Goal: Task Accomplishment & Management: Manage account settings

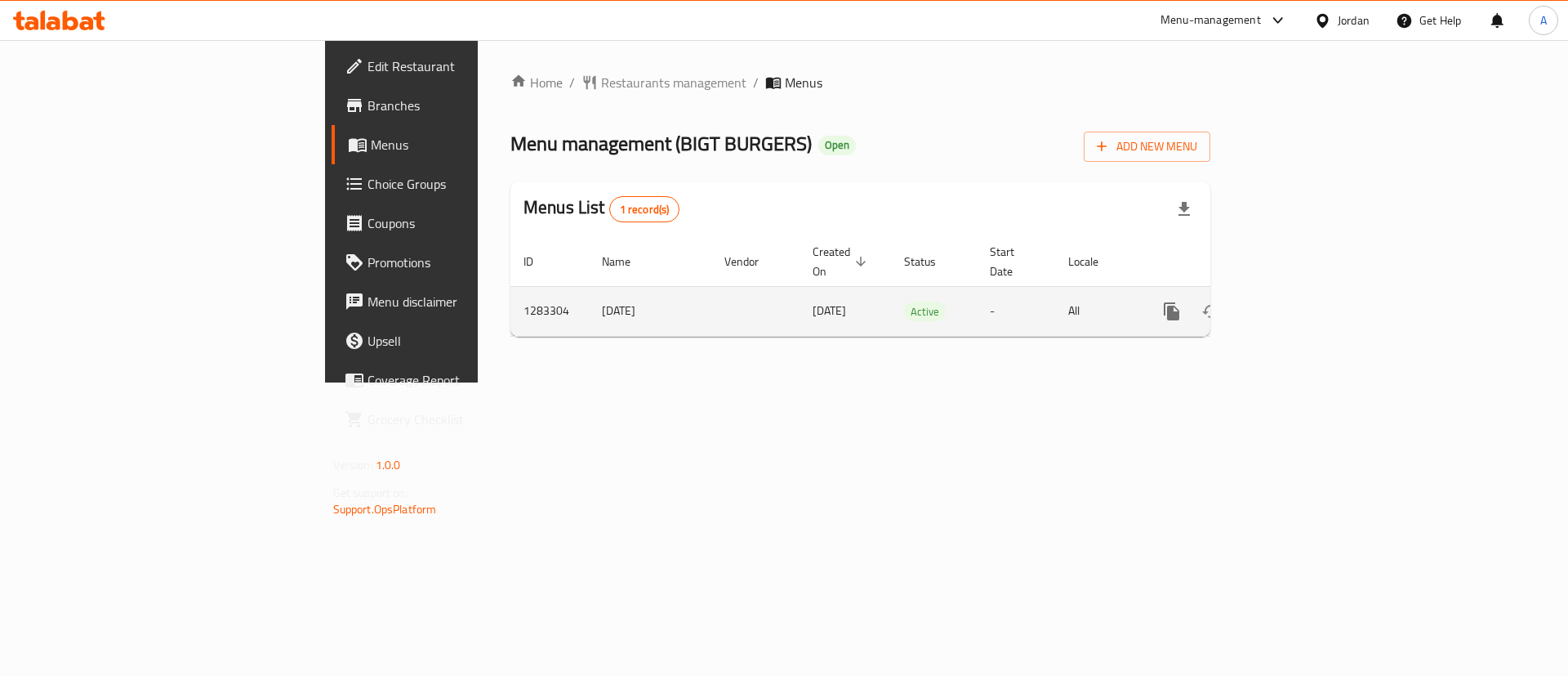
click at [1299, 301] on icon "enhanced table" at bounding box center [1289, 311] width 19 height 19
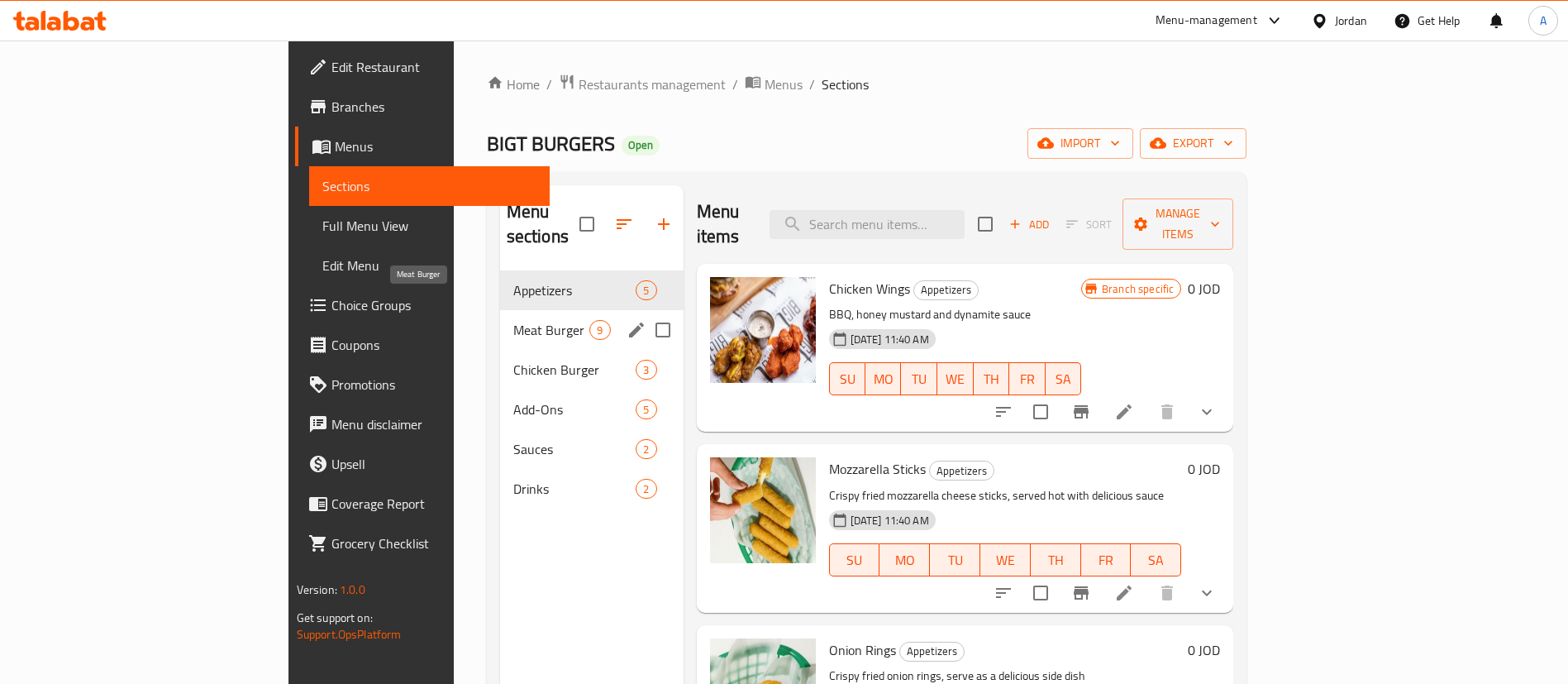
click at [513, 320] on span "Meat Burger" at bounding box center [551, 330] width 77 height 19
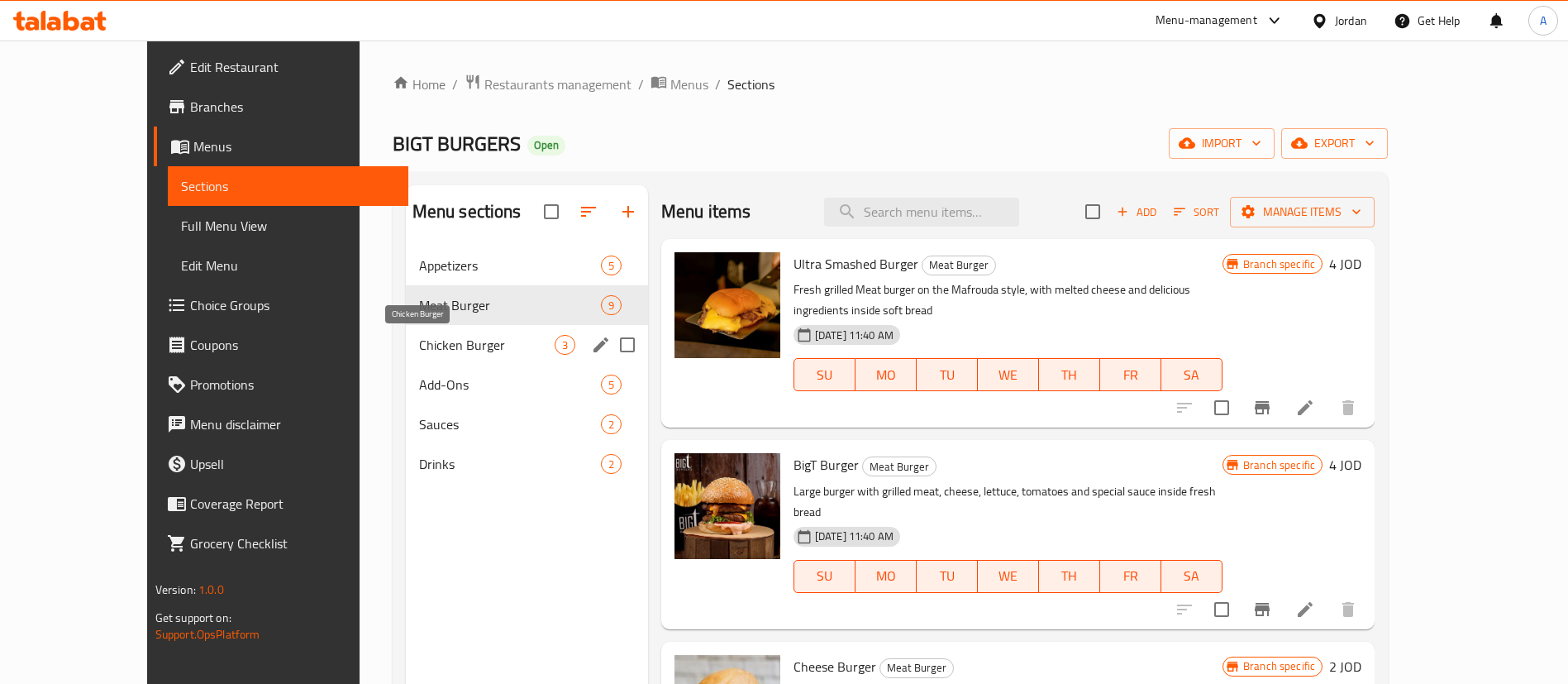
click at [419, 352] on span "Chicken Burger" at bounding box center [486, 345] width 135 height 19
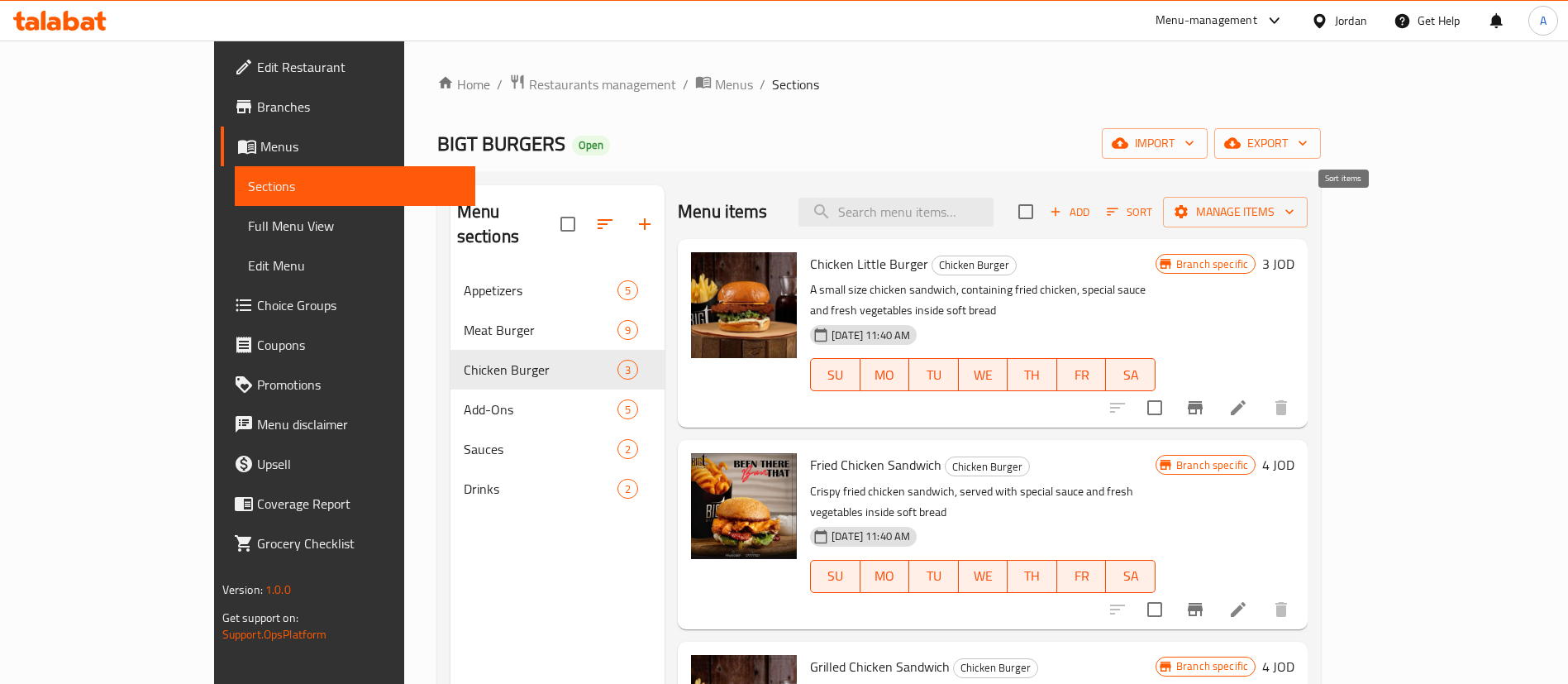
click at [1092, 216] on span "Add" at bounding box center [1069, 212] width 45 height 19
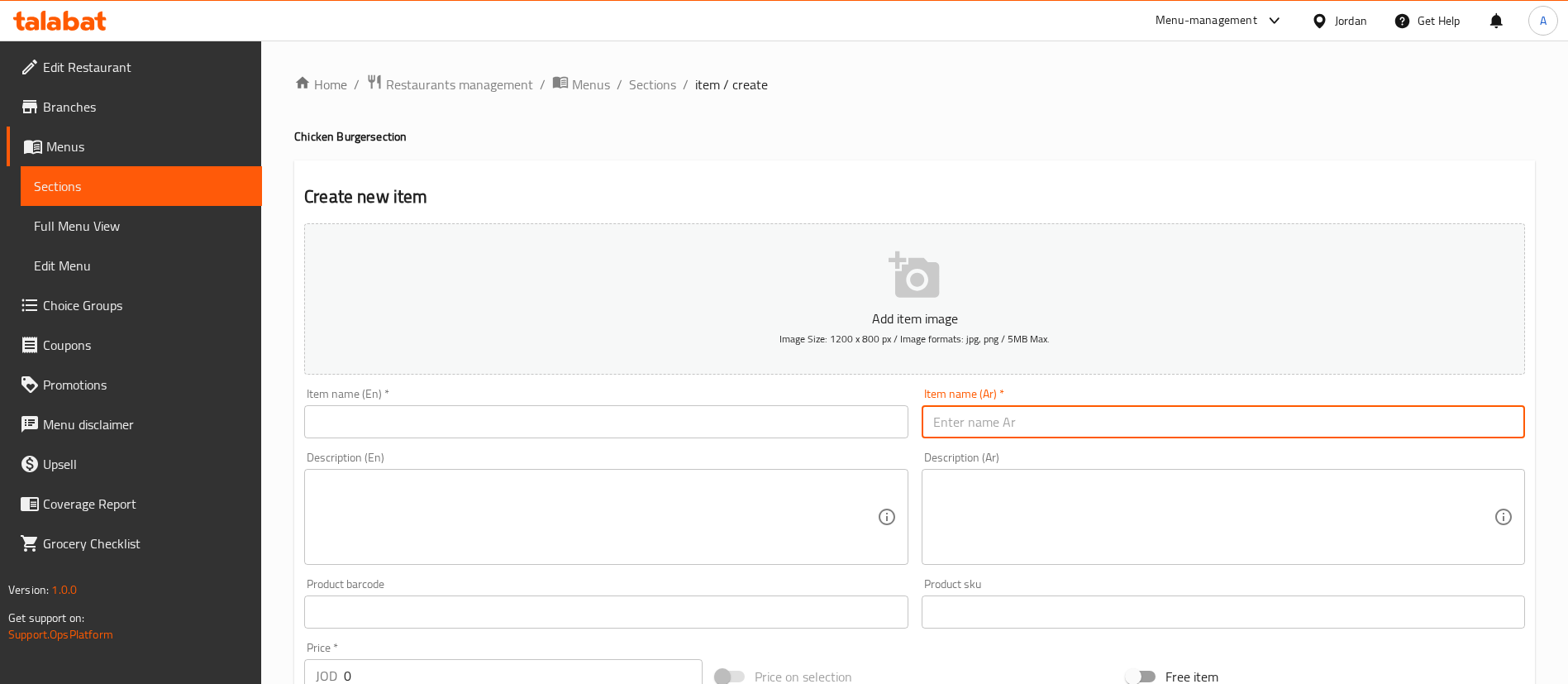
click at [1018, 433] on input "text" at bounding box center [1223, 421] width 603 height 33
paste input "تشيكن ساندويش مقلي"
type input "تشيكن ساندويش مقلي"
click at [719, 433] on input "text" at bounding box center [605, 421] width 603 height 33
paste input "Chicken Sandwich"
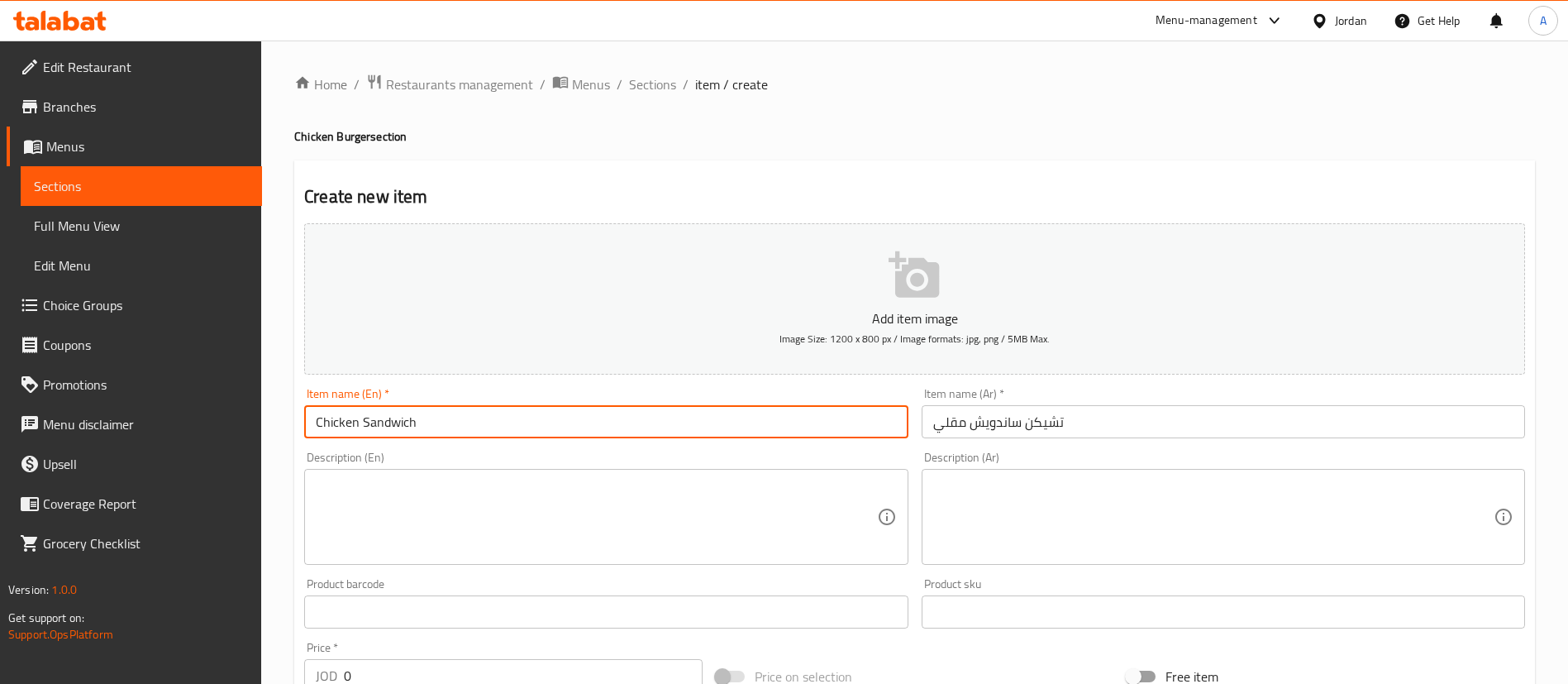
drag, startPoint x: 777, startPoint y: 429, endPoint x: 135, endPoint y: 405, distance: 642.4
click at [117, 407] on div "Edit Restaurant Branches Menus Sections Full Menu View Edit Menu Choice Groups …" at bounding box center [784, 604] width 1568 height 1128
paste input "Fried chicken s"
click at [345, 422] on input "Fried chicken sandwich" at bounding box center [605, 421] width 603 height 33
click at [395, 421] on input "Fried Chicken sandwich" at bounding box center [605, 421] width 603 height 33
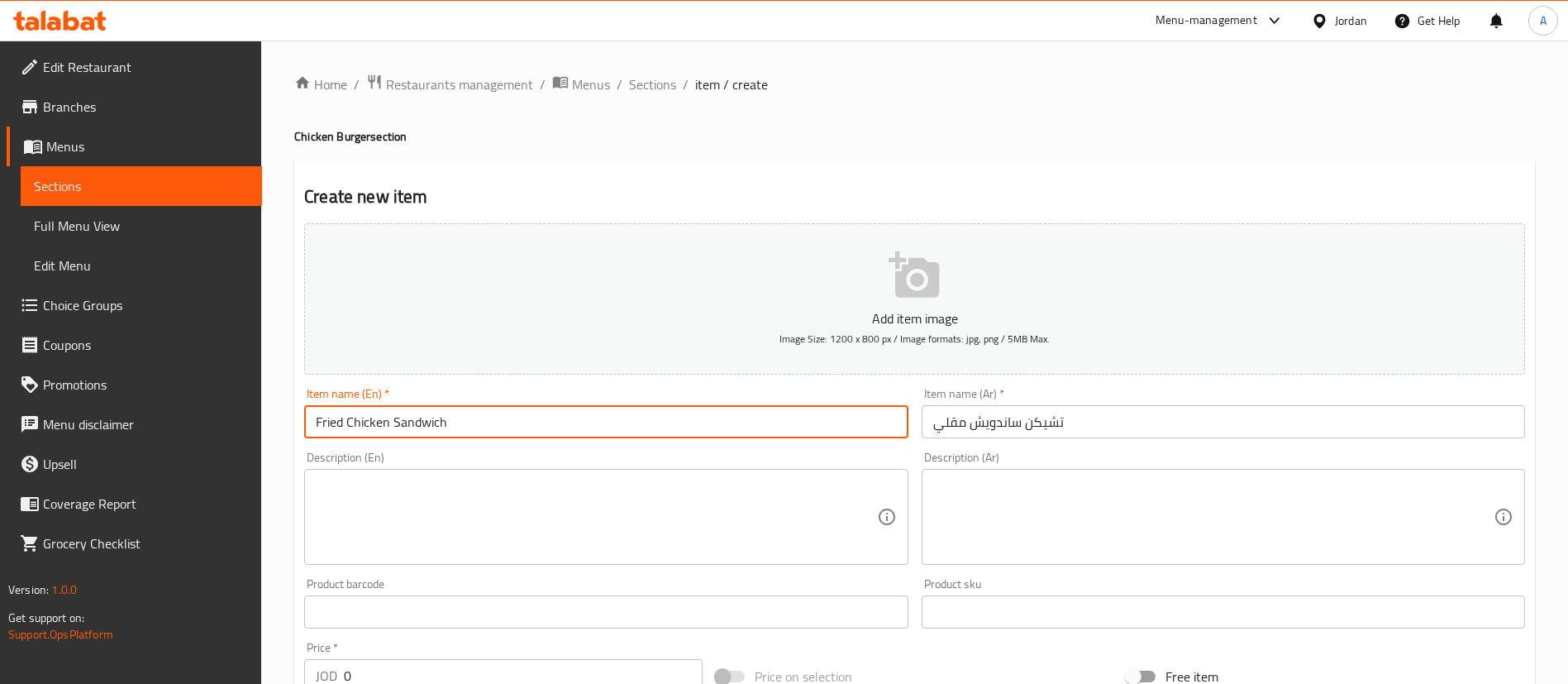
type input "Fried Chicken Sandwich"
drag, startPoint x: 577, startPoint y: 551, endPoint x: 790, endPoint y: 87, distance: 510.6
click at [583, 538] on textarea at bounding box center [595, 517] width 560 height 79
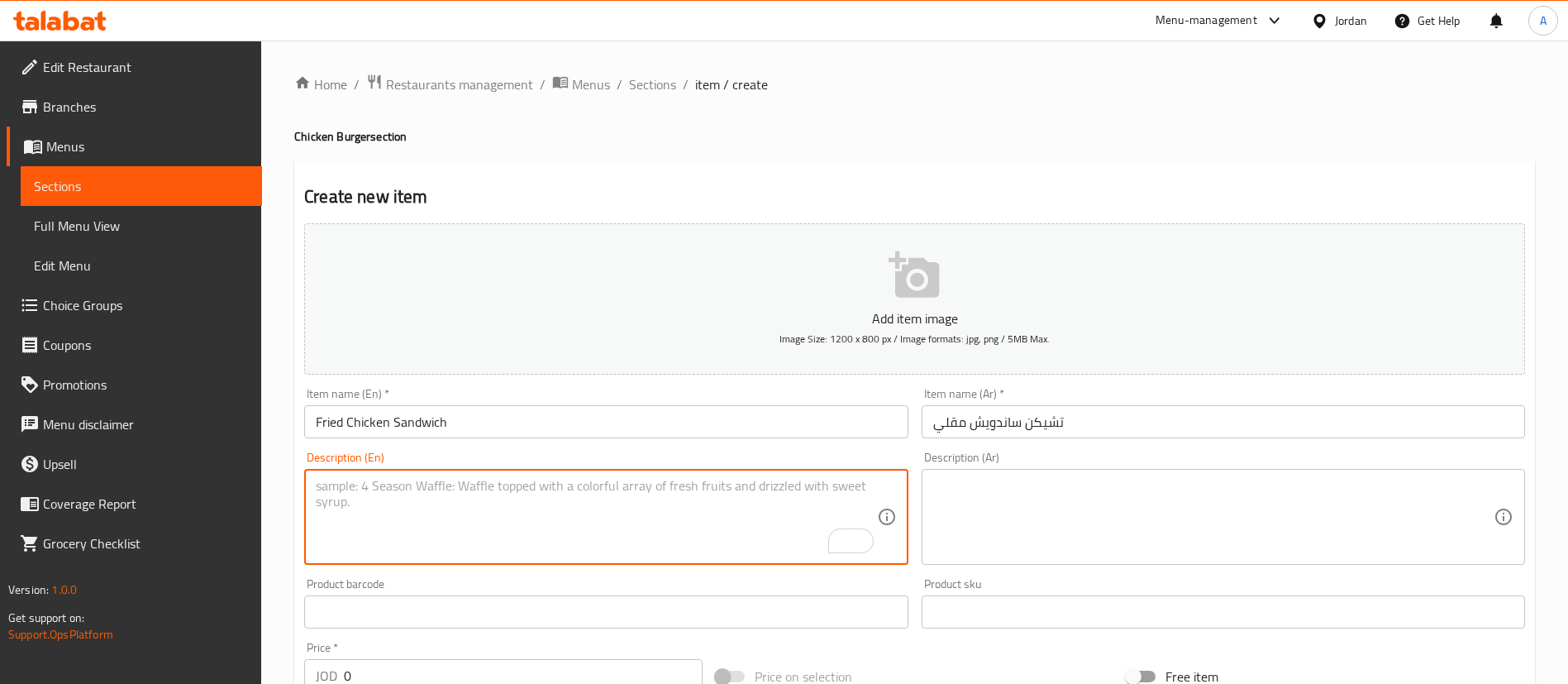
click at [1026, 497] on textarea at bounding box center [1213, 517] width 560 height 79
paste textarea "ساندويش دجاج مقلي ومقرمش، يقدم مع صوص خاص وخضار طازجة داخل خبز طري"
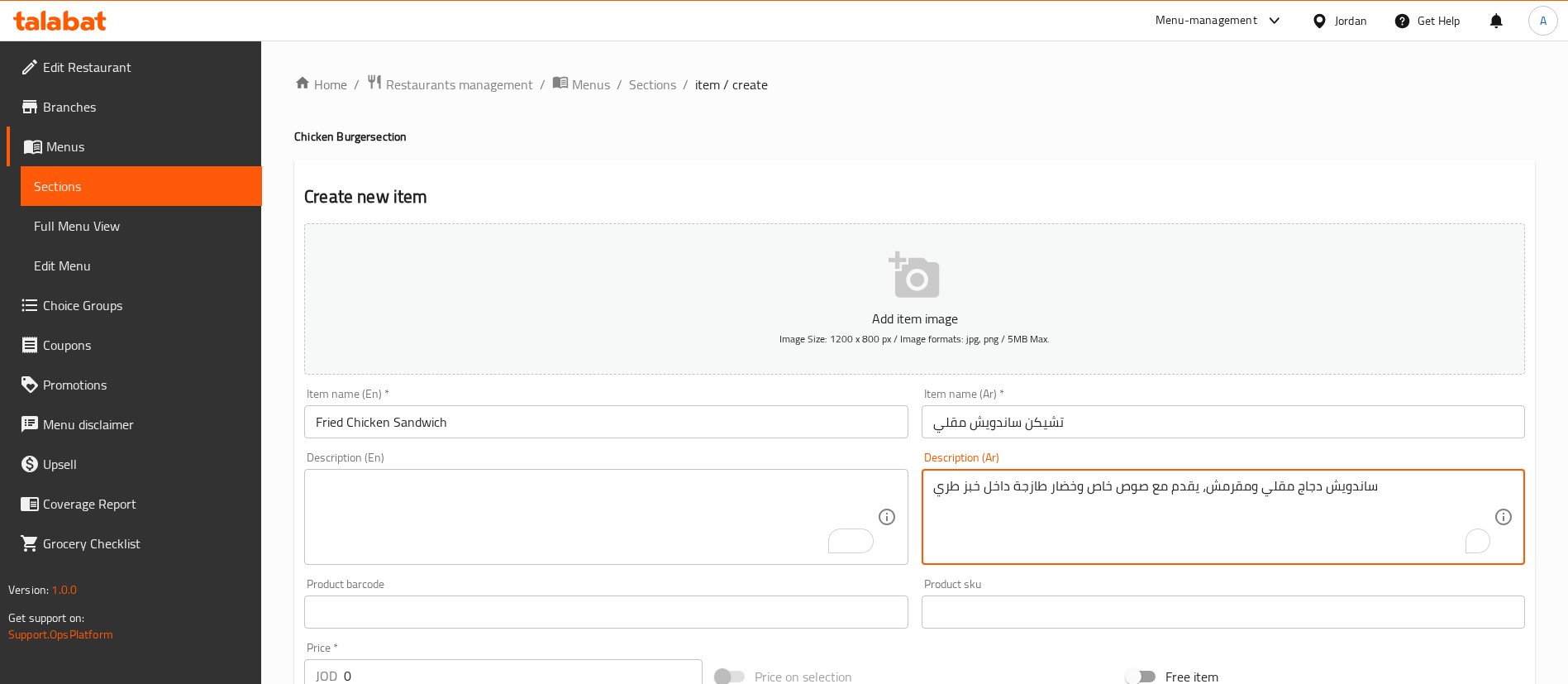
type textarea "ساندويش دجاج مقلي ومقرمش، يقدم مع صوص خاص وخضار طازجة داخل خبز طري"
click at [528, 506] on textarea "To enrich screen reader interactions, please activate Accessibility in Grammarl…" at bounding box center [595, 517] width 560 height 79
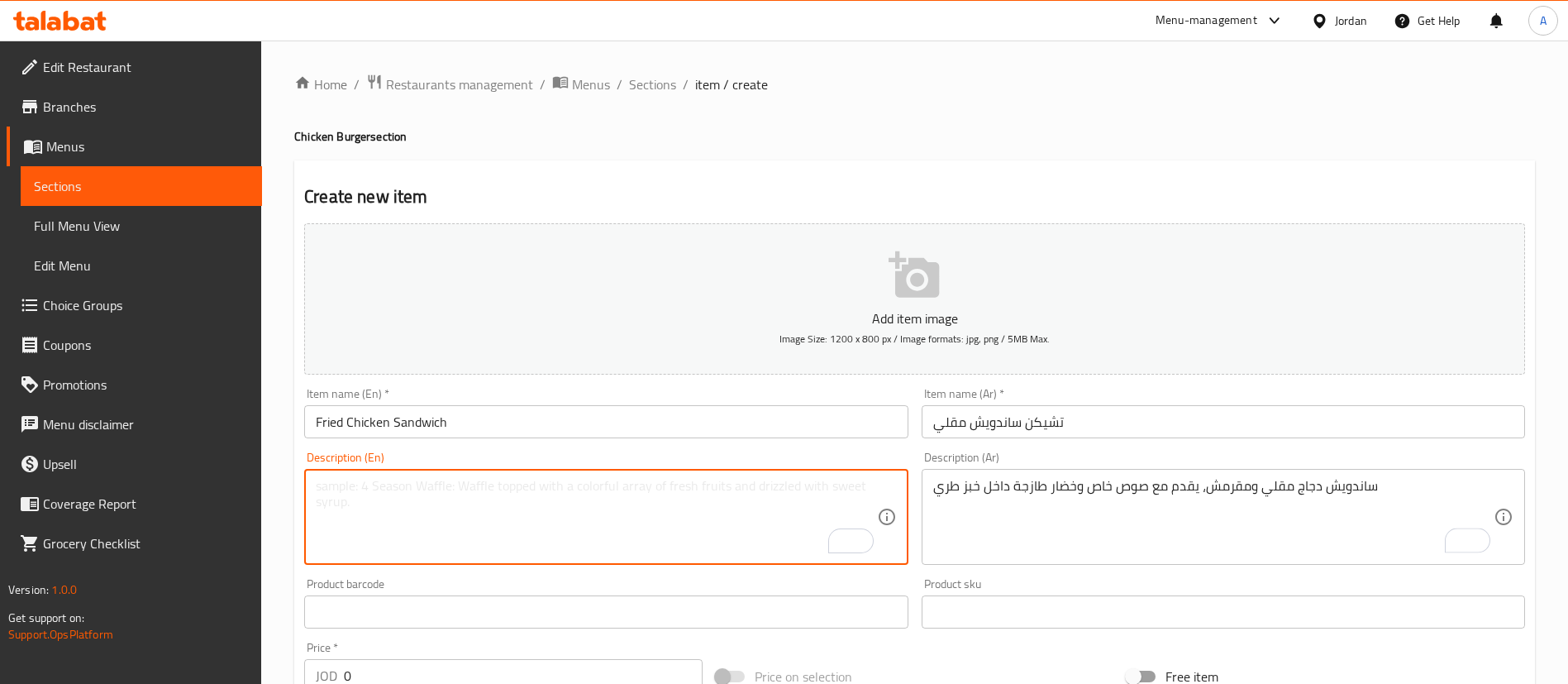
paste textarea "Crispy fried chicken sandwich, served with special sauce and fresh vegetables i…"
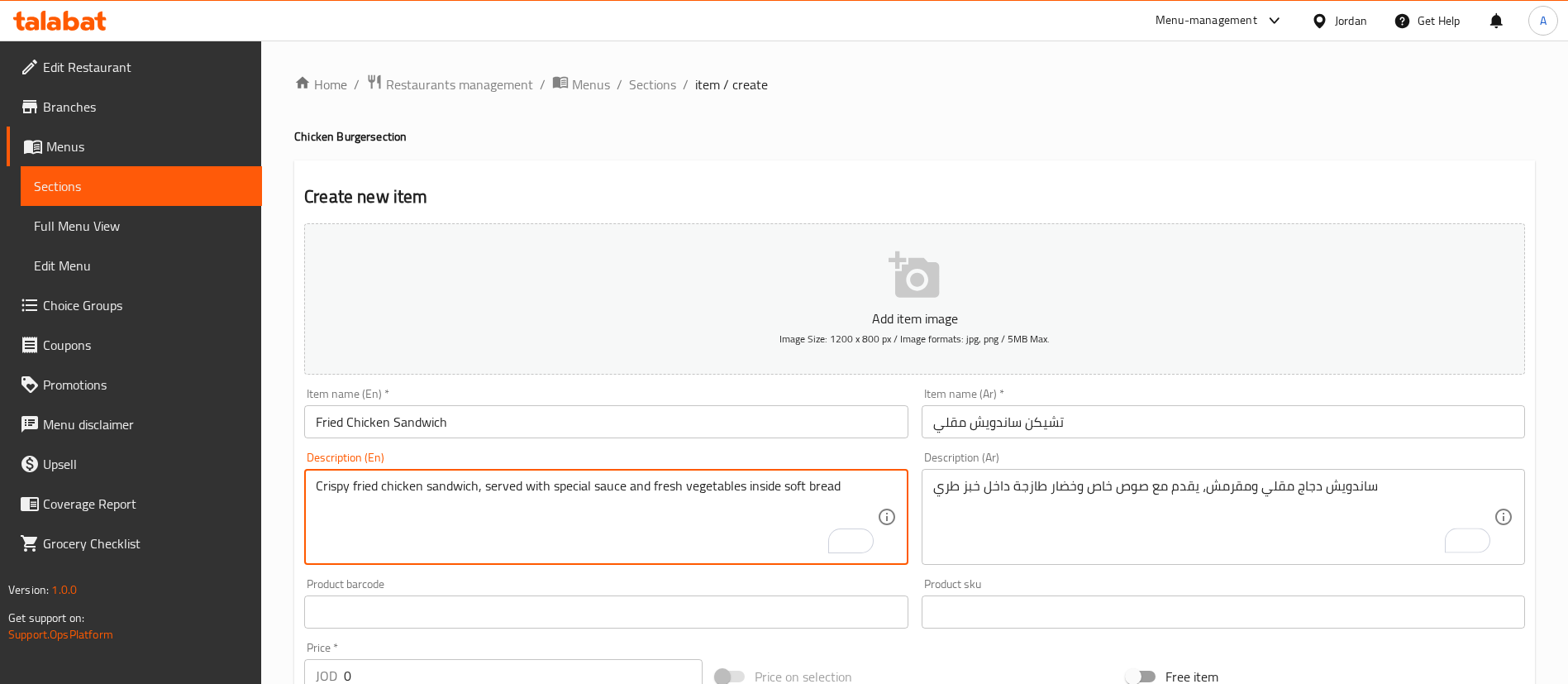
type textarea "Crispy fried chicken sandwich, served with special sauce and fresh vegetables i…"
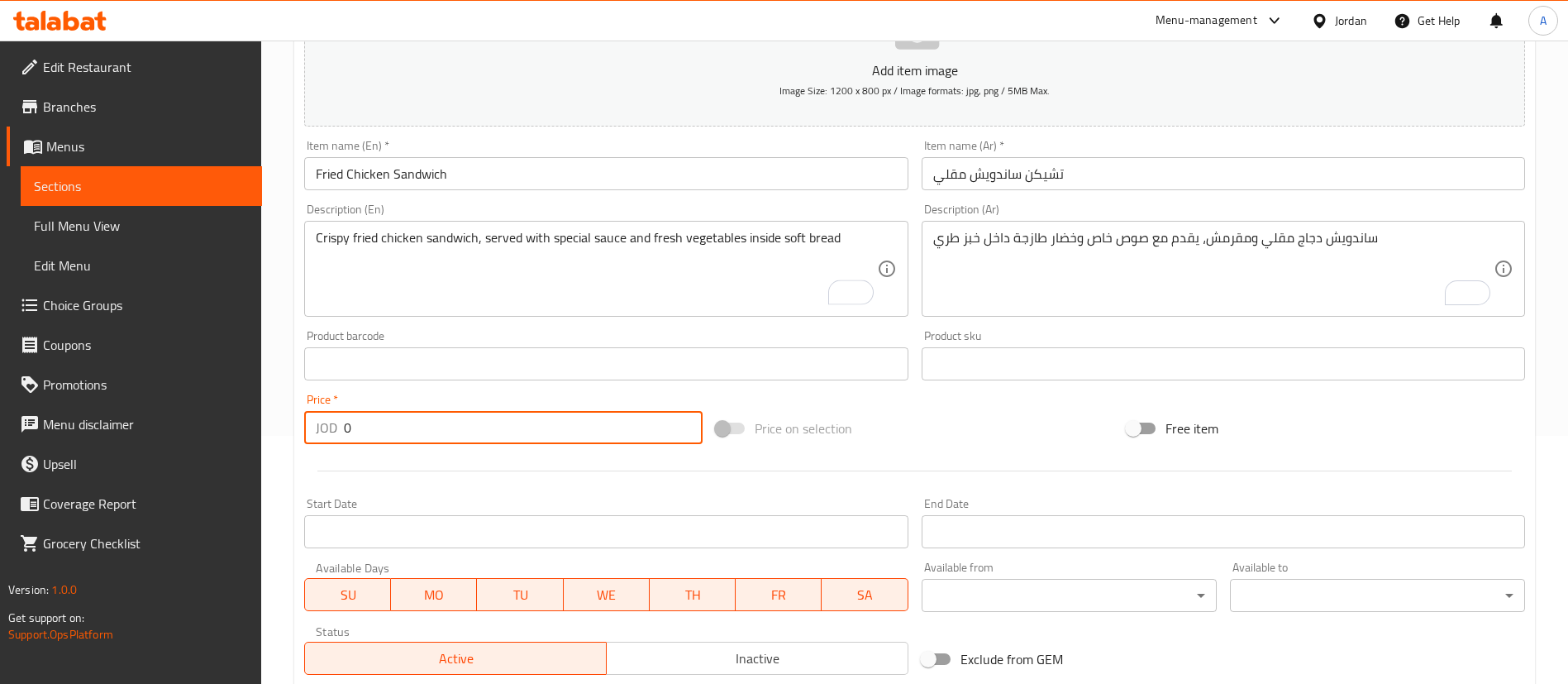
drag, startPoint x: 432, startPoint y: 434, endPoint x: 142, endPoint y: 435, distance: 290.0
click at [142, 435] on div "Edit Restaurant Branches Menus Sections Full Menu View Edit Menu Choice Groups …" at bounding box center [784, 356] width 1568 height 1128
type input "4.6"
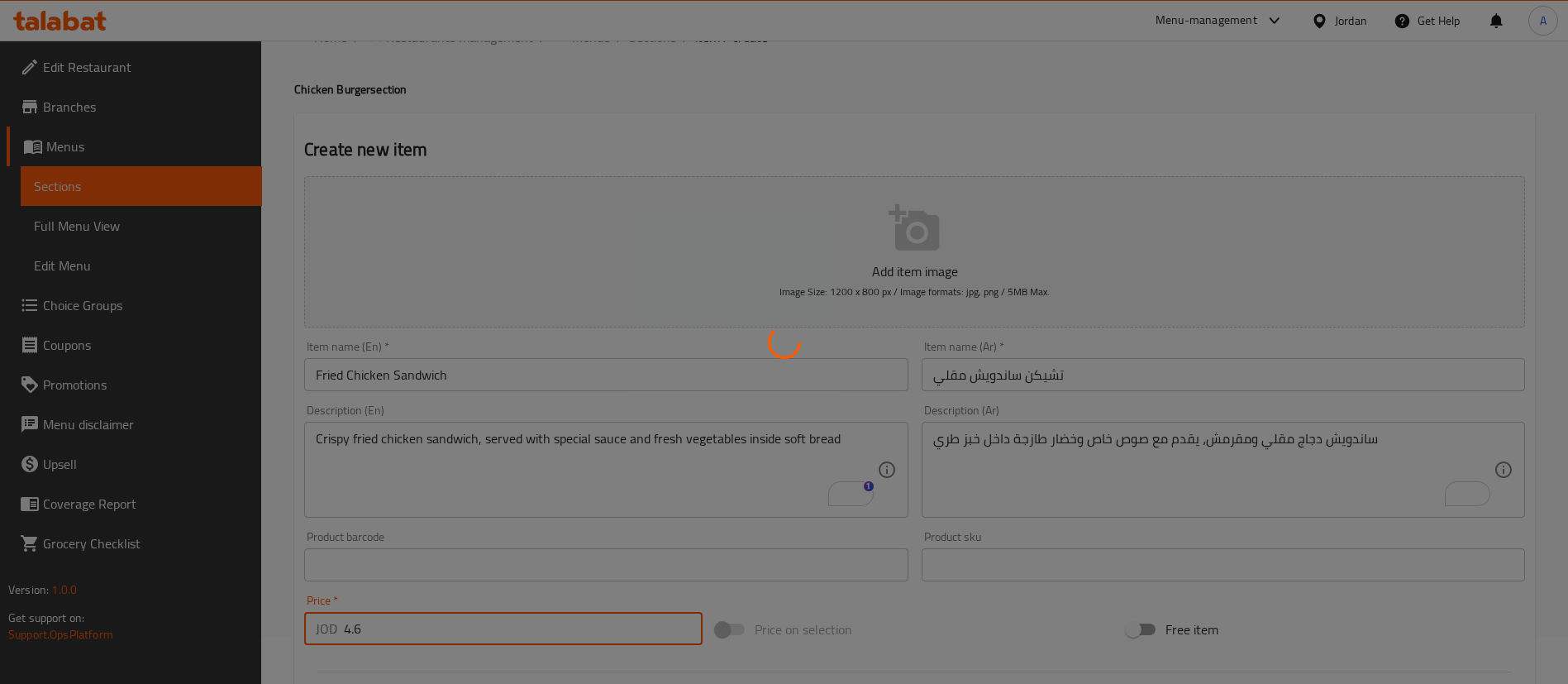
scroll to position [0, 0]
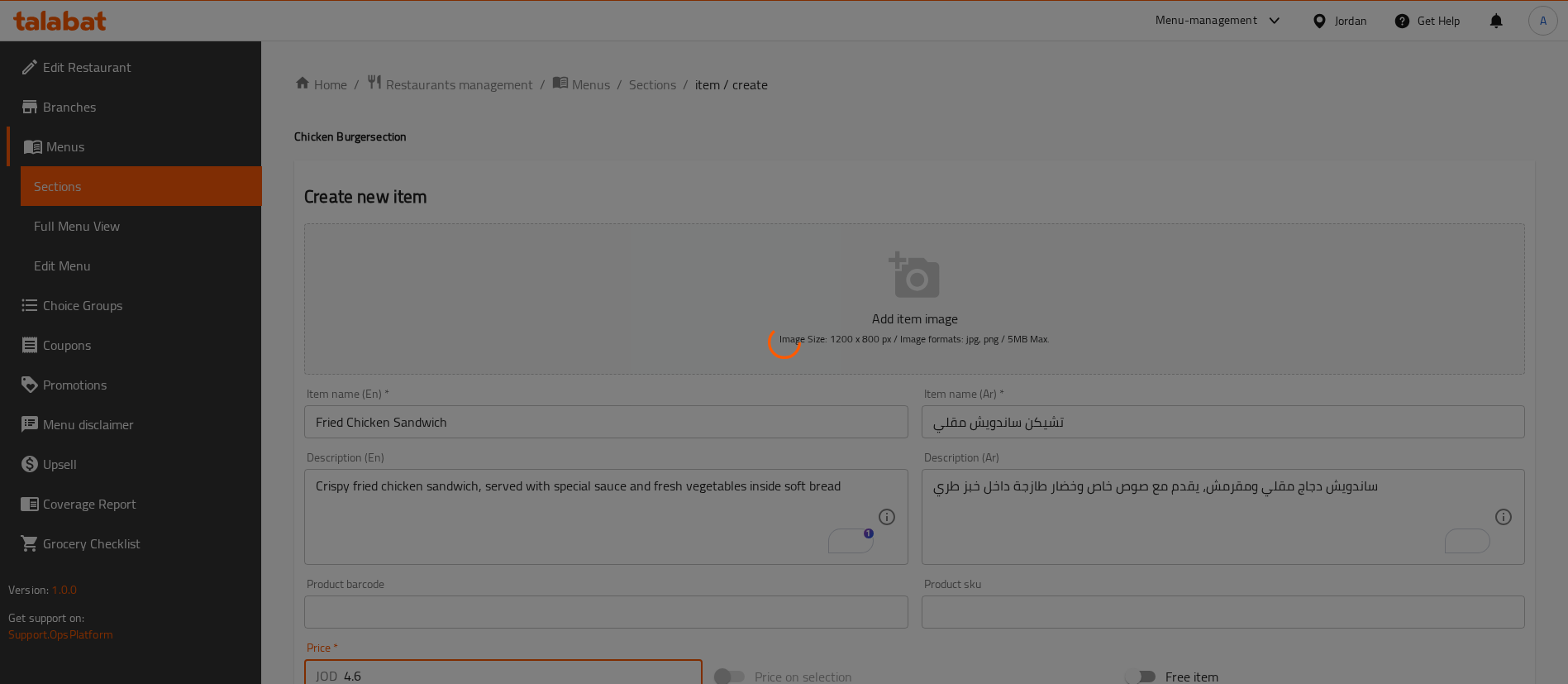
type input "0"
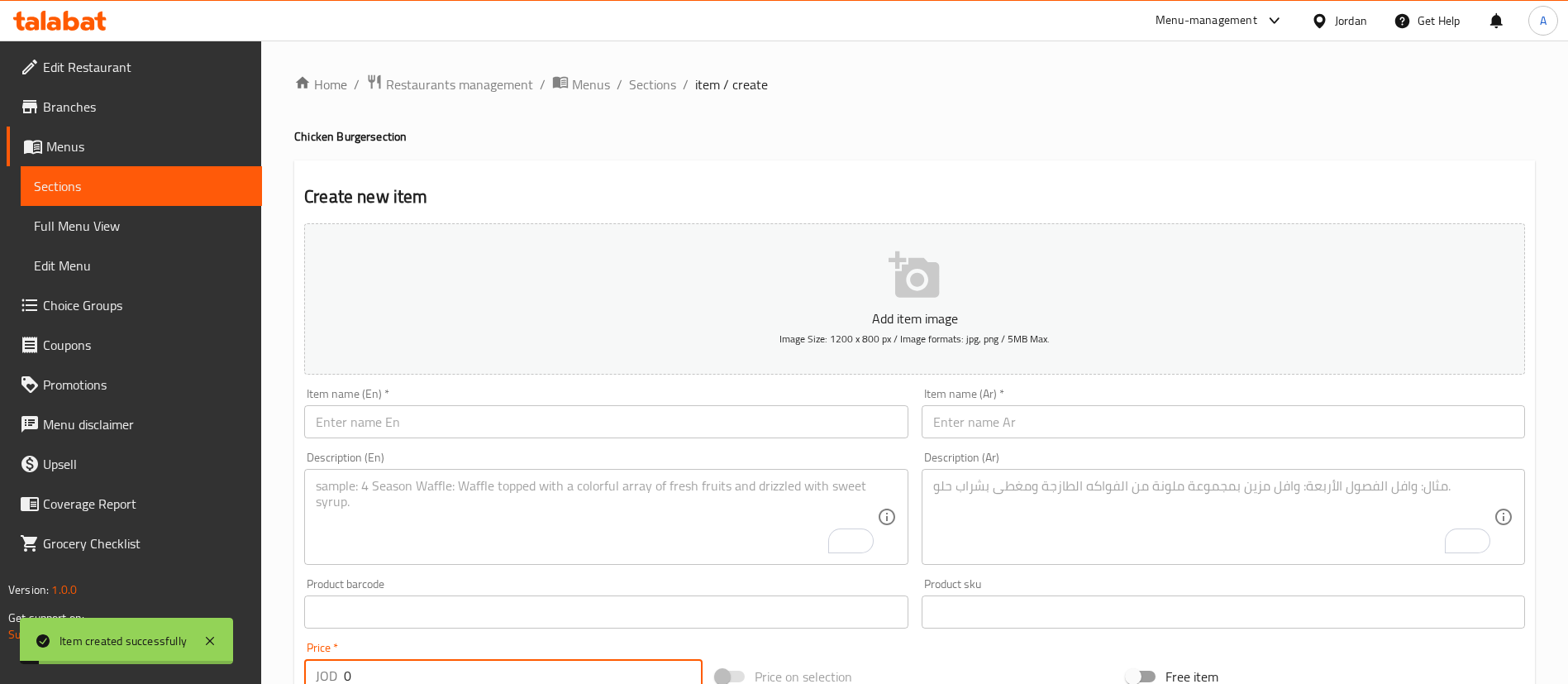
click at [636, 66] on div "Home / Restaurants management / Menus / Sections / item / create Chicken Burger…" at bounding box center [914, 604] width 1307 height 1128
click at [650, 91] on div "Home / Restaurants management / Menus / Sections / item / create Chicken Burger…" at bounding box center [914, 604] width 1240 height 1061
click at [650, 88] on span "Sections" at bounding box center [652, 84] width 47 height 19
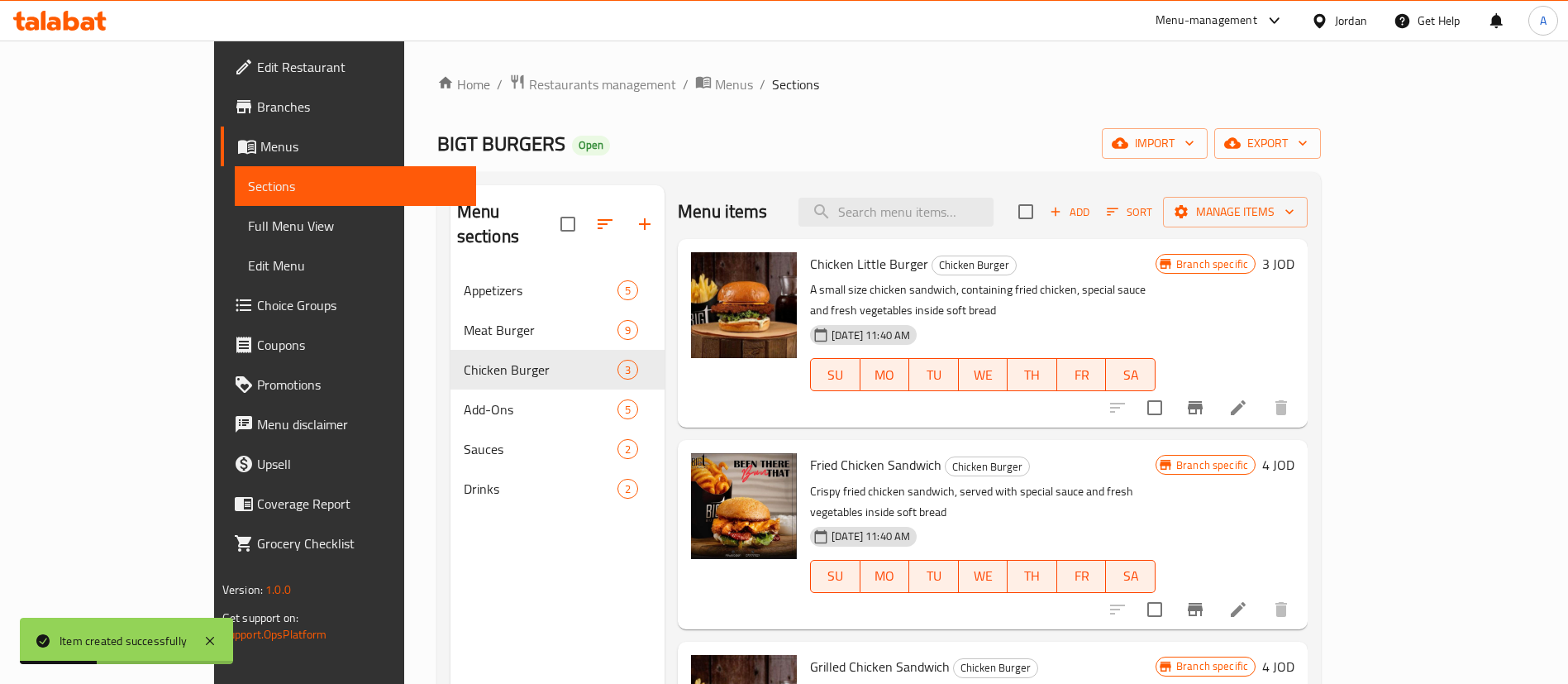
click at [1080, 164] on div "Home / Restaurants management / Menus / Sections BIGT BURGERS Open import expor…" at bounding box center [879, 477] width 884 height 809
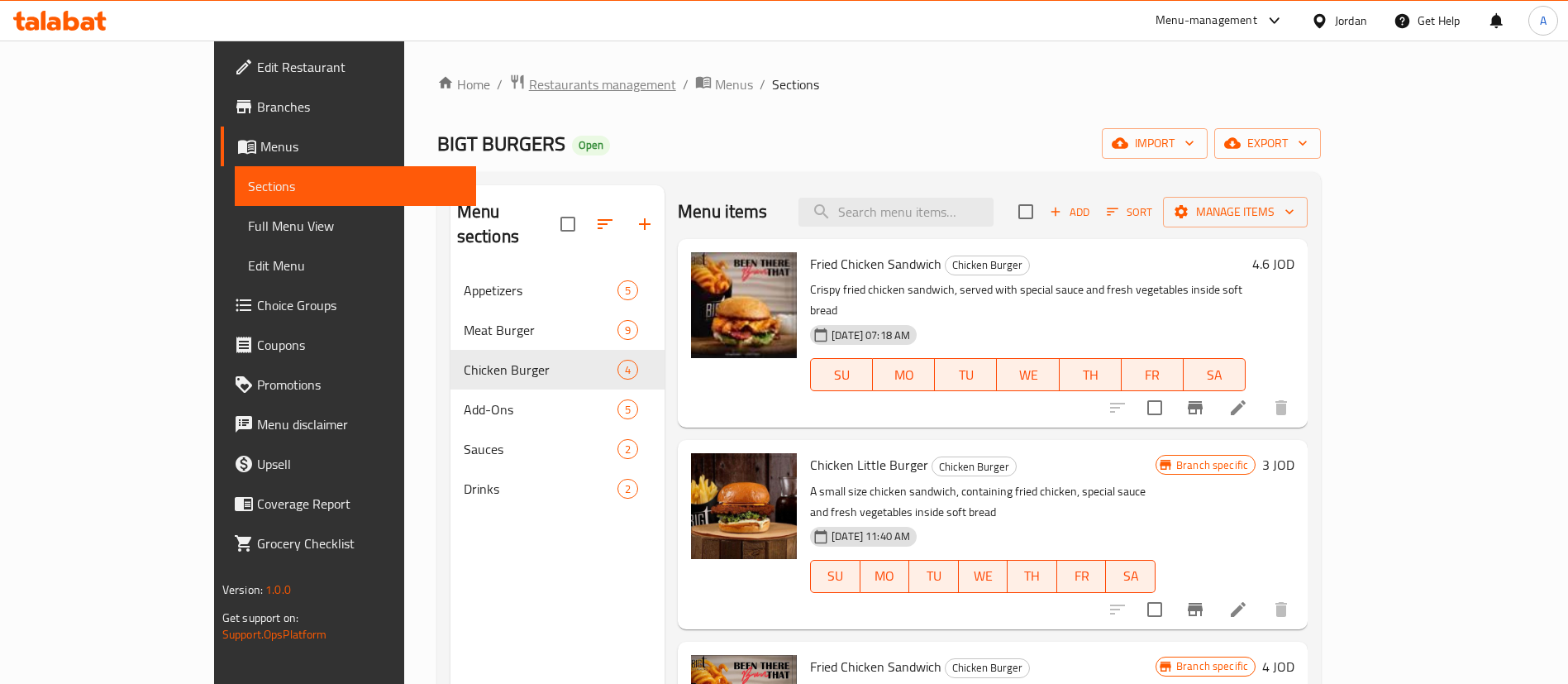
click at [529, 74] on span "Restaurants management" at bounding box center [602, 84] width 148 height 19
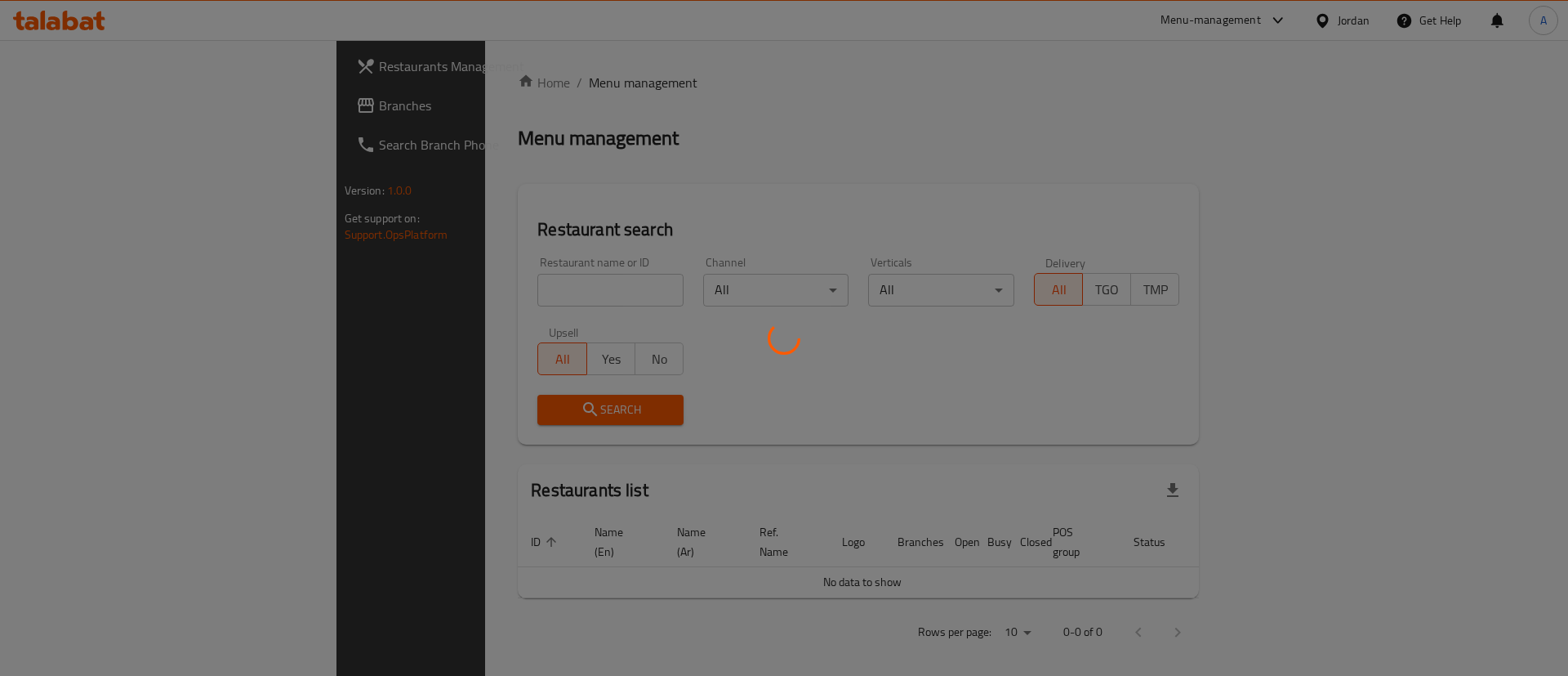
click at [533, 297] on div at bounding box center [784, 338] width 1568 height 676
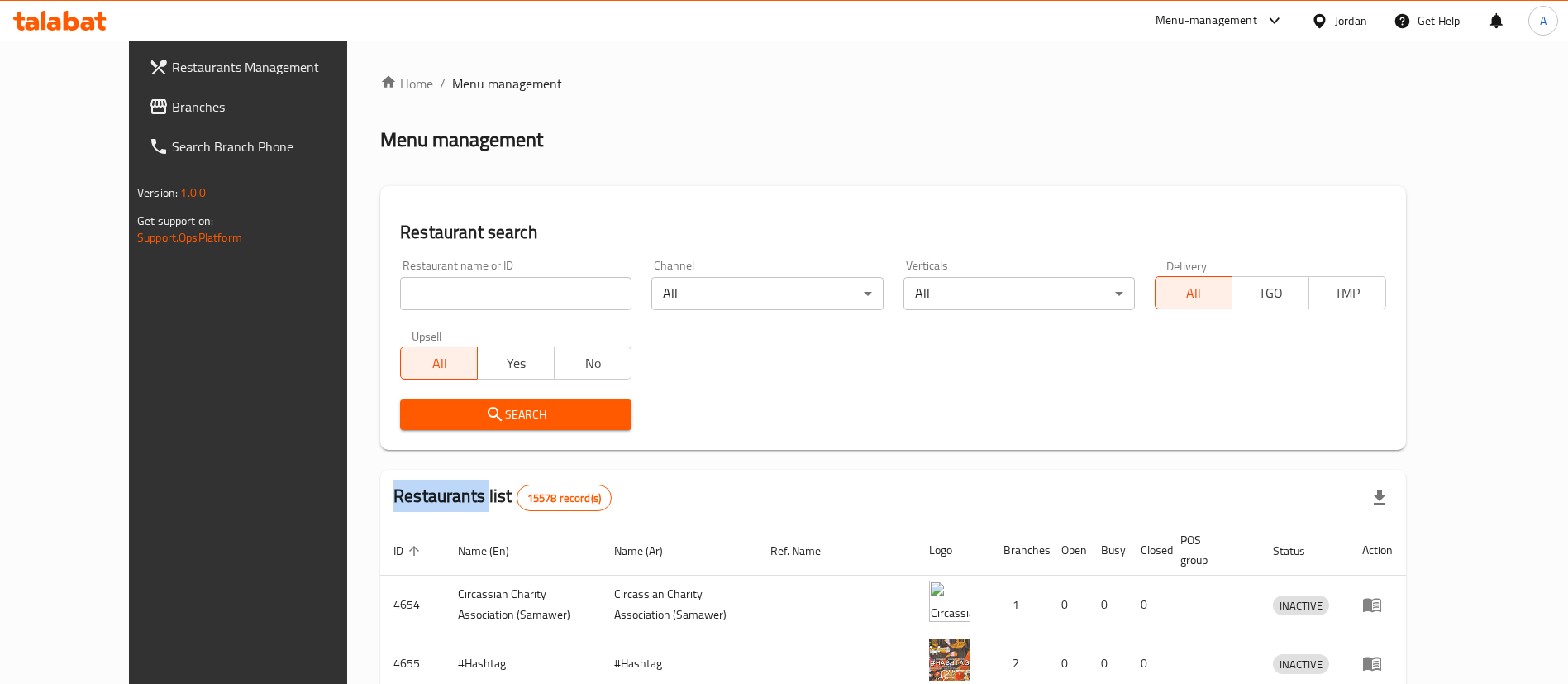
click at [540, 300] on div "Home / Menu management Menu management Restaurant search Restaurant name or ID …" at bounding box center [892, 592] width 1026 height 1037
click at [540, 298] on input "search" at bounding box center [516, 293] width 231 height 33
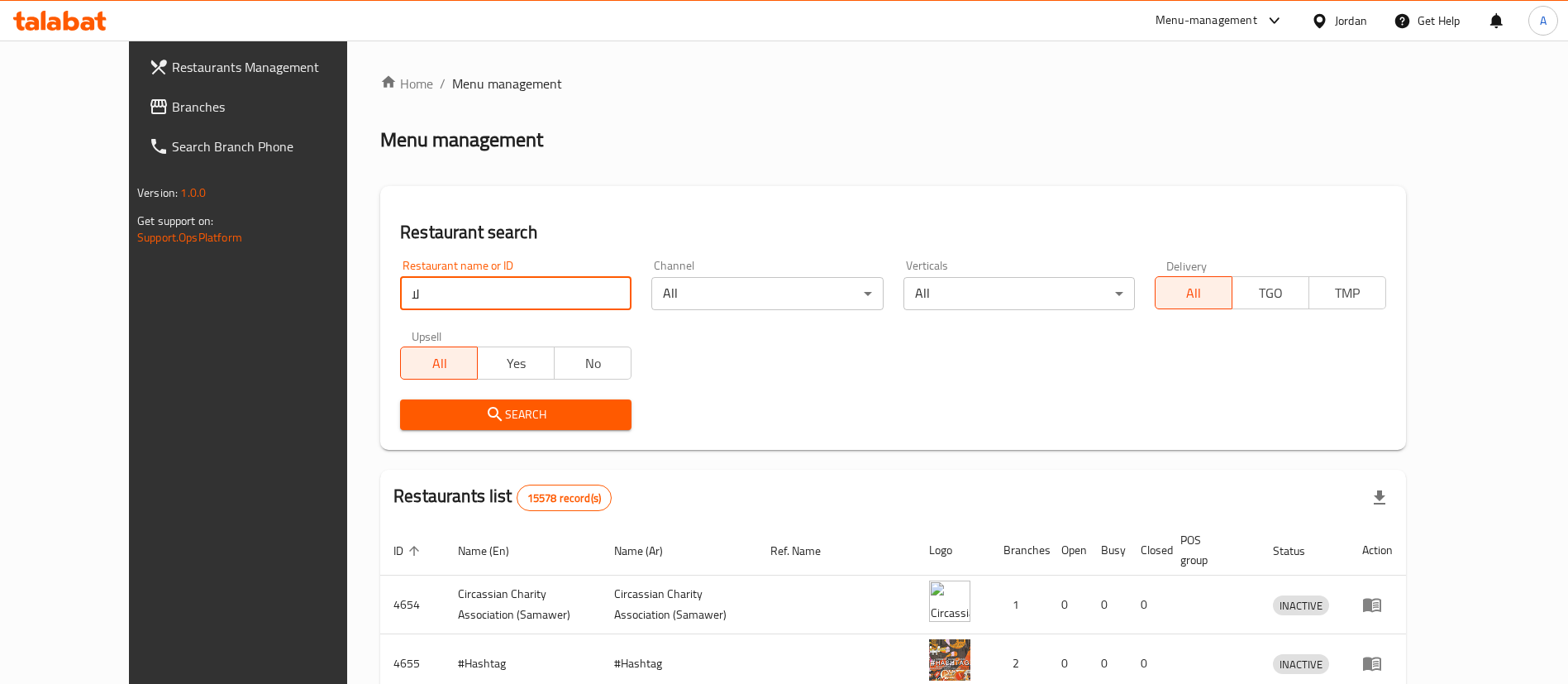
type input "ل"
type input "banana and mango"
click at [476, 404] on span "Search" at bounding box center [516, 414] width 205 height 20
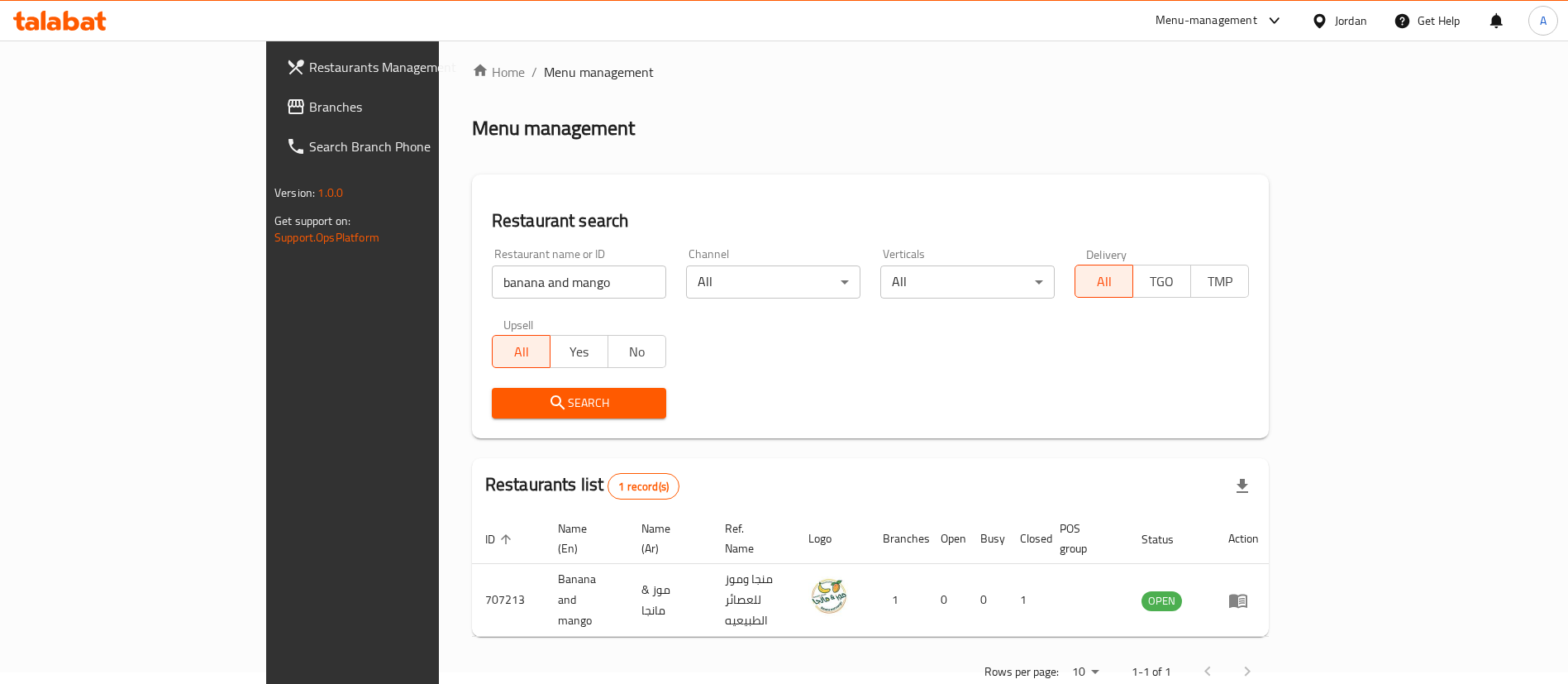
scroll to position [21, 0]
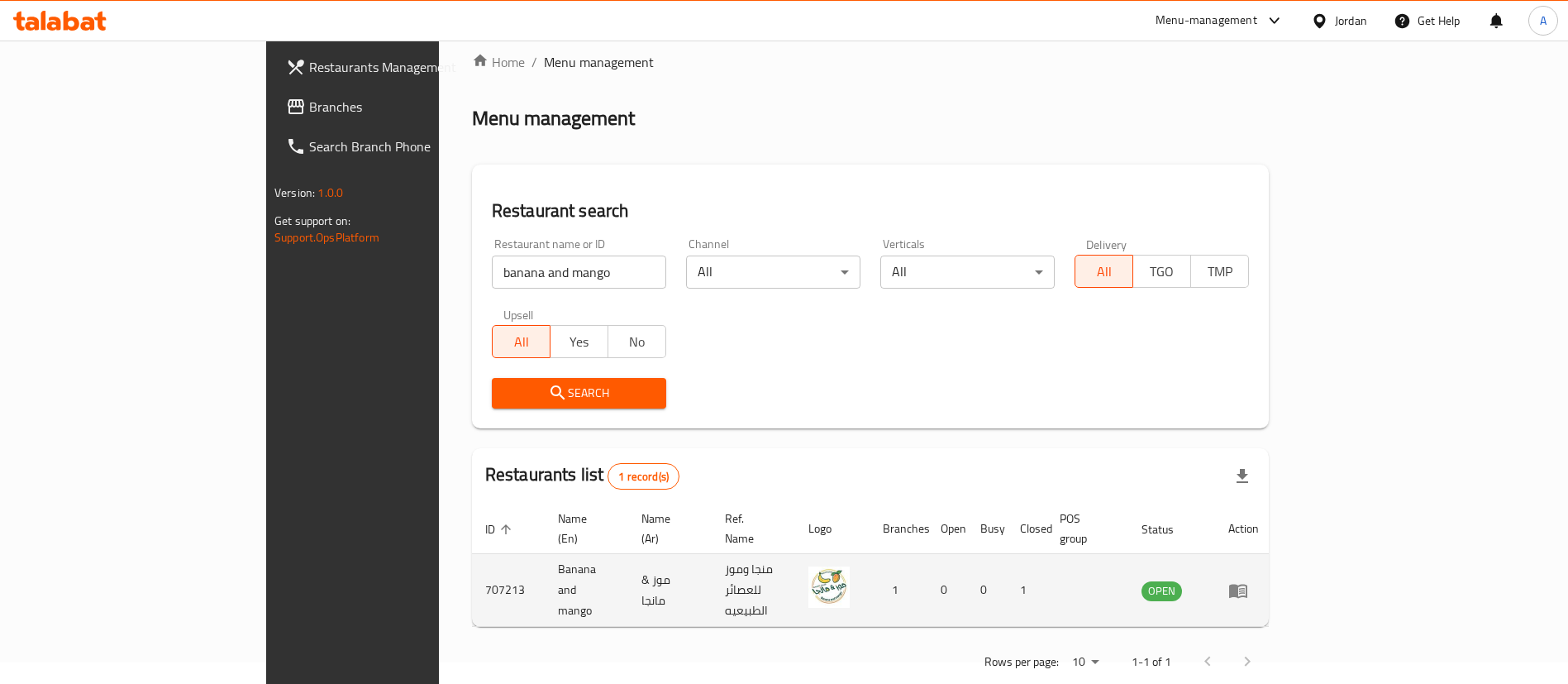
click at [1272, 574] on td "enhanced table" at bounding box center [1243, 590] width 57 height 72
click at [1272, 570] on td "enhanced table" at bounding box center [1243, 590] width 57 height 72
click at [1272, 564] on td "enhanced table" at bounding box center [1243, 590] width 57 height 72
click at [1247, 583] on icon "enhanced table" at bounding box center [1238, 590] width 19 height 14
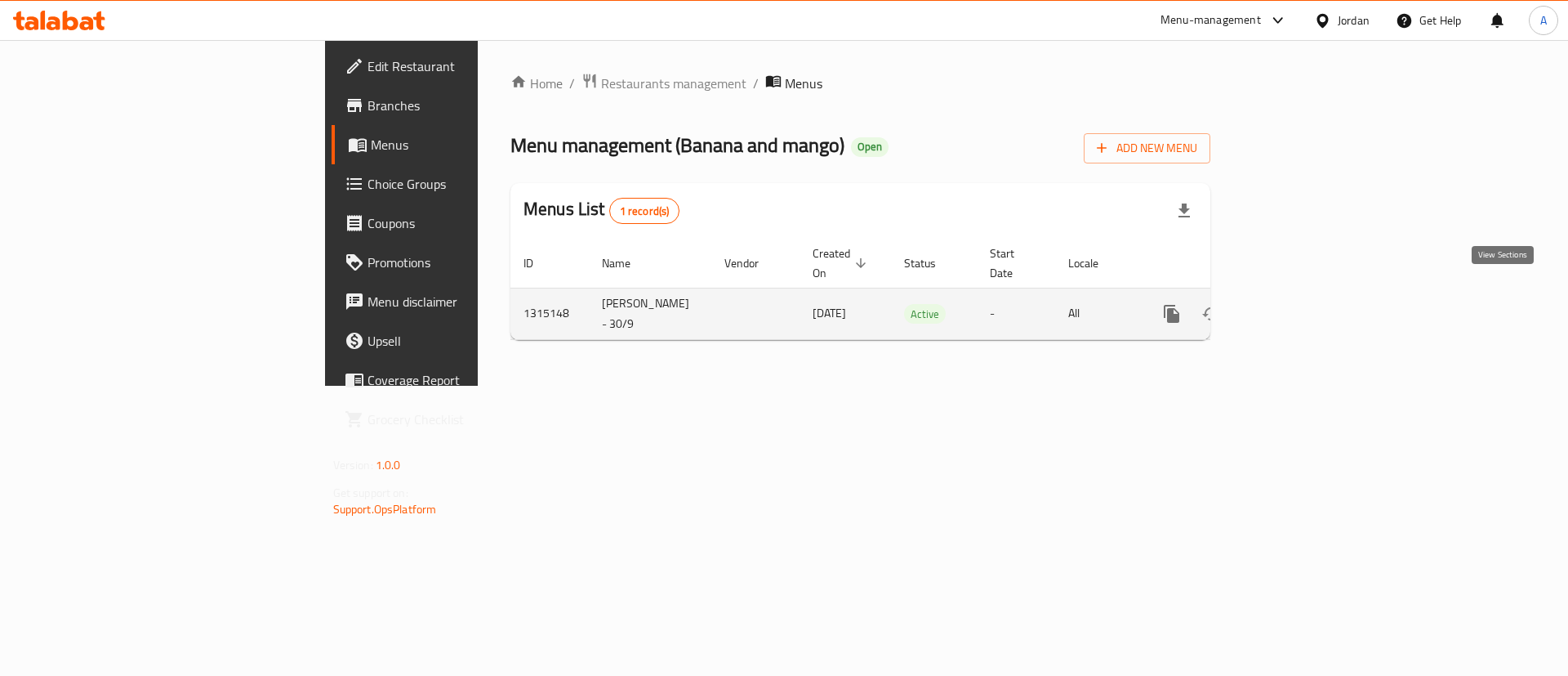
click at [1296, 307] on icon "enhanced table" at bounding box center [1289, 314] width 15 height 15
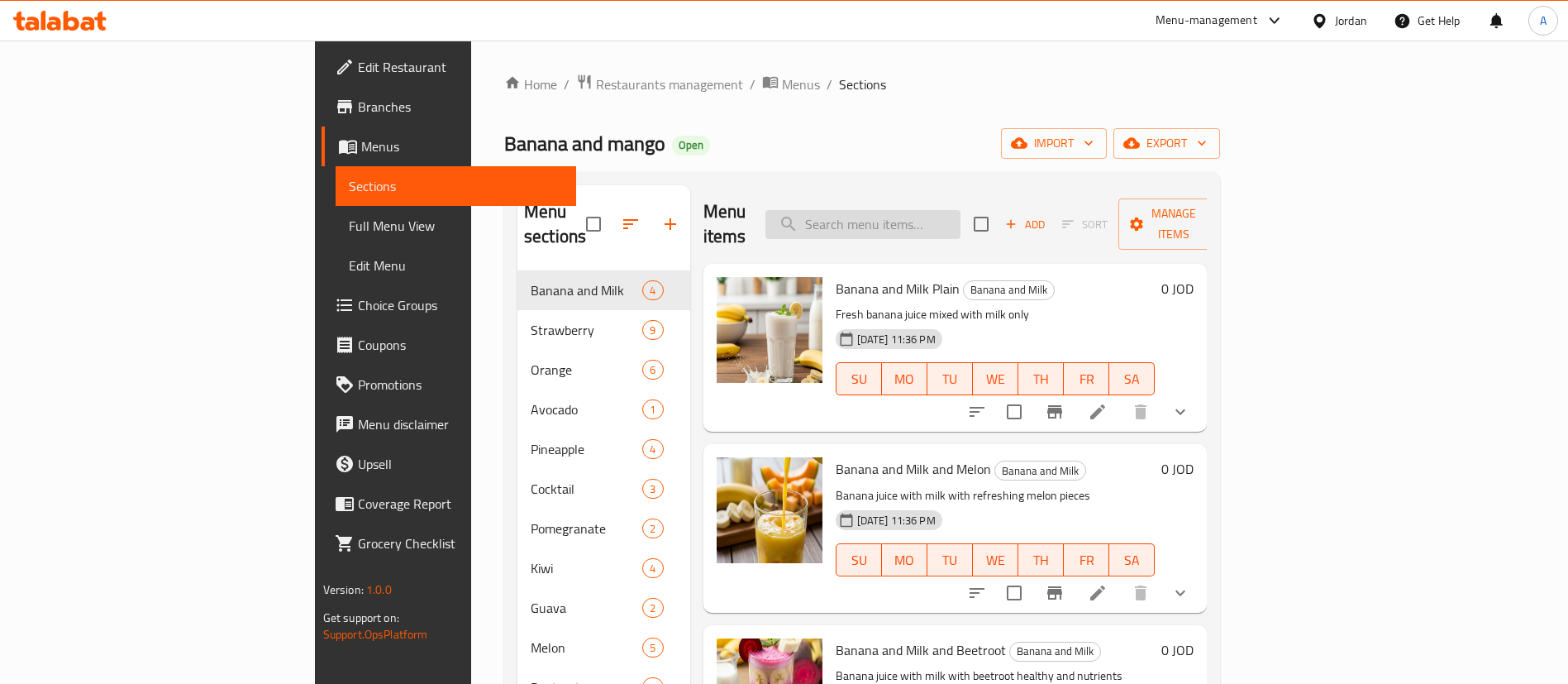
click at [1004, 197] on div "Menu items Add Sort Manage items" at bounding box center [955, 224] width 504 height 79
click at [960, 210] on input "search" at bounding box center [862, 224] width 195 height 29
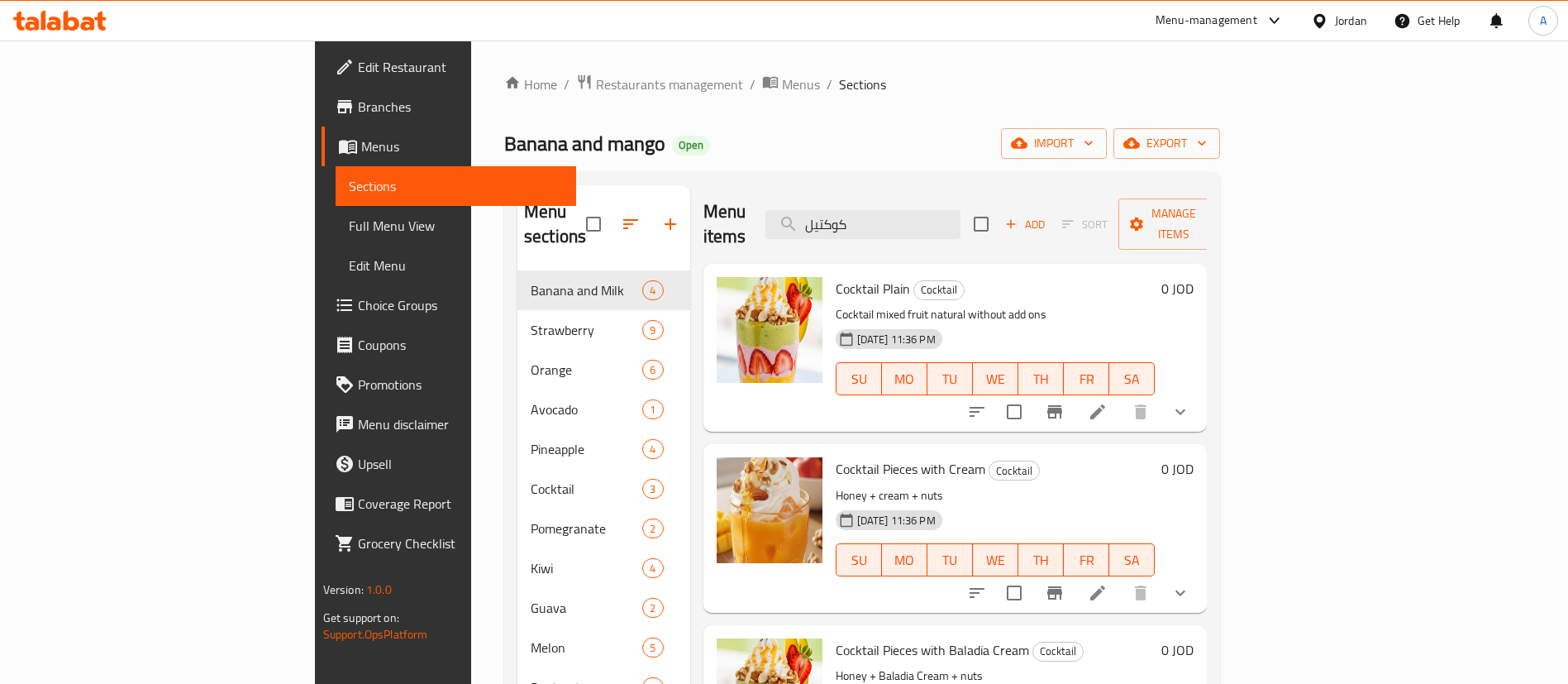
type input "كوكتيل"
click at [1107, 582] on icon at bounding box center [1097, 592] width 19 height 19
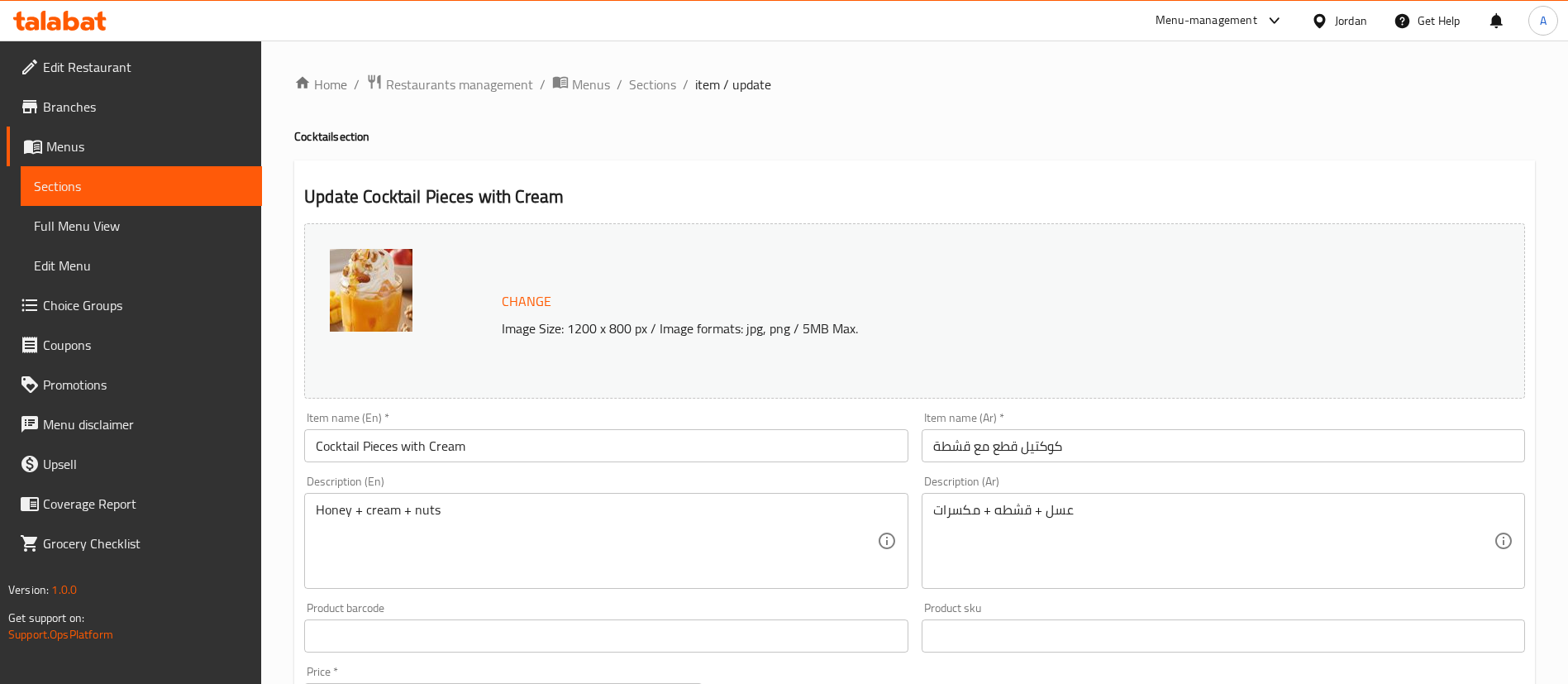
scroll to position [630, 0]
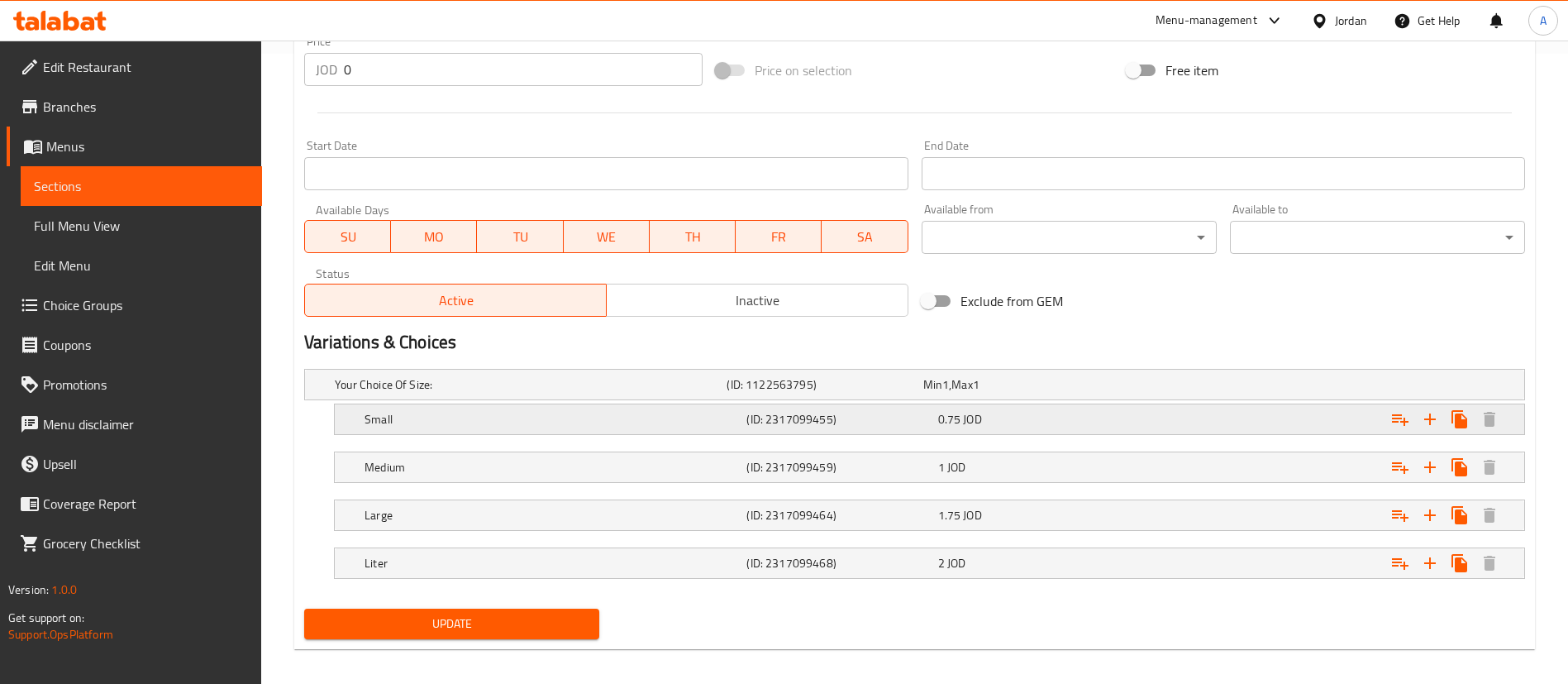
click at [1044, 421] on div "0.75 JOD" at bounding box center [1030, 419] width 185 height 17
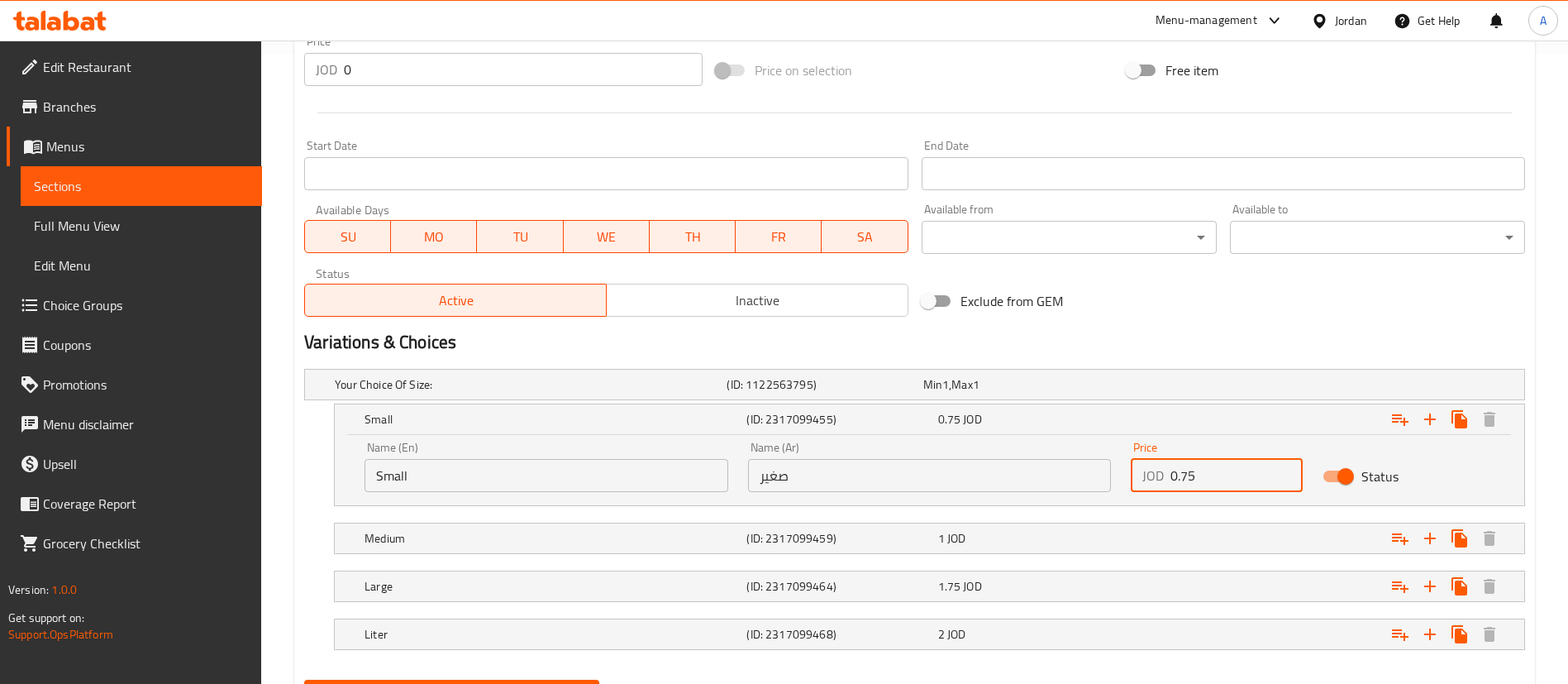
drag, startPoint x: 1230, startPoint y: 467, endPoint x: 1027, endPoint y: 463, distance: 203.0
click at [1044, 469] on div "Name (En) Small Name (En) Name (Ar) صغير Name (Ar) Price JOD 0.75 Price Status" at bounding box center [928, 467] width 1149 height 71
type input "1"
click at [1281, 578] on div "Expand" at bounding box center [1316, 586] width 382 height 36
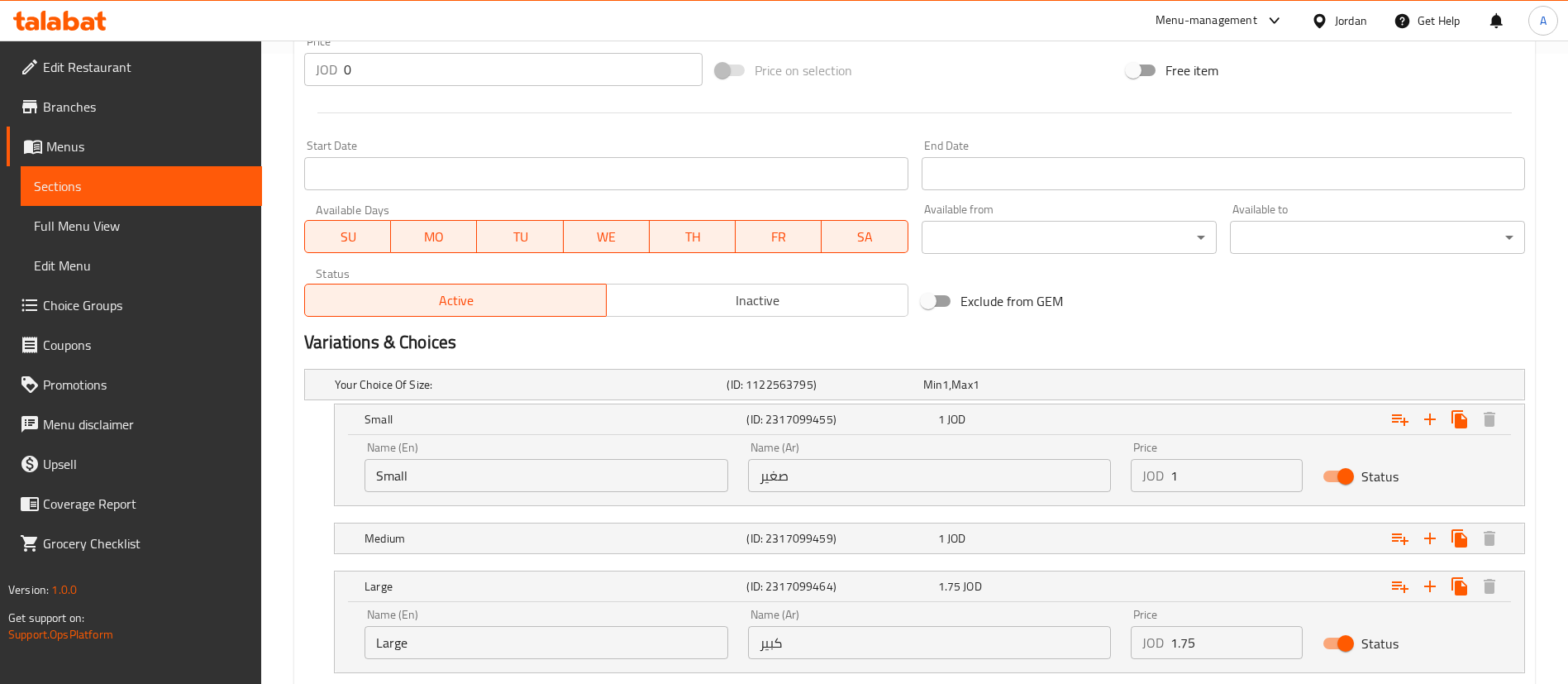
drag, startPoint x: 1288, startPoint y: 551, endPoint x: 1306, endPoint y: 570, distance: 26.2
click at [1287, 551] on div "Expand" at bounding box center [1316, 537] width 382 height 36
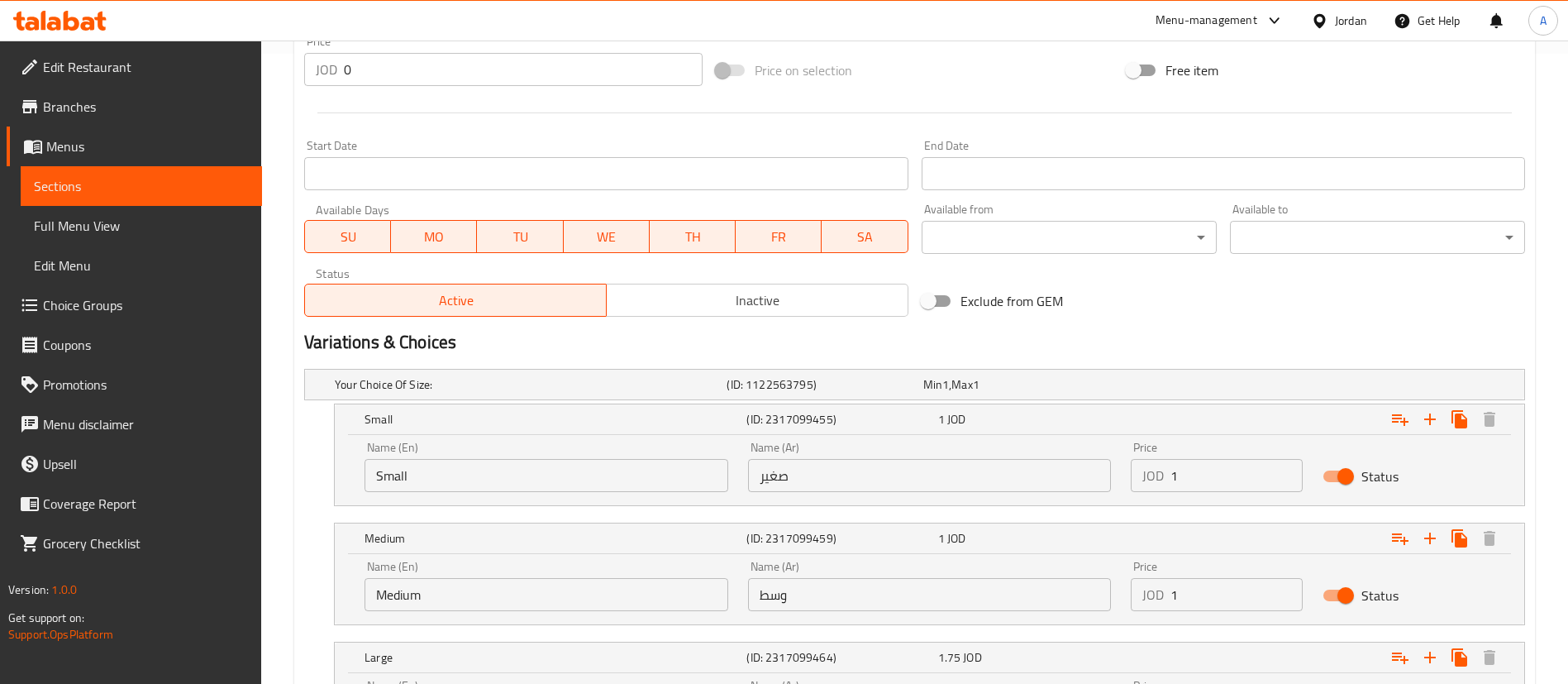
click at [1340, 601] on input "Status" at bounding box center [1345, 596] width 95 height 32
checkbox input "false"
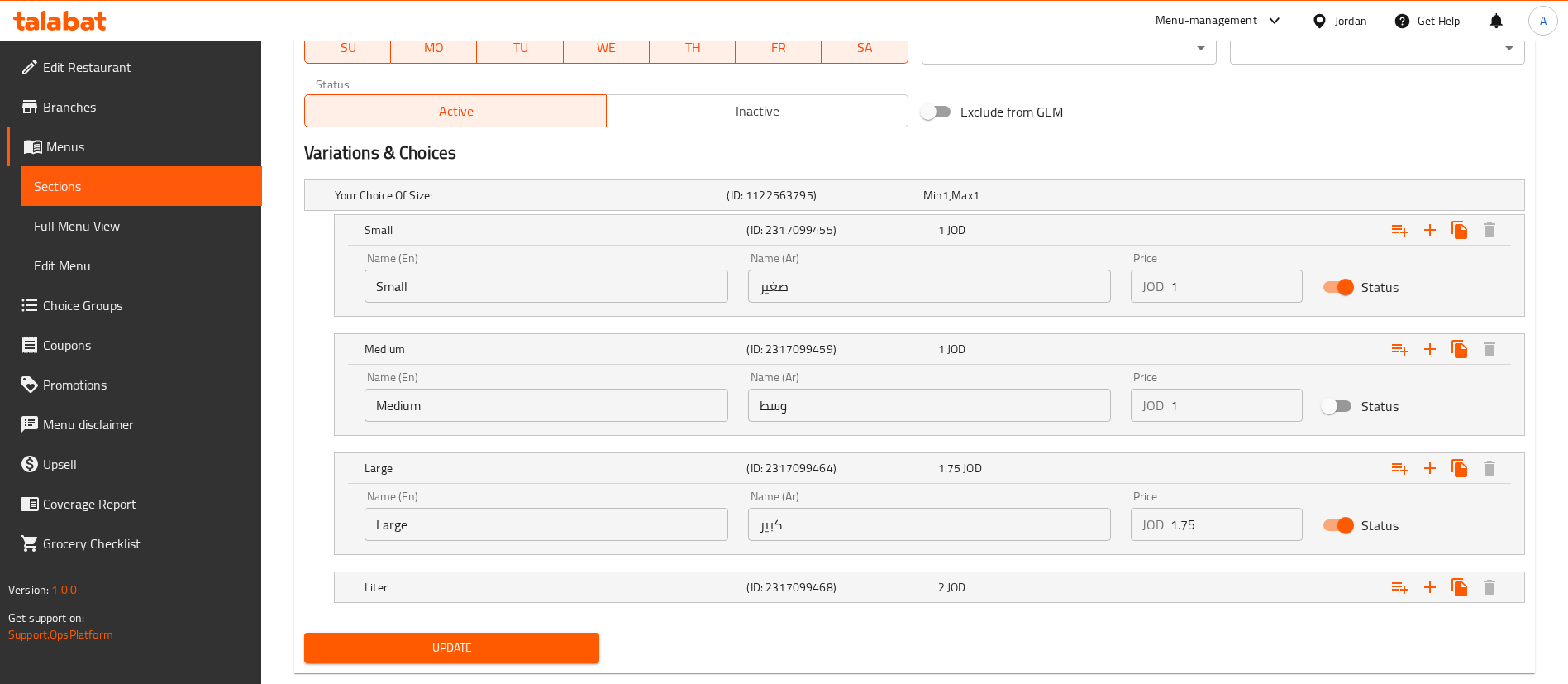
scroll to position [855, 0]
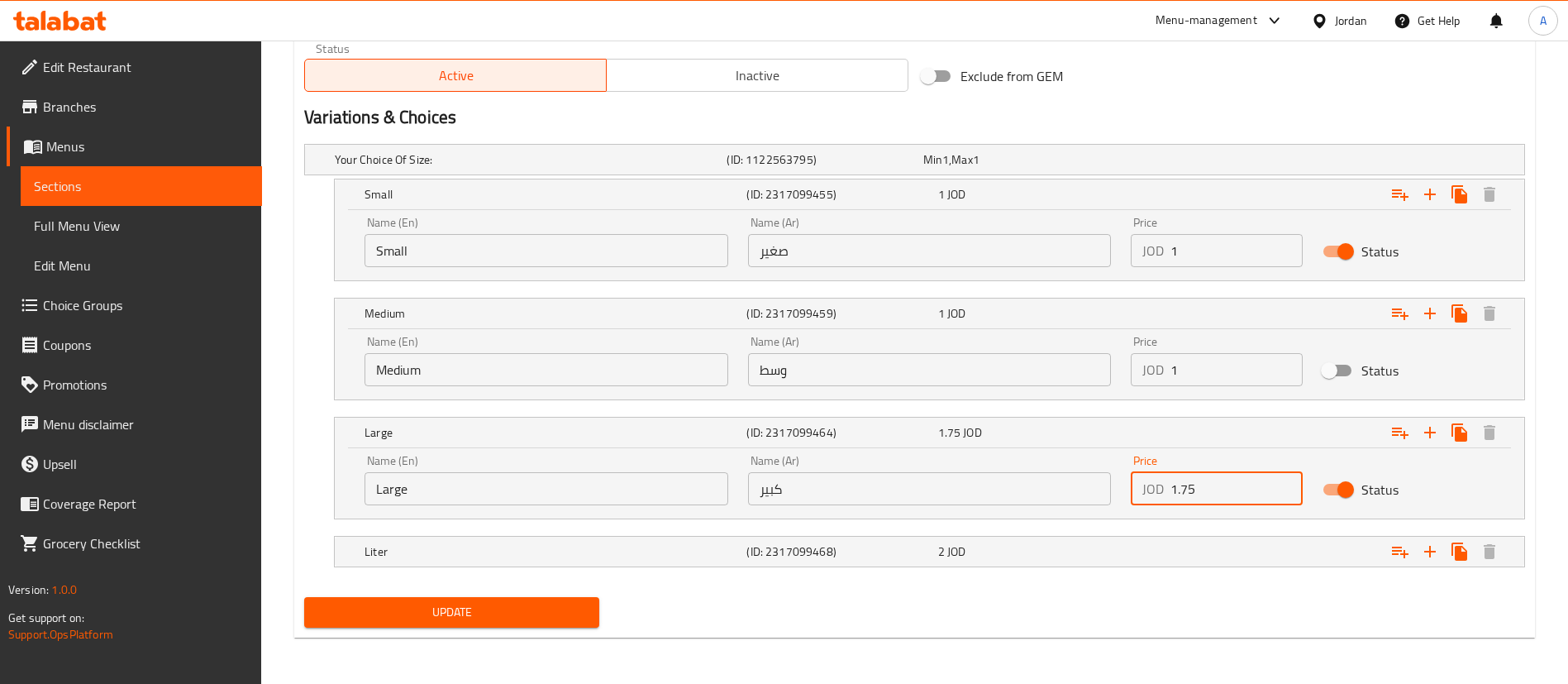
click at [1229, 491] on input "1.75" at bounding box center [1237, 488] width 133 height 33
click at [1215, 246] on input "1" at bounding box center [1237, 250] width 133 height 33
click at [1212, 367] on input "1" at bounding box center [1237, 369] width 133 height 33
type input "125"
drag, startPoint x: 1213, startPoint y: 499, endPoint x: 1224, endPoint y: 473, distance: 28.2
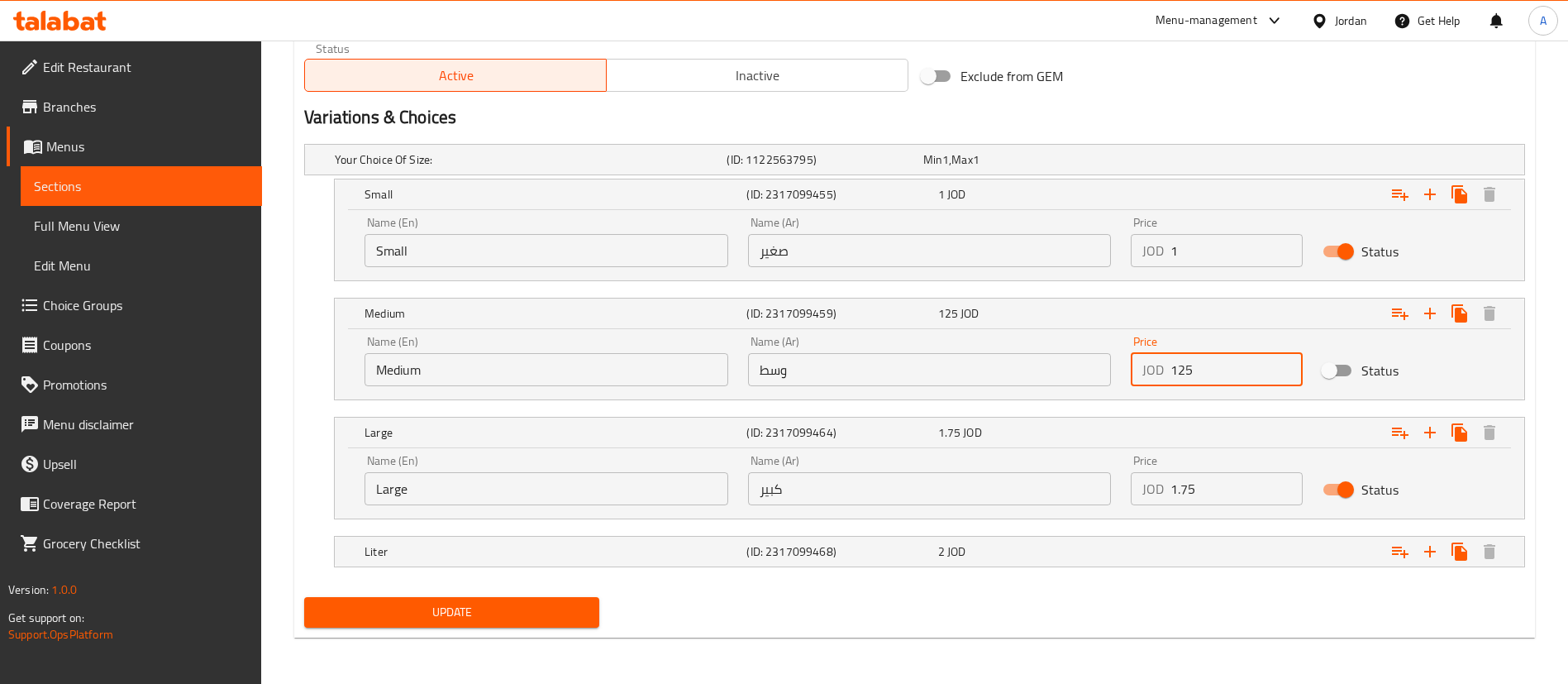
click at [1214, 493] on input "1.75" at bounding box center [1237, 488] width 133 height 33
type input "1.5"
click at [558, 543] on h5 "Liter" at bounding box center [552, 551] width 375 height 17
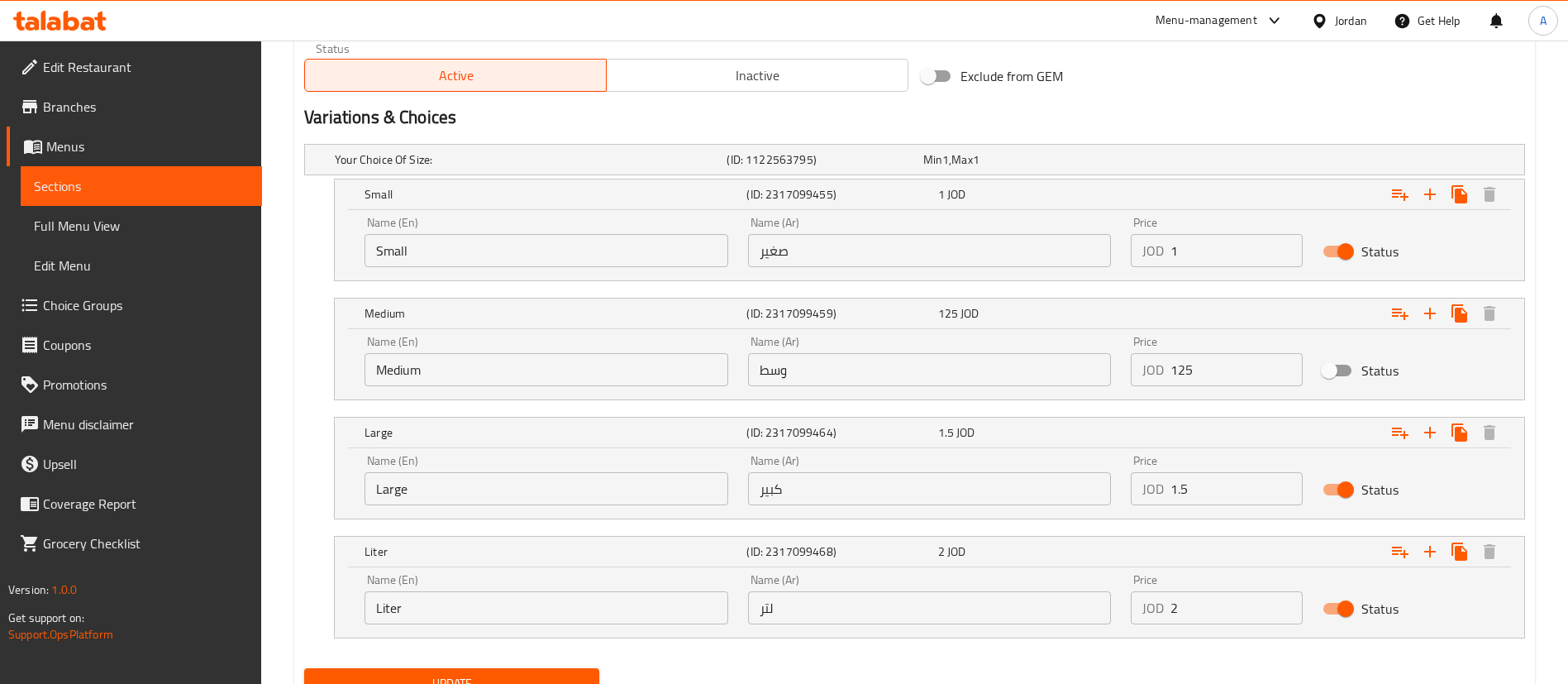
click at [479, 662] on div "Update" at bounding box center [451, 683] width 308 height 44
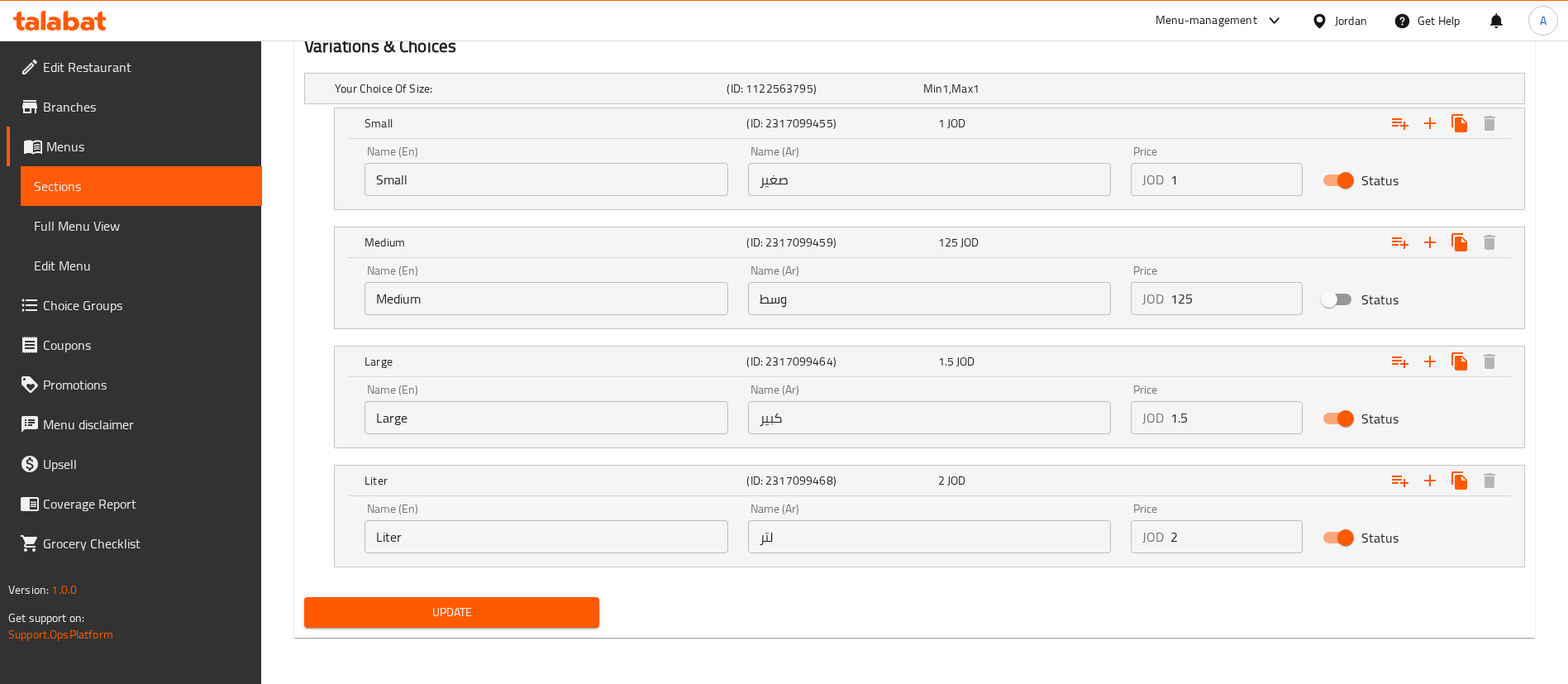
click at [489, 602] on span "Update" at bounding box center [451, 612] width 269 height 20
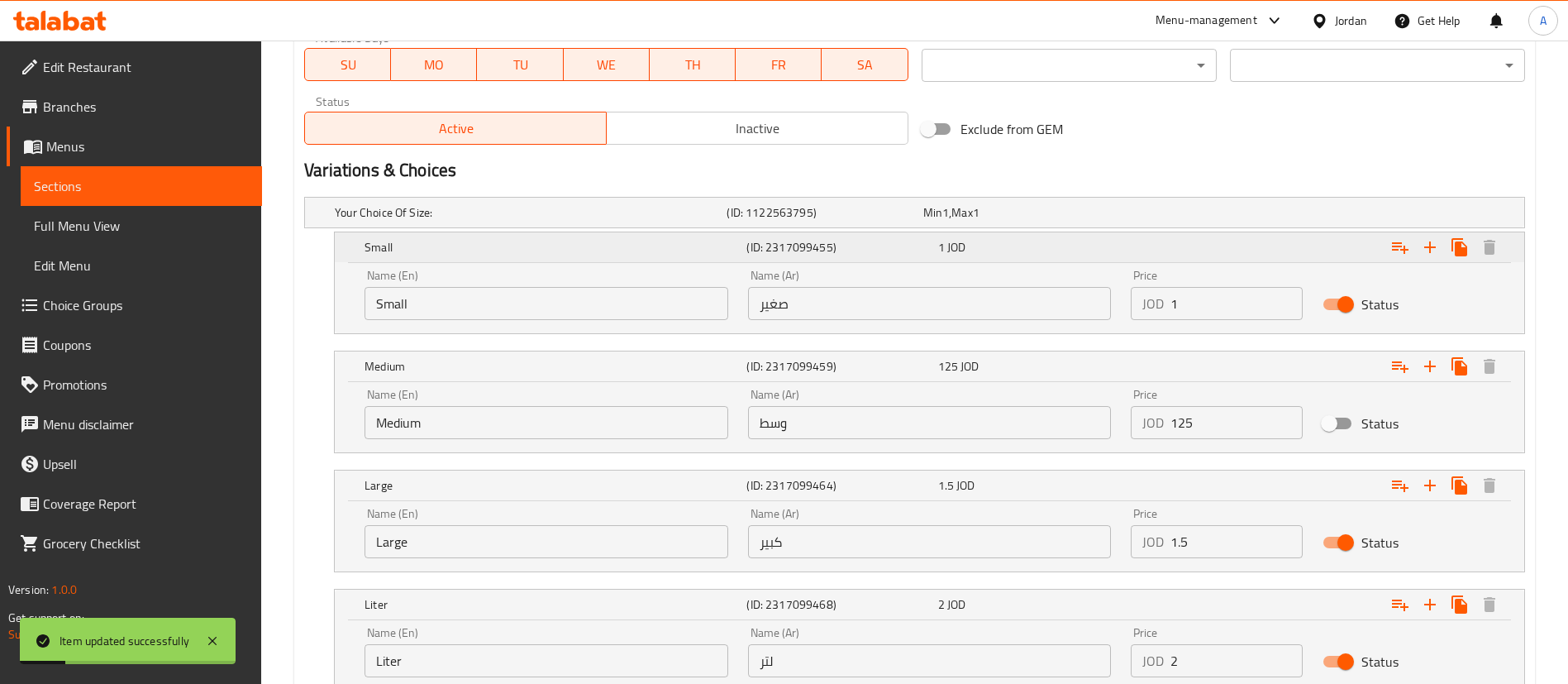
click at [614, 232] on div "Small (ID: 2317099455) 1 JOD" at bounding box center [934, 247] width 1146 height 36
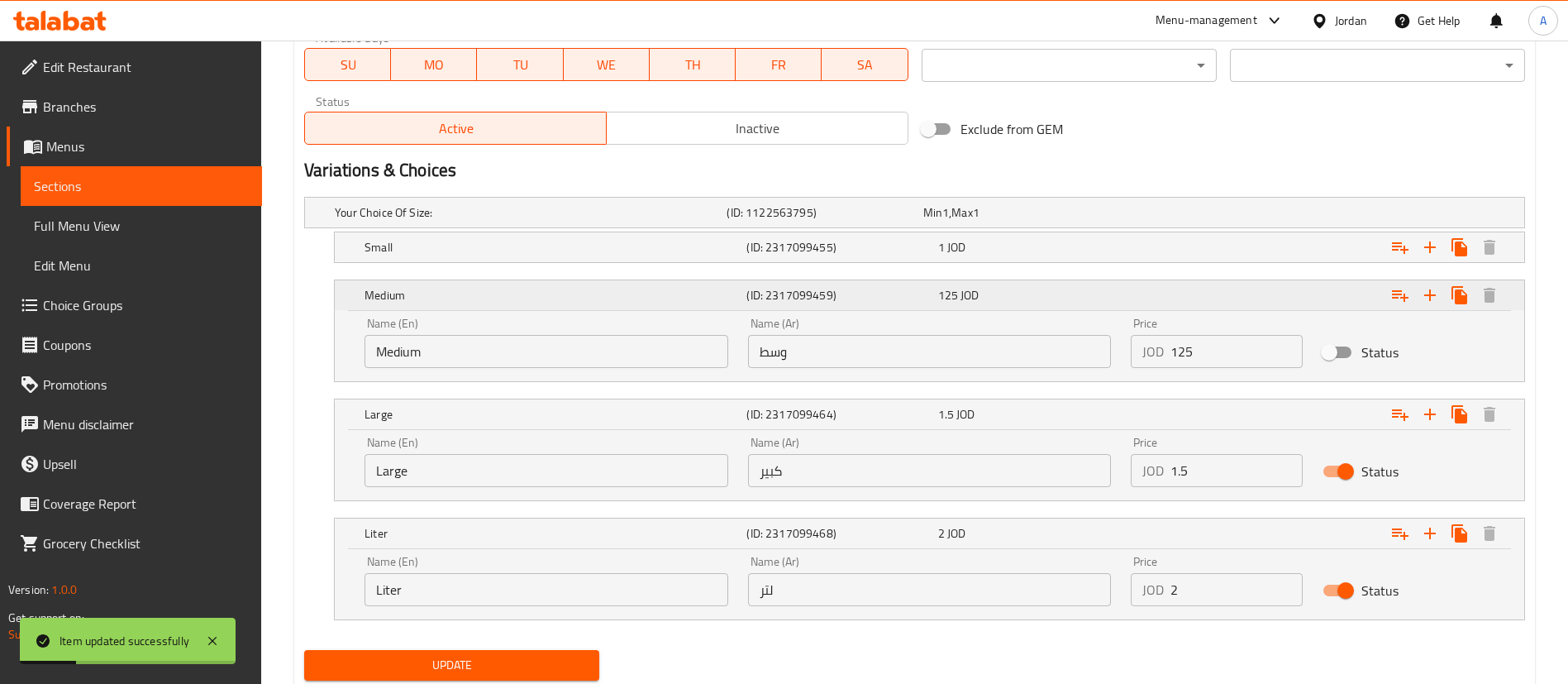
click at [642, 296] on h5 "Medium" at bounding box center [552, 295] width 375 height 17
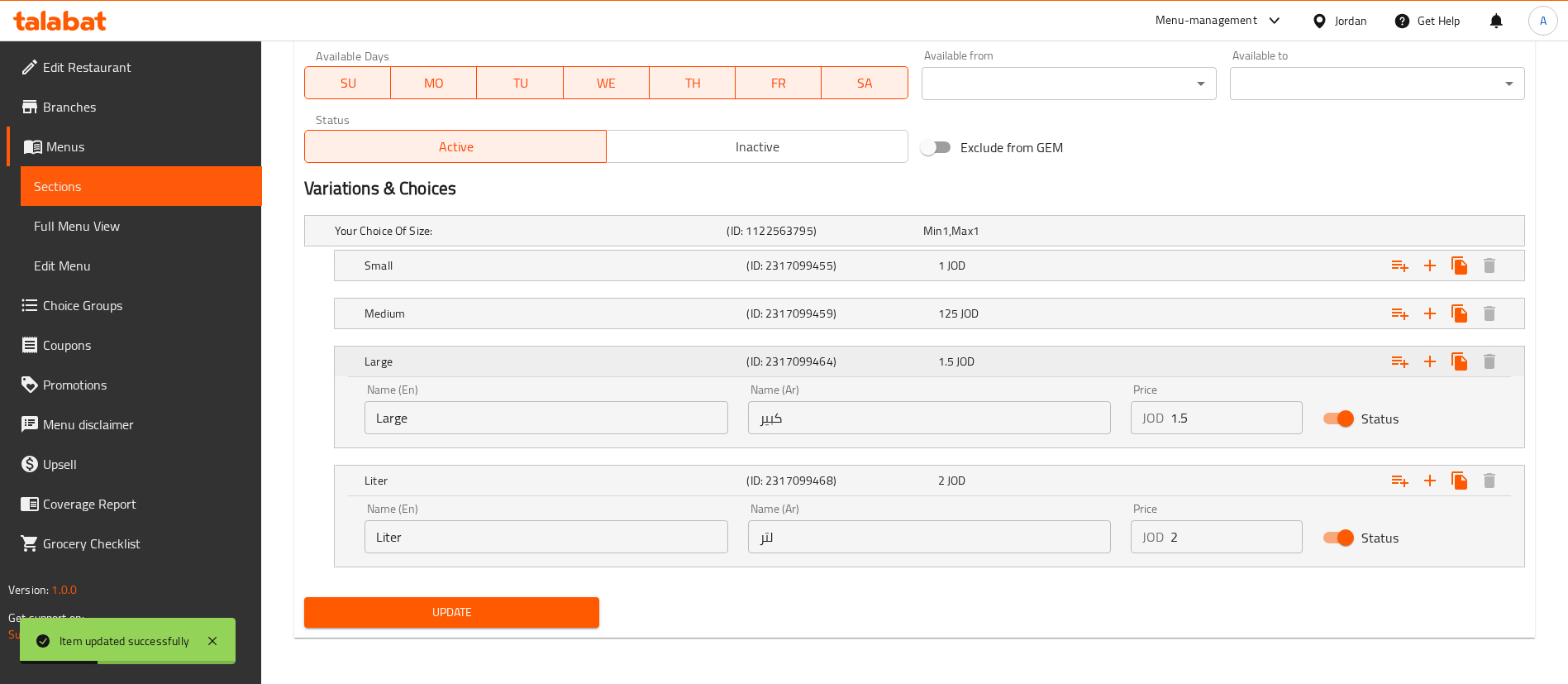
click at [703, 354] on h5 "Large" at bounding box center [552, 361] width 375 height 17
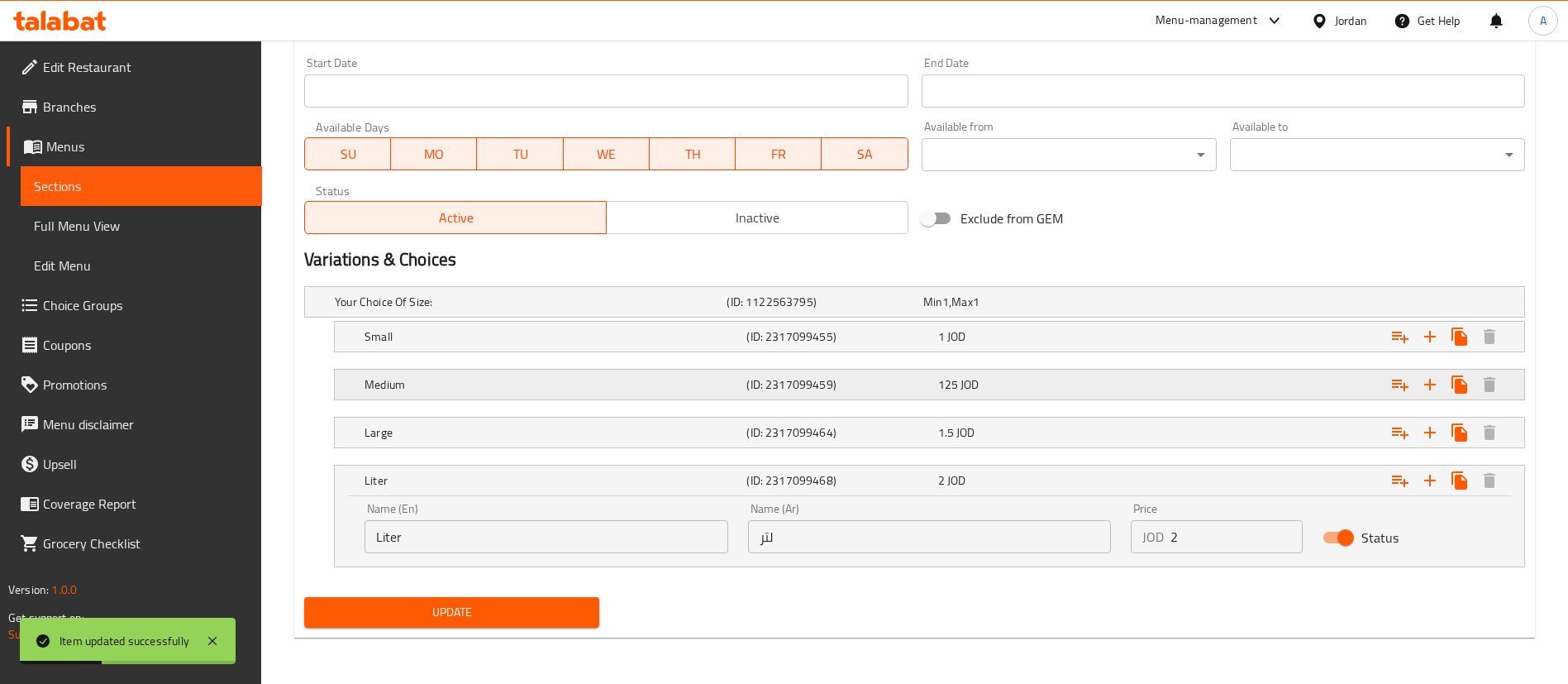
scroll to position [712, 0]
drag, startPoint x: 957, startPoint y: 398, endPoint x: 1095, endPoint y: 422, distance: 140.1
click at [957, 396] on div "Medium (ID: 2317099459) 125 JOD" at bounding box center [934, 384] width 1146 height 36
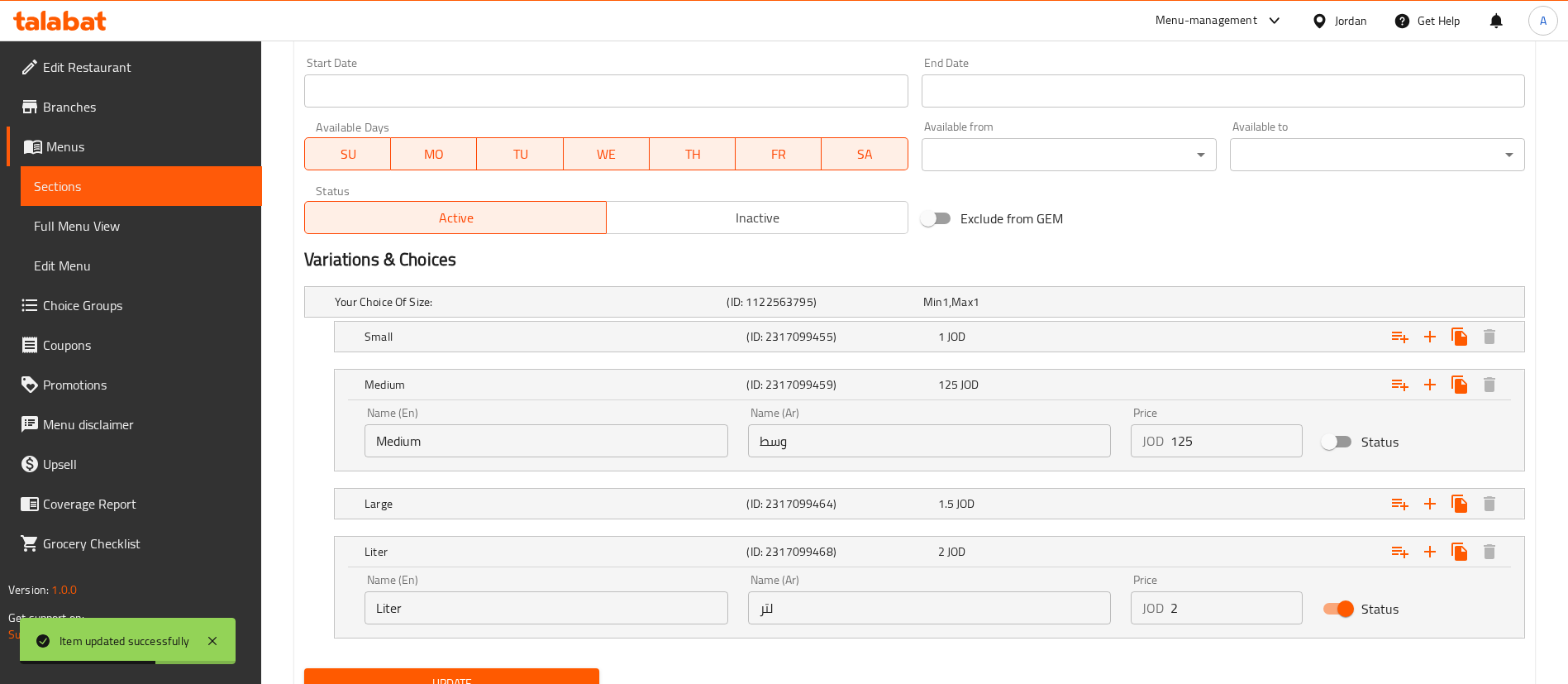
click at [1178, 433] on input "125" at bounding box center [1237, 440] width 133 height 33
type input "1.25"
click at [1345, 437] on input "Status" at bounding box center [1329, 442] width 95 height 32
checkbox input "true"
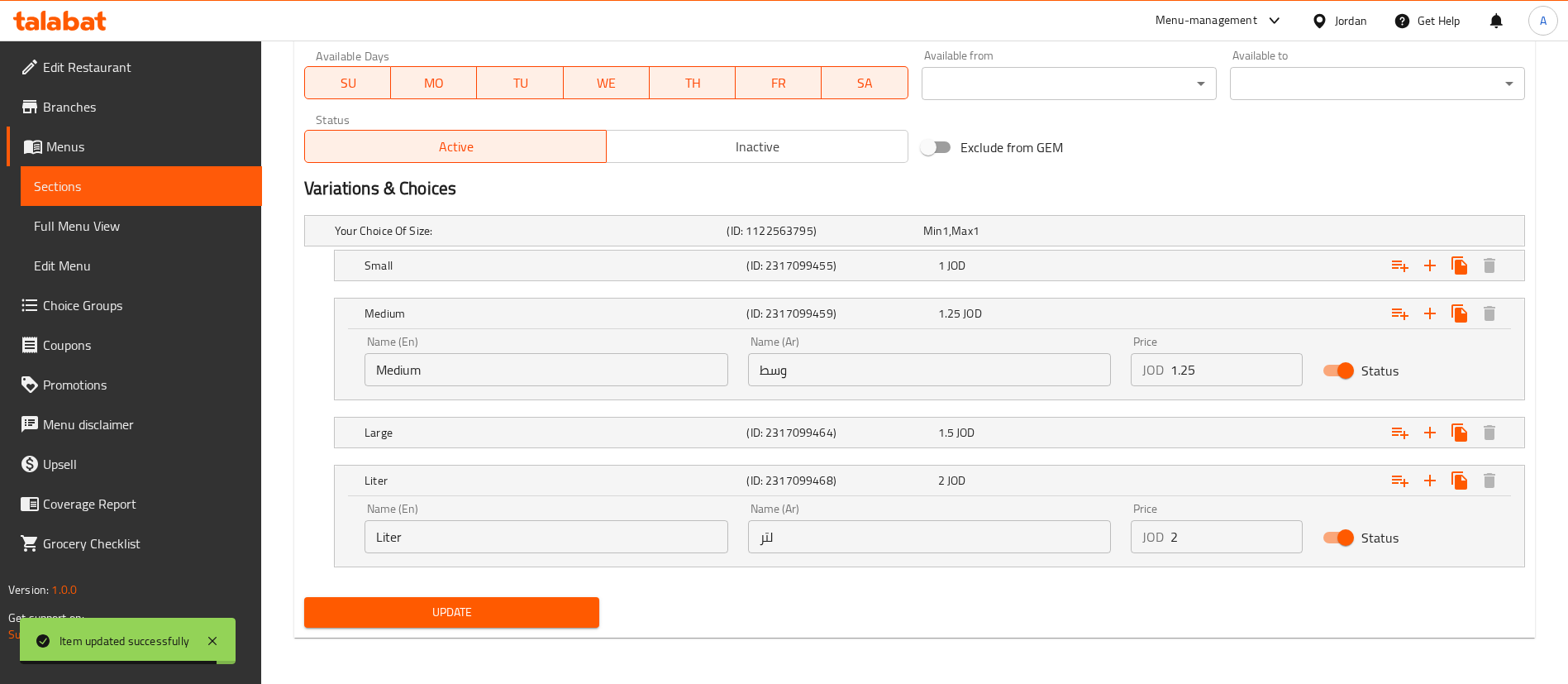
click at [981, 462] on div "Liter (ID: 2317099468) 2 JOD" at bounding box center [934, 480] width 1146 height 36
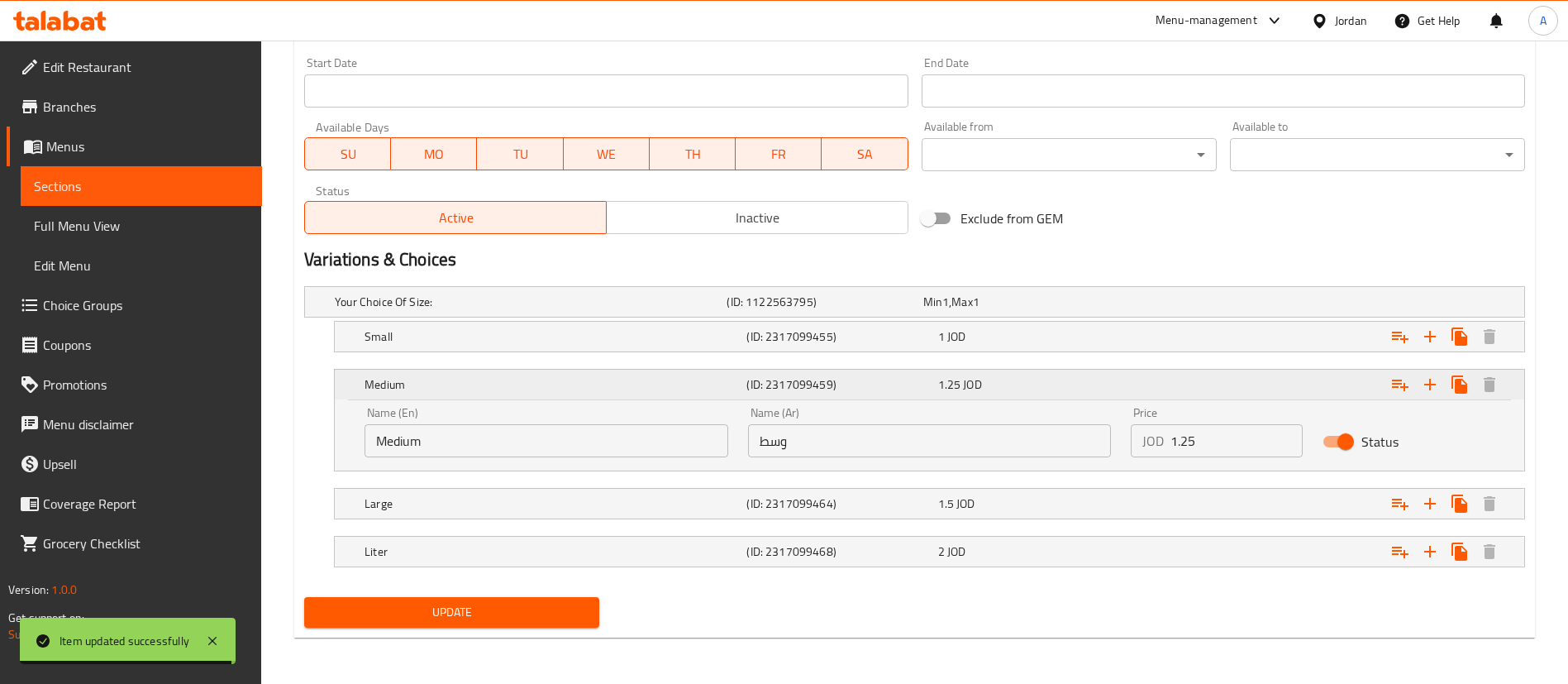
click at [988, 380] on div "1.25 JOD" at bounding box center [1030, 384] width 185 height 17
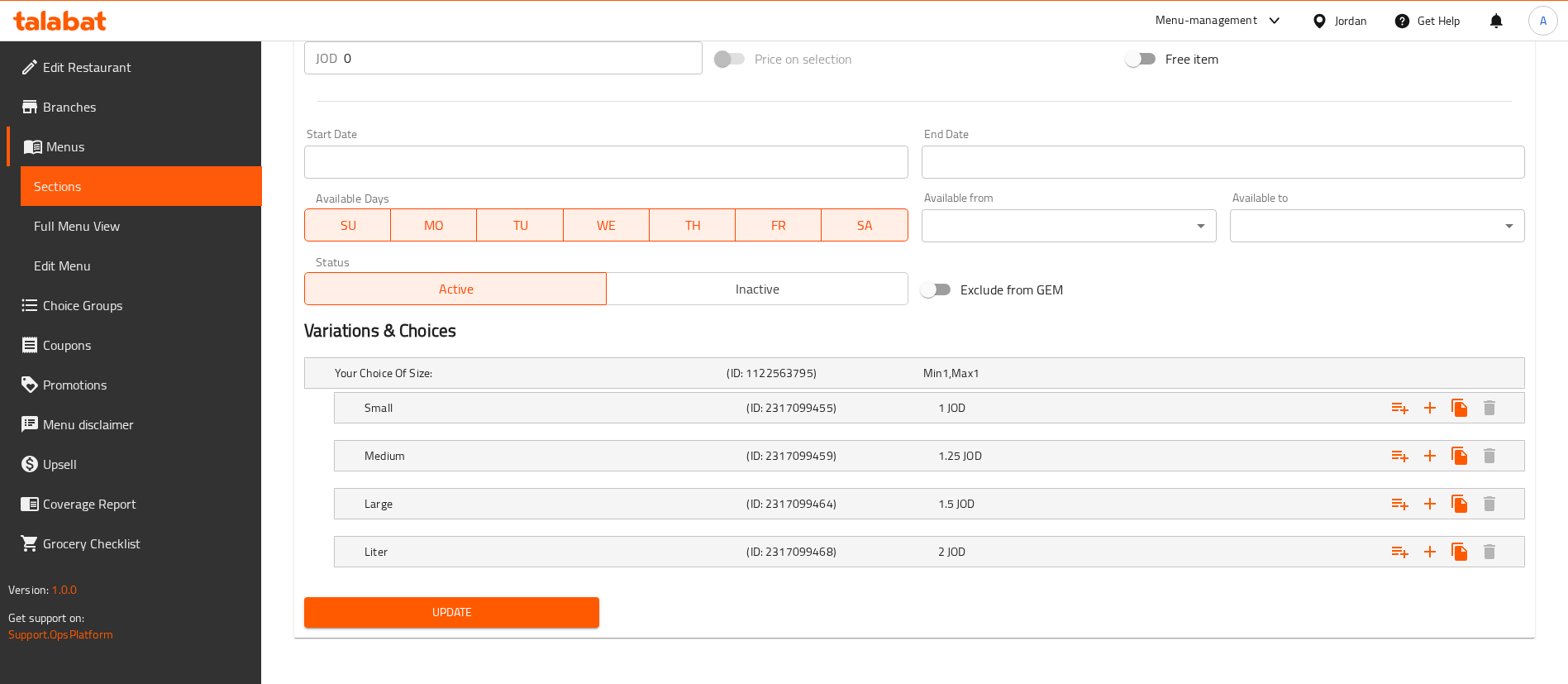
click at [579, 605] on span "Update" at bounding box center [451, 612] width 269 height 20
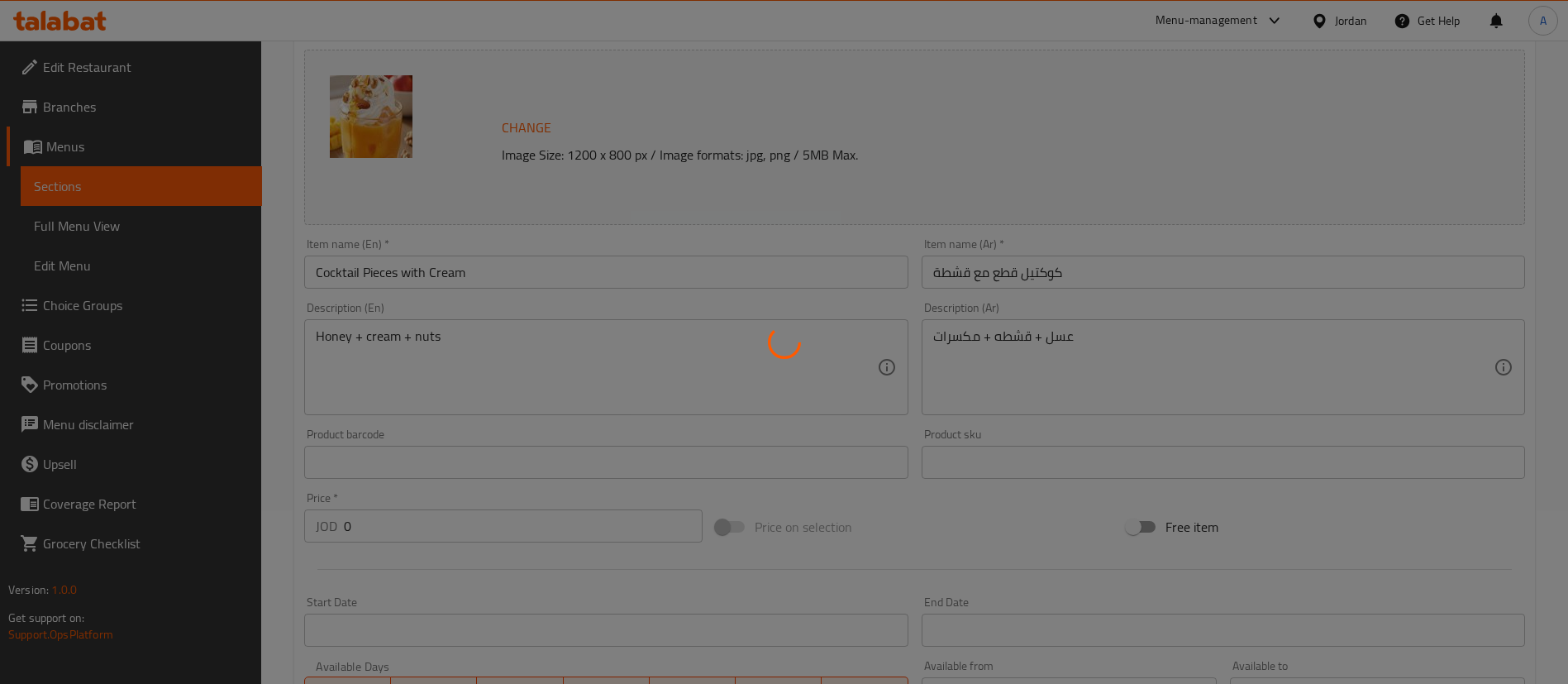
scroll to position [0, 0]
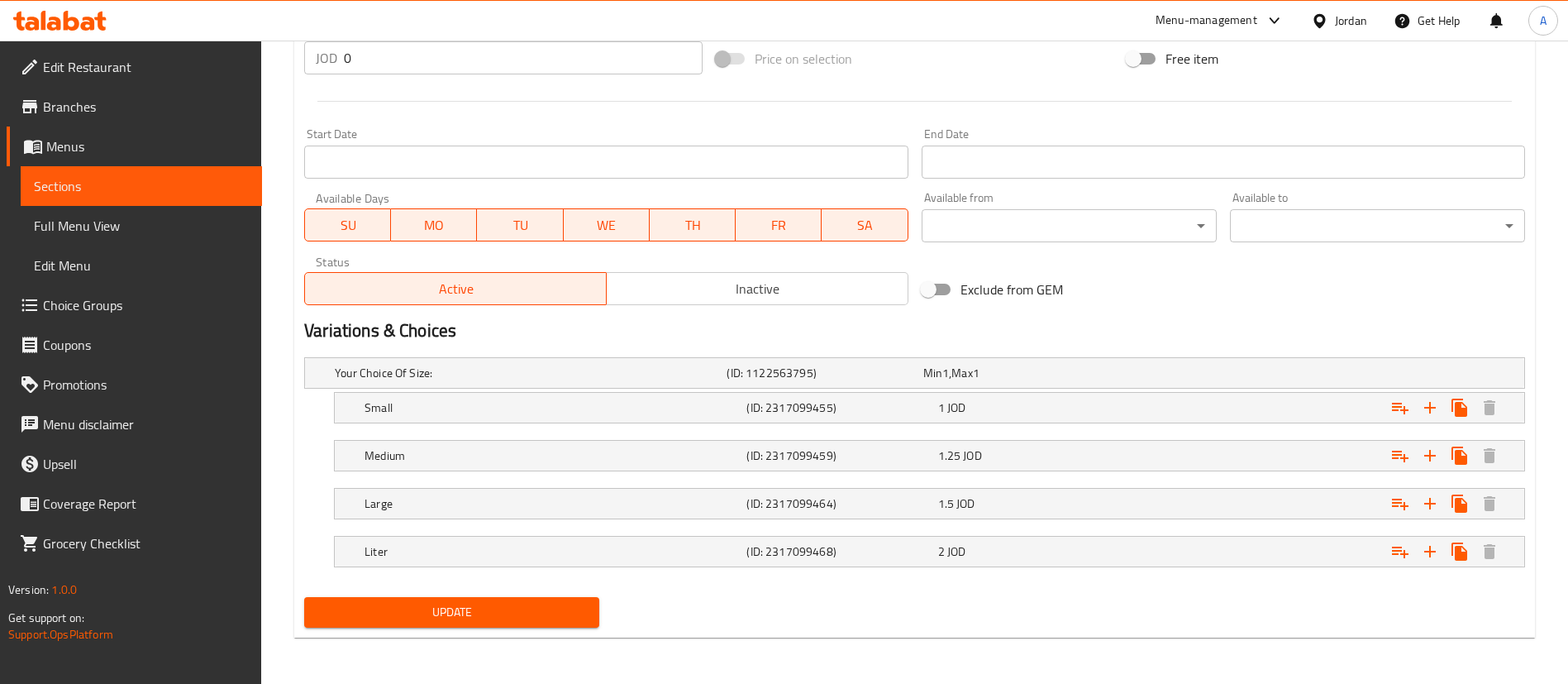
drag, startPoint x: 475, startPoint y: 610, endPoint x: 496, endPoint y: 578, distance: 38.3
click at [477, 609] on span "Update" at bounding box center [451, 612] width 269 height 20
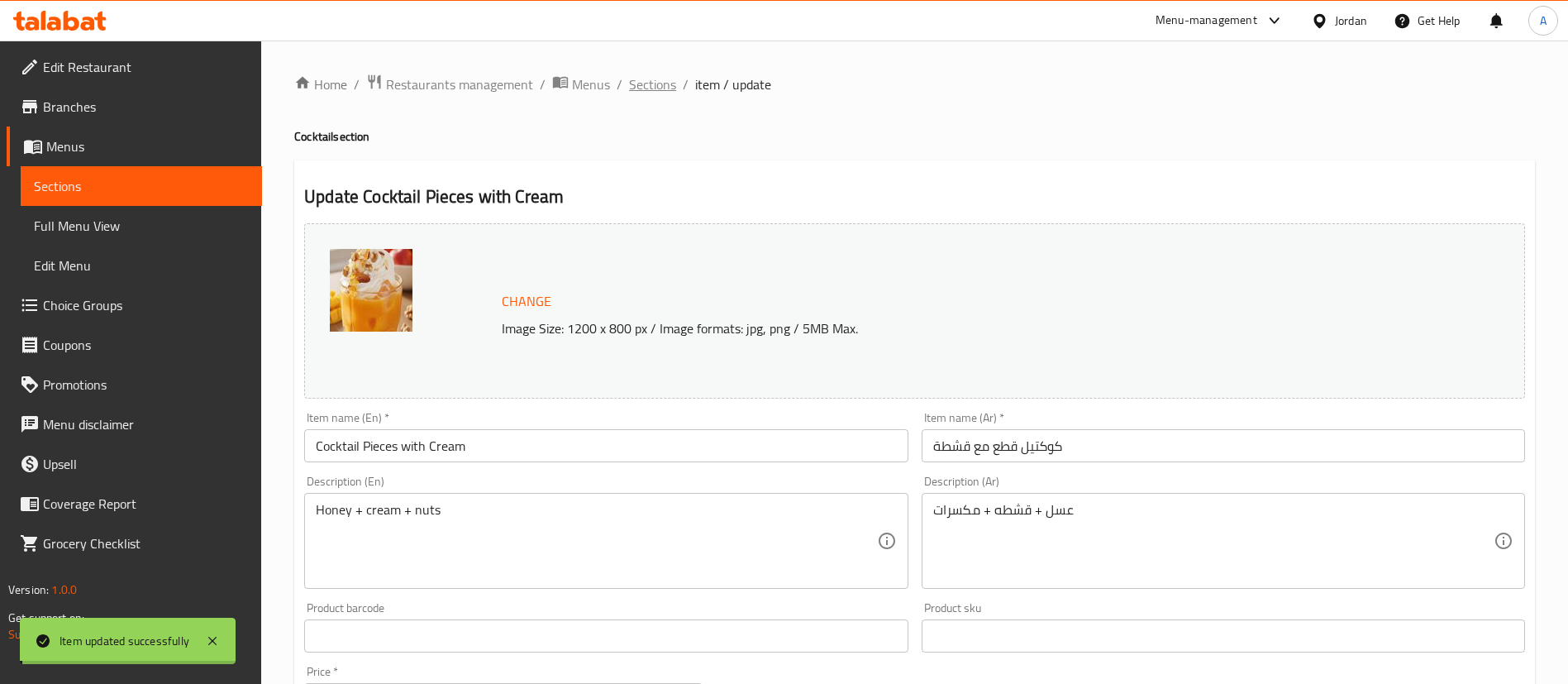
click at [634, 81] on span "Sections" at bounding box center [652, 84] width 47 height 19
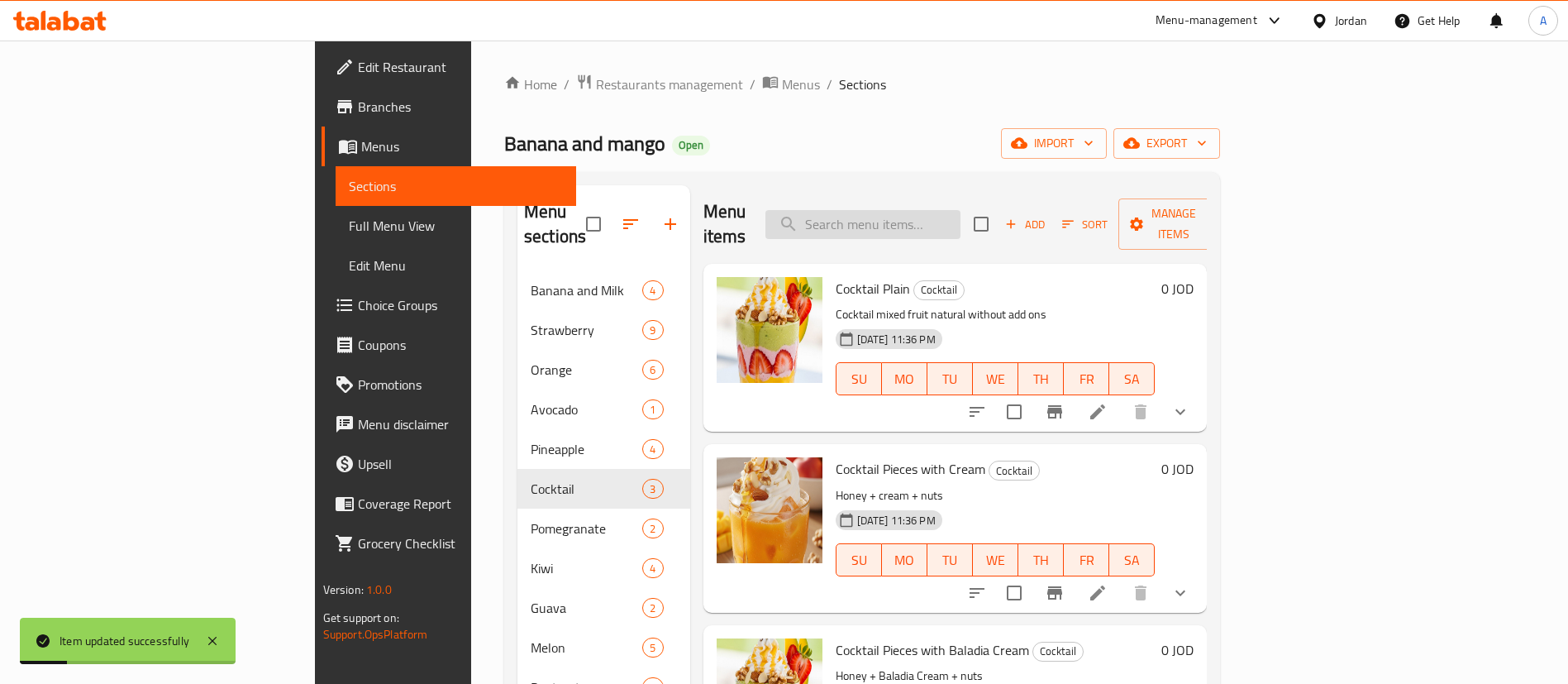
click at [960, 218] on input "search" at bounding box center [862, 224] width 195 height 29
type input "كوكتي"
click at [1107, 402] on icon at bounding box center [1097, 412] width 19 height 19
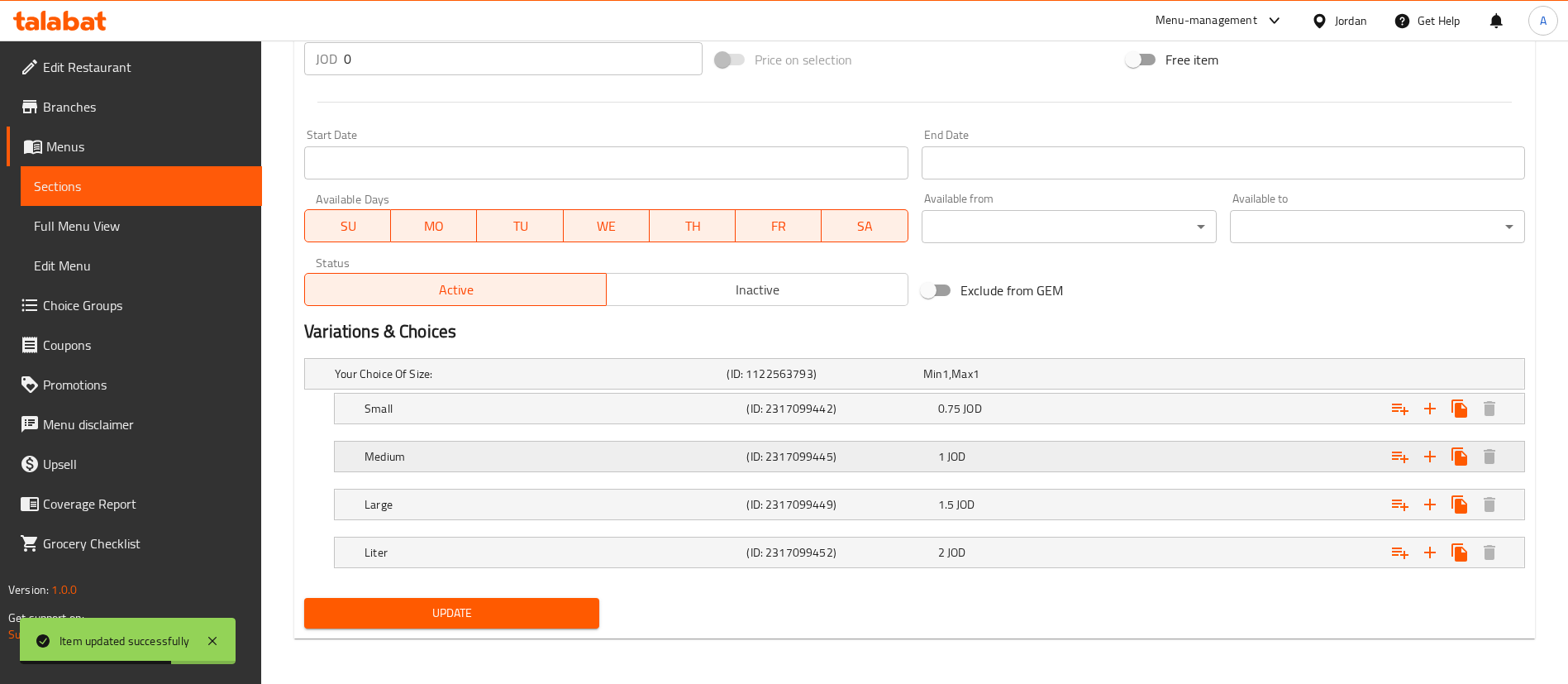
scroll to position [642, 0]
click at [1035, 500] on div "1.5 JOD" at bounding box center [1030, 503] width 185 height 17
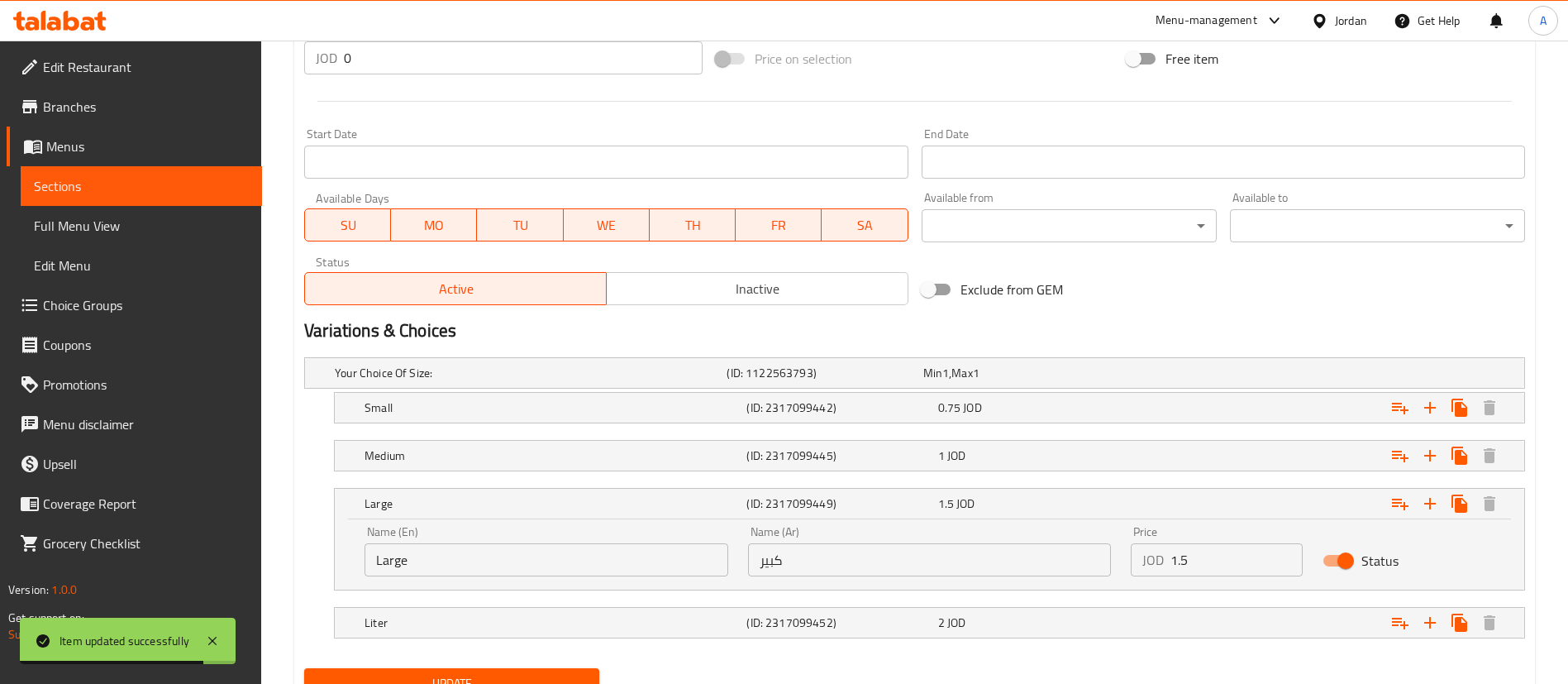
click at [1183, 556] on input "1.5" at bounding box center [1237, 559] width 133 height 33
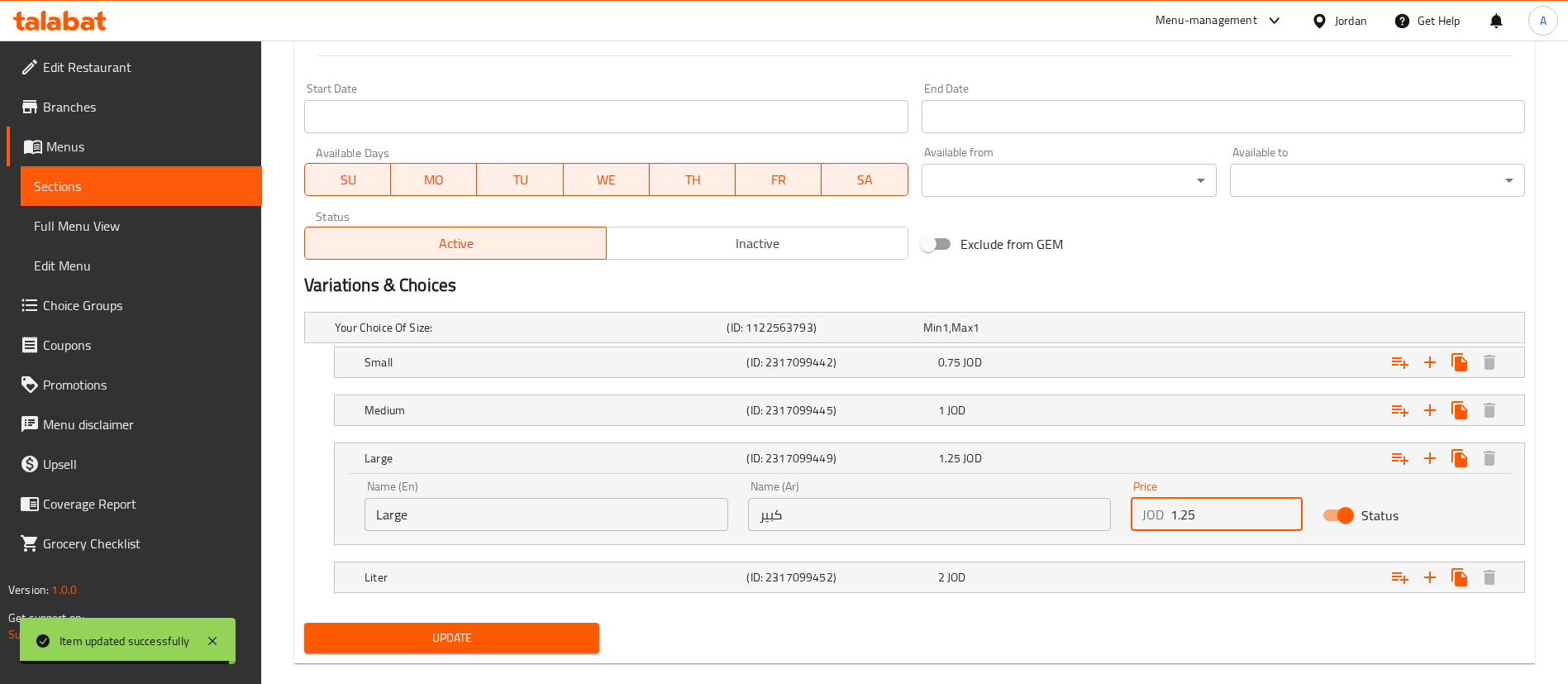
scroll to position [712, 0]
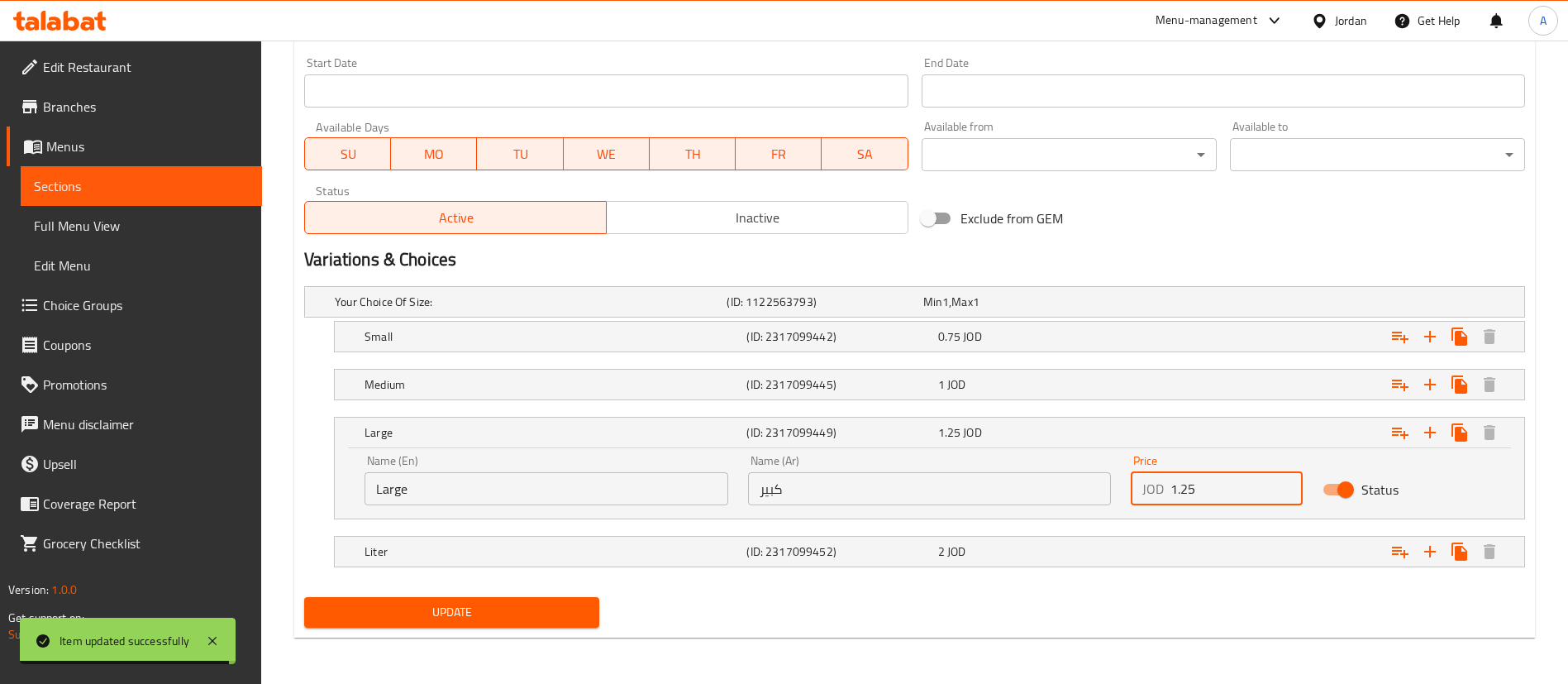
type input "1.25"
drag, startPoint x: 519, startPoint y: 634, endPoint x: 535, endPoint y: 633, distance: 16.0
click at [522, 632] on div "Update Cocktail Plain Change Image Size: 1200 x 800 px / Image formats: jpg, pn…" at bounding box center [914, 42] width 1240 height 1189
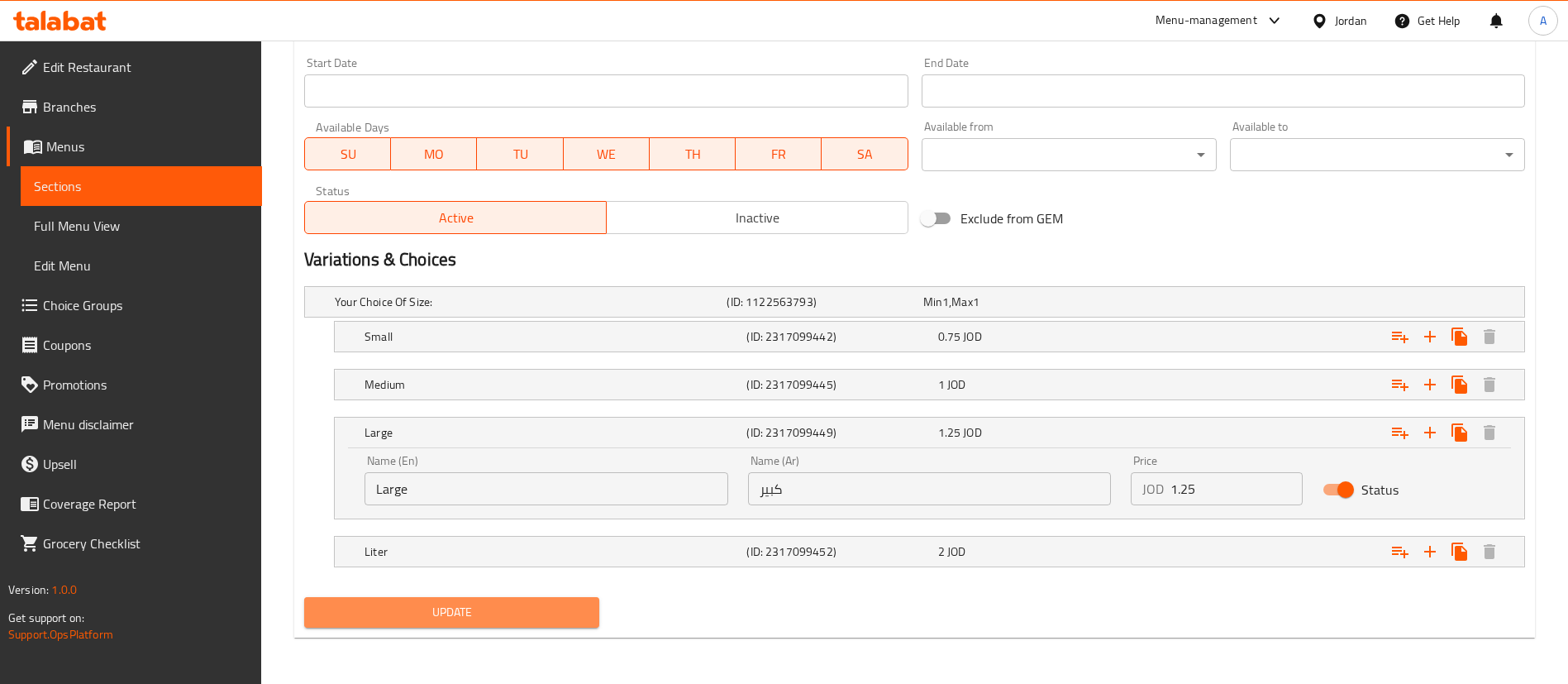
drag, startPoint x: 534, startPoint y: 616, endPoint x: 544, endPoint y: 616, distance: 10.0
click at [534, 613] on span "Update" at bounding box center [451, 612] width 269 height 20
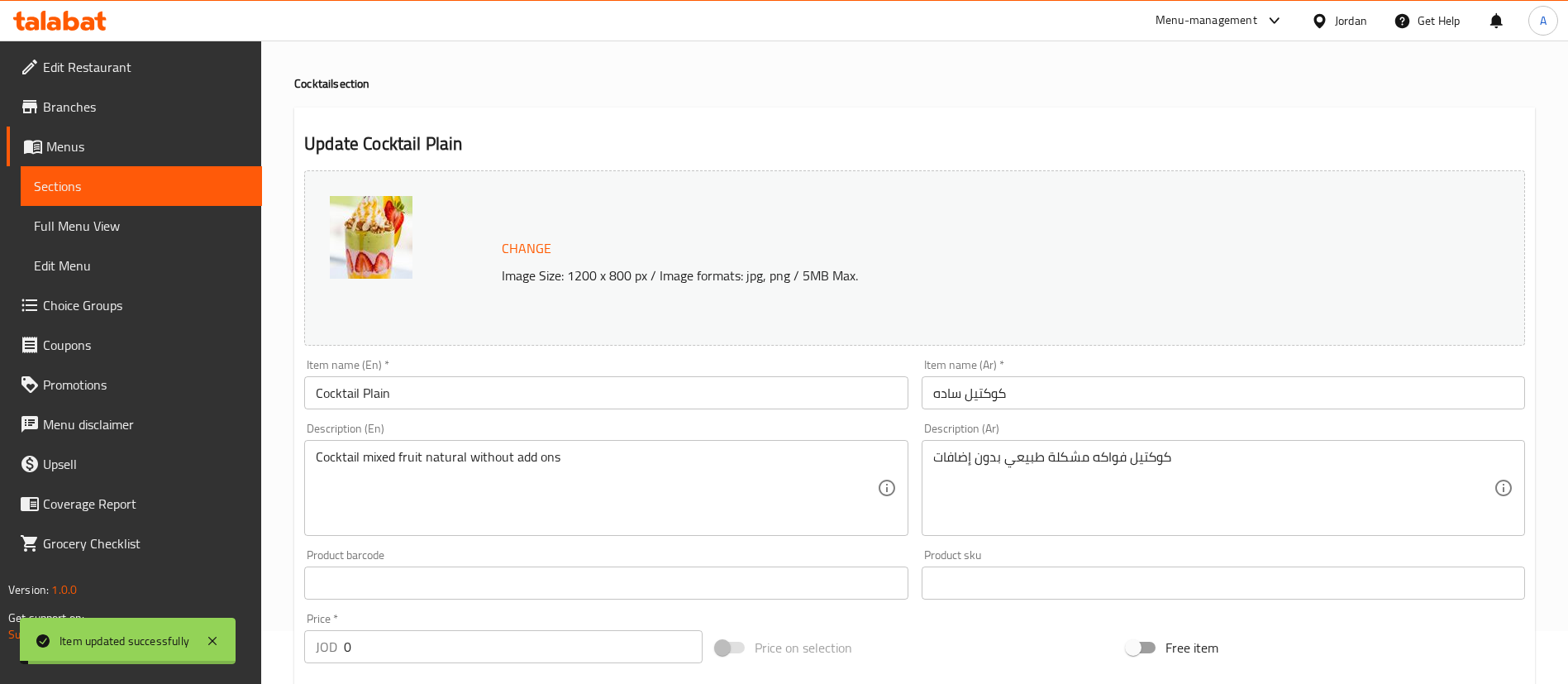
scroll to position [0, 0]
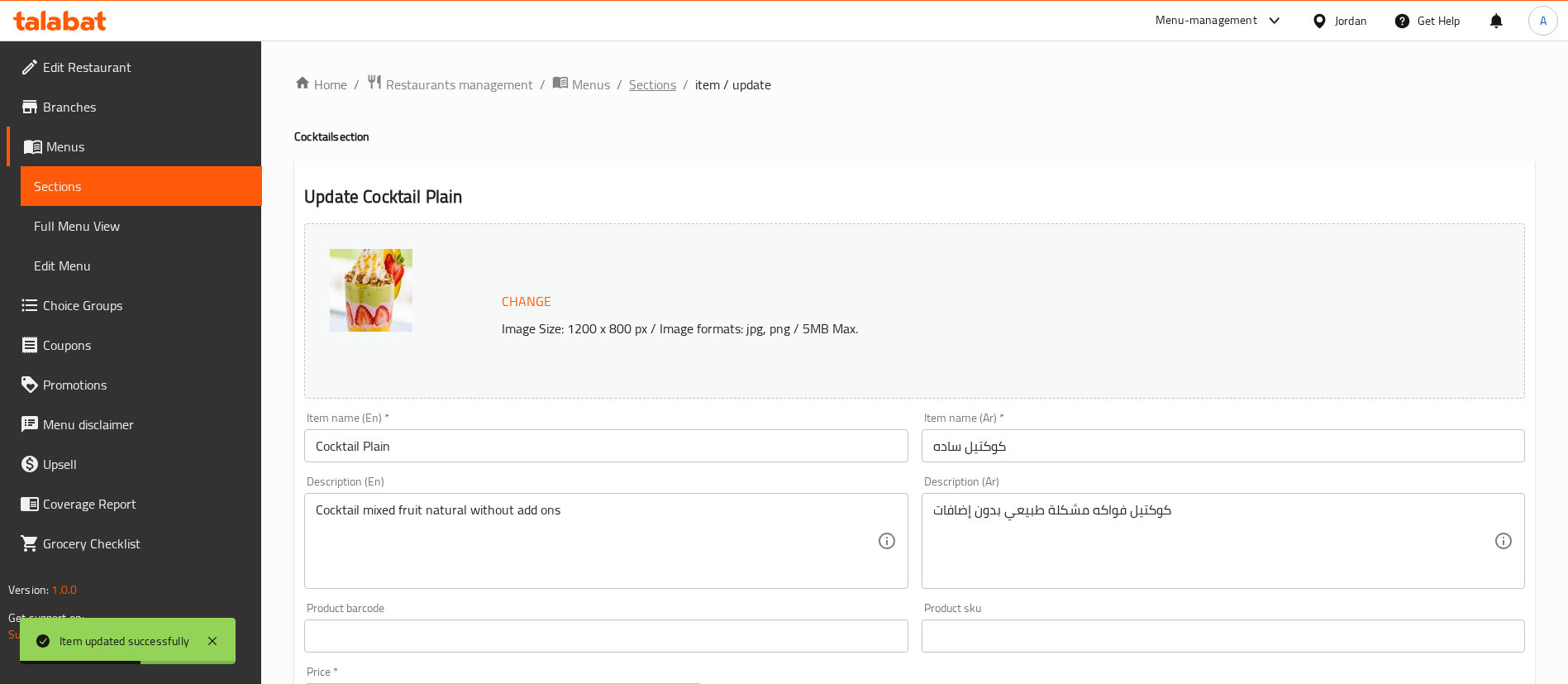
click at [643, 75] on span "Sections" at bounding box center [652, 84] width 47 height 19
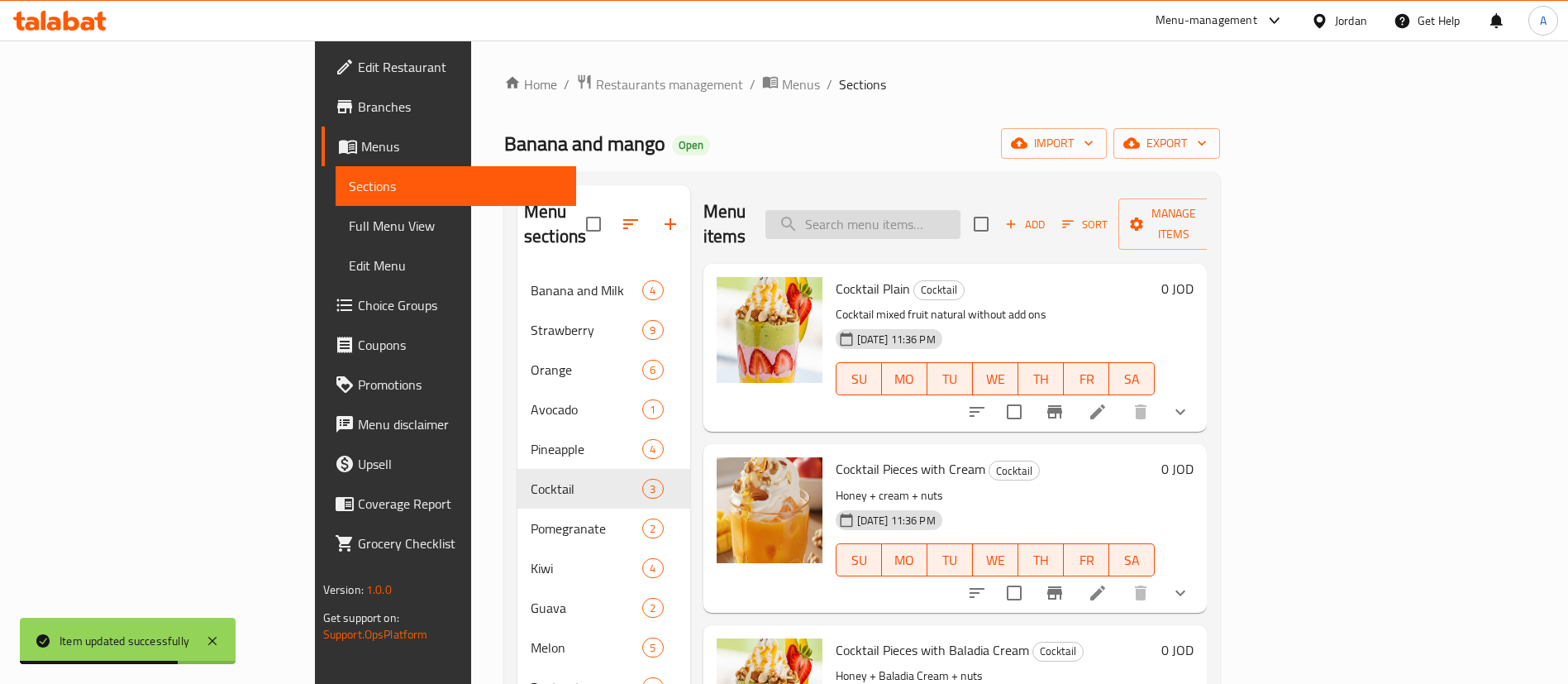
click at [960, 210] on input "search" at bounding box center [862, 224] width 195 height 29
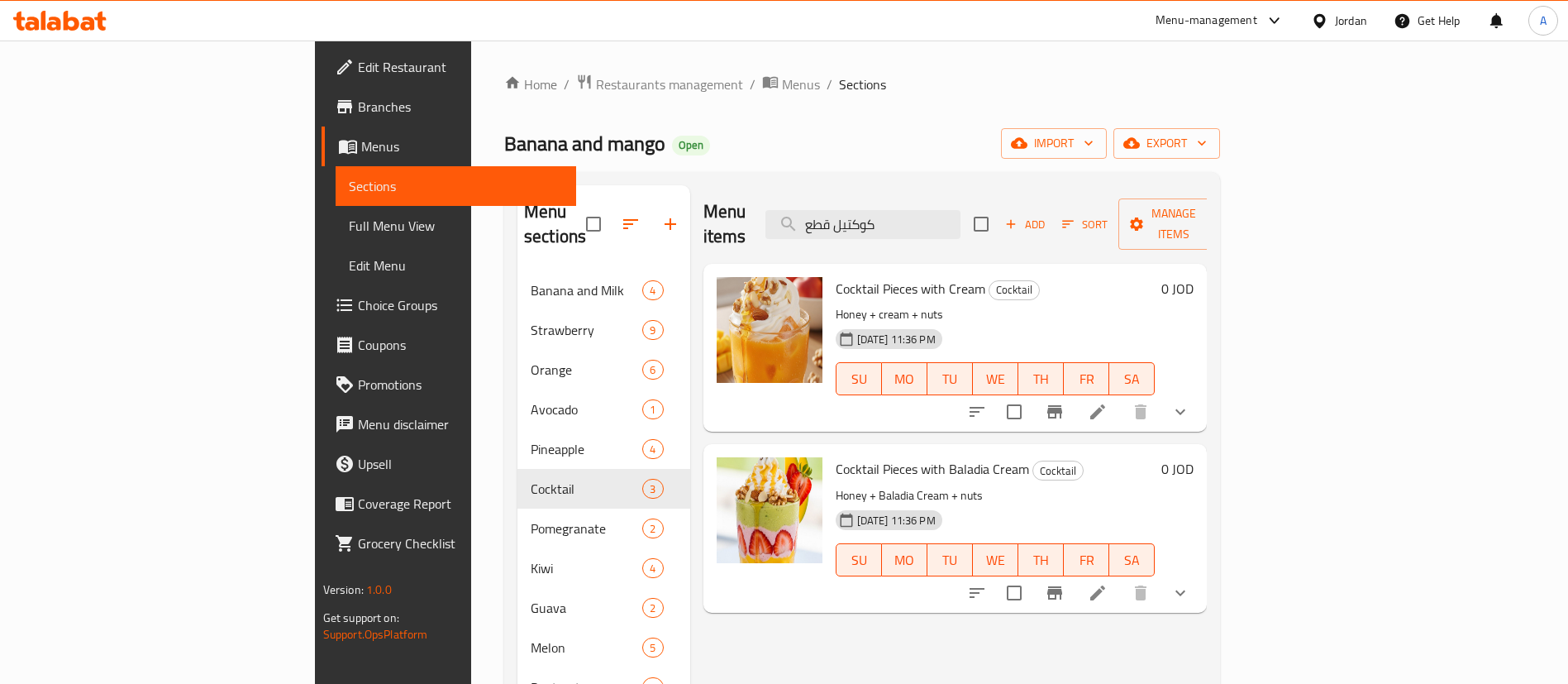
type input "كوكتيل قطع"
click at [1120, 578] on li at bounding box center [1097, 593] width 46 height 30
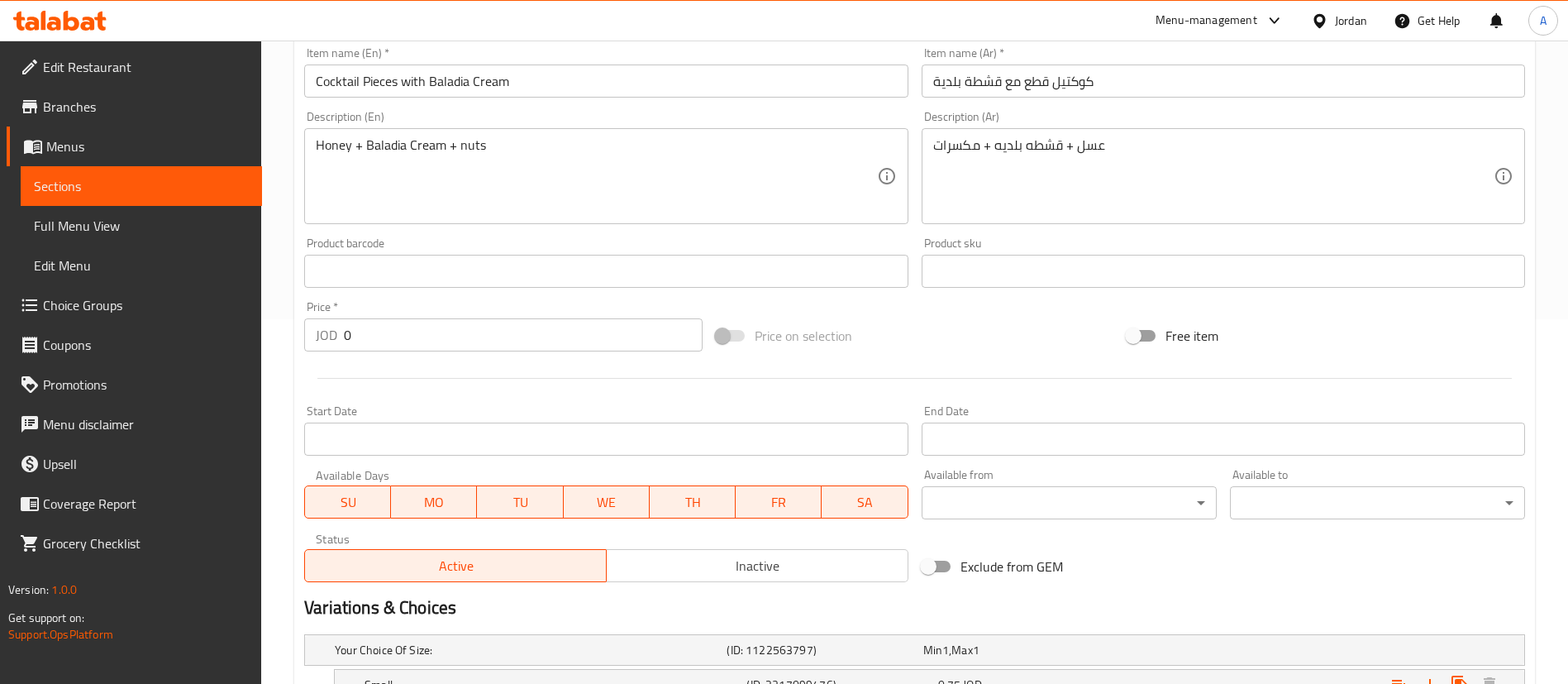
scroll to position [496, 0]
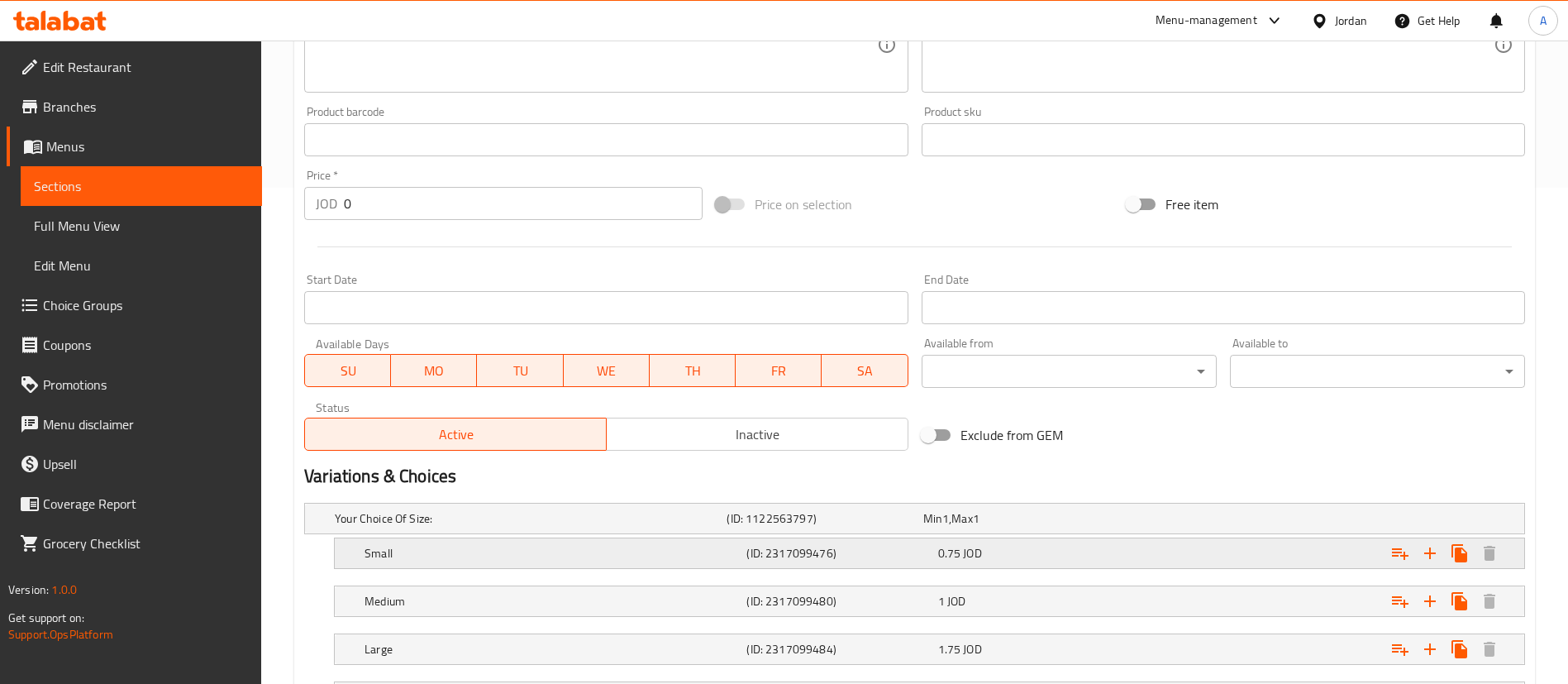
drag, startPoint x: 1076, startPoint y: 553, endPoint x: 1143, endPoint y: 563, distance: 67.7
click at [1075, 553] on div "0.75 JOD" at bounding box center [1030, 552] width 185 height 17
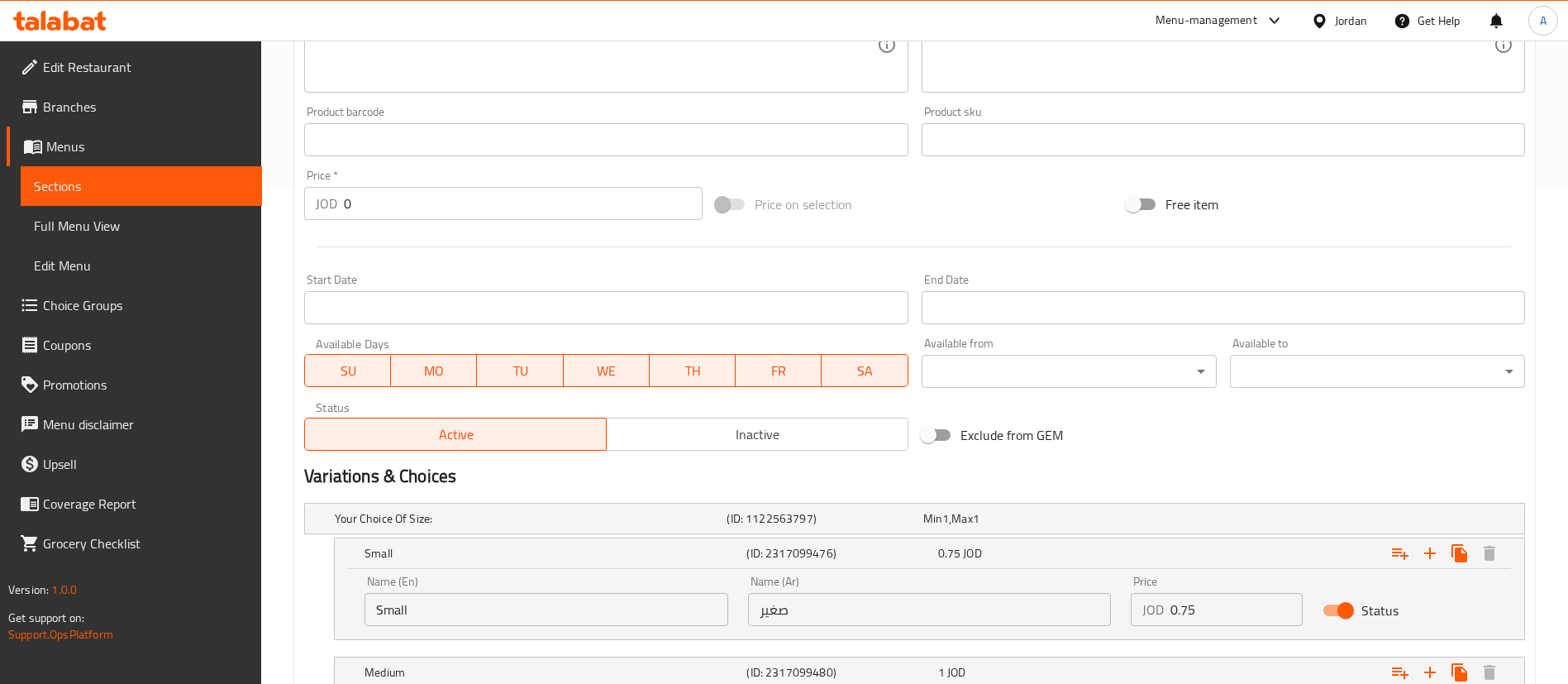
drag, startPoint x: 1108, startPoint y: 604, endPoint x: 723, endPoint y: 419, distance: 427.1
click at [974, 585] on div "Name (En) Small Name (En) Name (Ar) صغير Name (Ar) Price JOD 0.75 Price Status" at bounding box center [928, 601] width 1149 height 71
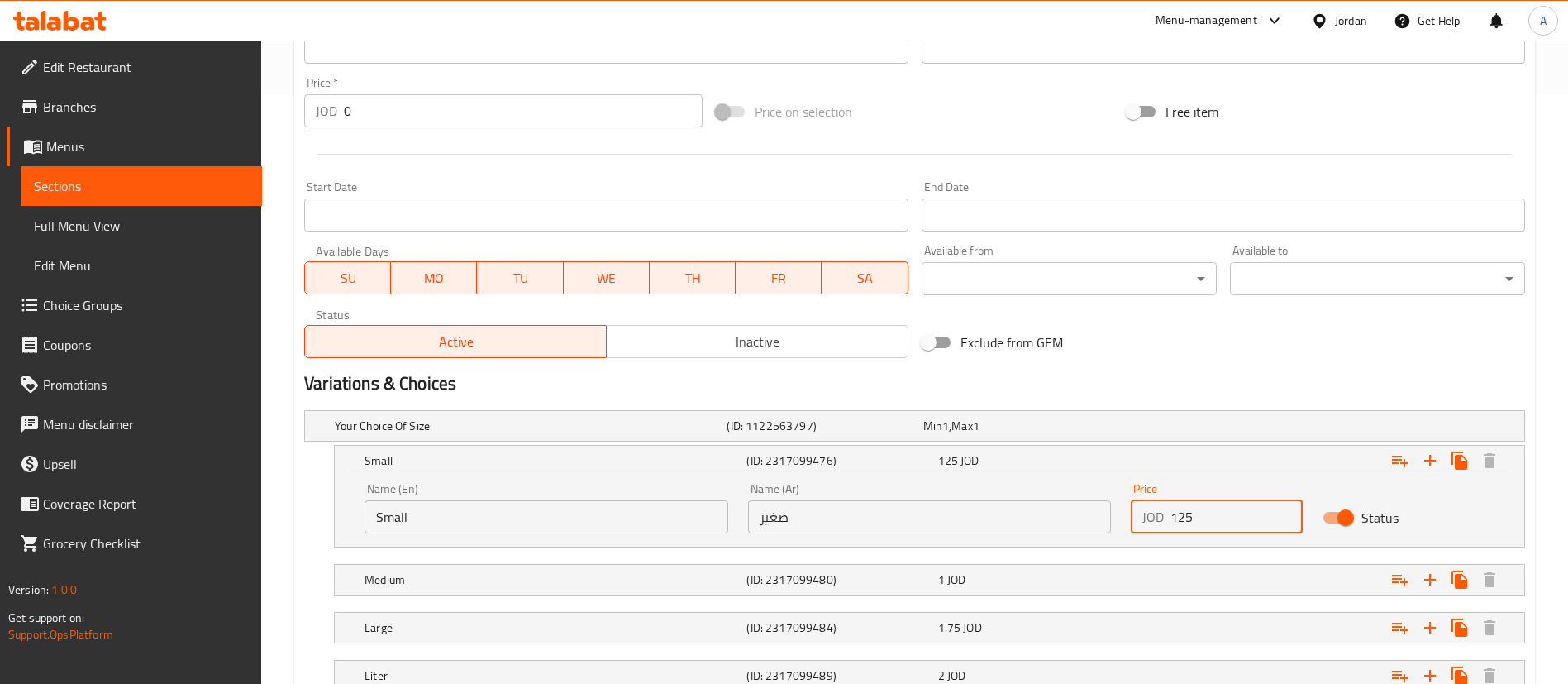
scroll to position [620, 0]
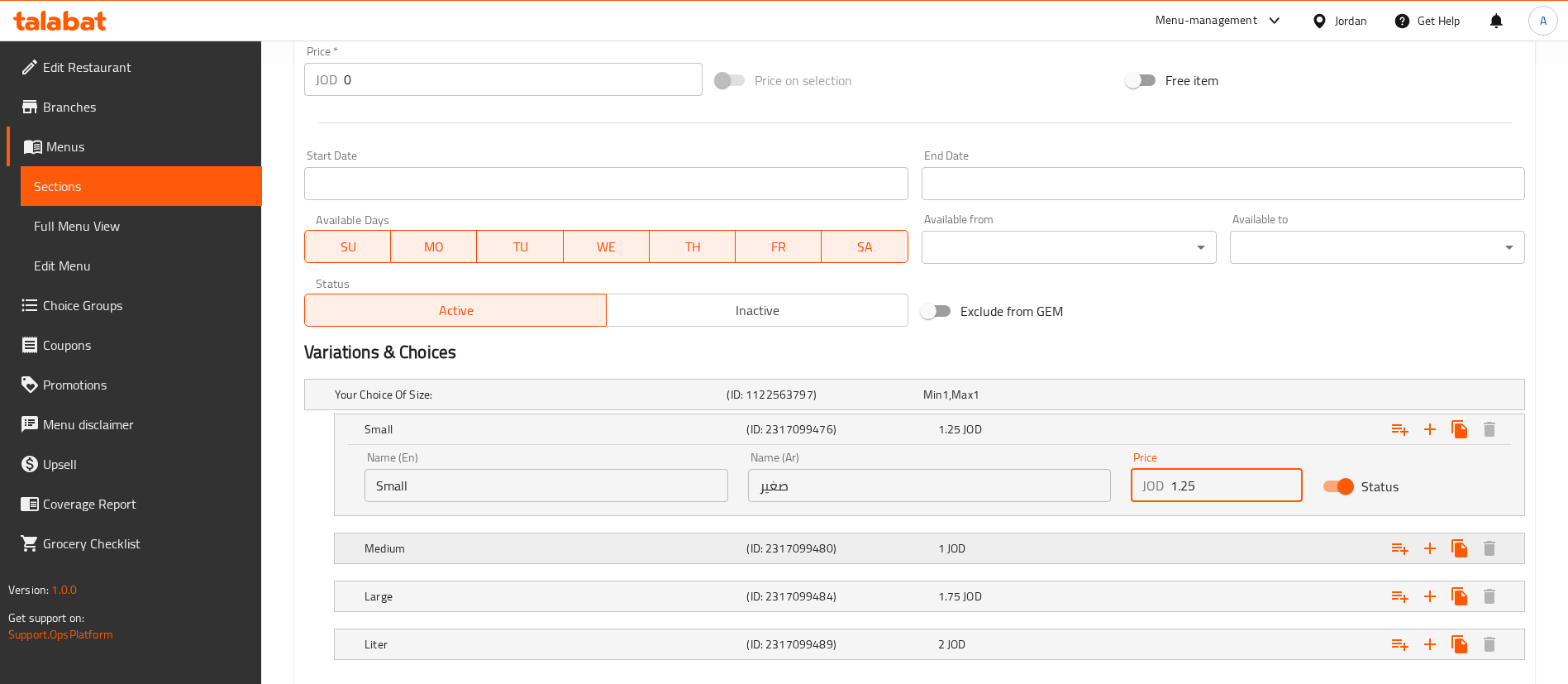
type input "1.25"
click at [1151, 548] on div "Expand" at bounding box center [1316, 548] width 382 height 36
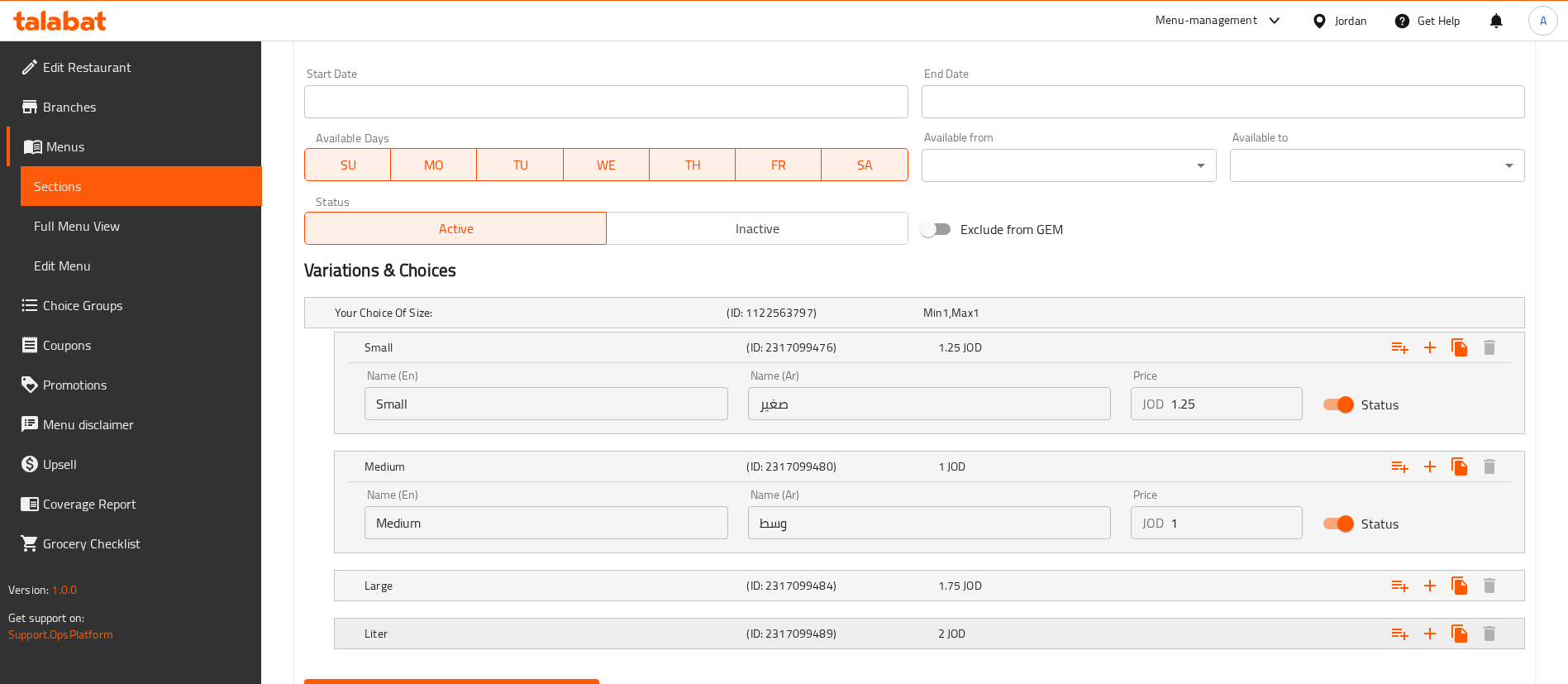
scroll to position [783, 0]
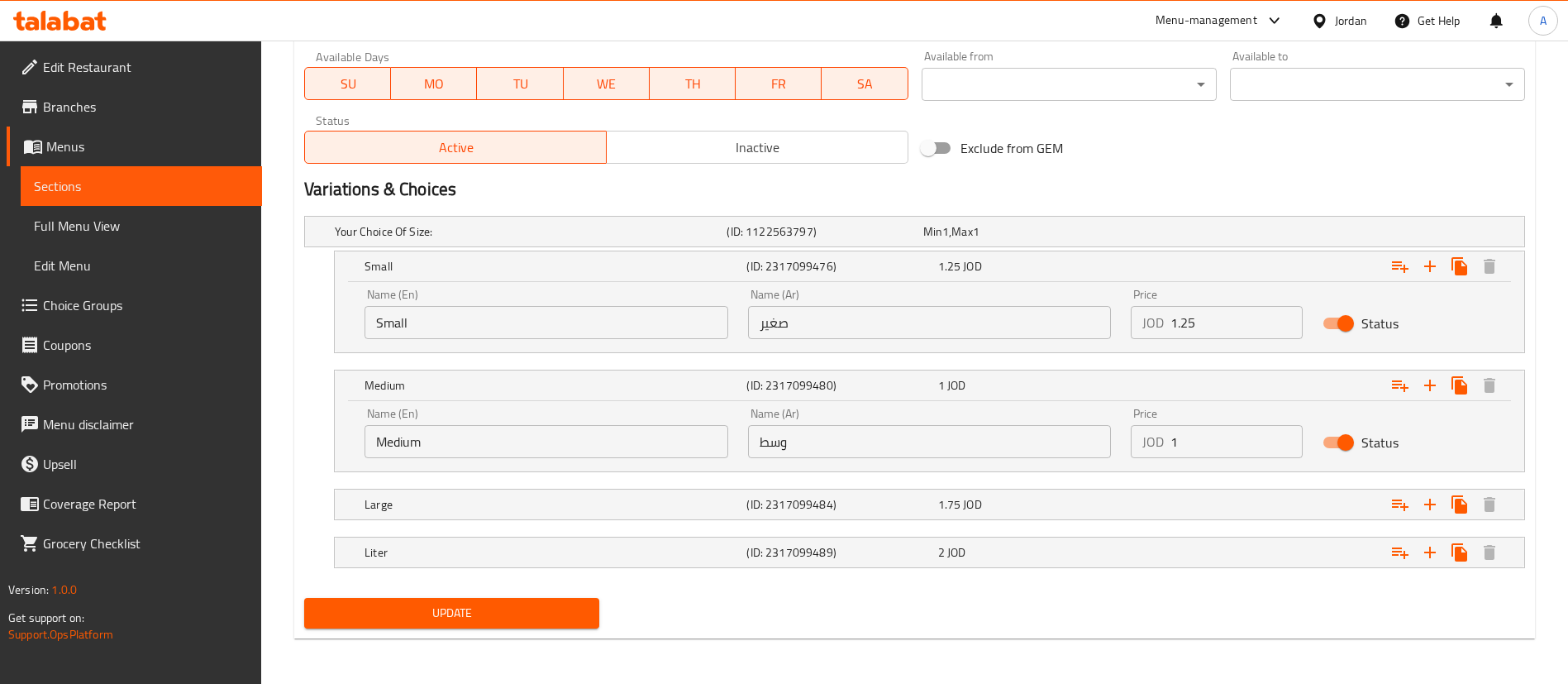
click at [1231, 438] on input "1" at bounding box center [1237, 441] width 133 height 33
type input "1.5"
click at [1188, 513] on div "Expand" at bounding box center [1316, 504] width 382 height 36
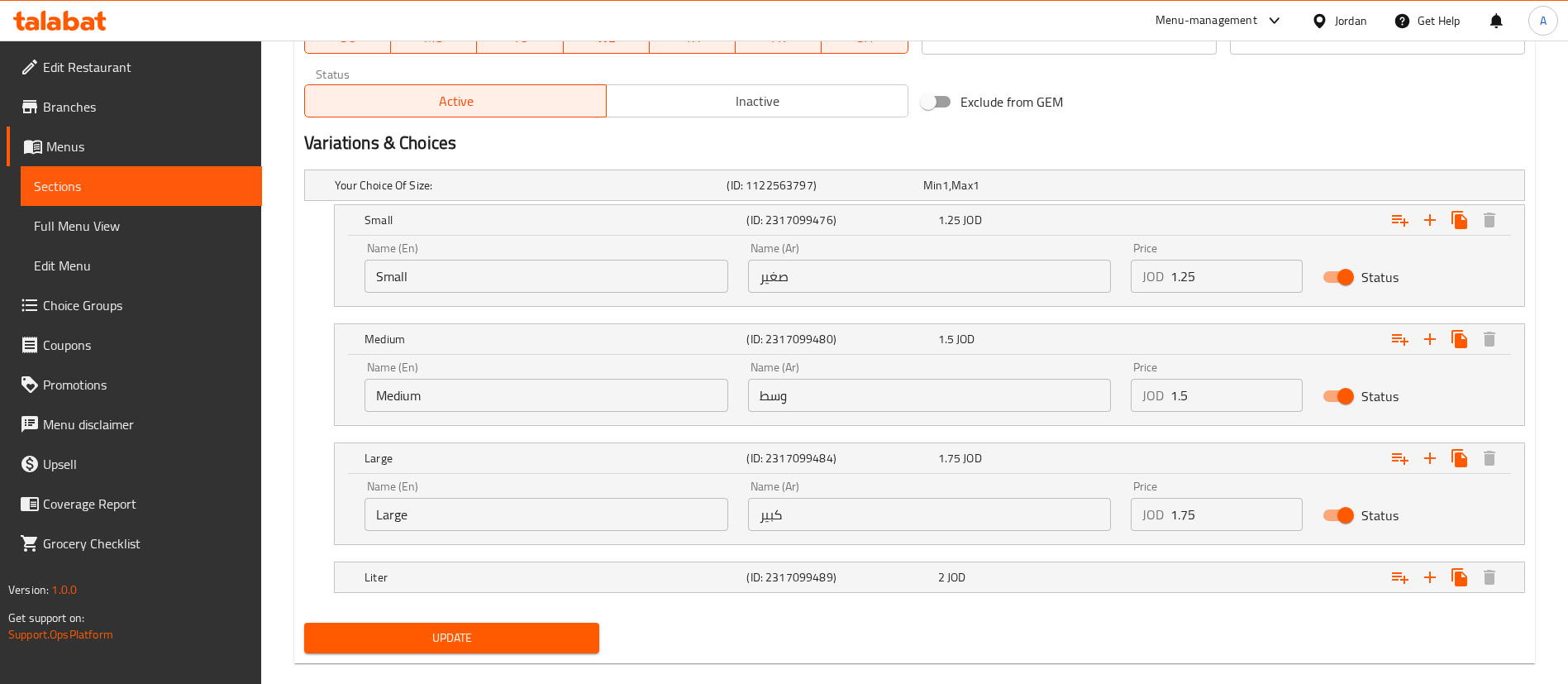
scroll to position [855, 0]
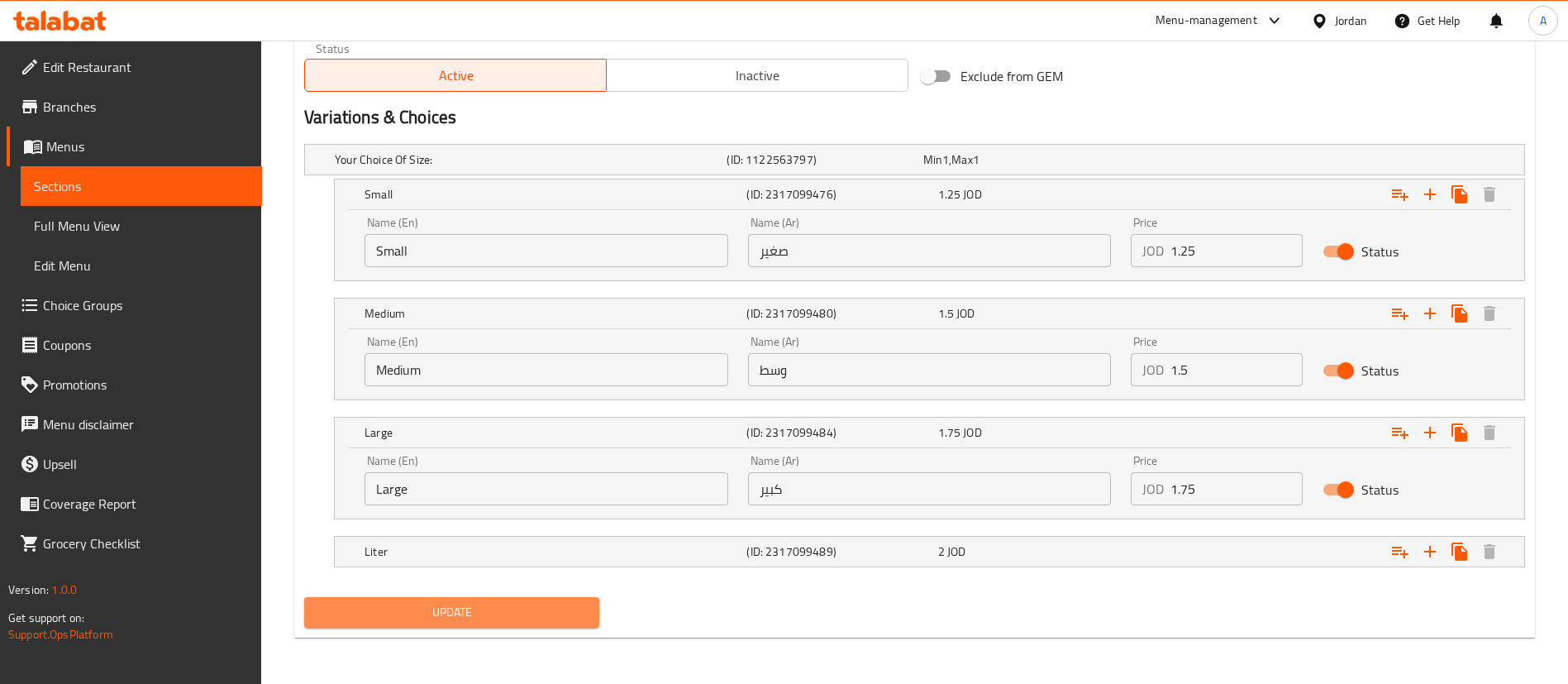
click at [499, 598] on button "Update" at bounding box center [451, 612] width 295 height 31
click at [519, 597] on button "Update" at bounding box center [451, 612] width 295 height 31
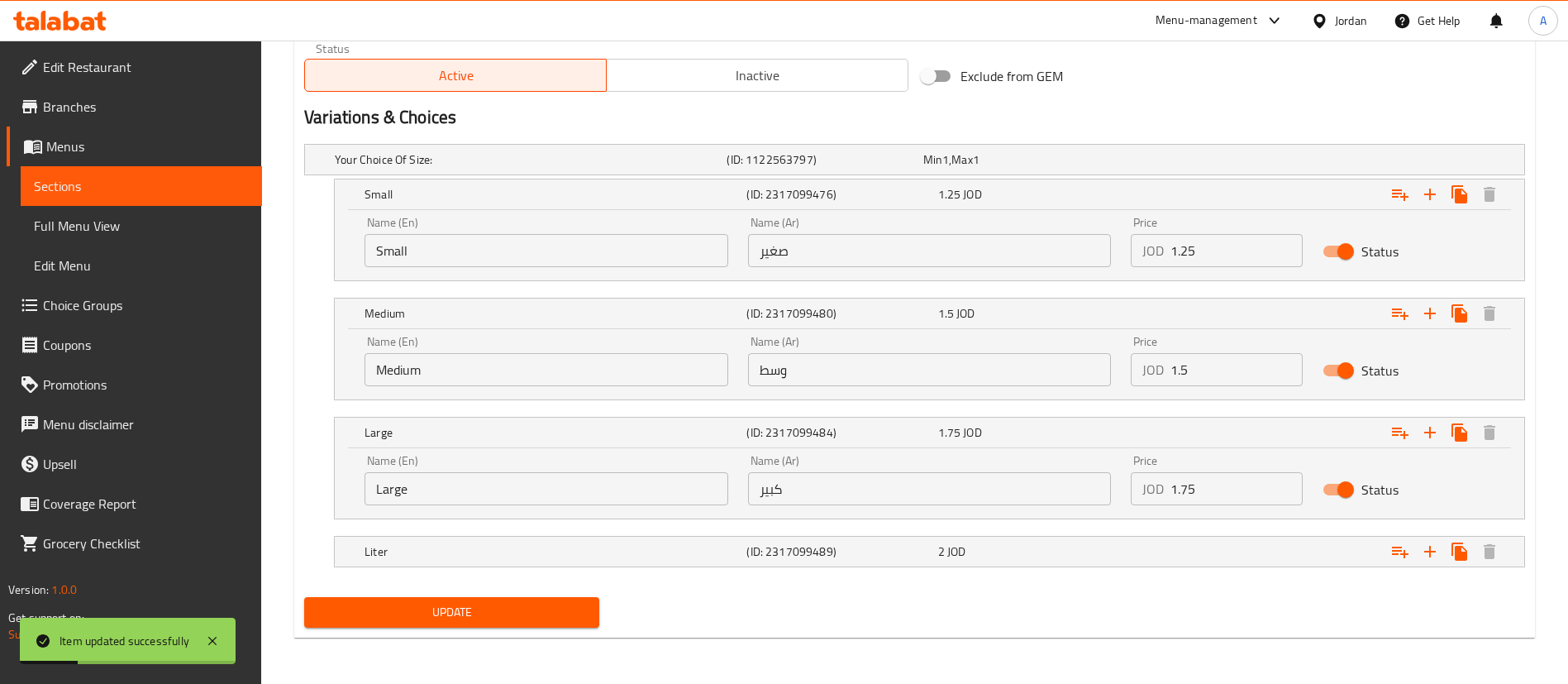
scroll to position [0, 0]
click at [503, 613] on span "Update" at bounding box center [451, 612] width 269 height 20
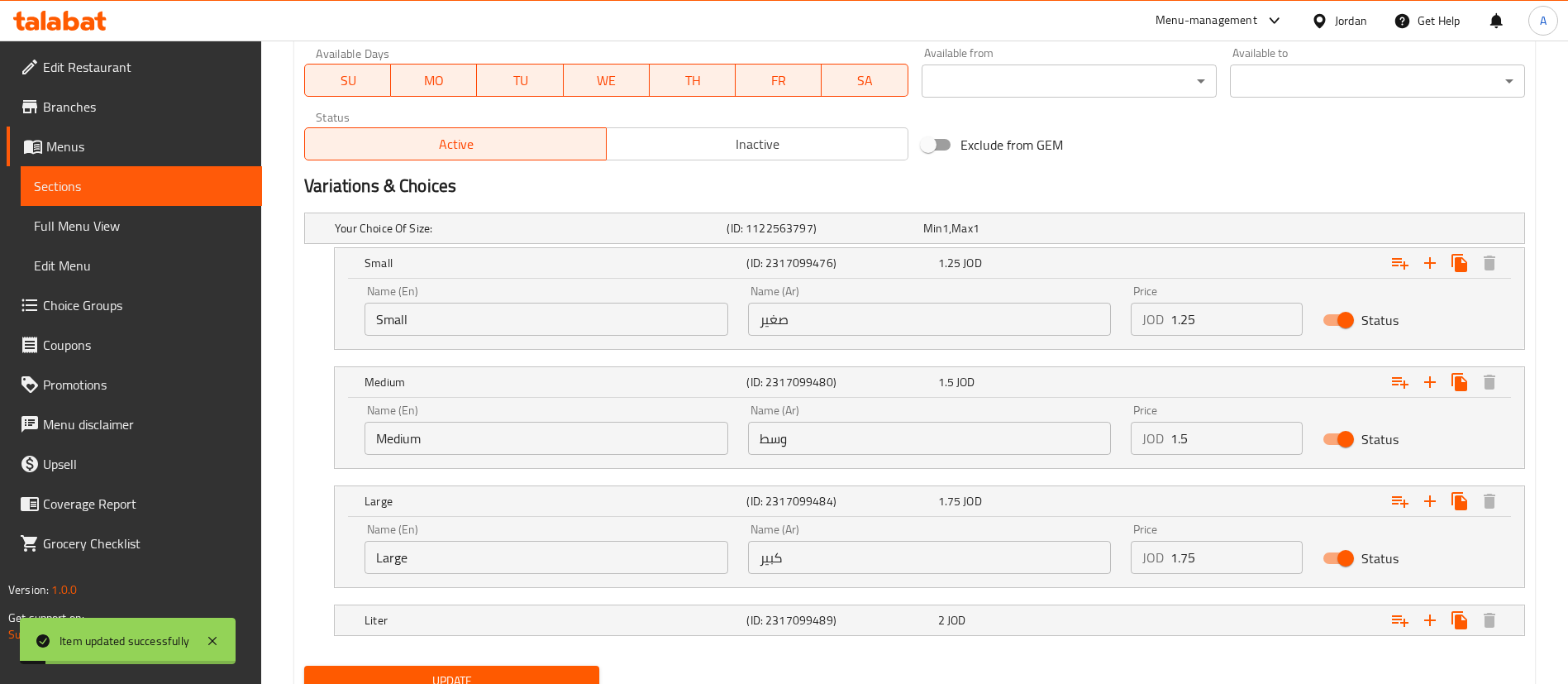
scroll to position [855, 0]
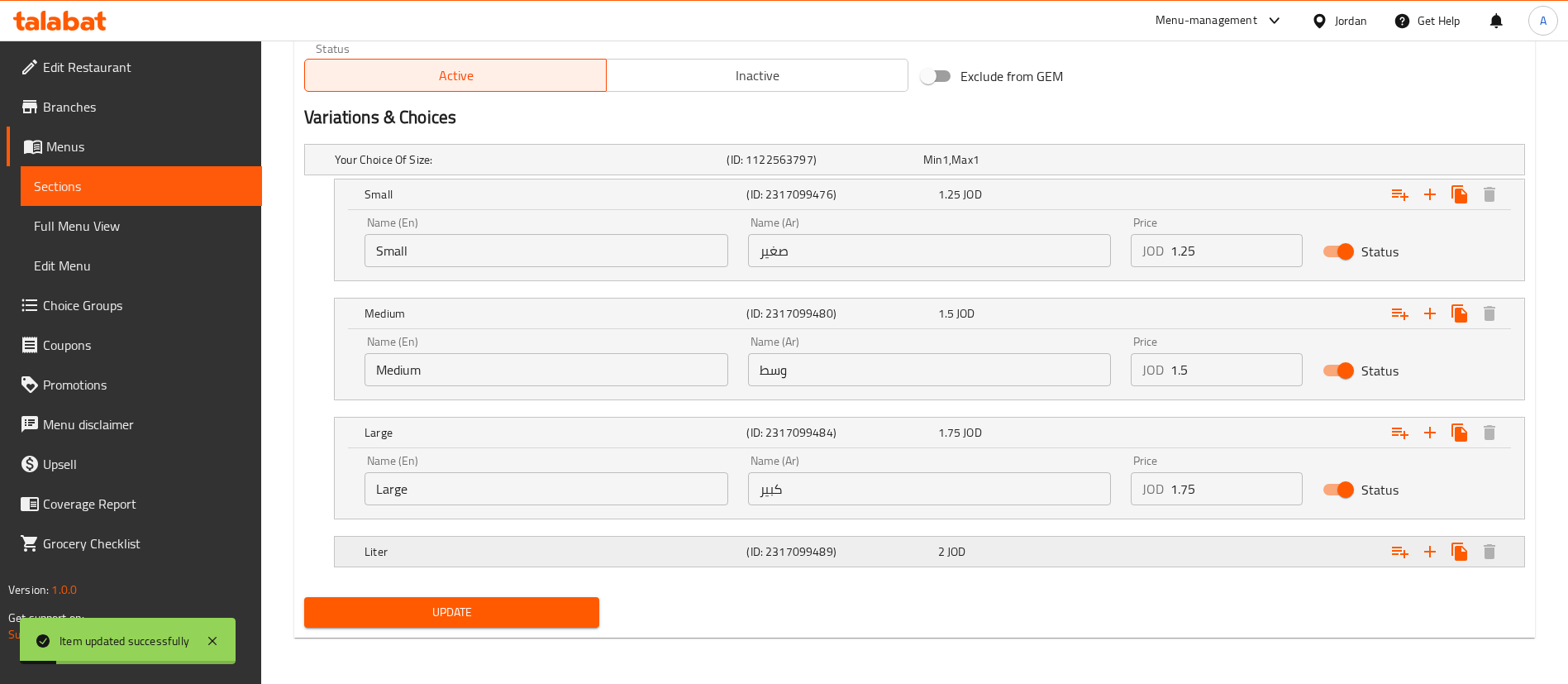
click at [1284, 559] on div "Expand" at bounding box center [1316, 551] width 382 height 36
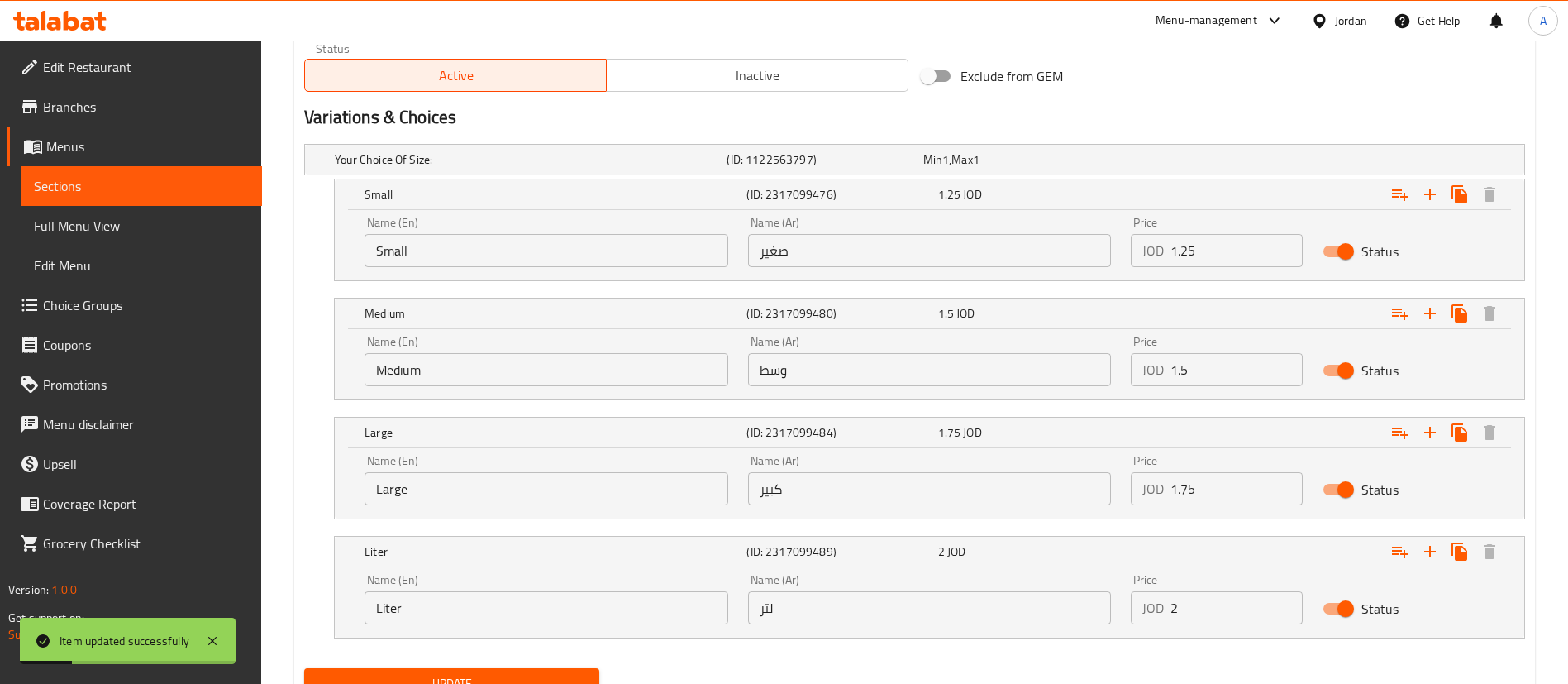
click at [1321, 609] on input "Status" at bounding box center [1345, 609] width 95 height 32
checkbox input "false"
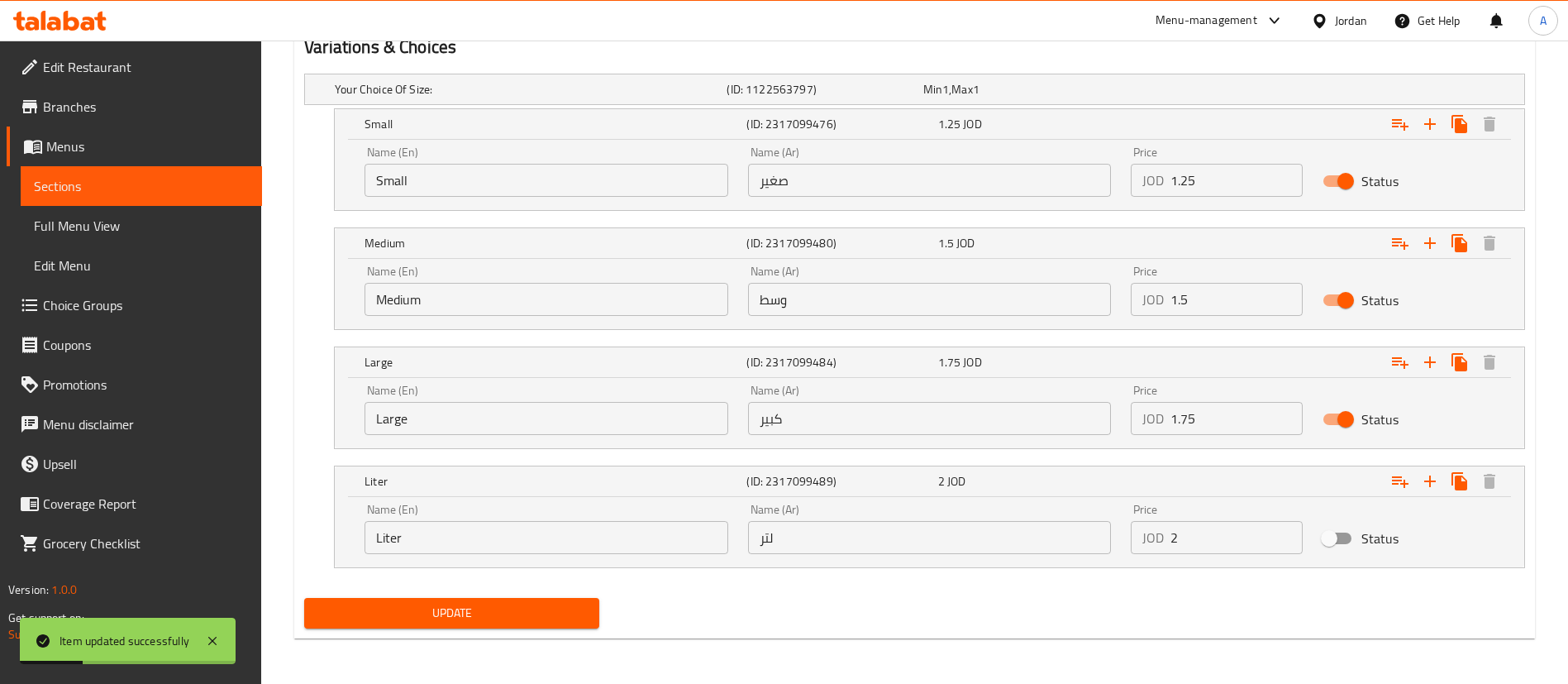
scroll to position [926, 0]
click at [549, 612] on span "Update" at bounding box center [451, 612] width 269 height 20
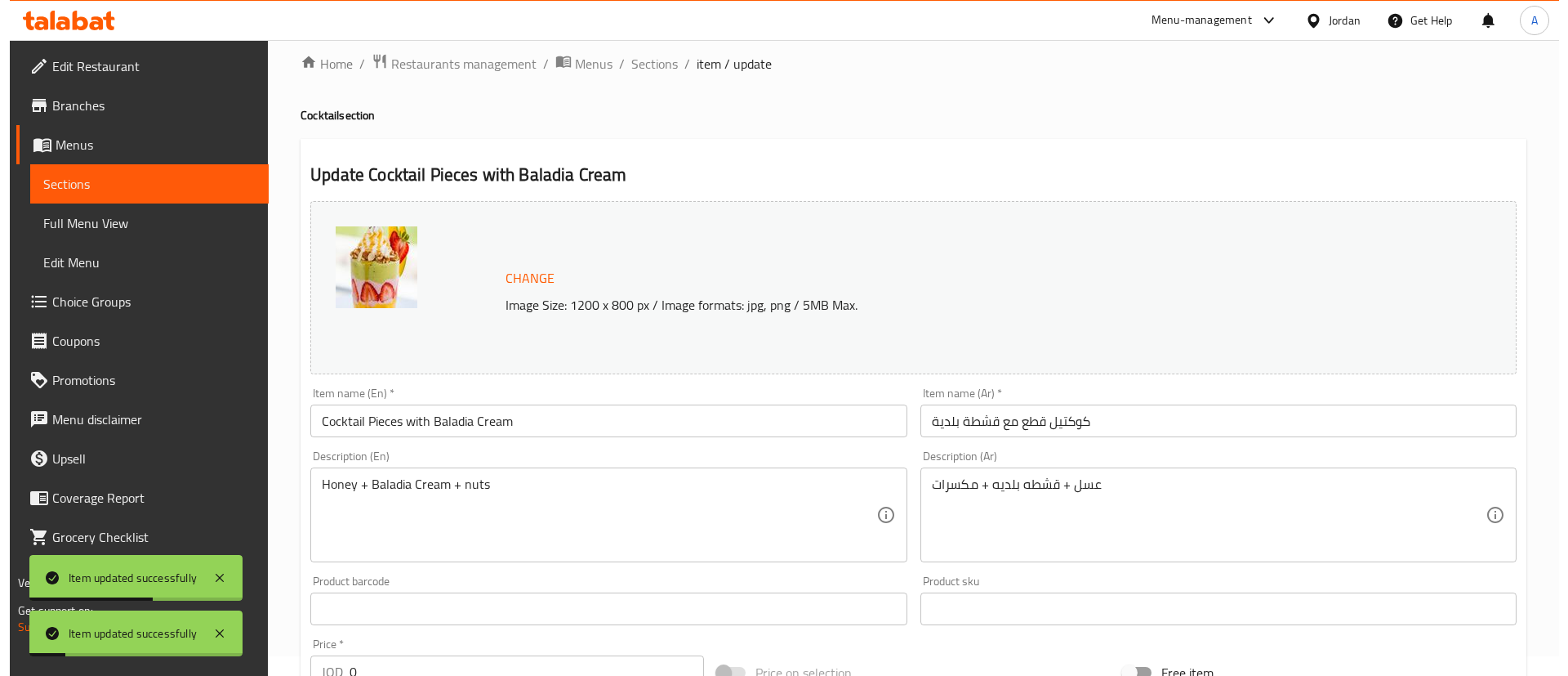
scroll to position [0, 0]
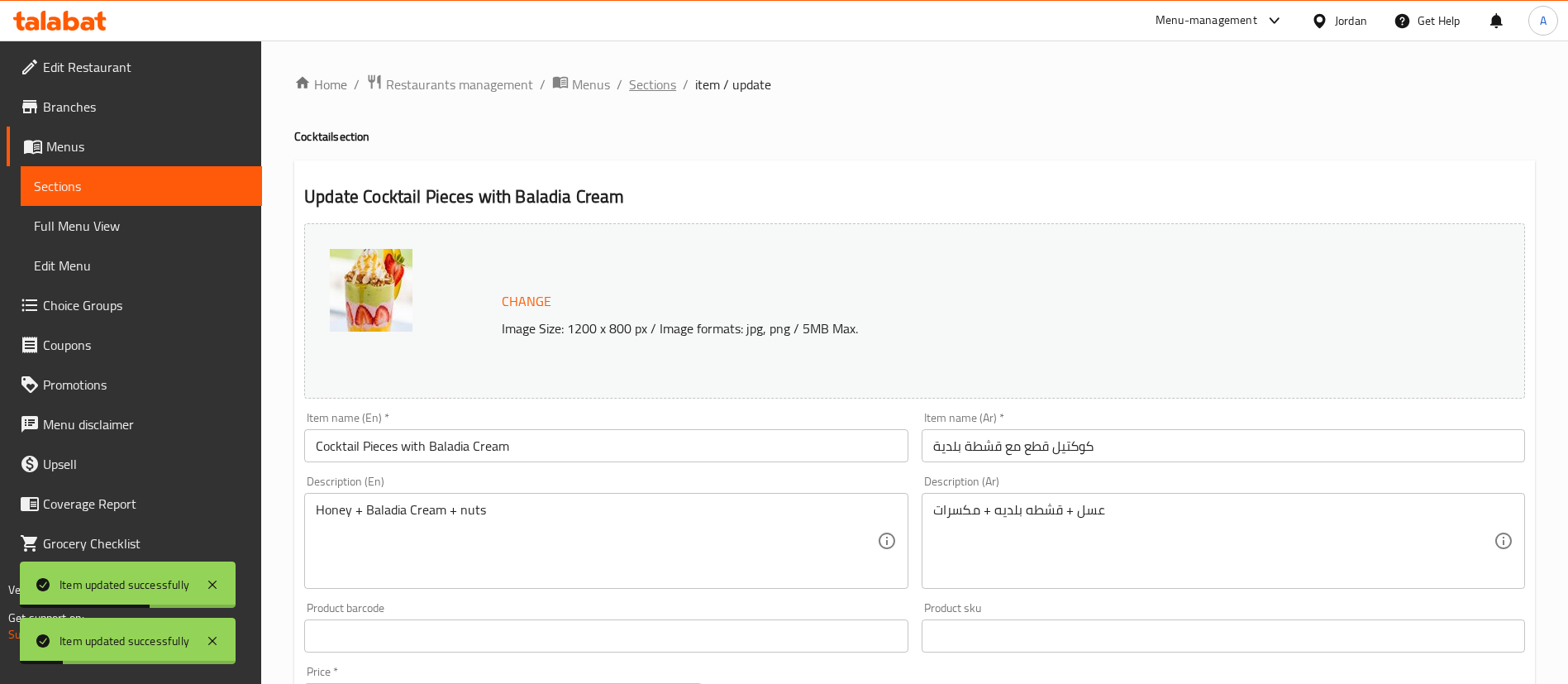
click at [642, 93] on span "Sections" at bounding box center [652, 84] width 47 height 19
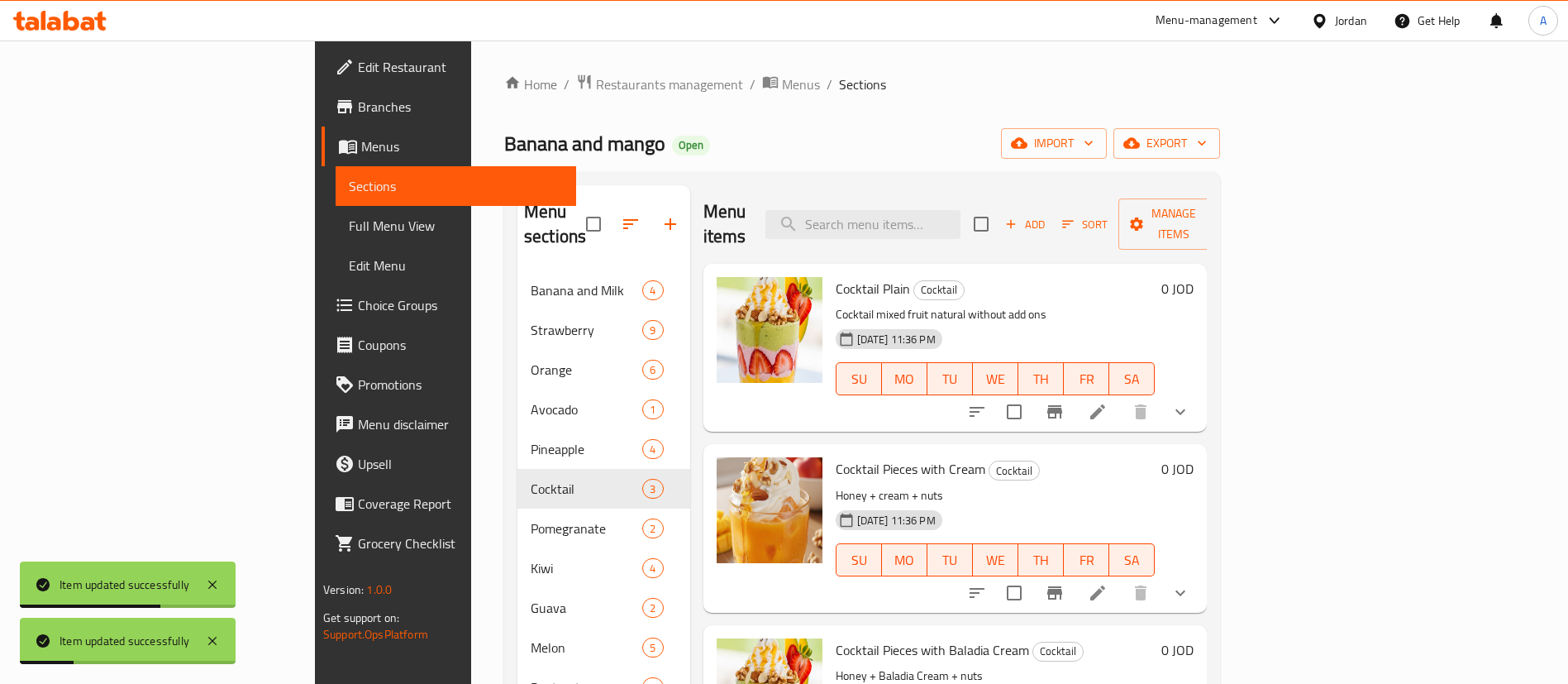
drag, startPoint x: 952, startPoint y: 211, endPoint x: 917, endPoint y: 26, distance: 188.3
click at [952, 211] on input "search" at bounding box center [862, 224] width 195 height 29
type input "كوكت"
click at [1120, 578] on li at bounding box center [1097, 593] width 46 height 30
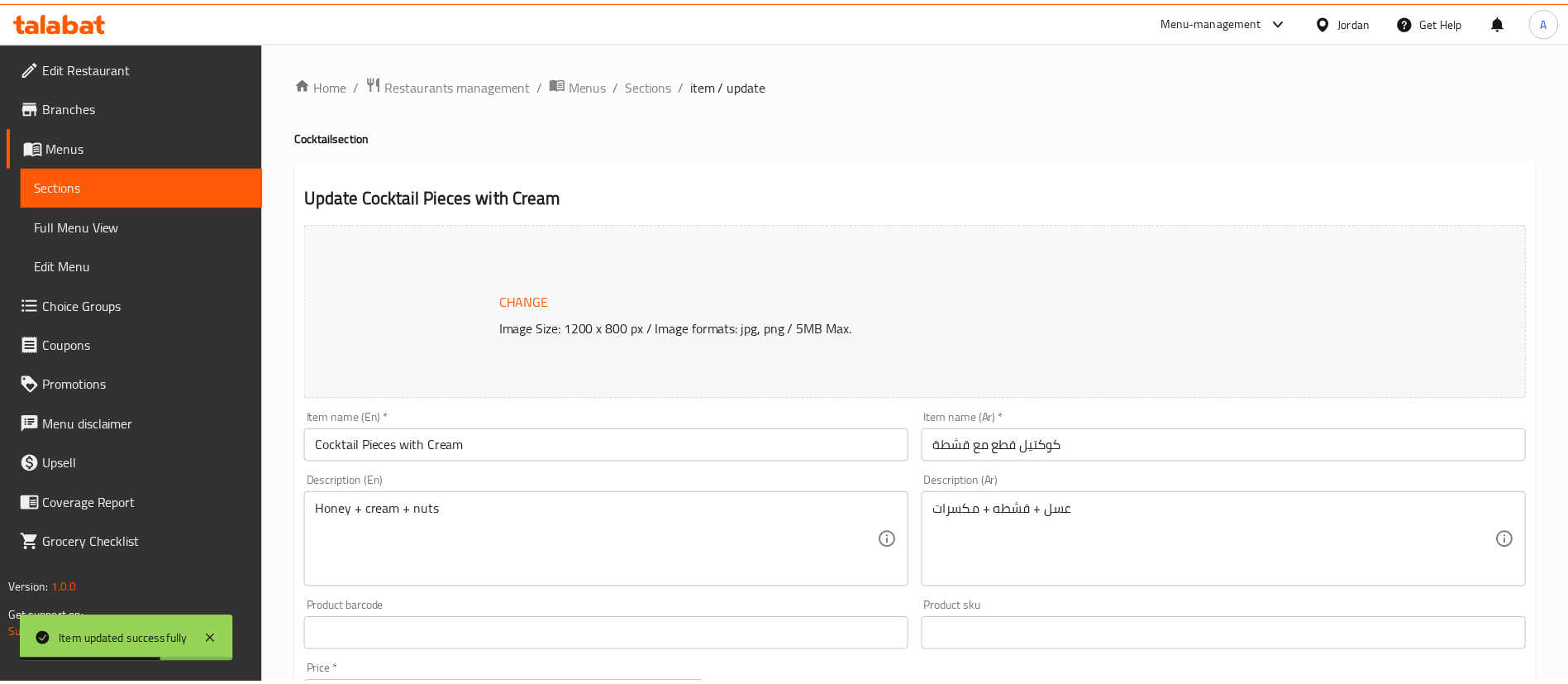
scroll to position [642, 0]
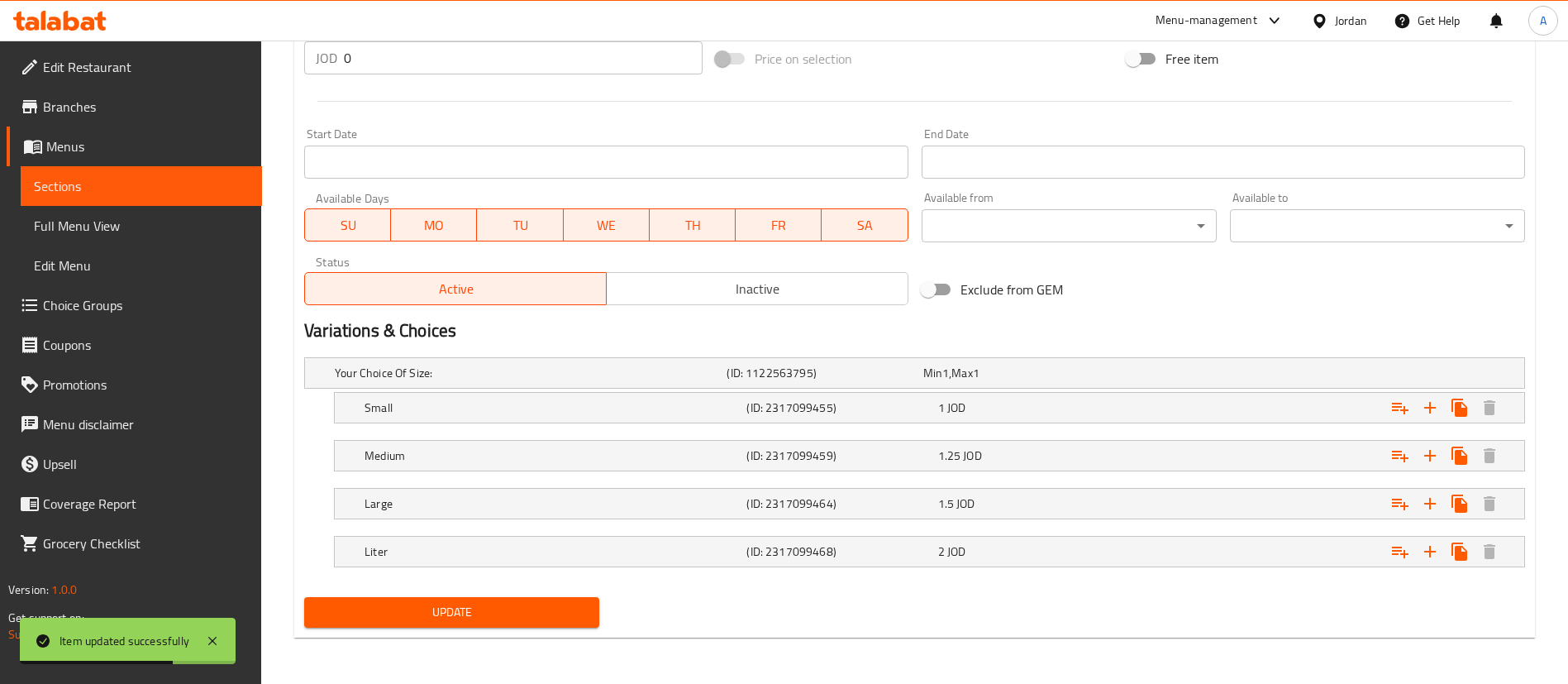
click at [1235, 579] on nav at bounding box center [914, 576] width 1221 height 13
click at [1246, 559] on div "Expand" at bounding box center [1316, 551] width 382 height 36
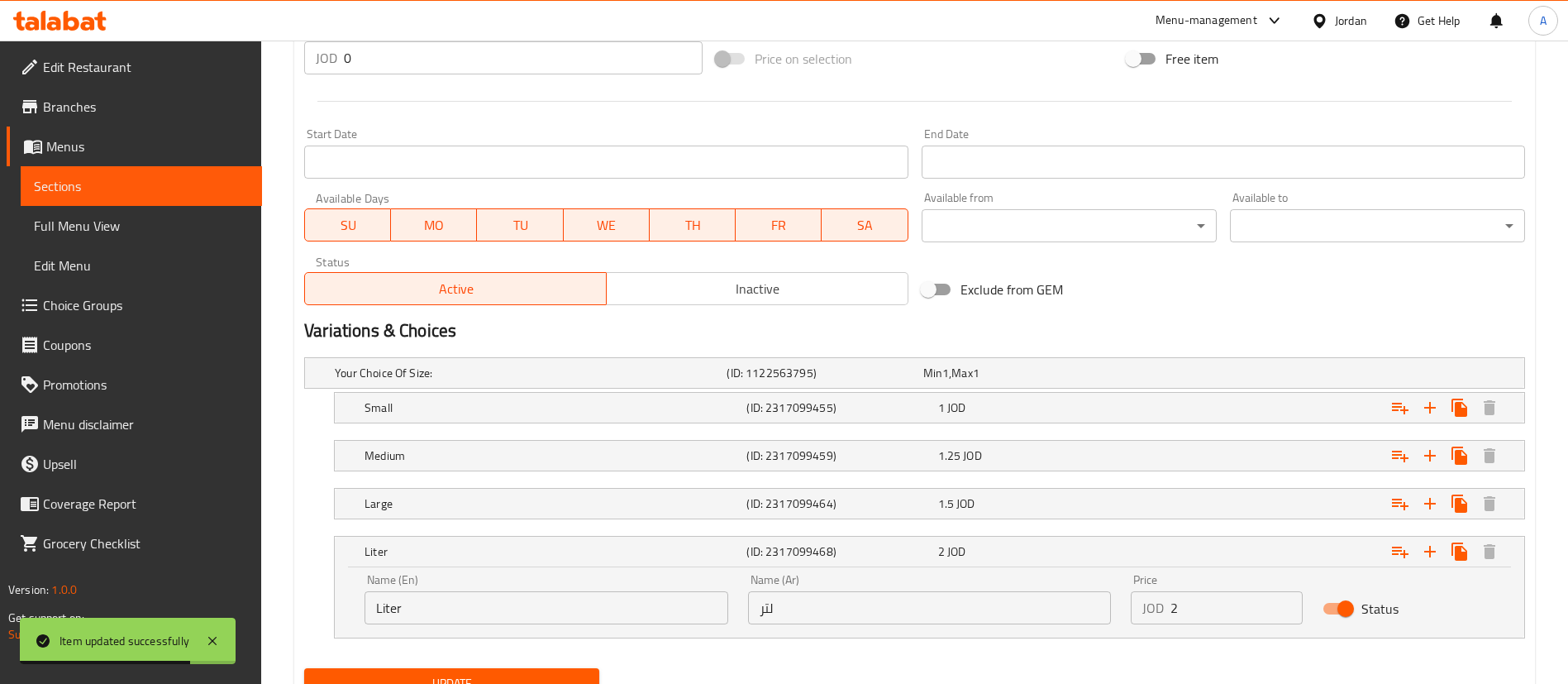
click at [1333, 608] on input "Status" at bounding box center [1345, 609] width 95 height 32
drag, startPoint x: 1337, startPoint y: 607, endPoint x: 1315, endPoint y: 608, distance: 22.0
click at [1337, 606] on input "Status" at bounding box center [1329, 609] width 95 height 32
click at [1344, 615] on input "Status" at bounding box center [1345, 609] width 95 height 32
checkbox input "false"
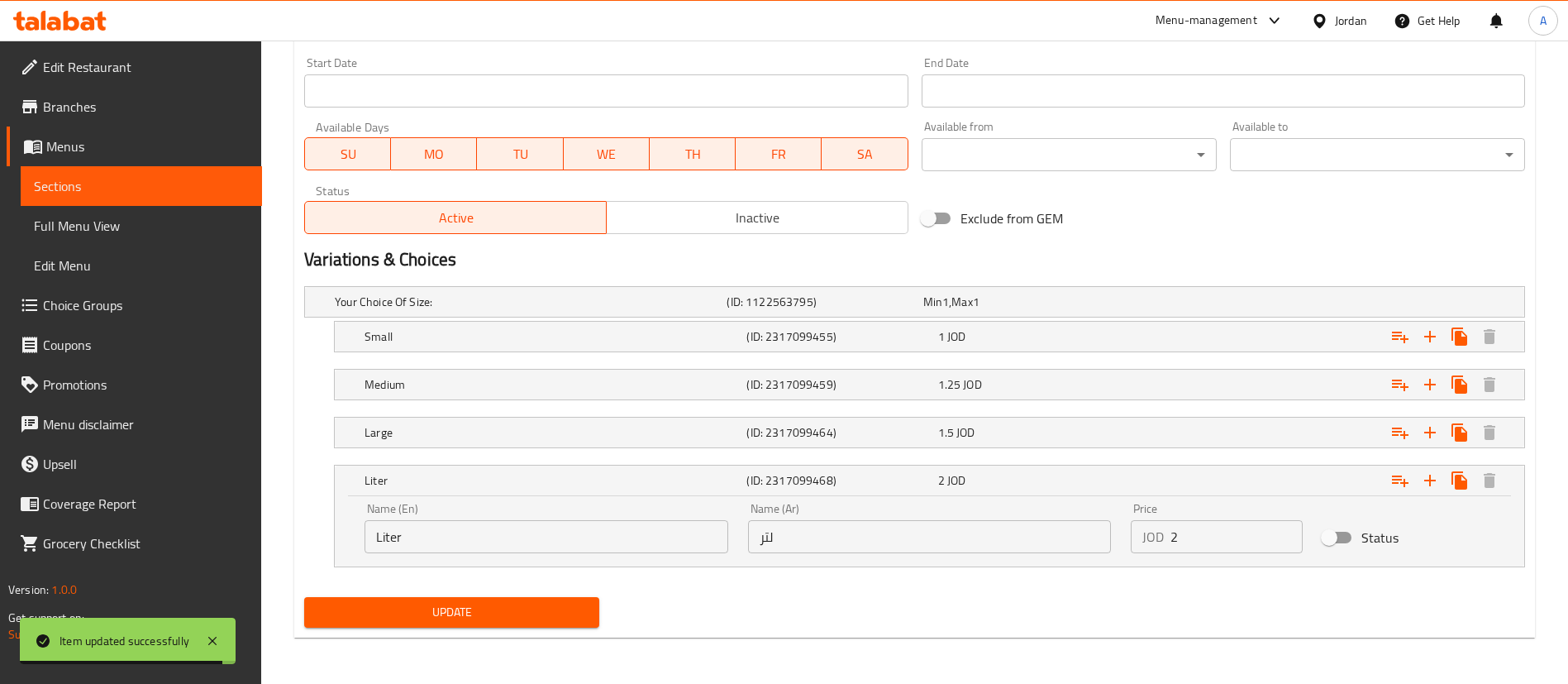
click at [505, 595] on div "Update" at bounding box center [451, 612] width 308 height 44
click at [506, 611] on span "Update" at bounding box center [451, 612] width 269 height 20
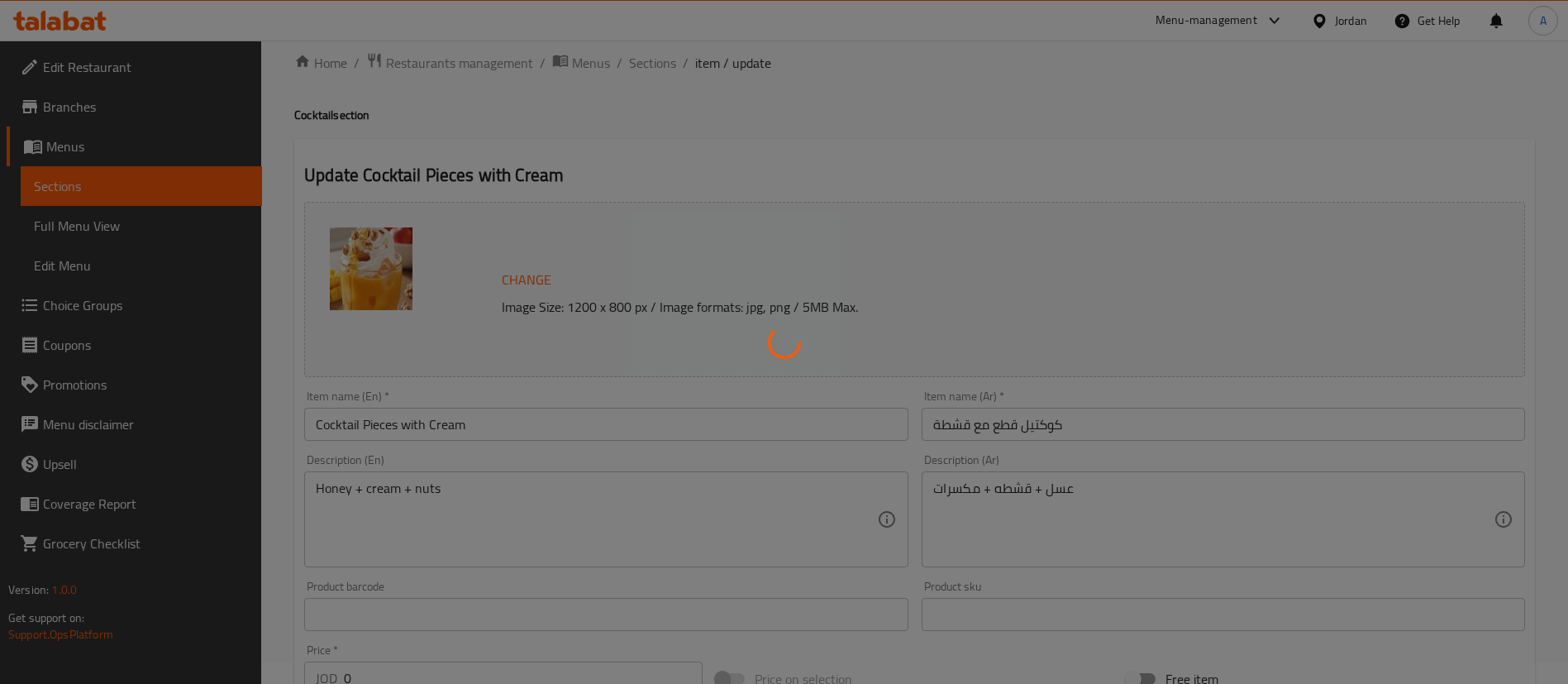
scroll to position [0, 0]
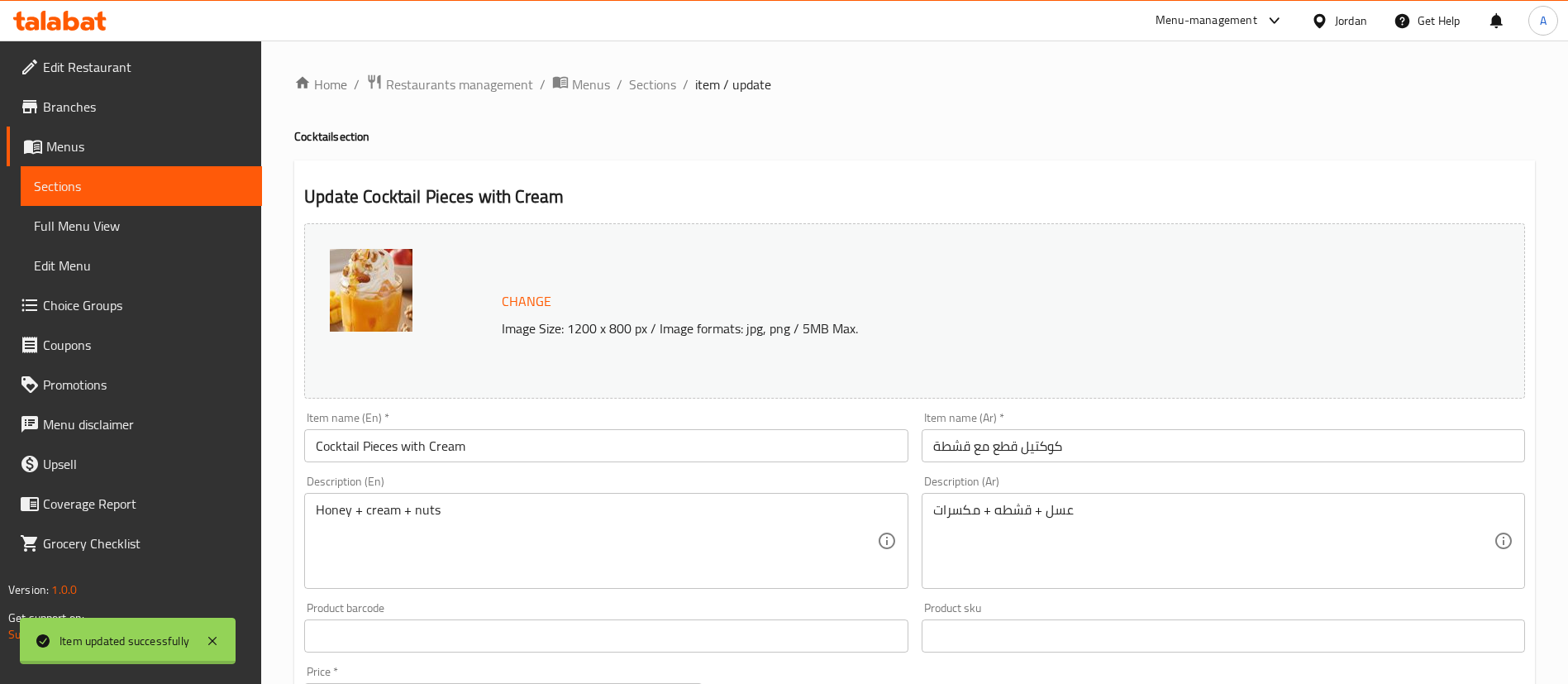
click at [658, 80] on div at bounding box center [784, 342] width 1568 height 684
drag, startPoint x: 658, startPoint y: 80, endPoint x: 684, endPoint y: 0, distance: 84.1
click at [657, 81] on span "Sections" at bounding box center [652, 84] width 47 height 19
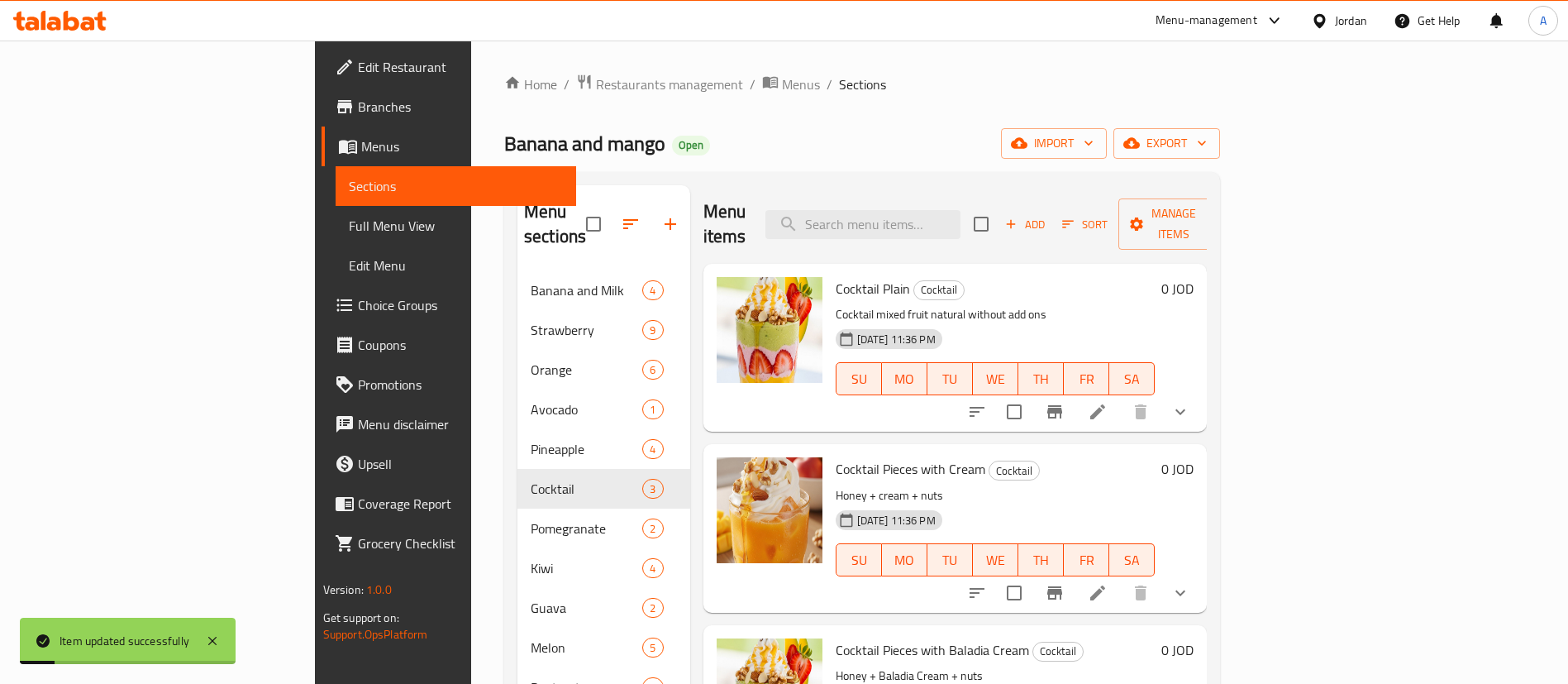
click at [941, 270] on div "Cocktail Plain Cocktail Cocktail mixed fruit natural without add ons [DATE] 11:…" at bounding box center [995, 347] width 333 height 155
click at [945, 227] on div "Menu items Add Sort Manage items" at bounding box center [955, 224] width 504 height 79
click at [948, 217] on input "search" at bounding box center [862, 224] width 195 height 29
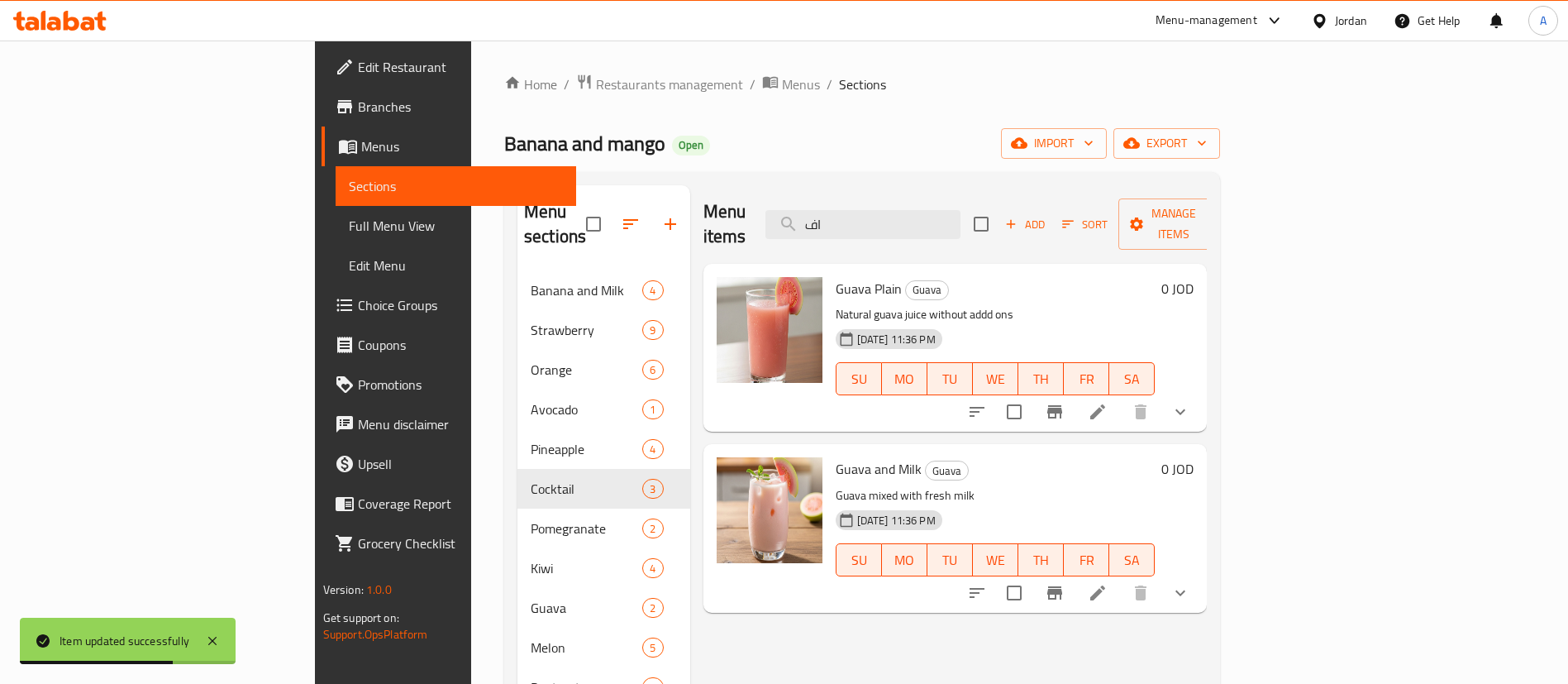
type input "اف"
drag, startPoint x: 984, startPoint y: 221, endPoint x: 842, endPoint y: 231, distance: 142.4
click at [853, 232] on div "Menu items اف Add Sort Manage items" at bounding box center [955, 224] width 504 height 79
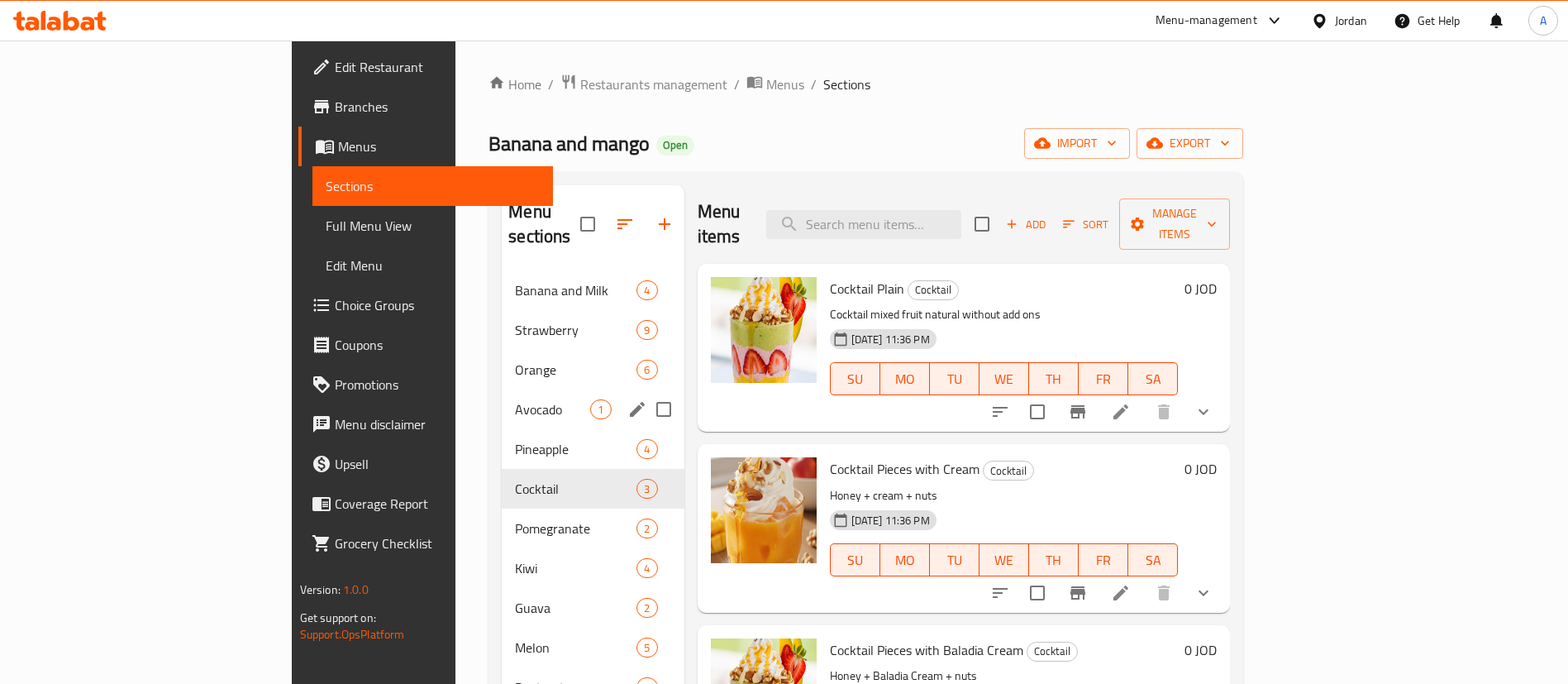
click at [515, 399] on span "Avocado" at bounding box center [552, 409] width 75 height 19
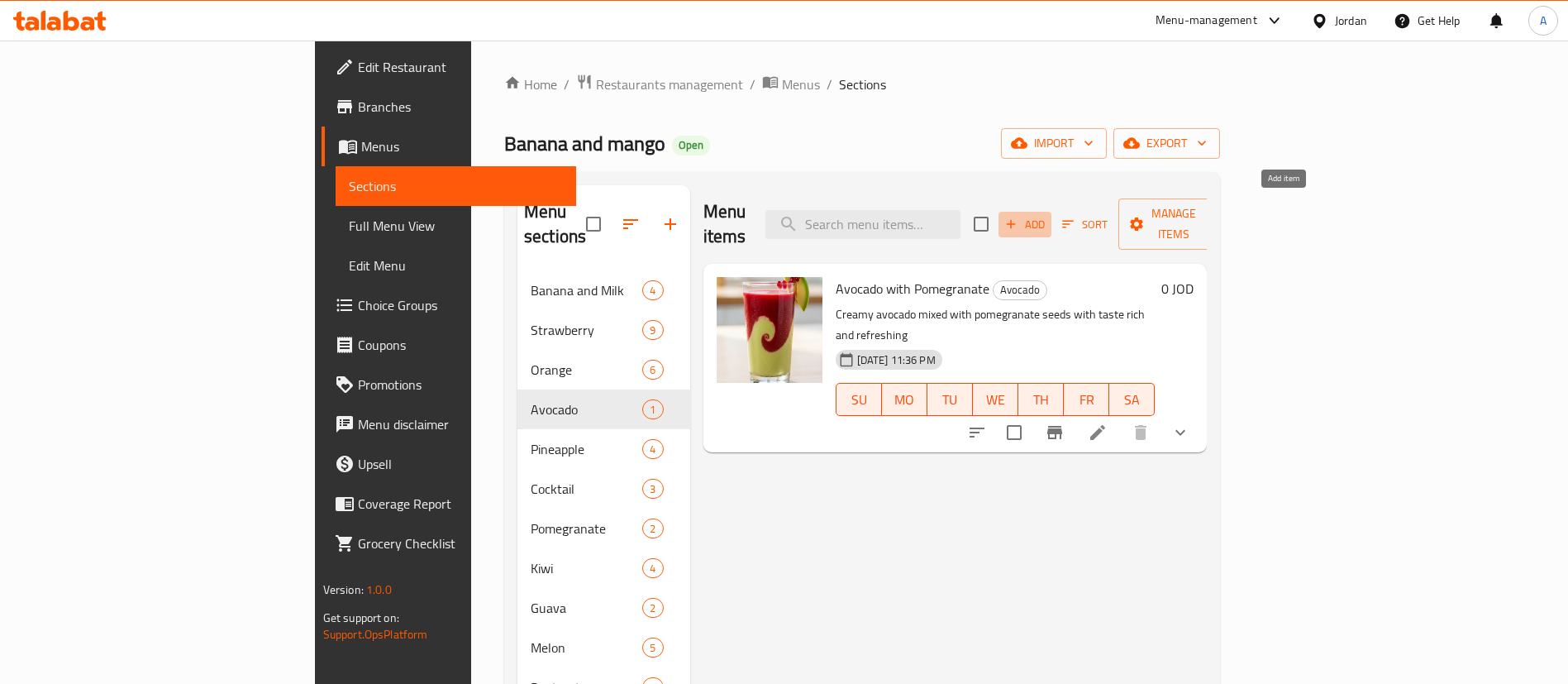
click at [1047, 215] on span "Add" at bounding box center [1025, 224] width 45 height 19
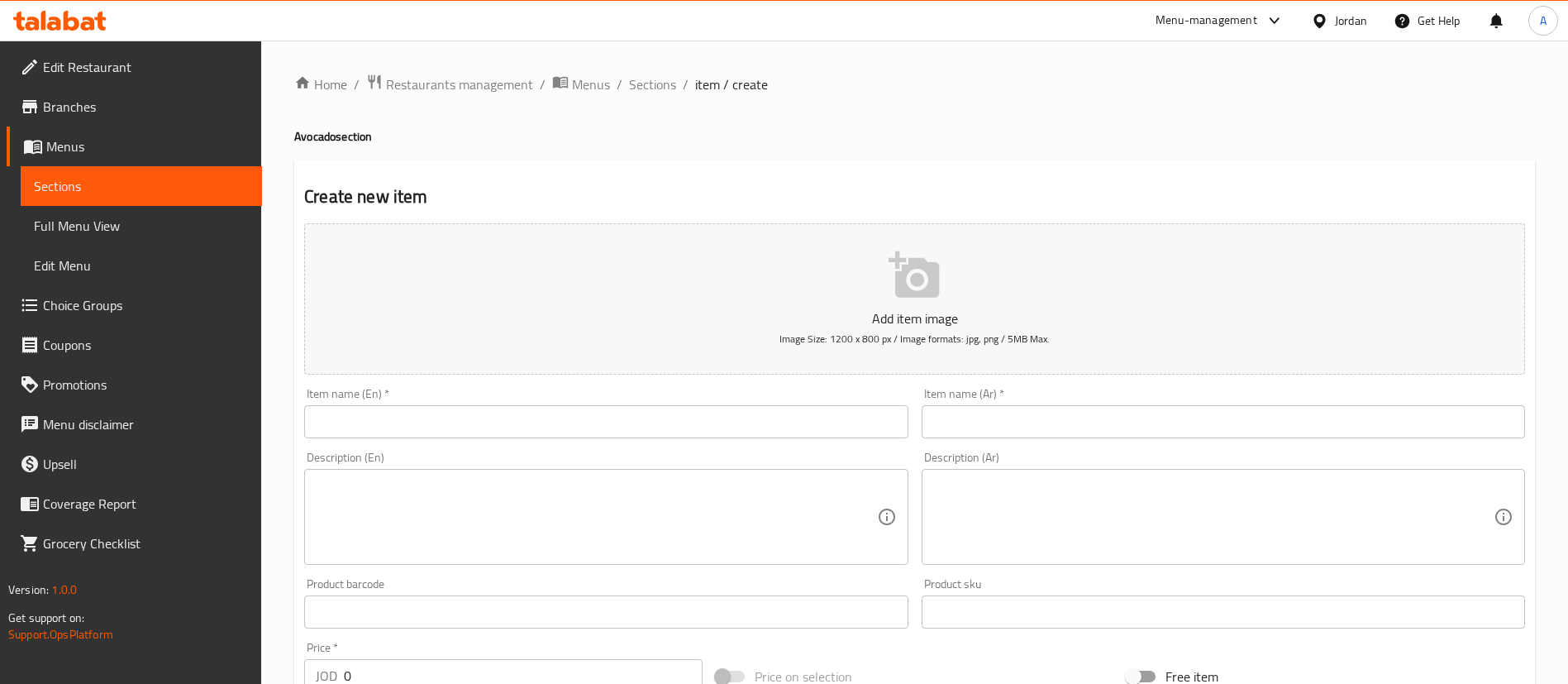
drag, startPoint x: 826, startPoint y: 407, endPoint x: 861, endPoint y: 415, distance: 35.9
click at [828, 406] on input "text" at bounding box center [605, 421] width 603 height 33
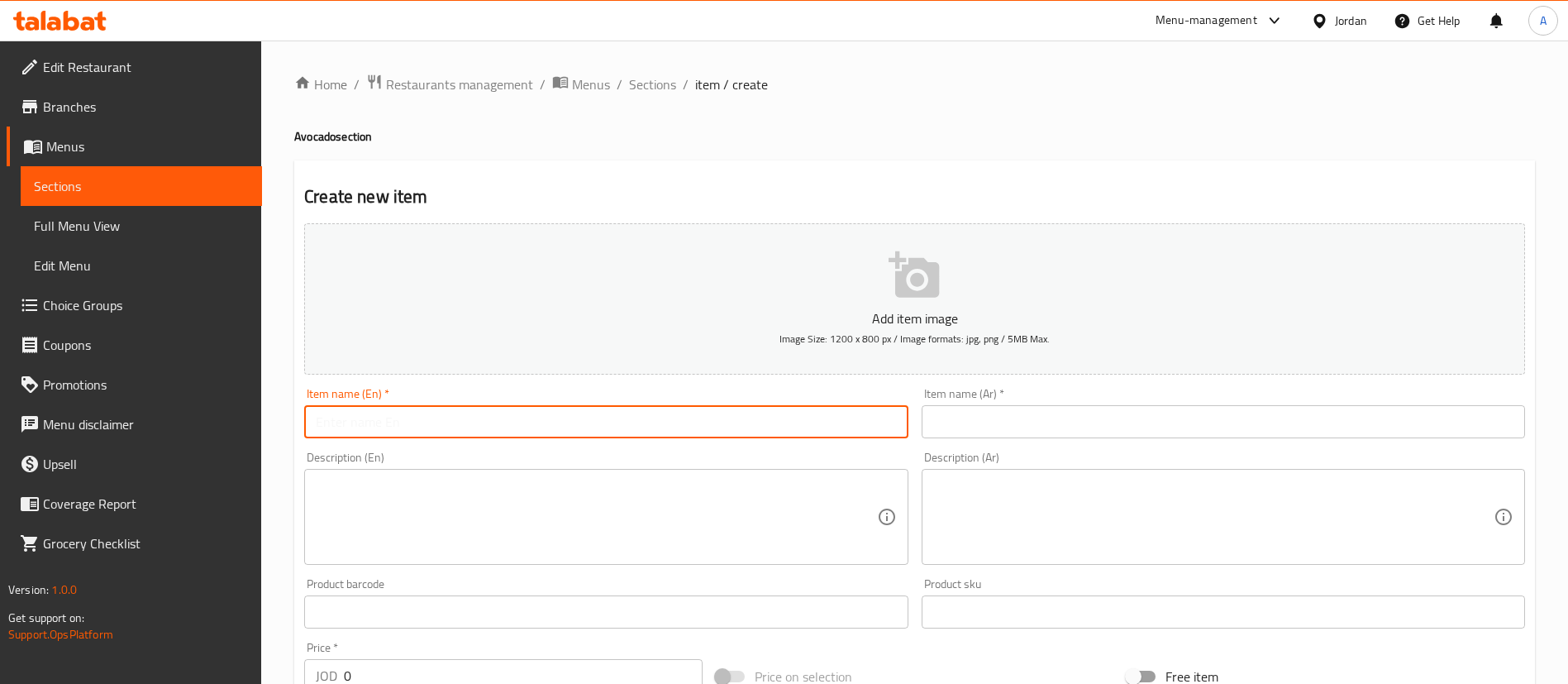
paste input "avocado"
type input "avocado"
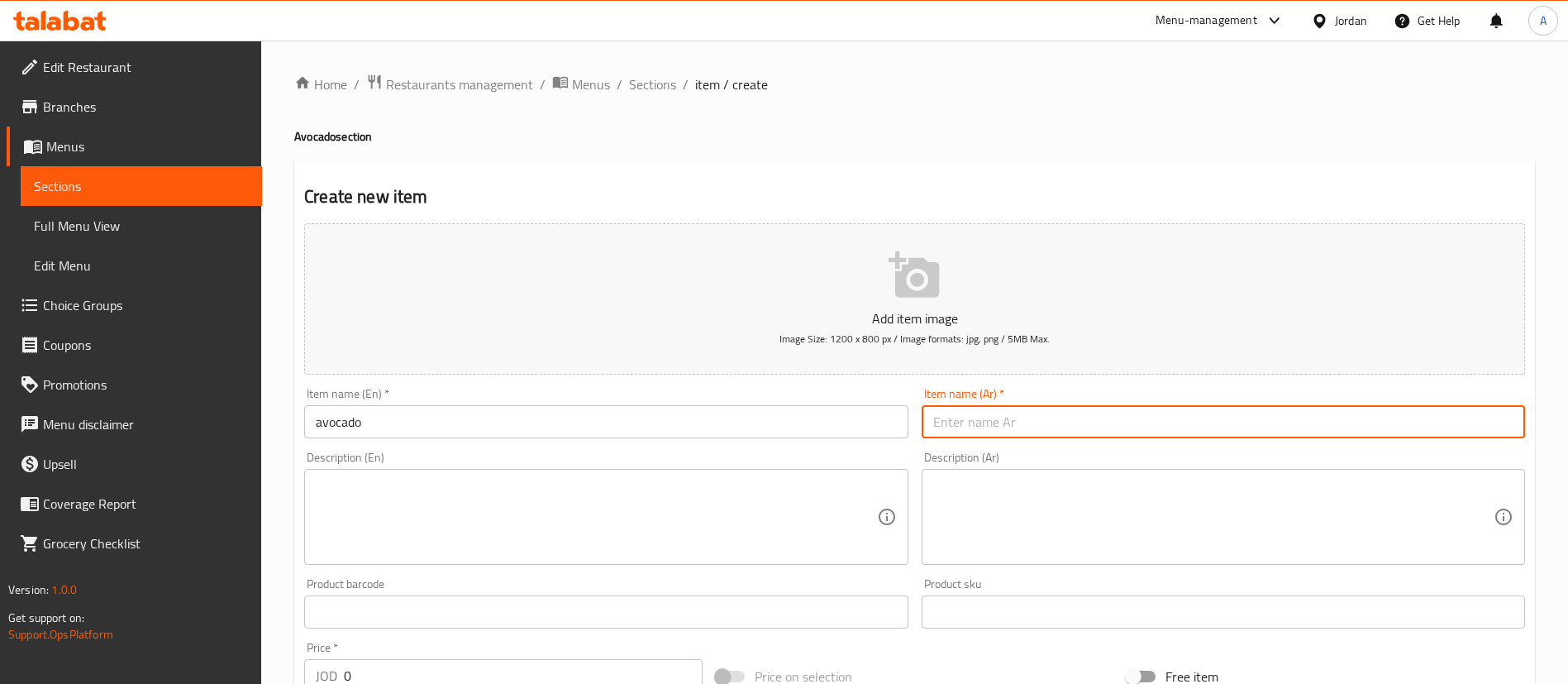
click at [957, 422] on input "text" at bounding box center [1223, 421] width 603 height 33
click at [969, 442] on p "Name(Ar) is required" at bounding box center [1223, 449] width 580 height 15
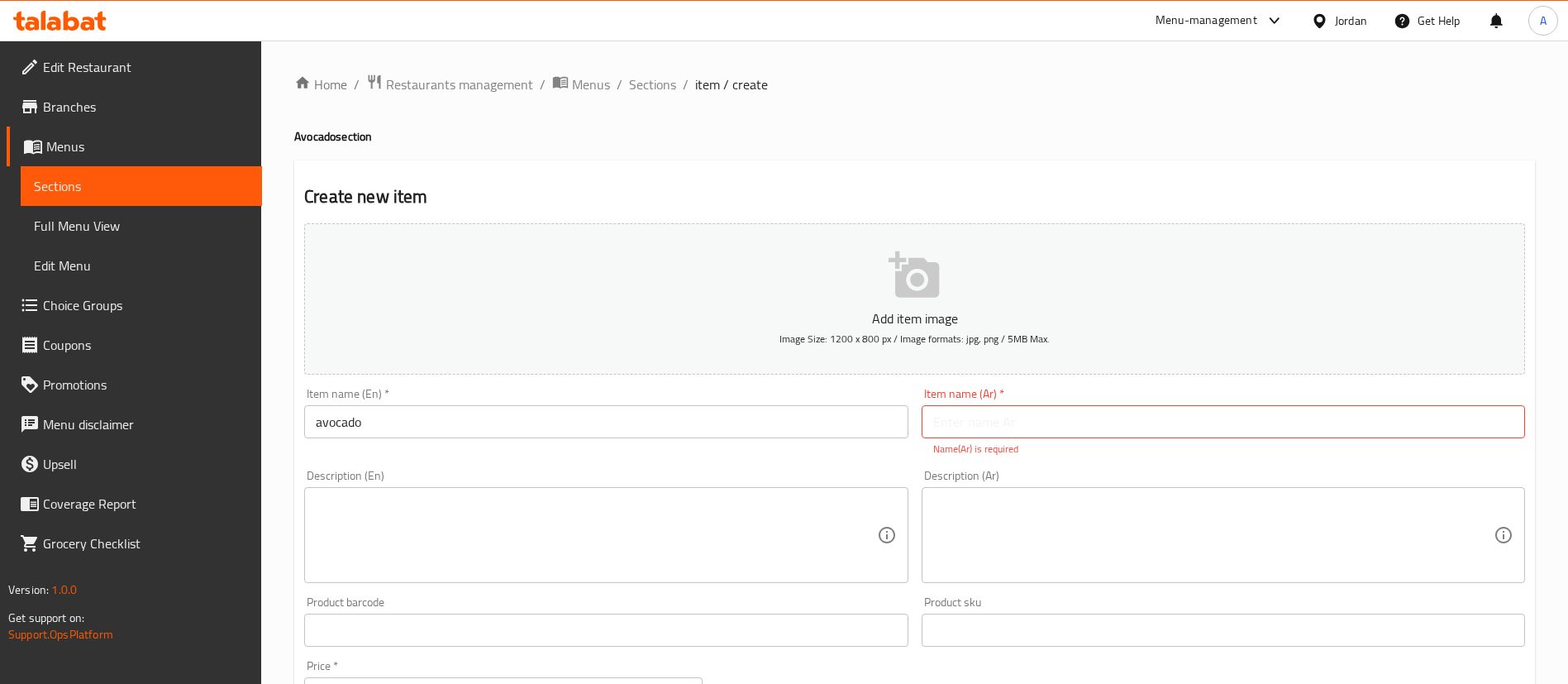
drag, startPoint x: 1038, startPoint y: 445, endPoint x: 1026, endPoint y: 443, distance: 12.2
click at [1037, 445] on p "Name(Ar) is required" at bounding box center [1223, 449] width 580 height 15
click at [1005, 417] on input "text" at bounding box center [1223, 421] width 603 height 33
paste input "أفوكادو"
type input "أفوكادو"
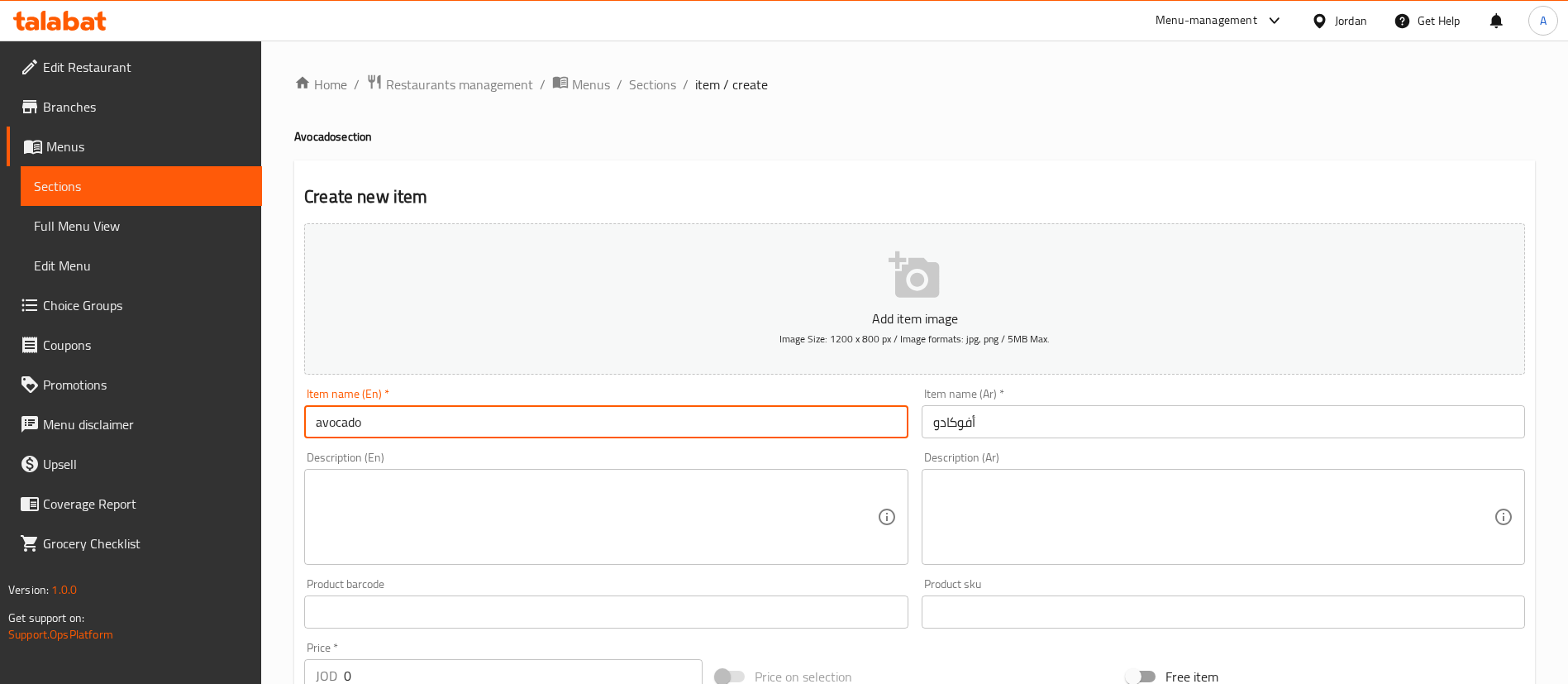
click at [315, 422] on input "avocado" at bounding box center [605, 421] width 603 height 33
type input "Avocado"
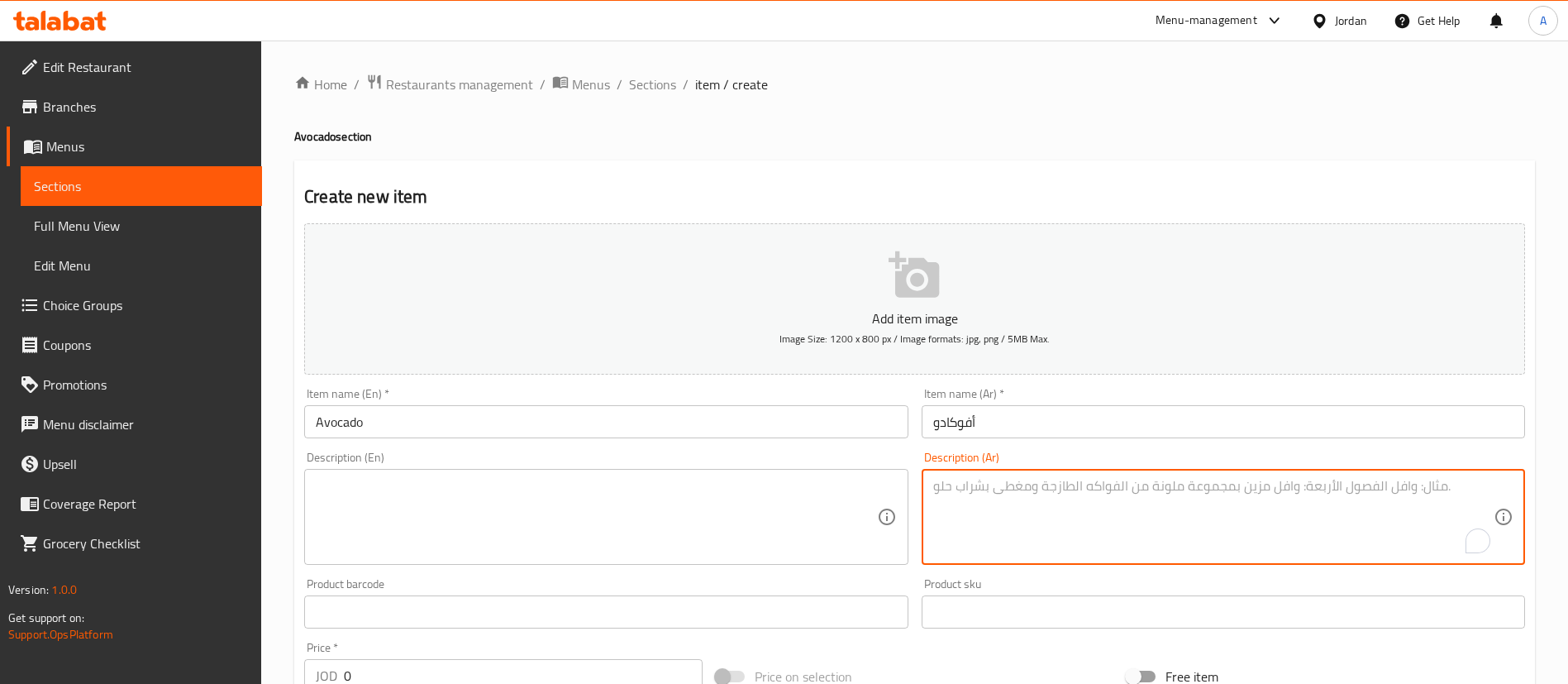
click at [1049, 488] on textarea "To enrich screen reader interactions, please activate Accessibility in Grammarl…" at bounding box center [1213, 517] width 560 height 79
paste textarea "عسل+قشطه +مكسرات"
type textarea "عسل+قشطه +مكسرات"
click at [649, 501] on textarea at bounding box center [595, 517] width 560 height 79
paste textarea "Honey + cream + nuts"
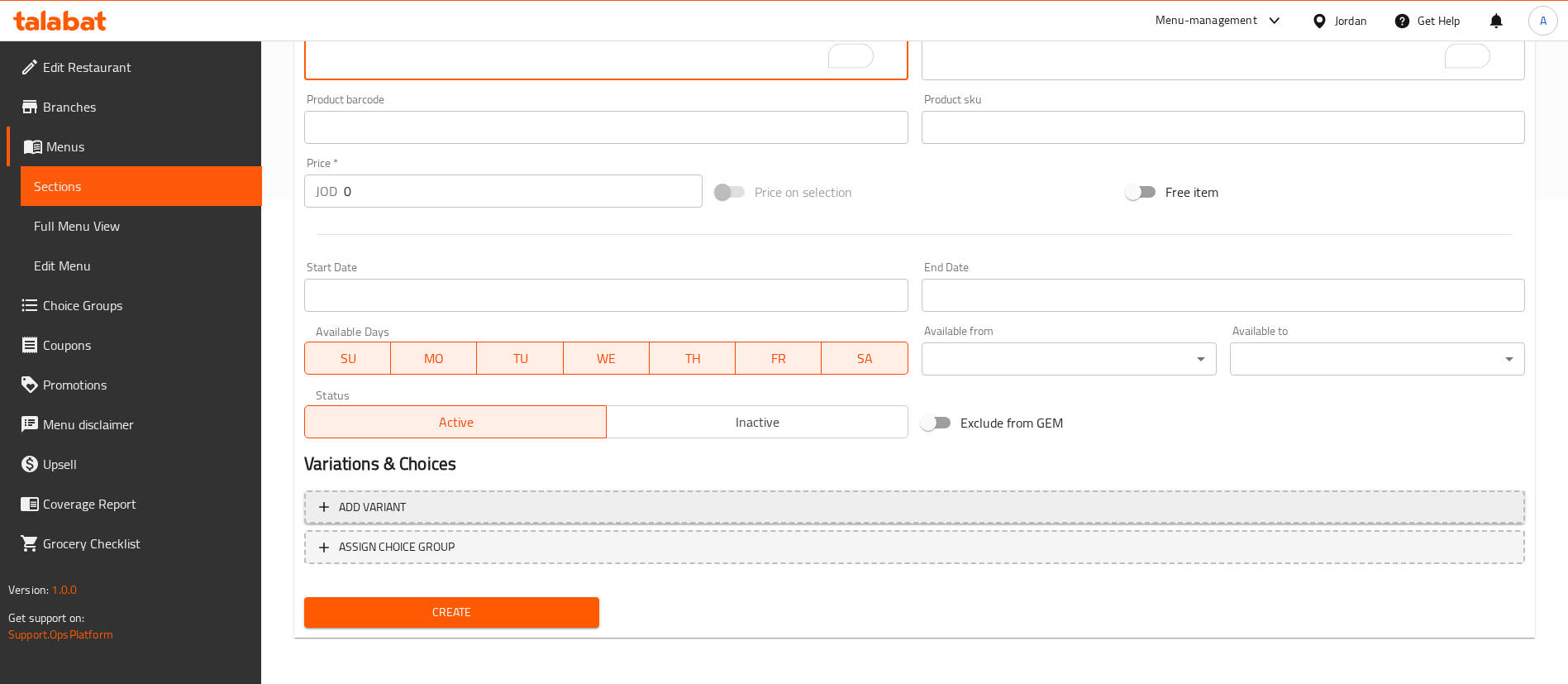
type textarea "Honey + cream + nuts"
click at [1376, 516] on button "Add variant" at bounding box center [914, 507] width 1221 height 34
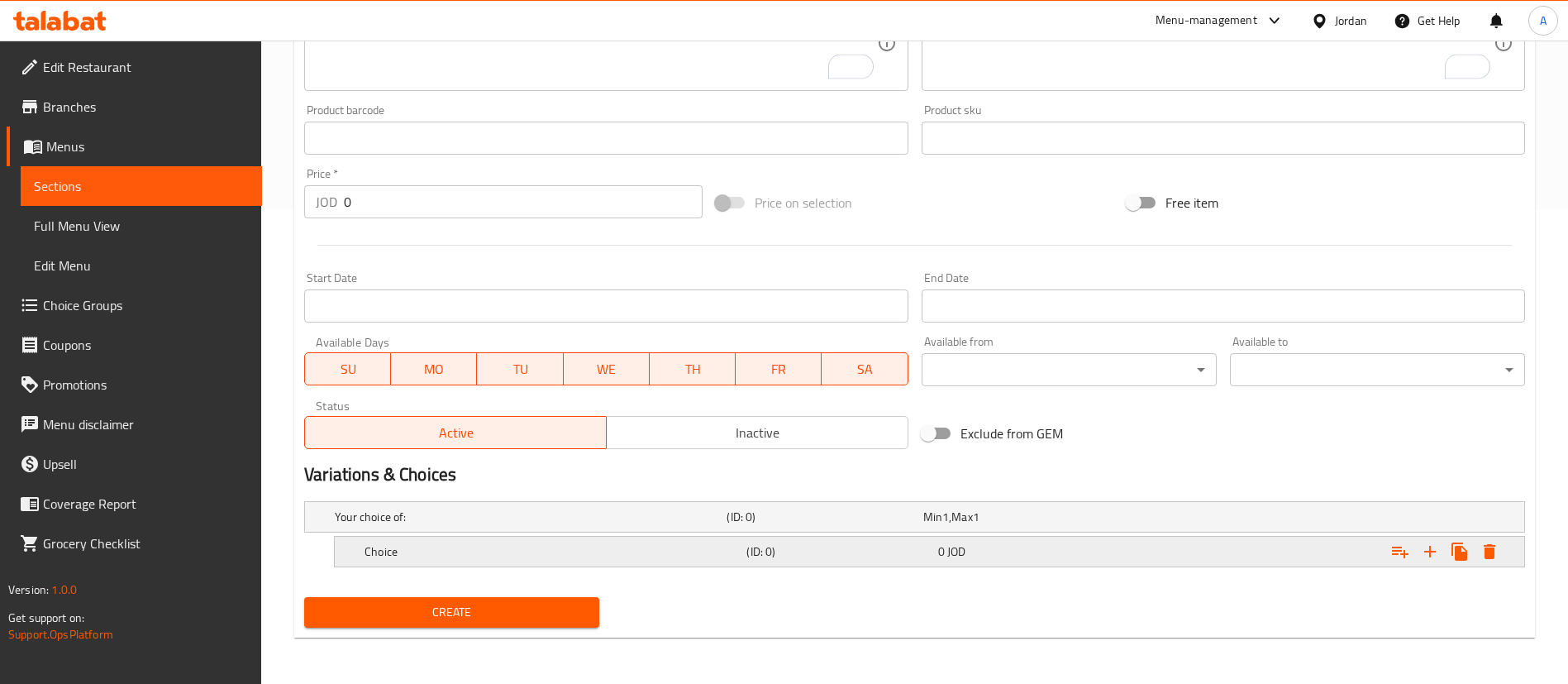
scroll to position [474, 0]
click at [1427, 553] on icon "Expand" at bounding box center [1429, 551] width 19 height 19
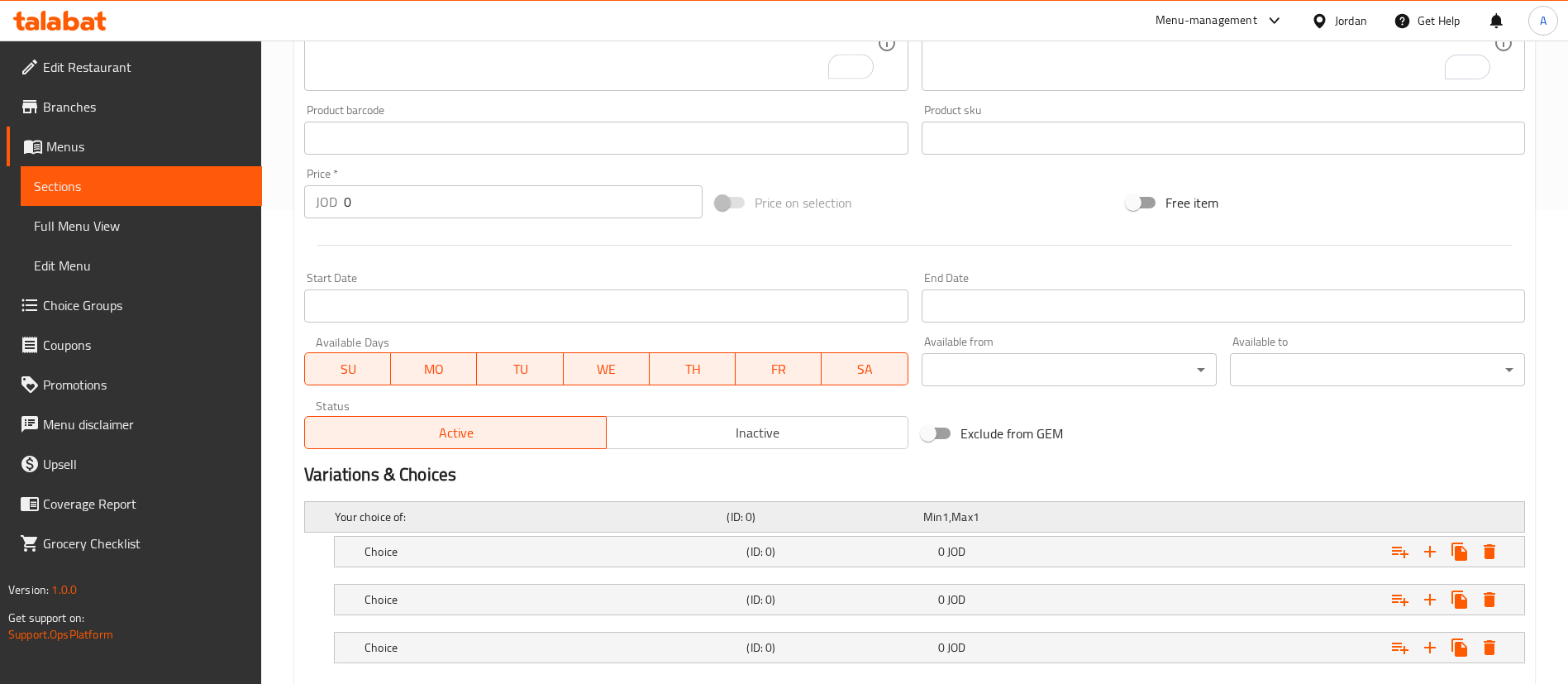
click at [1195, 531] on div "Your choice of: (ID: 0) Min 1 , Max 1" at bounding box center [919, 516] width 1176 height 36
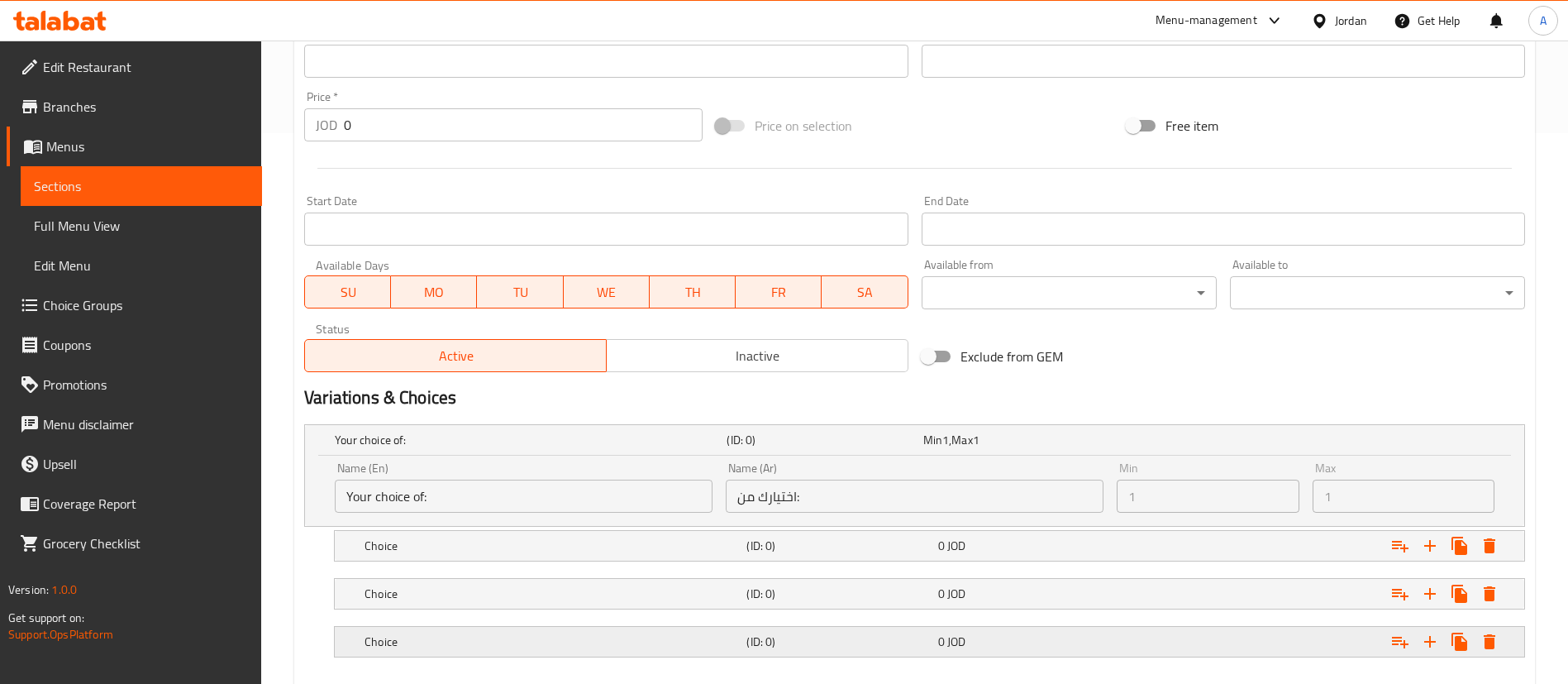
scroll to position [641, 0]
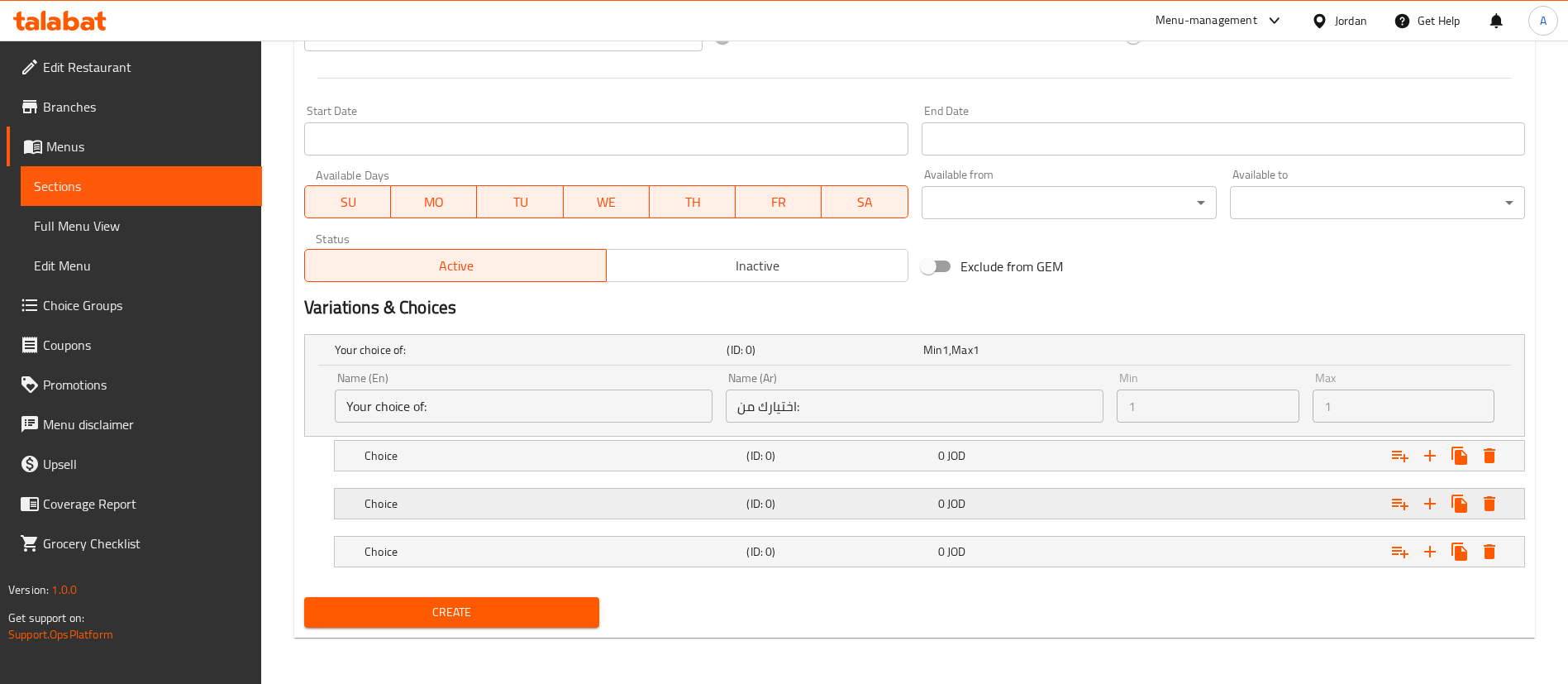
click at [1126, 490] on div "Expand" at bounding box center [1316, 503] width 382 height 36
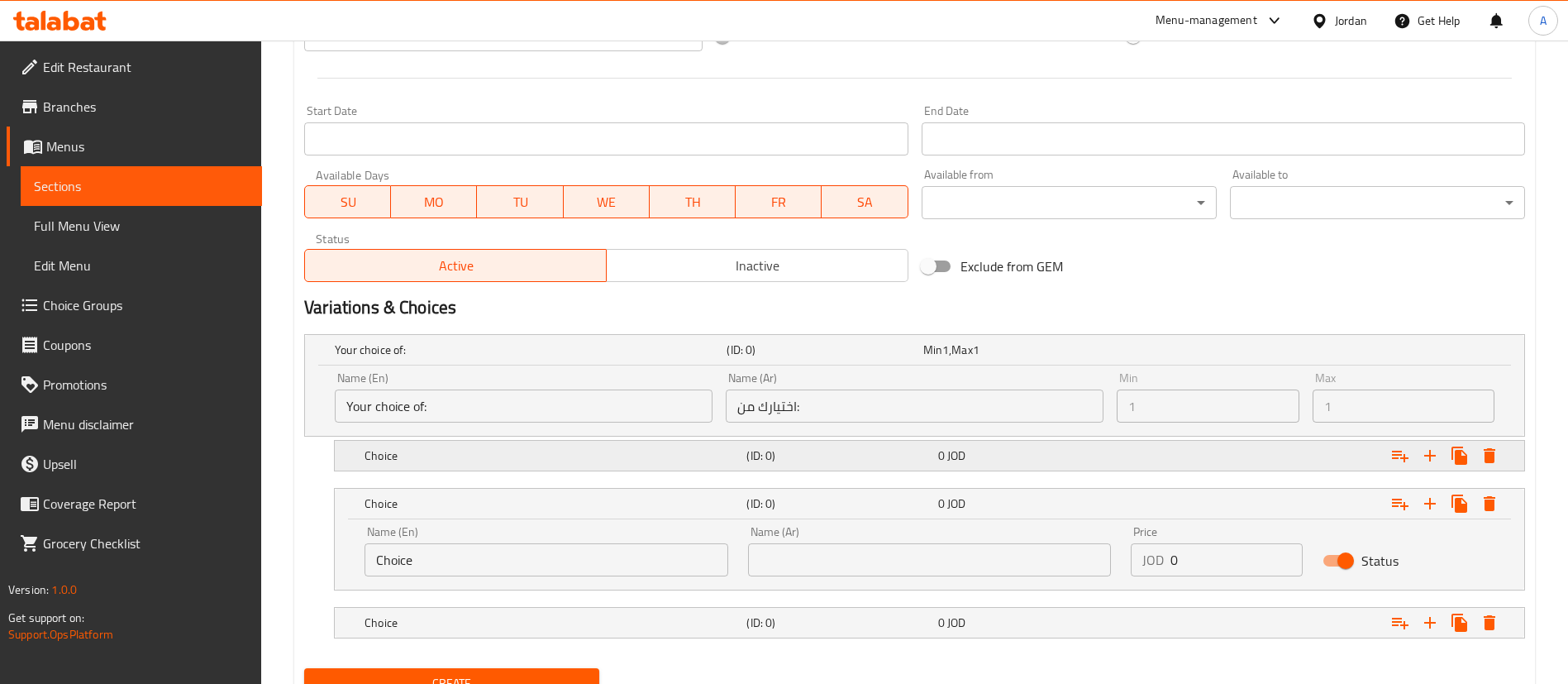
click at [1133, 467] on div "Expand" at bounding box center [1316, 455] width 382 height 36
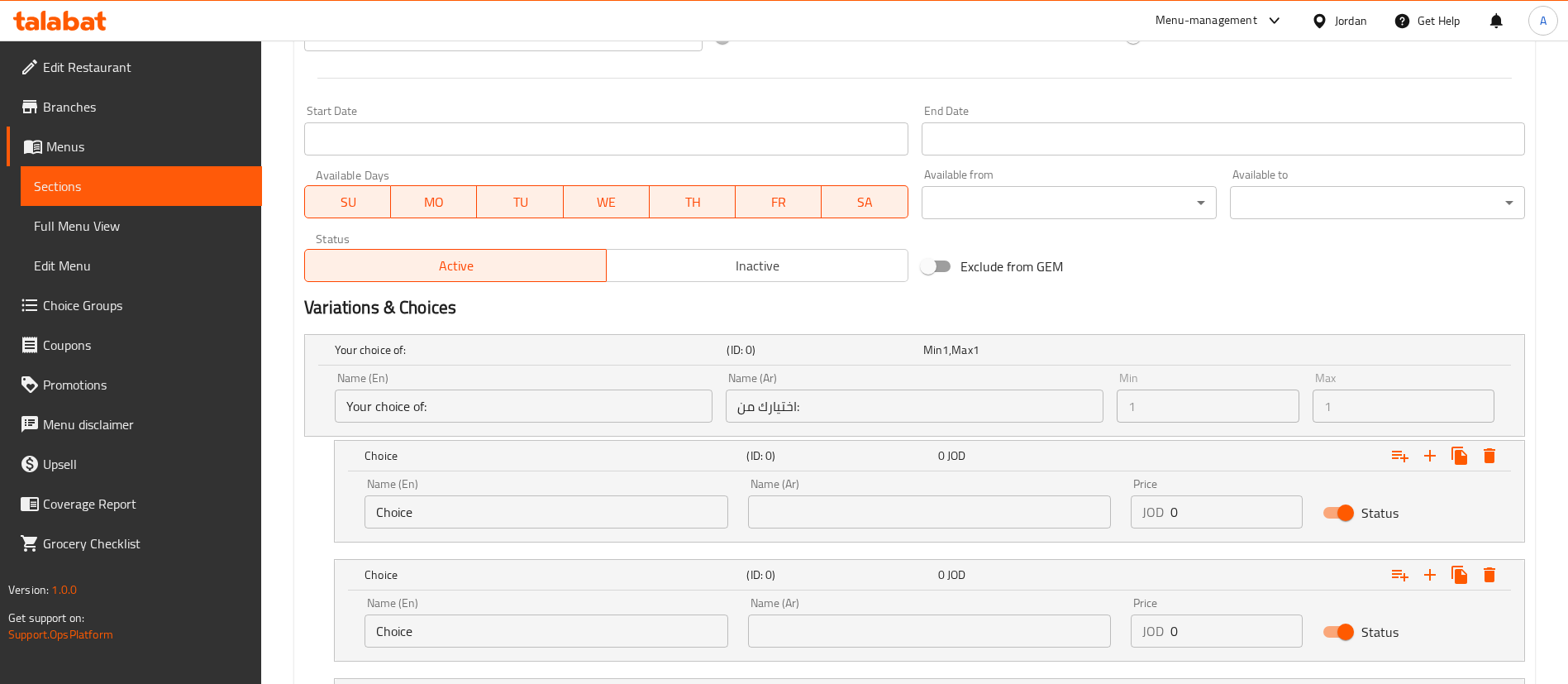
click at [1144, 324] on div "Variations & Choices" at bounding box center [914, 307] width 1234 height 38
drag, startPoint x: 1143, startPoint y: 354, endPoint x: 1124, endPoint y: 491, distance: 138.3
click at [1142, 354] on div "Your choice of: (ID: 0) Min 1 , Max 1" at bounding box center [919, 349] width 1176 height 36
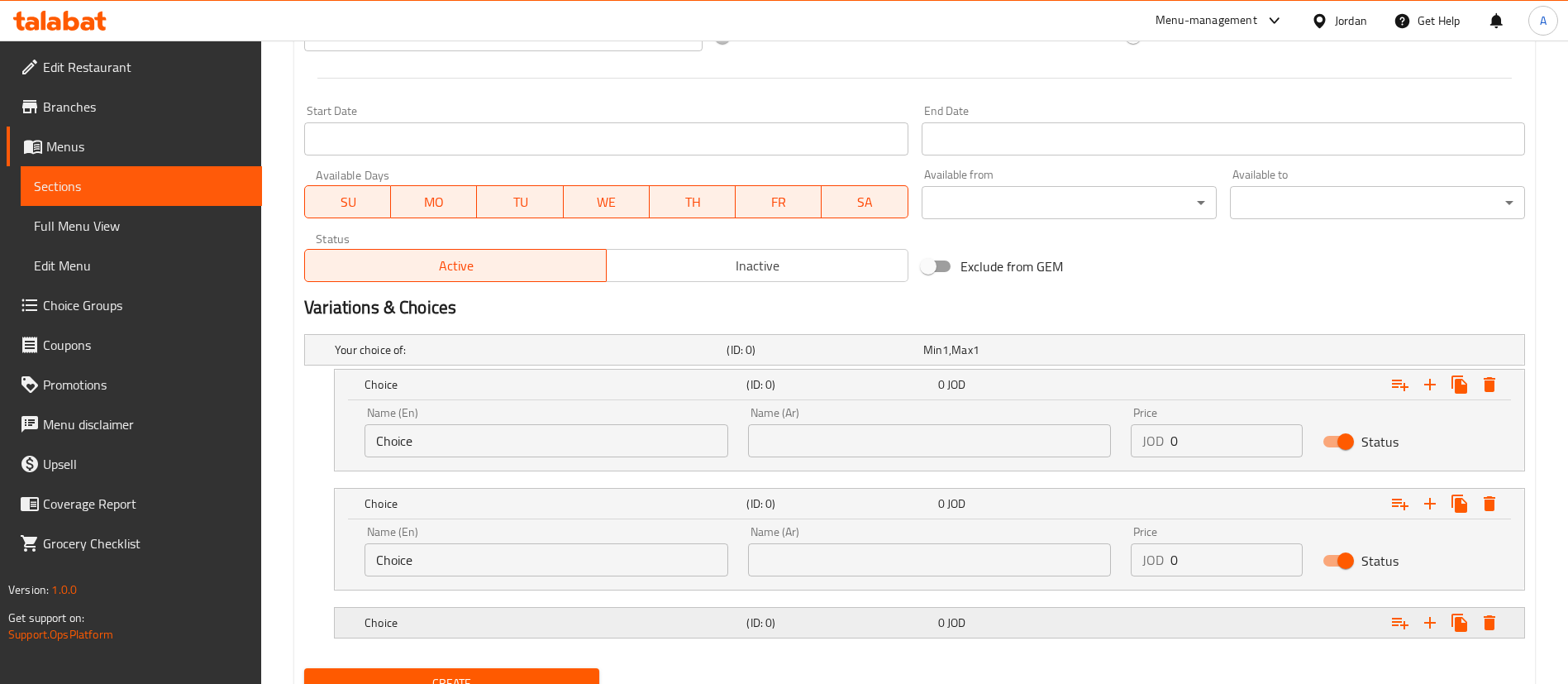
click at [1095, 612] on div "0 JOD" at bounding box center [1030, 622] width 191 height 23
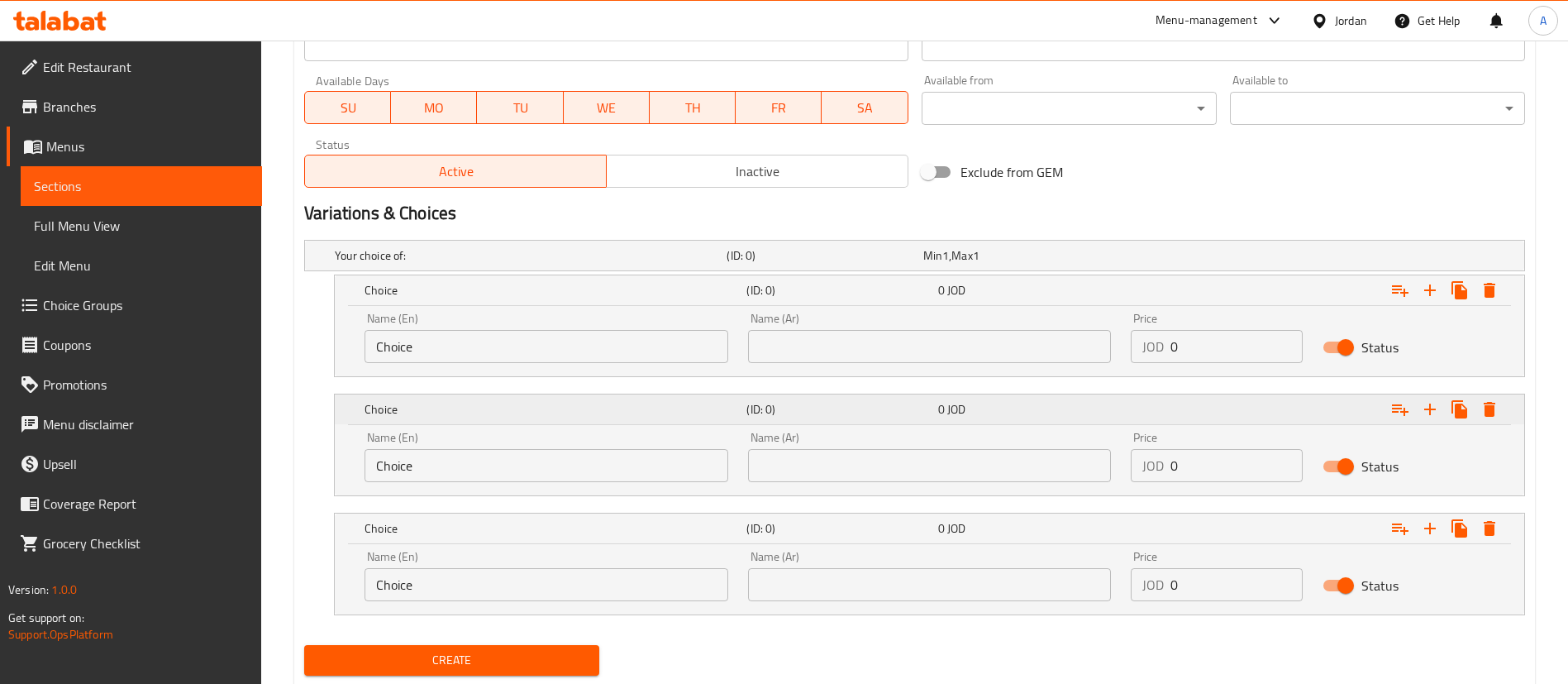
scroll to position [783, 0]
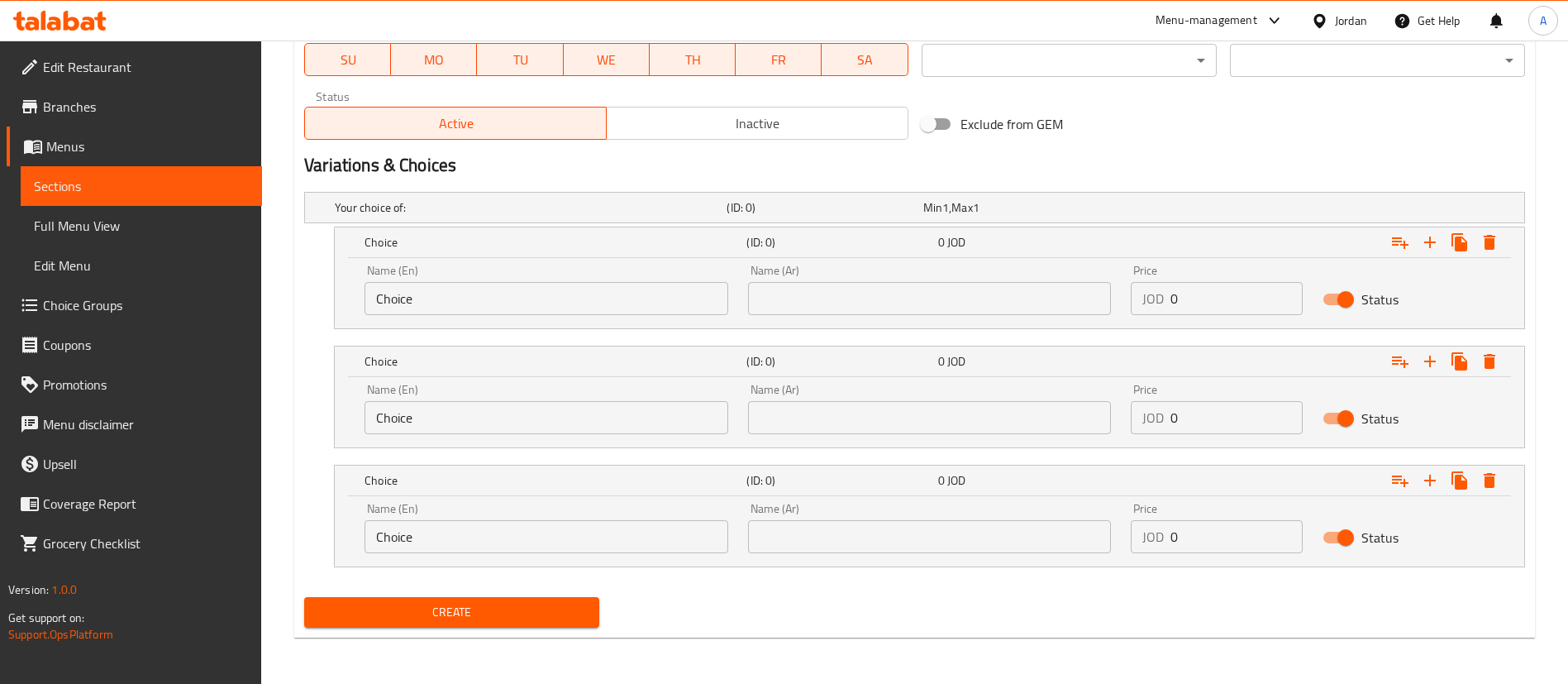
drag, startPoint x: 374, startPoint y: 294, endPoint x: 80, endPoint y: 283, distance: 294.2
type input "Small"
click at [821, 316] on div "Name (Ar) Name (Ar)" at bounding box center [929, 290] width 383 height 71
click at [819, 299] on input "text" at bounding box center [930, 298] width 364 height 33
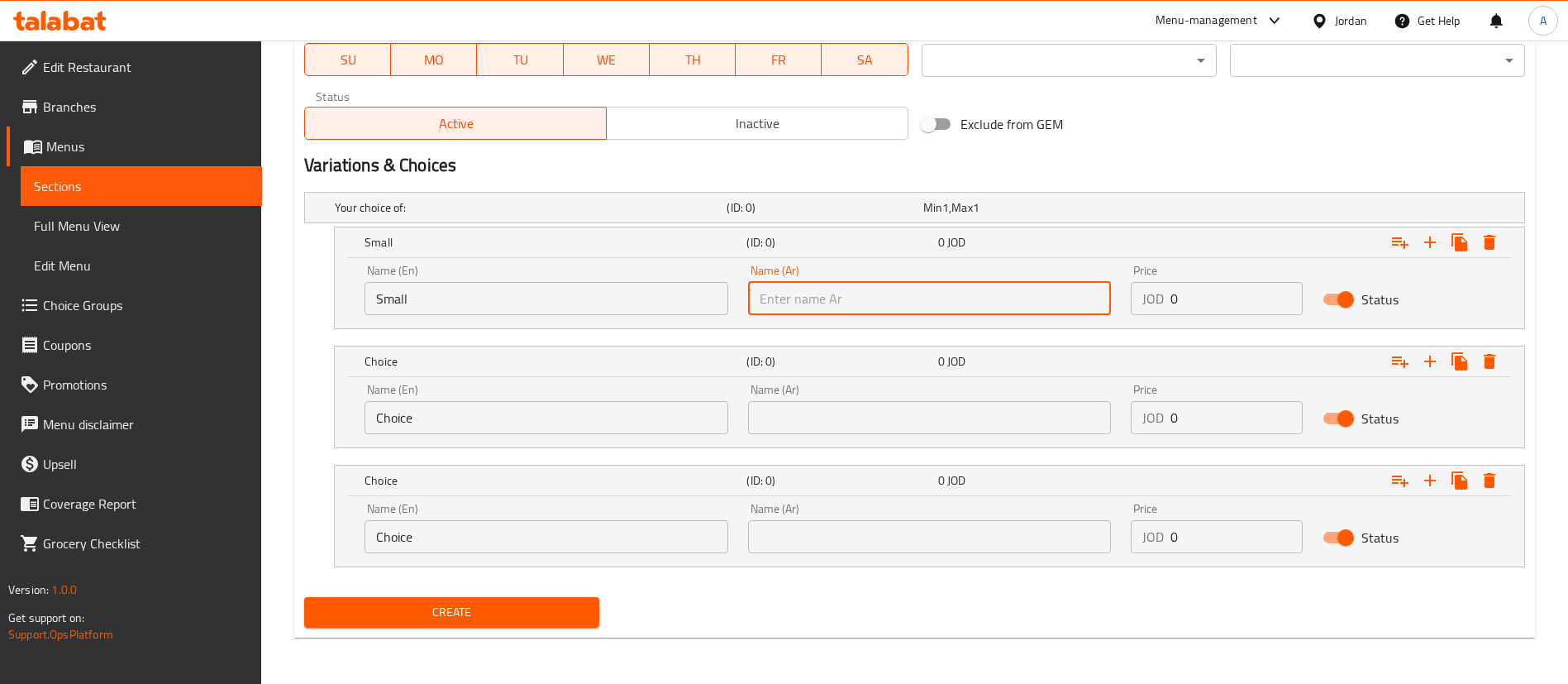
type input "صغير"
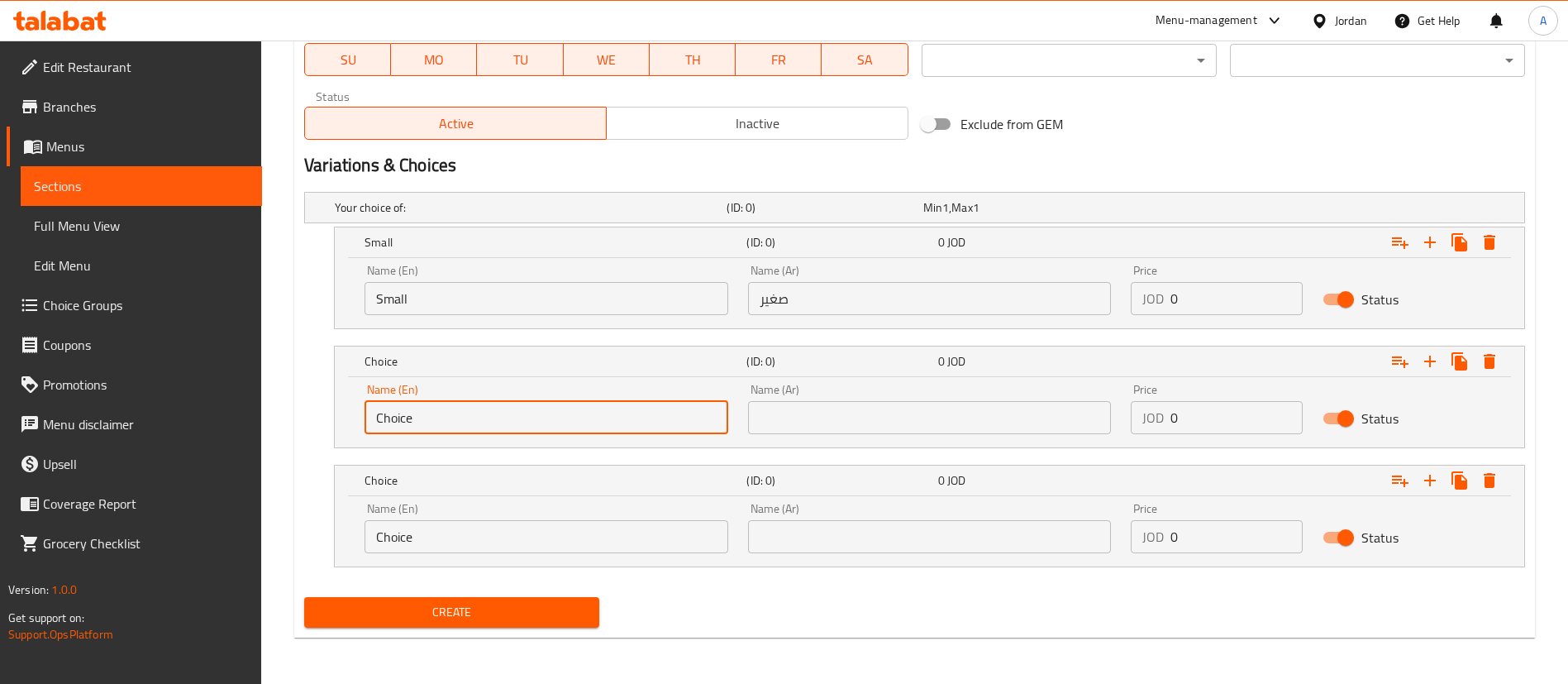
drag, startPoint x: 559, startPoint y: 416, endPoint x: 254, endPoint y: 435, distance: 305.6
type input "Medium"
click at [845, 412] on input "text" at bounding box center [930, 417] width 364 height 33
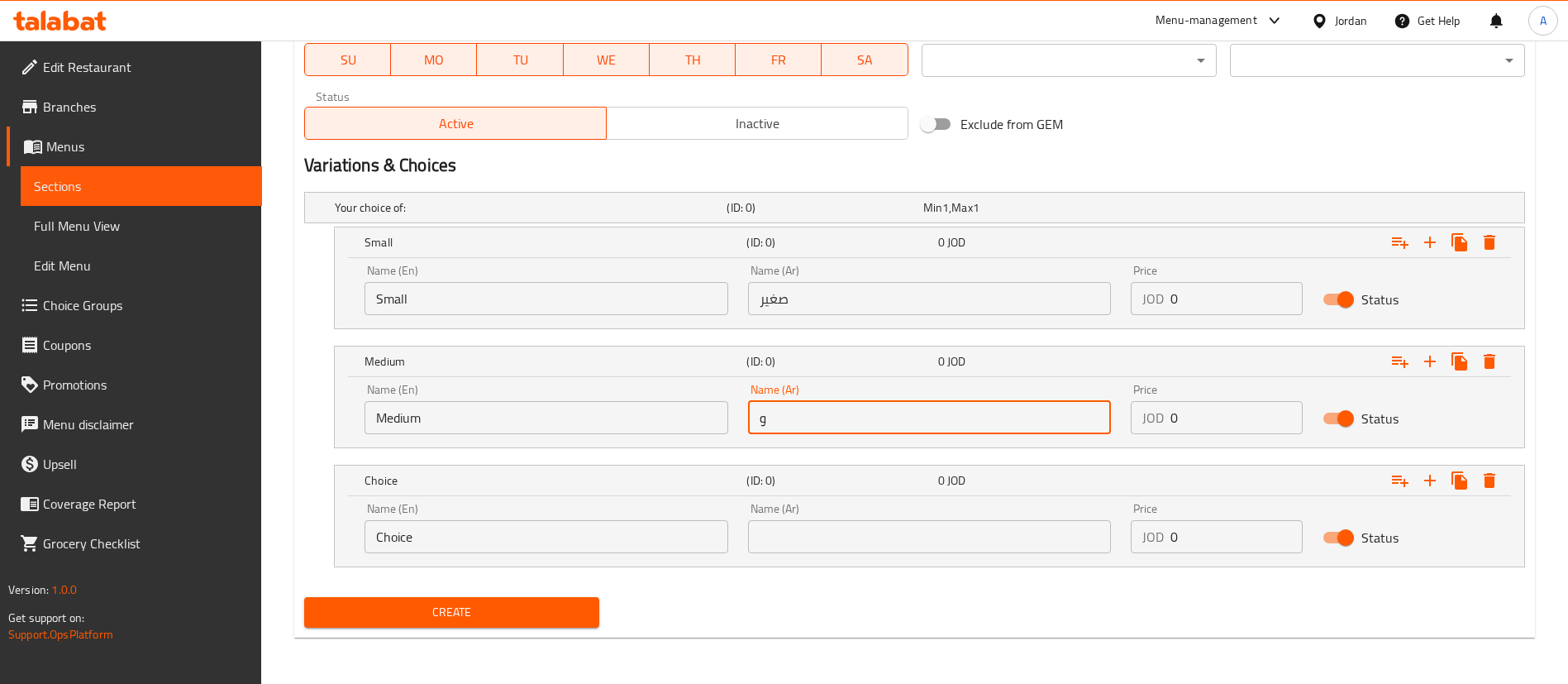
type input "وسط"
drag, startPoint x: 471, startPoint y: 557, endPoint x: 161, endPoint y: 547, distance: 310.2
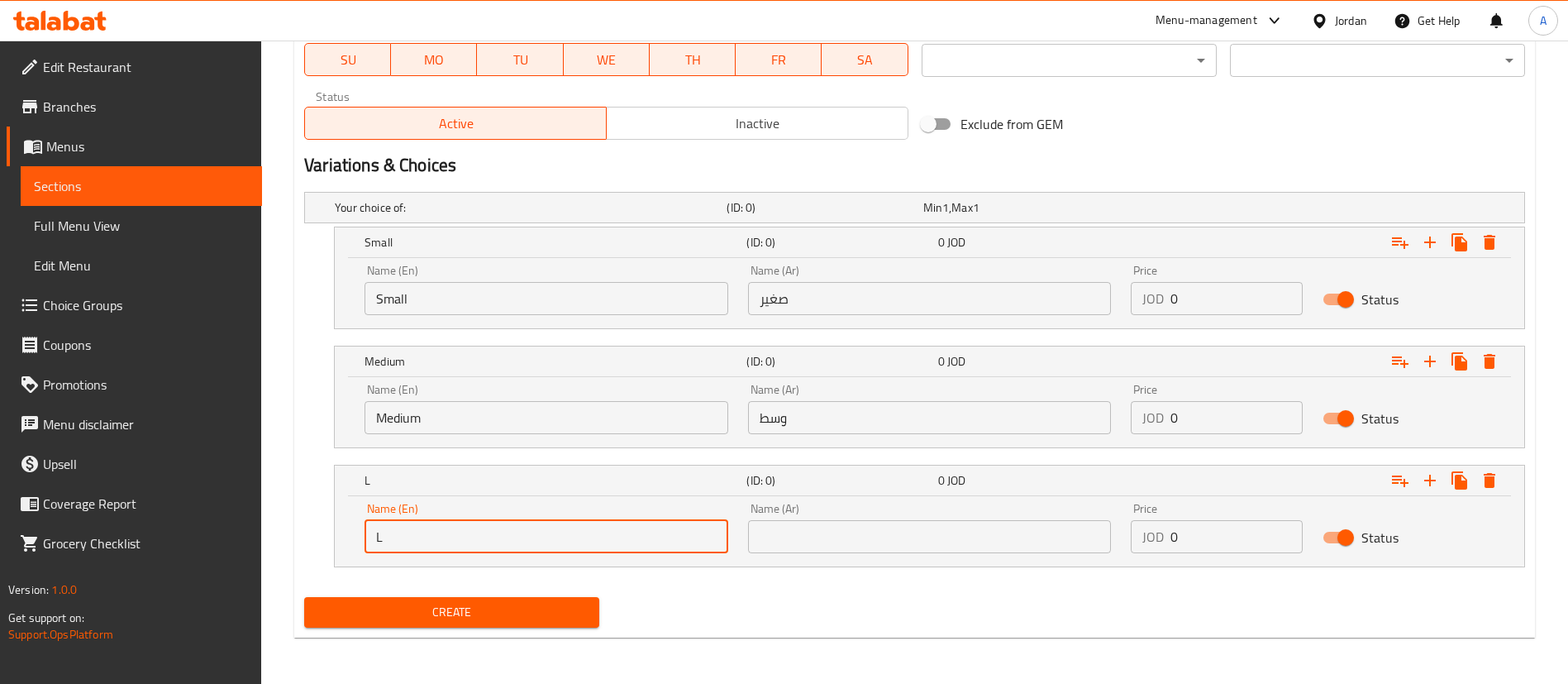
type input "Large"
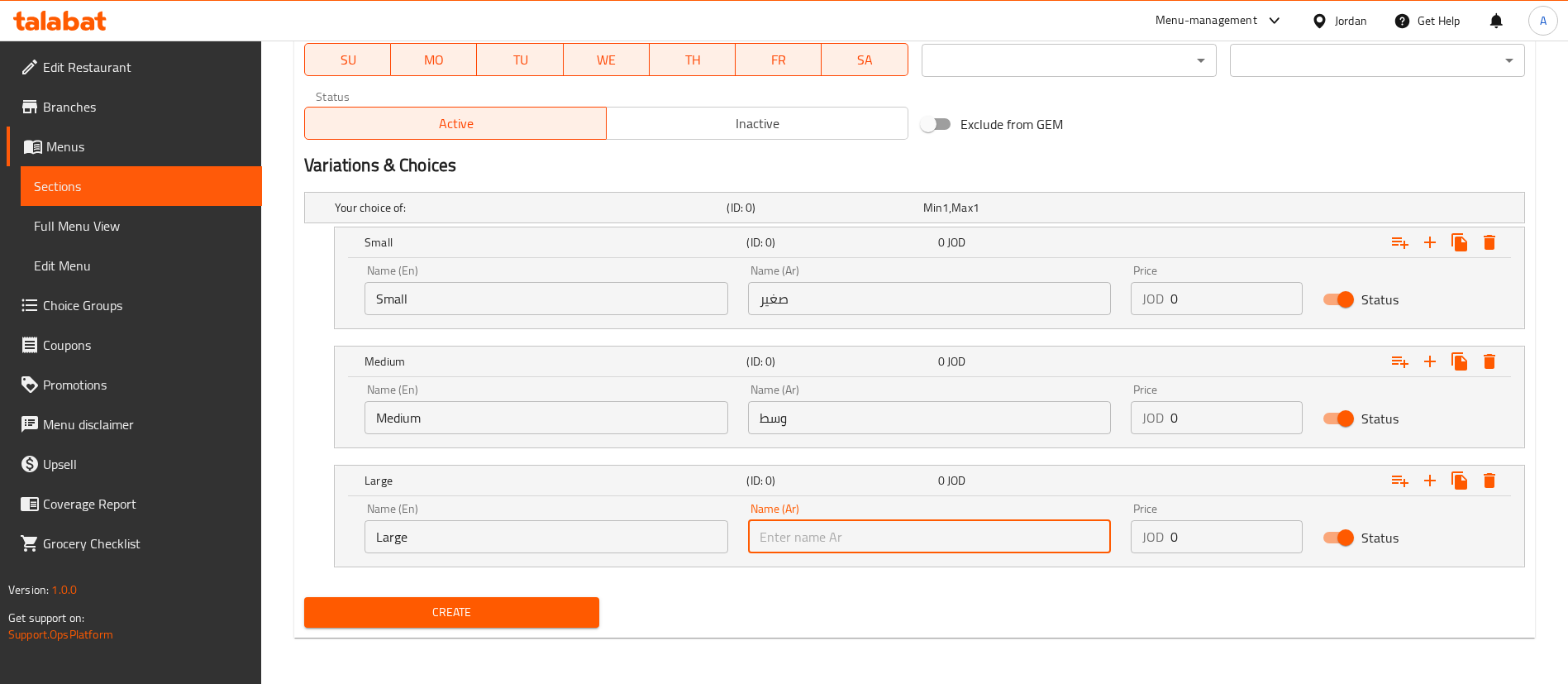
click at [902, 545] on input "text" at bounding box center [930, 536] width 364 height 33
type input "g"
type input ";"
type input "كبير"
click at [1184, 284] on input "0" at bounding box center [1237, 298] width 133 height 33
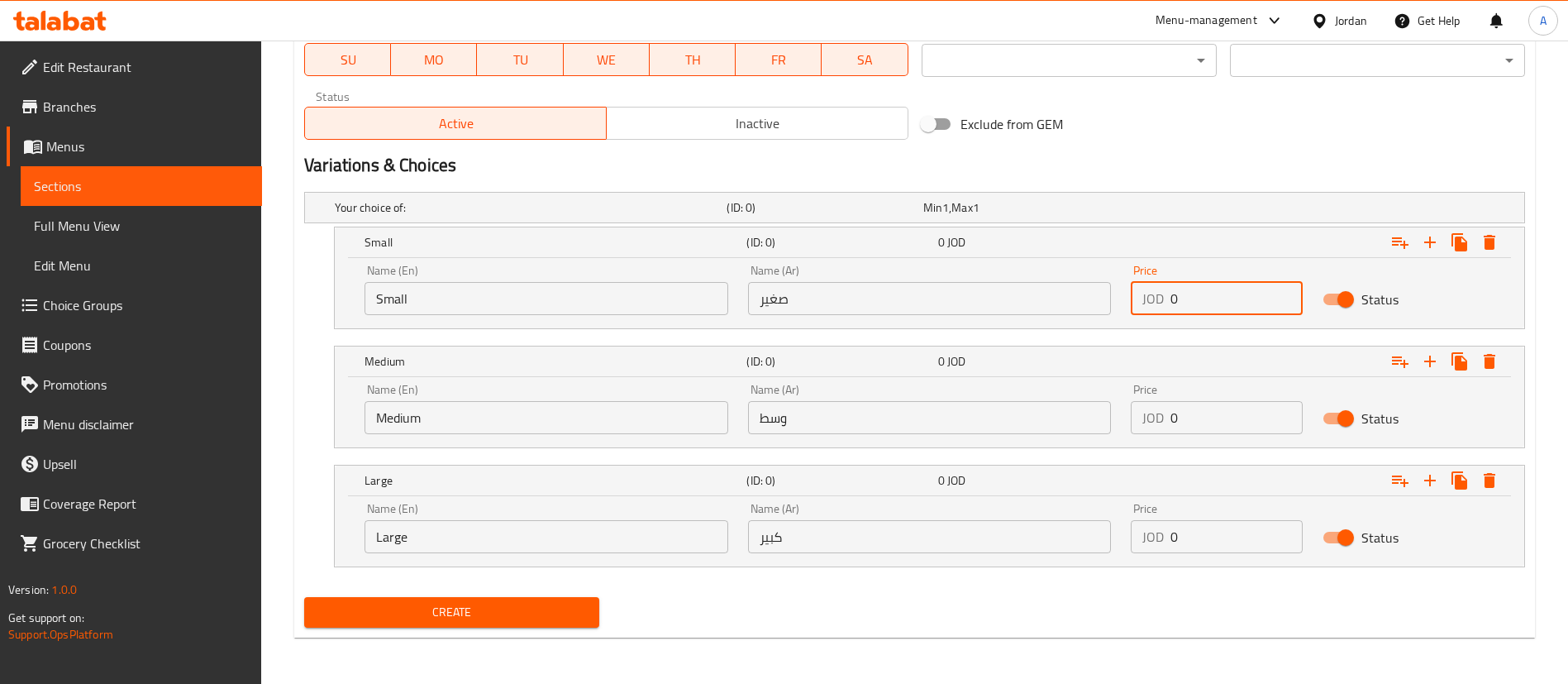
drag, startPoint x: 1184, startPoint y: 296, endPoint x: 1064, endPoint y: 264, distance: 124.2
click at [1120, 287] on div "Price JOD 0 Price" at bounding box center [1216, 290] width 192 height 71
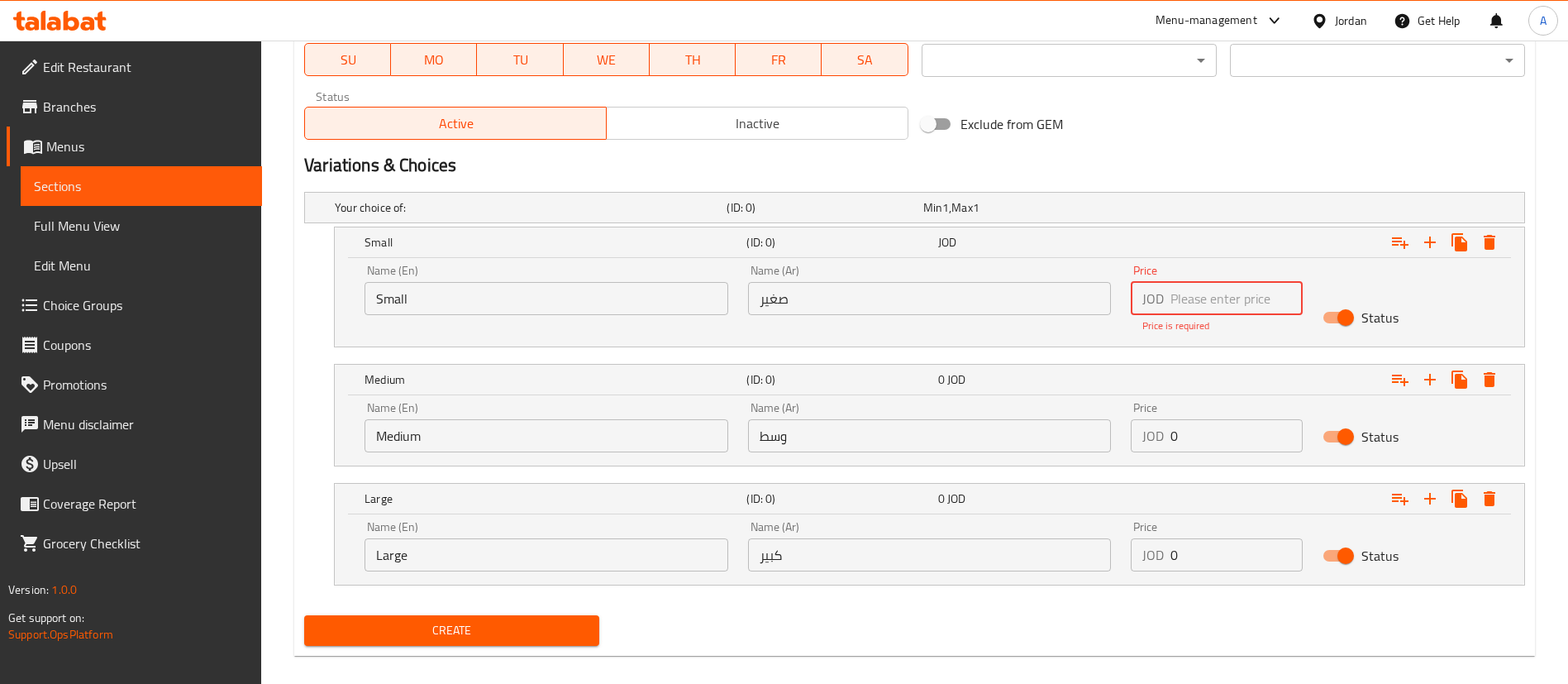
paste input "1.50"
type input "1.50"
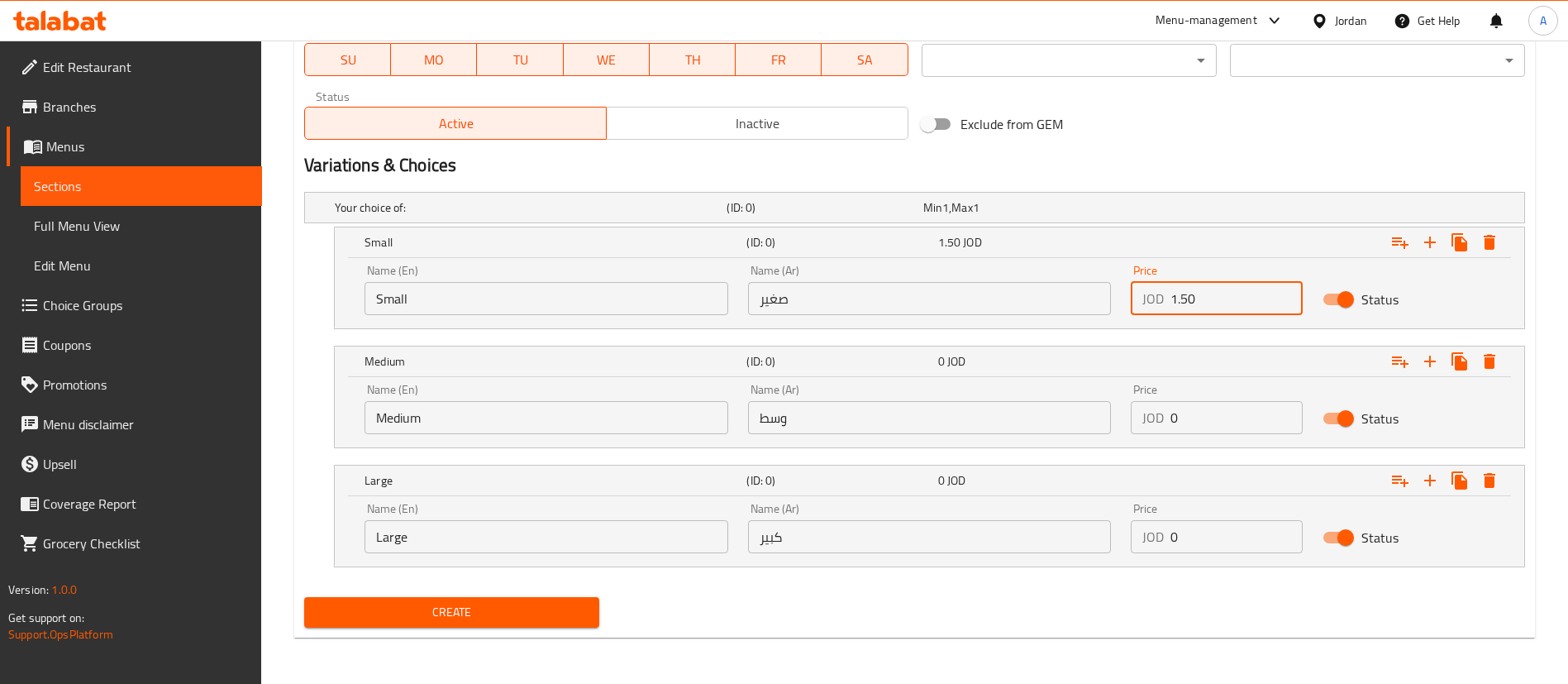
drag, startPoint x: 1180, startPoint y: 410, endPoint x: 1064, endPoint y: 410, distance: 116.0
click at [1057, 412] on div "Name (En) Medium Name (En) Name (Ar) وسط Name (Ar) Price JOD 0 Price Status" at bounding box center [928, 409] width 1149 height 71
paste input "2.0"
type input "2.00"
drag, startPoint x: 1208, startPoint y: 543, endPoint x: 951, endPoint y: 522, distance: 257.9
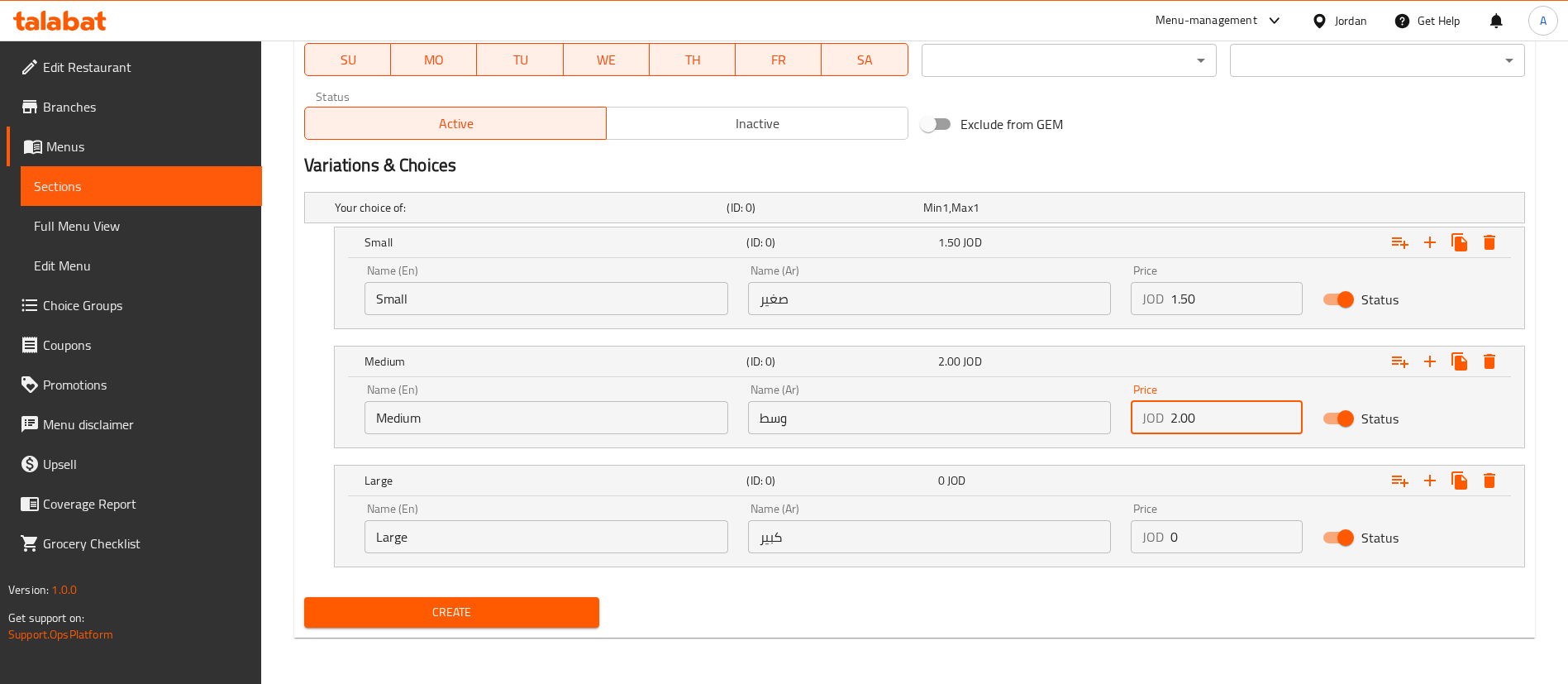
click at [953, 524] on div "Name (En) Large Name (En) Name (Ar) كبير Name (Ar) Price JOD 0 Price Status" at bounding box center [928, 528] width 1149 height 71
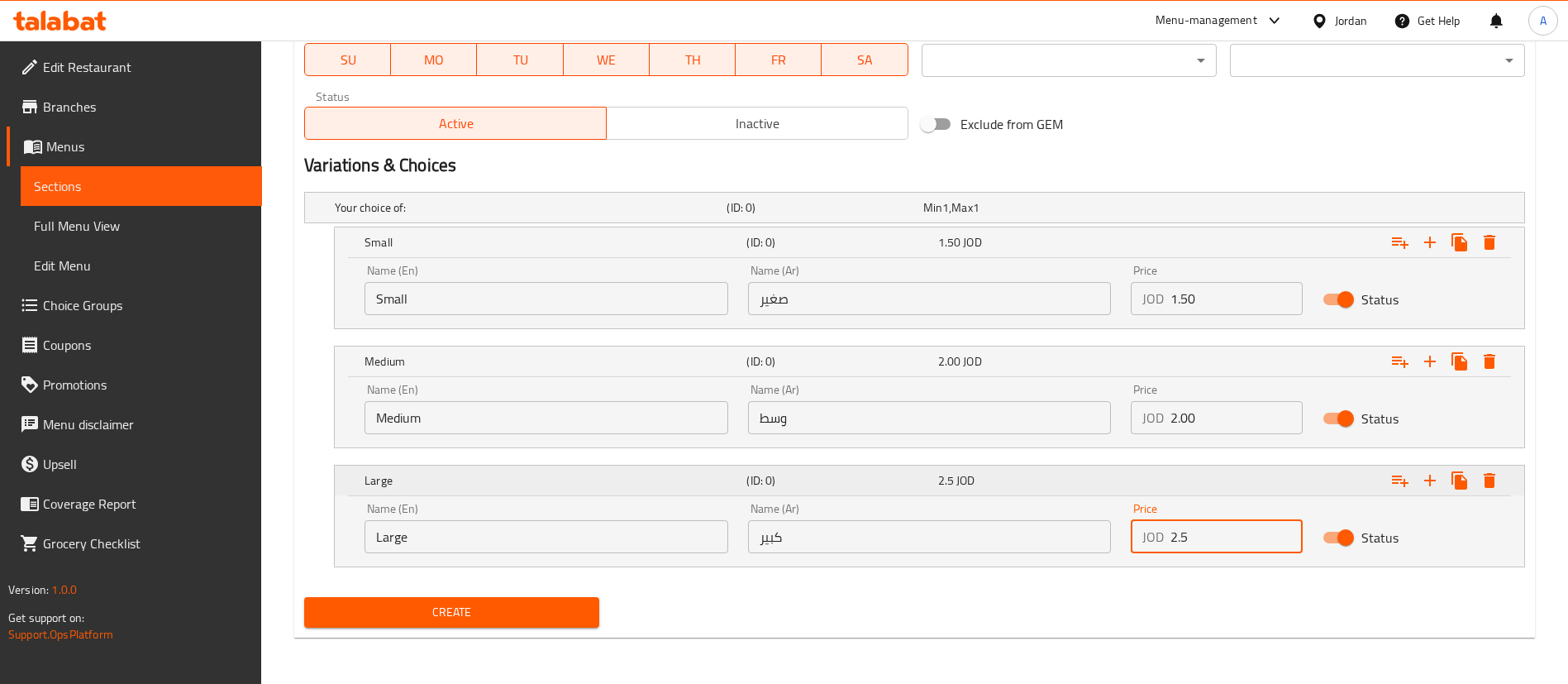
type input "2.5"
click at [1437, 477] on icon "Expand" at bounding box center [1429, 480] width 19 height 19
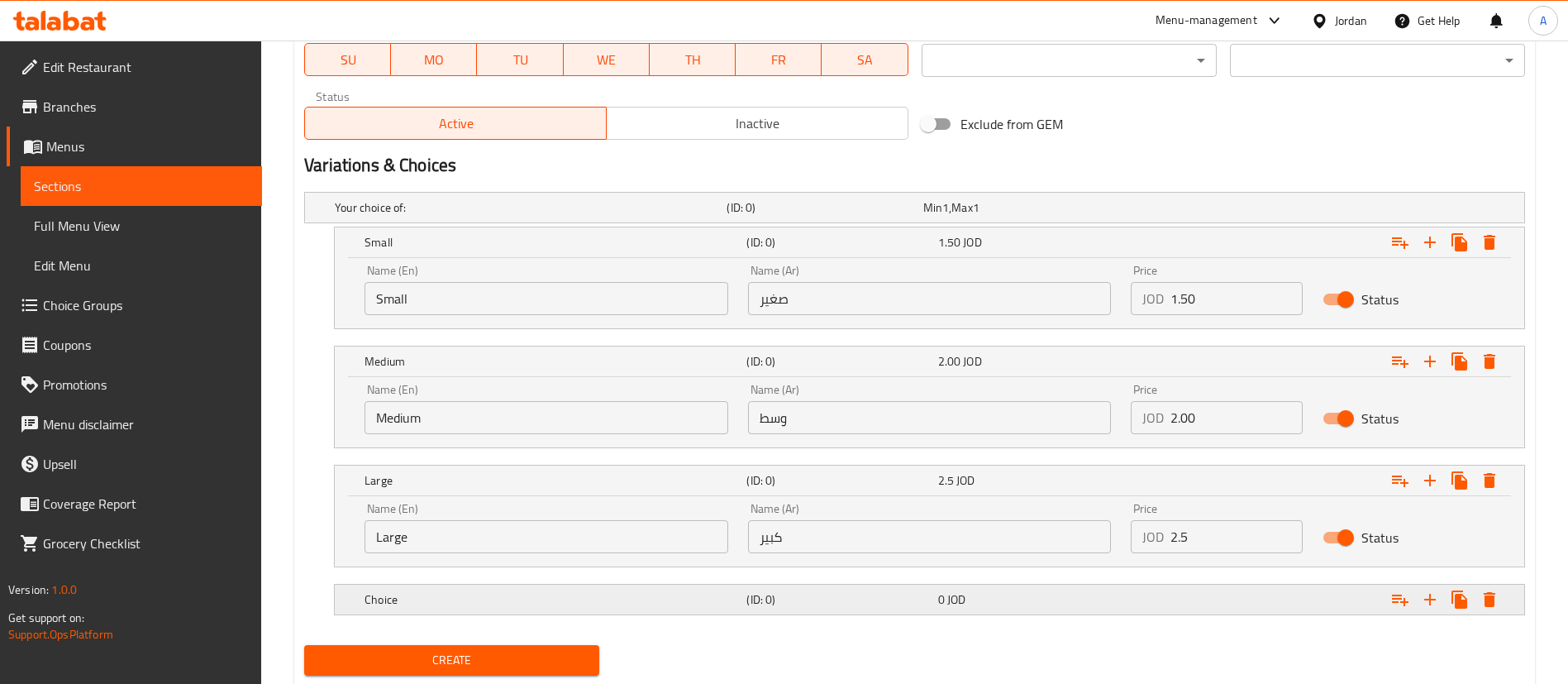
click at [686, 596] on h5 "Choice" at bounding box center [552, 599] width 375 height 17
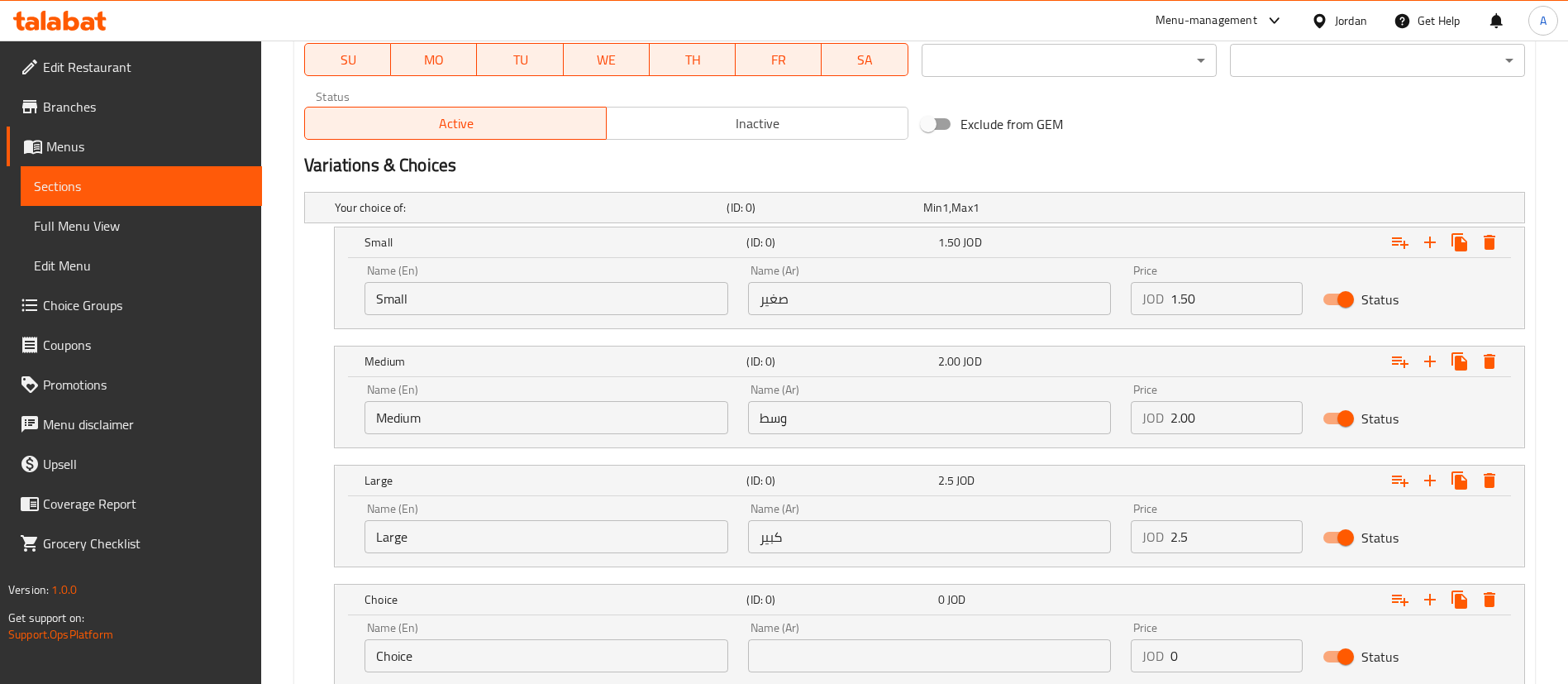
drag, startPoint x: 523, startPoint y: 634, endPoint x: 189, endPoint y: 648, distance: 334.3
click at [201, 650] on div "Edit Restaurant Branches Menus Sections Full Menu View Edit Menu Choice Groups …" at bounding box center [784, 30] width 1568 height 1545
click at [392, 650] on input "Choice" at bounding box center [547, 655] width 364 height 33
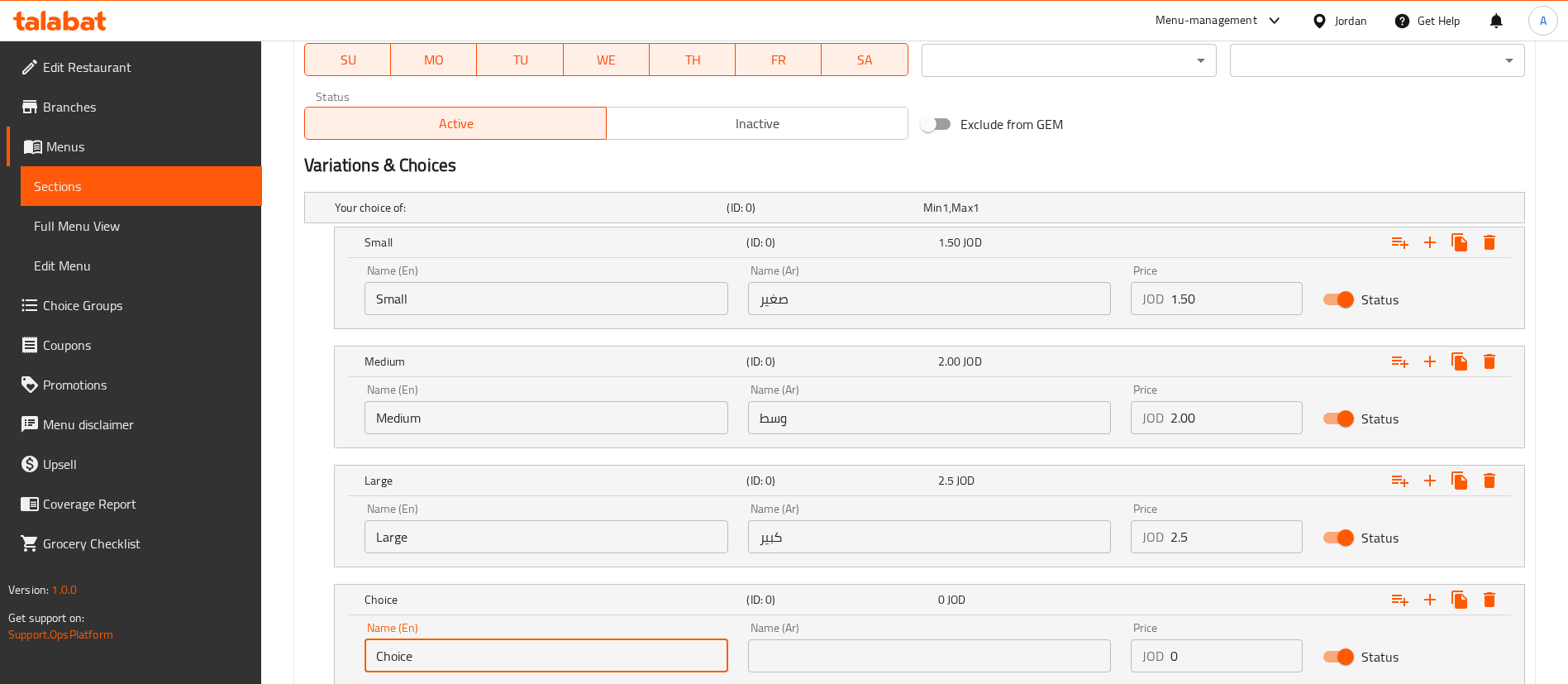
click at [392, 650] on input "Choice" at bounding box center [547, 655] width 364 height 33
type input "Liter"
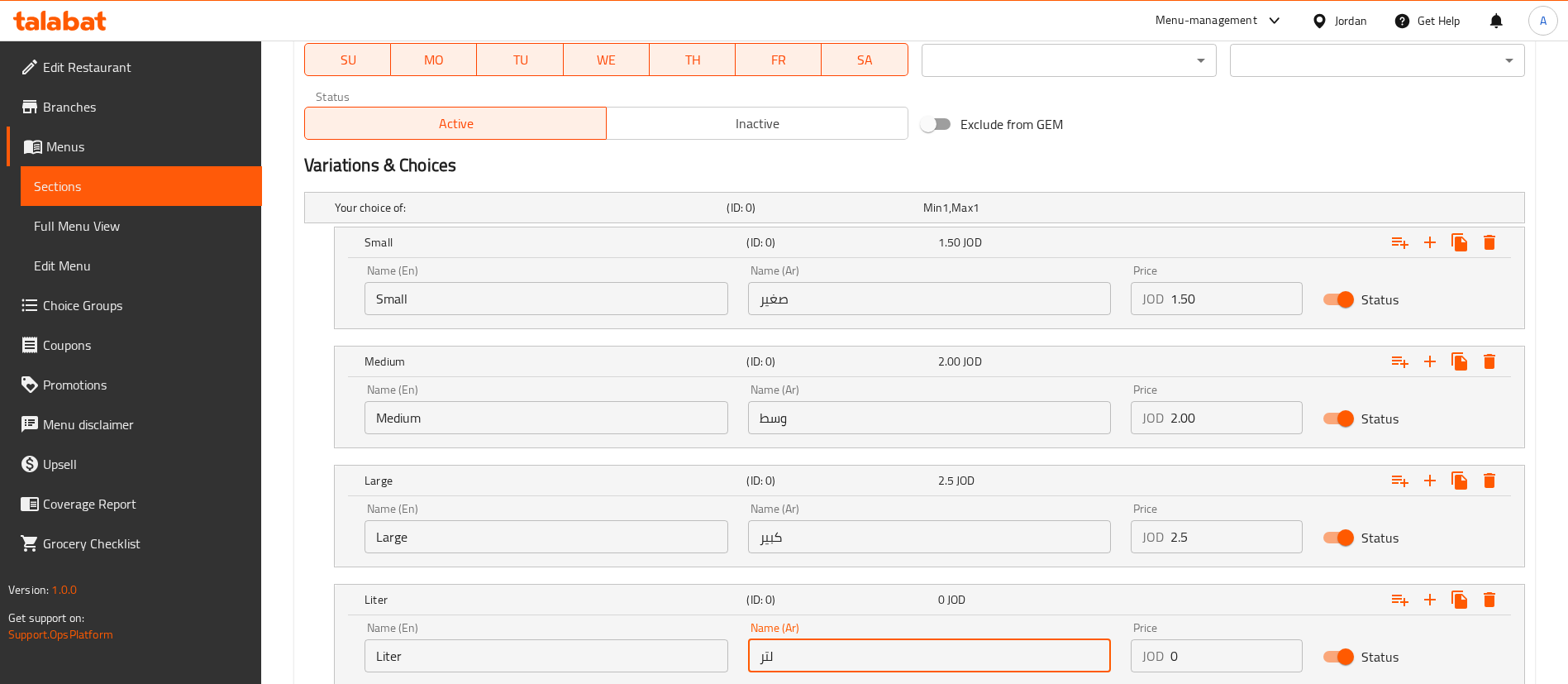
type input "لتر"
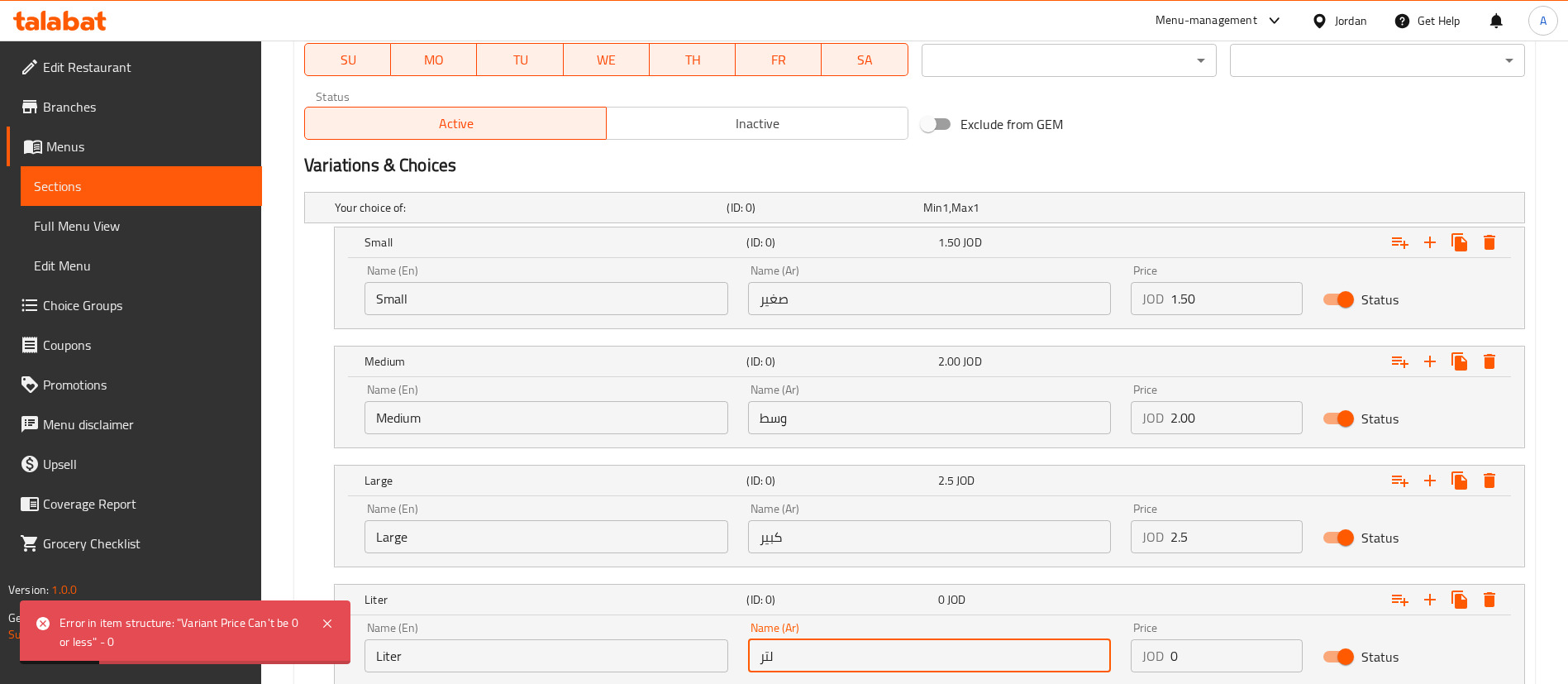
drag, startPoint x: 1246, startPoint y: 657, endPoint x: 966, endPoint y: 552, distance: 299.0
click at [959, 584] on div "Liter (ID: 0) 0 JOD Name (En) Liter Name (En) Name (Ar) لتر Name (Ar) Price JOD…" at bounding box center [929, 635] width 1189 height 101
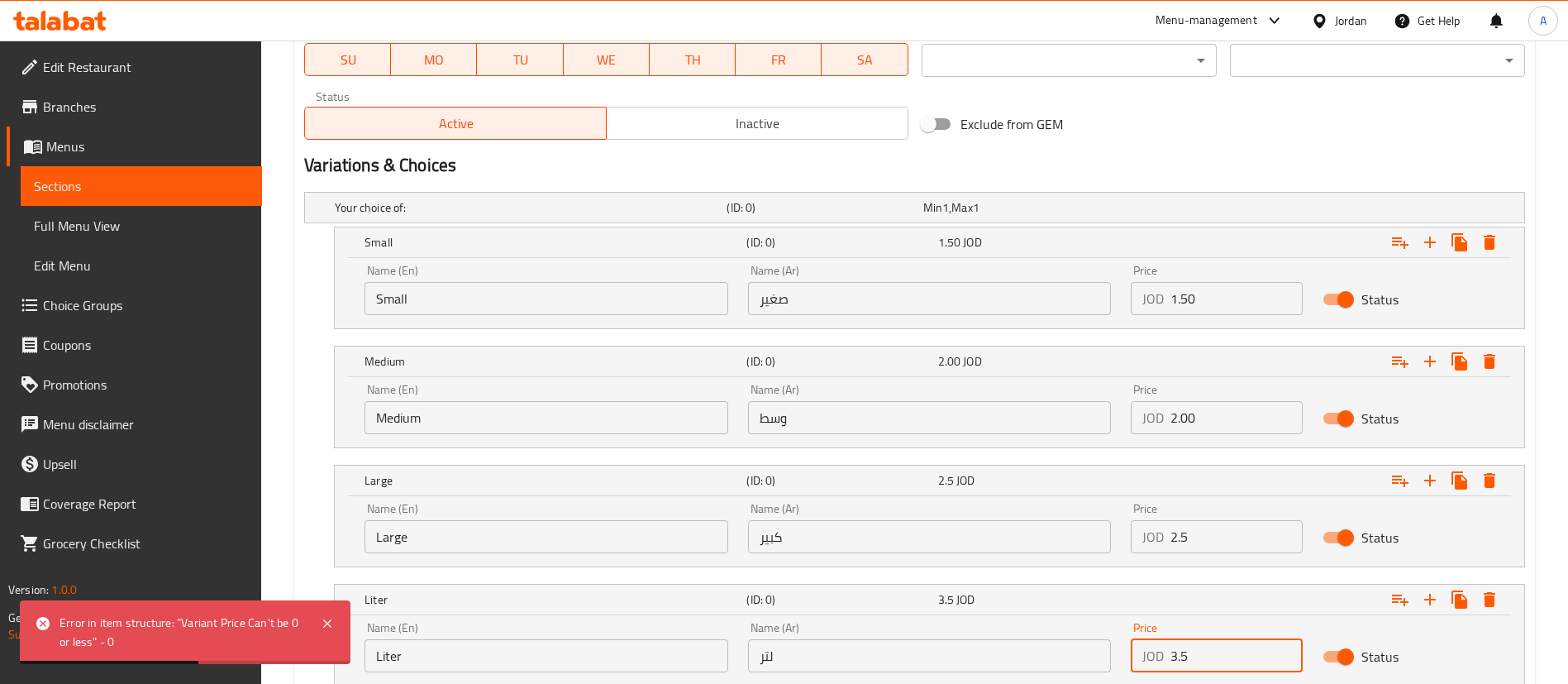
type input "3.5"
click at [1258, 414] on input "2.00" at bounding box center [1237, 417] width 133 height 33
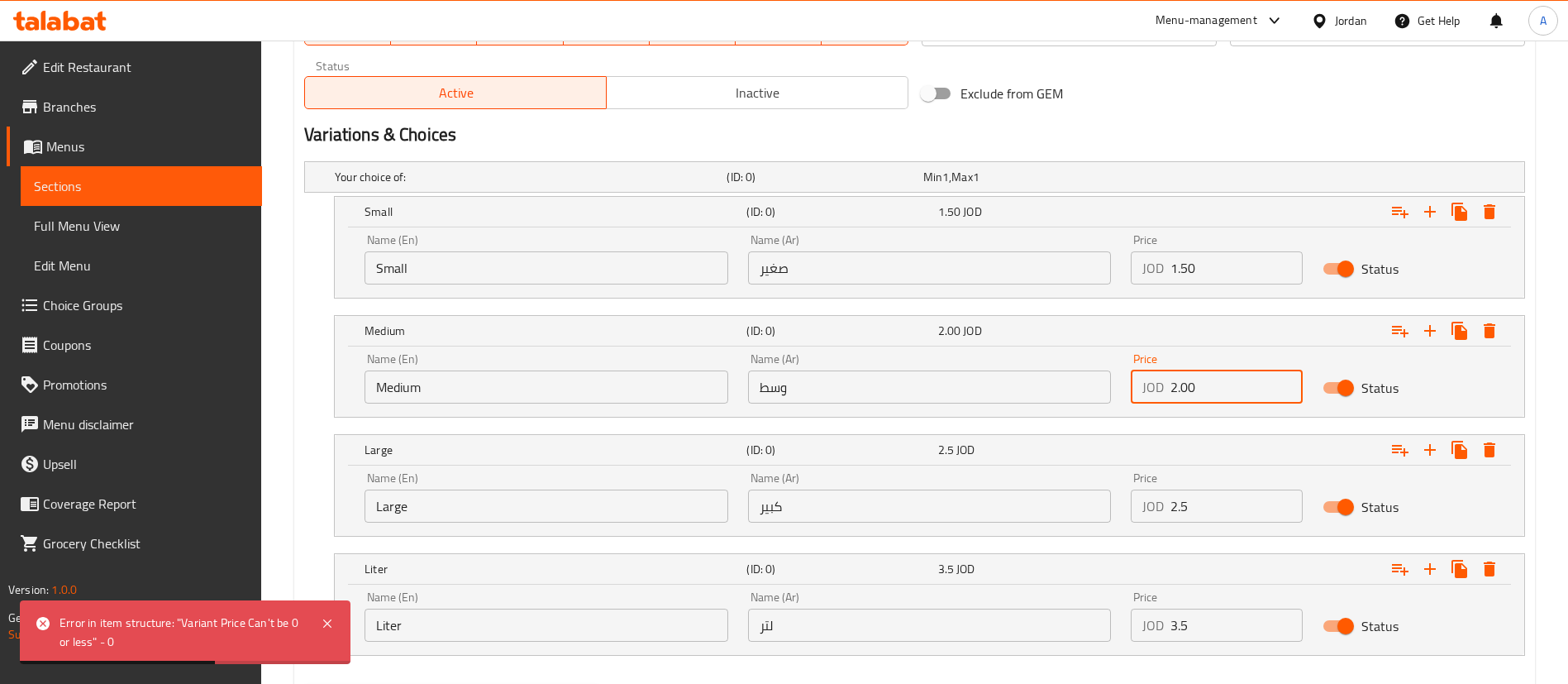
scroll to position [902, 0]
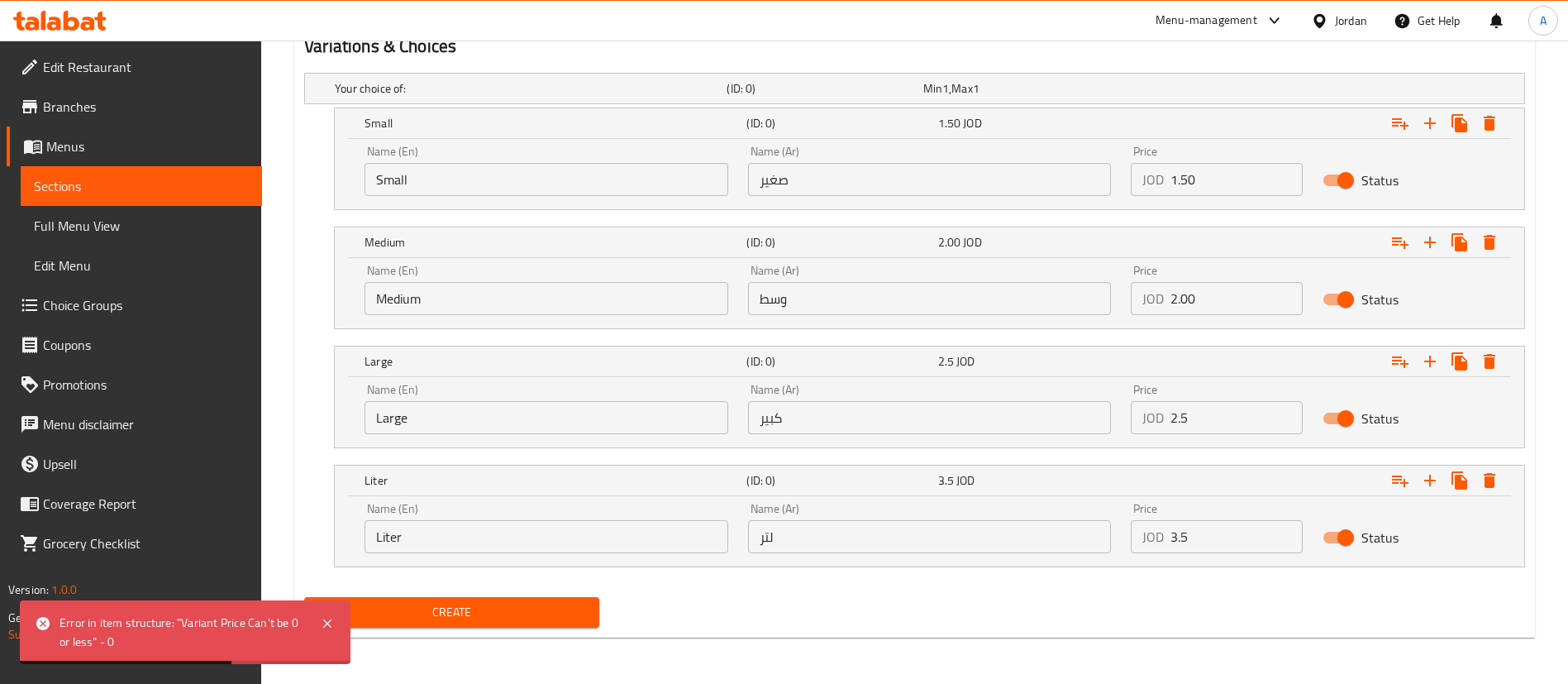
click at [566, 619] on span "Create" at bounding box center [451, 612] width 269 height 20
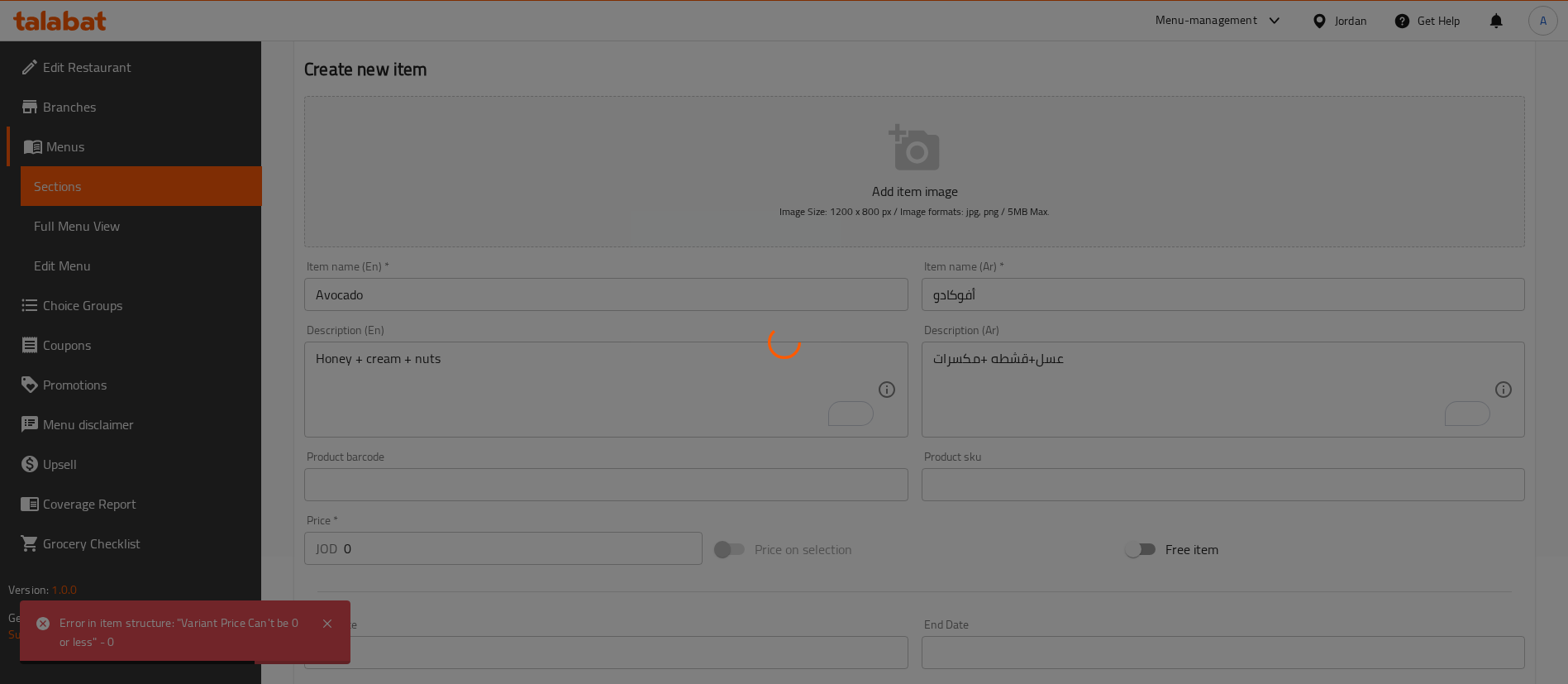
scroll to position [0, 0]
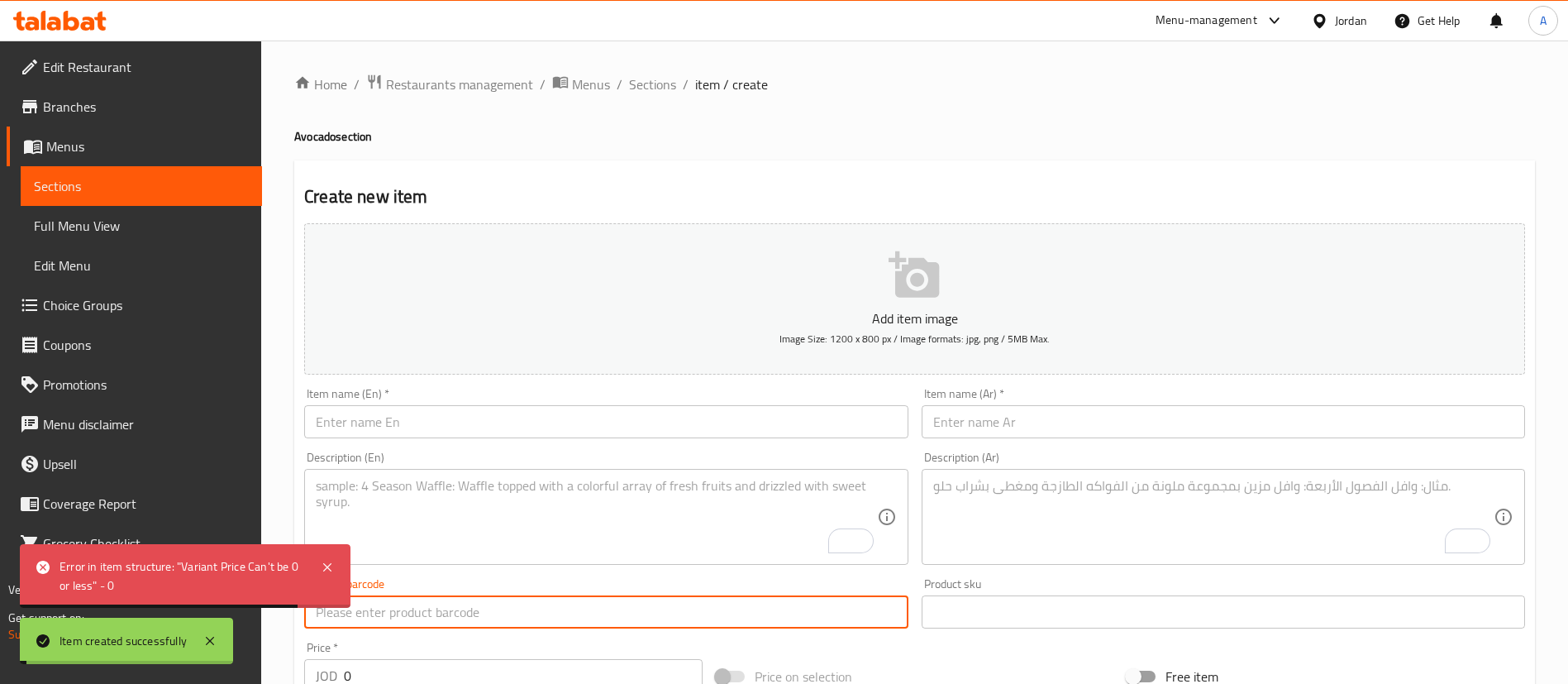
click at [331, 621] on input "text" at bounding box center [605, 612] width 603 height 33
click at [332, 568] on icon at bounding box center [327, 566] width 19 height 19
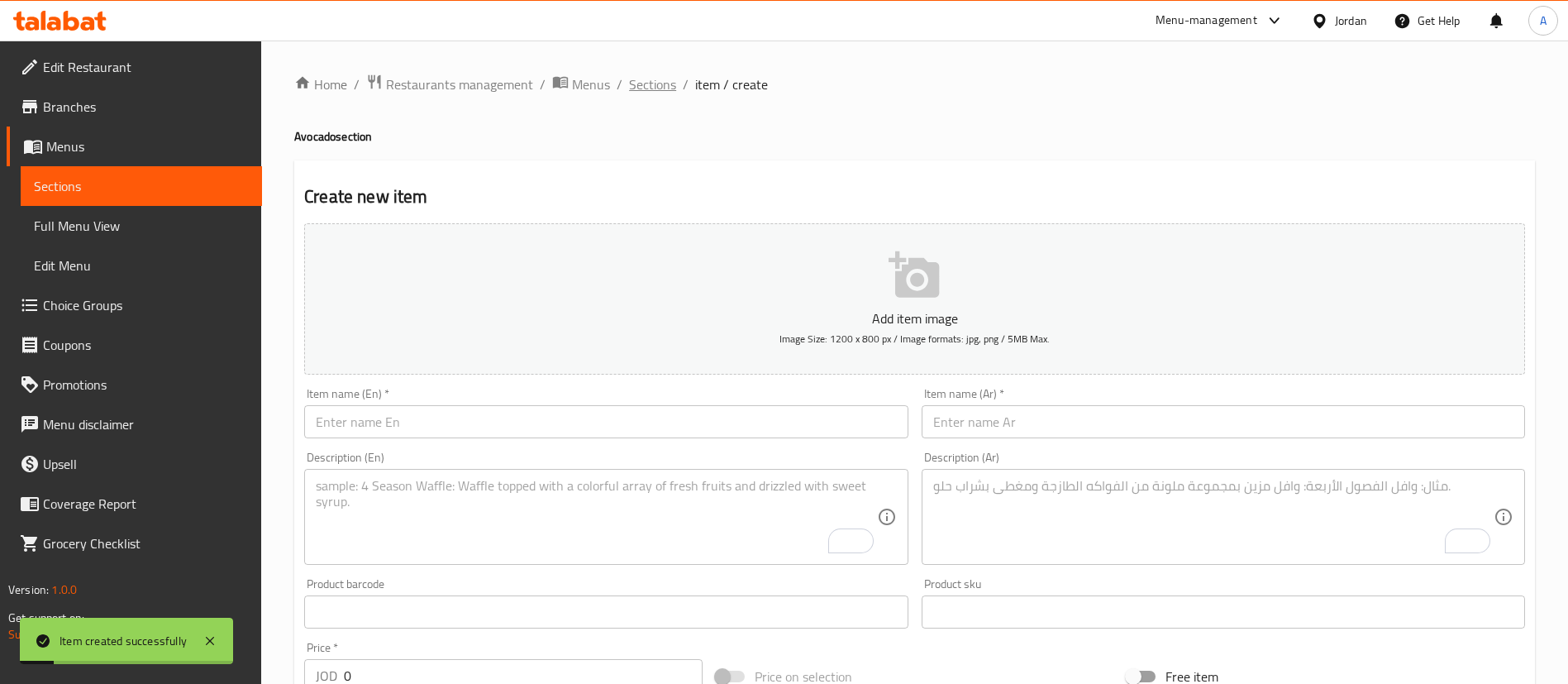
click at [632, 74] on span "Sections" at bounding box center [652, 84] width 47 height 19
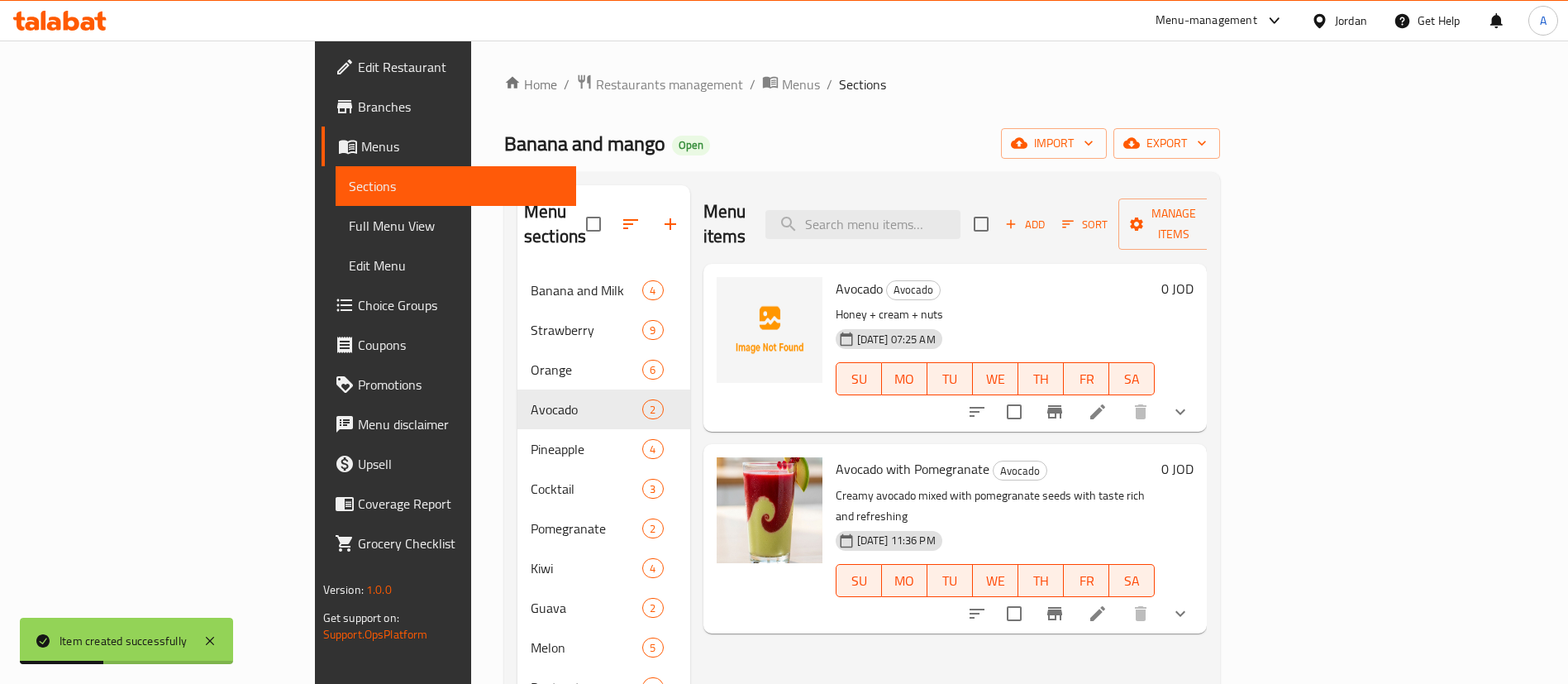
click at [1047, 217] on span "Add" at bounding box center [1025, 224] width 45 height 19
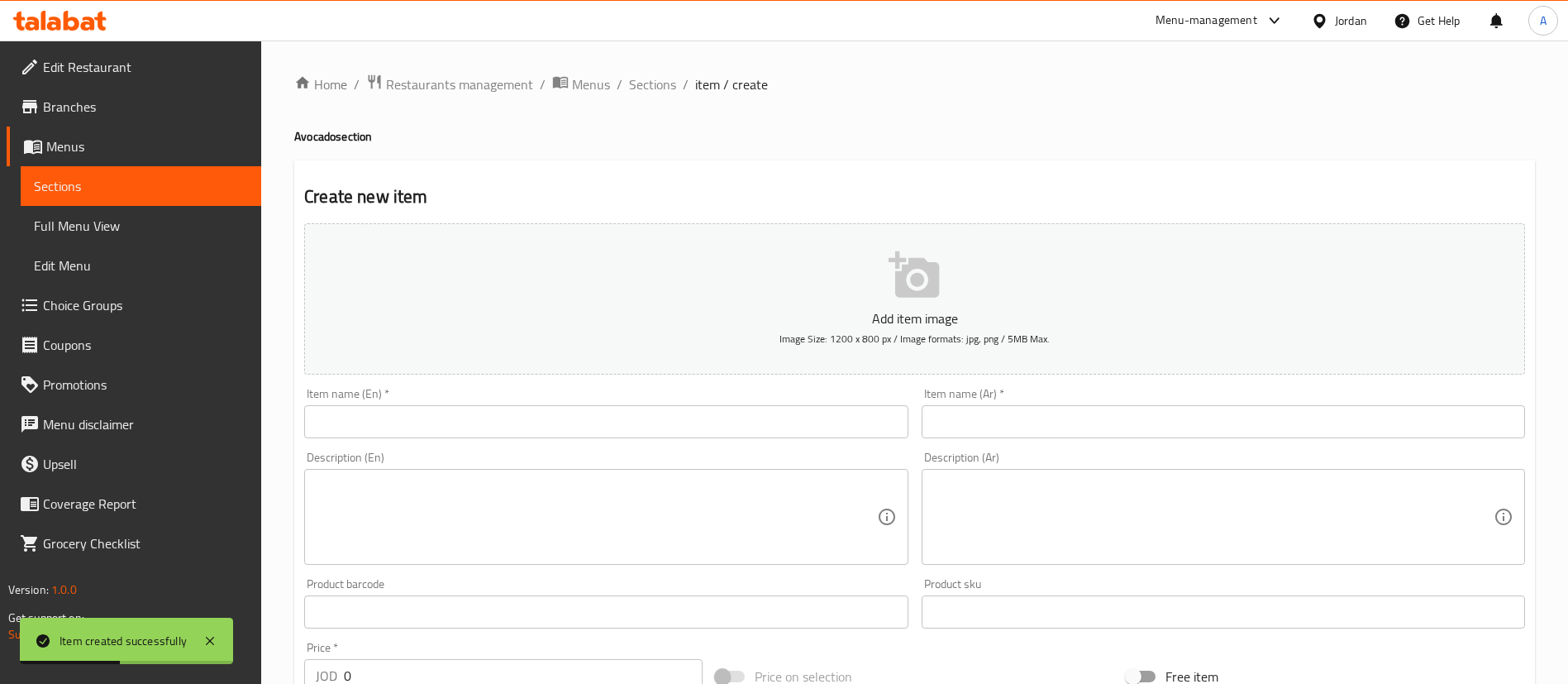
click at [981, 424] on input "text" at bounding box center [1223, 421] width 603 height 33
paste input "فكادو مع قطع فواكه وعسل وقشطه بلديه ومكسرات"
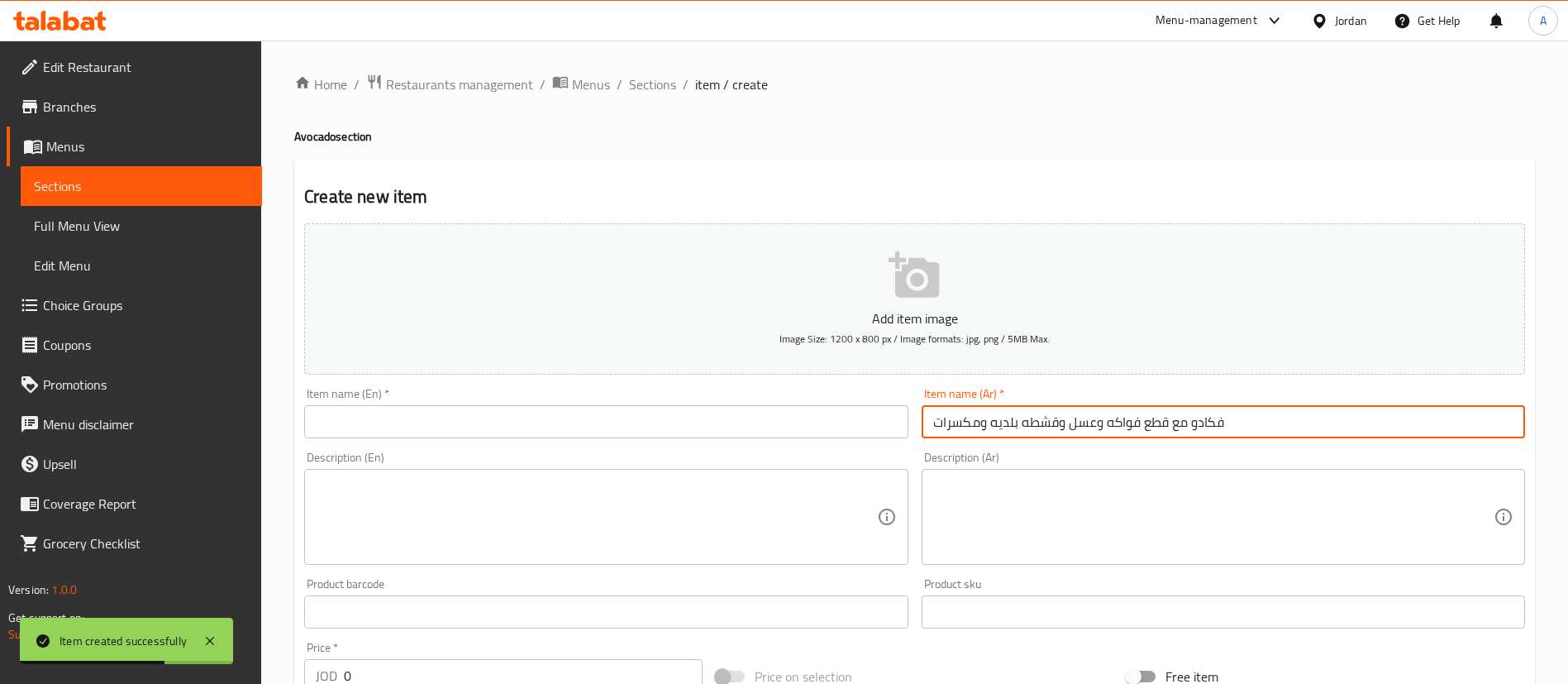
click at [1009, 408] on input "فكادو مع قطع فواكه وعسل وقشطه بلديه ومكسرات" at bounding box center [1223, 421] width 603 height 33
click at [1008, 409] on input "فكادو مع قطع فواكه وعسل وقشطه بلديه ومكسرات" at bounding box center [1223, 421] width 603 height 33
click at [1006, 413] on input "فكادو مع قطع فواكه وعسل وقشطه بلديه ومكسرات" at bounding box center [1223, 421] width 603 height 33
click at [1005, 414] on input "فكادو مع قطع فواكه وعسل وقشطه بلديه ومكسرات" at bounding box center [1223, 421] width 603 height 33
click at [1006, 413] on input "فكادو مع قطع فواكه وعسل وقشطه بلديه ومكسرات" at bounding box center [1223, 421] width 603 height 33
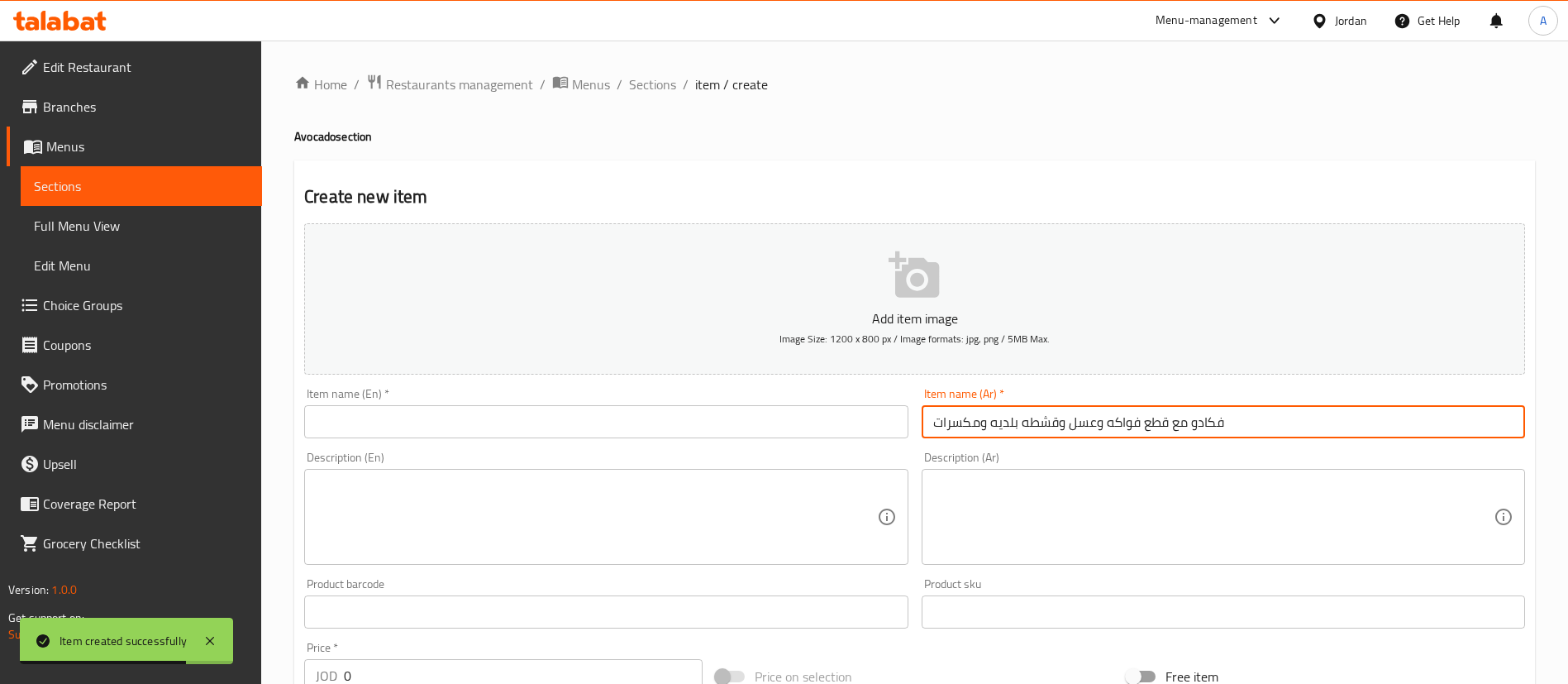
paste input "افكادو مع قطع فواكه وعسل وقشطه بلديه ومكسرات"
type input "افكادو مع قطع فواكه وعسل وقشطه بلديه ومكسرات"
click at [411, 427] on input "text" at bounding box center [605, 421] width 603 height 33
paste input "Avocado with fruit pieces, honey, local cream and nuts"
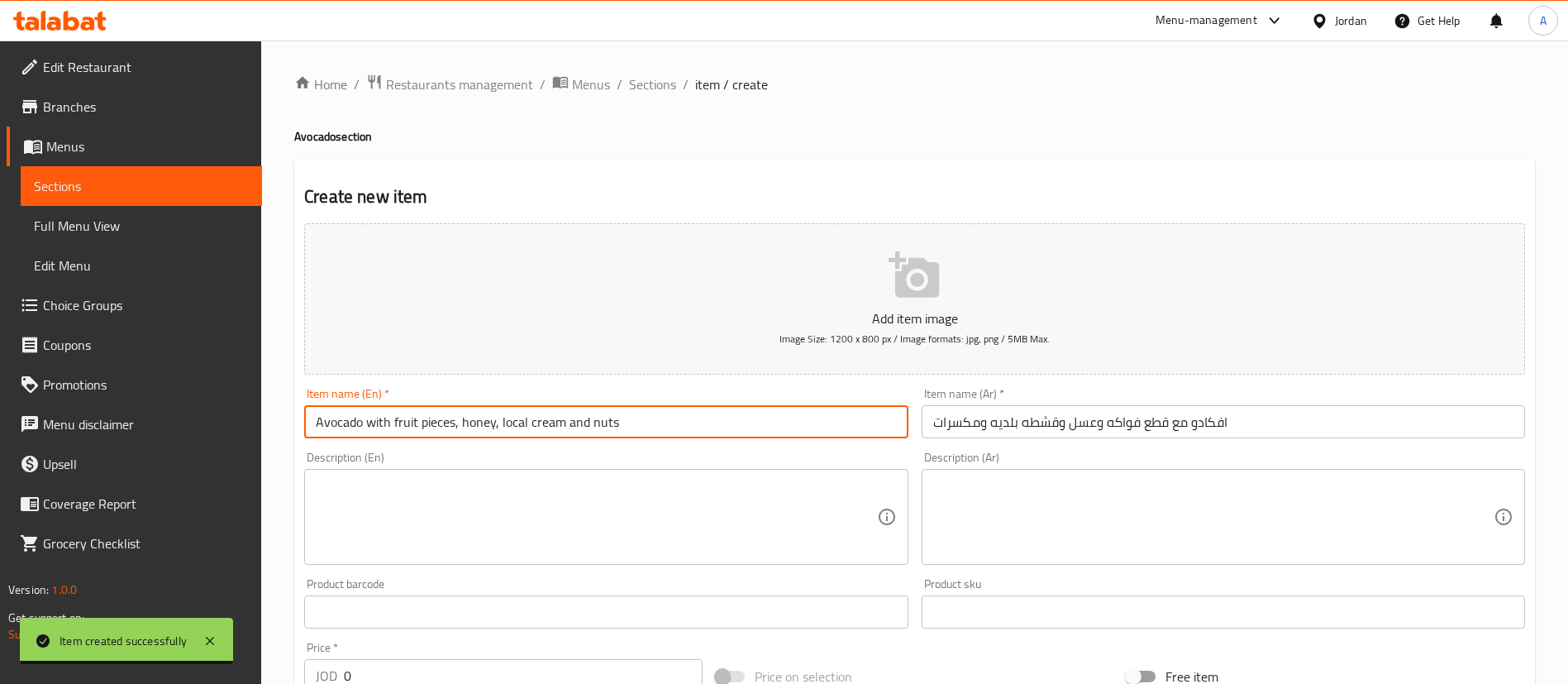
type input "Avocado with fruit pieces, honey, local cream and nuts"
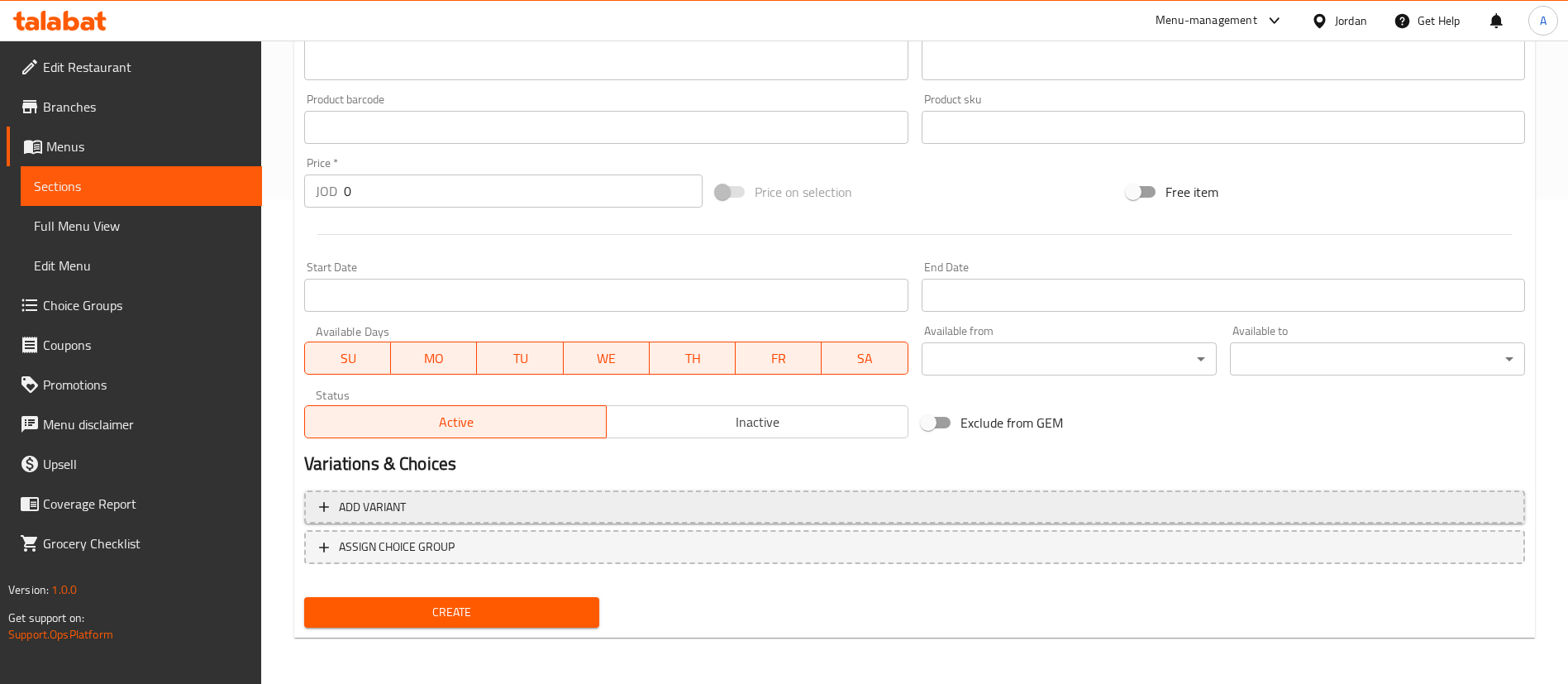
click at [1273, 513] on span "Add variant" at bounding box center [914, 506] width 1191 height 20
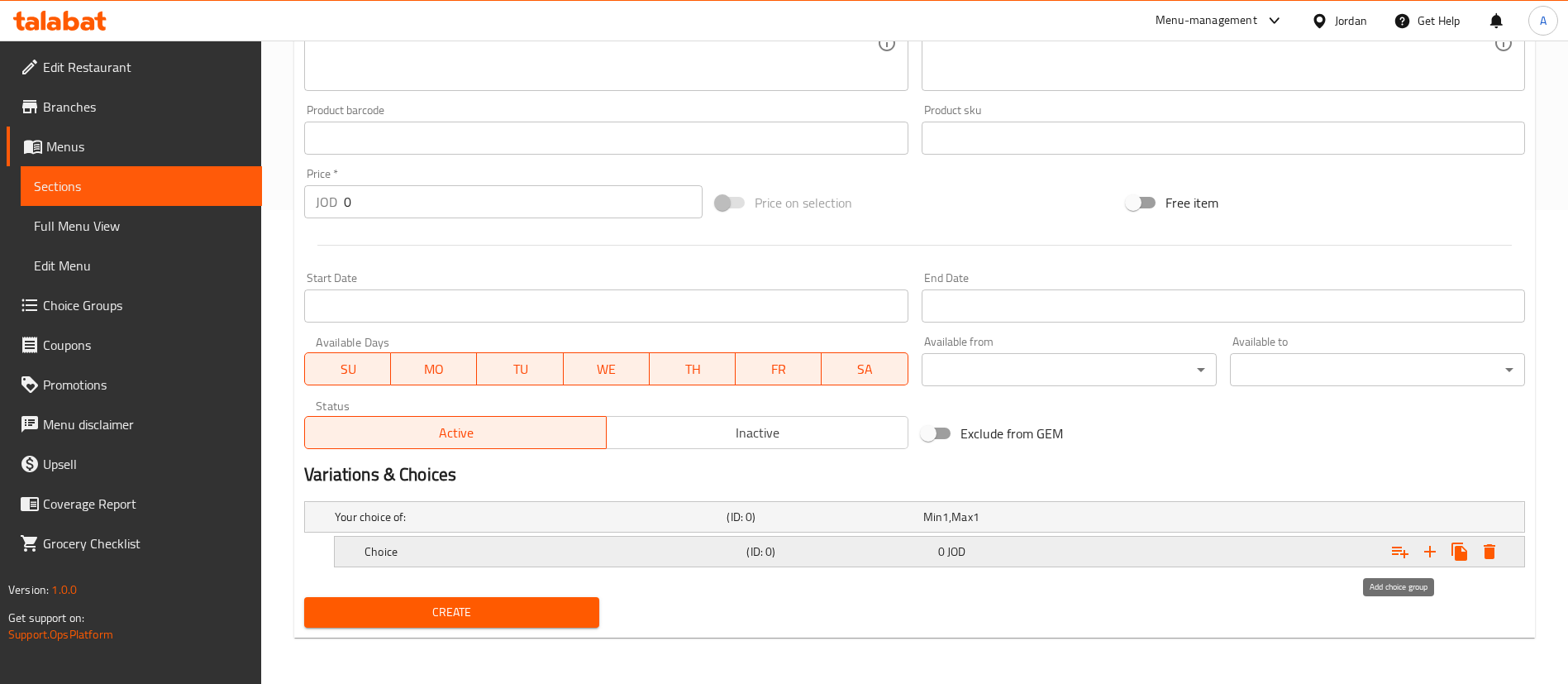
click at [1415, 549] on div "Expand" at bounding box center [1444, 551] width 119 height 30
click at [1431, 549] on icon "Expand" at bounding box center [1429, 551] width 19 height 19
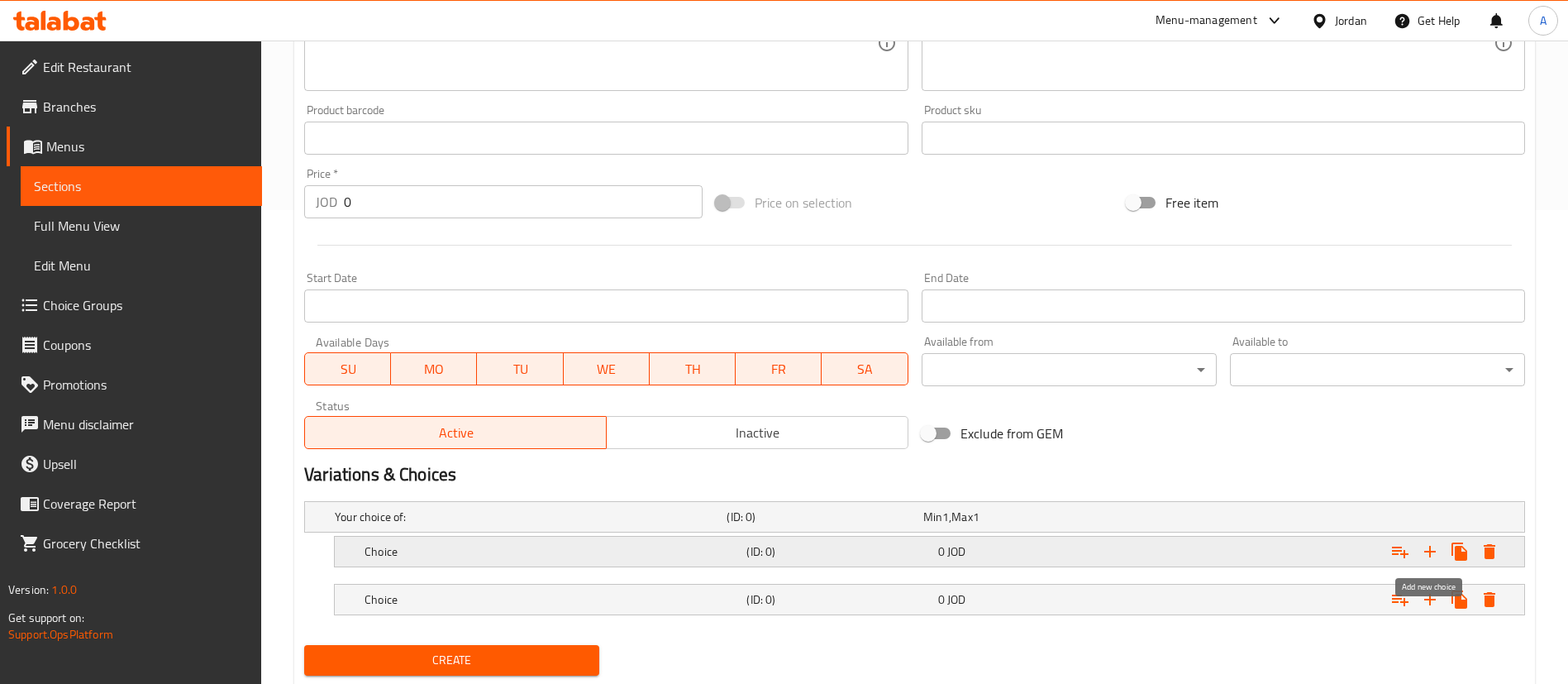
click at [1429, 557] on icon "Expand" at bounding box center [1429, 551] width 11 height 11
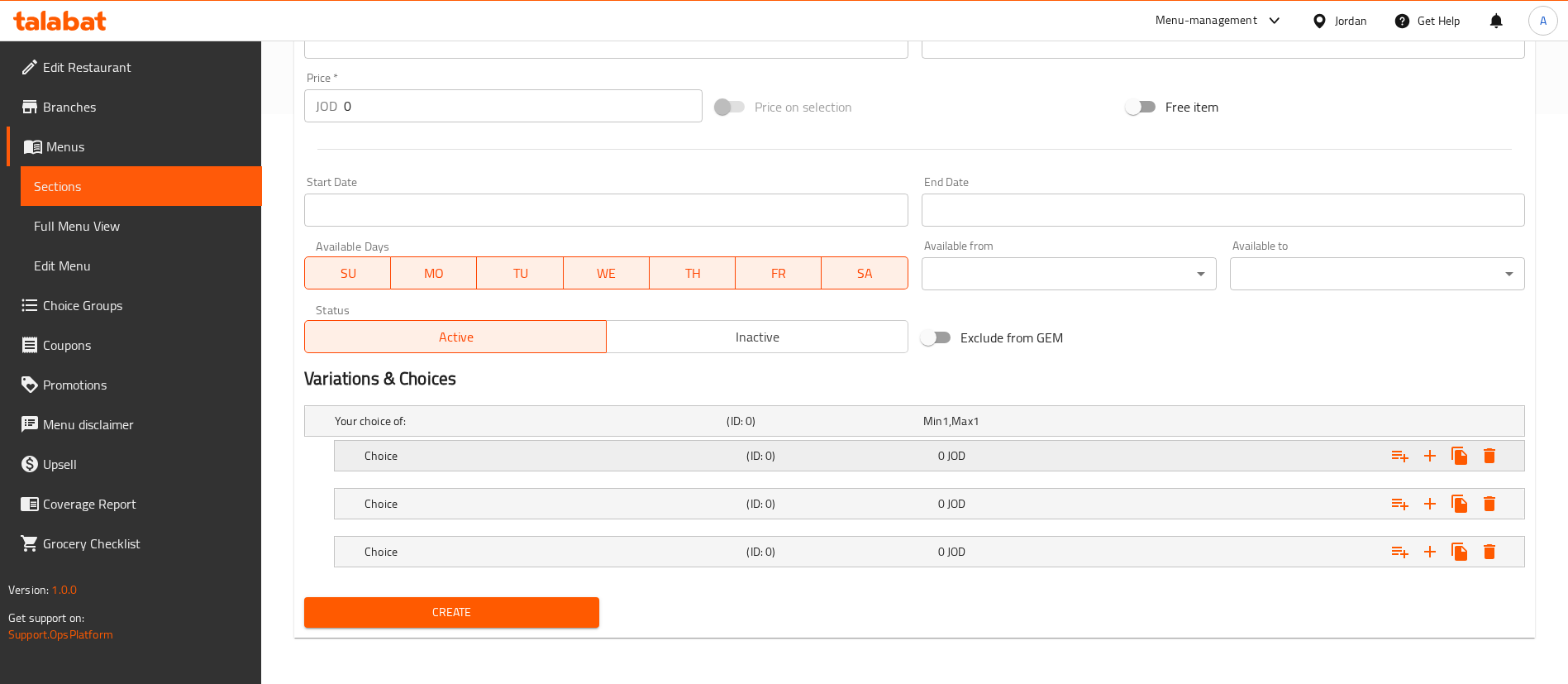
click at [1277, 465] on div "Expand" at bounding box center [1316, 455] width 382 height 36
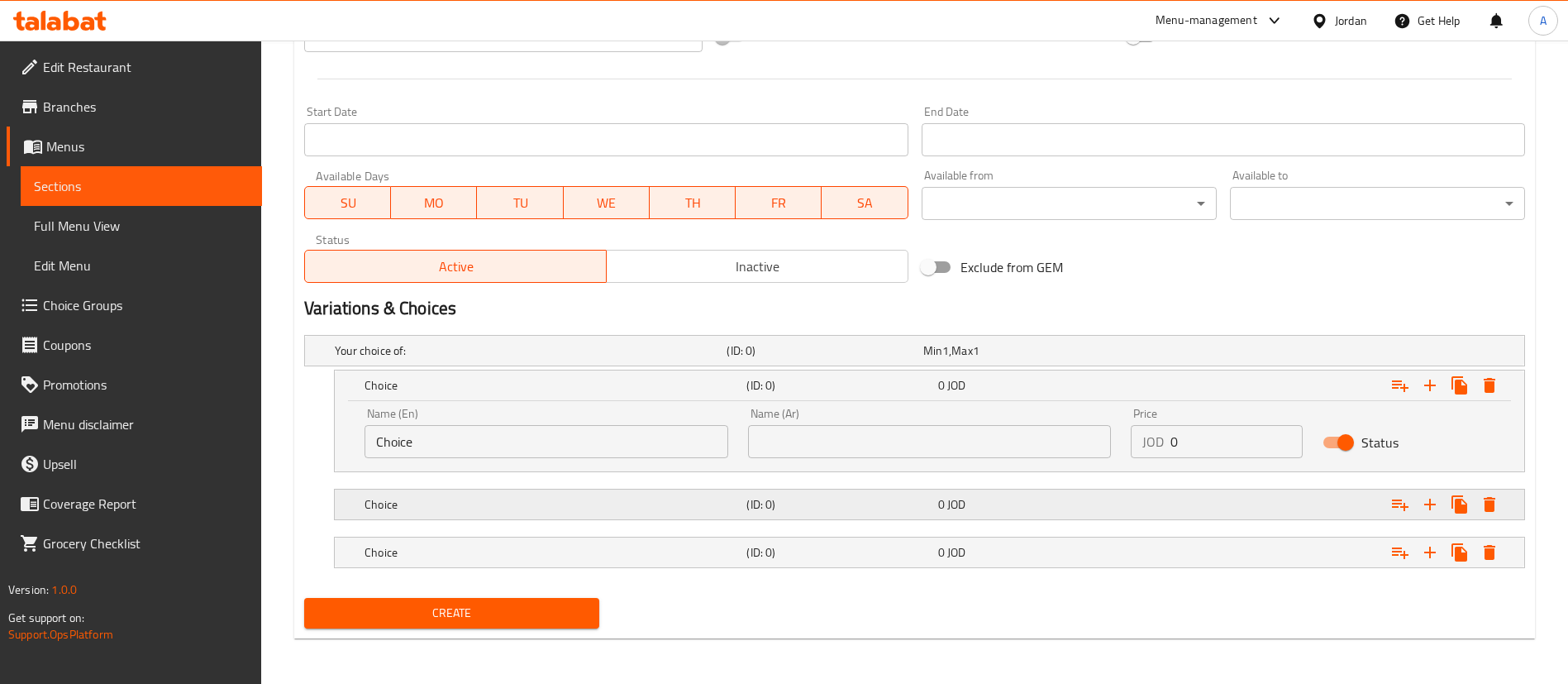
click at [1276, 496] on div "Expand" at bounding box center [1316, 504] width 382 height 36
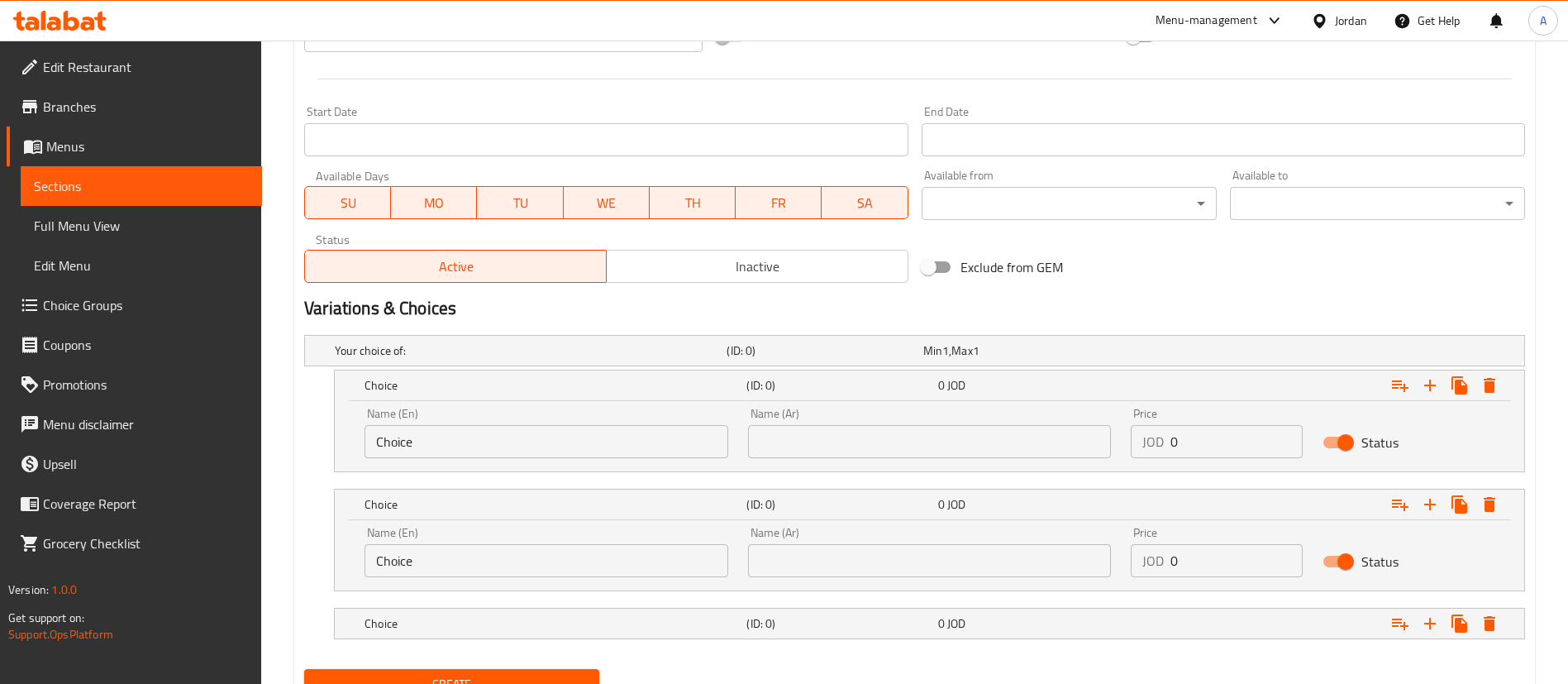
scroll to position [701, 0]
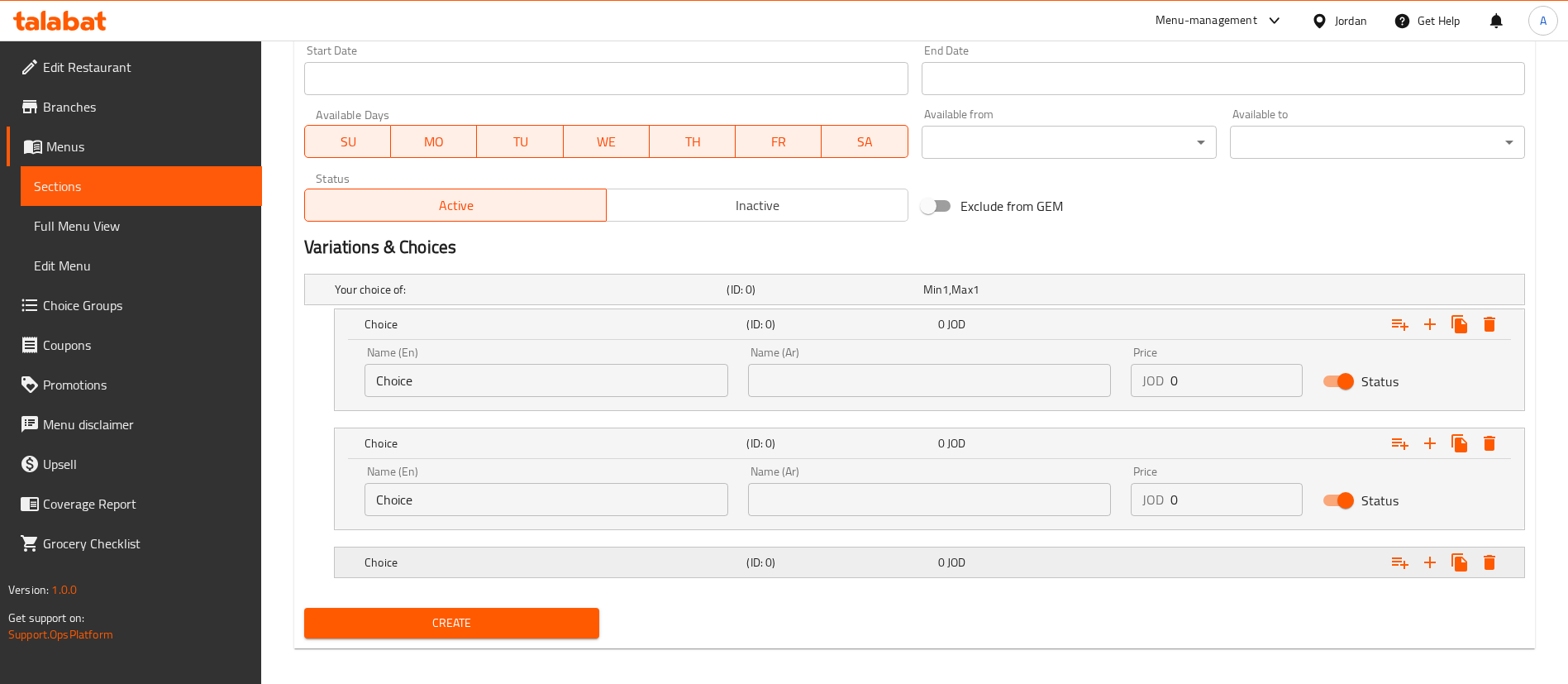
click at [1284, 557] on div "Expand" at bounding box center [1316, 562] width 382 height 36
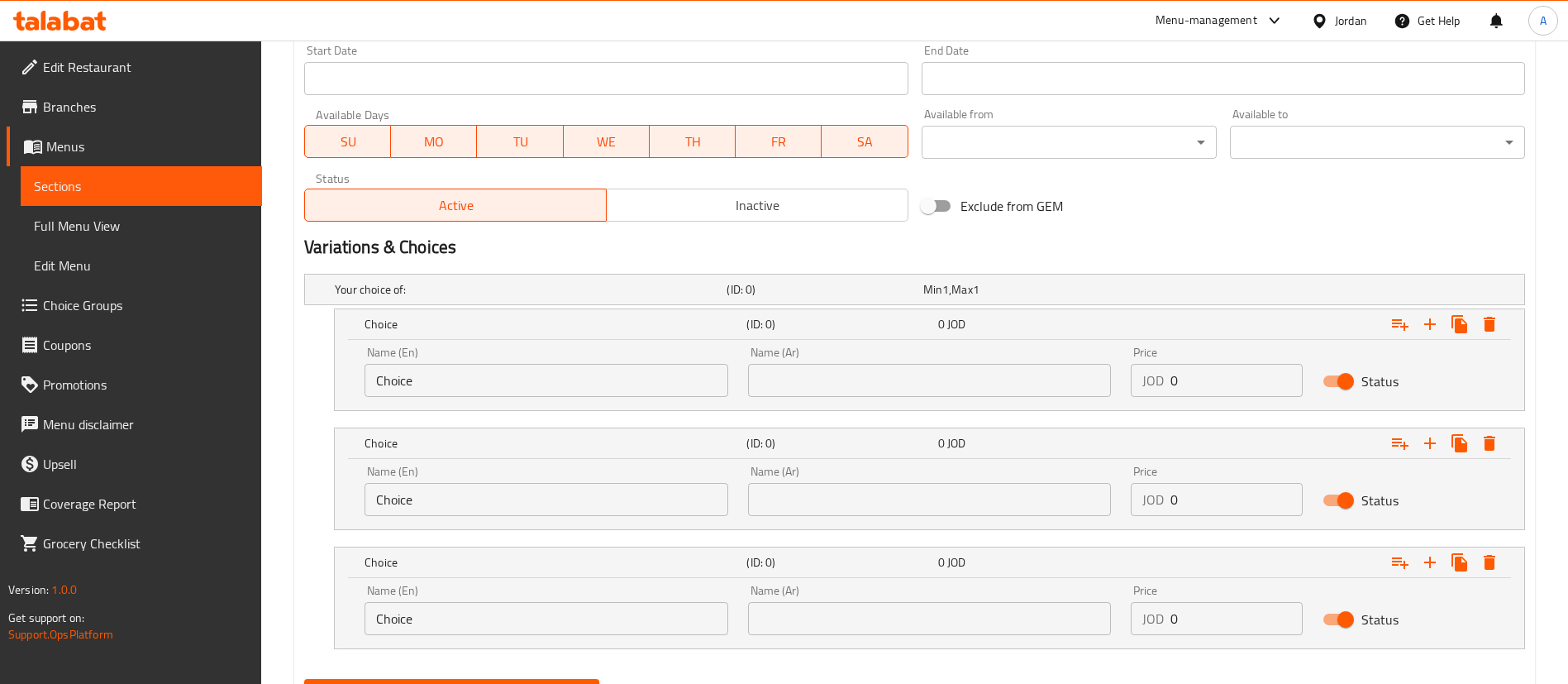
click at [1043, 374] on div "Name (En) Choice Name (En) Name (Ar) Name (Ar) Price JOD 0 Price Status" at bounding box center [928, 372] width 1149 height 71
type input "2"
drag, startPoint x: 1209, startPoint y: 505, endPoint x: 1208, endPoint y: 495, distance: 10.0
click at [1209, 504] on input "0" at bounding box center [1237, 498] width 133 height 33
type input "0"
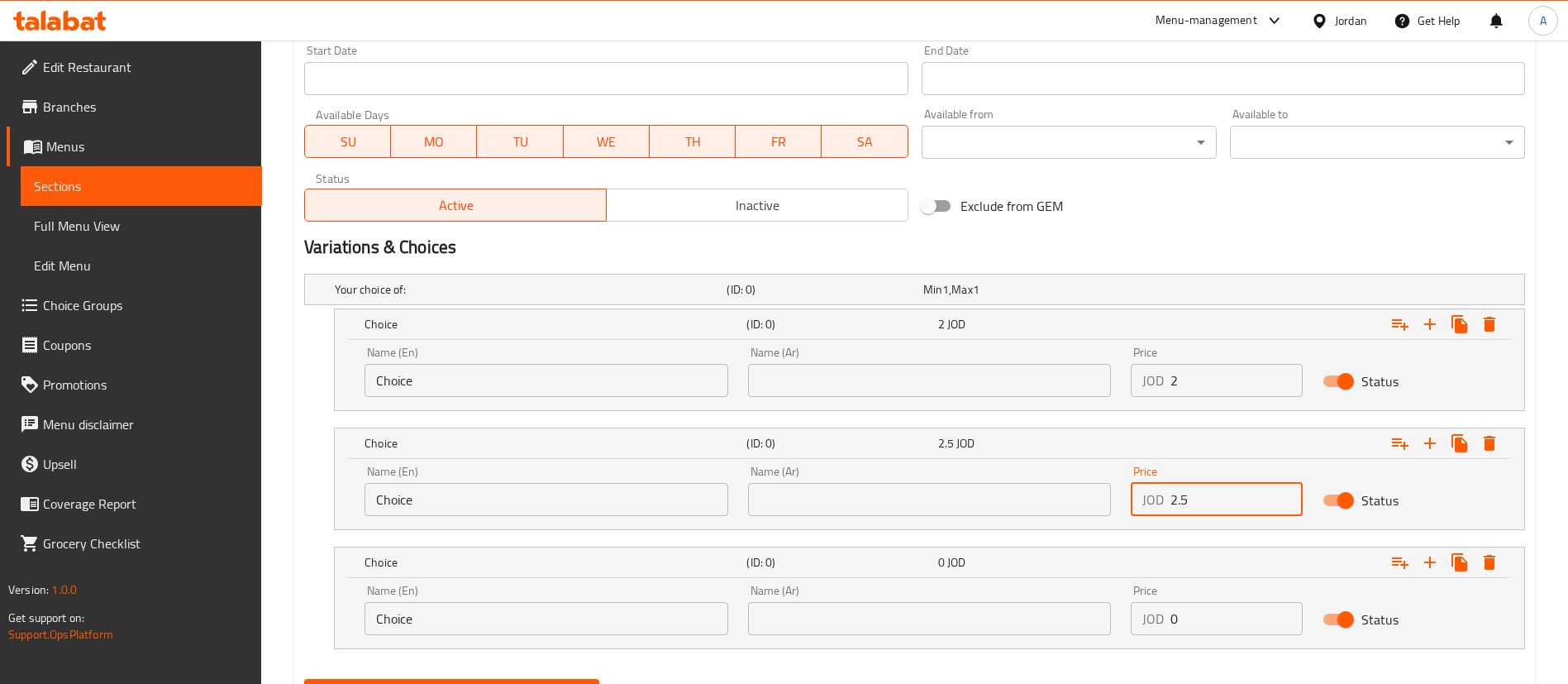
type input "2.5"
drag, startPoint x: 1104, startPoint y: 626, endPoint x: 953, endPoint y: 596, distance: 154.0
click at [1011, 609] on div "Name (En) Choice Name (En) Name (Ar) Name (Ar) Price JOD 0 Price Status" at bounding box center [928, 610] width 1149 height 71
type input "3"
drag, startPoint x: 446, startPoint y: 364, endPoint x: 43, endPoint y: 358, distance: 403.0
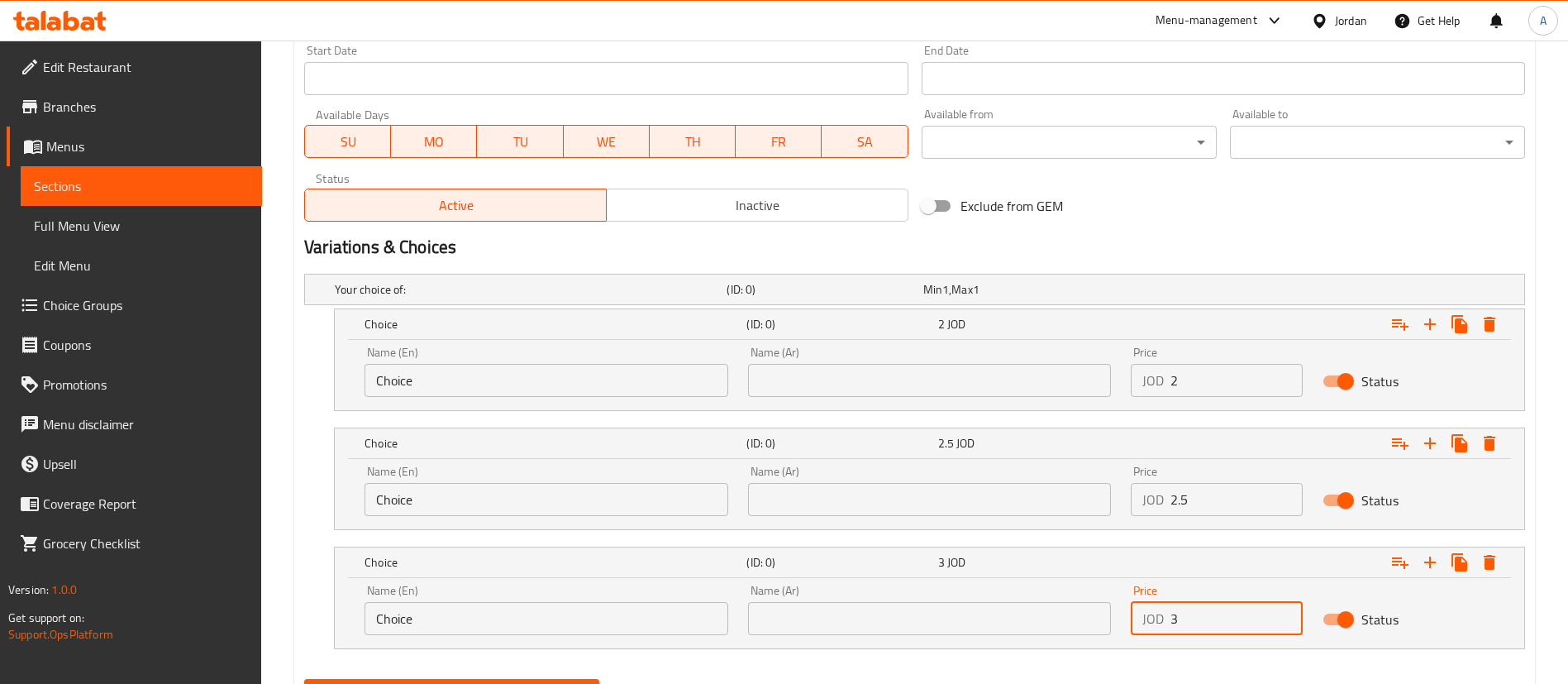
click at [108, 368] on div "Edit Restaurant Branches Menus Sections Full Menu View Edit Menu Choice Groups …" at bounding box center [784, 53] width 1568 height 1426
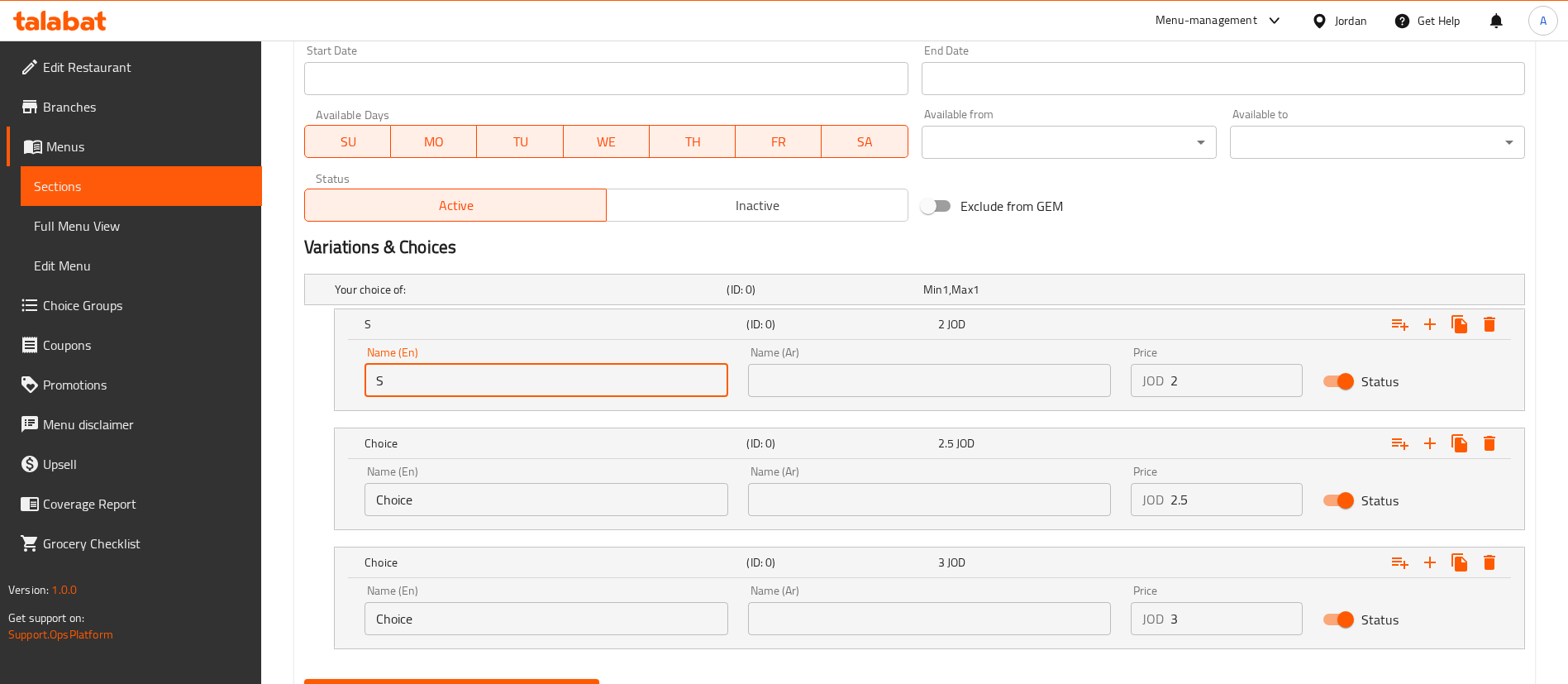
type input "Small"
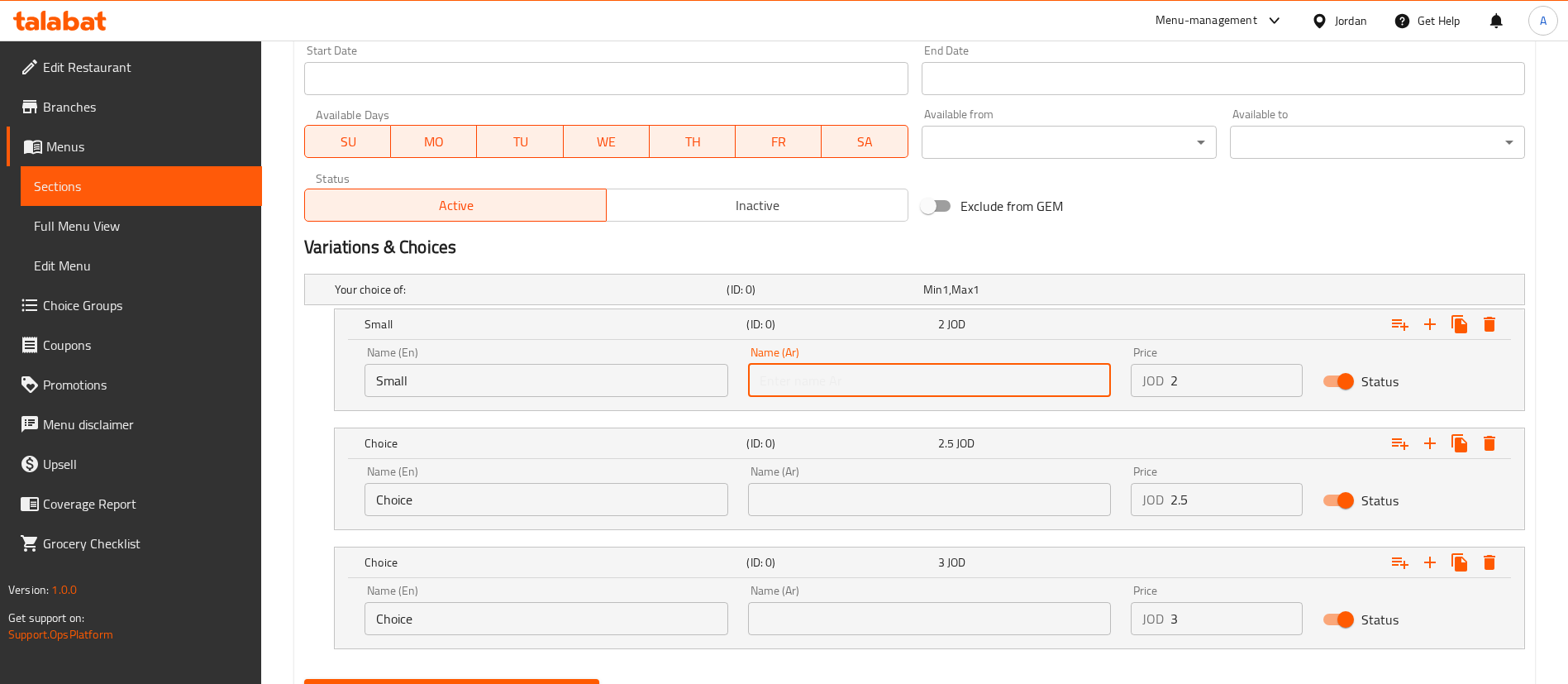
click at [804, 379] on input "text" at bounding box center [930, 380] width 364 height 33
type input "صغير"
click at [582, 481] on div "Name (En) Choice Name (En)" at bounding box center [547, 490] width 364 height 50
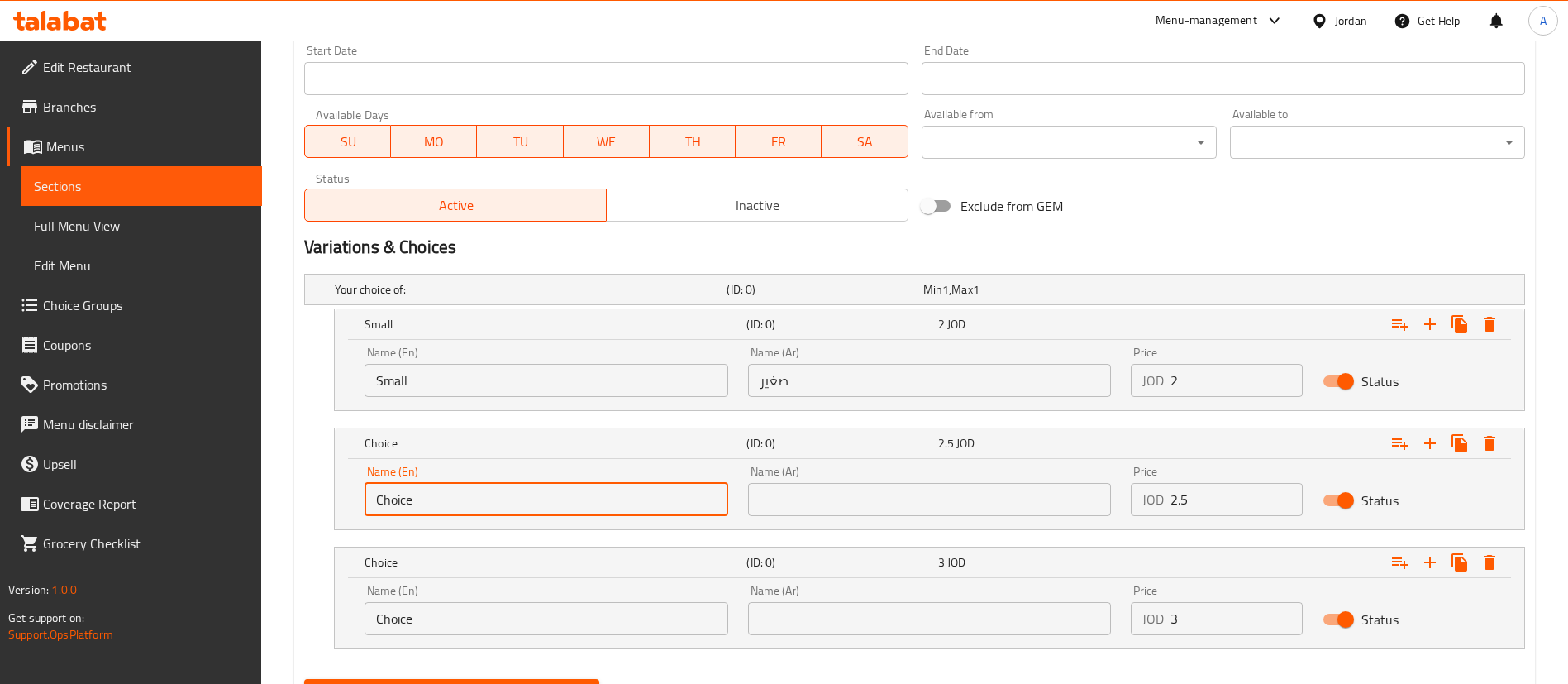
drag, startPoint x: 521, startPoint y: 522, endPoint x: 174, endPoint y: 514, distance: 347.1
click at [189, 522] on div "Edit Restaurant Branches Menus Sections Full Menu View Edit Menu Choice Groups …" at bounding box center [784, 53] width 1568 height 1426
type input "Medium"
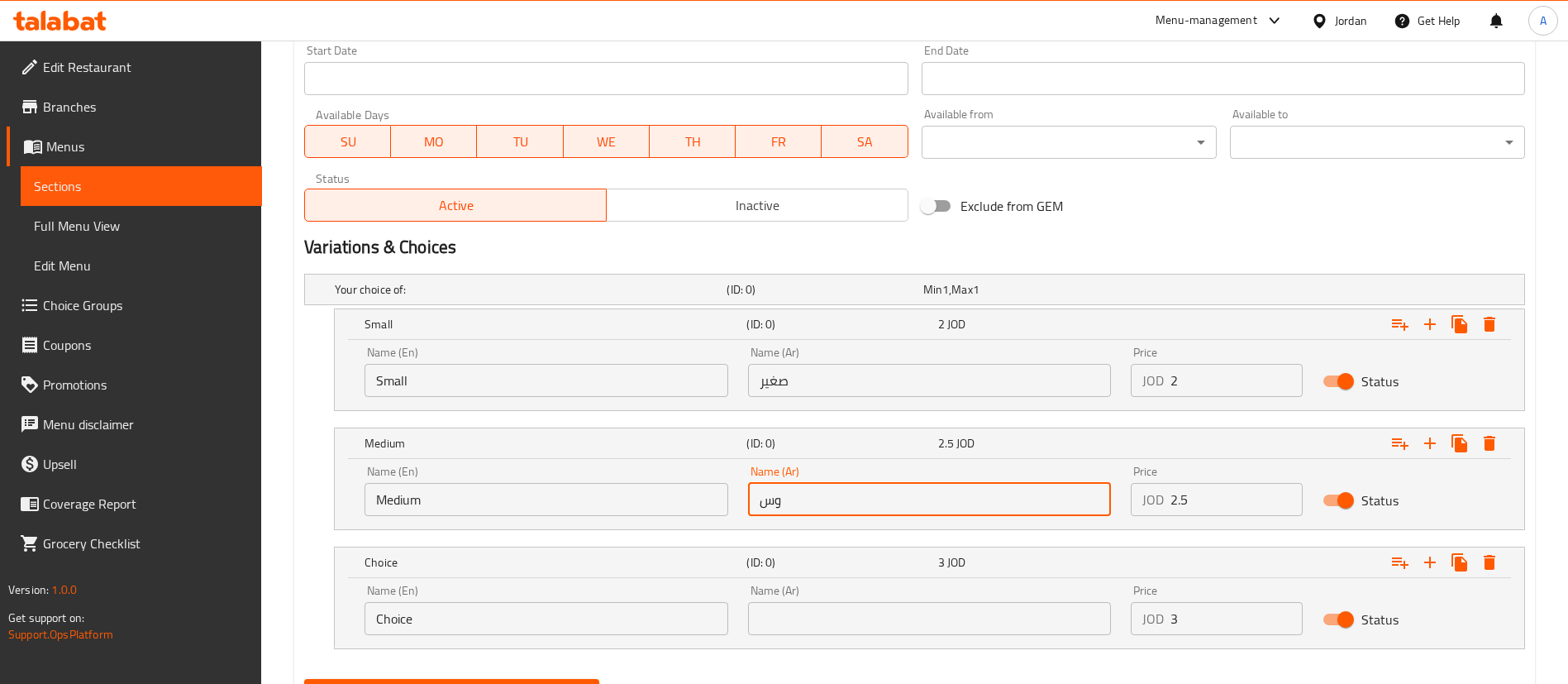
type input "وسط"
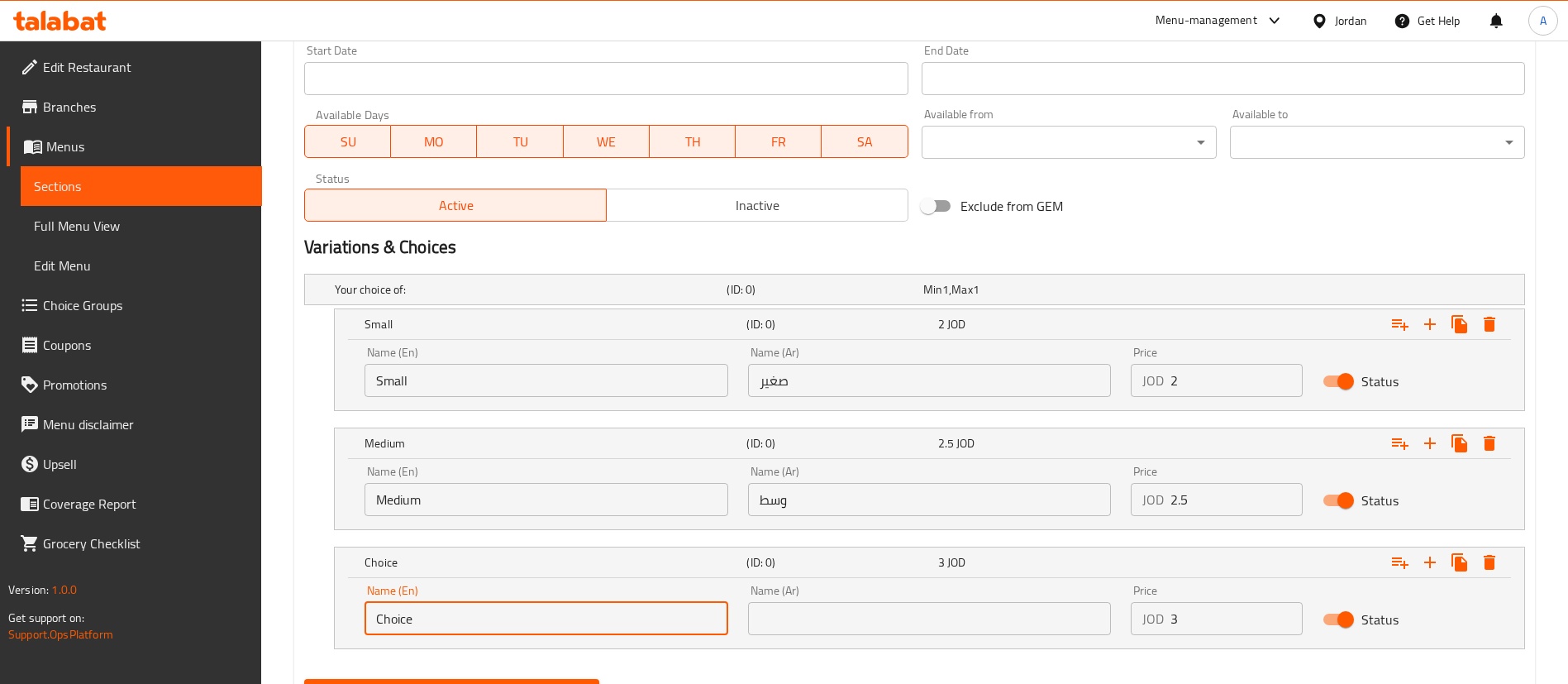
drag, startPoint x: 334, startPoint y: 657, endPoint x: 169, endPoint y: 647, distance: 165.3
click at [189, 657] on div "Edit Restaurant Branches Menus Sections Full Menu View Edit Menu Choice Groups …" at bounding box center [784, 53] width 1568 height 1426
type input "Large"
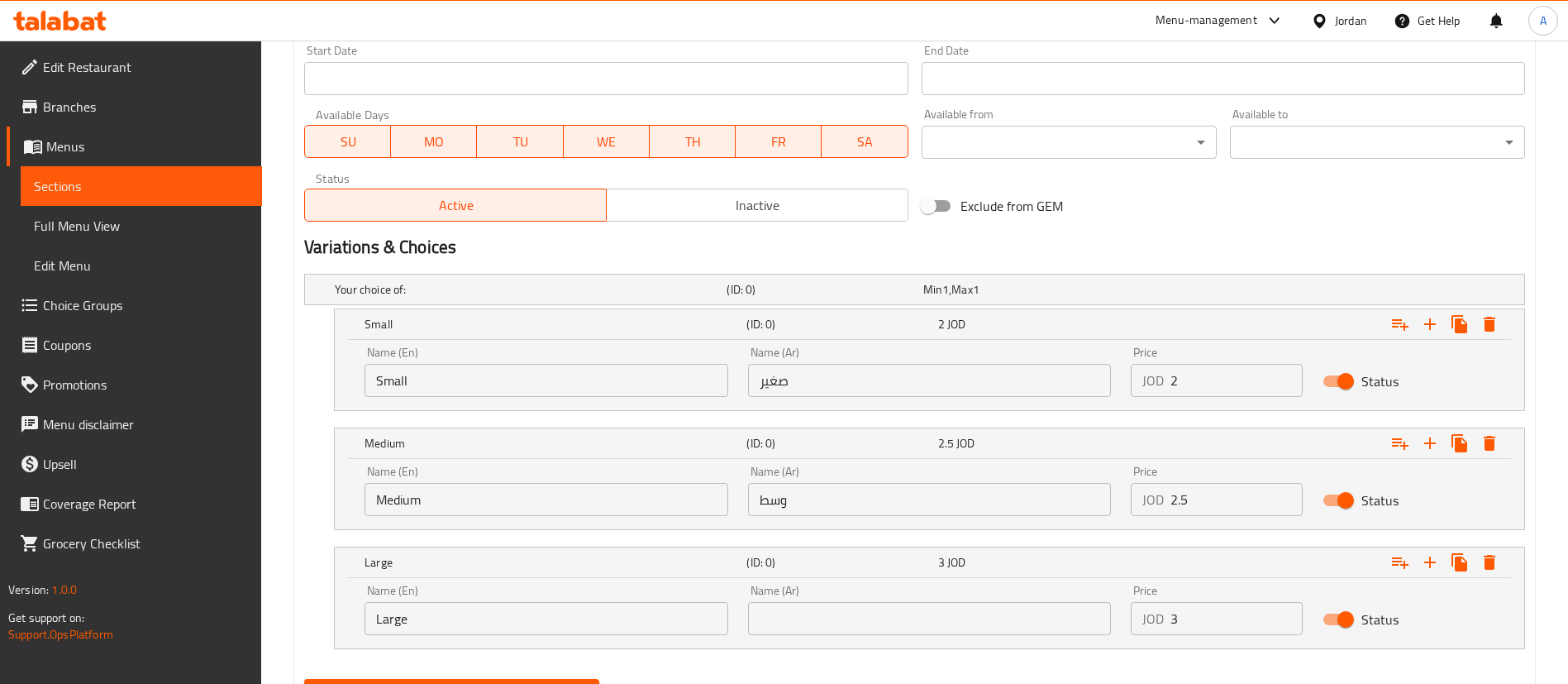
click at [920, 620] on input "text" at bounding box center [930, 618] width 364 height 33
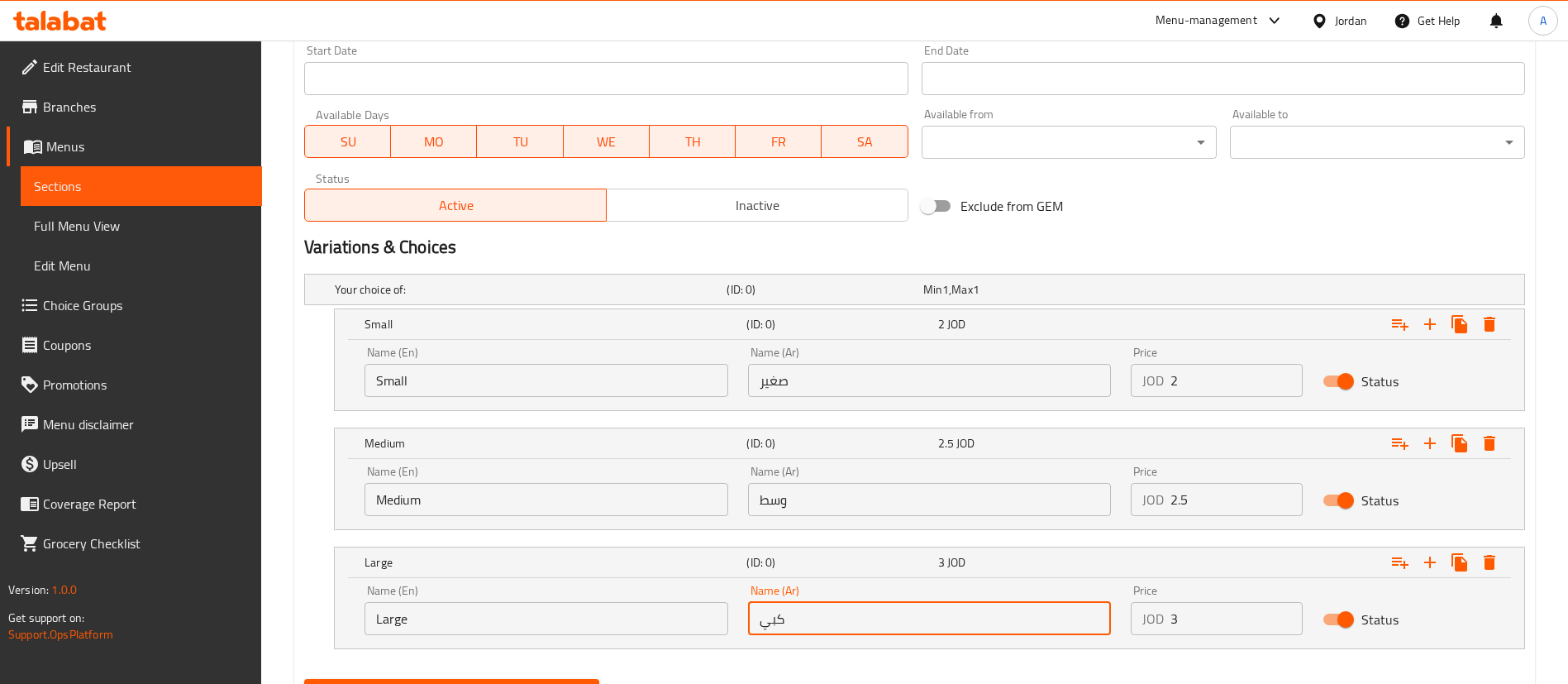
type input "كبير"
click at [304, 679] on button "Create" at bounding box center [451, 694] width 295 height 31
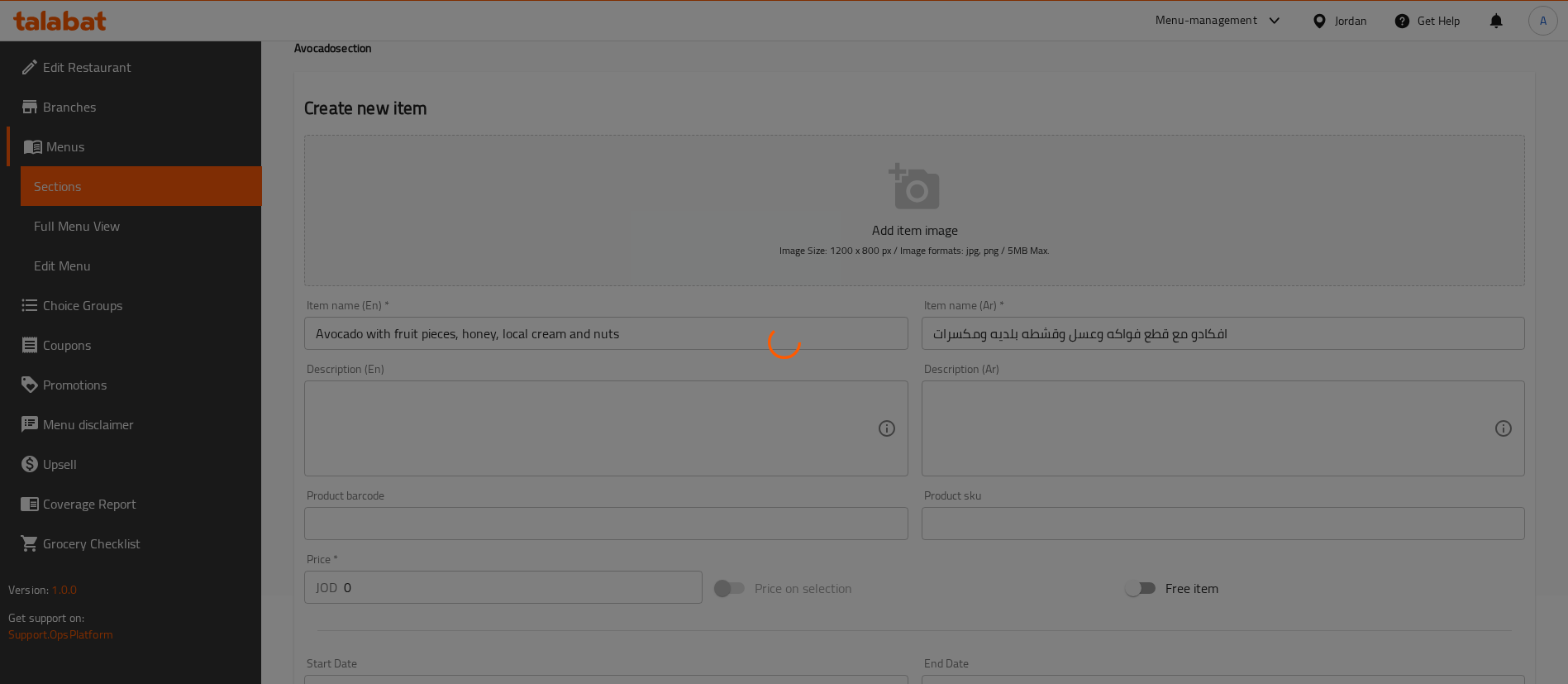
scroll to position [0, 0]
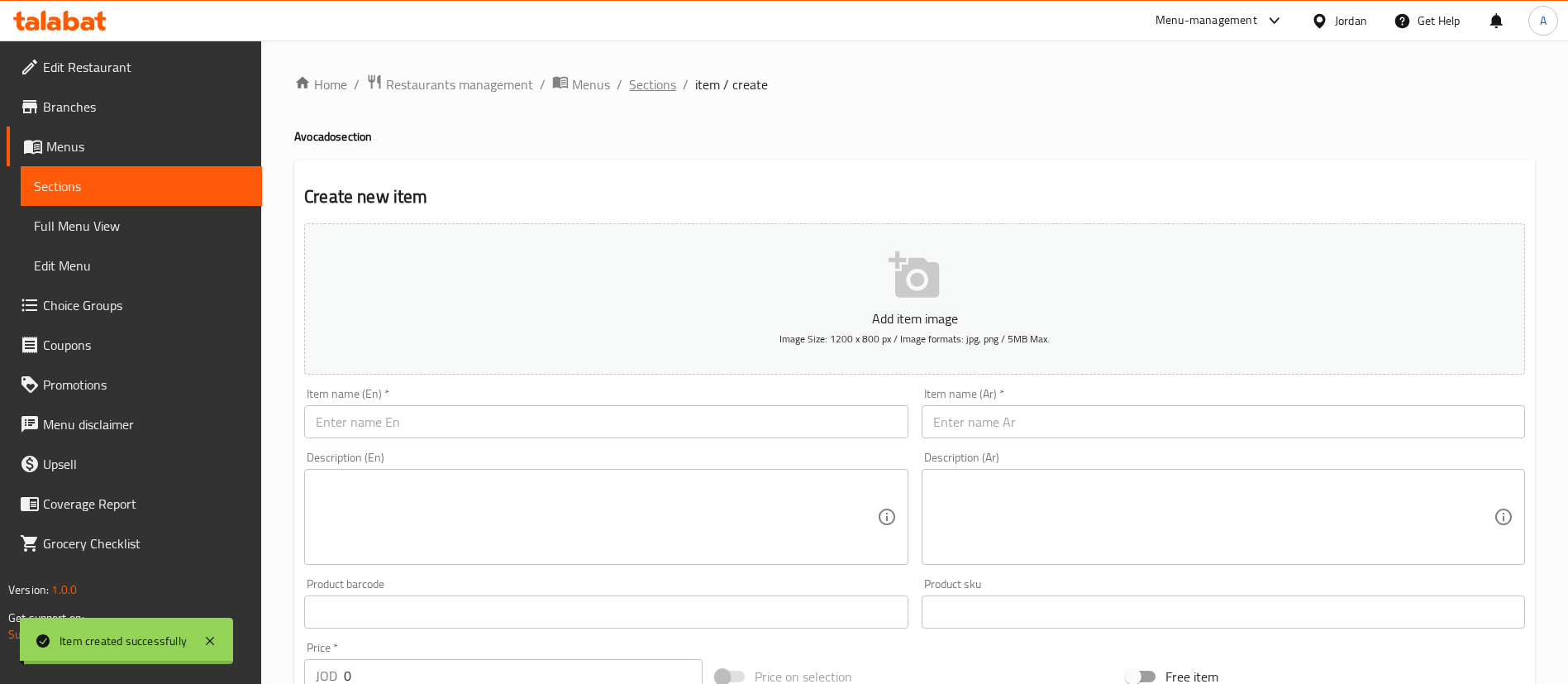
click at [661, 79] on span "Sections" at bounding box center [652, 84] width 47 height 19
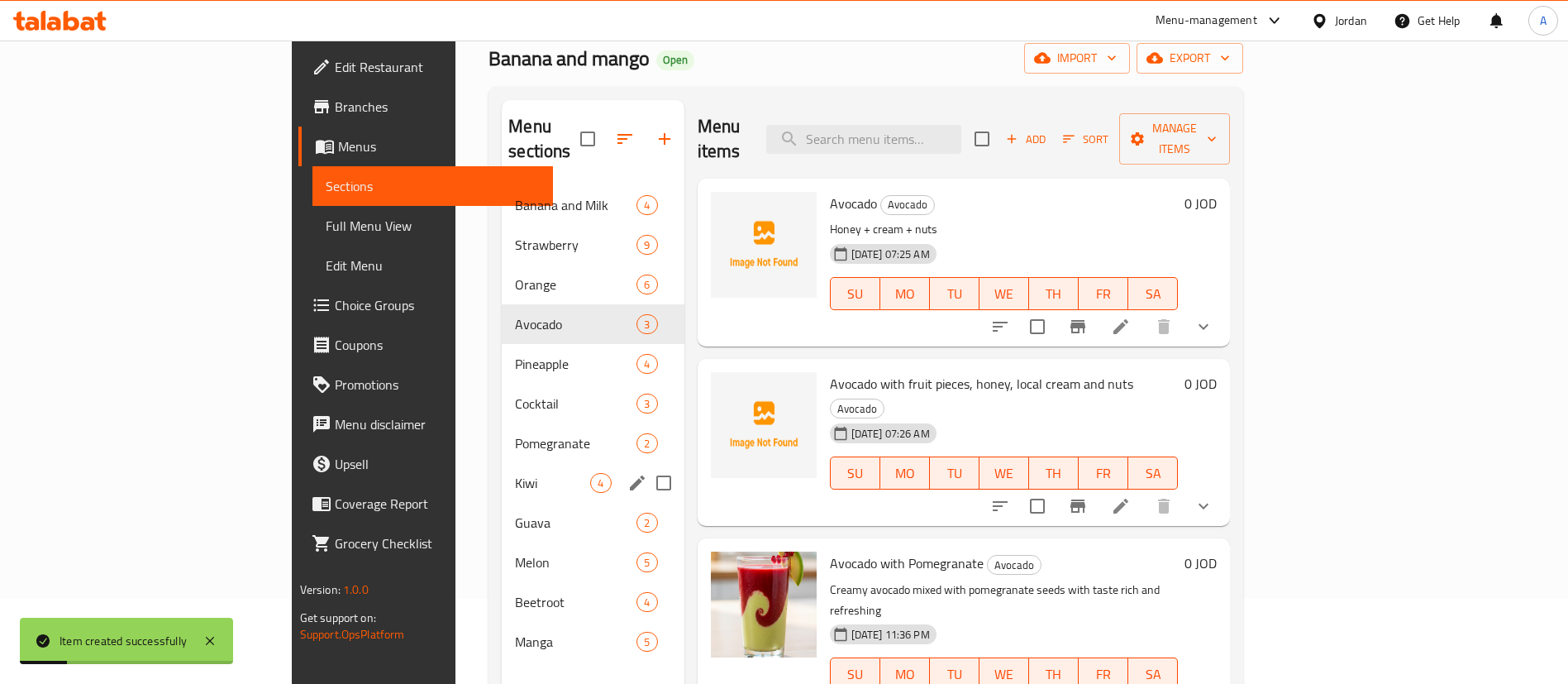
scroll to position [124, 0]
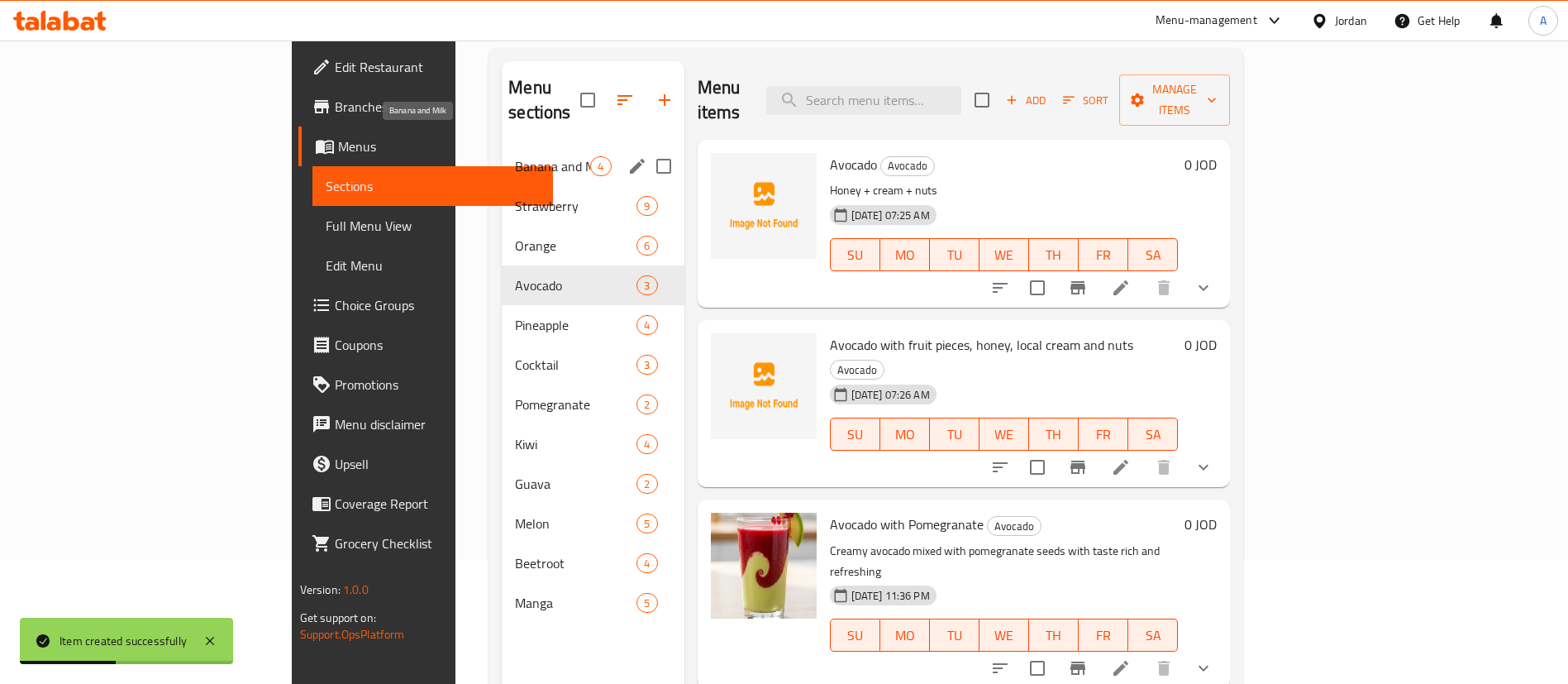
click at [502, 147] on div "Banana and Milk 4" at bounding box center [593, 166] width 182 height 40
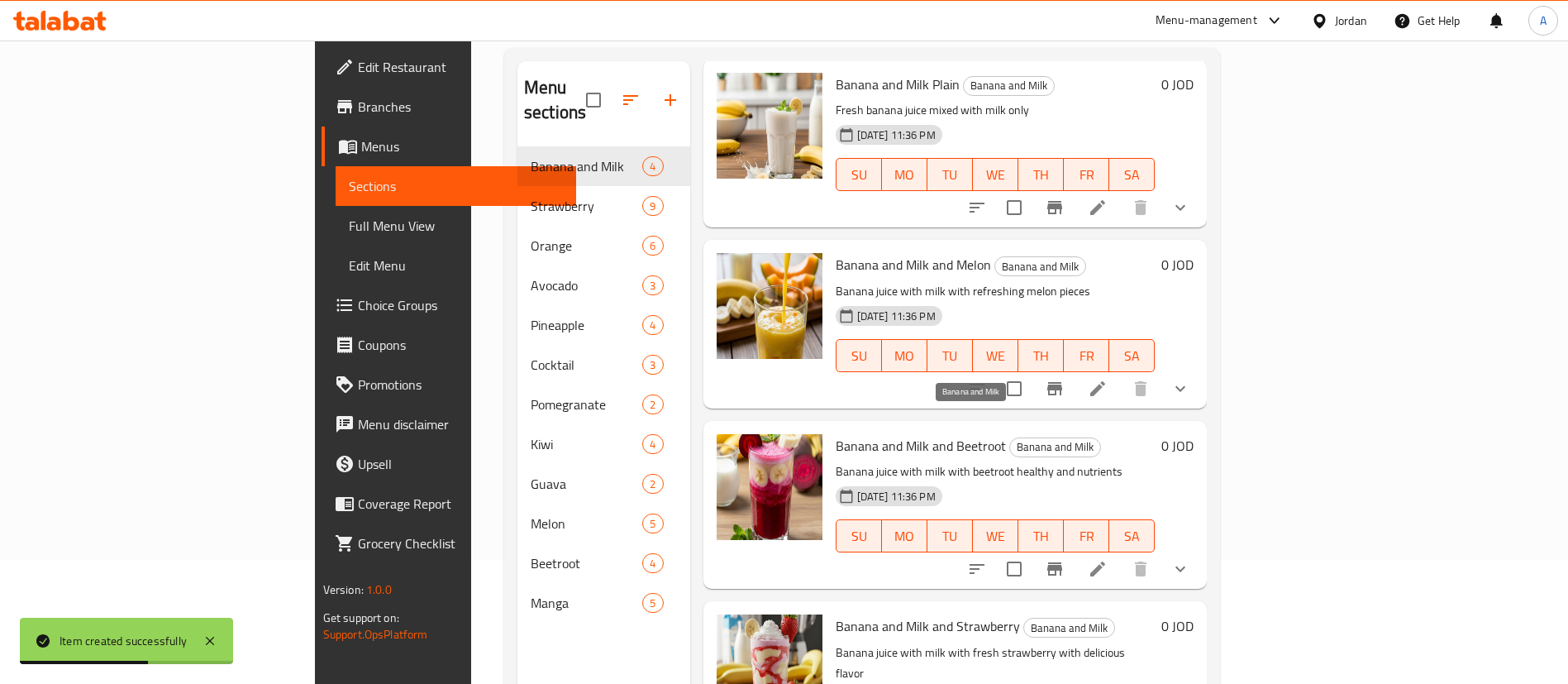
scroll to position [232, 0]
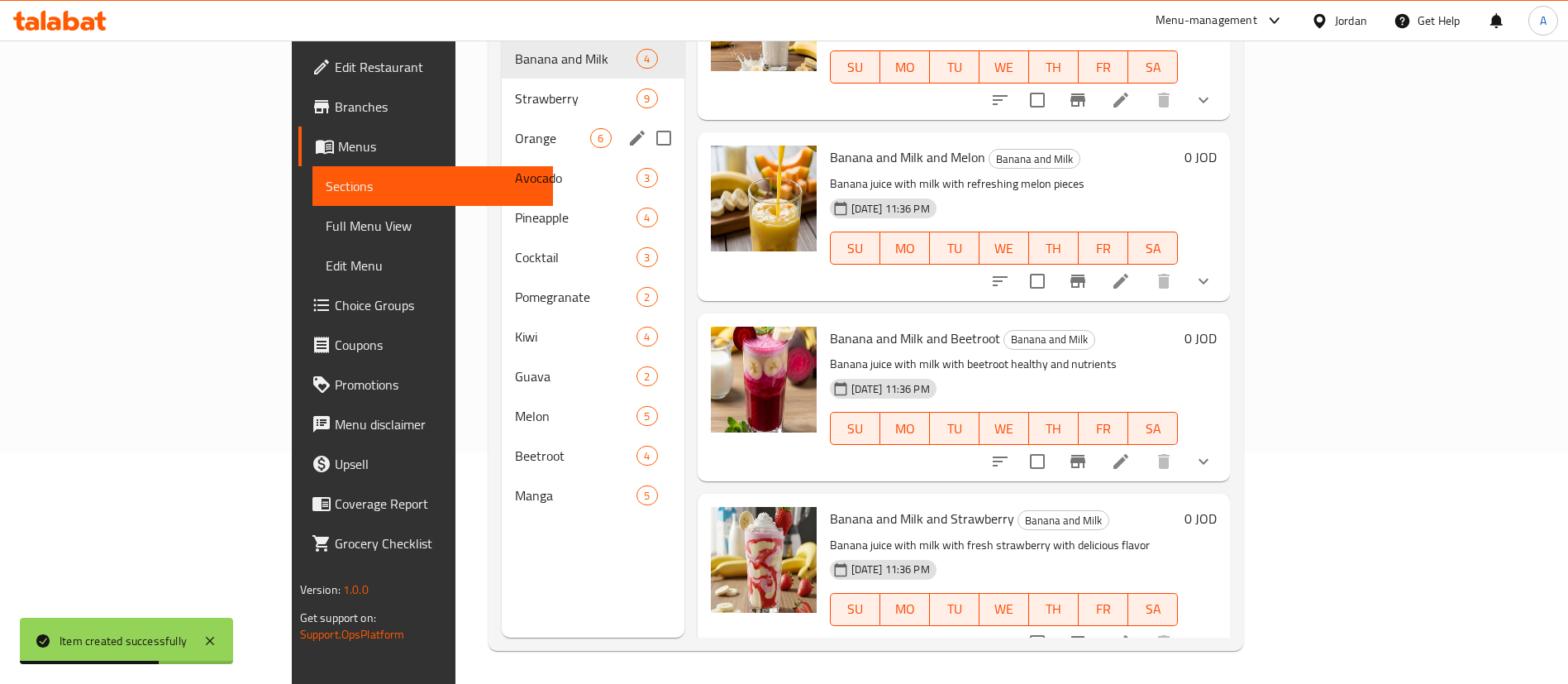
click at [515, 88] on span "Strawberry" at bounding box center [576, 98] width 122 height 19
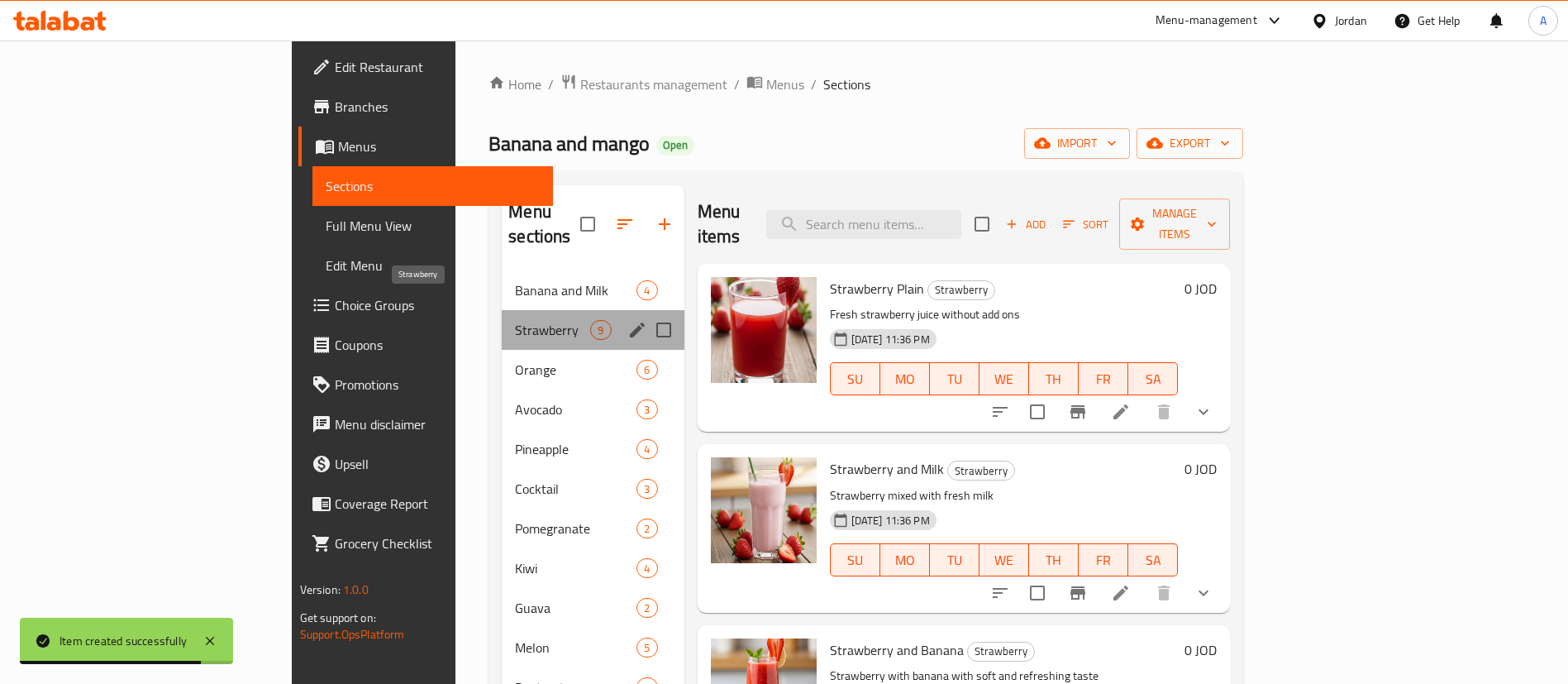
click at [515, 320] on span "Strawberry" at bounding box center [552, 330] width 75 height 19
click at [502, 350] on div "Orange 6" at bounding box center [593, 369] width 182 height 40
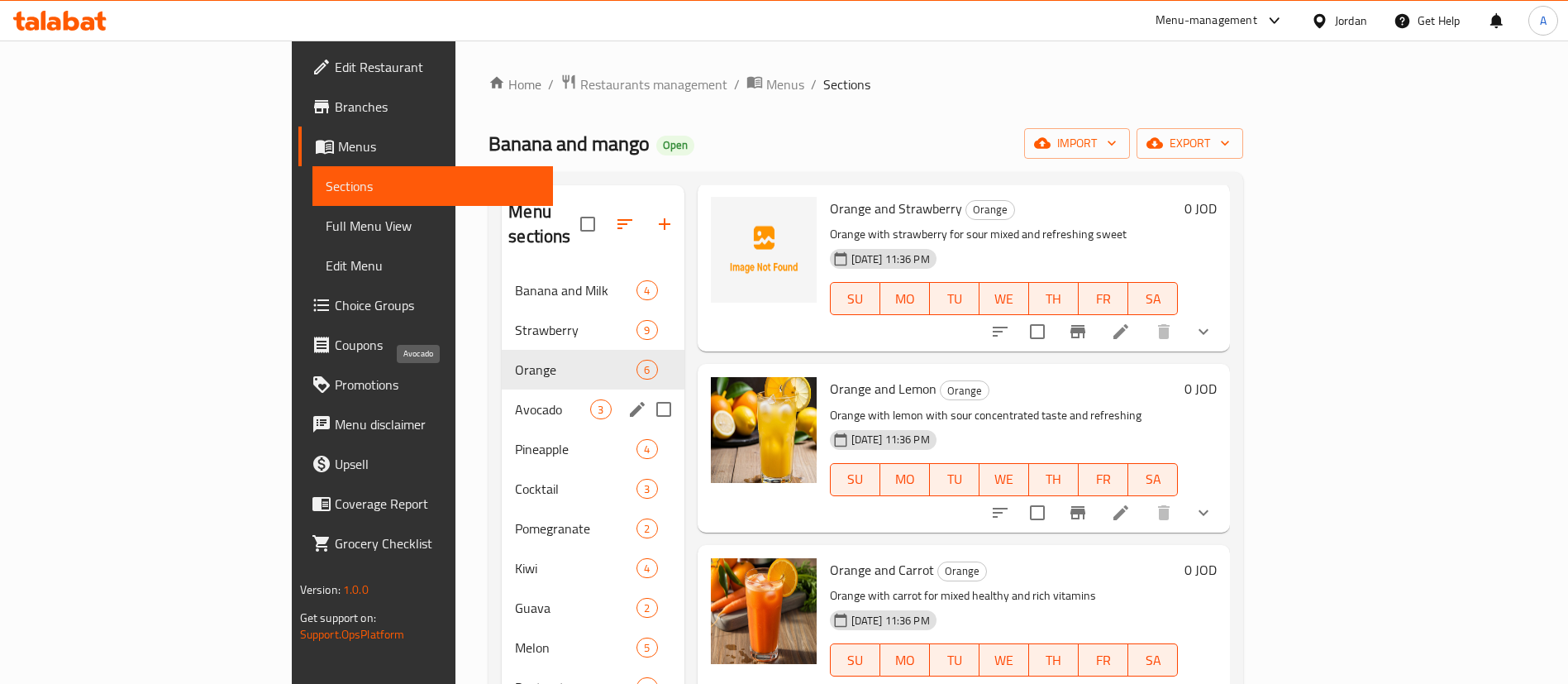
click at [515, 399] on span "Avocado" at bounding box center [552, 409] width 75 height 19
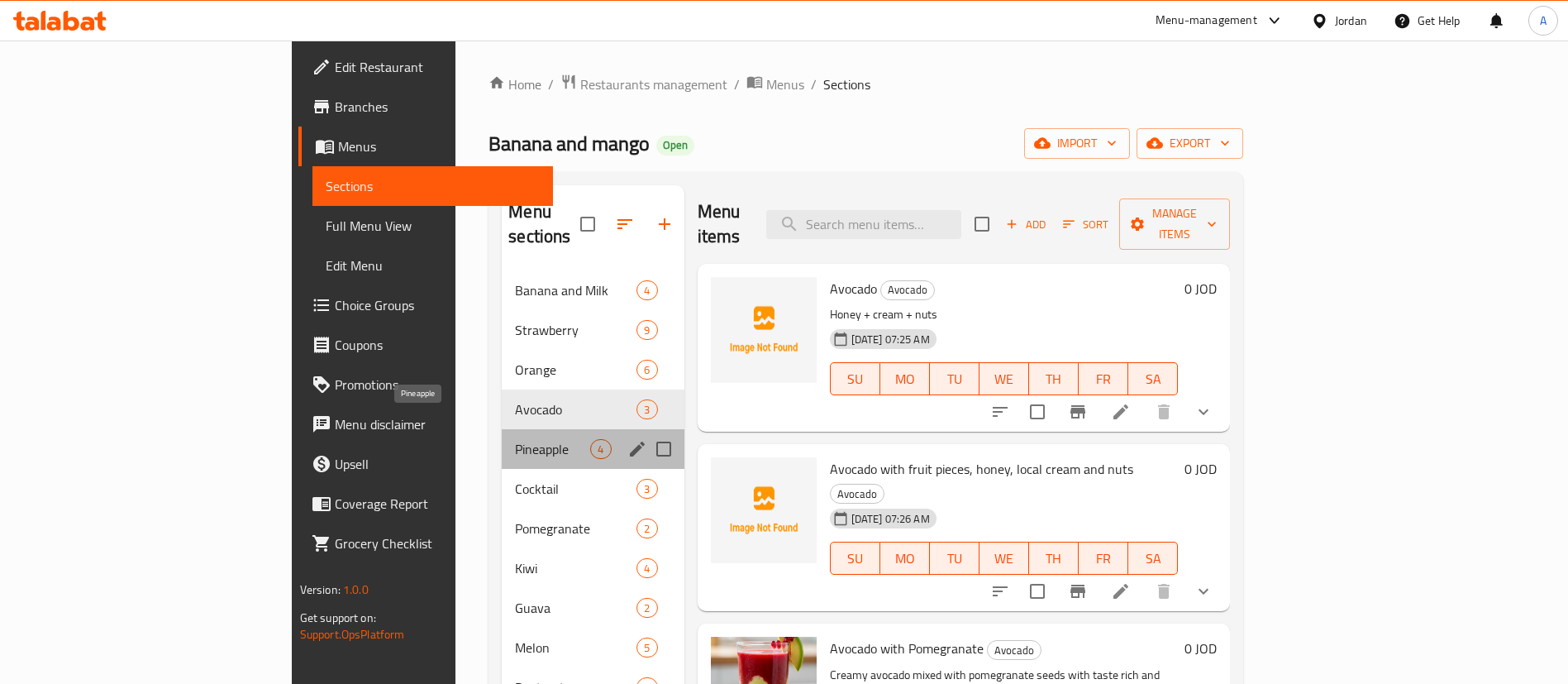
click at [515, 439] on span "Pineapple" at bounding box center [552, 449] width 75 height 19
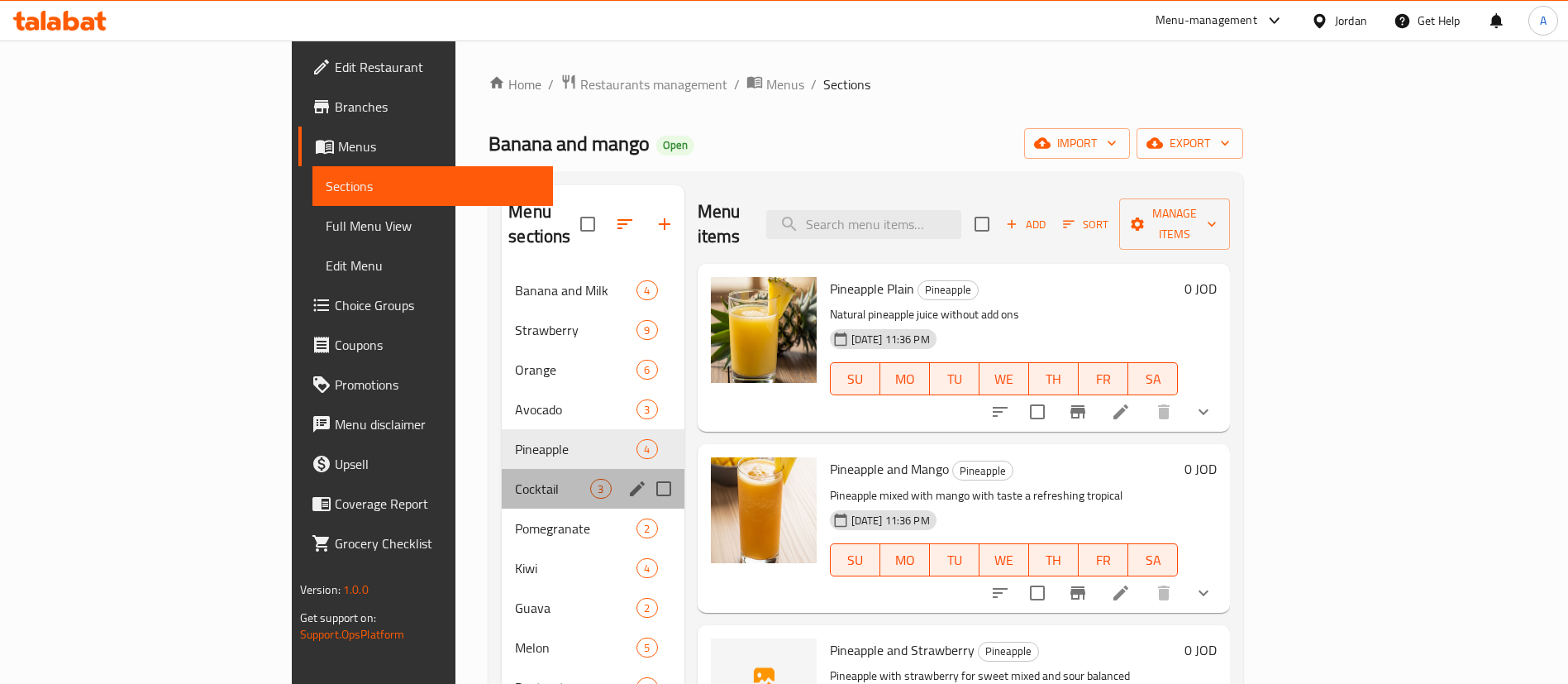
click at [502, 468] on div "Cocktail 3" at bounding box center [593, 488] width 182 height 40
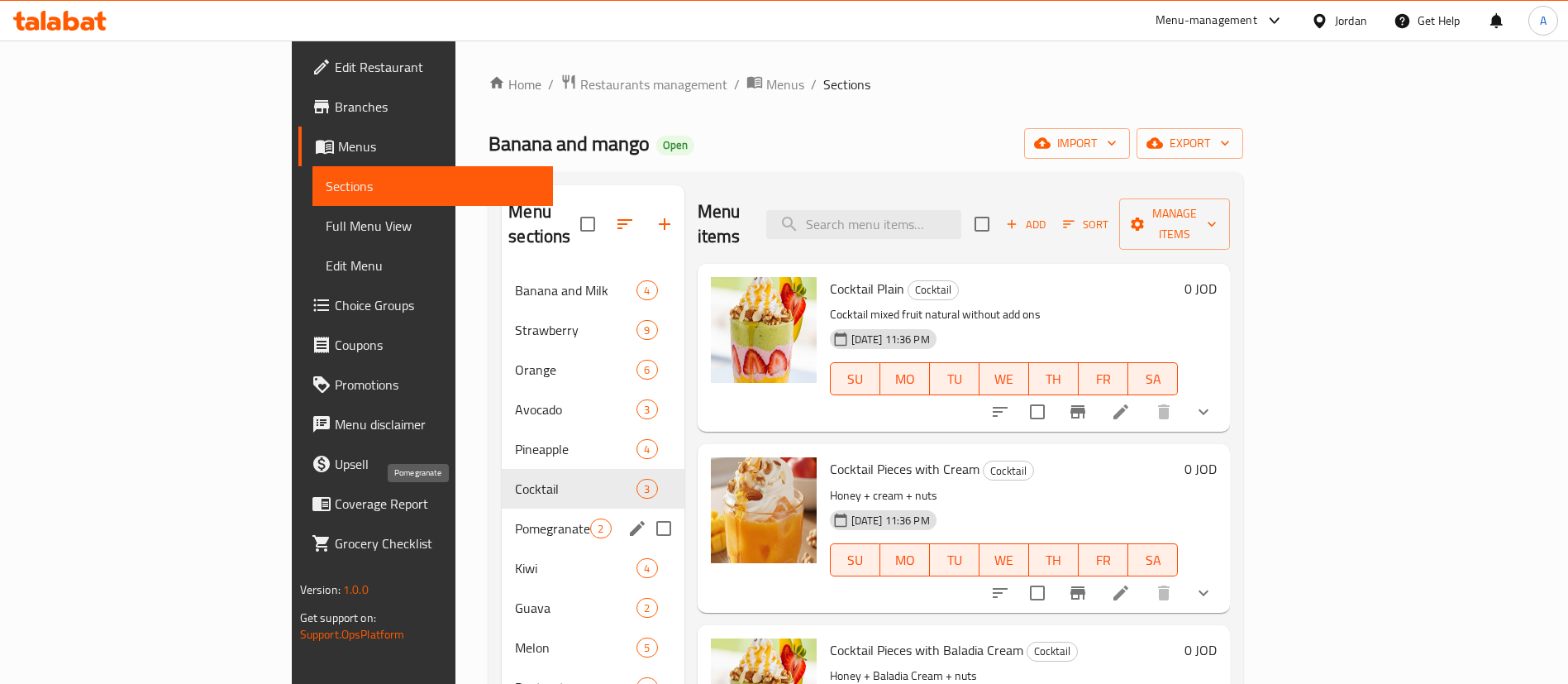
scroll to position [124, 0]
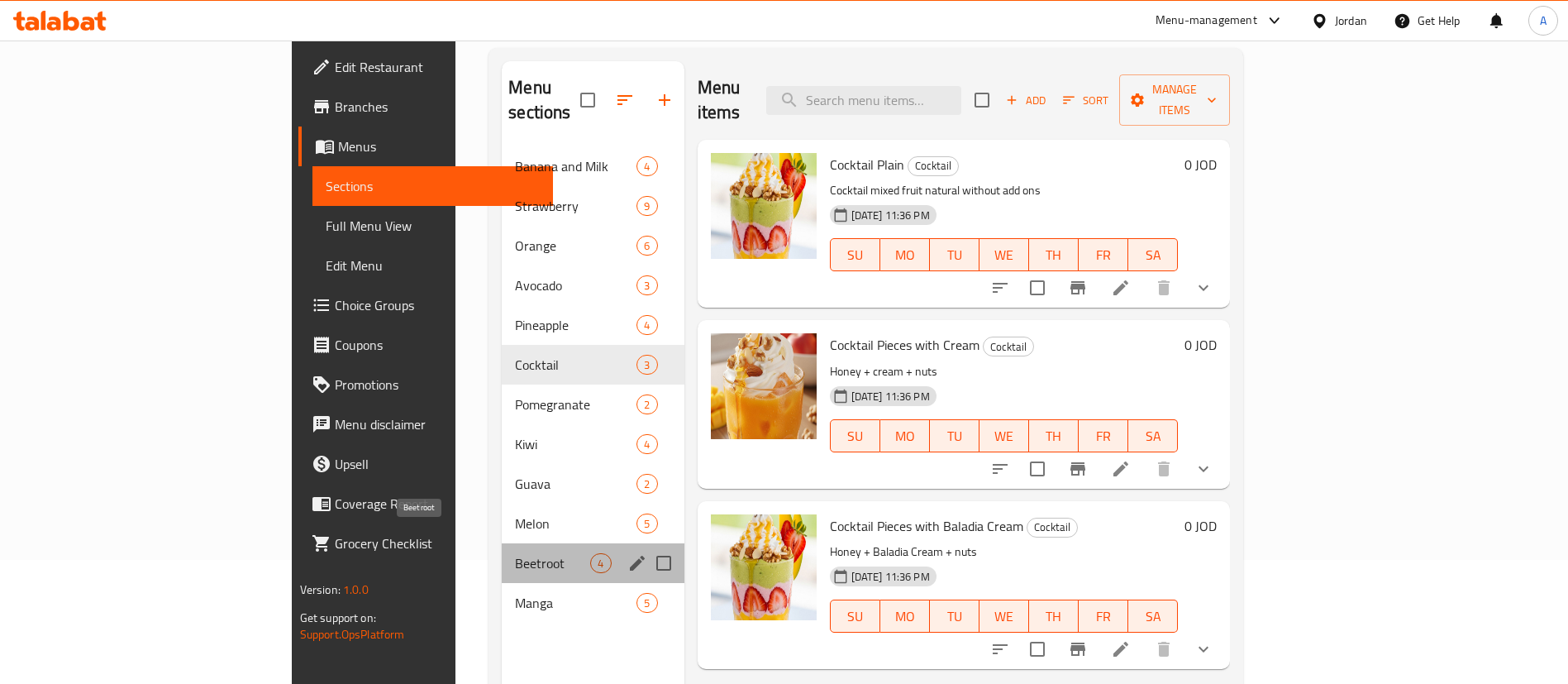
click at [515, 553] on span "Beetroot" at bounding box center [552, 563] width 75 height 19
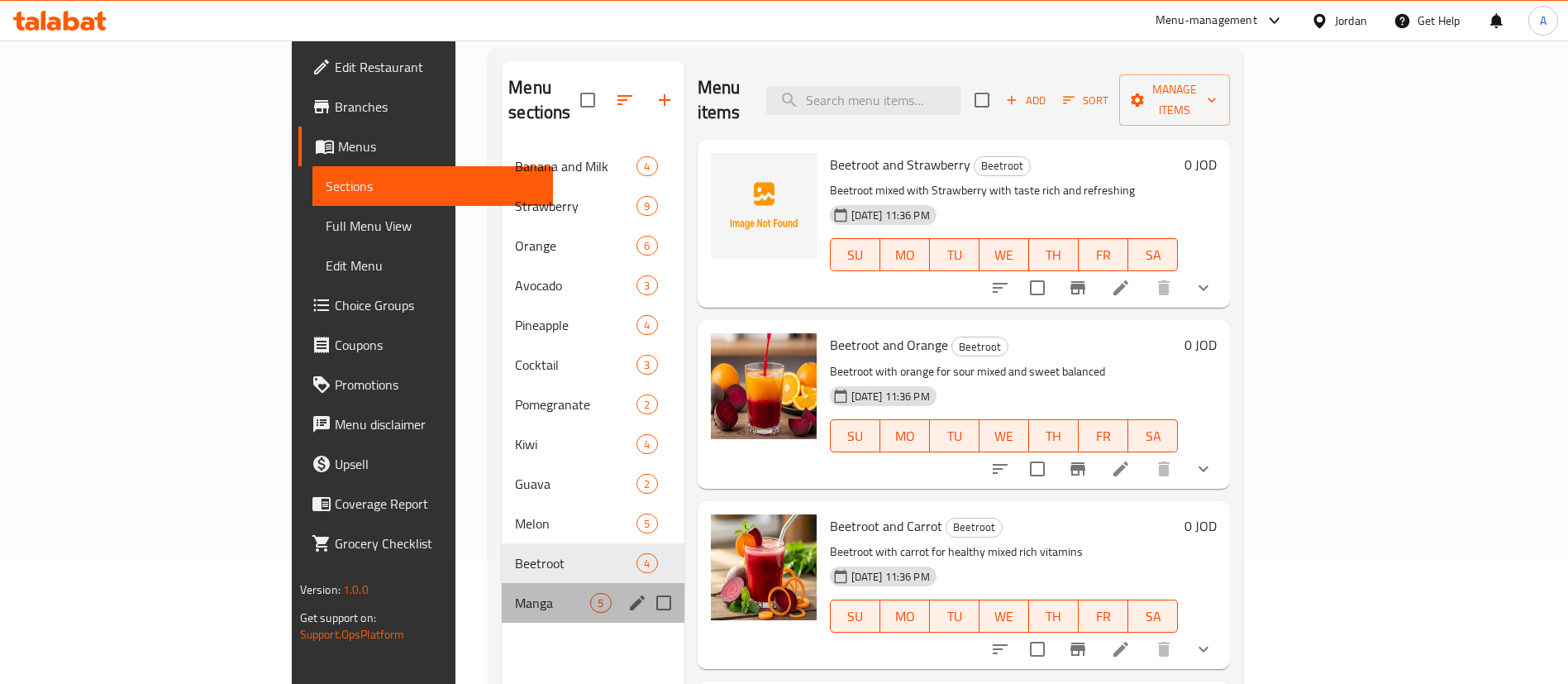
click at [502, 582] on div "Manga 5" at bounding box center [593, 602] width 182 height 40
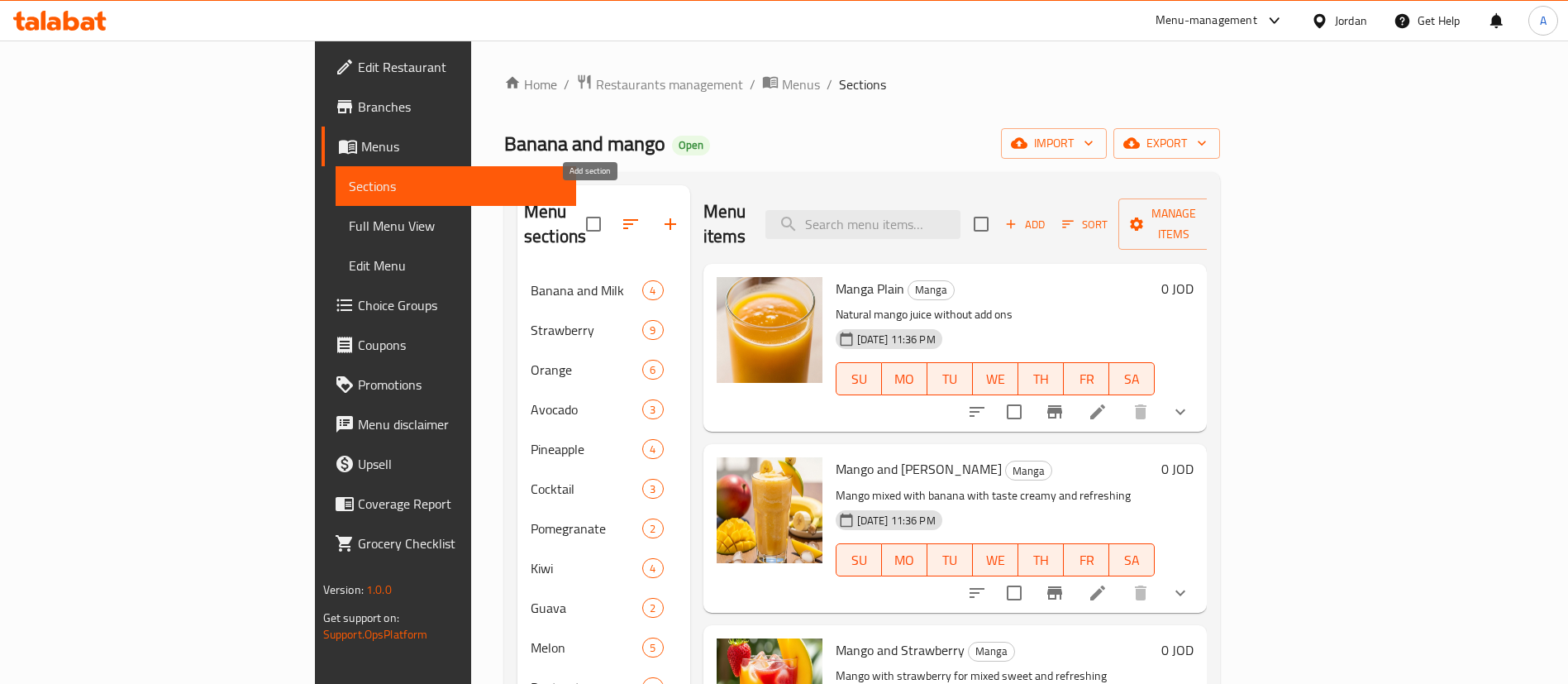
click at [660, 214] on icon "button" at bounding box center [670, 224] width 19 height 19
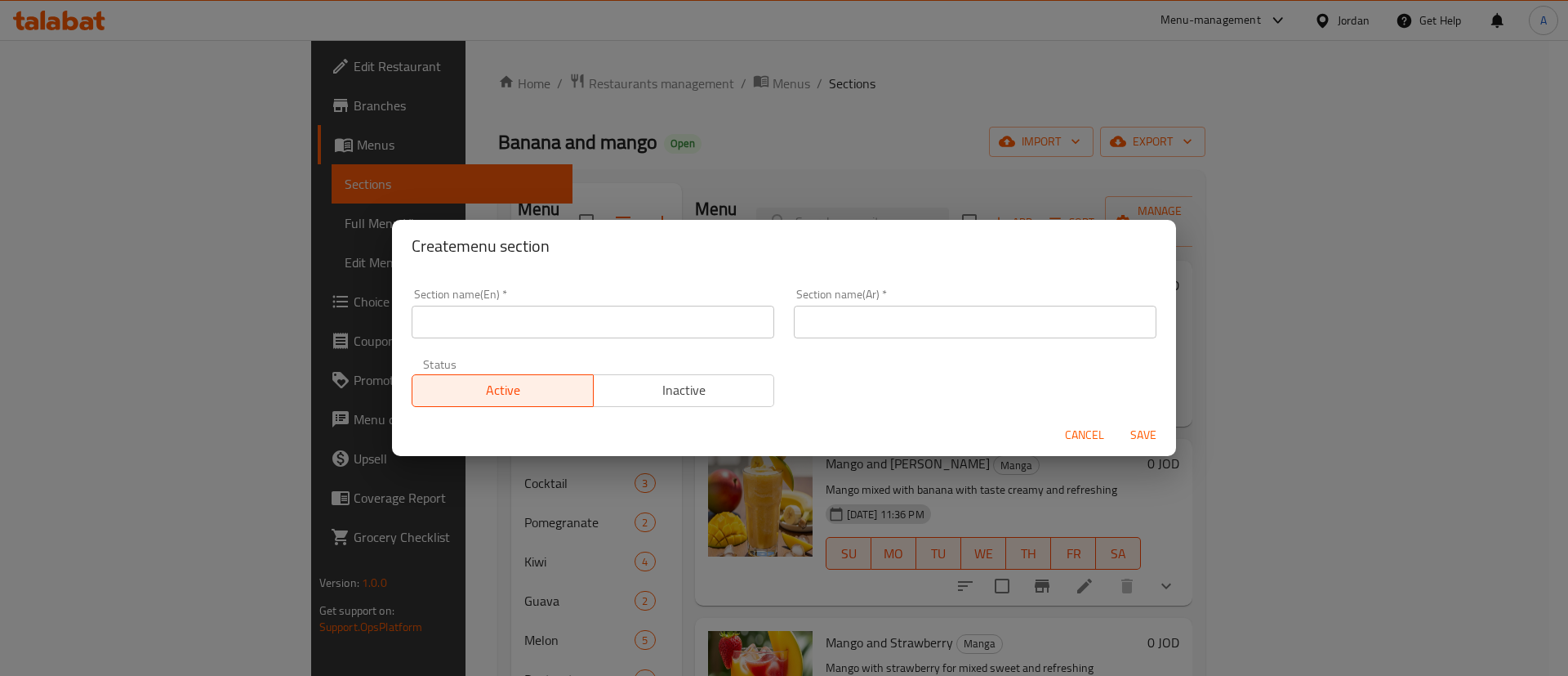
click at [581, 293] on div "Section name(En)   * Section name(En) *" at bounding box center [592, 313] width 362 height 50
click at [579, 325] on input "text" at bounding box center [592, 321] width 362 height 32
type input "ؤ"
type input "Carrot"
type input "جزر"
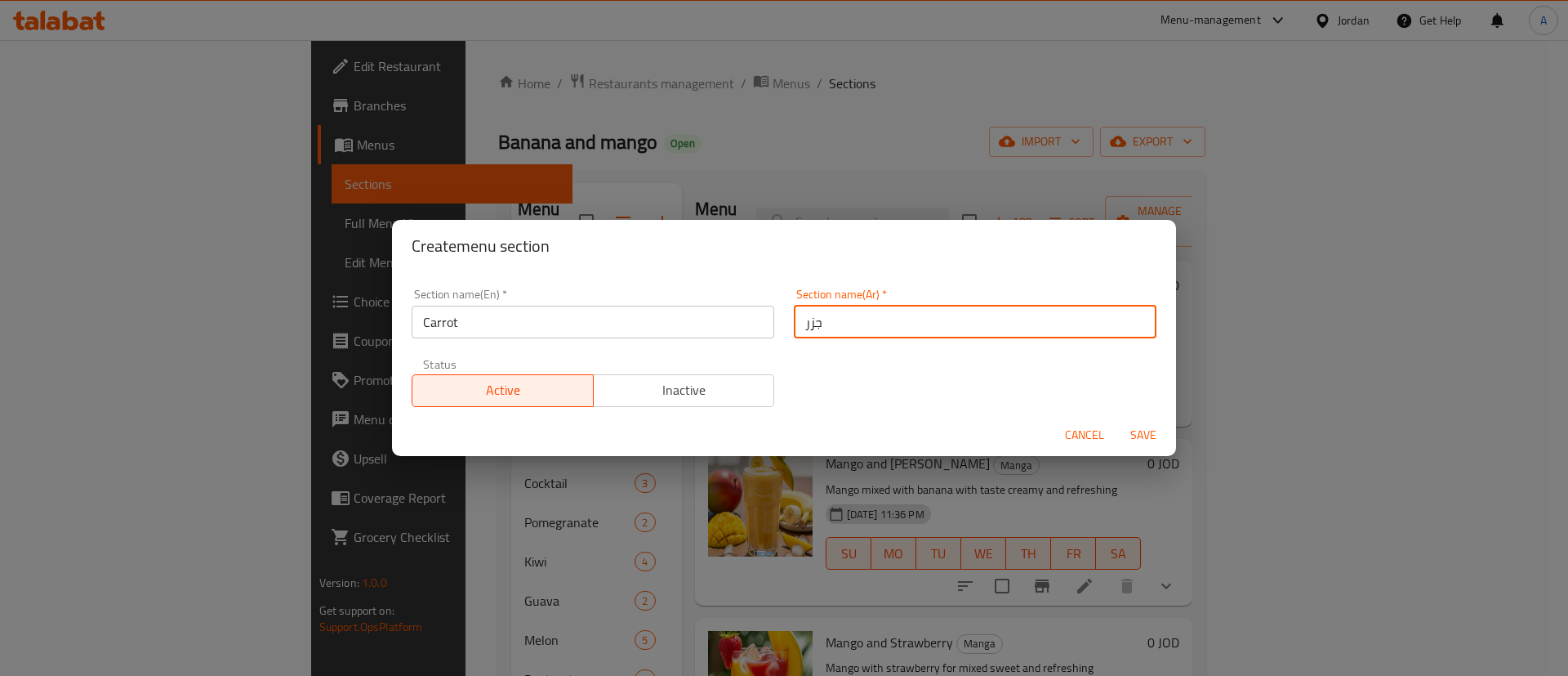
click at [1118, 420] on button "Save" at bounding box center [1144, 435] width 52 height 31
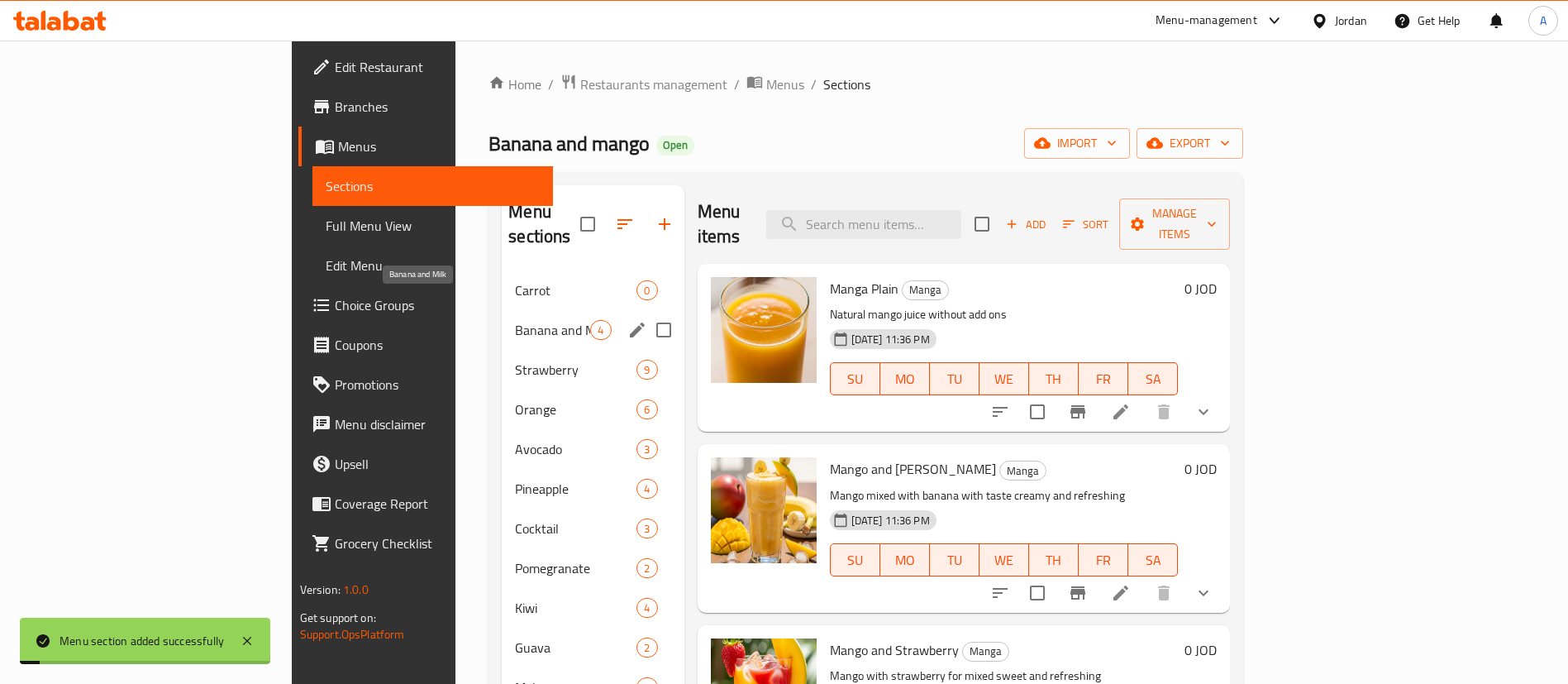
click at [515, 280] on span "Carrot" at bounding box center [576, 290] width 122 height 19
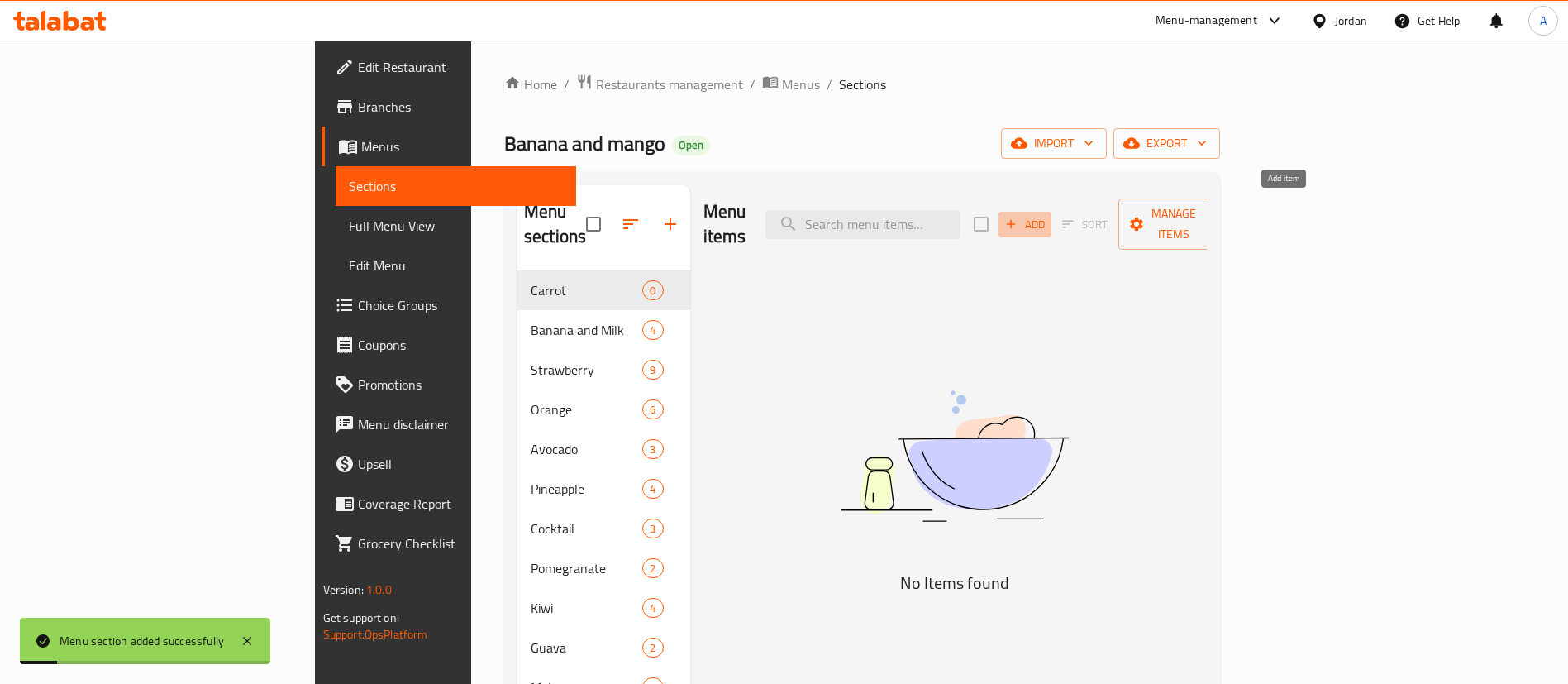
click at [1047, 219] on span "Add" at bounding box center [1025, 224] width 45 height 19
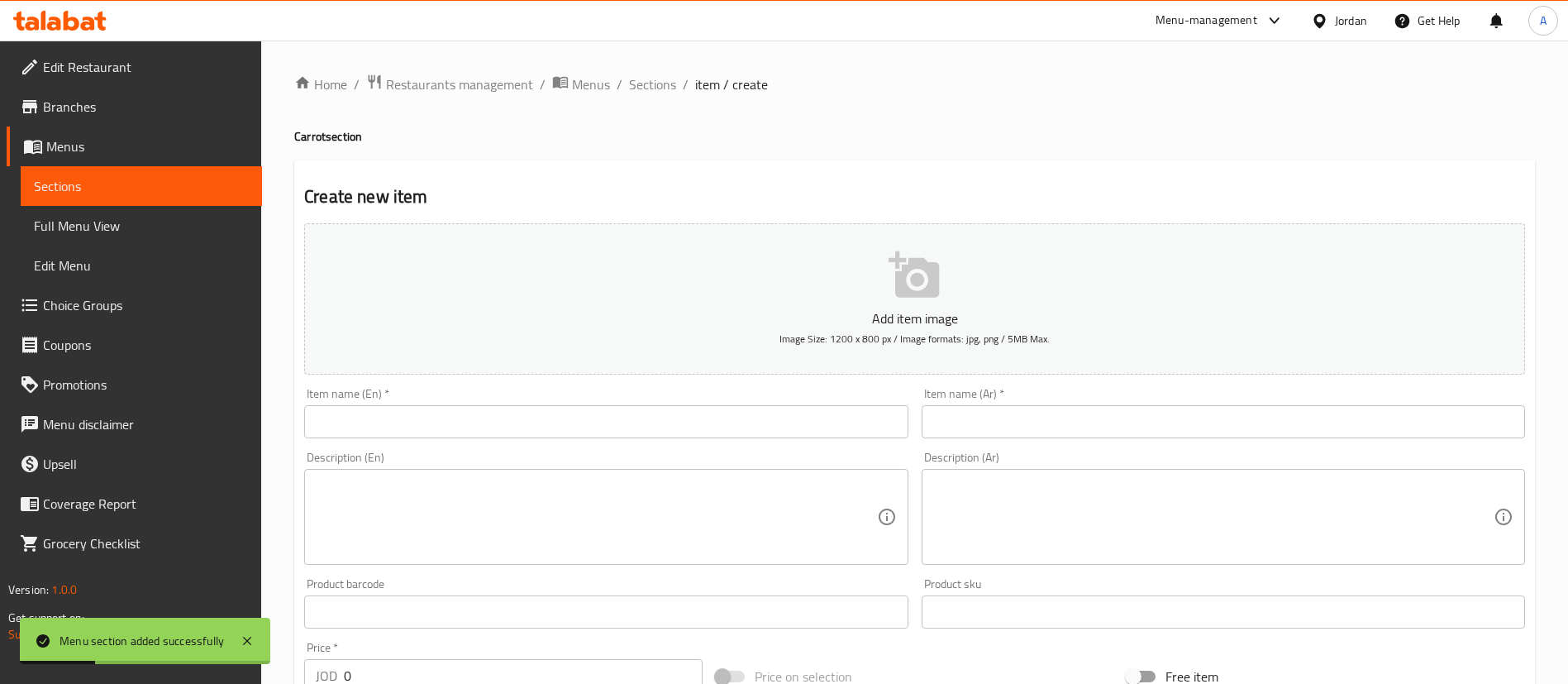
click at [989, 419] on input "text" at bounding box center [1223, 421] width 603 height 33
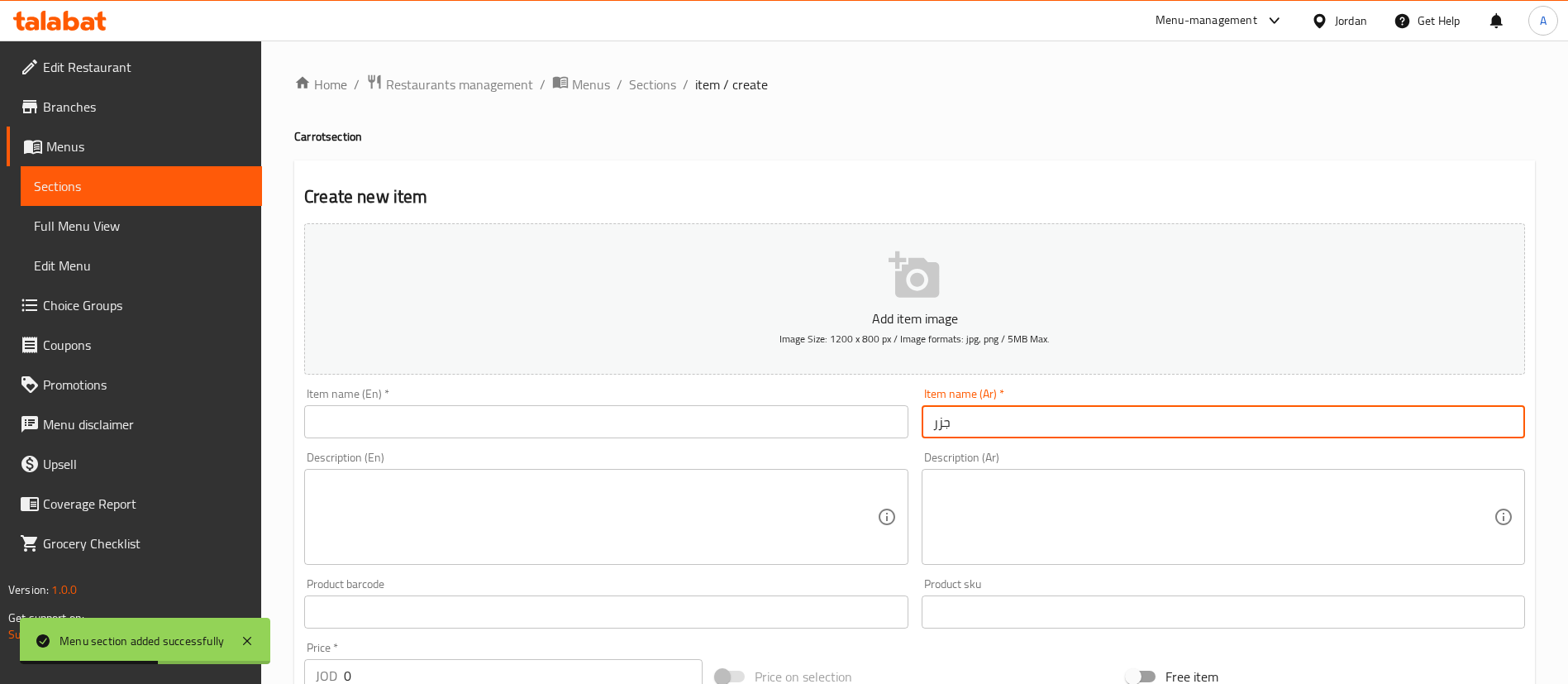
type input "جزر"
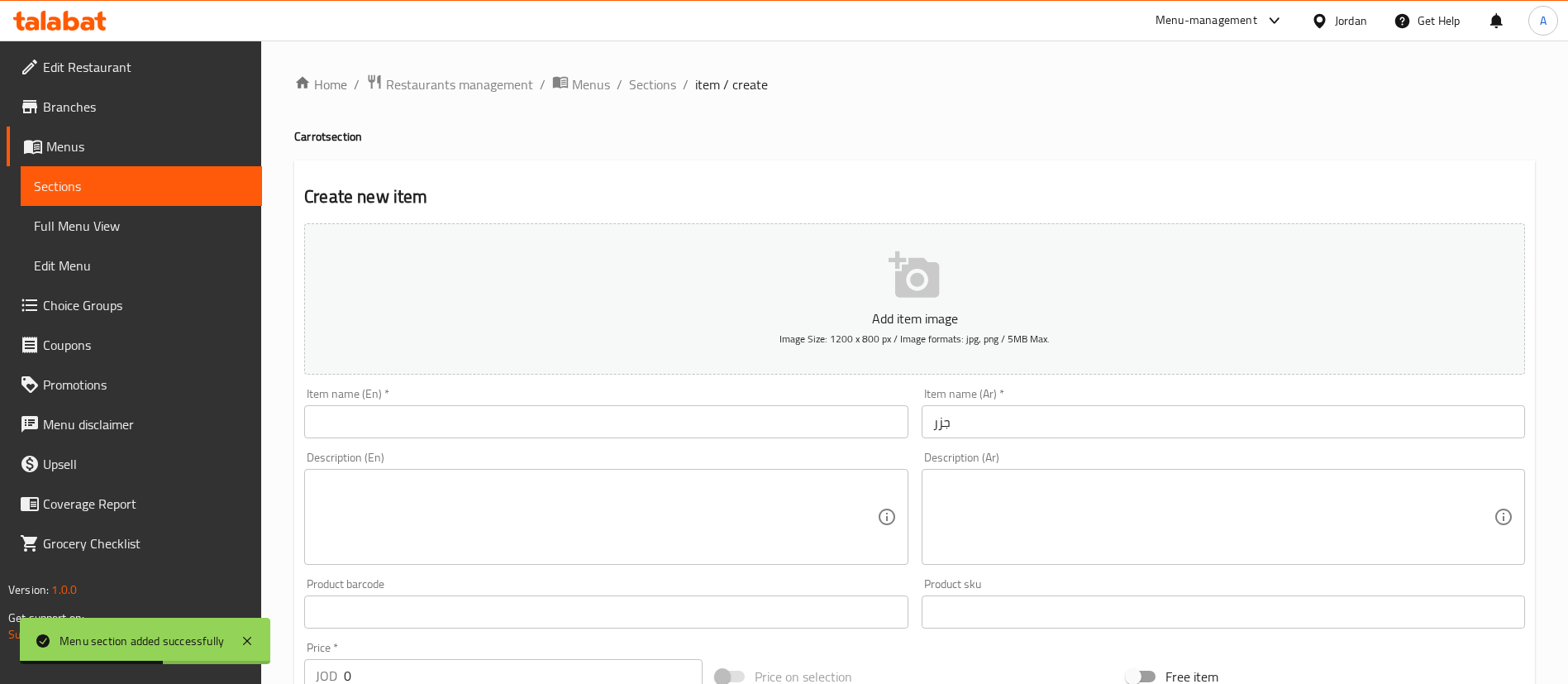
drag, startPoint x: 656, startPoint y: 403, endPoint x: 656, endPoint y: 420, distance: 17.0
click at [656, 410] on div "Item name (En)   * Item name (En) *" at bounding box center [605, 413] width 603 height 50
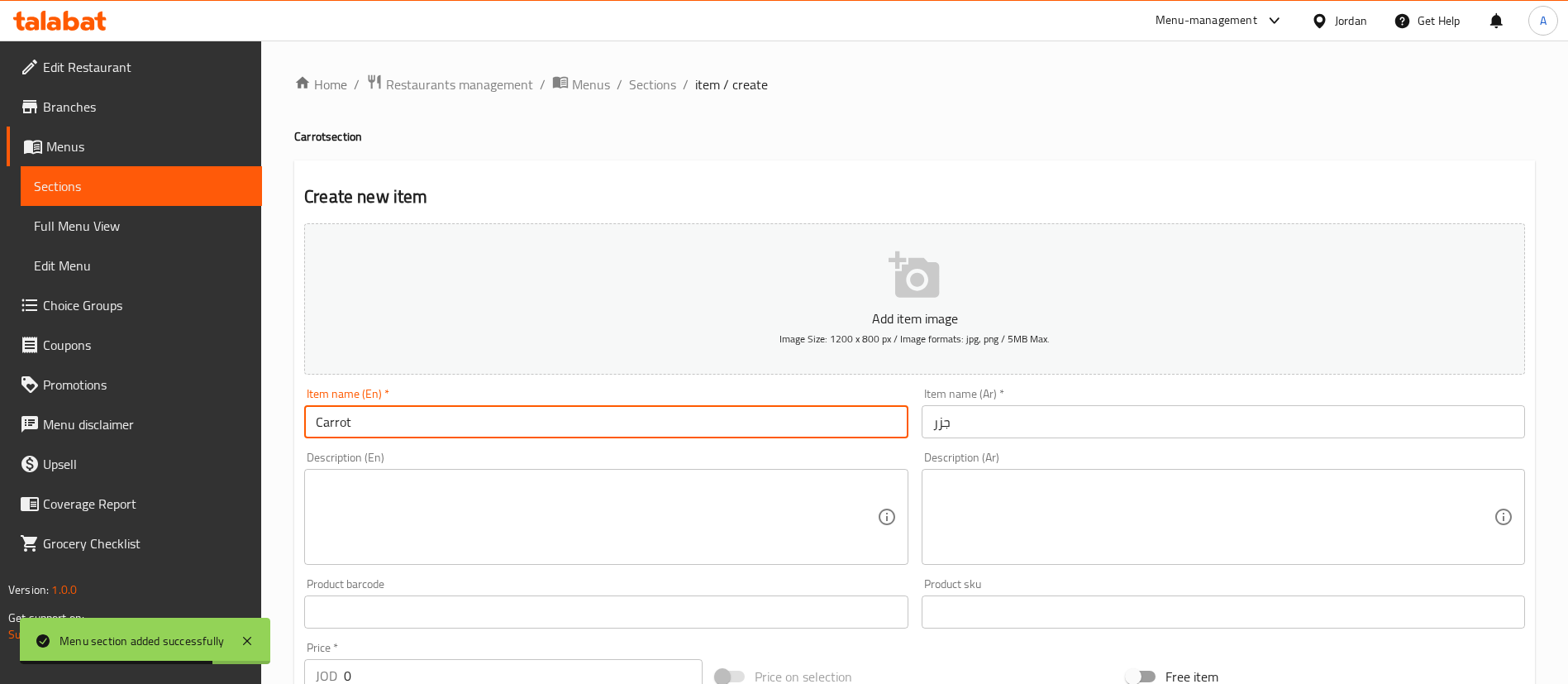
type input "Carrot"
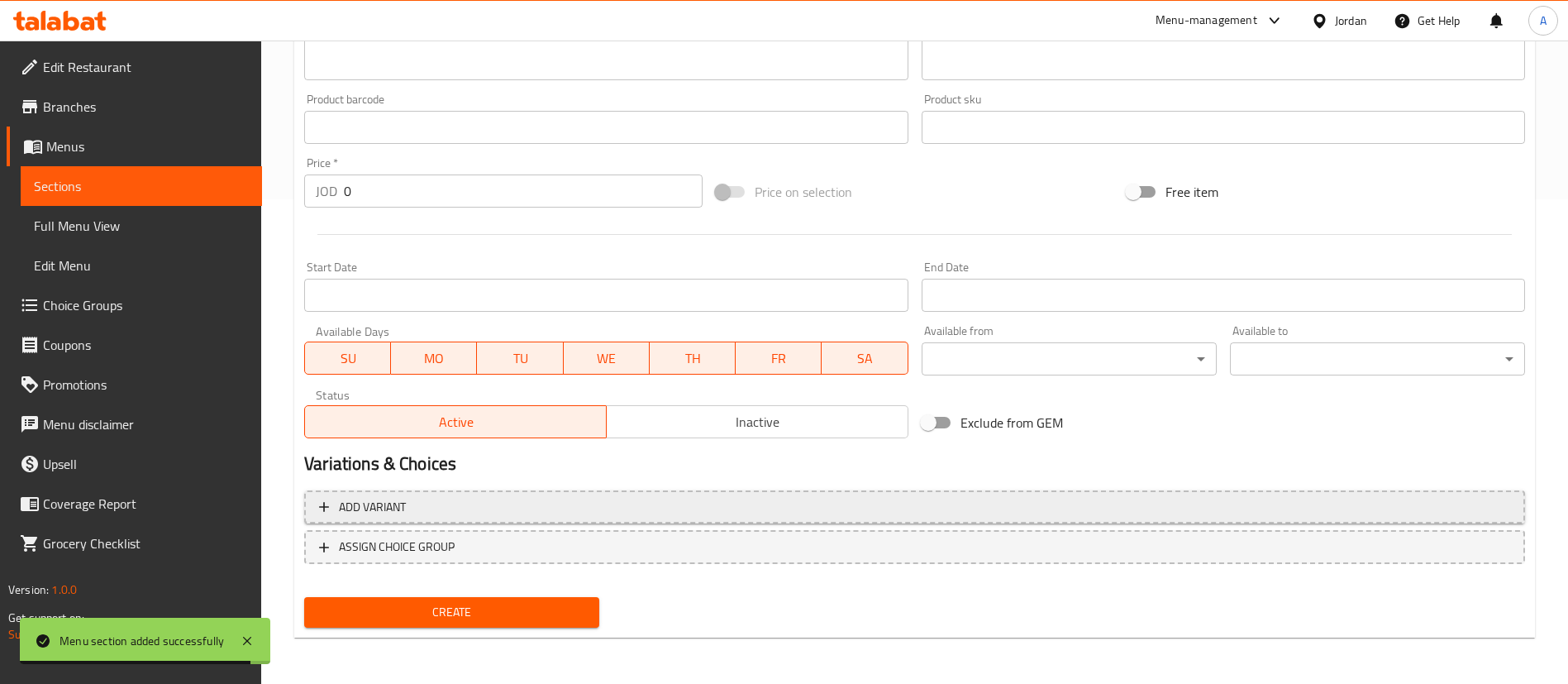
click at [1205, 504] on span "Add variant" at bounding box center [914, 506] width 1191 height 20
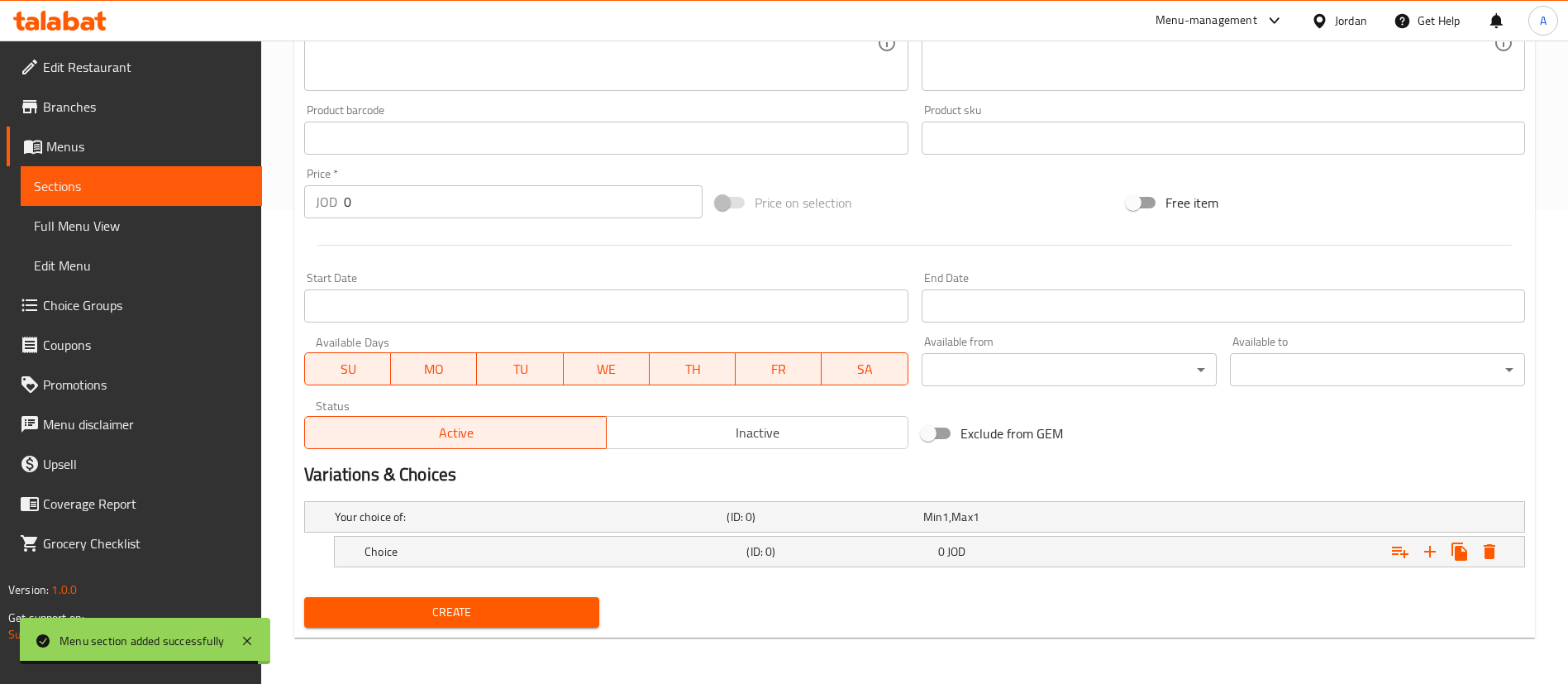
scroll to position [474, 0]
click at [1428, 549] on icon "Expand" at bounding box center [1429, 551] width 19 height 19
click at [1428, 548] on icon "Expand" at bounding box center [1429, 551] width 19 height 19
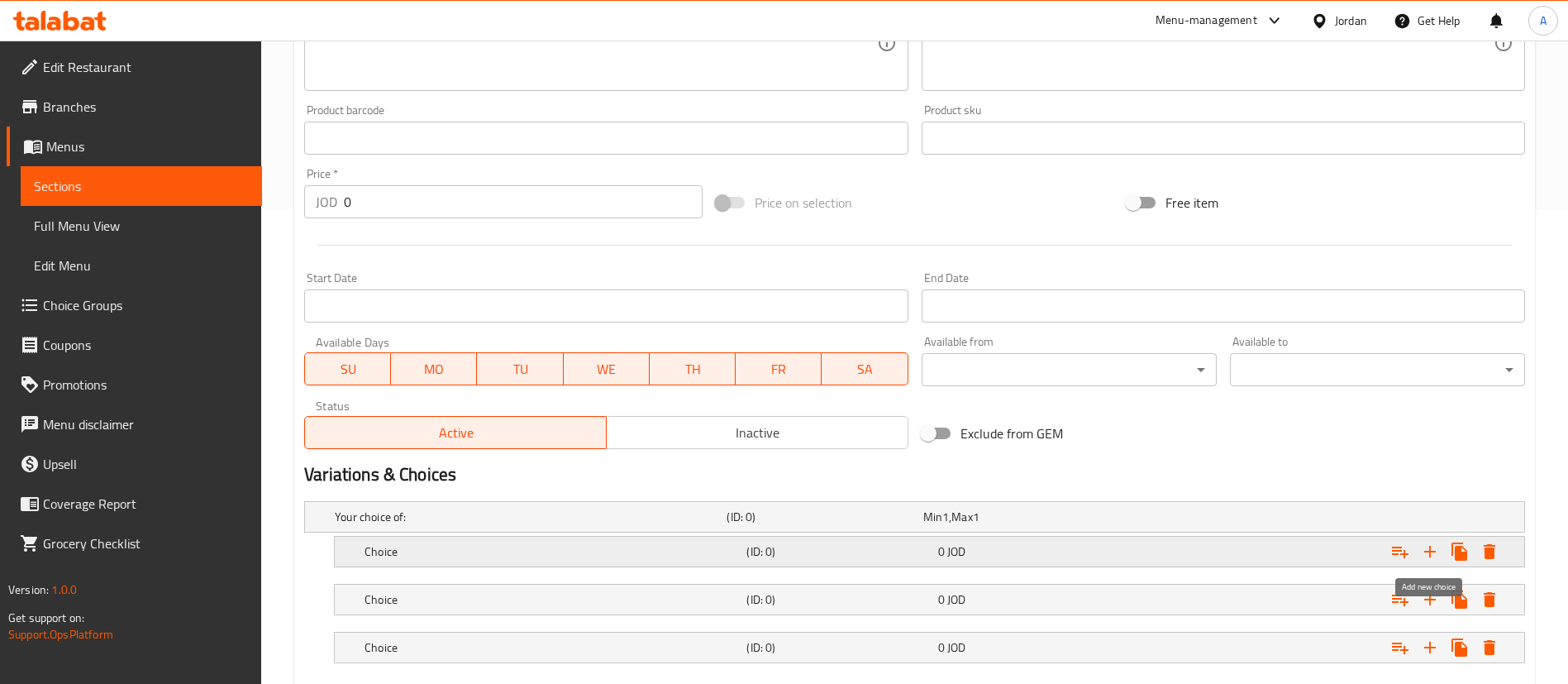
click at [1428, 548] on icon "Expand" at bounding box center [1429, 551] width 19 height 19
click at [1174, 558] on div "Expand" at bounding box center [1316, 551] width 382 height 36
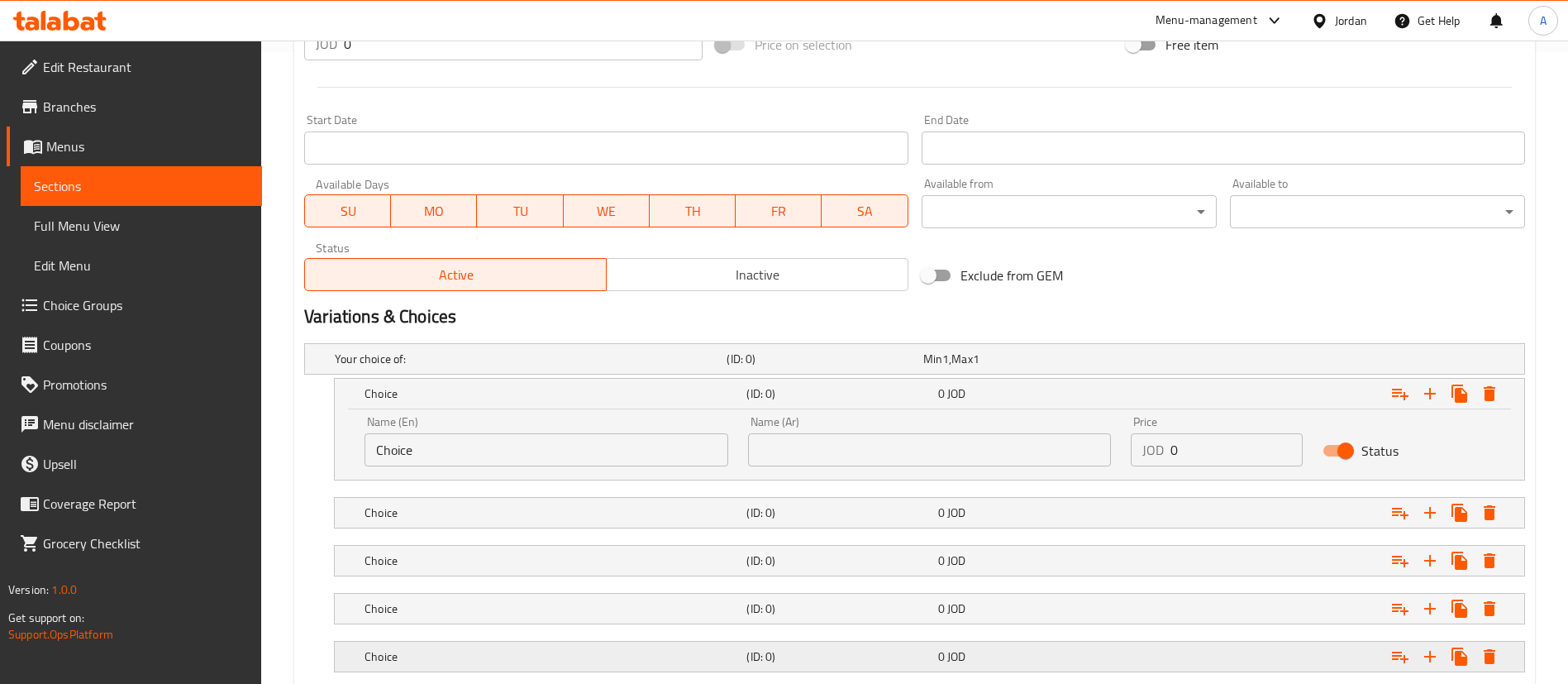
scroll to position [722, 0]
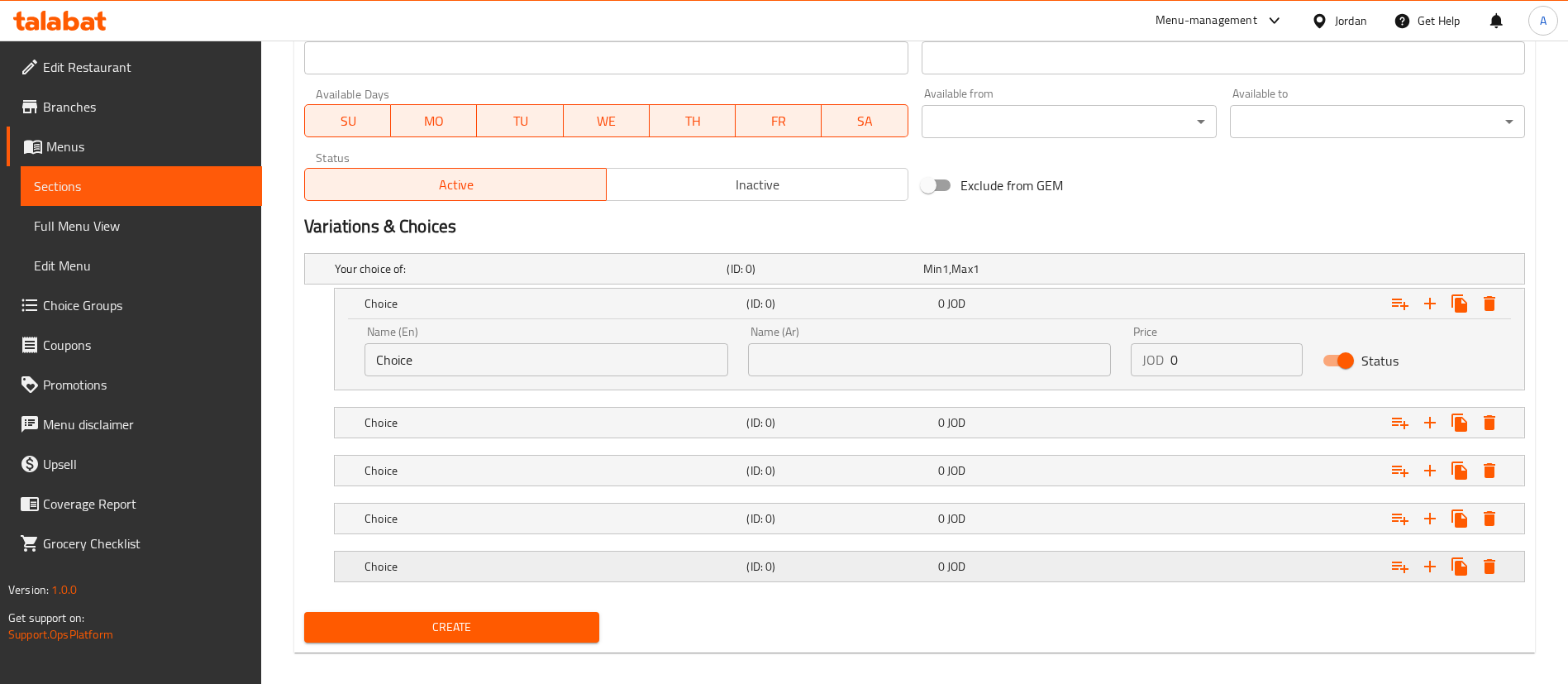
drag, startPoint x: 1163, startPoint y: 560, endPoint x: 1167, endPoint y: 543, distance: 17.5
click at [1163, 559] on div "Expand" at bounding box center [1316, 566] width 382 height 36
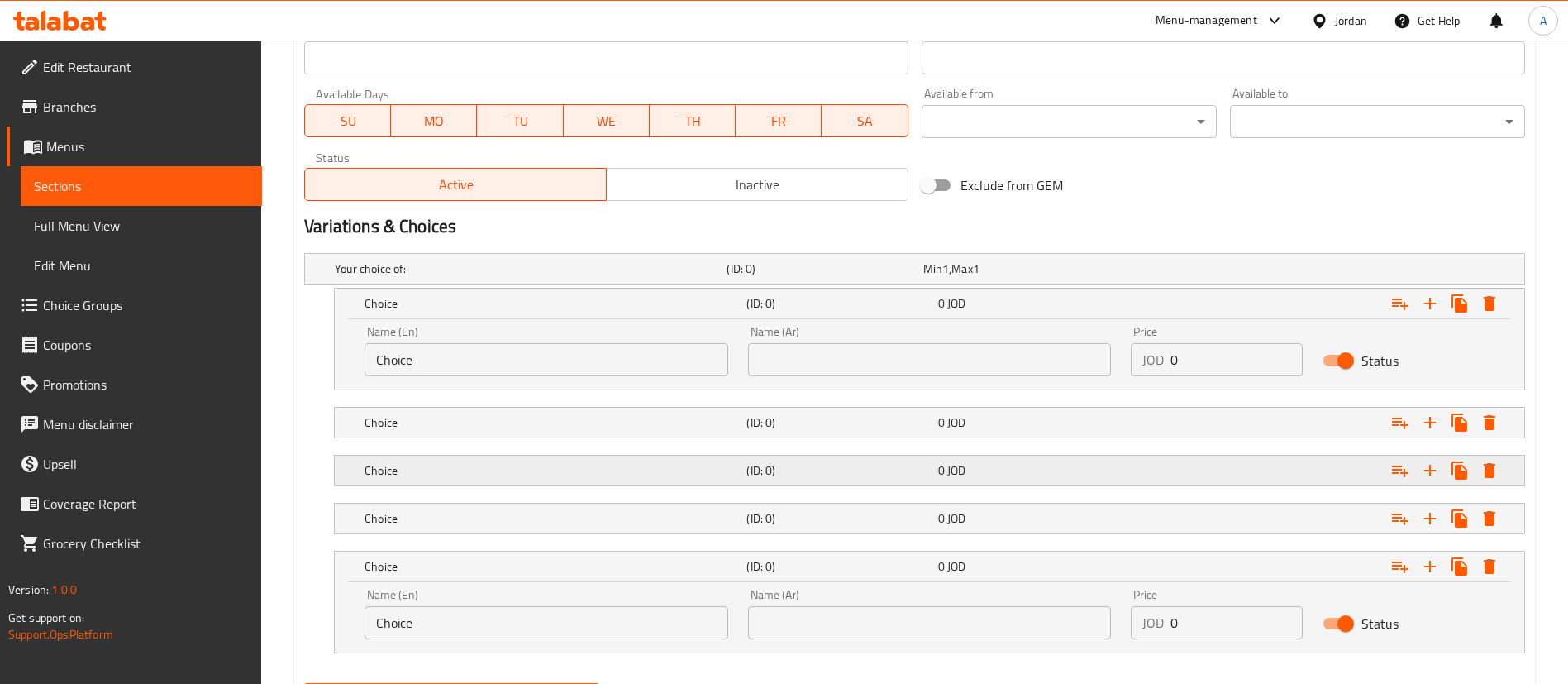
click at [1169, 487] on div "Expand" at bounding box center [1316, 470] width 382 height 36
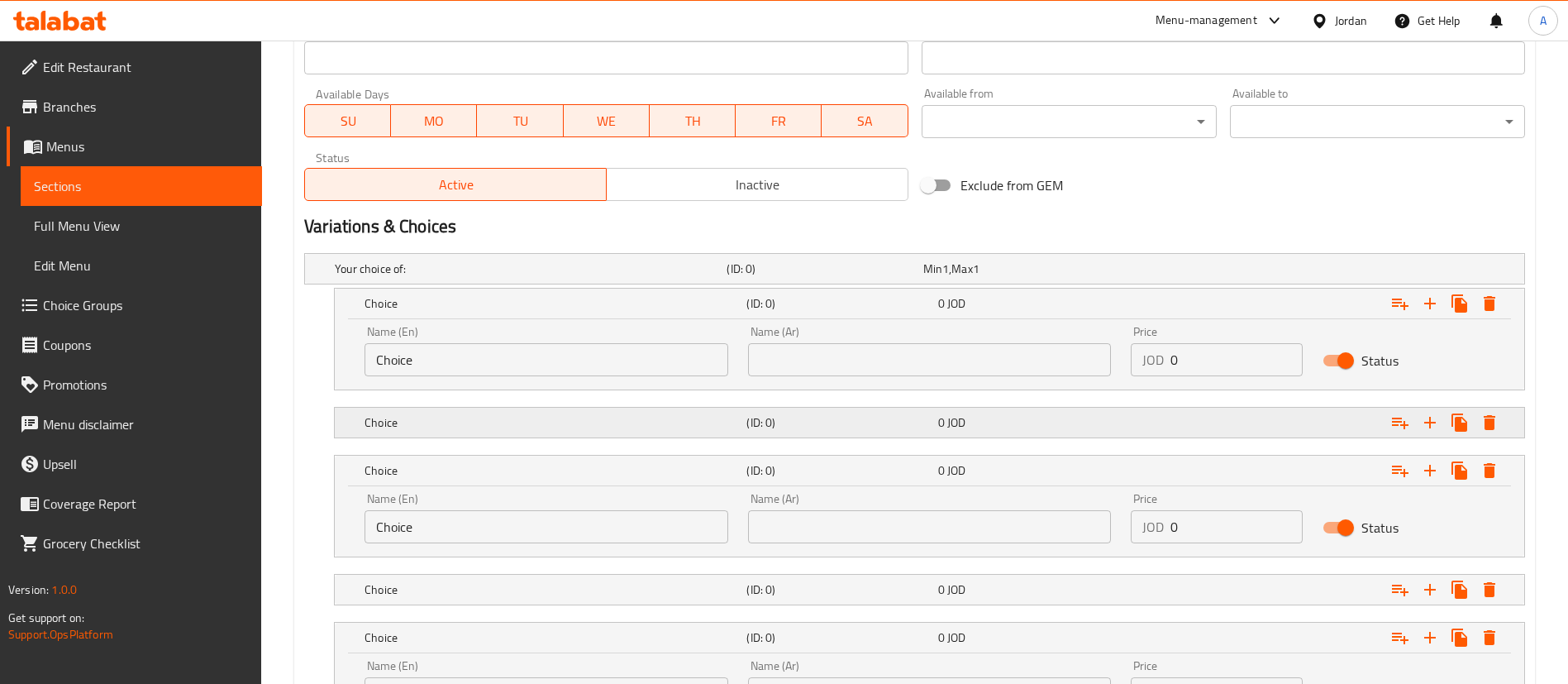
click at [1174, 436] on div "Expand" at bounding box center [1316, 422] width 382 height 36
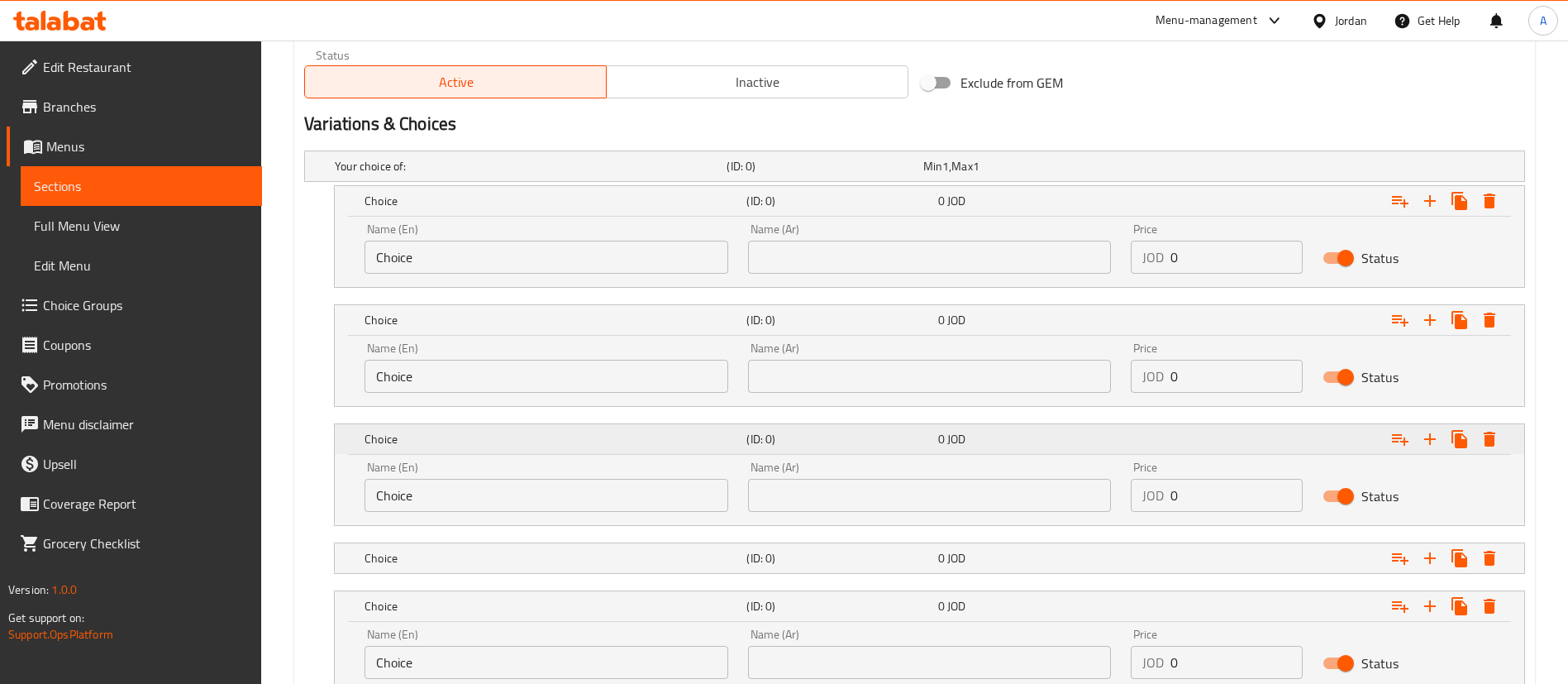
scroll to position [949, 0]
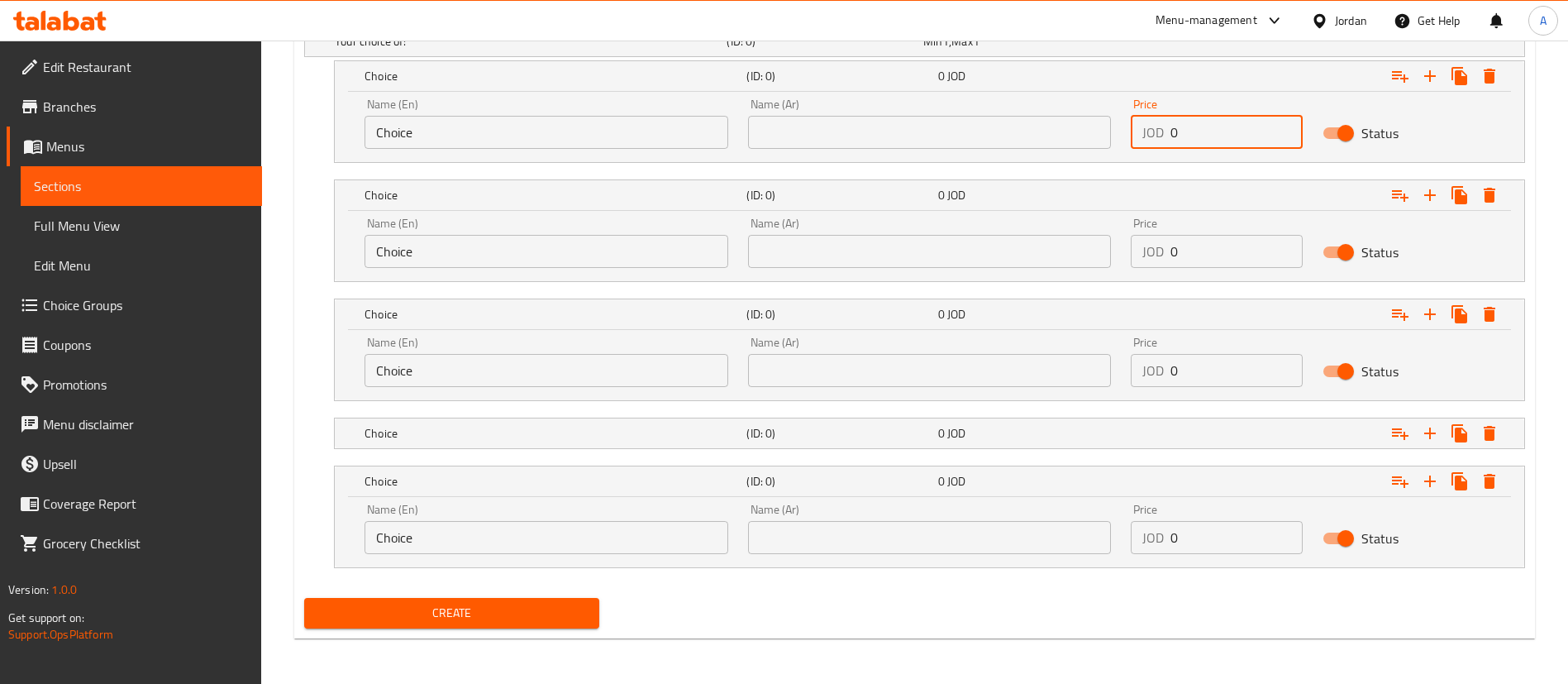
drag, startPoint x: 1235, startPoint y: 135, endPoint x: 1072, endPoint y: 148, distance: 163.5
click at [1066, 147] on div "Name (En) Choice Name (En) Name (Ar) Name (Ar) Price JOD 0 Price Status" at bounding box center [928, 124] width 1149 height 71
type input "1"
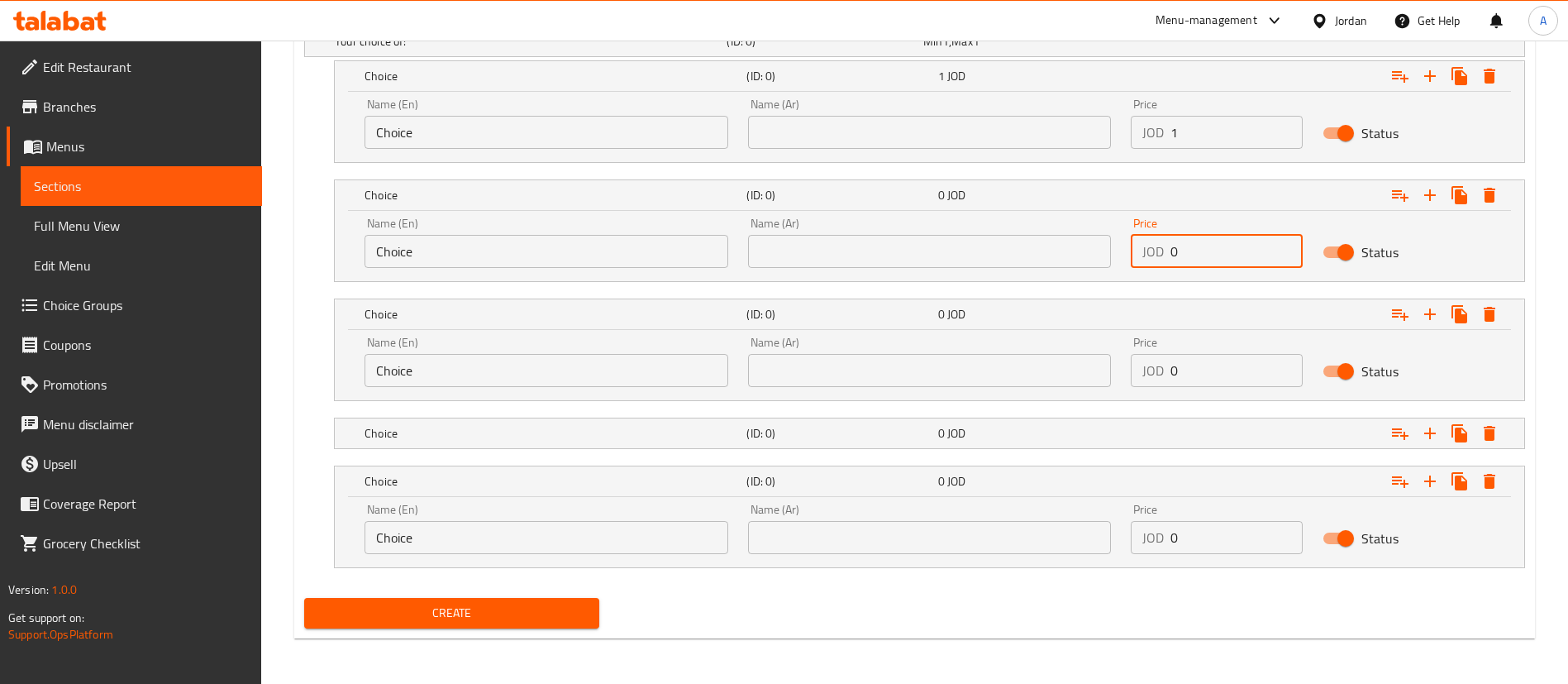
drag, startPoint x: 1167, startPoint y: 255, endPoint x: 1047, endPoint y: 272, distance: 121.2
click at [1054, 271] on div "Name (En) Choice Name (En) Name (Ar) Name (Ar) Price JOD 0 Price Status" at bounding box center [928, 243] width 1149 height 71
type input "1.25"
drag, startPoint x: 1223, startPoint y: 373, endPoint x: 944, endPoint y: 384, distance: 279.2
click at [951, 382] on div "Name (En) Choice Name (En) Name (Ar) Name (Ar) Price JOD 0 Price Status" at bounding box center [928, 361] width 1149 height 71
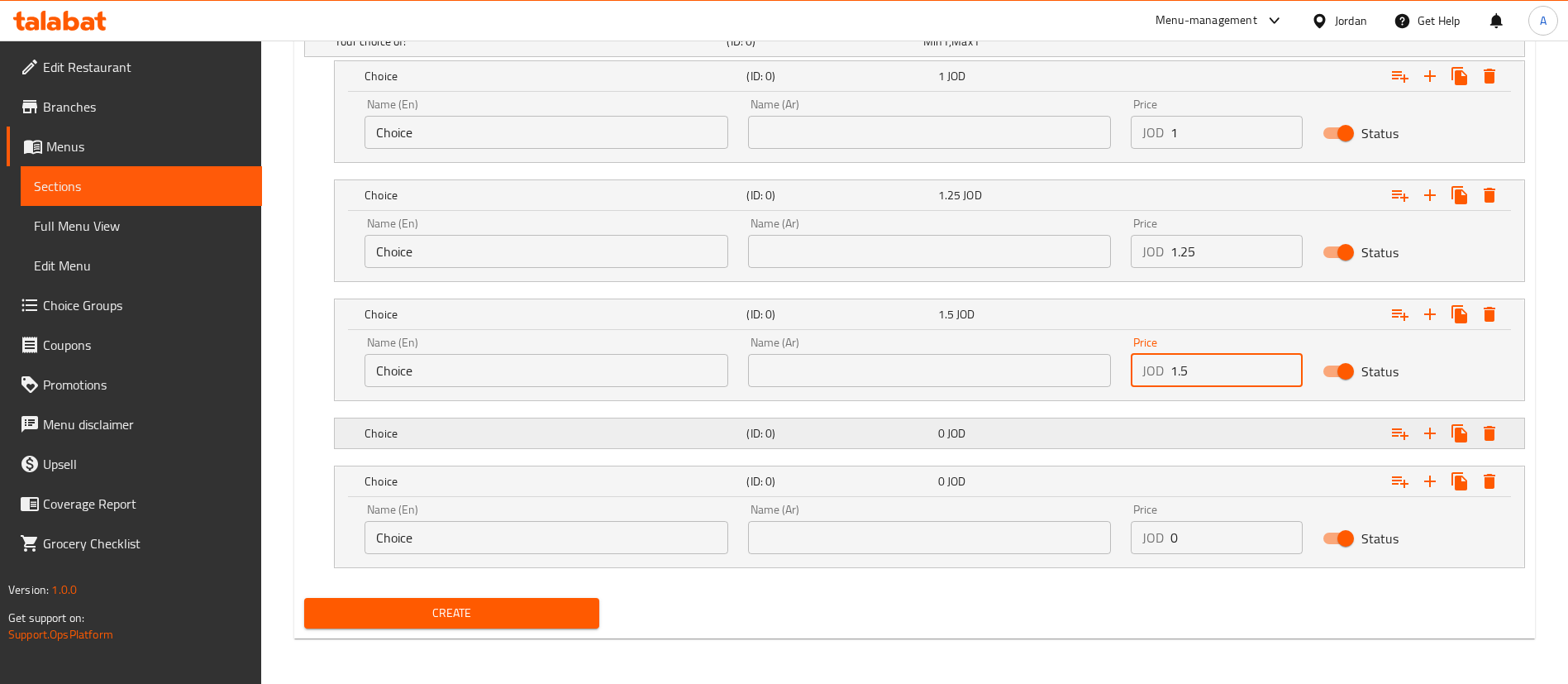
type input "1.5"
click at [1220, 433] on div "Expand" at bounding box center [1316, 433] width 382 height 36
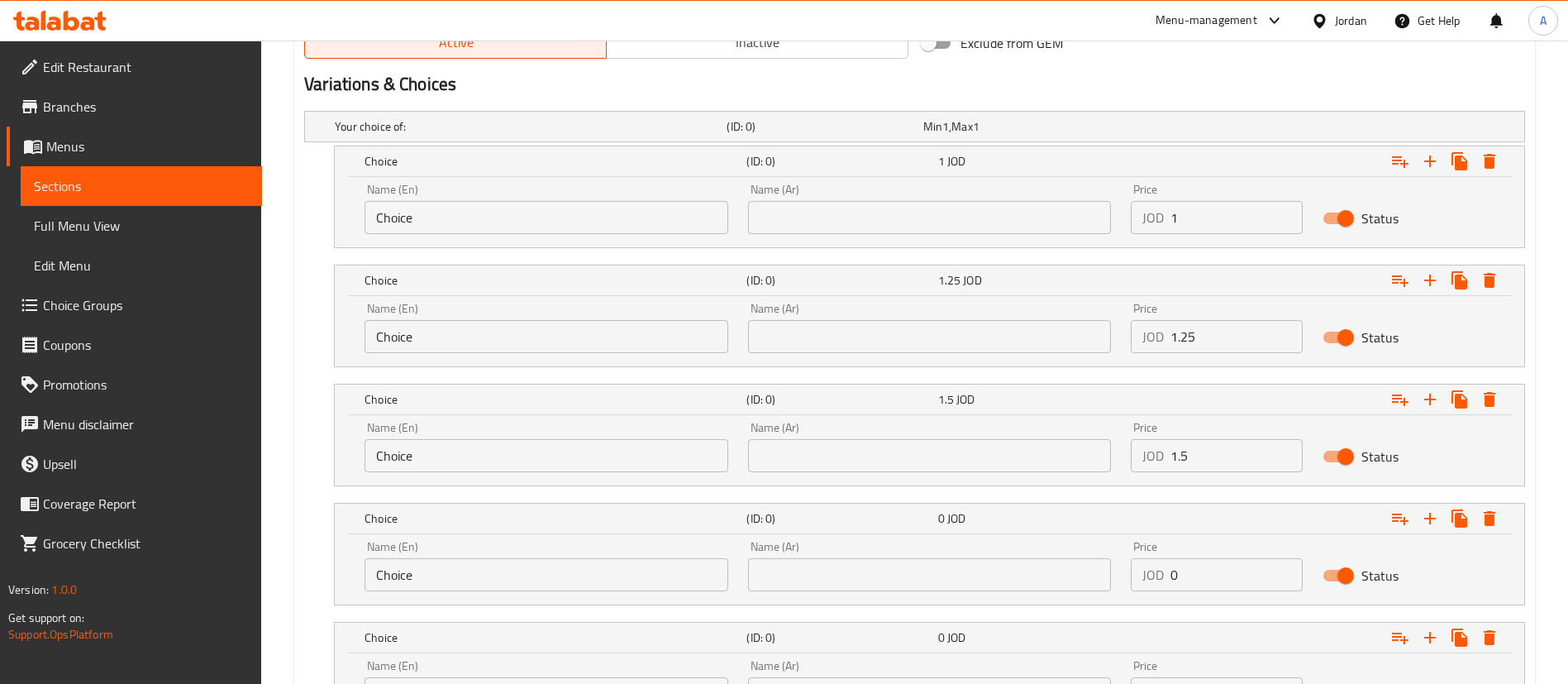
scroll to position [825, 0]
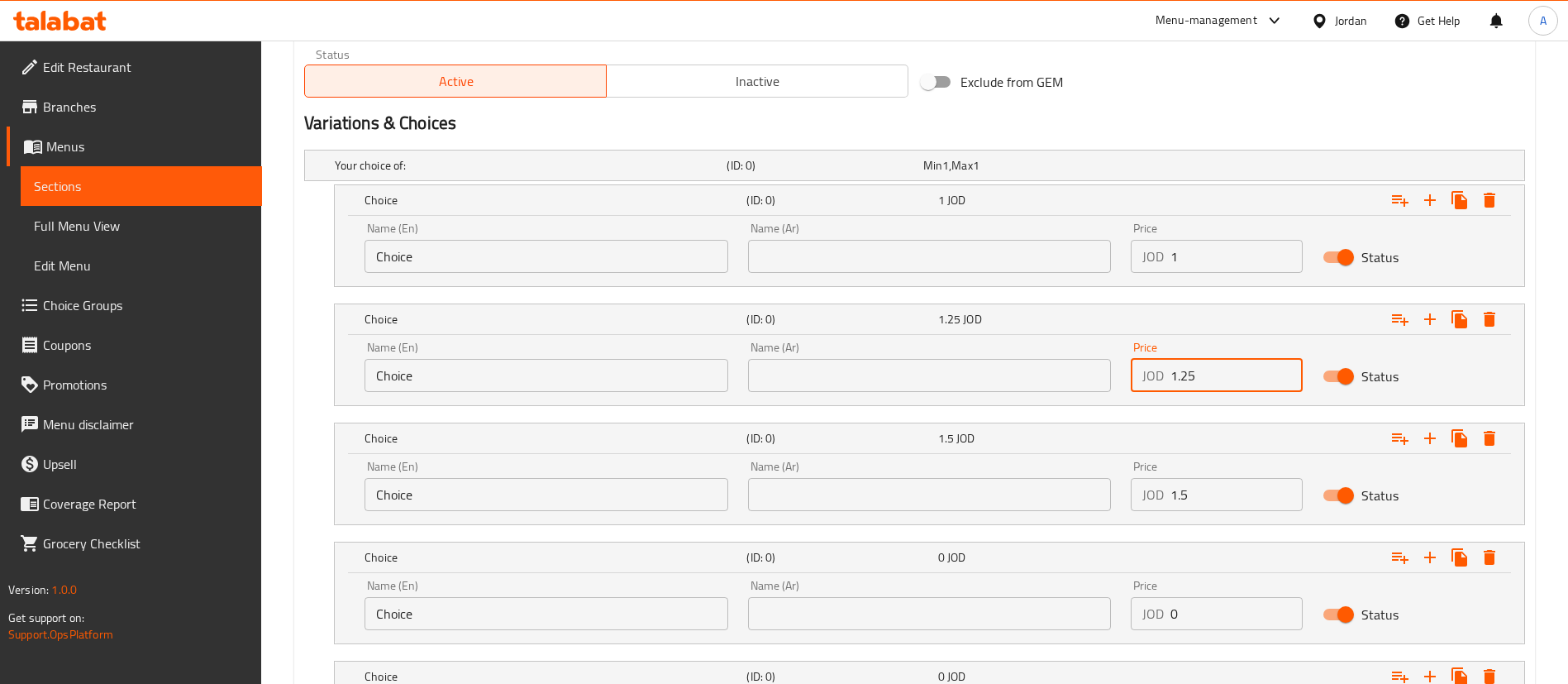
drag, startPoint x: 1247, startPoint y: 369, endPoint x: 966, endPoint y: 375, distance: 281.1
click at [966, 376] on div "Name (En) Choice Name (En) Name (Ar) Name (Ar) Price JOD 1.25 Price Status" at bounding box center [928, 367] width 1149 height 71
click at [1178, 230] on div "Price JOD 1 Price" at bounding box center [1216, 247] width 172 height 50
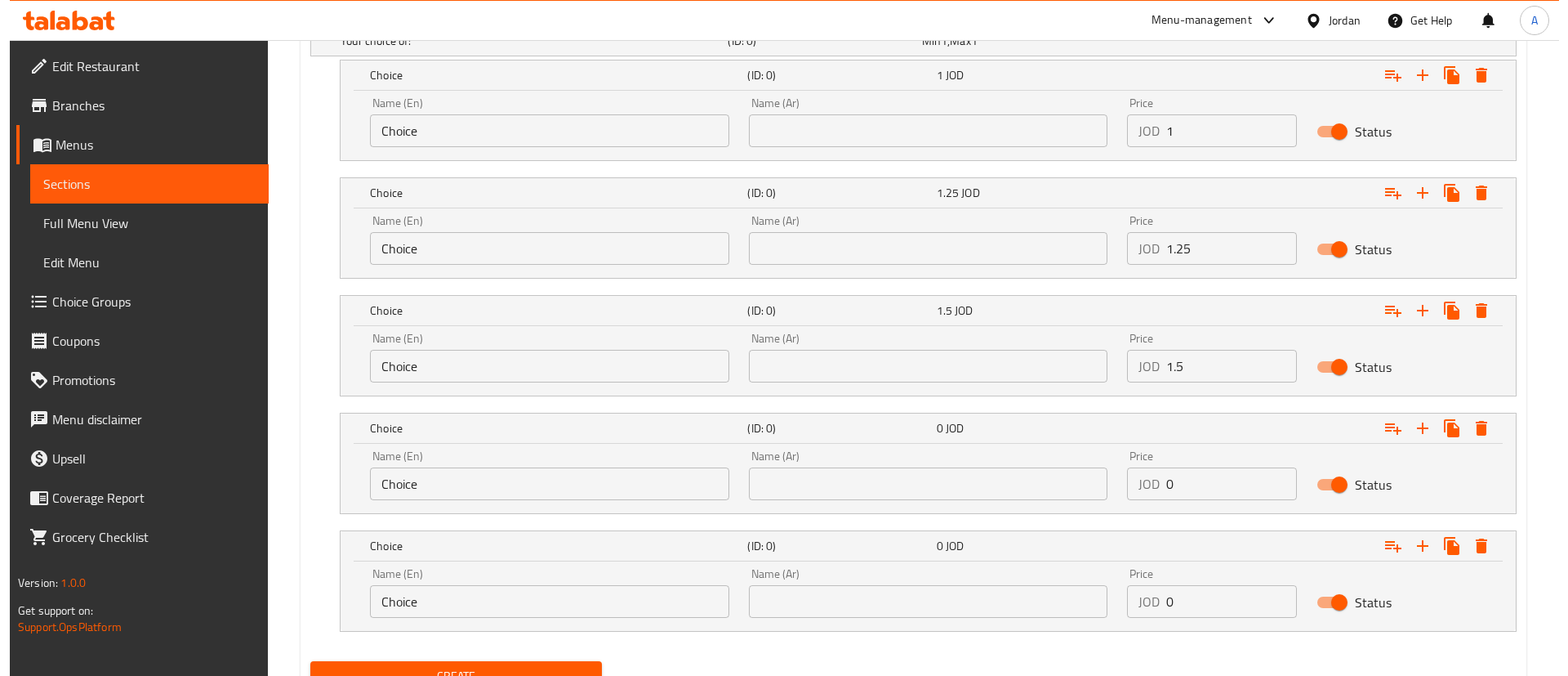
scroll to position [1009, 0]
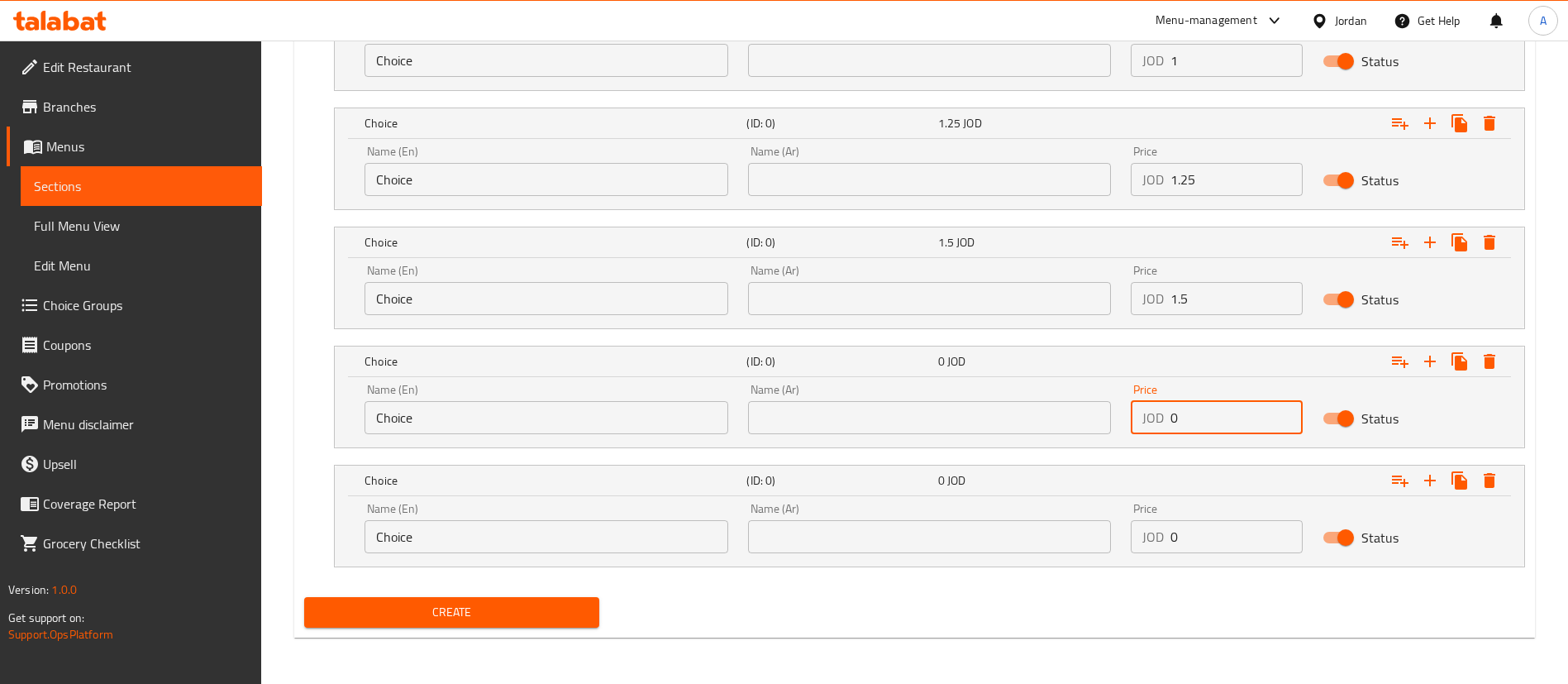
drag, startPoint x: 1218, startPoint y: 424, endPoint x: 1045, endPoint y: 436, distance: 173.4
click at [1046, 436] on div "Name (En) Choice Name (En) Name (Ar) Name (Ar) Price JOD 0 Price Status" at bounding box center [928, 409] width 1149 height 71
click at [1491, 472] on icon "Expand" at bounding box center [1488, 480] width 19 height 19
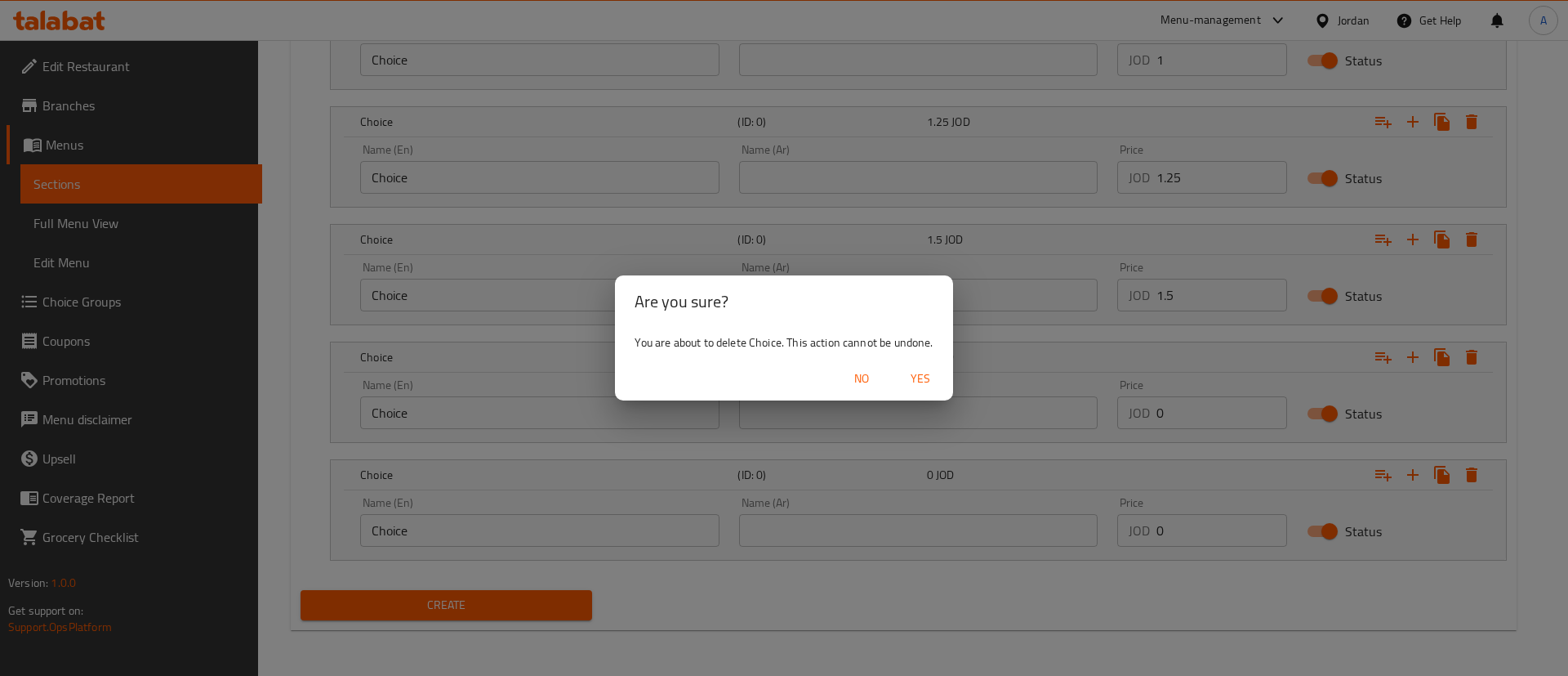
drag, startPoint x: 934, startPoint y: 384, endPoint x: 1095, endPoint y: 409, distance: 162.9
click at [937, 383] on span "Yes" at bounding box center [920, 378] width 39 height 20
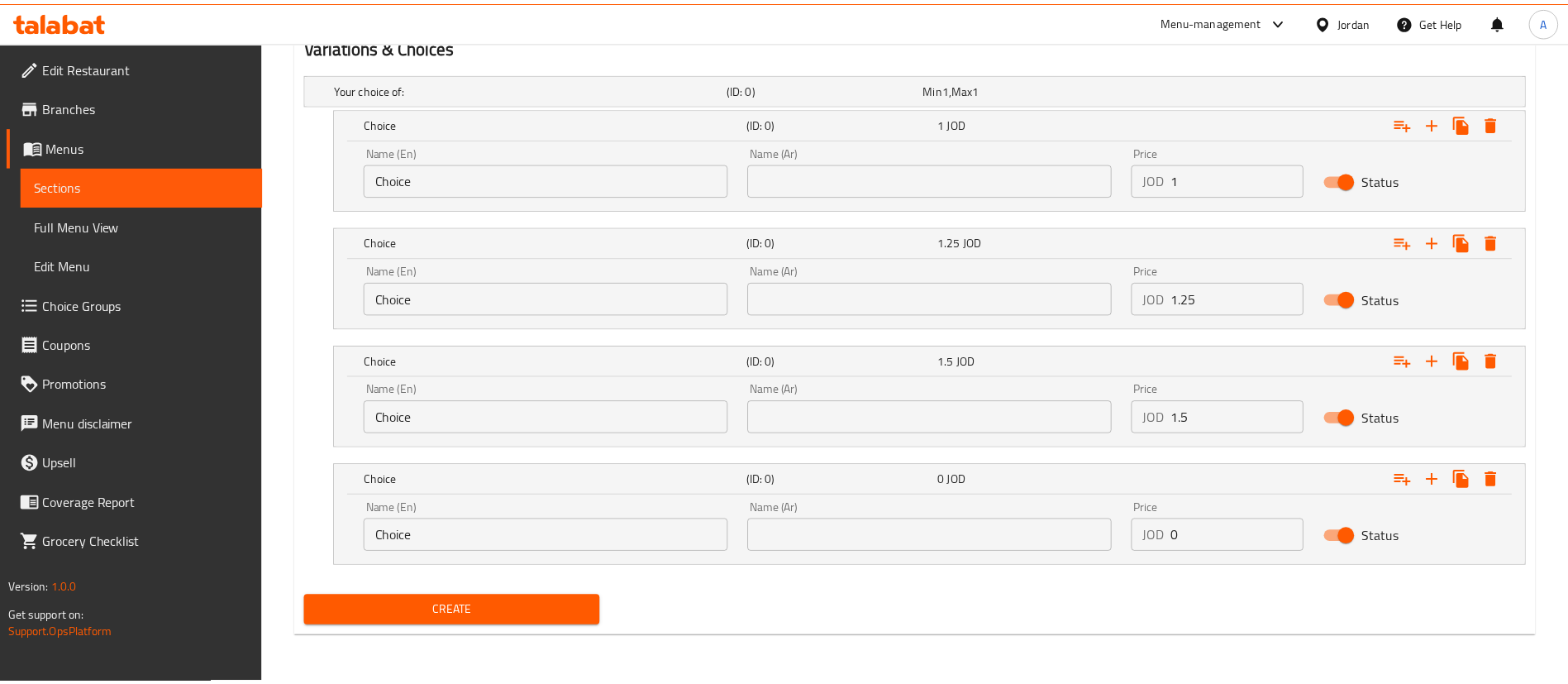
scroll to position [902, 0]
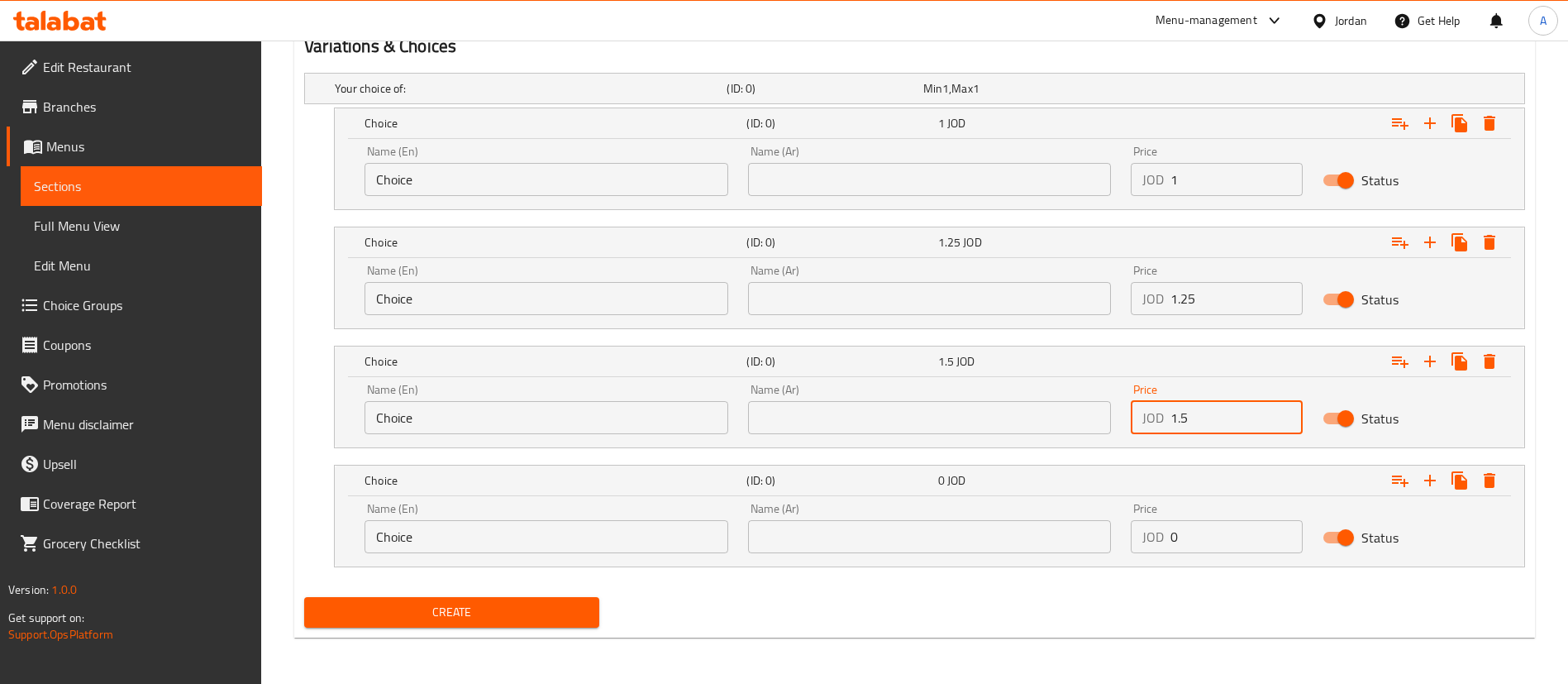
drag, startPoint x: 996, startPoint y: 430, endPoint x: 1147, endPoint y: 470, distance: 156.2
click at [981, 431] on div "Name (En) Choice Name (En) Name (Ar) Name (Ar) Price JOD 1.5 Price Status" at bounding box center [928, 409] width 1149 height 71
drag, startPoint x: 1216, startPoint y: 527, endPoint x: 1056, endPoint y: 528, distance: 160.0
click at [1040, 531] on div "Name (En) Choice Name (En) Name (Ar) Name (Ar) Price JOD 0 Price Status" at bounding box center [928, 528] width 1149 height 71
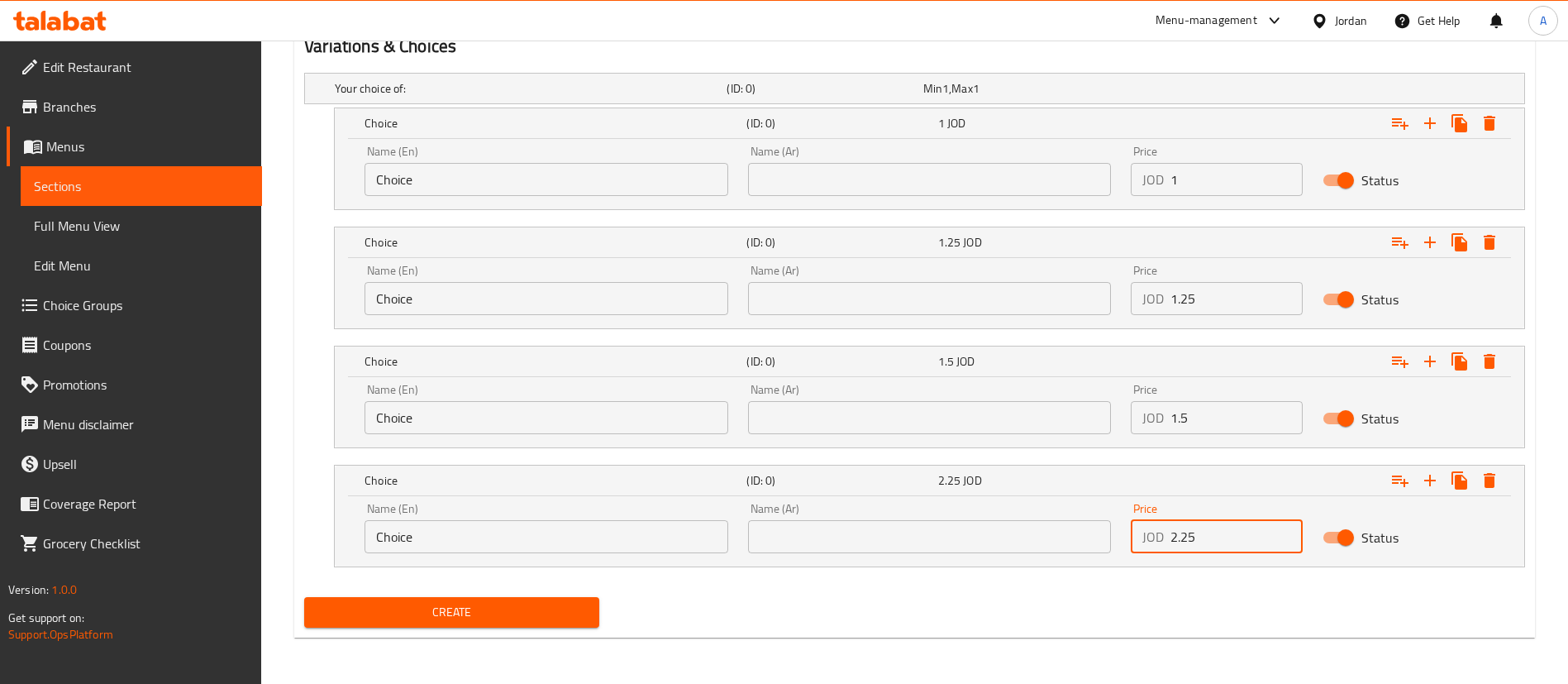
type input "2.25"
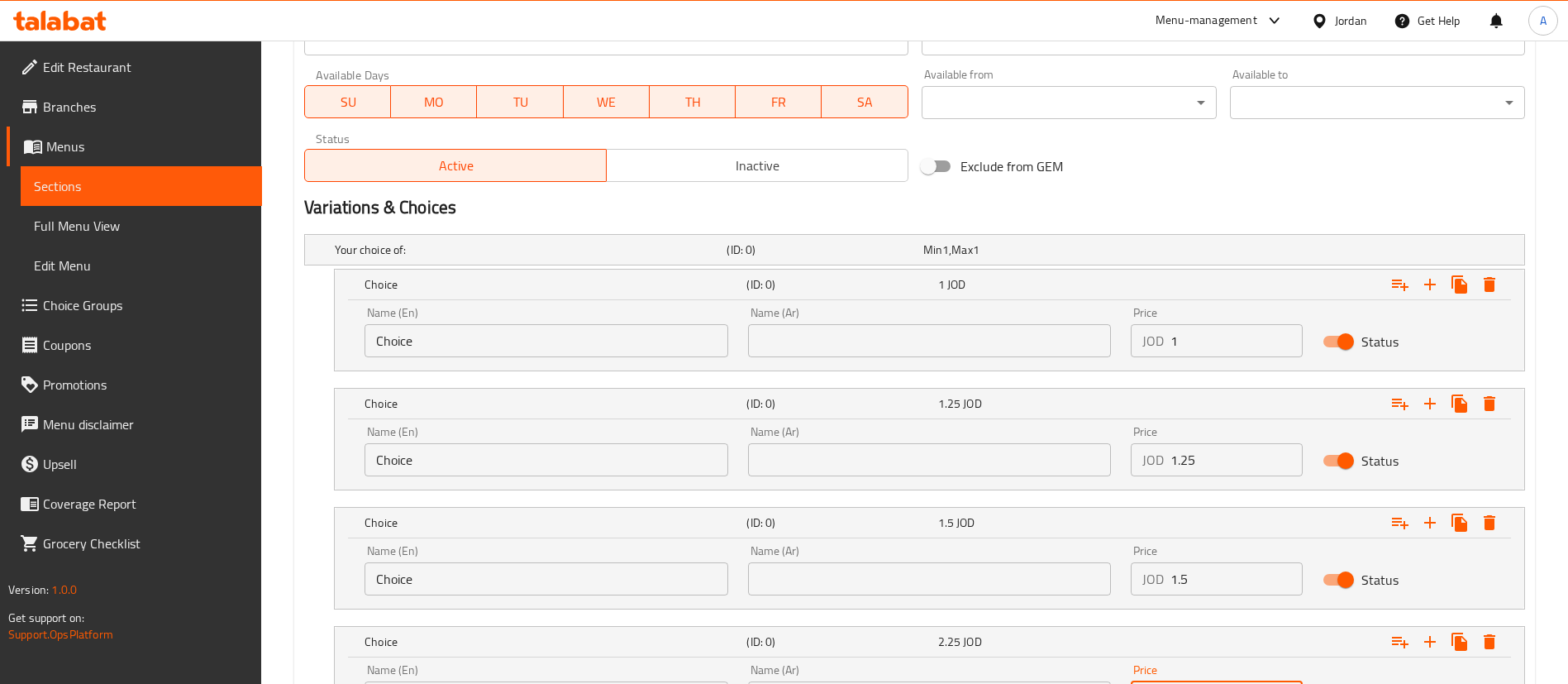
scroll to position [654, 0]
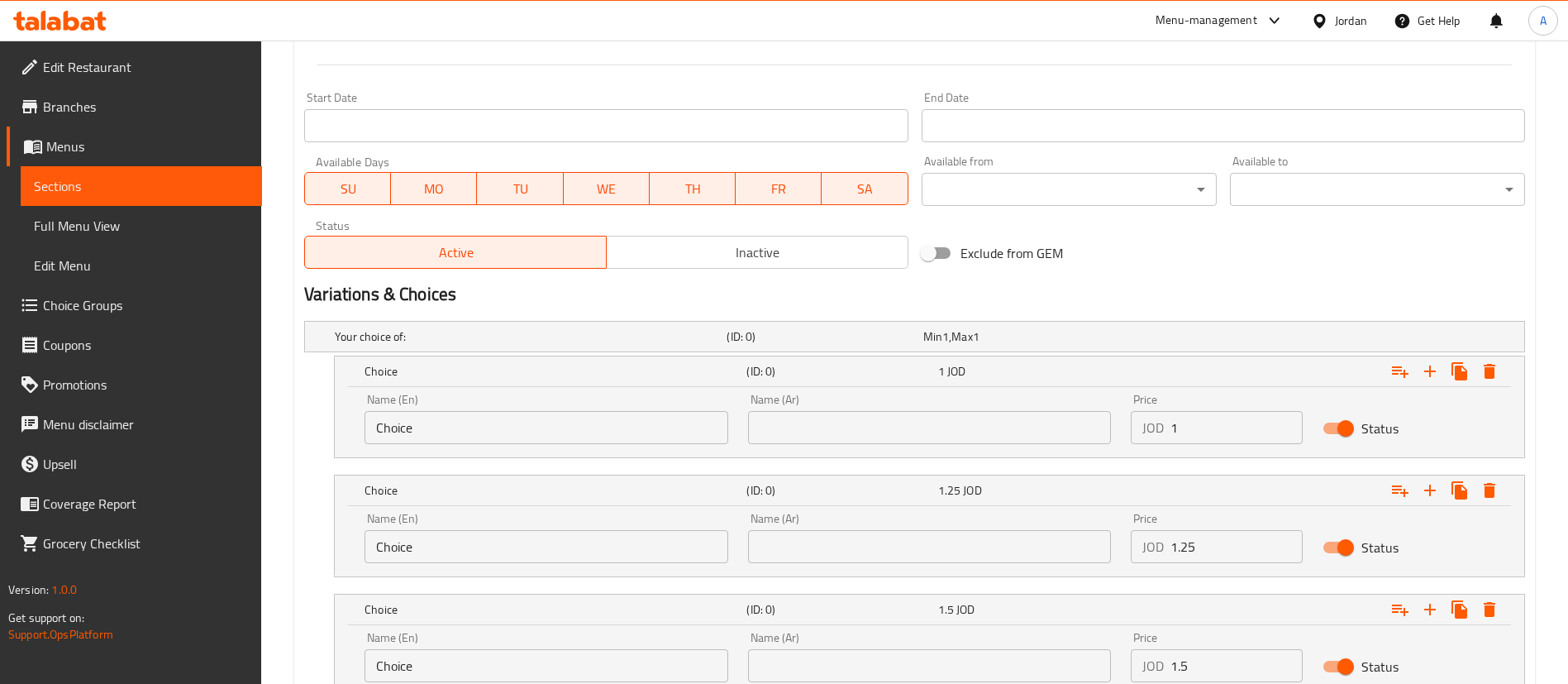
click at [198, 450] on div "Edit Restaurant Branches Menus Sections Full Menu View Edit Menu Choice Groups …" at bounding box center [784, 159] width 1568 height 1545
type input "Small"
click at [826, 422] on input "text" at bounding box center [930, 427] width 364 height 33
type input "صغير"
click at [865, 551] on input "text" at bounding box center [930, 546] width 364 height 33
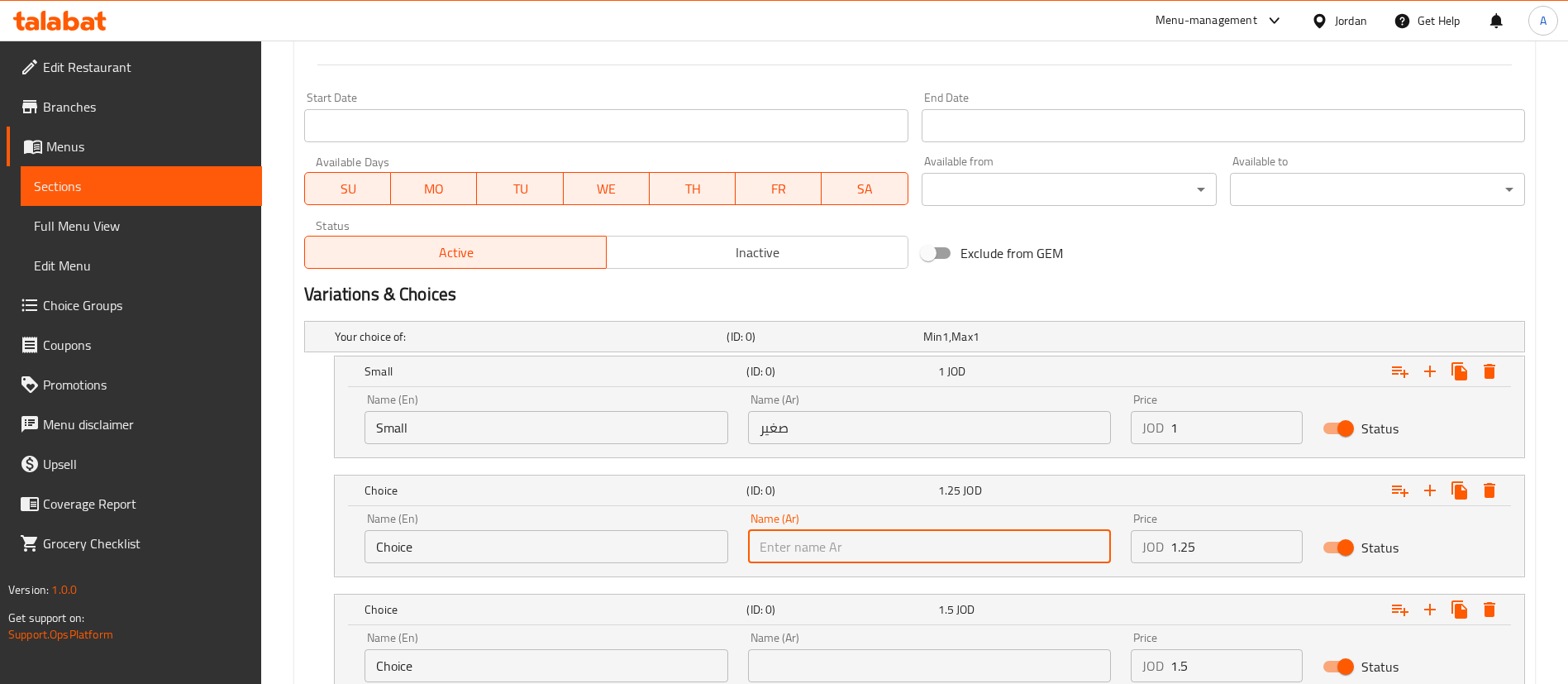
drag, startPoint x: 451, startPoint y: 554, endPoint x: 246, endPoint y: 528, distance: 206.6
click at [246, 530] on div "Edit Restaurant Branches Menus Sections Full Menu View Edit Menu Choice Groups …" at bounding box center [784, 159] width 1568 height 1545
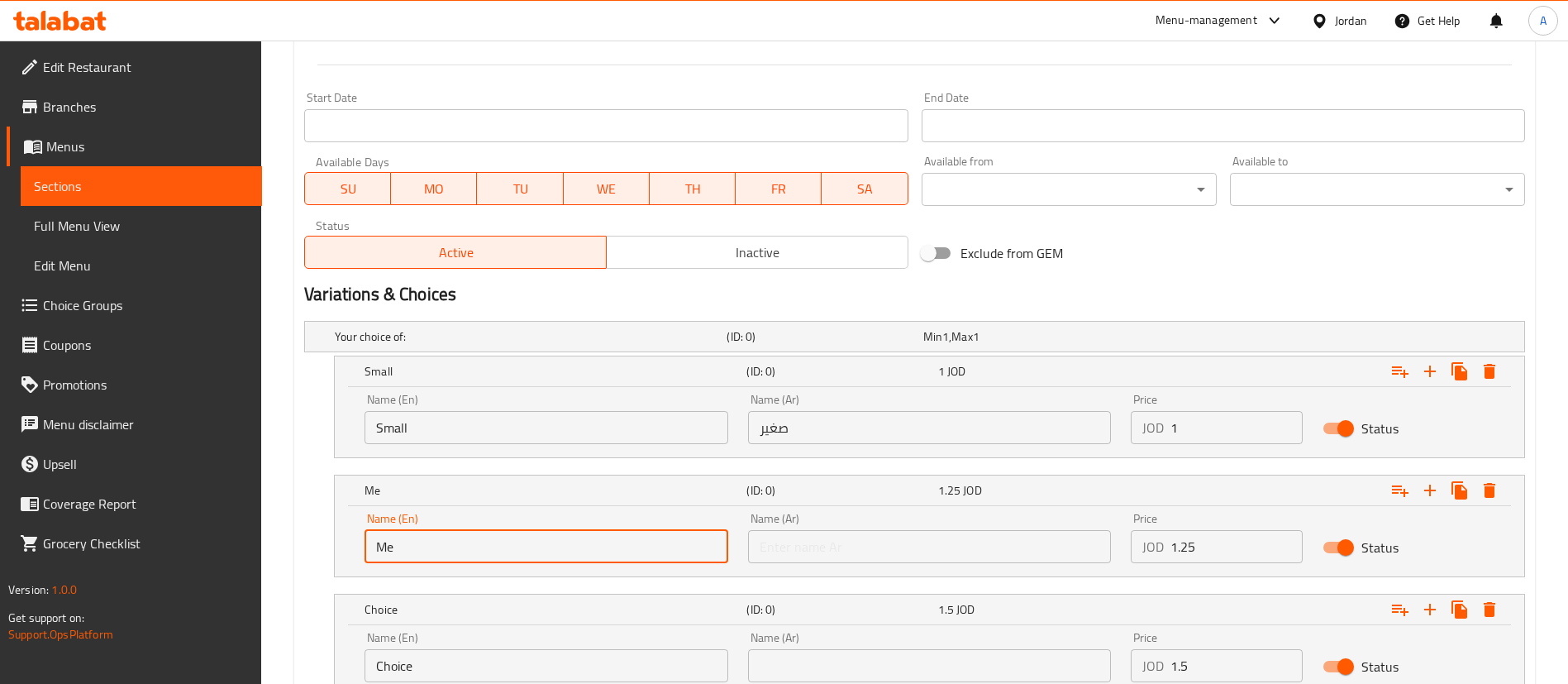
type input "Medium"
click at [838, 556] on input "text" at bounding box center [930, 546] width 364 height 33
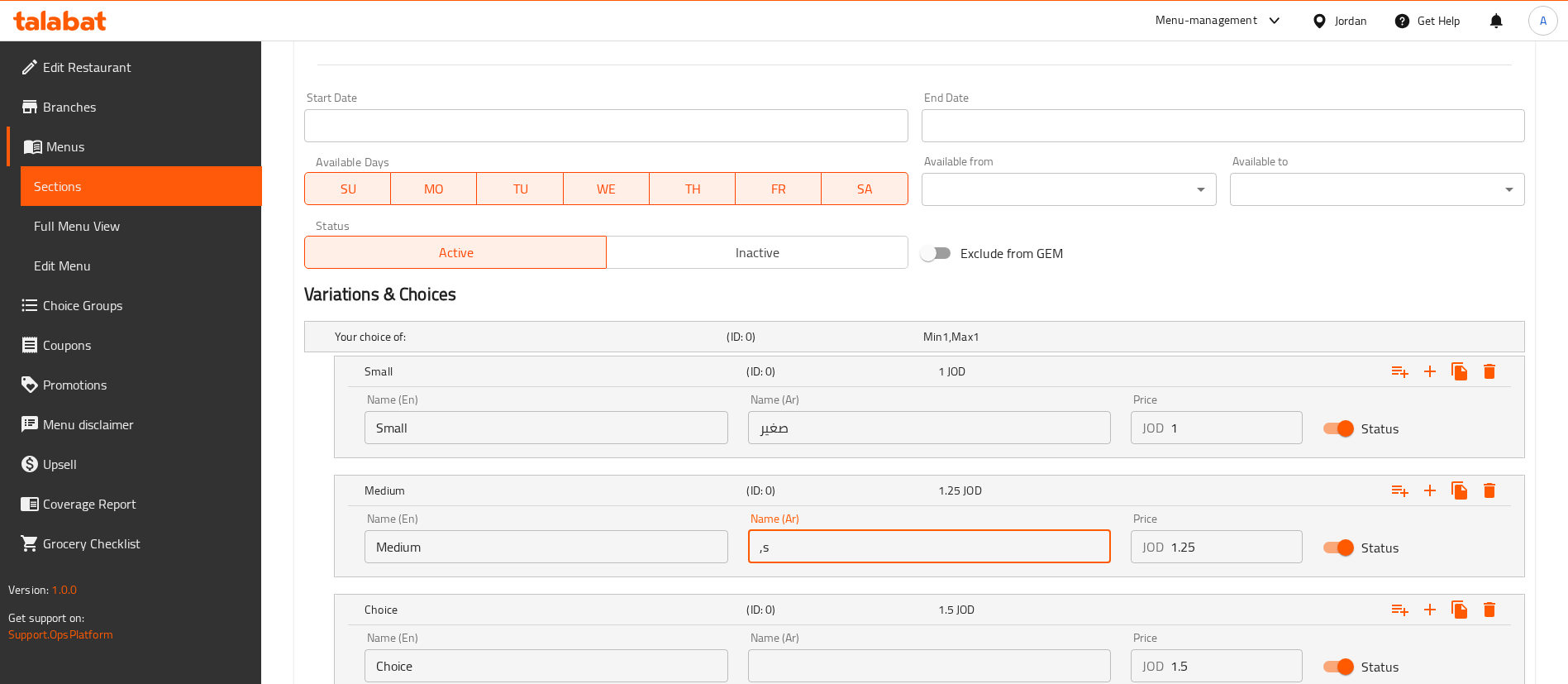
type input ","
type input "وسط"
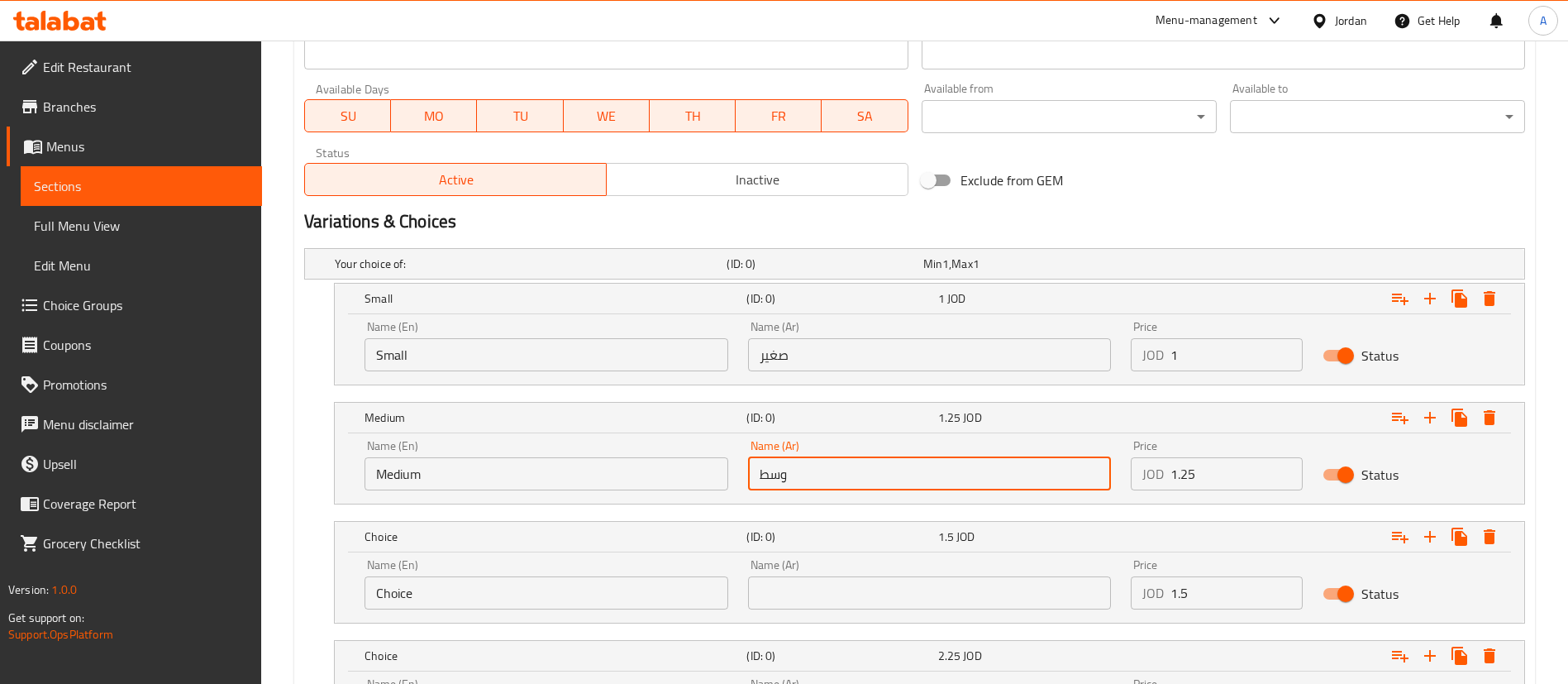
scroll to position [778, 0]
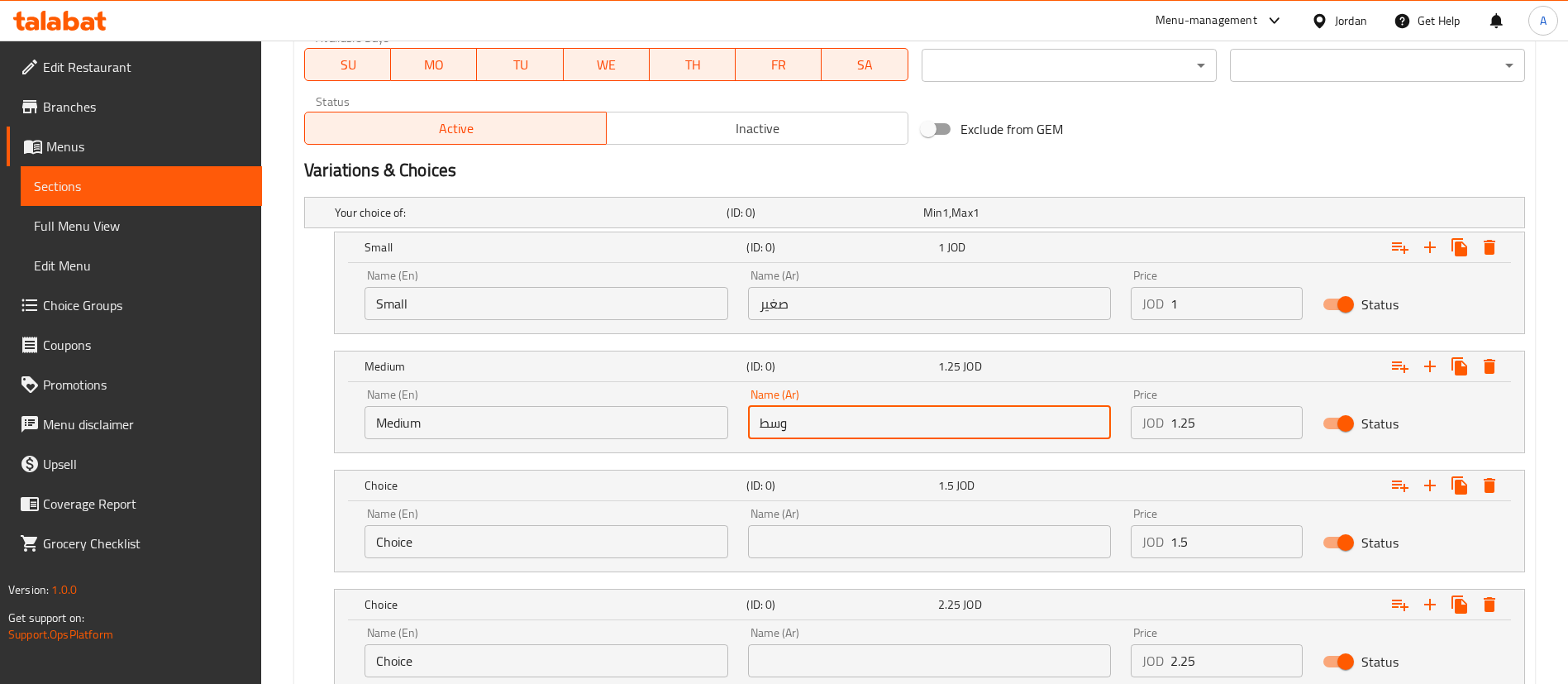
drag, startPoint x: 517, startPoint y: 551, endPoint x: 259, endPoint y: 543, distance: 258.1
click at [306, 558] on div "Choice (ID: 0) 1.5 JOD Name (En) Choice Name (En) Name (Ar) Name (Ar) Price JOD…" at bounding box center [914, 521] width 1221 height 103
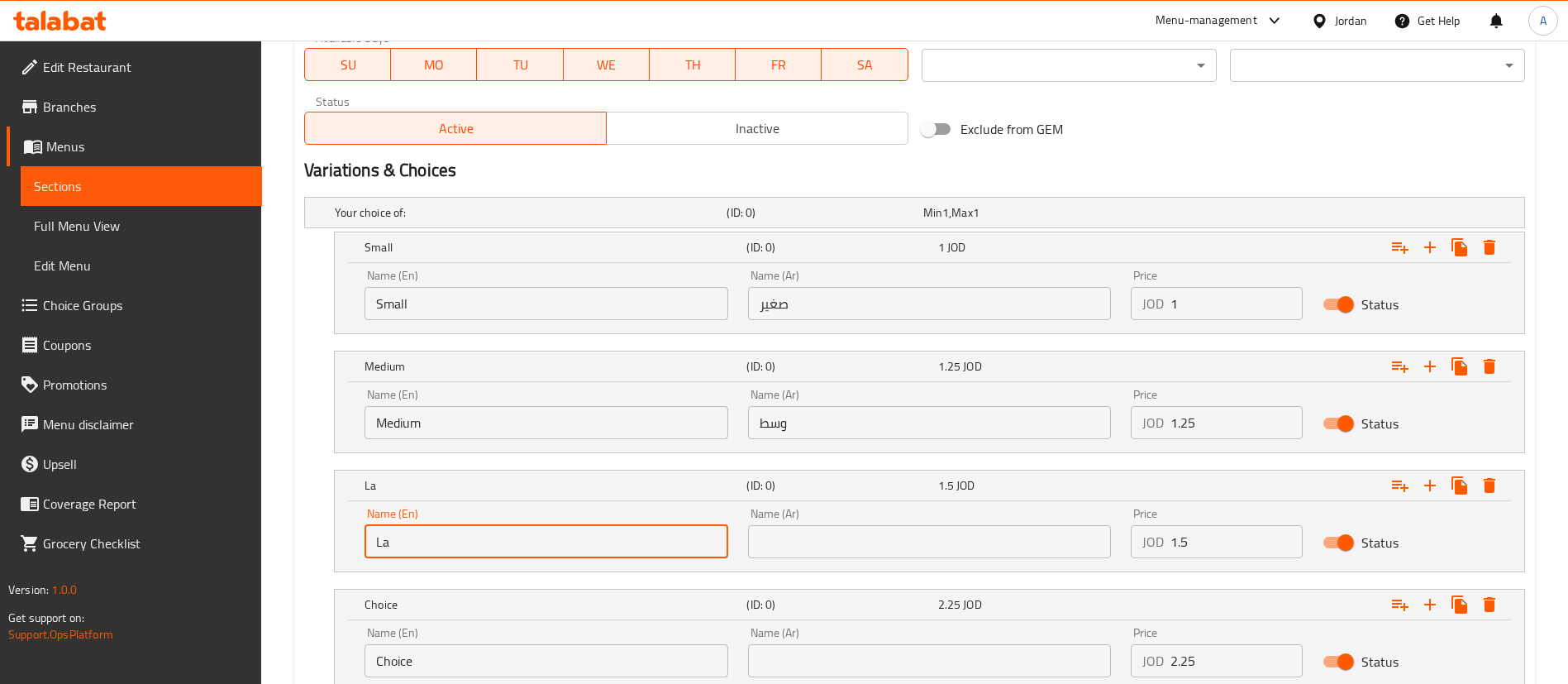
type input "Large"
click at [844, 551] on input "text" at bounding box center [930, 541] width 364 height 33
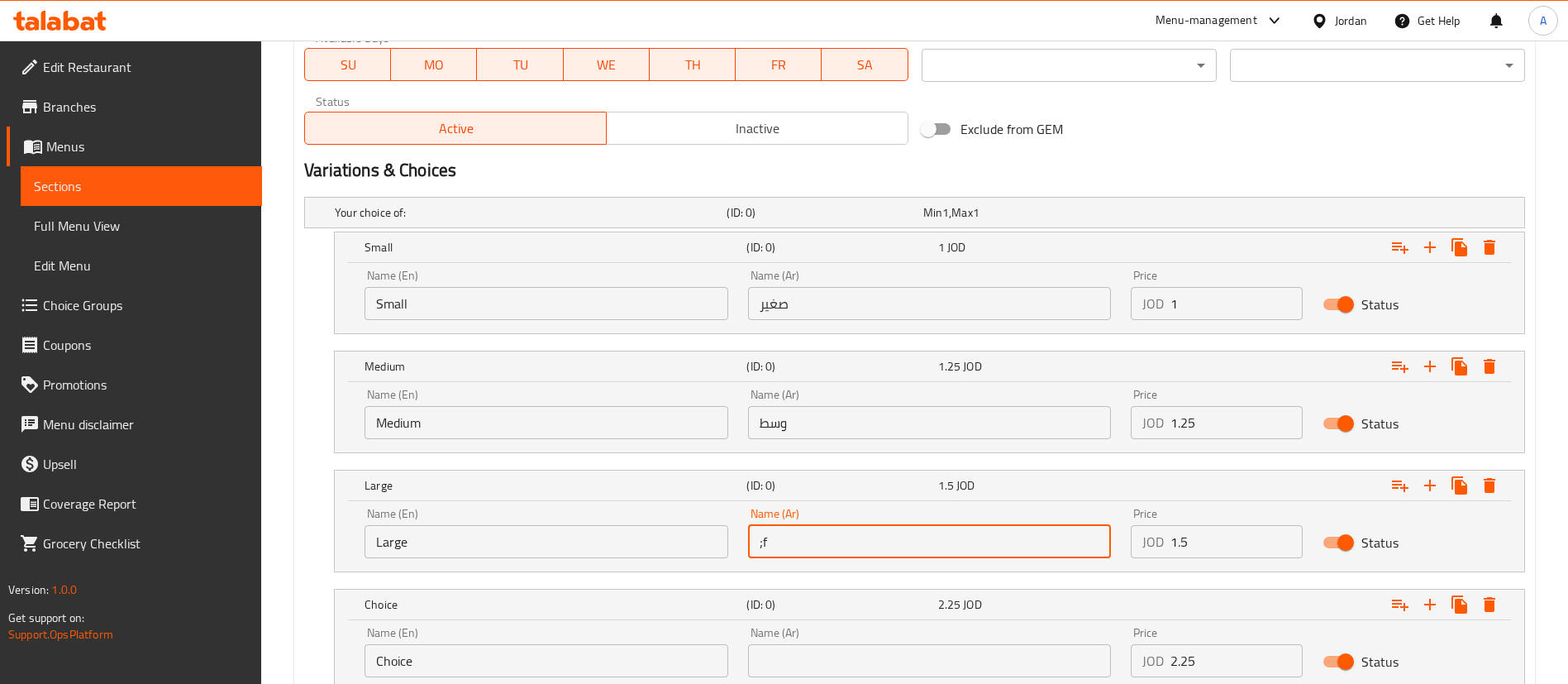
type input ";"
type input "كبير"
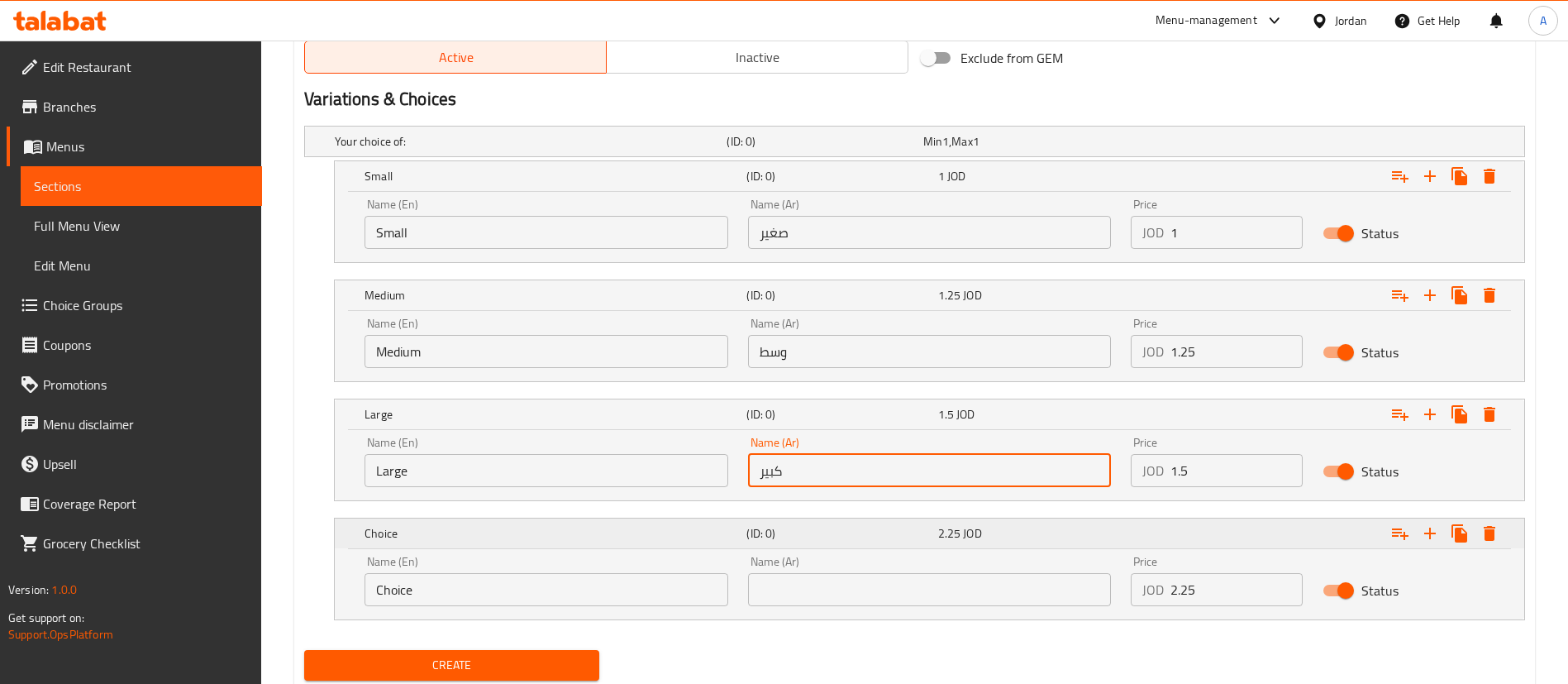
scroll to position [902, 0]
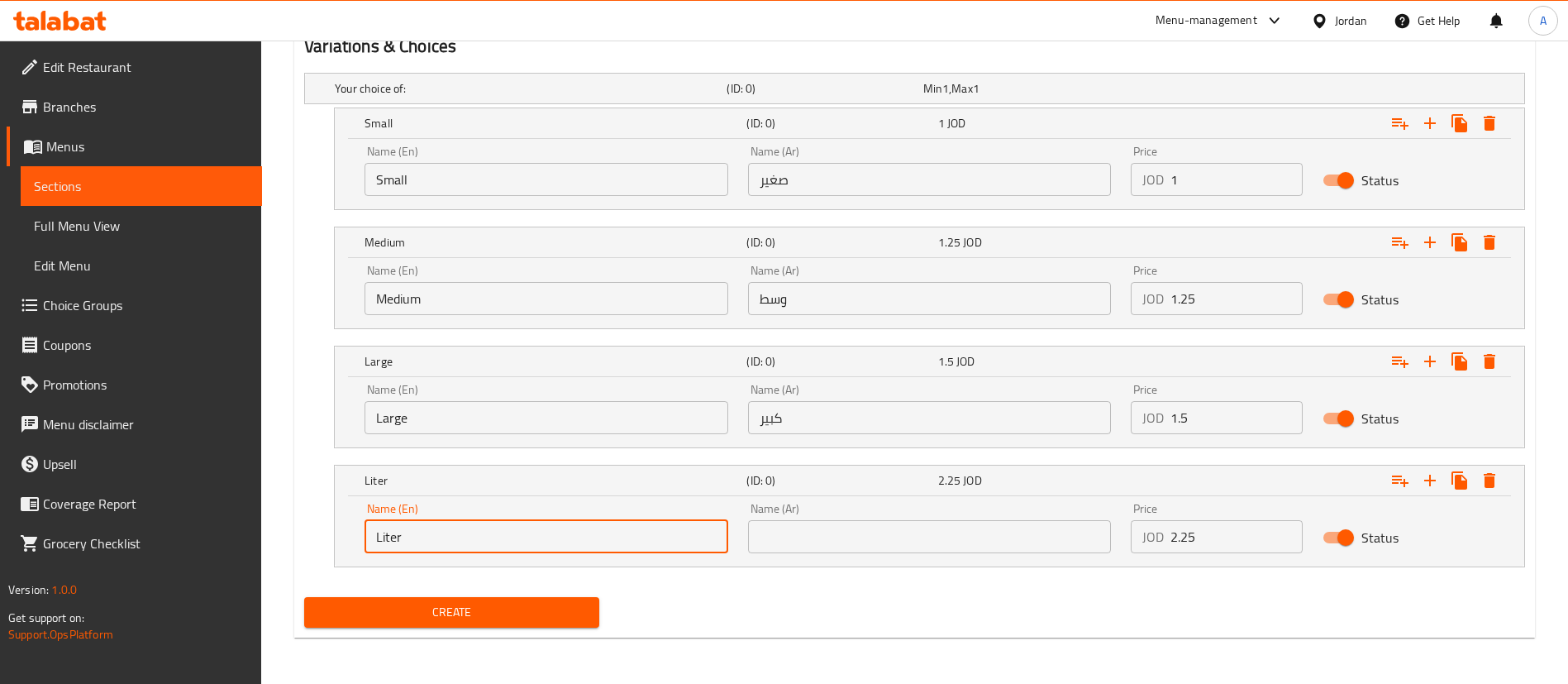
type input "Liter"
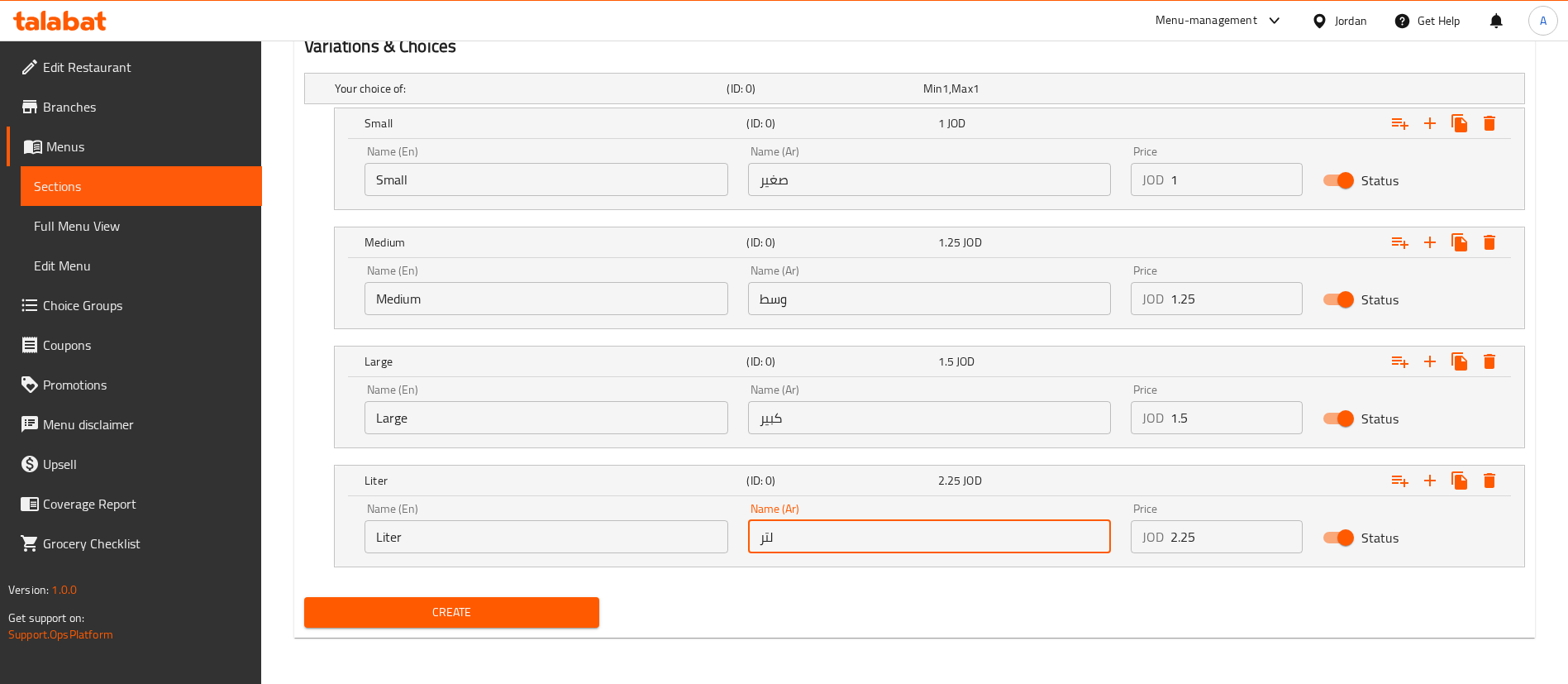
type input "لتر"
click at [304, 597] on button "Create" at bounding box center [451, 612] width 295 height 31
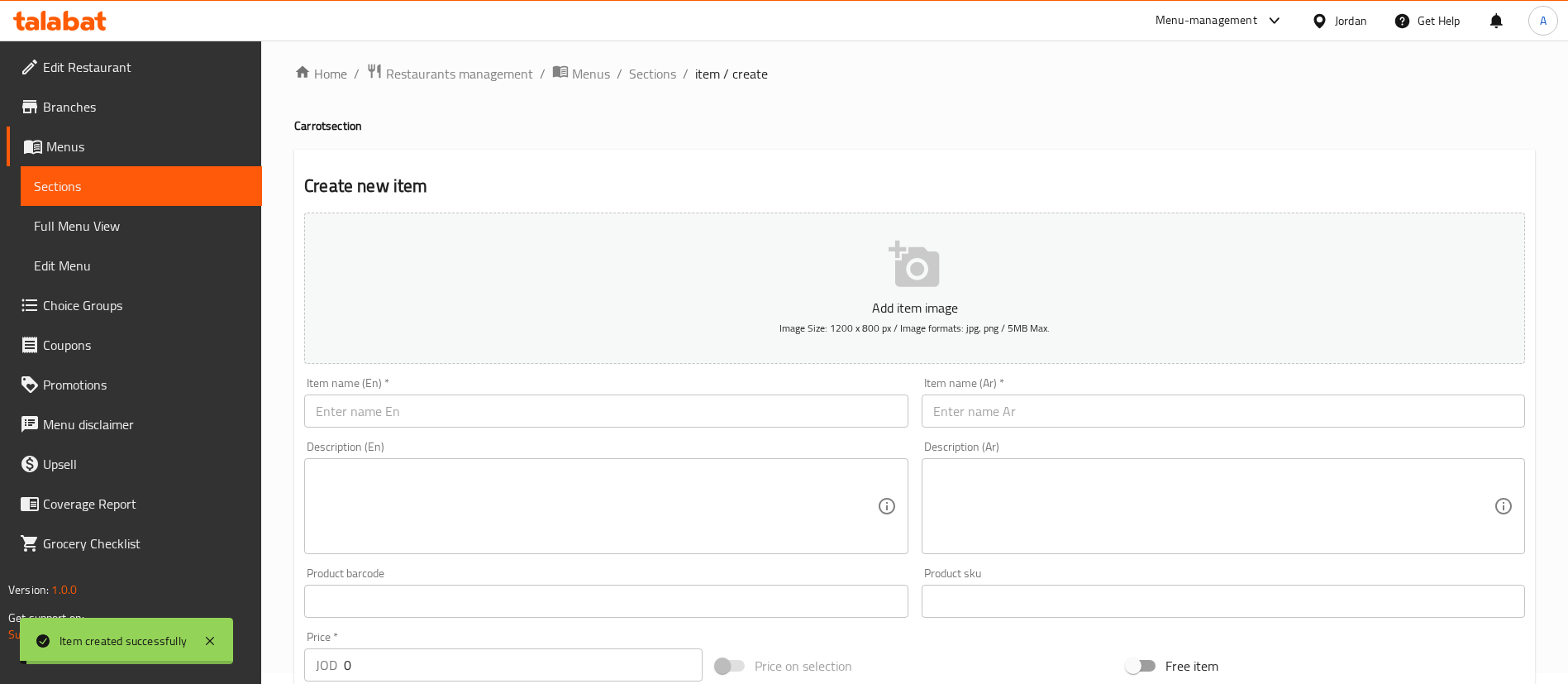
scroll to position [0, 0]
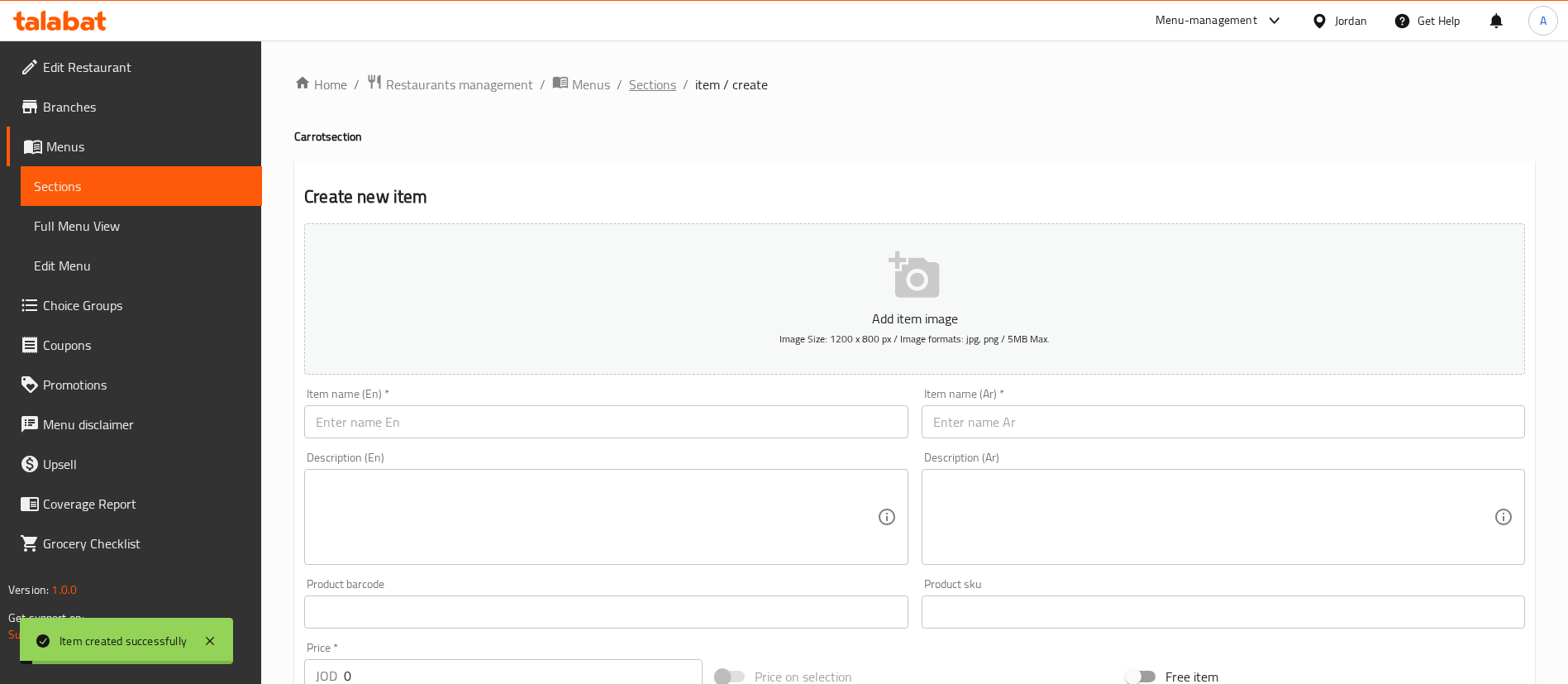
click at [659, 76] on span "Sections" at bounding box center [652, 84] width 47 height 19
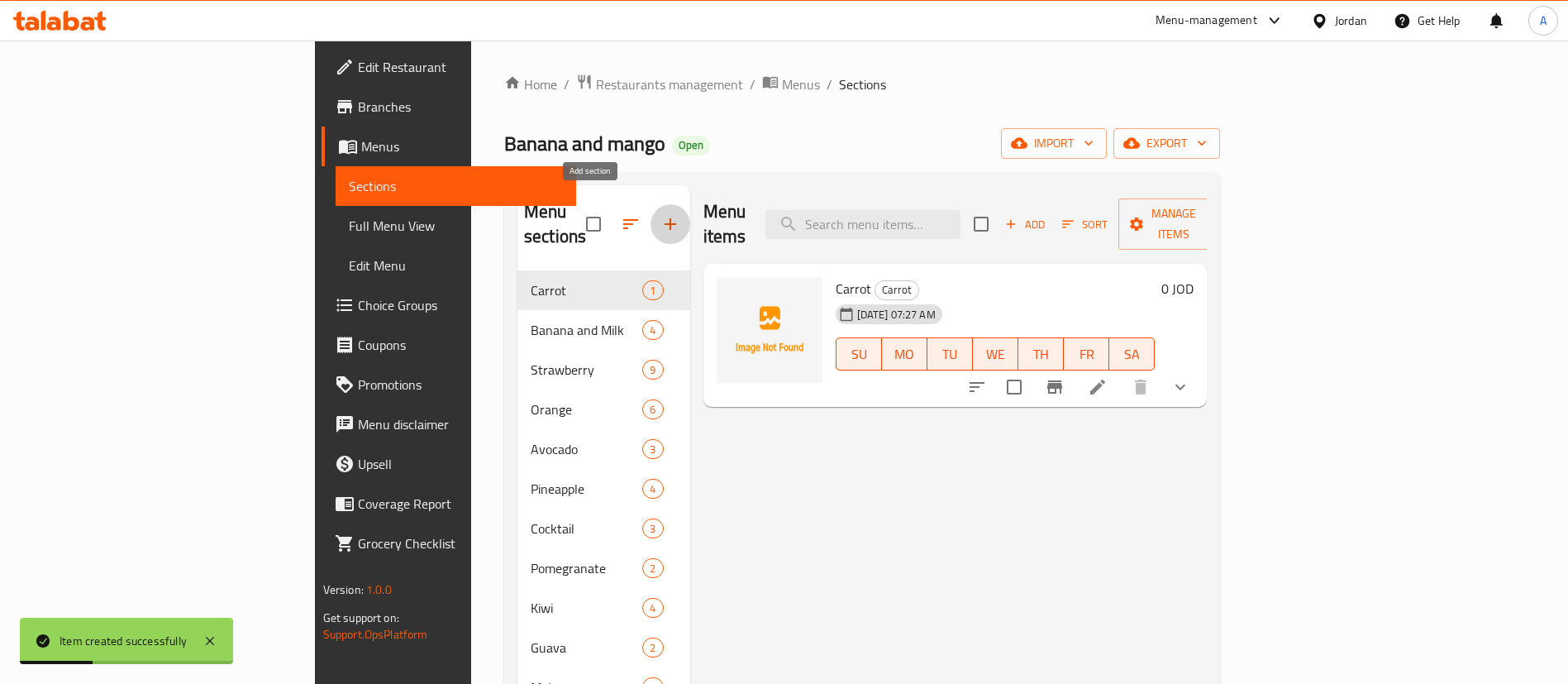
click at [650, 204] on button "button" at bounding box center [670, 224] width 40 height 40
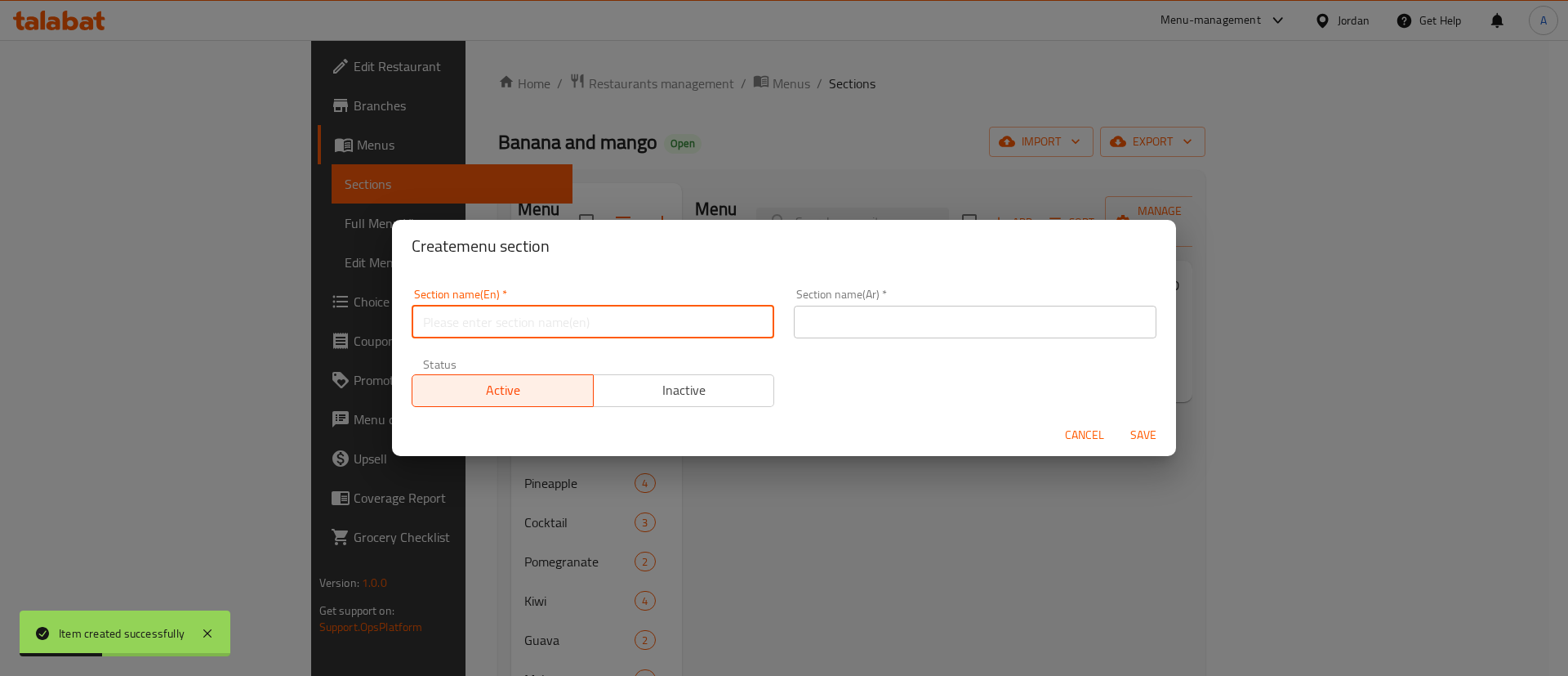
click at [620, 322] on input "text" at bounding box center [592, 321] width 362 height 32
type input "Crepe"
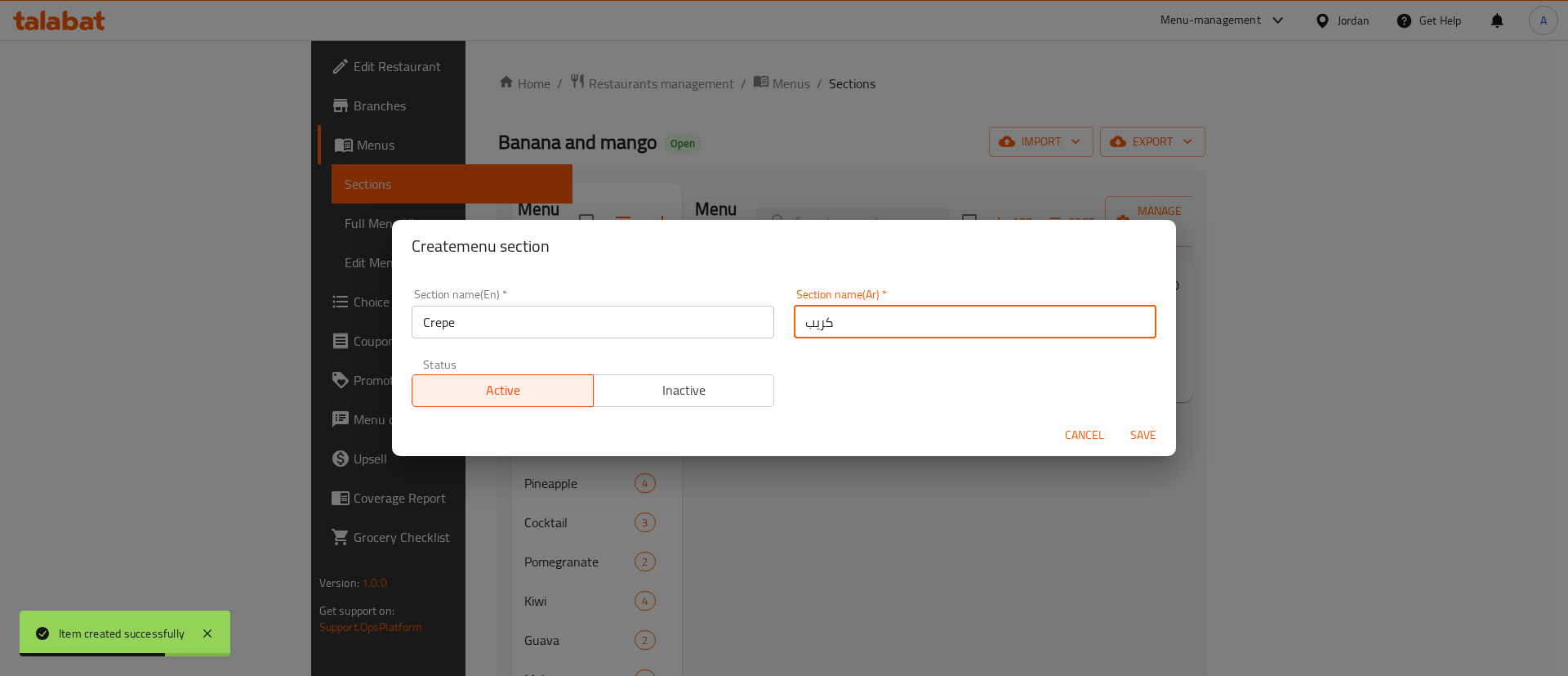
type input "كريب"
click at [1118, 420] on button "Save" at bounding box center [1144, 435] width 52 height 31
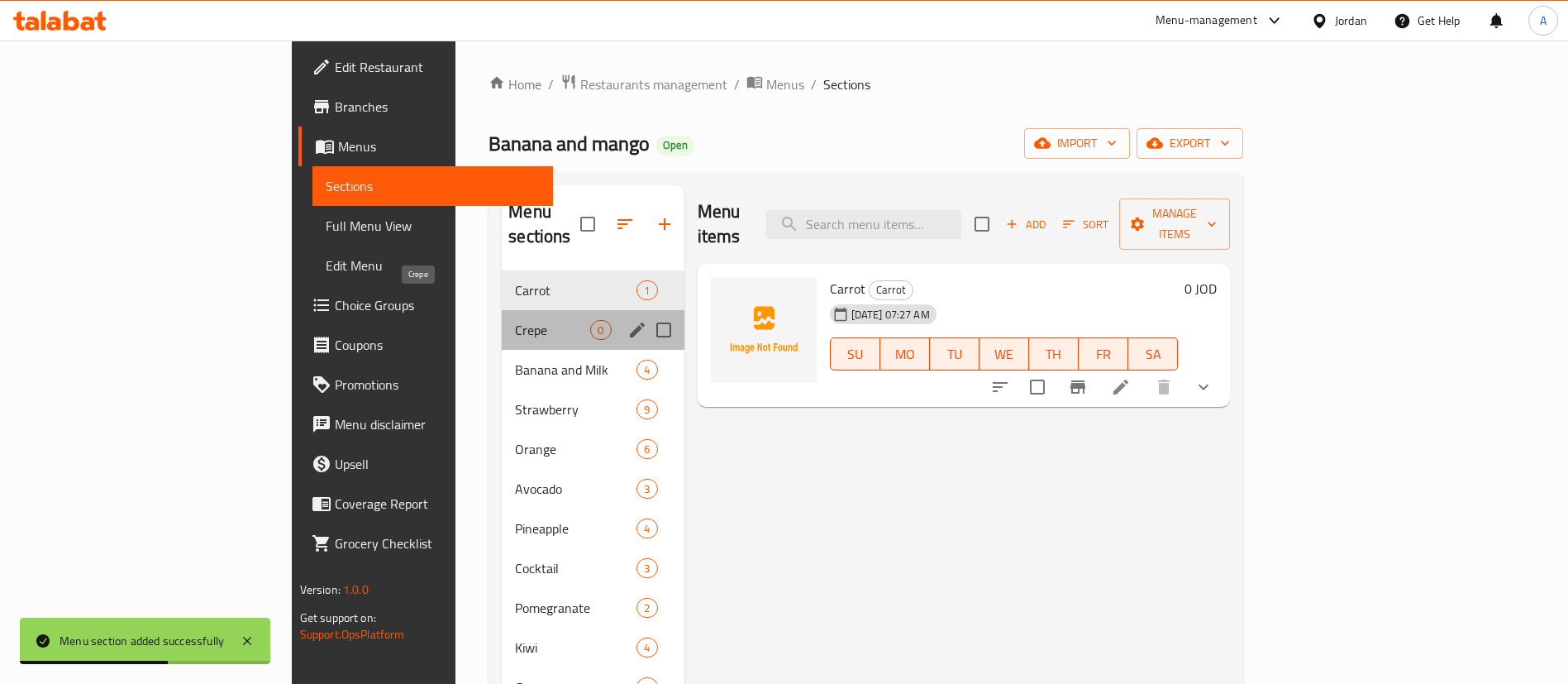
click at [515, 320] on span "Crepe" at bounding box center [552, 330] width 75 height 19
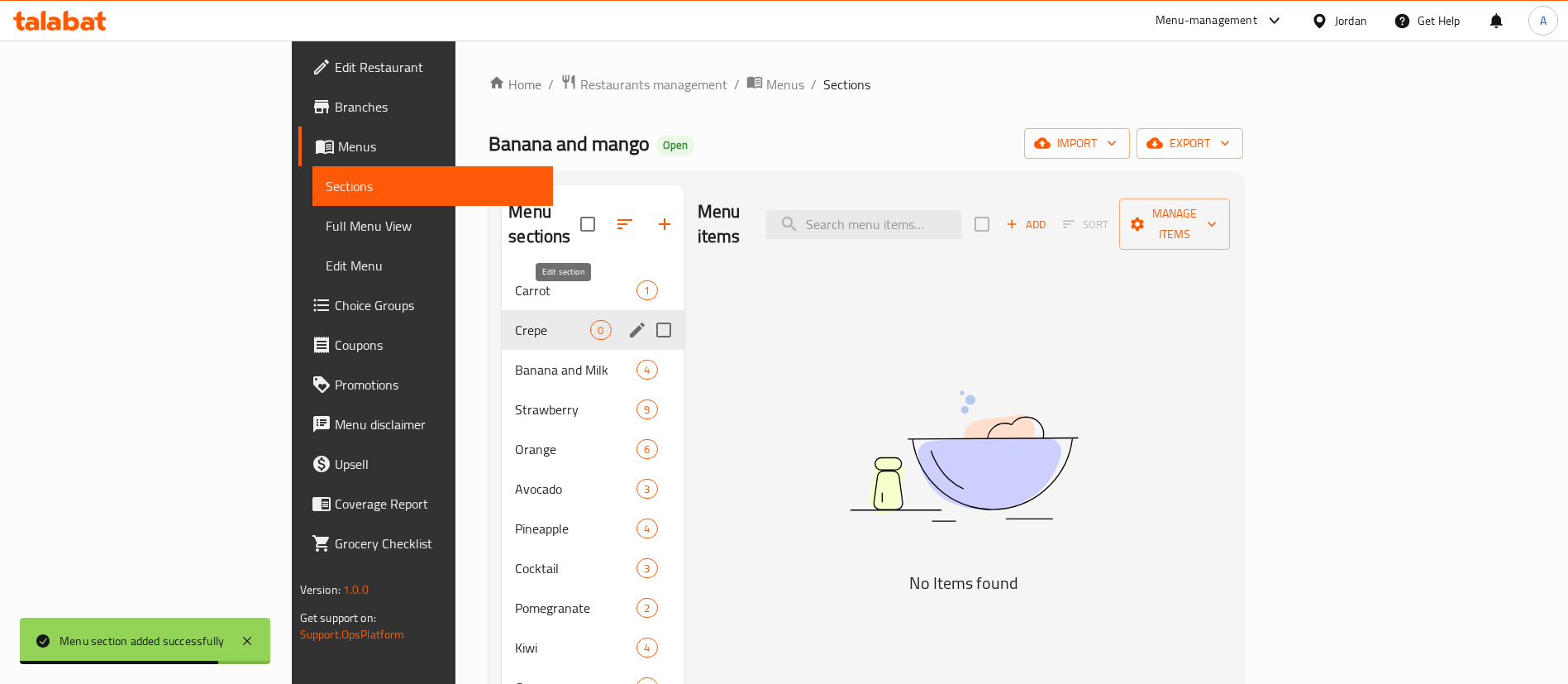
click at [630, 323] on icon "edit" at bounding box center [637, 330] width 15 height 15
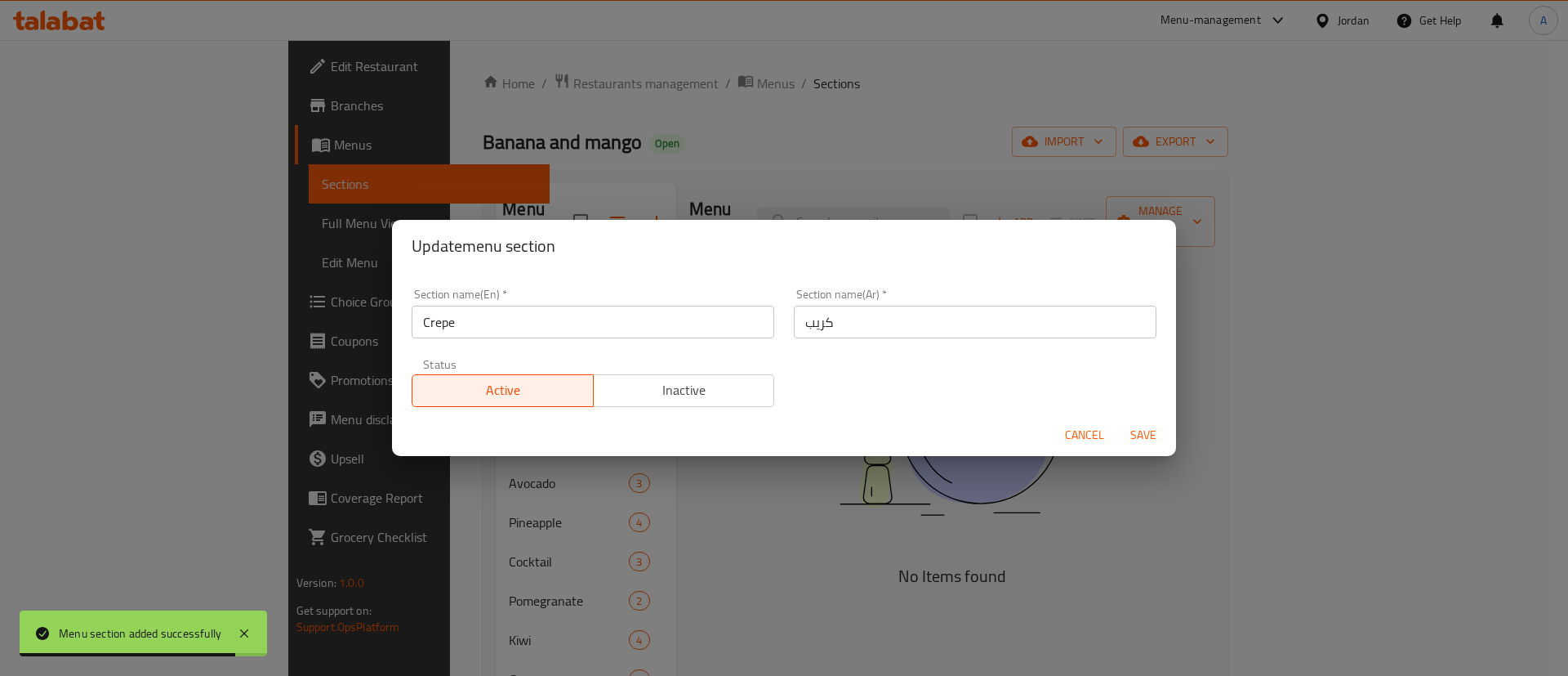
click at [550, 317] on input "Crepe" at bounding box center [592, 321] width 362 height 32
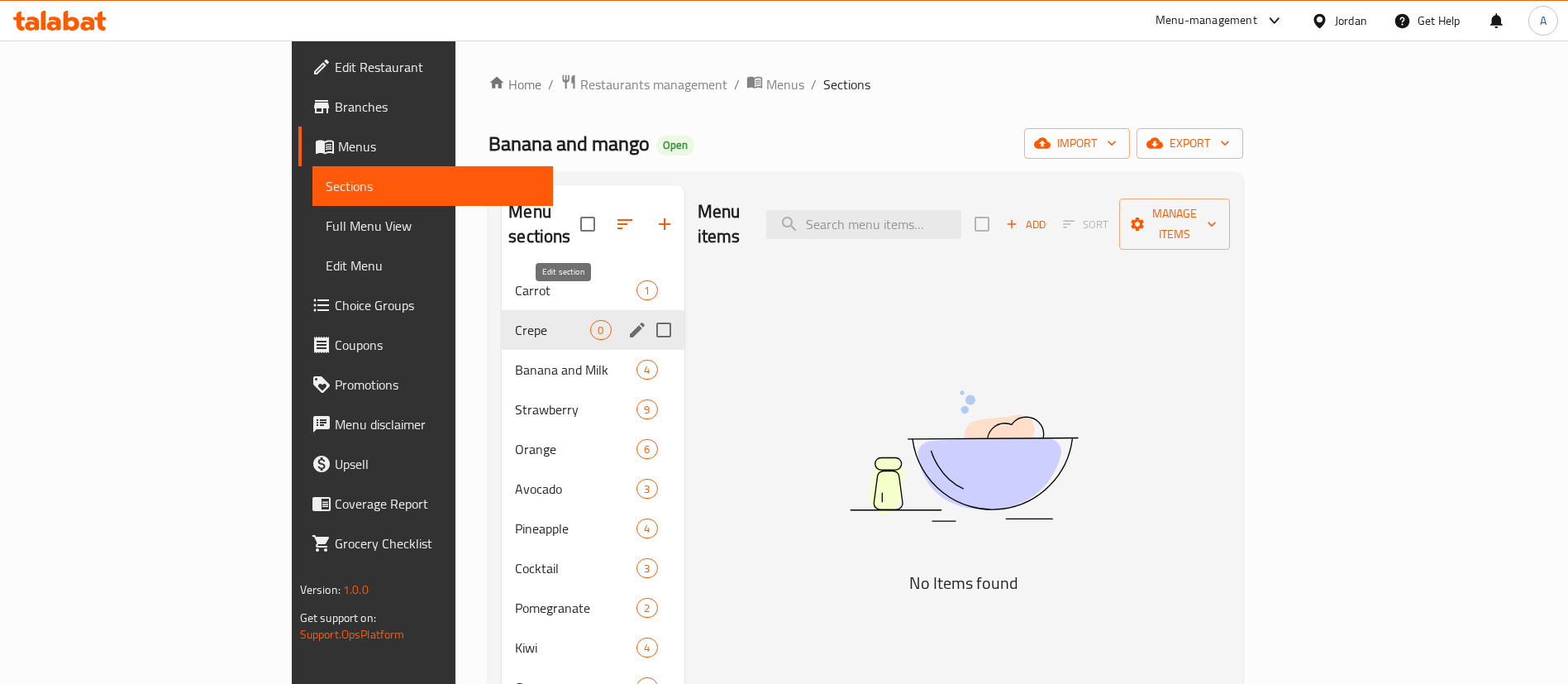
click at [627, 320] on icon "edit" at bounding box center [637, 330] width 19 height 19
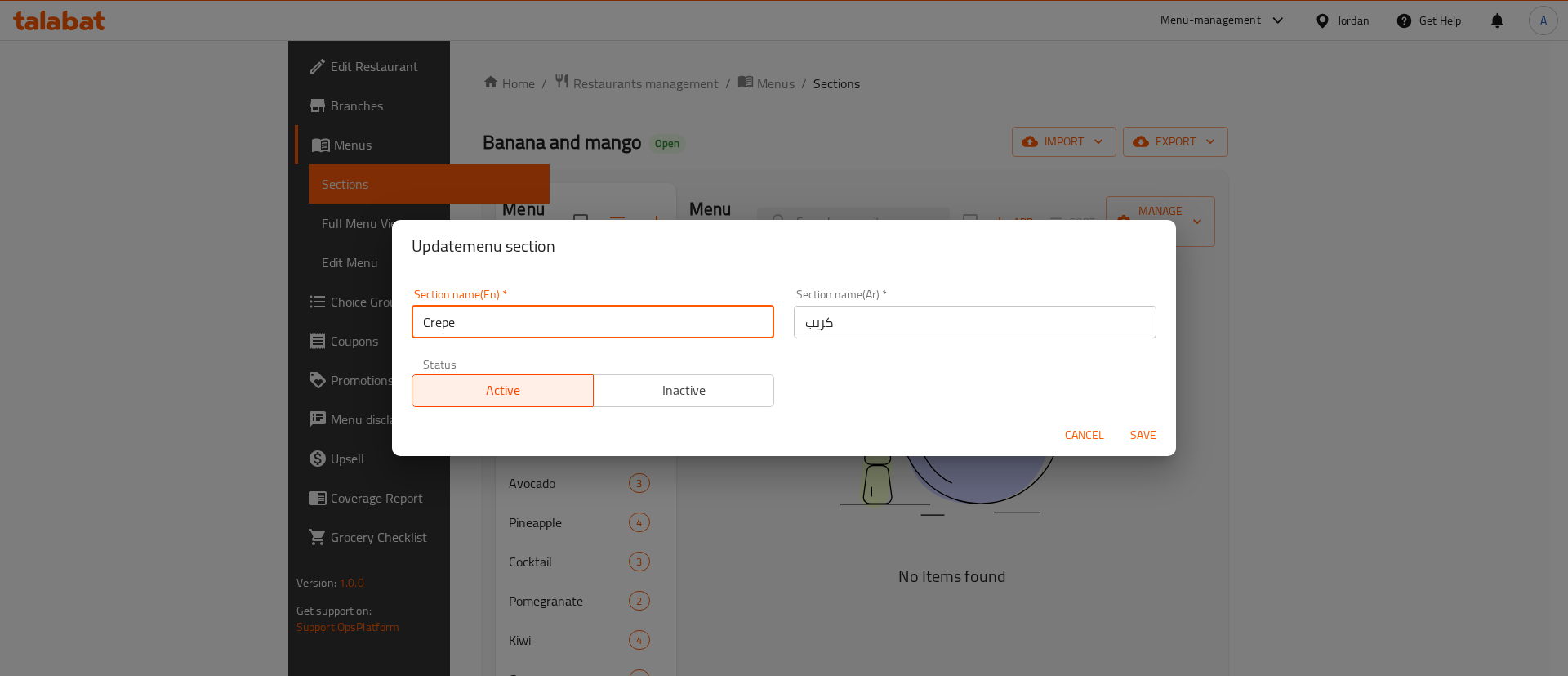
drag, startPoint x: 401, startPoint y: 328, endPoint x: 298, endPoint y: 322, distance: 103.2
click at [283, 329] on div "Update menu section Section name(En)   * Crepe Section name(En) * Section name(…" at bounding box center [784, 338] width 1568 height 676
type input "Desserts"
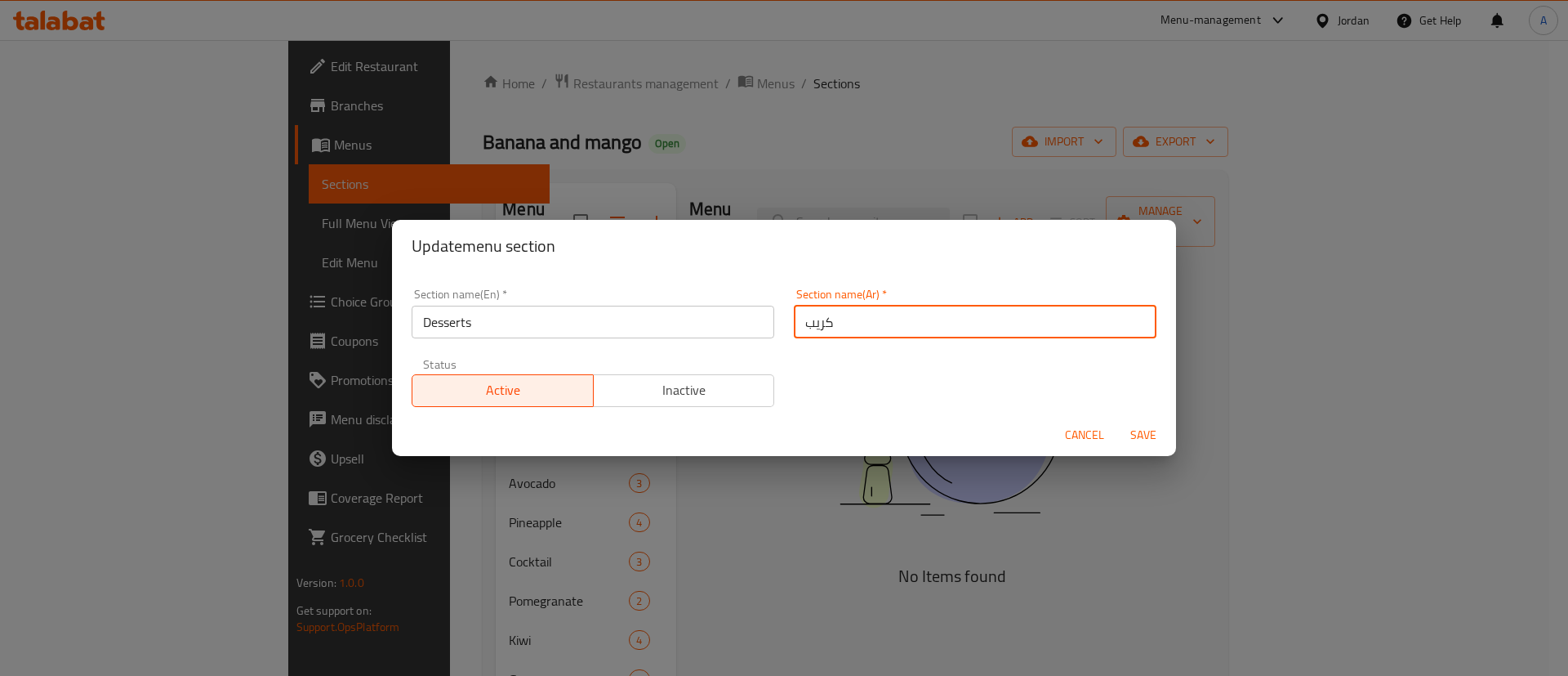
type input "ج"
type input "حلويات"
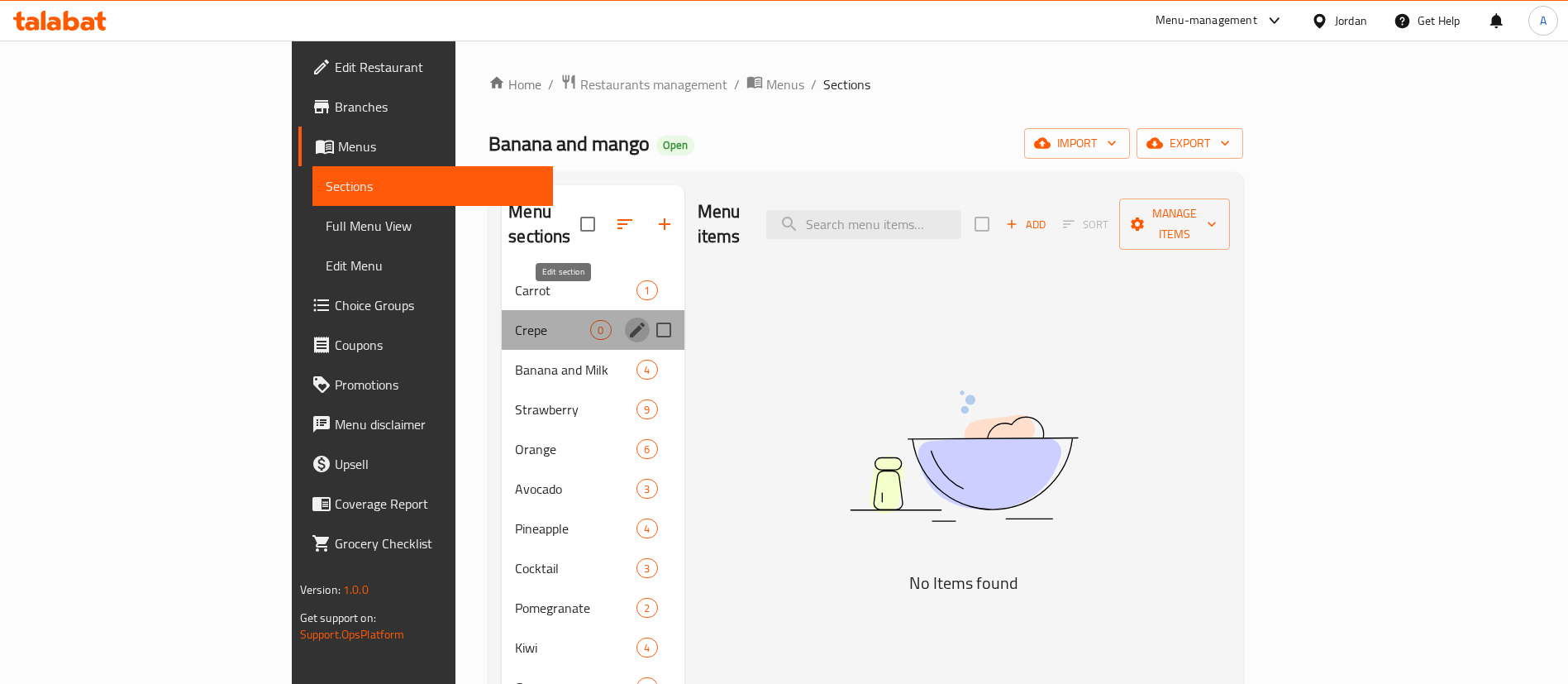
click at [630, 323] on icon "edit" at bounding box center [637, 330] width 15 height 15
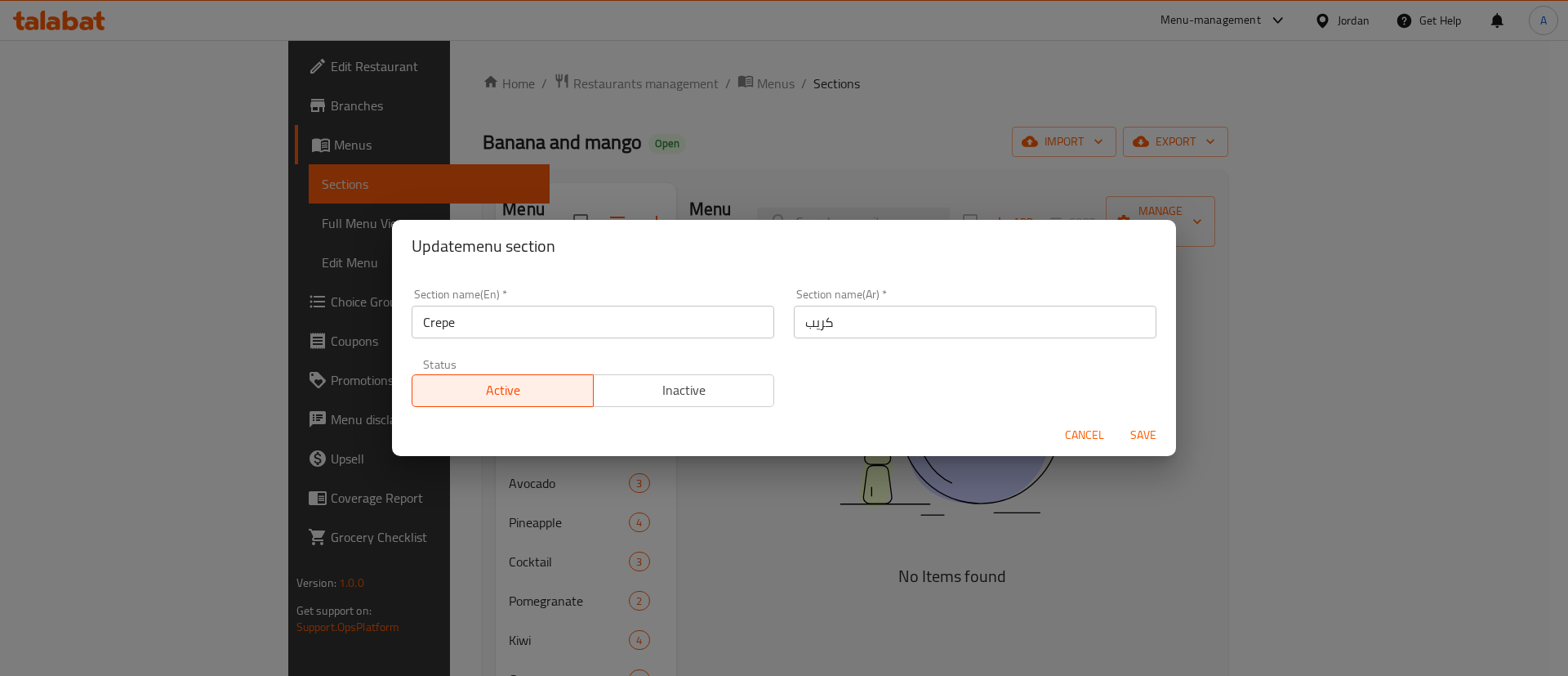
drag, startPoint x: 590, startPoint y: 322, endPoint x: 237, endPoint y: 323, distance: 353.0
click at [249, 324] on div "Update menu section Section name(En)   * Crepe Section name(En) * Section name(…" at bounding box center [784, 338] width 1568 height 676
type input "d"
type input "Desserts"
type button "0"
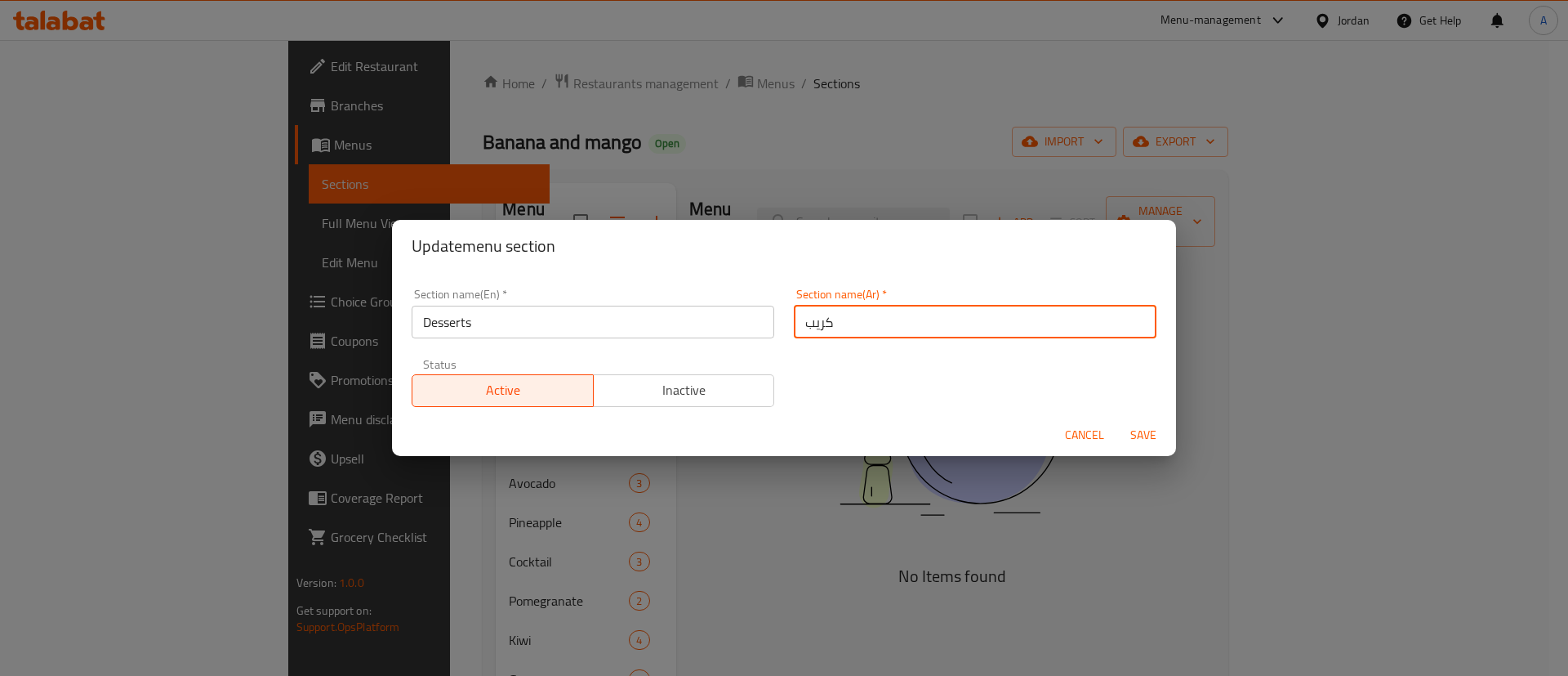
click at [834, 328] on input "كريب" at bounding box center [974, 321] width 362 height 32
click at [831, 329] on input "كريب" at bounding box center [974, 321] width 362 height 32
type input "حلويات"
click at [1118, 420] on button "Save" at bounding box center [1144, 435] width 52 height 31
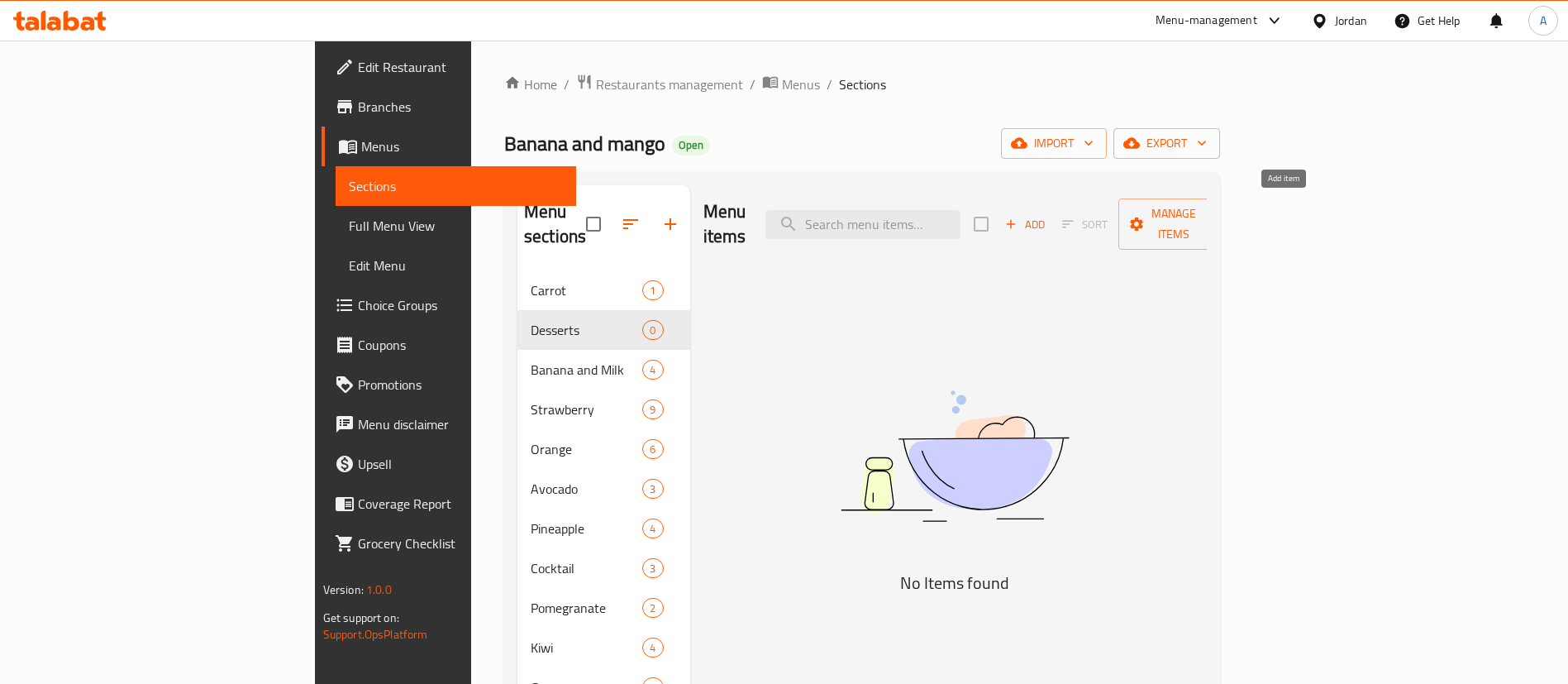
click at [1047, 215] on span "Add" at bounding box center [1025, 224] width 45 height 19
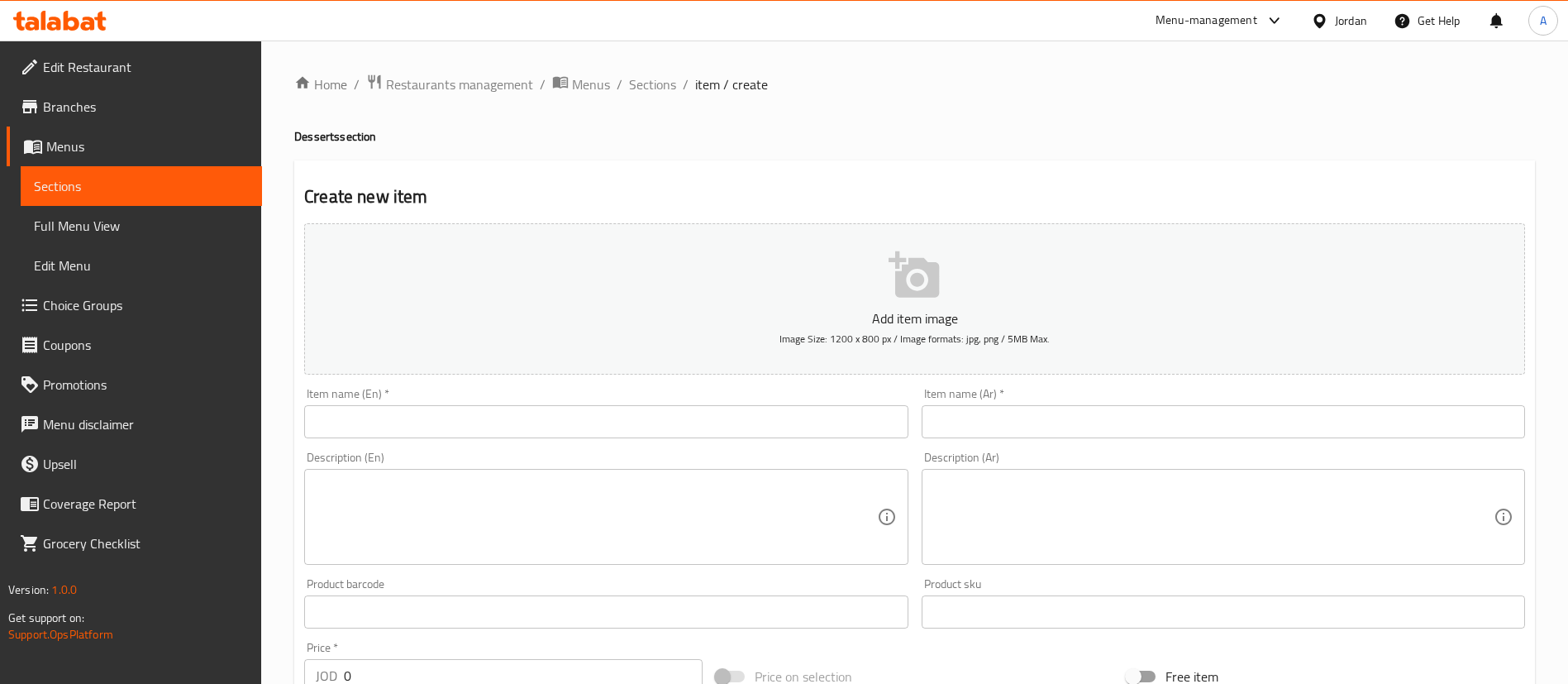
click at [1004, 442] on div "Item name (Ar)   * Item name (Ar) *" at bounding box center [1223, 413] width 617 height 64
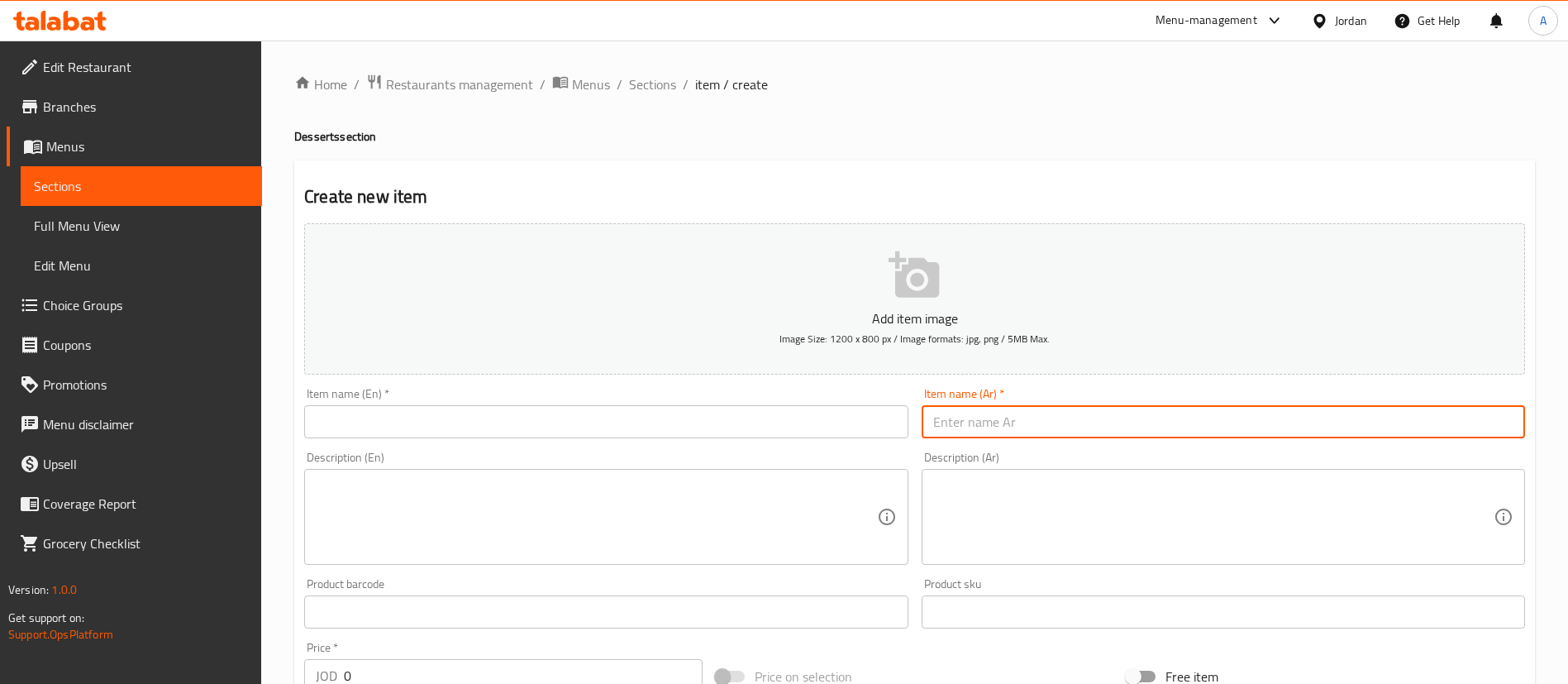
click at [1006, 417] on input "text" at bounding box center [1223, 421] width 603 height 33
type input "كريب"
click at [825, 417] on input "text" at bounding box center [605, 421] width 603 height 33
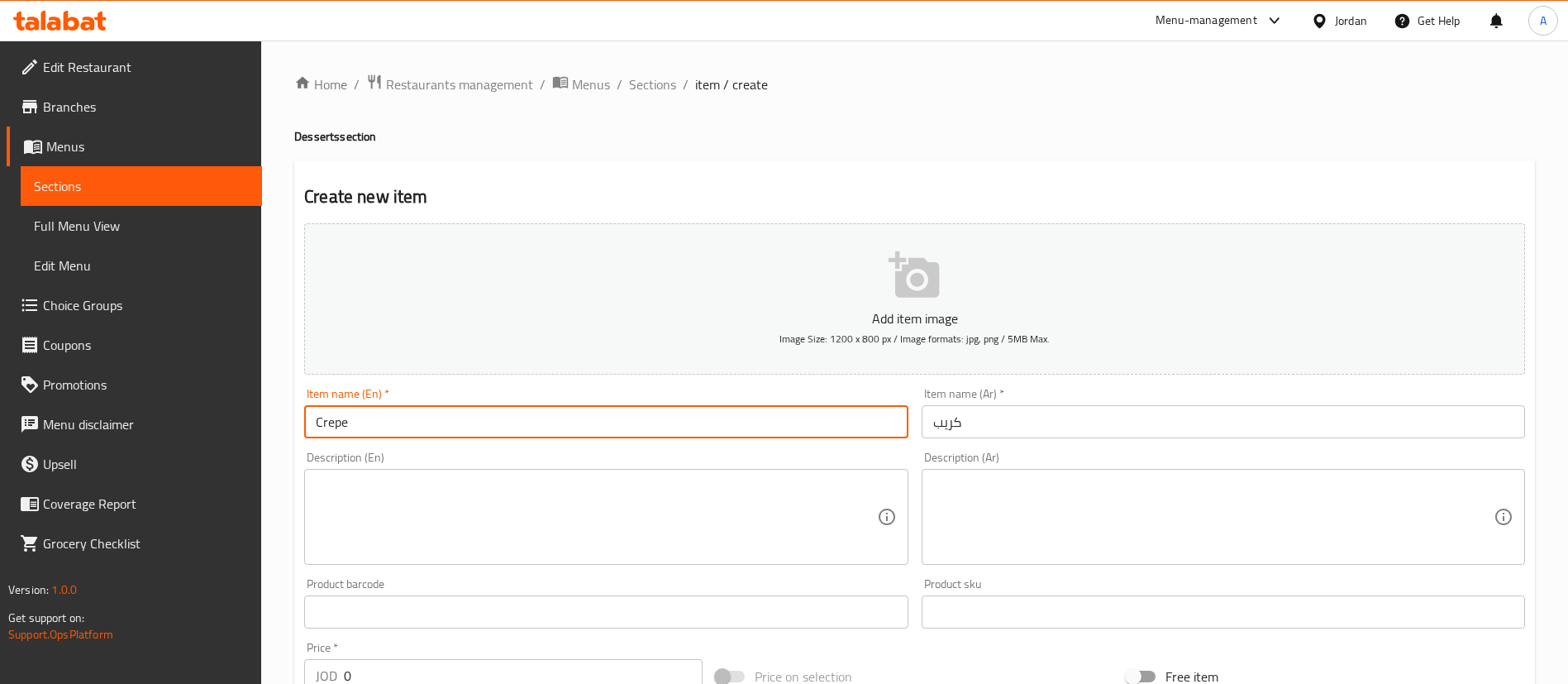
type input "Crepe"
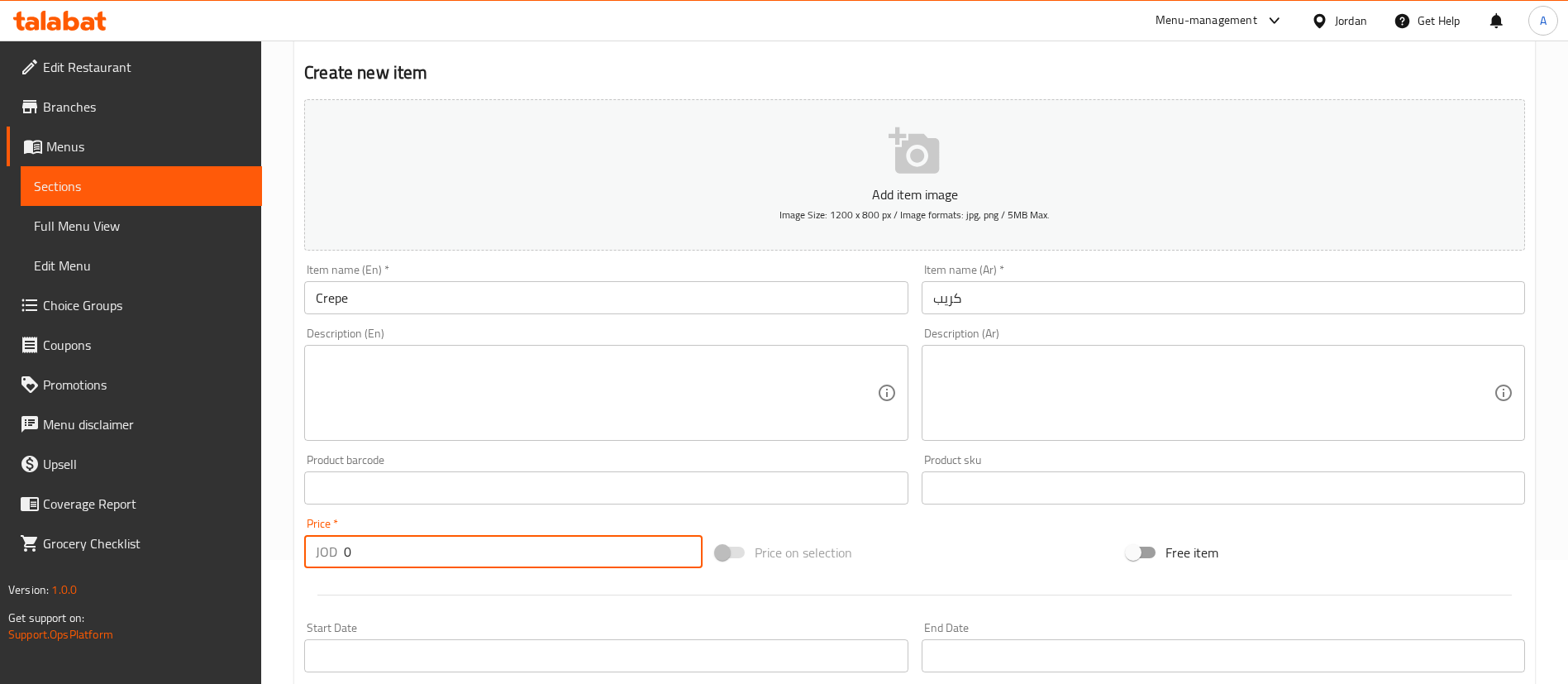
drag, startPoint x: 450, startPoint y: 545, endPoint x: 277, endPoint y: 557, distance: 173.4
click at [313, 566] on div "JOD 0 Price *" at bounding box center [503, 551] width 398 height 33
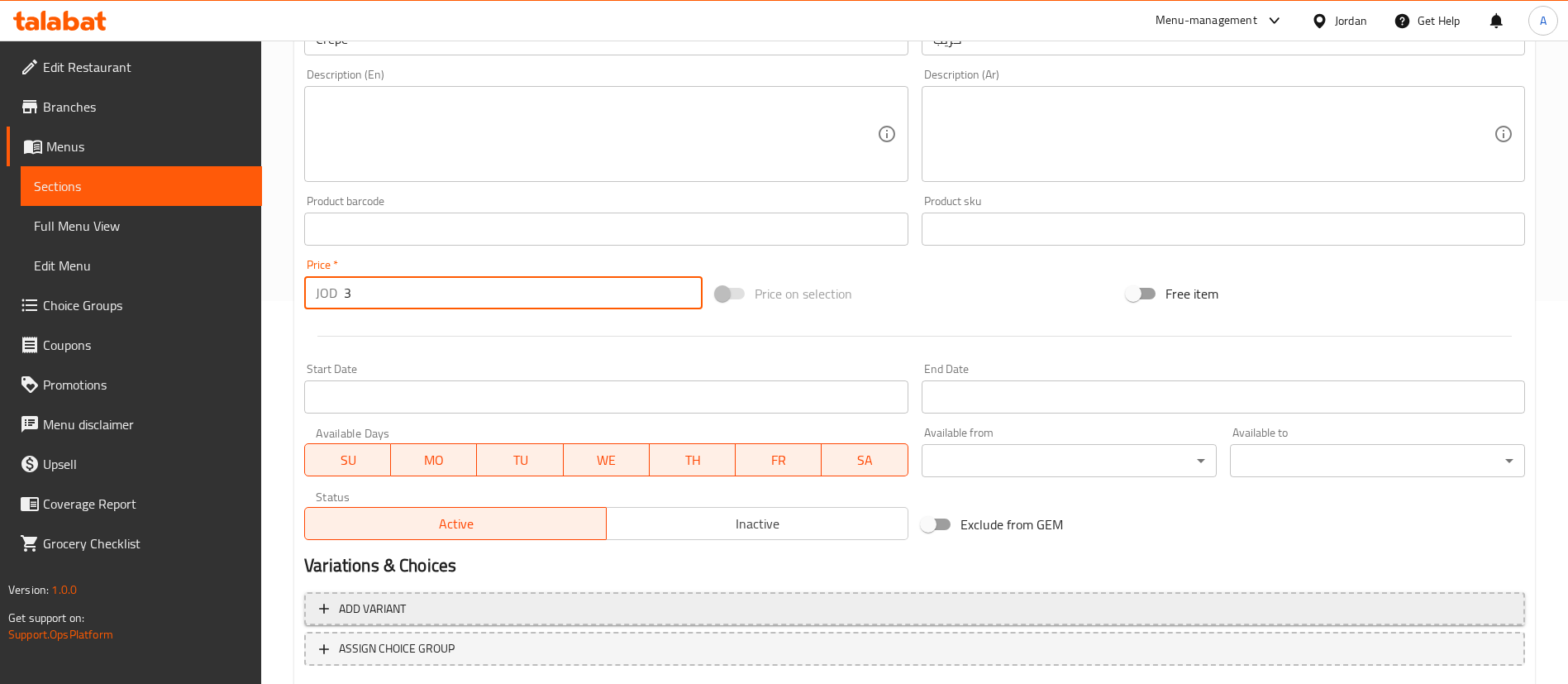
scroll to position [484, 0]
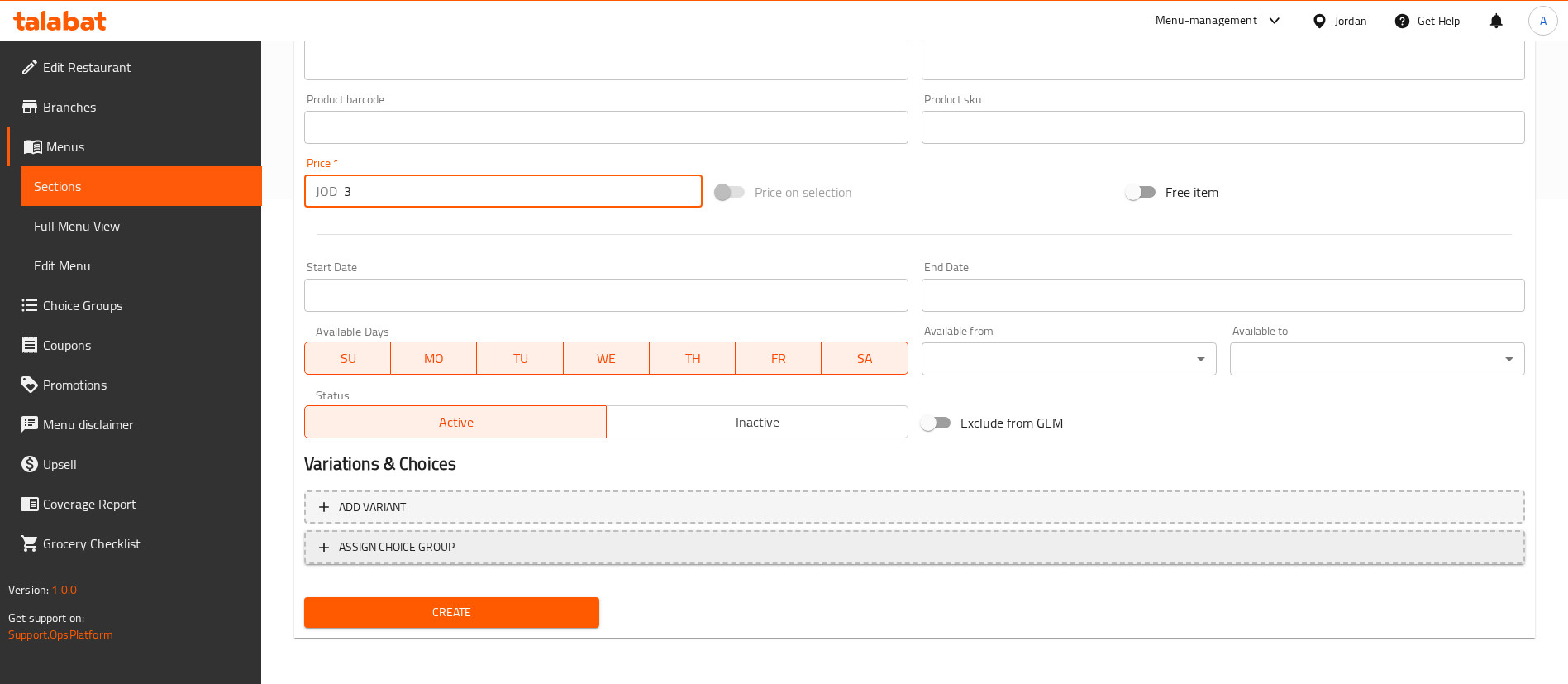
type input "3"
click at [1401, 542] on span "ASSIGN CHOICE GROUP" at bounding box center [914, 546] width 1191 height 20
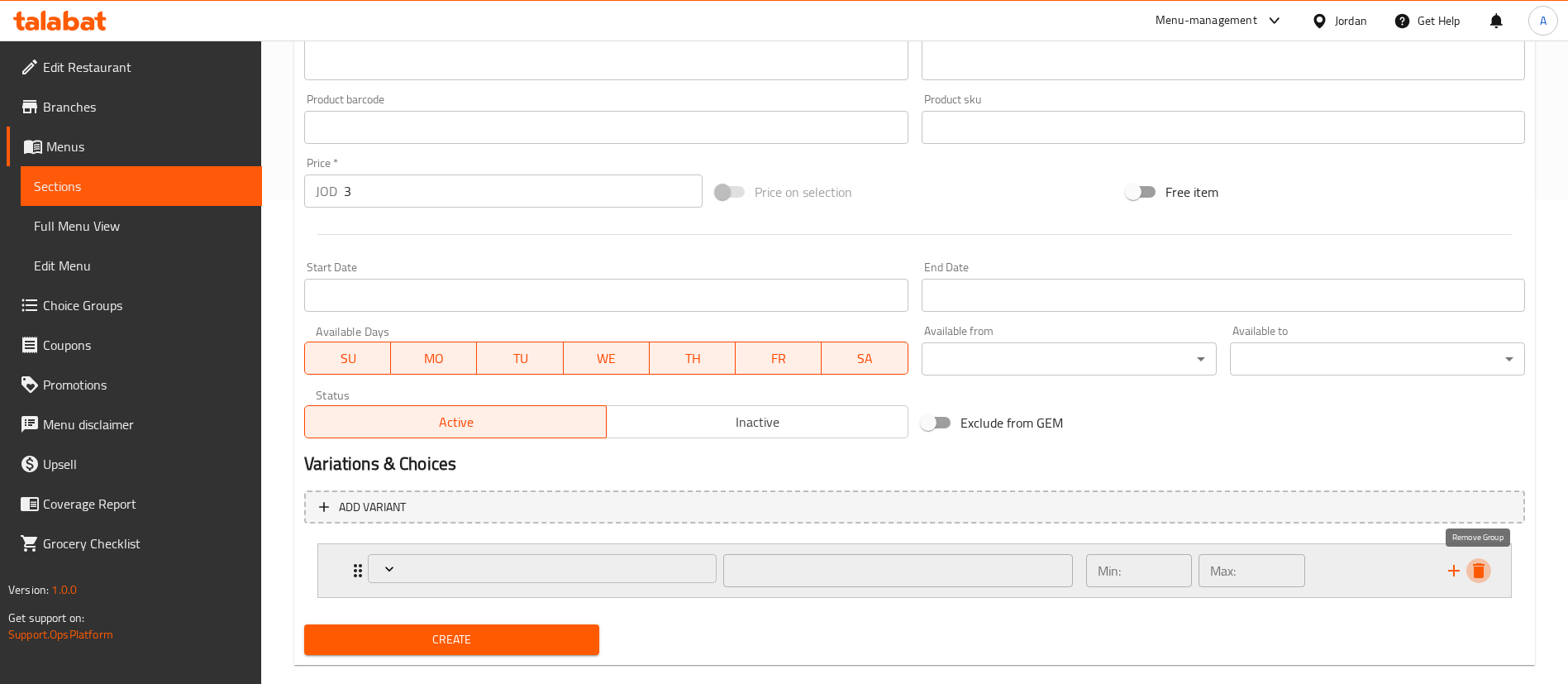
click at [1472, 570] on icon "delete" at bounding box center [1478, 570] width 19 height 19
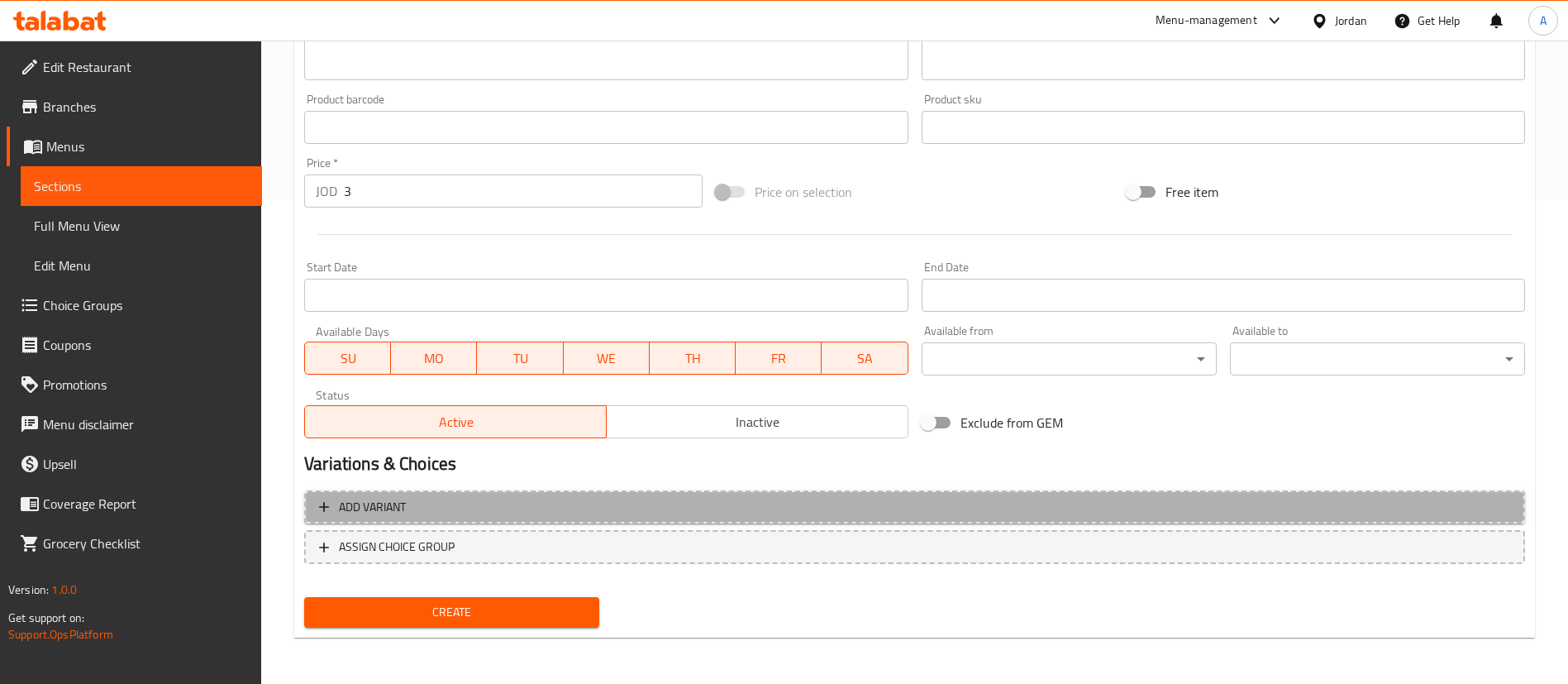
click at [1264, 512] on span "Add variant" at bounding box center [914, 506] width 1191 height 20
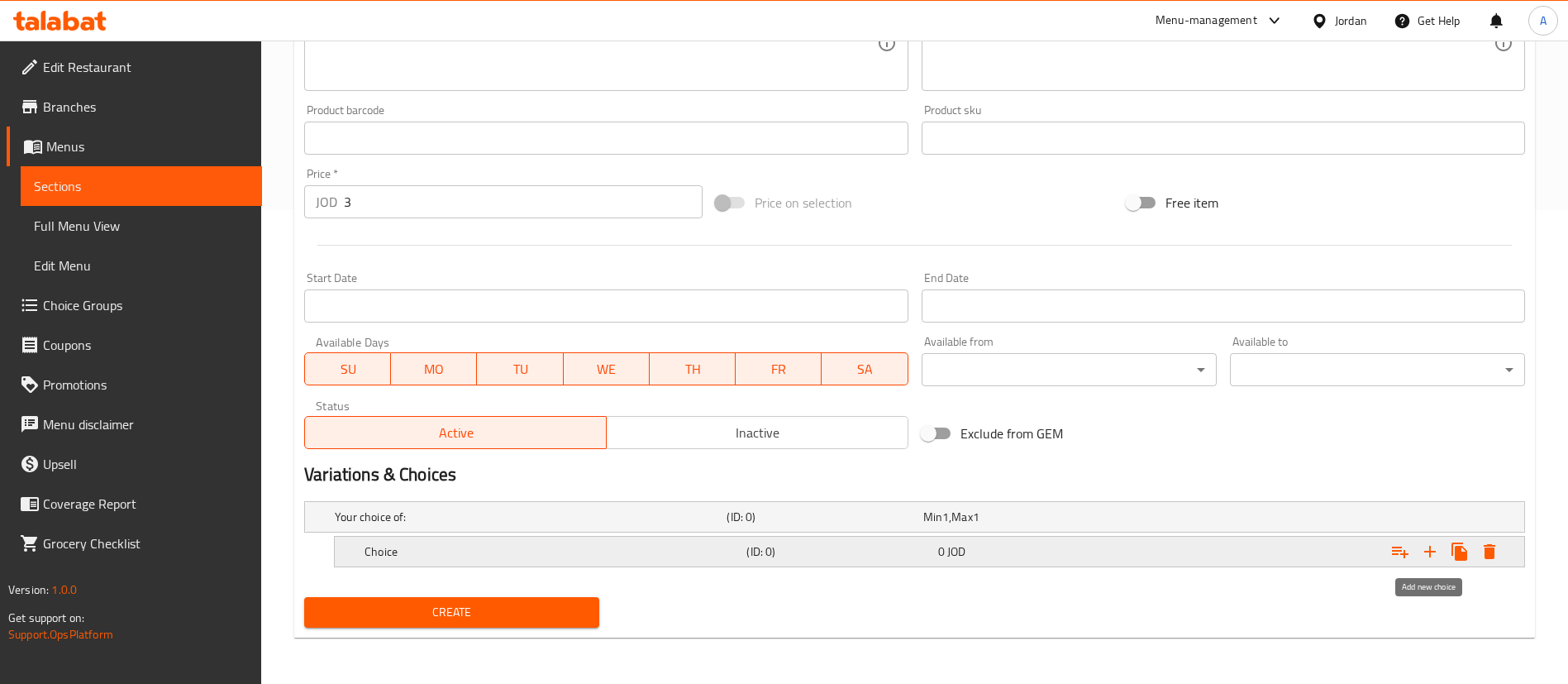
click at [1426, 555] on icon "Expand" at bounding box center [1429, 551] width 19 height 19
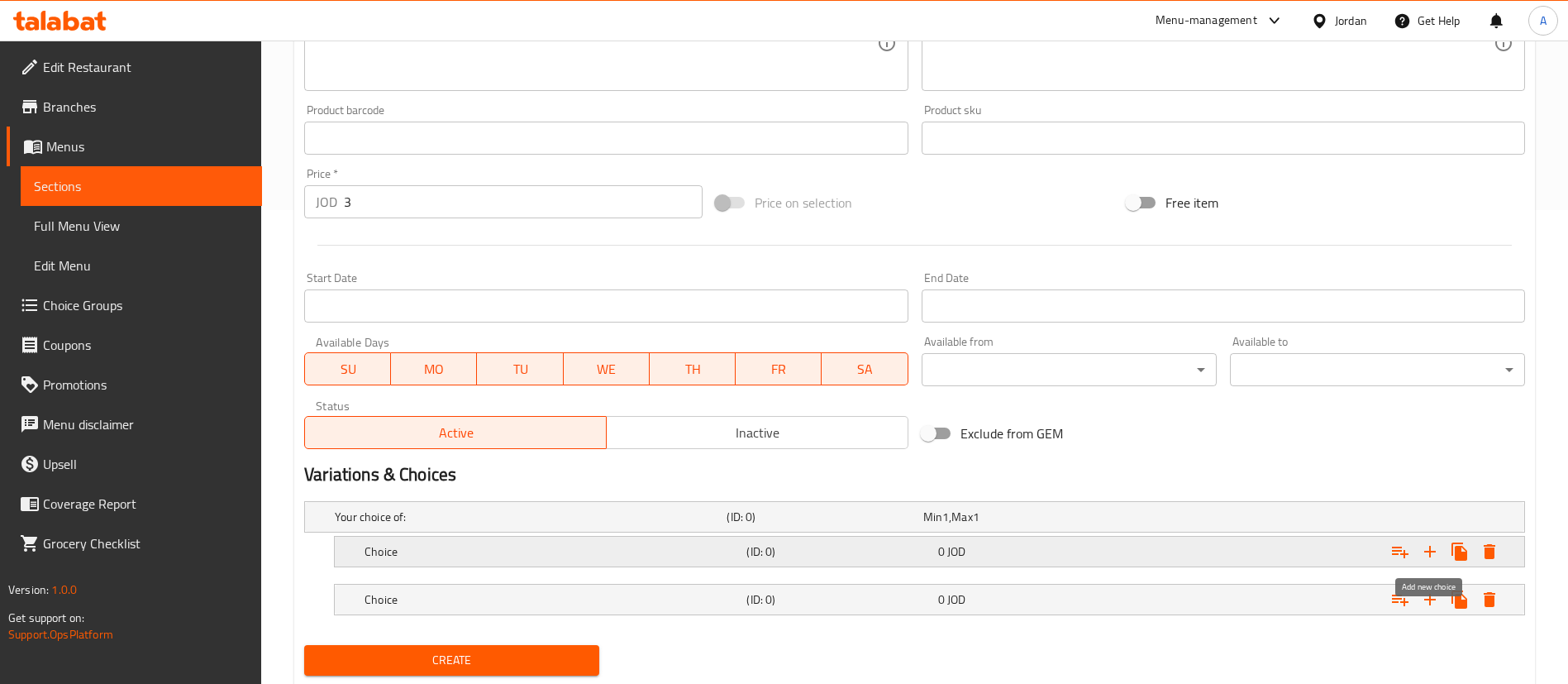
click at [1426, 555] on icon "Expand" at bounding box center [1429, 551] width 19 height 19
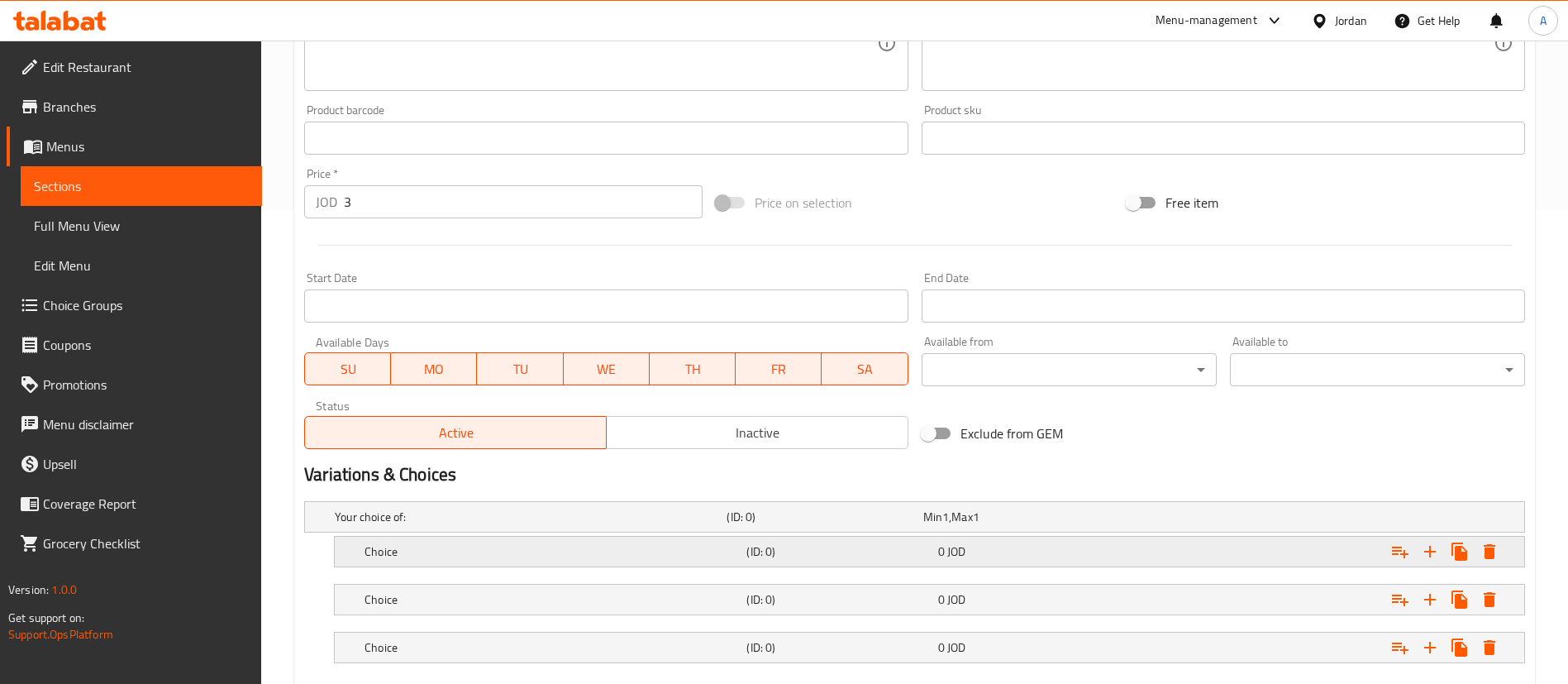
click at [958, 559] on span "JOD" at bounding box center [956, 551] width 19 height 21
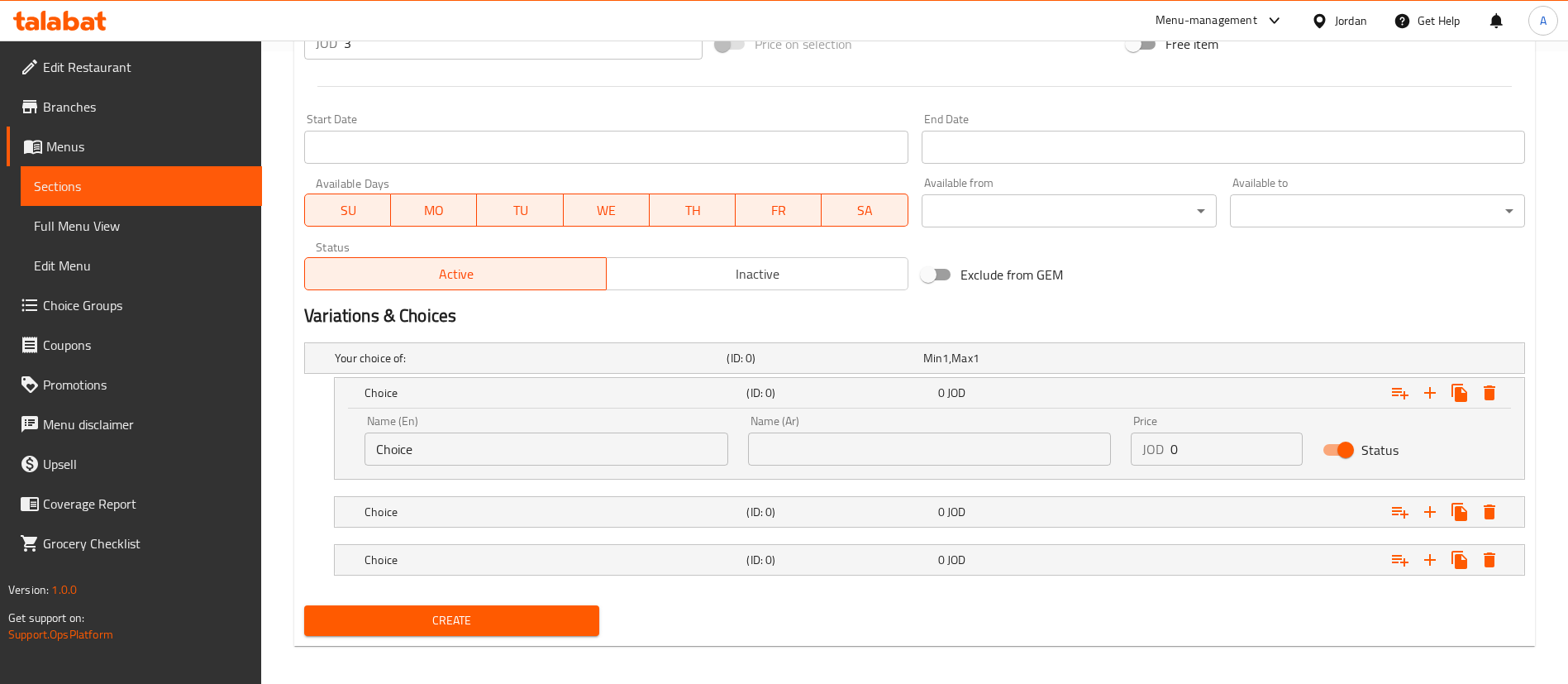
scroll to position [641, 0]
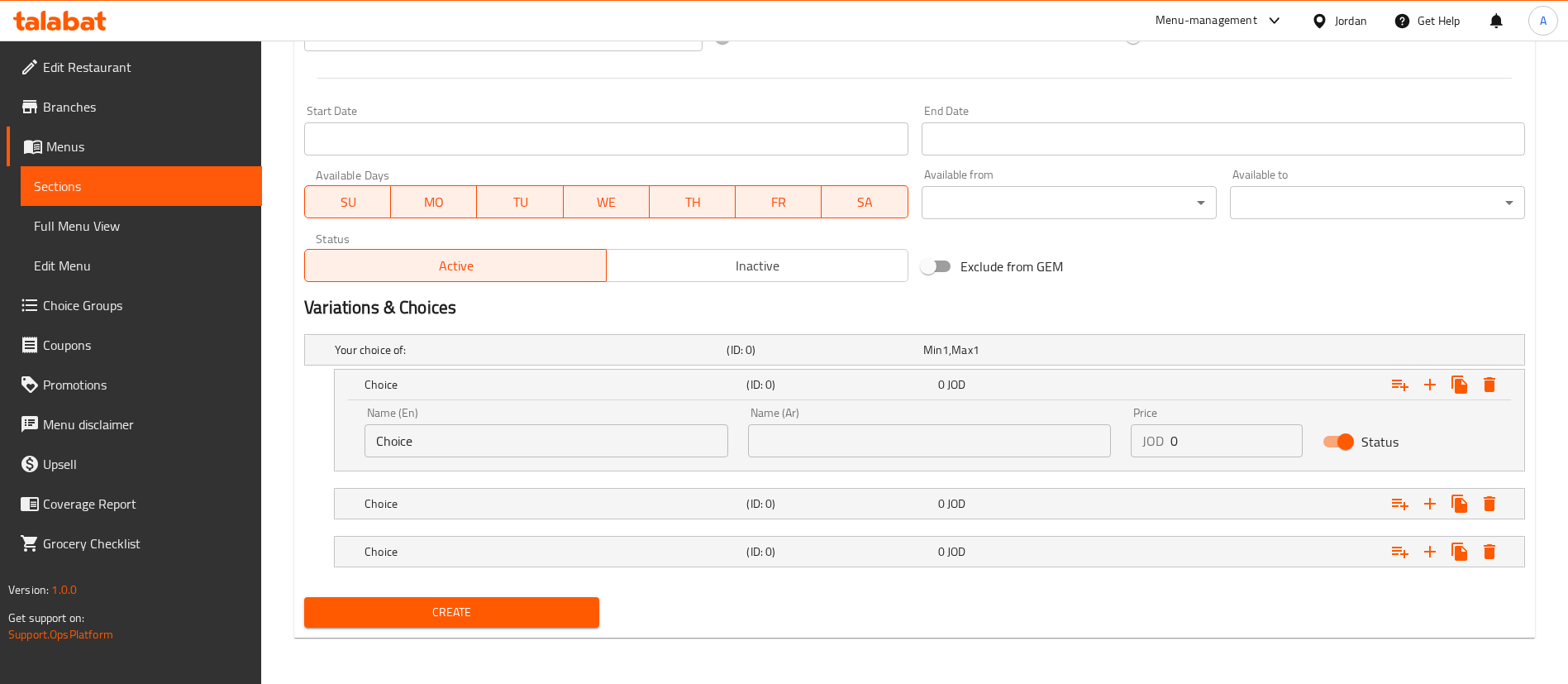
click at [890, 443] on input "text" at bounding box center [930, 440] width 364 height 33
paste input "نوتيلا"
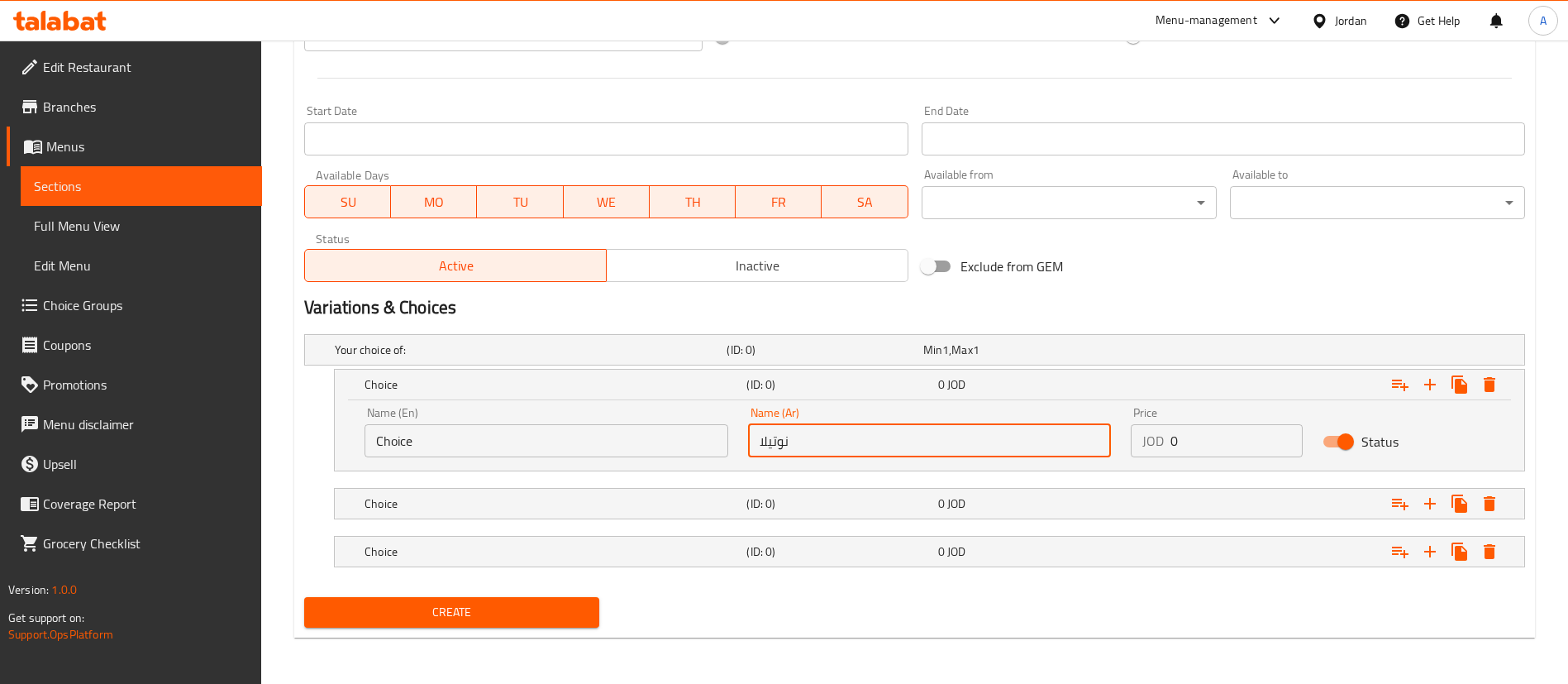
type input "نوتيلا"
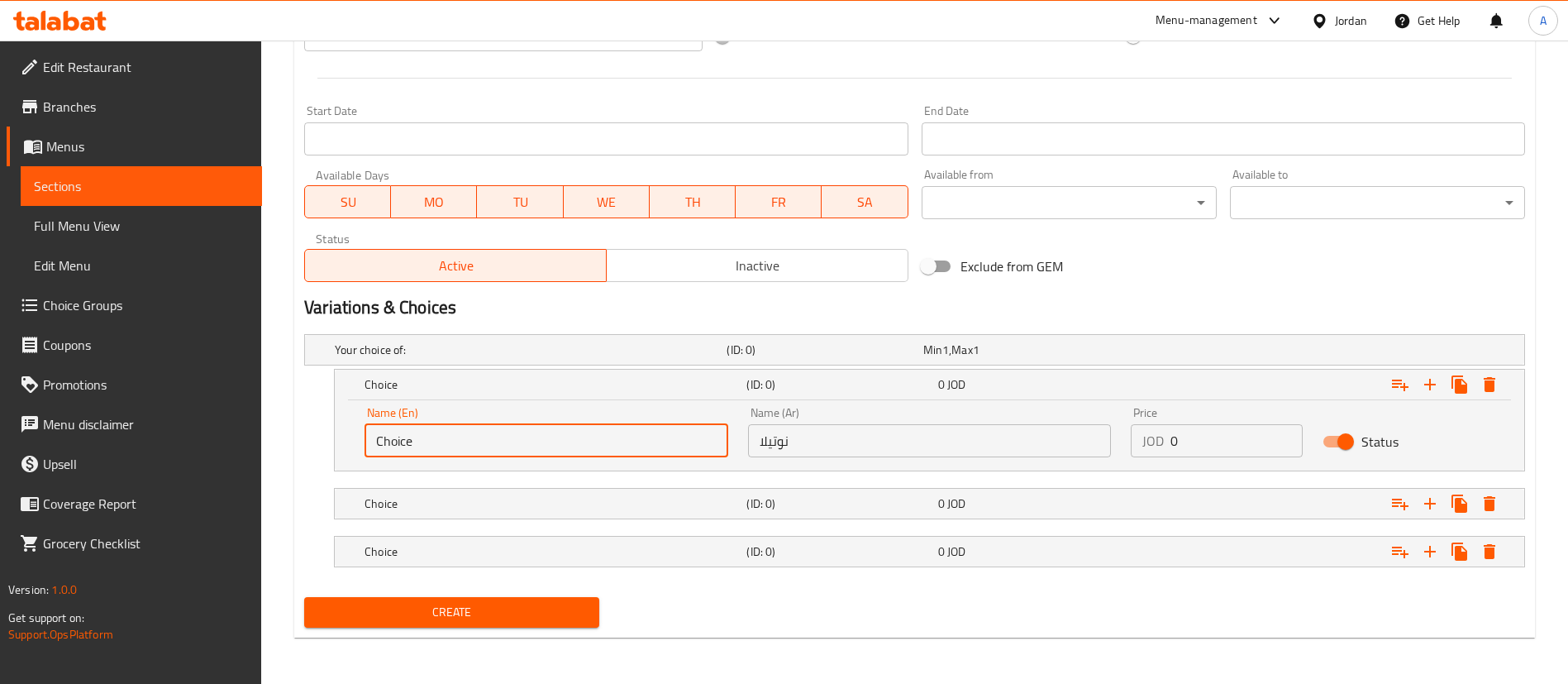
drag, startPoint x: 555, startPoint y: 469, endPoint x: 394, endPoint y: 477, distance: 161.2
click at [394, 477] on div "Your choice of: (ID: 0) Min 1 , Max 1 Name (En) Your choice of: Name (En) Name …" at bounding box center [914, 458] width 1234 height 262
click at [390, 478] on nav at bounding box center [914, 481] width 1221 height 13
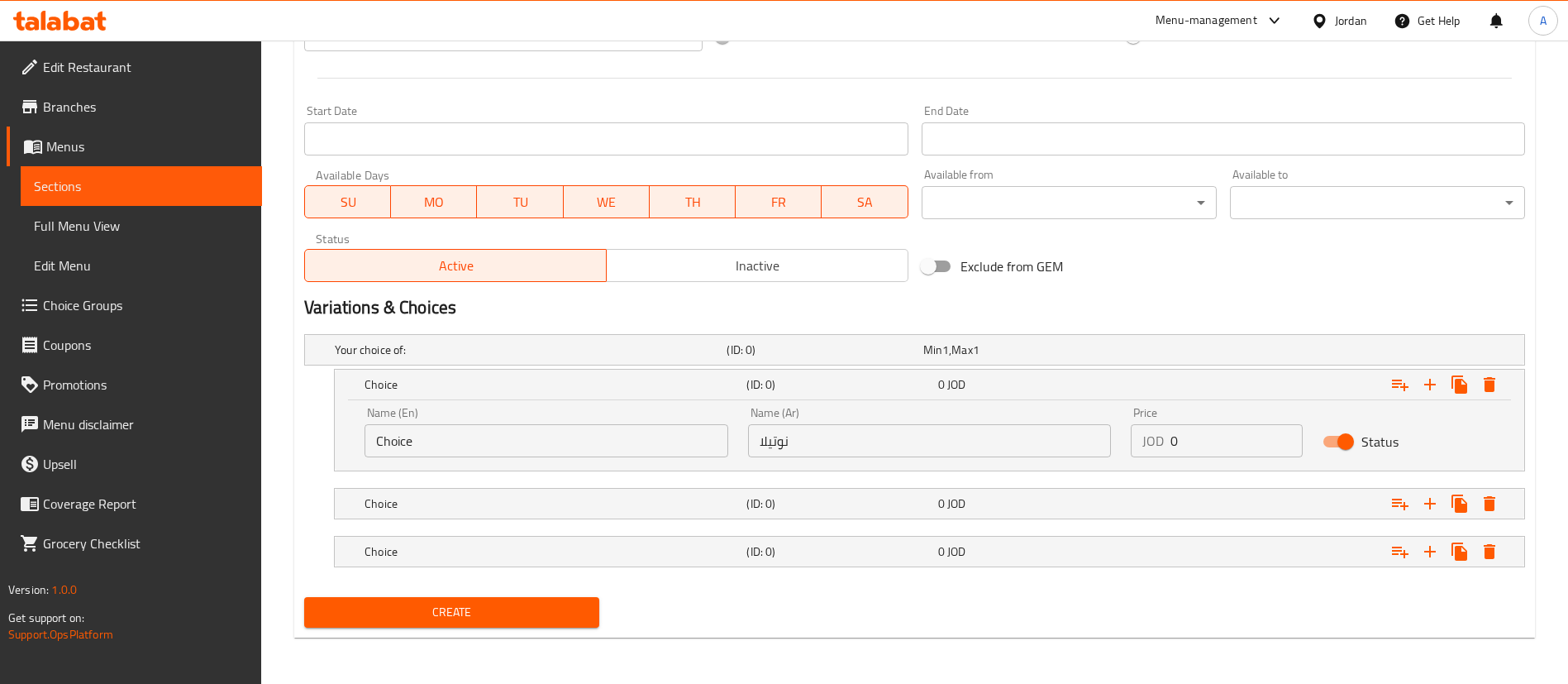
click at [427, 456] on div "Name (En) Choice Name (En)" at bounding box center [546, 432] width 383 height 71
click at [427, 455] on input "Choice" at bounding box center [547, 440] width 364 height 33
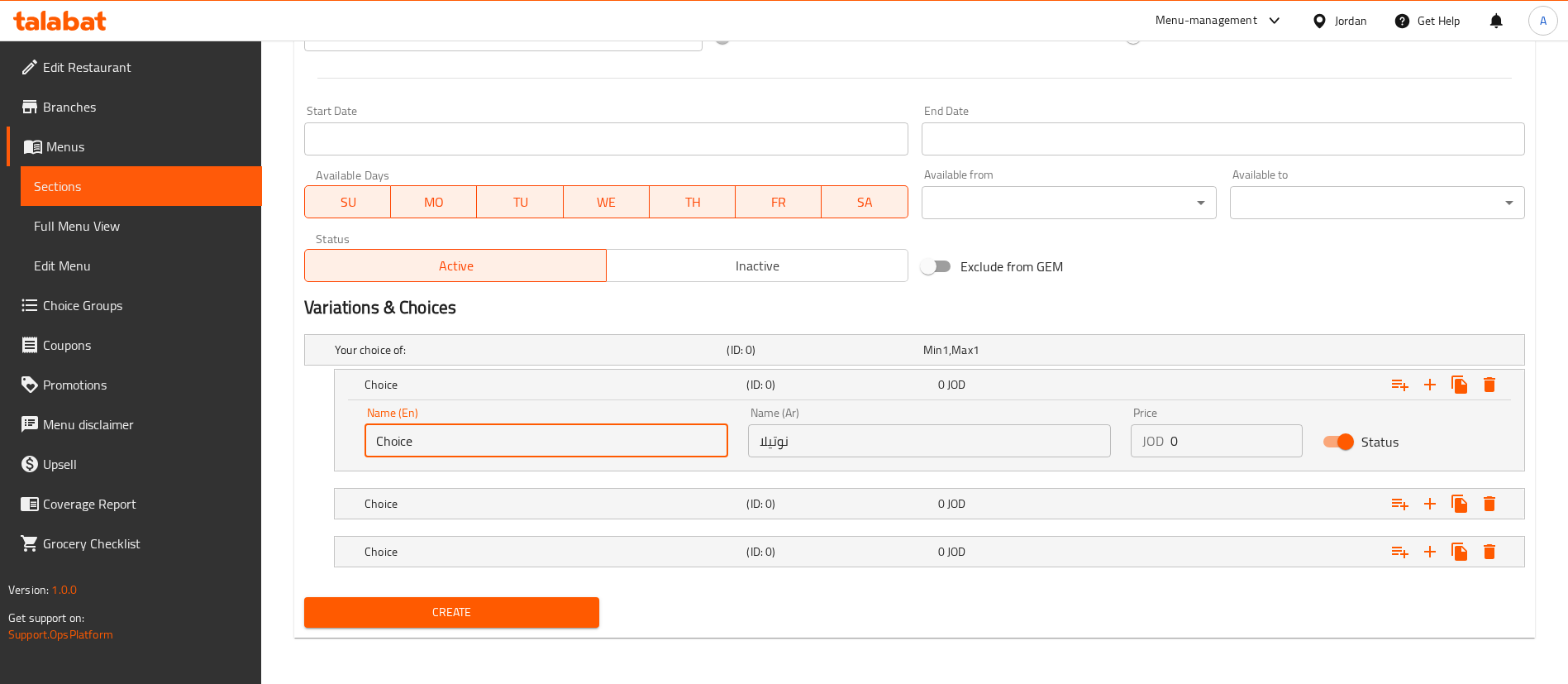
click at [427, 455] on input "Choice" at bounding box center [547, 440] width 364 height 33
type input "Nutella"
click at [425, 500] on h5 "Choice" at bounding box center [552, 503] width 375 height 17
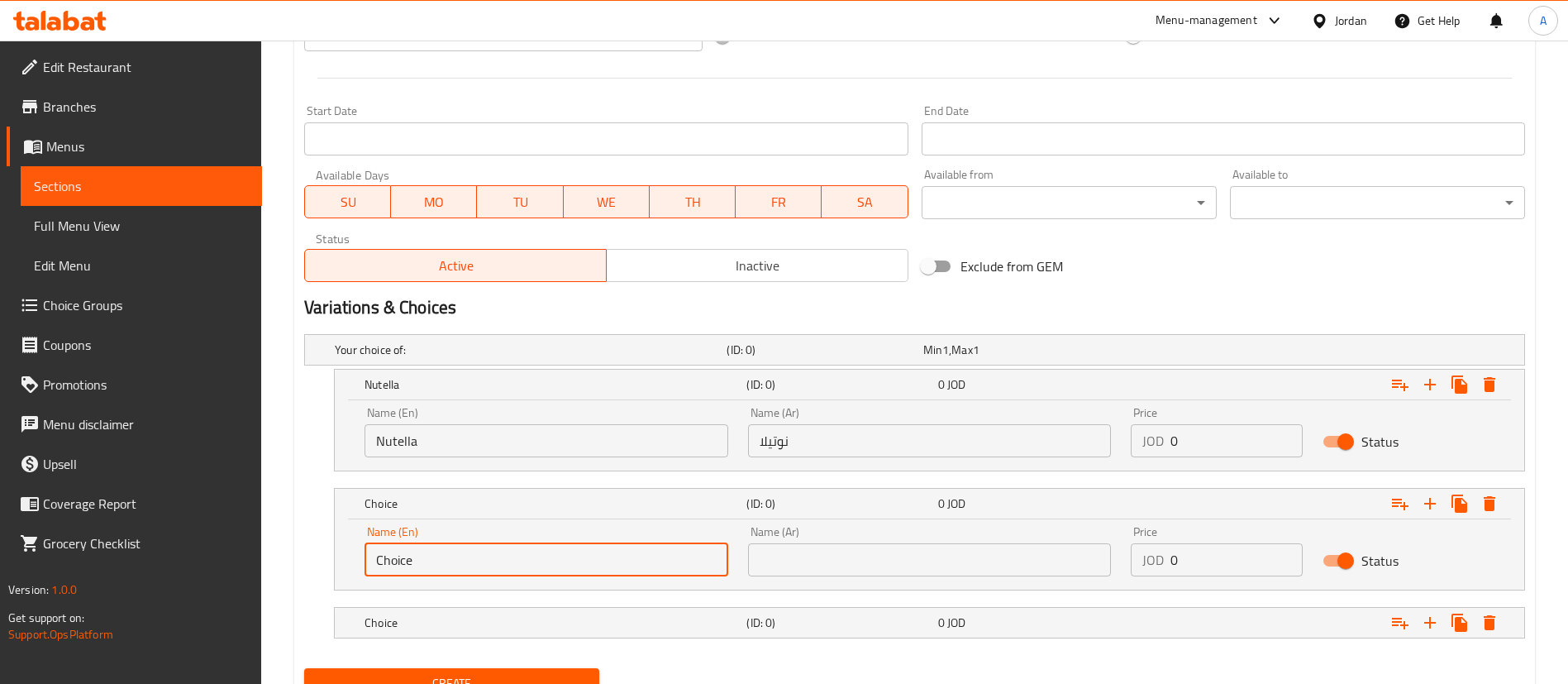
drag, startPoint x: 466, startPoint y: 565, endPoint x: 276, endPoint y: 555, distance: 190.3
click at [276, 555] on div "Home / Restaurants management / Menus / Sections / item / create Desserts secti…" at bounding box center [914, 77] width 1307 height 1355
drag, startPoint x: 514, startPoint y: 565, endPoint x: 216, endPoint y: 528, distance: 300.3
click at [240, 534] on div "Edit Restaurant Branches Menus Sections Full Menu View Edit Menu Choice Groups …" at bounding box center [784, 77] width 1568 height 1355
type input "White Chocolate"
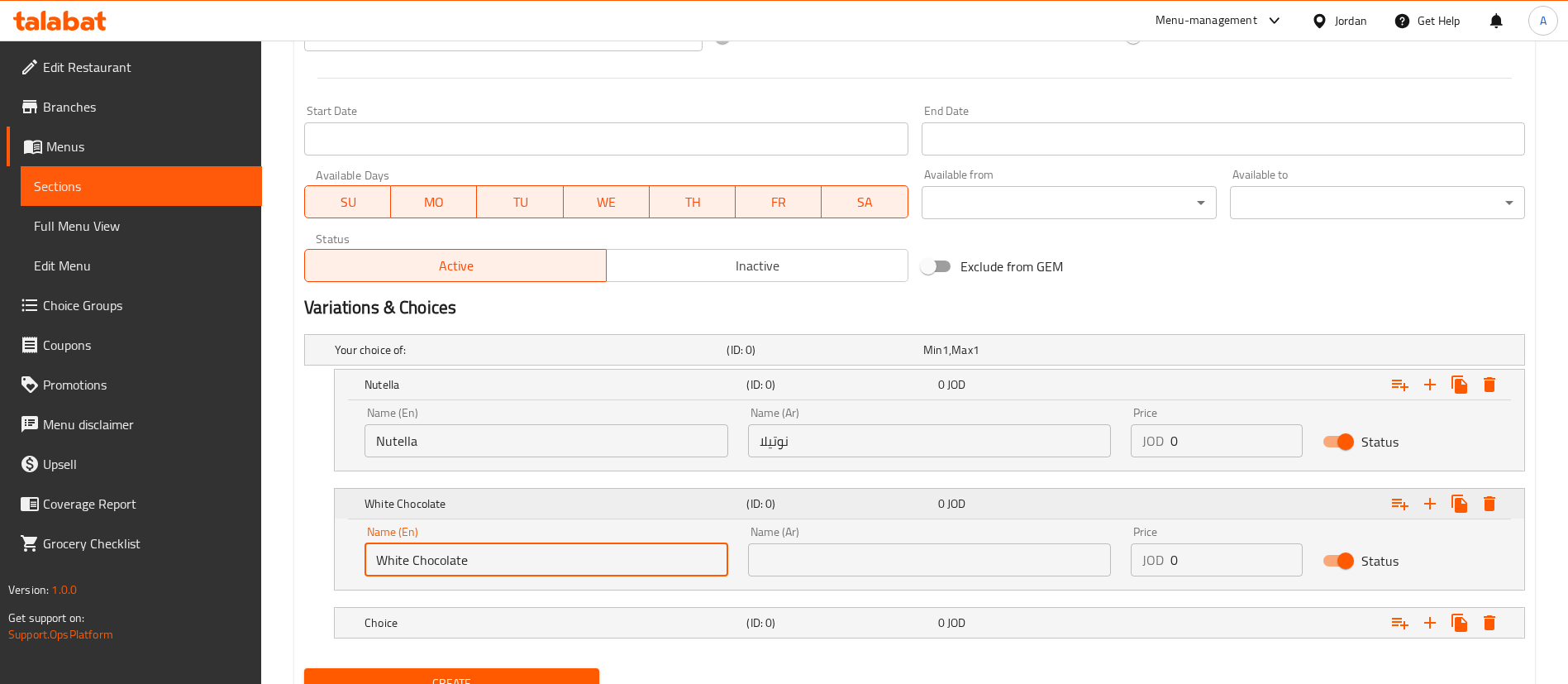
click at [943, 493] on span "0" at bounding box center [941, 504] width 6 height 21
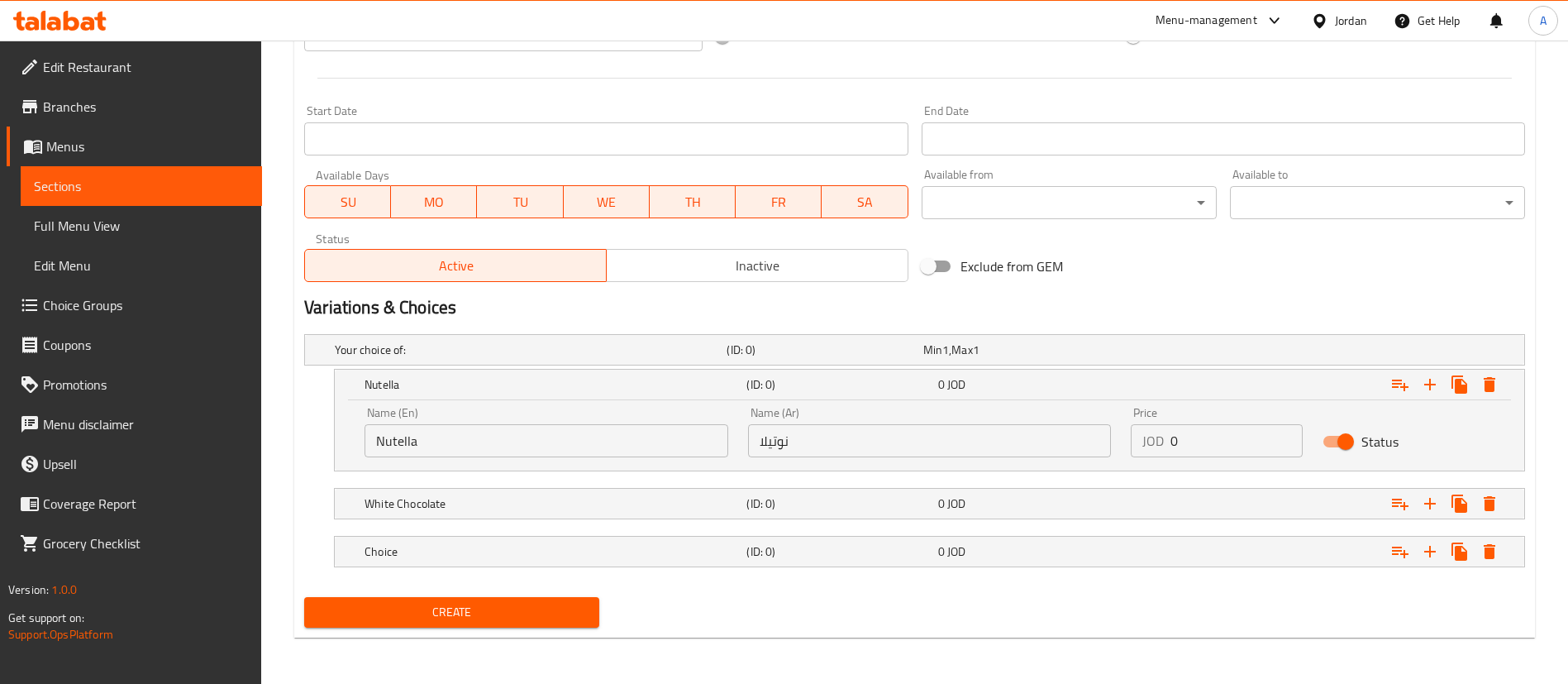
click at [941, 544] on div "Your choice of: (ID: 0) Min 1 , Max 1 Name (En) Your choice of: Name (En) Name …" at bounding box center [914, 458] width 1234 height 262
click at [943, 500] on span "0" at bounding box center [941, 504] width 6 height 21
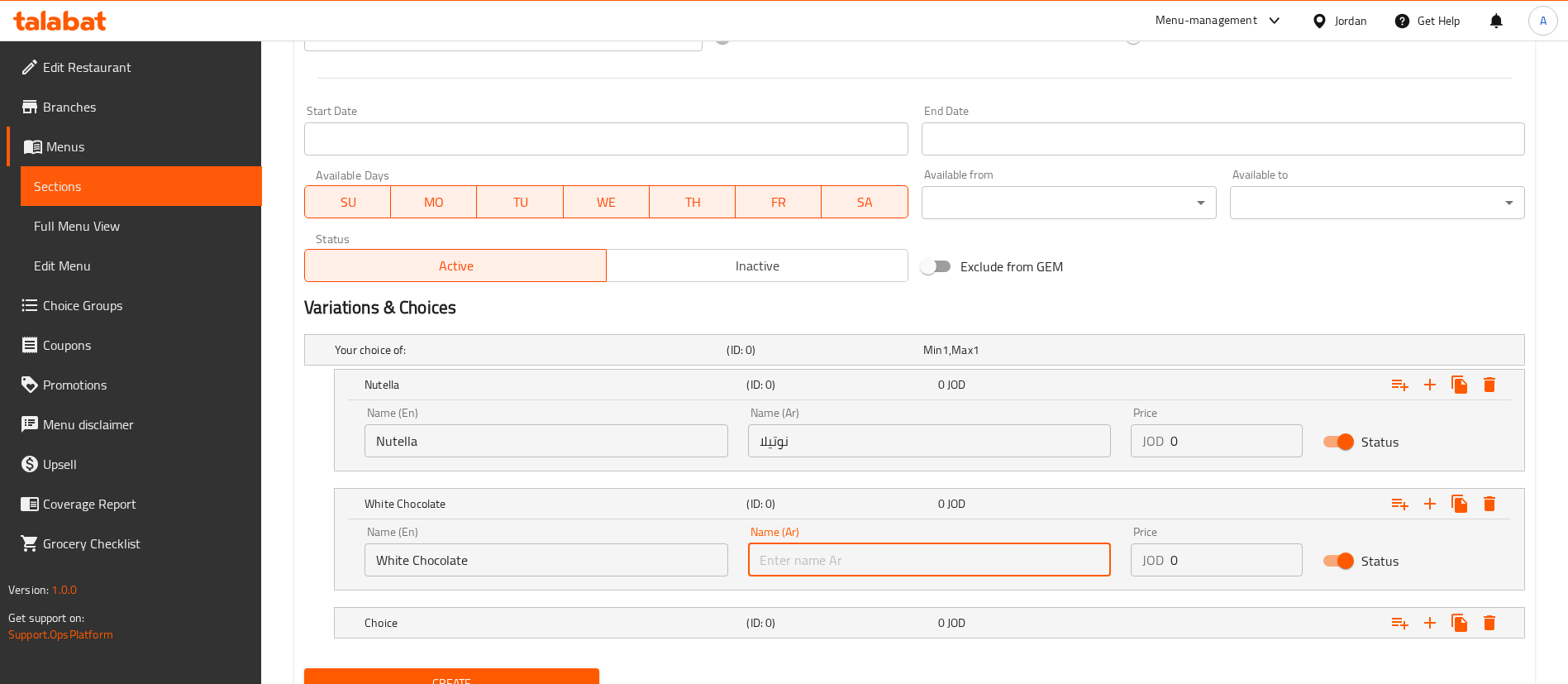
click at [836, 554] on input "text" at bounding box center [930, 559] width 364 height 33
click at [796, 563] on input "text" at bounding box center [930, 559] width 364 height 33
click at [649, 550] on input "White Chocolate" at bounding box center [547, 559] width 364 height 33
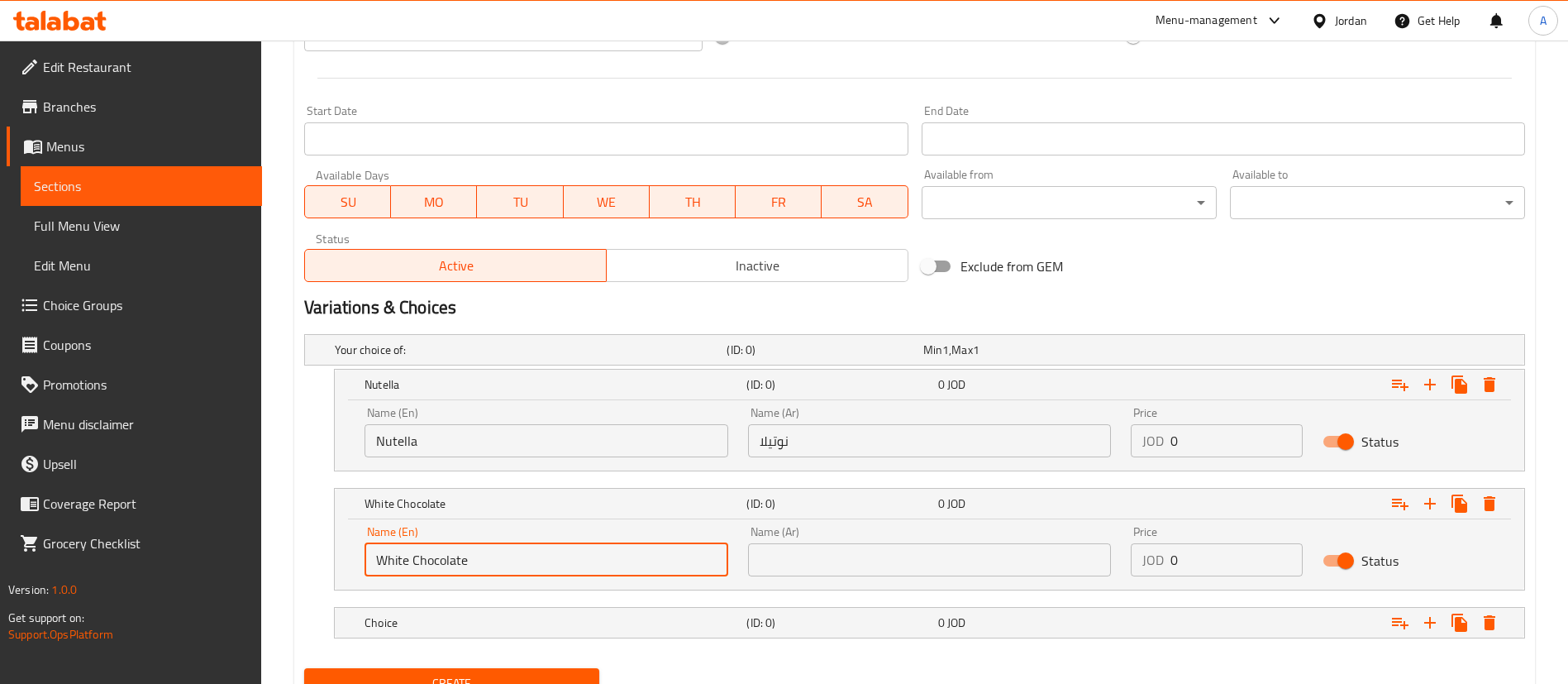
click at [827, 556] on input "text" at bounding box center [930, 559] width 364 height 33
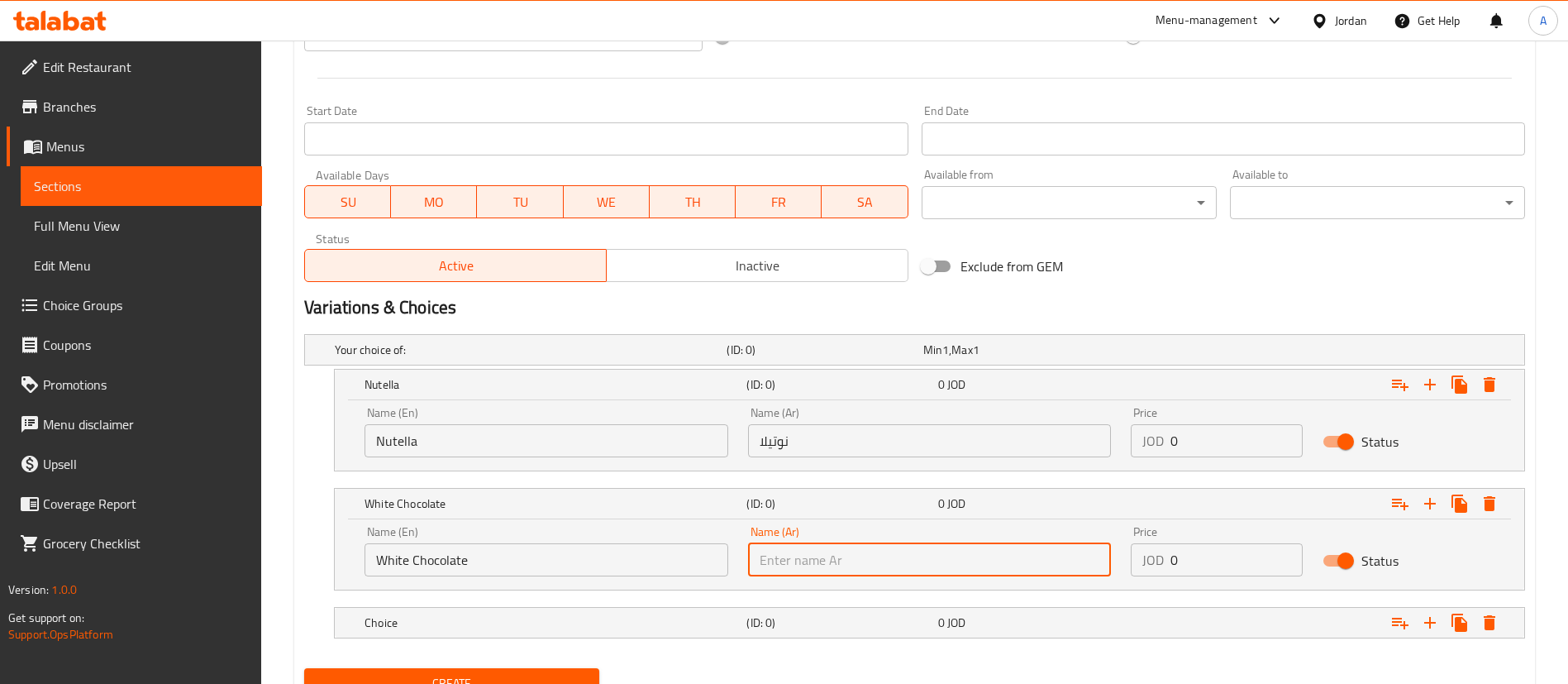
paste input "الشوكولاتة البيضاء"
type input "الشوكولاتة البيضاء"
drag, startPoint x: 518, startPoint y: 604, endPoint x: 538, endPoint y: 586, distance: 26.9
click at [519, 604] on div "Choice (ID: 0) 0 JOD" at bounding box center [934, 622] width 1146 height 36
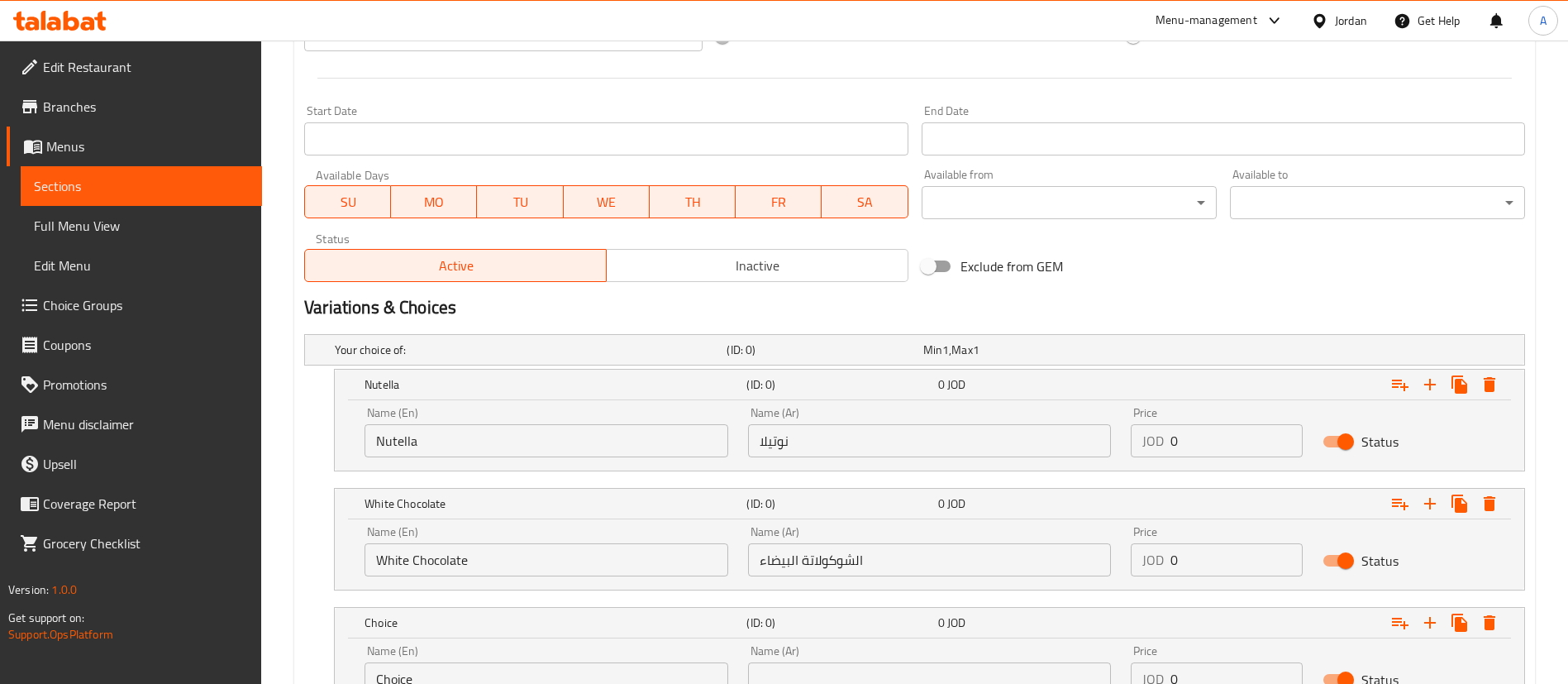
click at [826, 665] on input "text" at bounding box center [930, 678] width 364 height 33
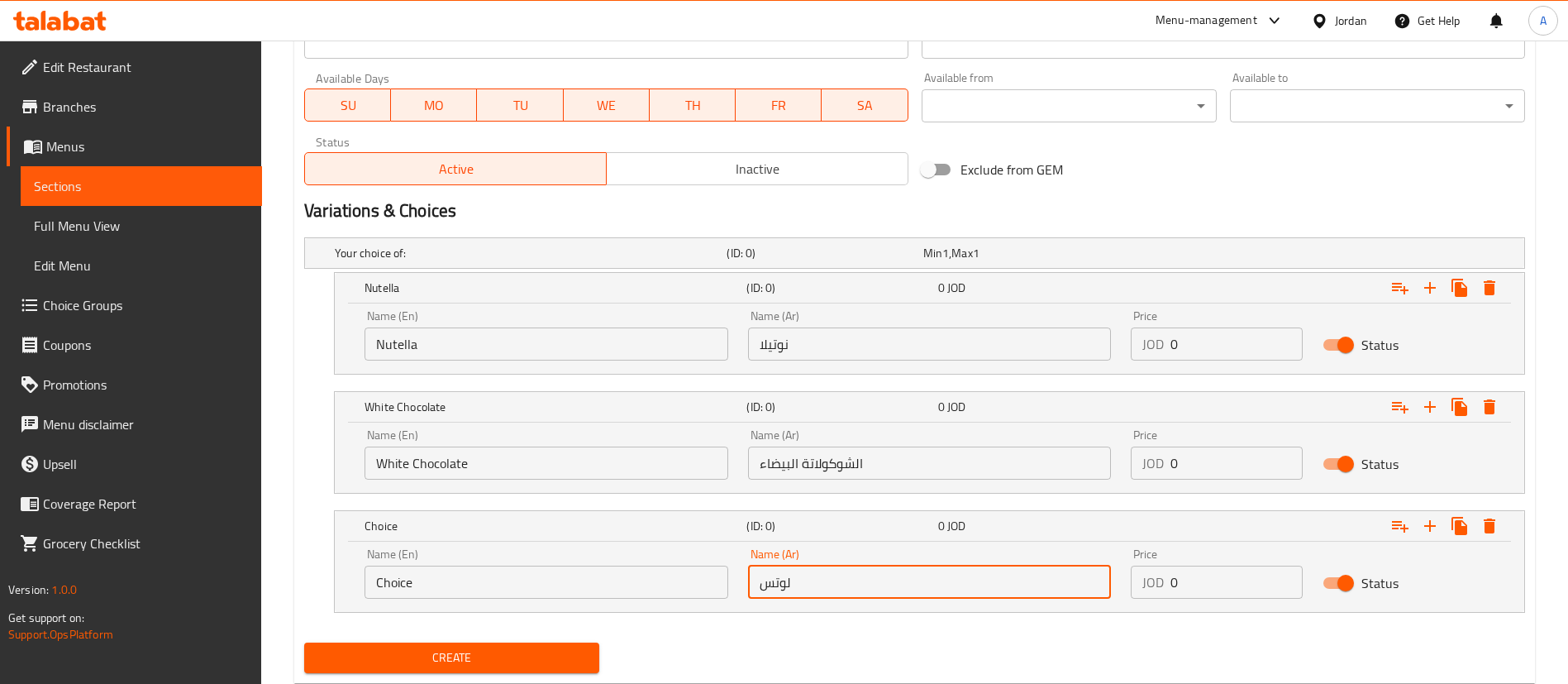
scroll to position [772, 0]
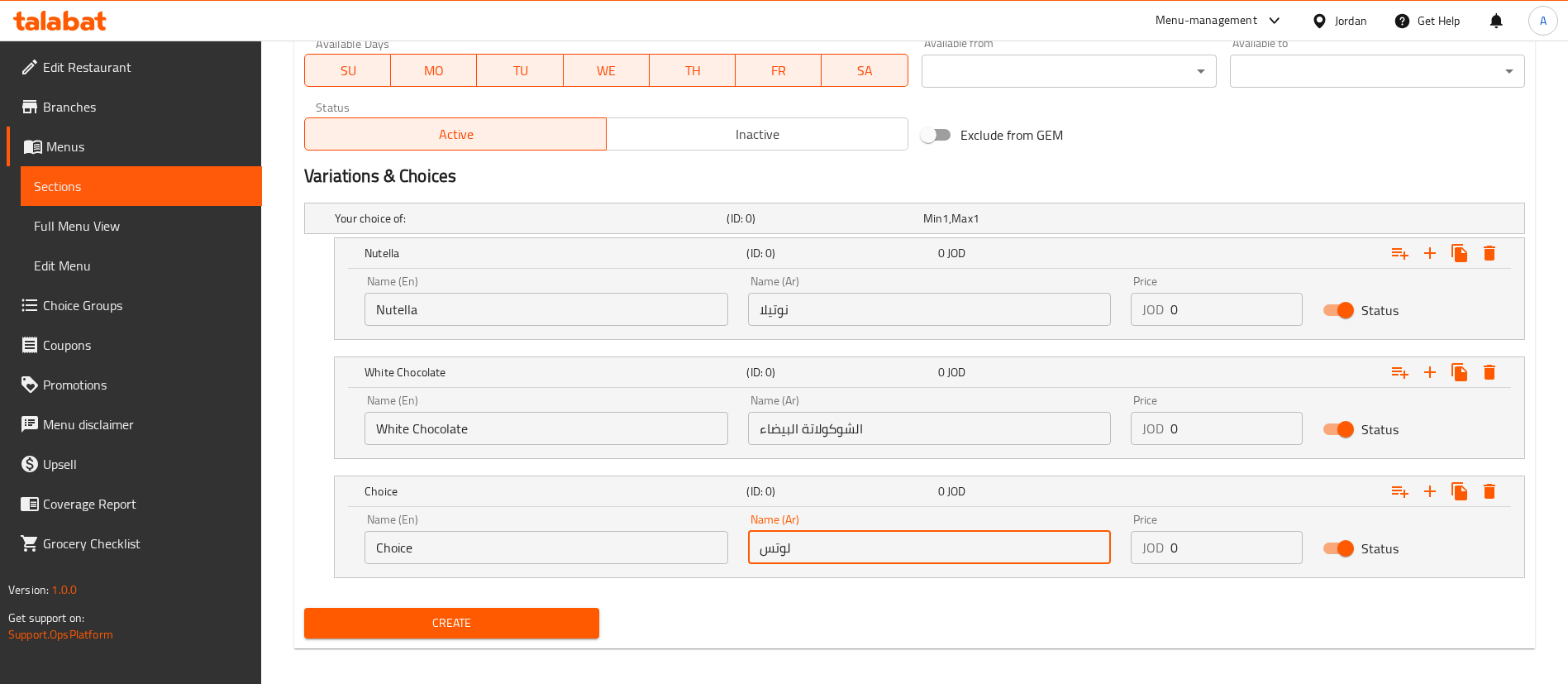
type input "لوتس"
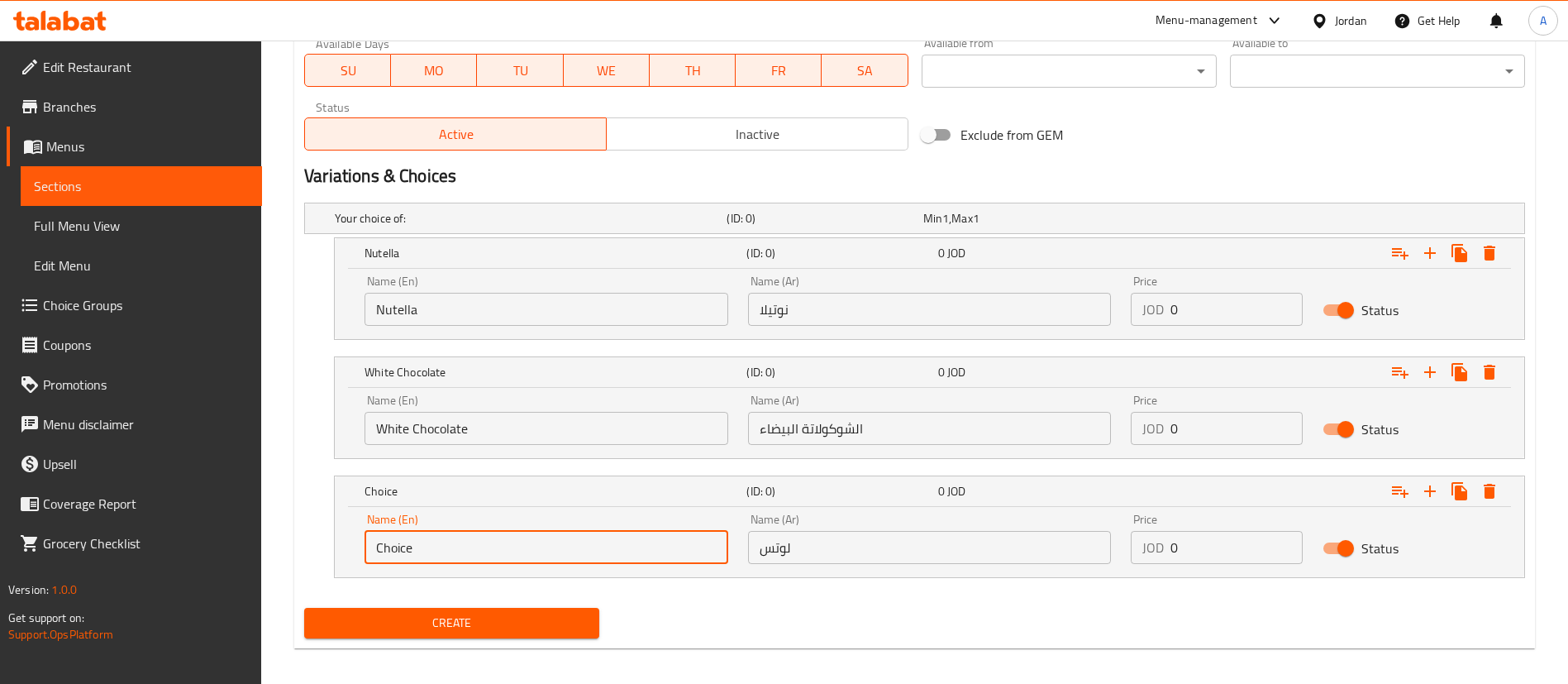
drag, startPoint x: 244, startPoint y: 544, endPoint x: 93, endPoint y: 505, distance: 156.0
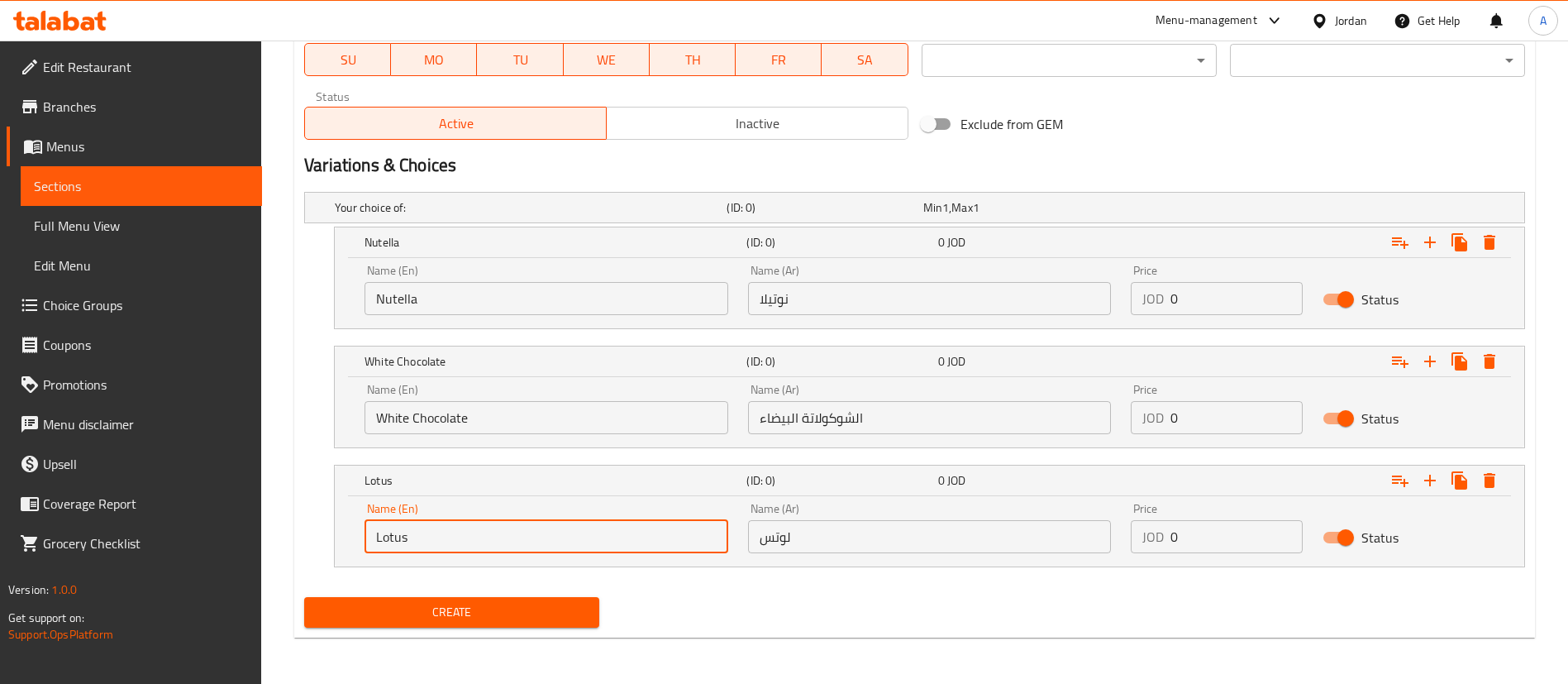
type input "Lotus"
click at [515, 616] on span "Create" at bounding box center [451, 612] width 269 height 20
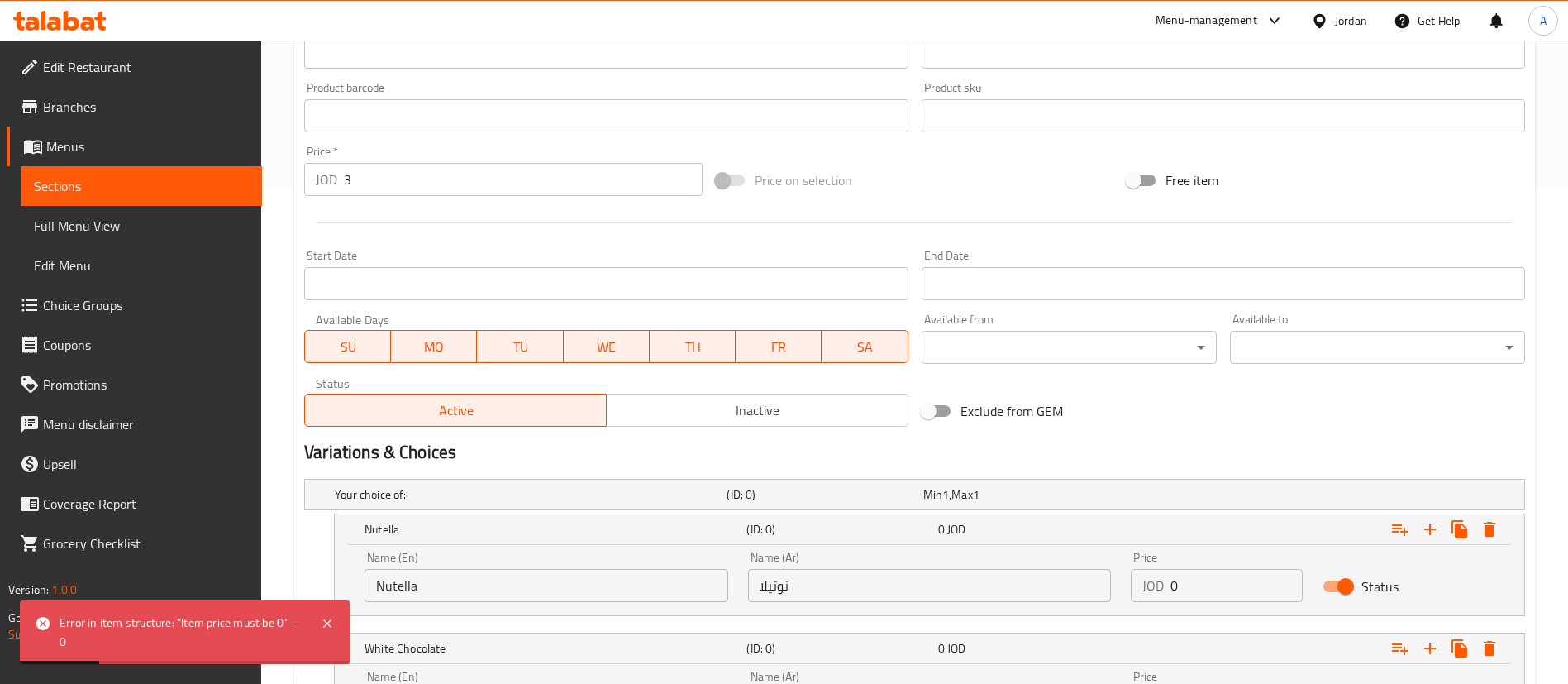
scroll to position [535, 0]
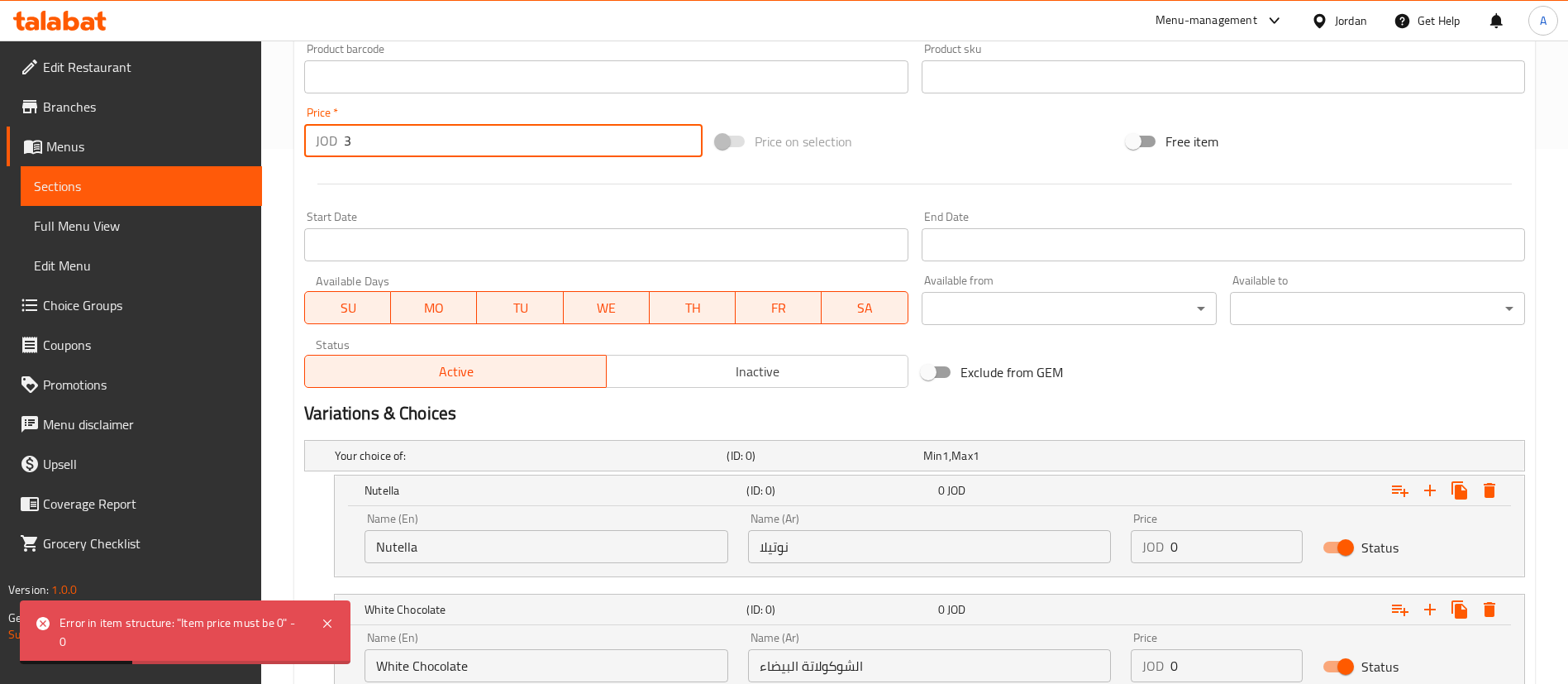
drag, startPoint x: 605, startPoint y: 141, endPoint x: 203, endPoint y: 148, distance: 402.1
click at [251, 173] on div "Edit Restaurant Branches Menus Sections Full Menu View Edit Menu Choice Groups …" at bounding box center [784, 219] width 1568 height 1426
type input "0"
click at [1193, 557] on div "Price JOD 0 Price" at bounding box center [1216, 538] width 192 height 71
drag, startPoint x: 1163, startPoint y: 557, endPoint x: 1137, endPoint y: 557, distance: 26.0
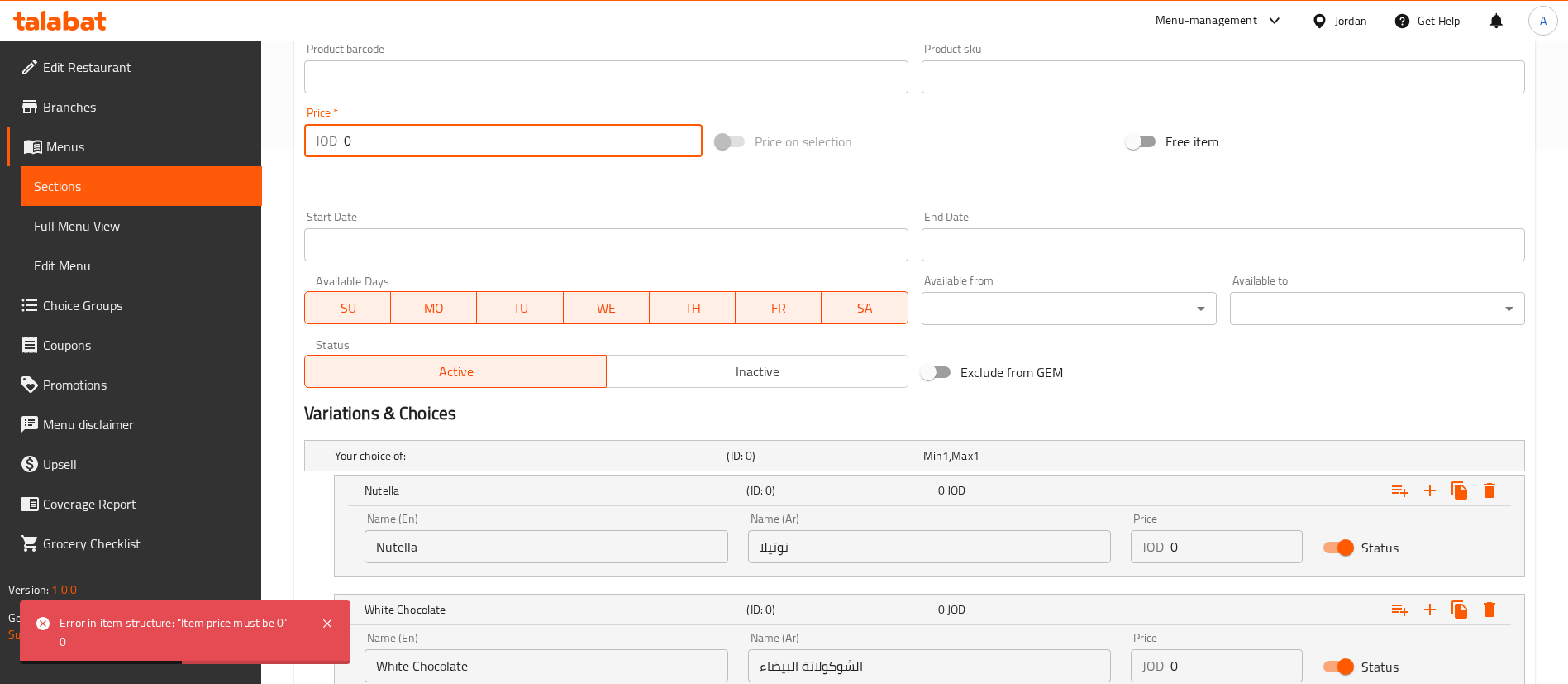
click at [1136, 557] on div "JOD 0 Price" at bounding box center [1216, 546] width 172 height 33
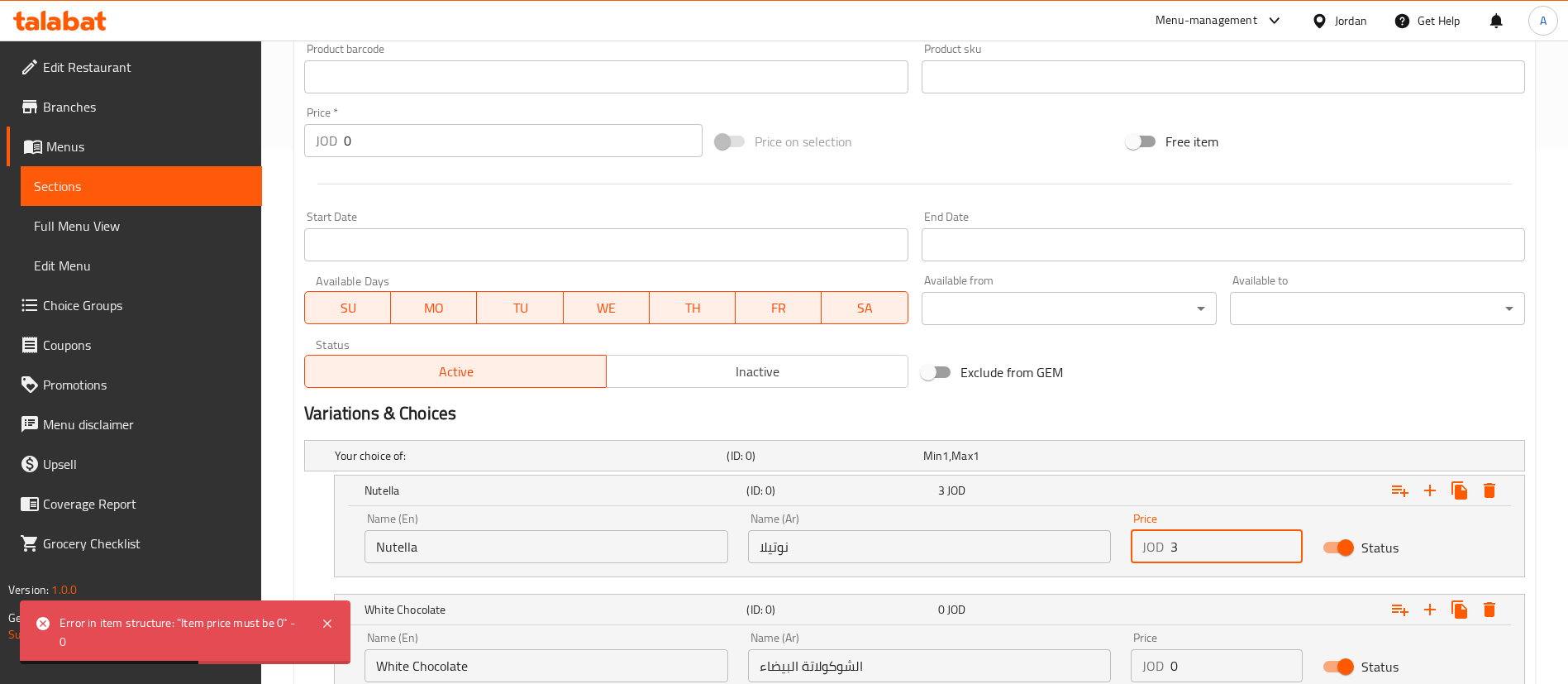
type input "3"
drag, startPoint x: 1185, startPoint y: 662, endPoint x: 1048, endPoint y: 651, distance: 137.4
click at [1090, 657] on div "Name (En) White Chocolate Name (En) Name (Ar) الشوكولاتة البيضاء Name (Ar) Pric…" at bounding box center [928, 657] width 1149 height 71
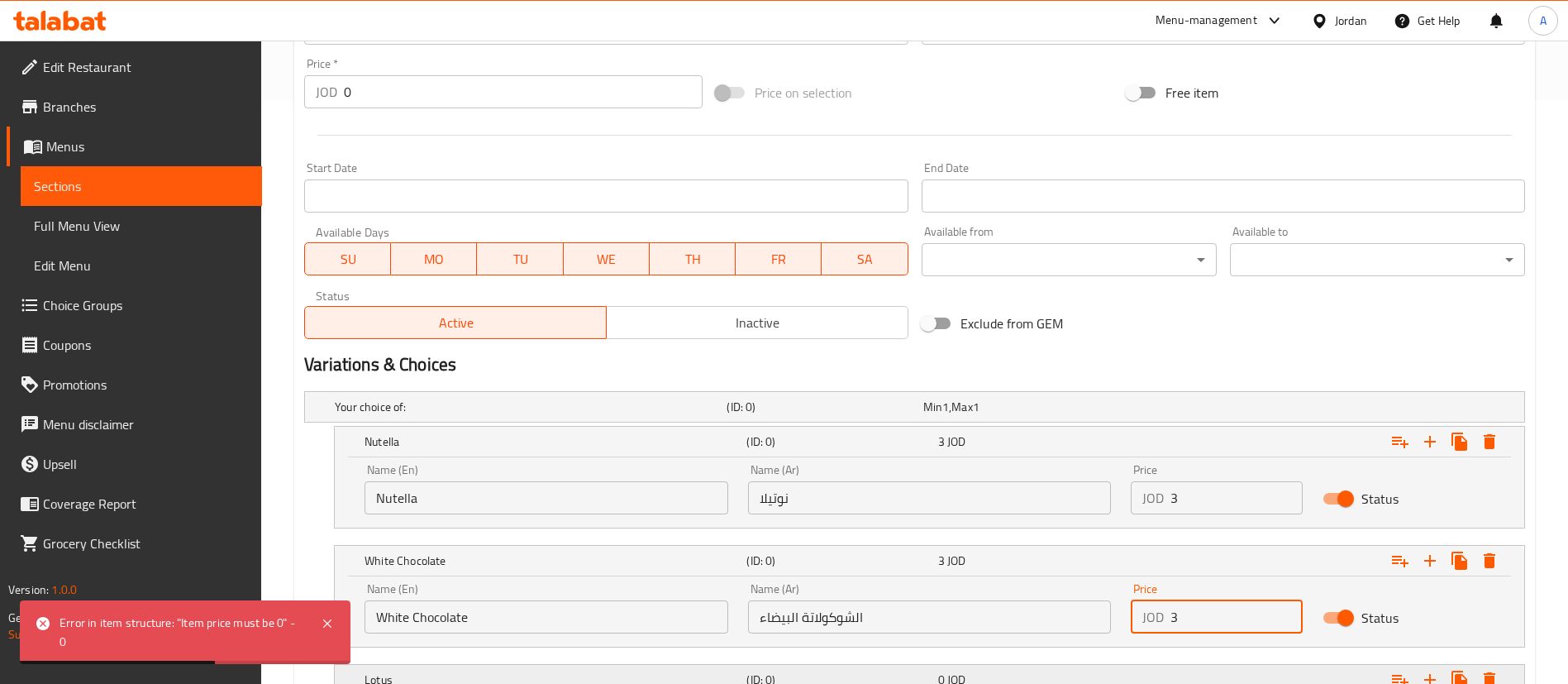
scroll to position [659, 0]
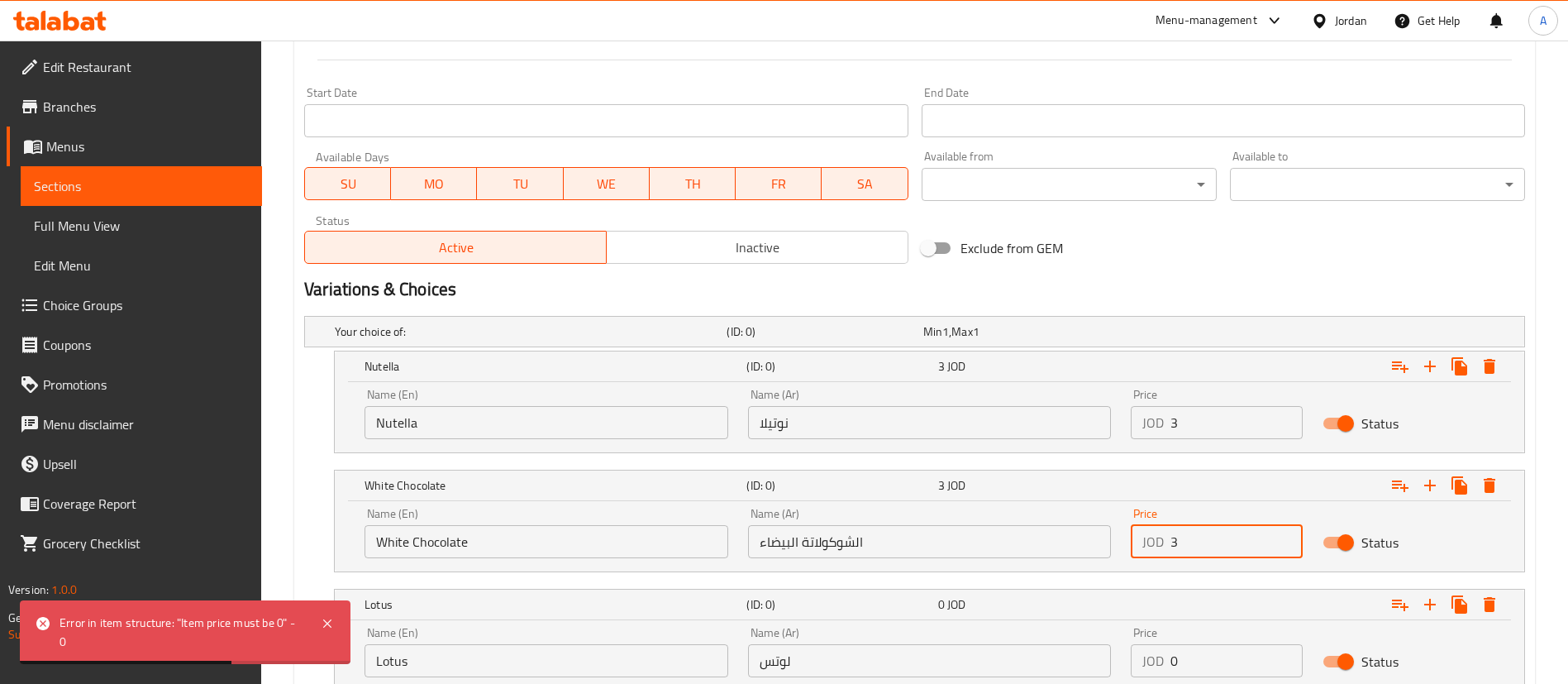
type input "3"
click at [1069, 657] on div "Name (En) Lotus Name (En) Name (Ar) لوتس Name (Ar) Price JOD 0 Price Status" at bounding box center [928, 652] width 1149 height 71
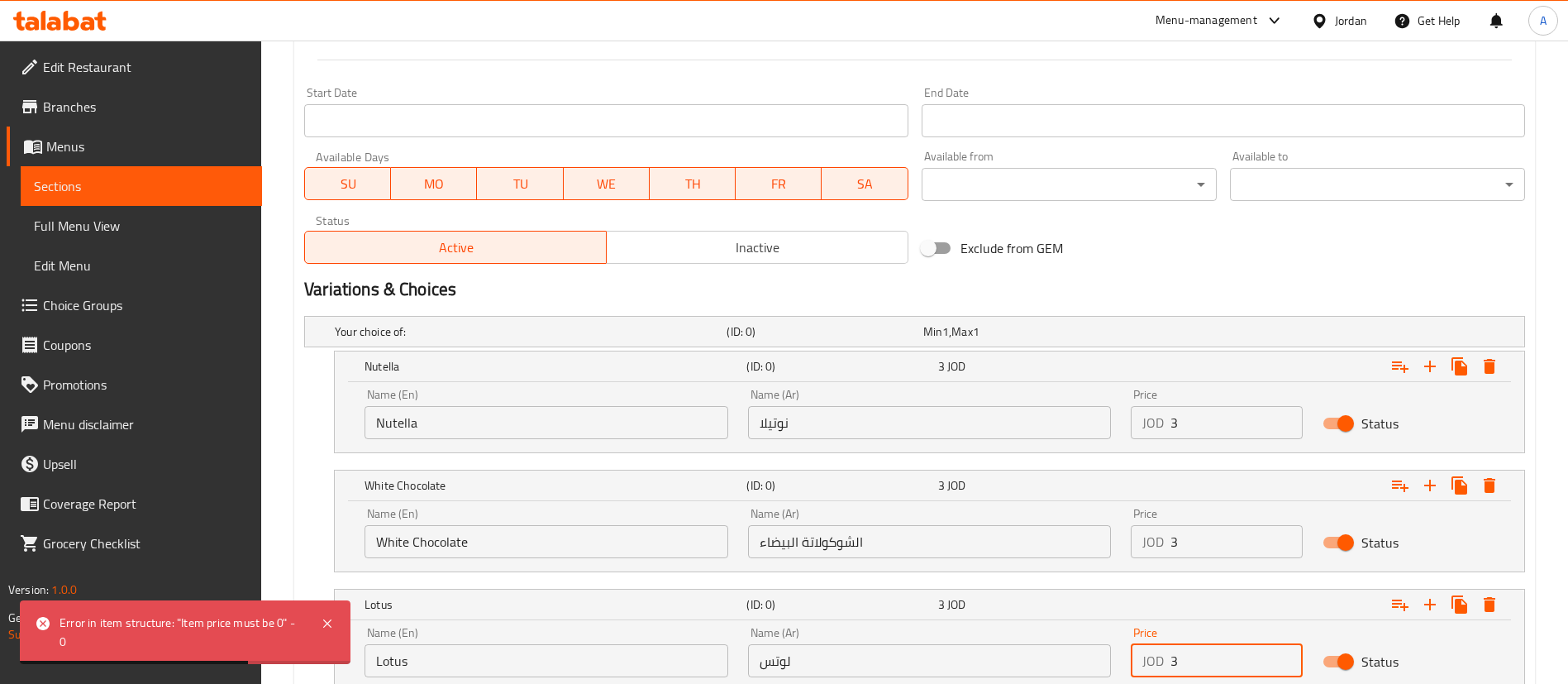
type input "3"
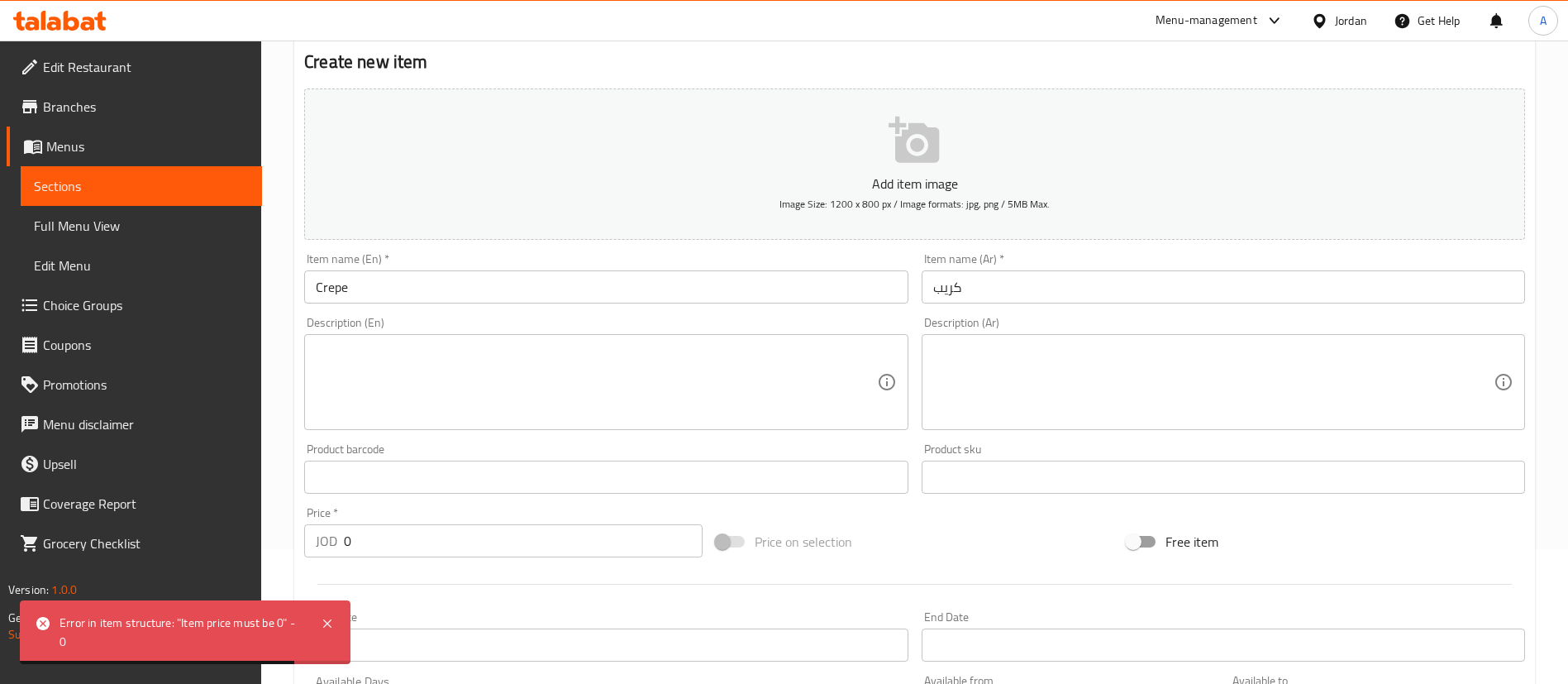
scroll to position [39, 0]
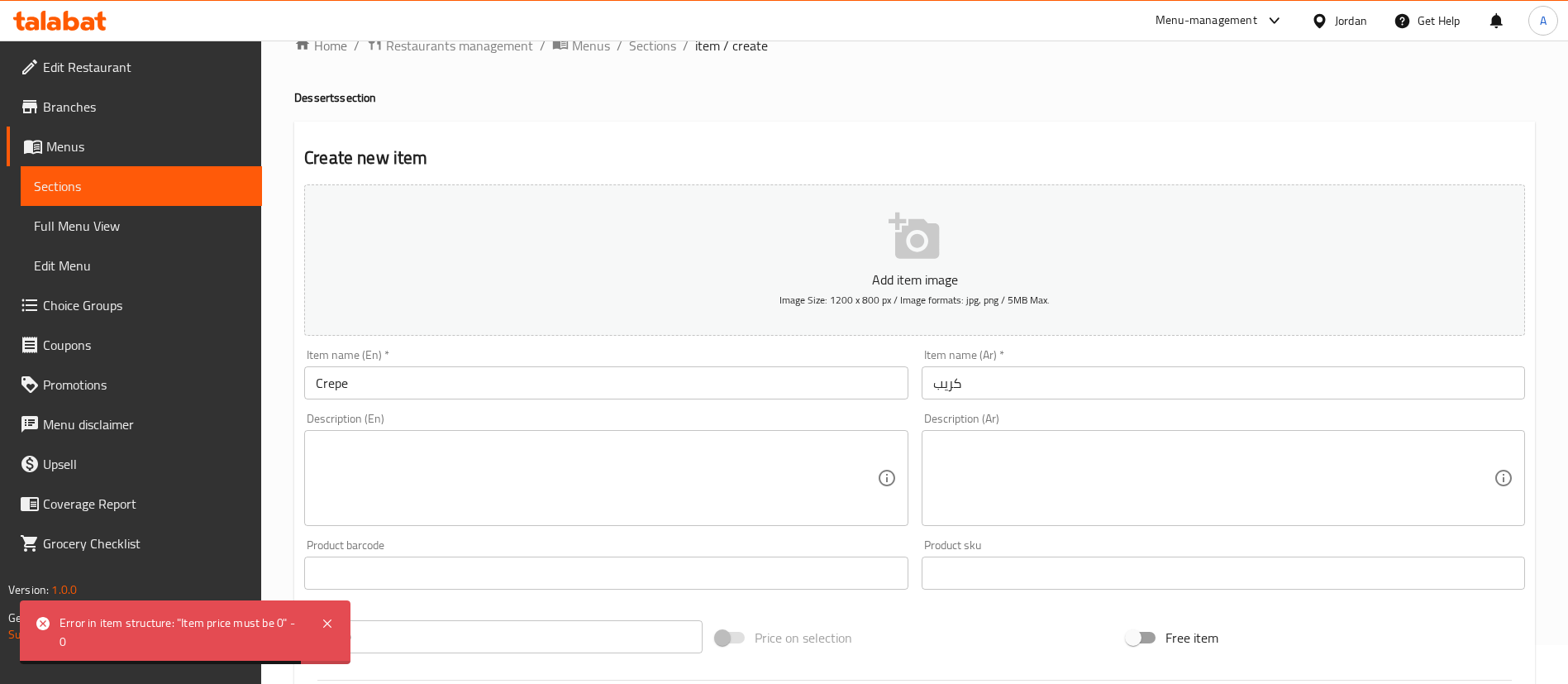
click at [1006, 540] on div "Product sku Product sku" at bounding box center [1223, 564] width 603 height 50
click at [1019, 483] on textarea at bounding box center [1213, 478] width 560 height 79
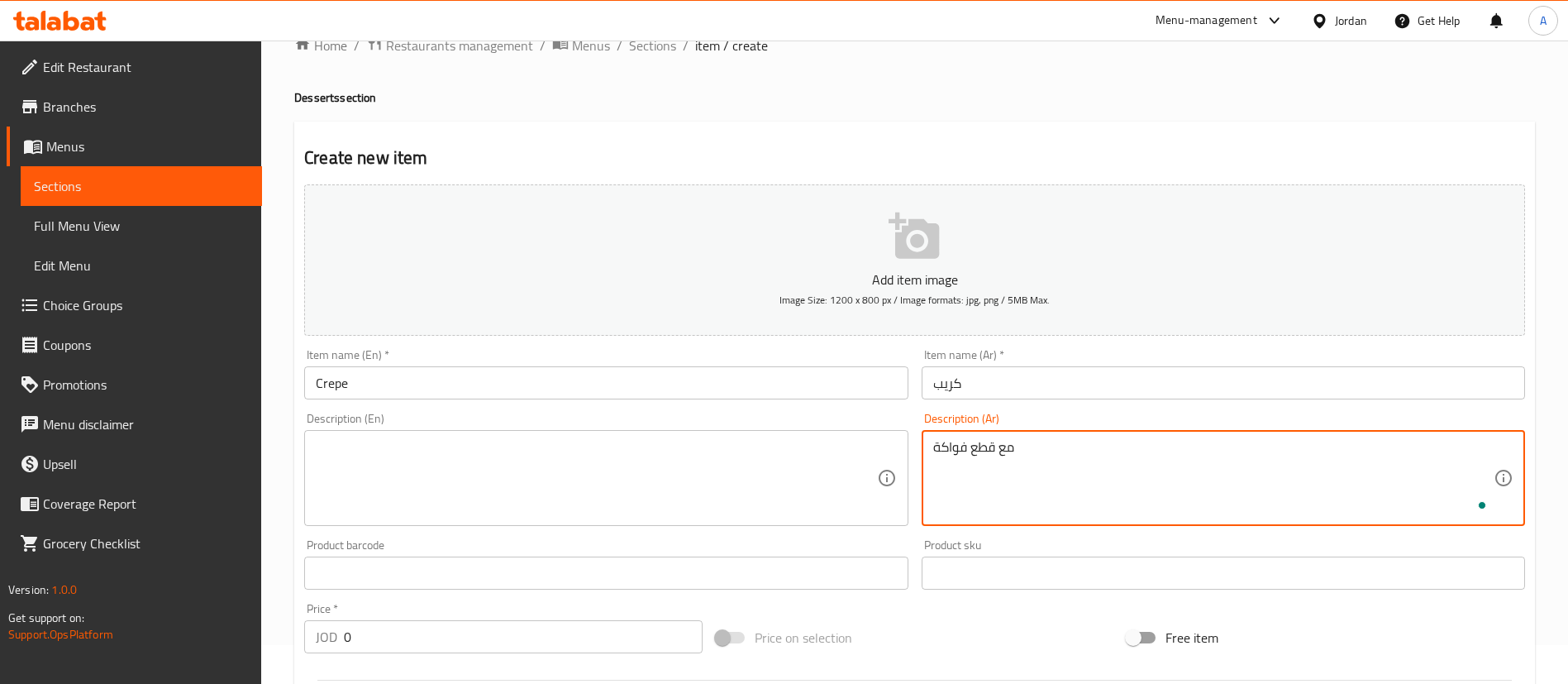
click at [1031, 471] on textarea "مع قطع فواكة" at bounding box center [1213, 478] width 560 height 79
click at [1030, 470] on textarea "مع قطع فواكة" at bounding box center [1213, 478] width 560 height 79
type textarea "مع قطع فواكة"
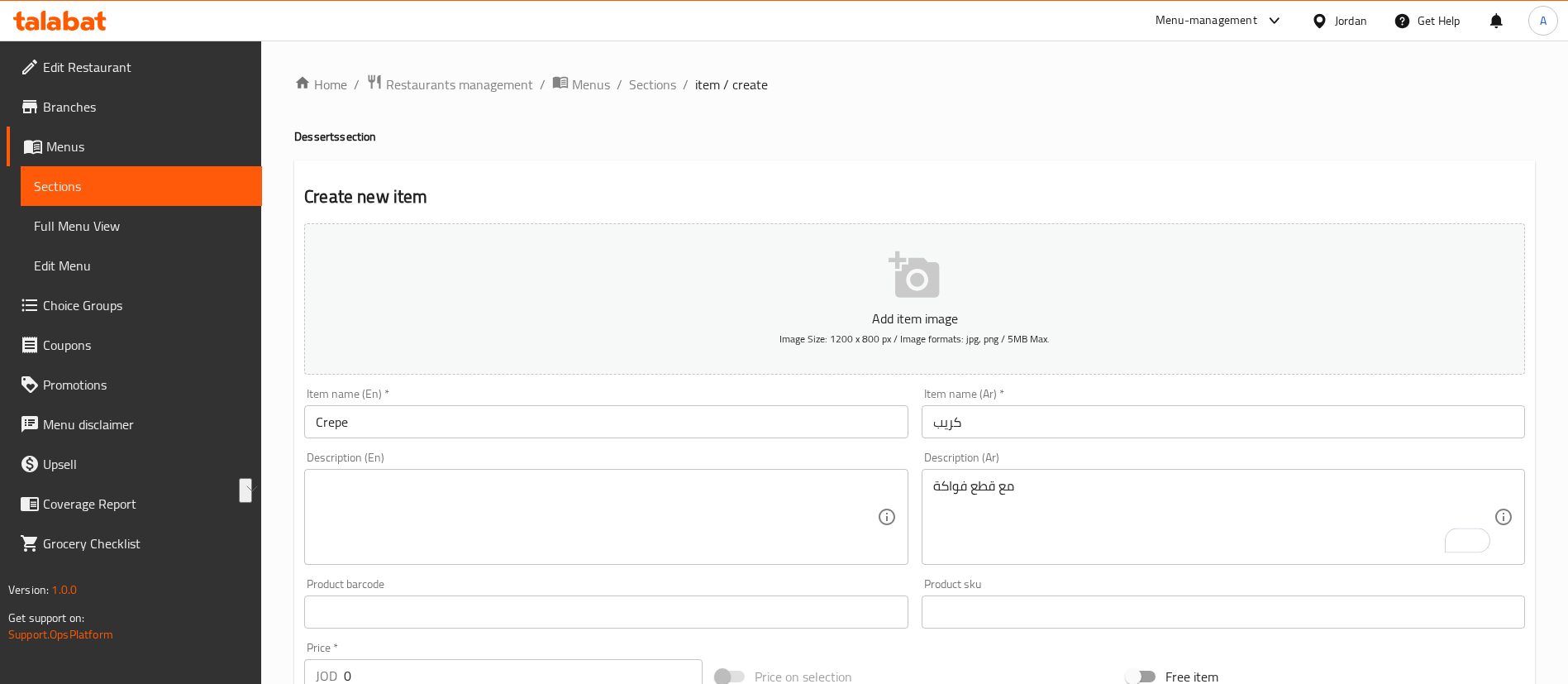
scroll to position [39, 0]
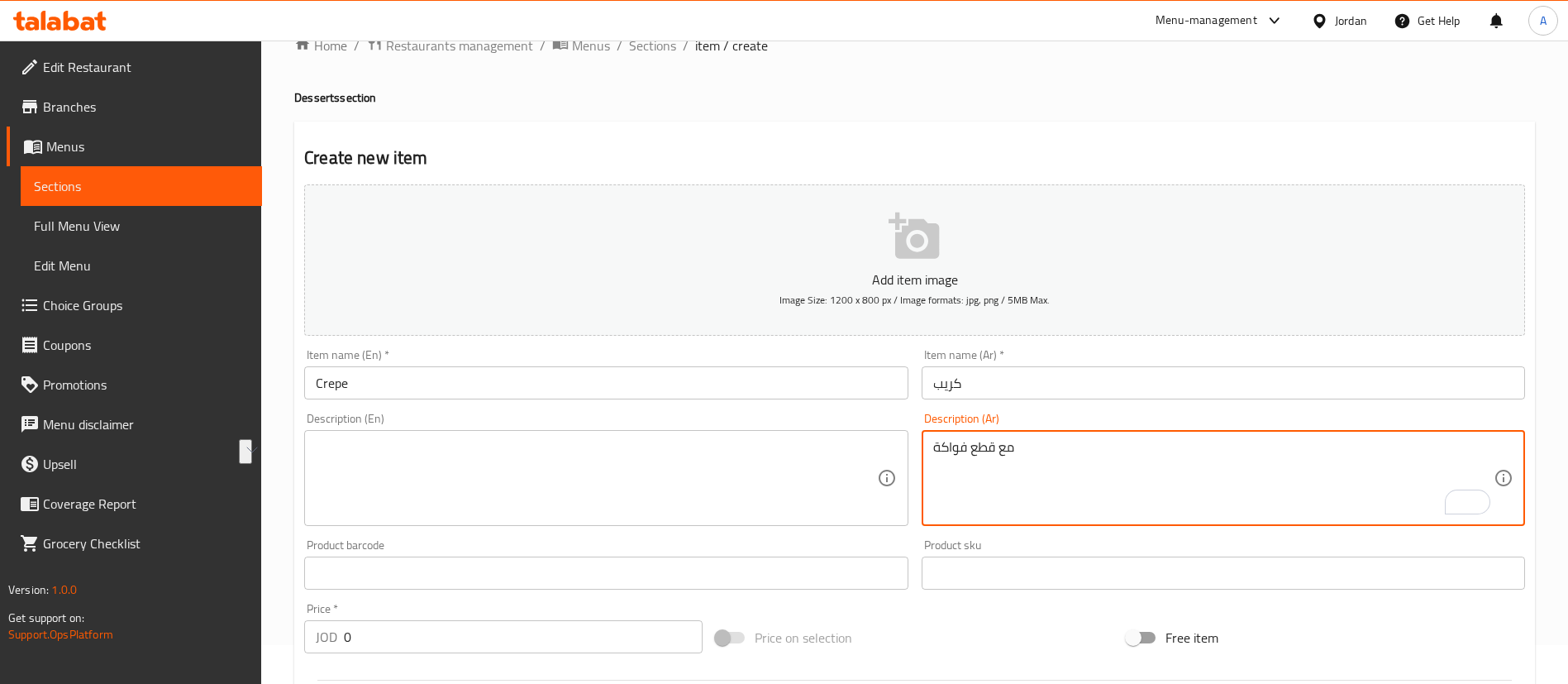
click at [697, 423] on div "Description (En) Description (En)" at bounding box center [605, 469] width 603 height 113
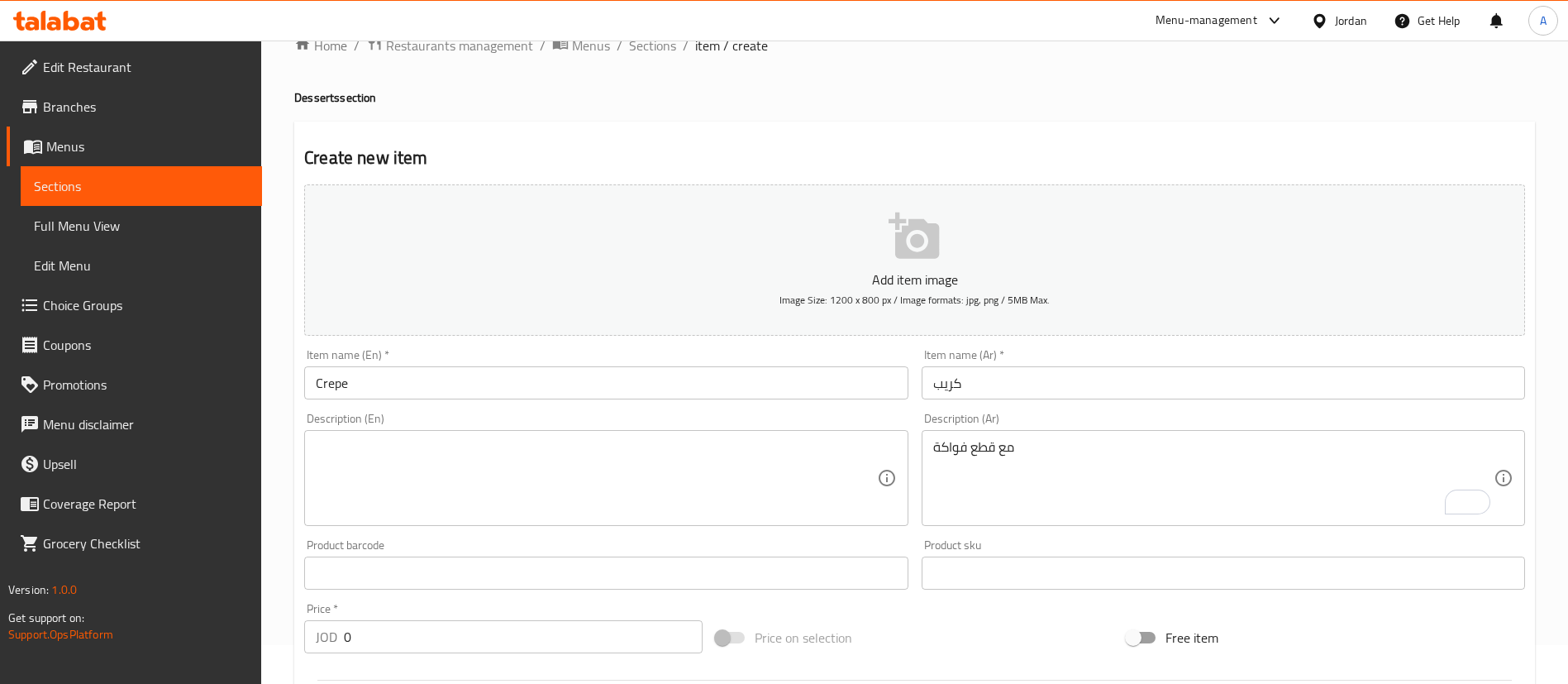
click at [697, 428] on div "Description (En) Description (En)" at bounding box center [605, 469] width 603 height 113
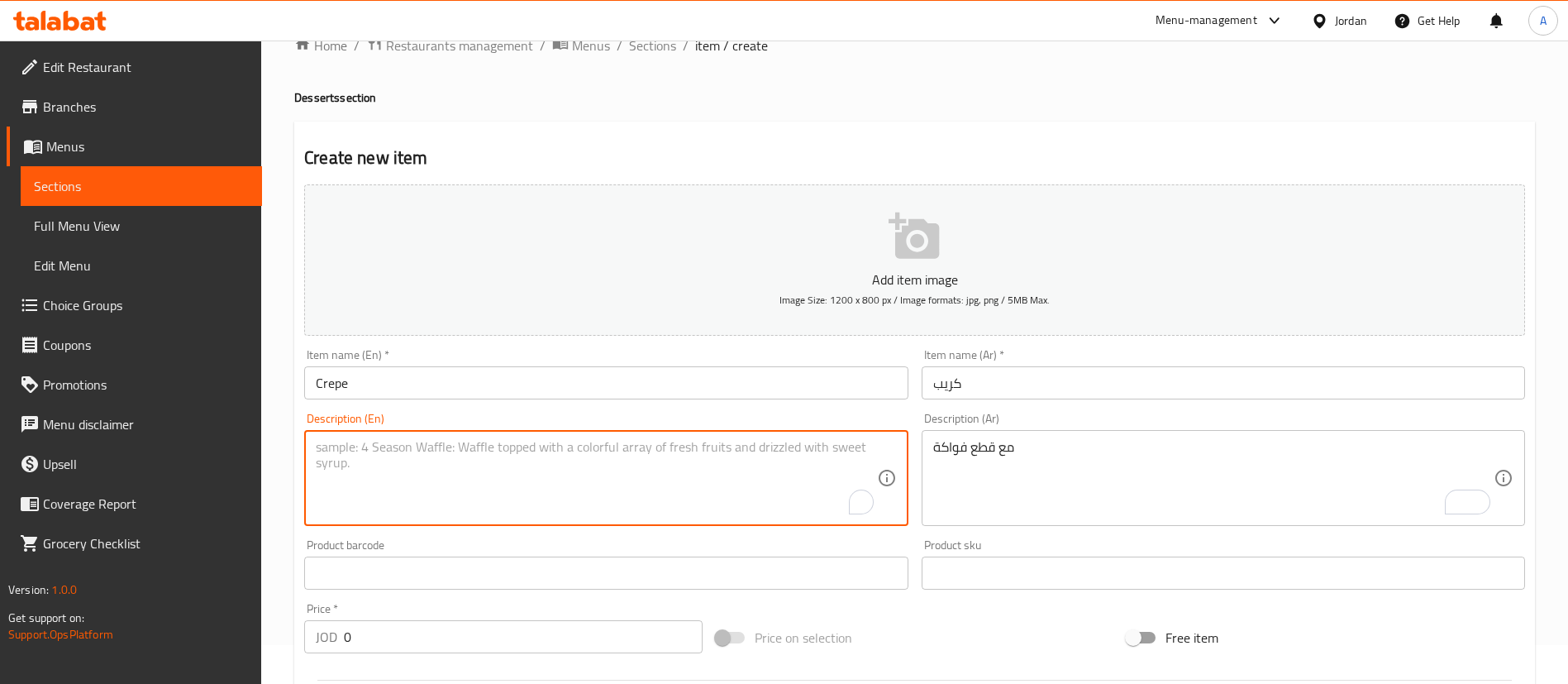
click at [691, 457] on textarea "To enrich screen reader interactions, please activate Accessibility in Grammarl…" at bounding box center [595, 478] width 560 height 79
paste textarea "With fruit pieces"
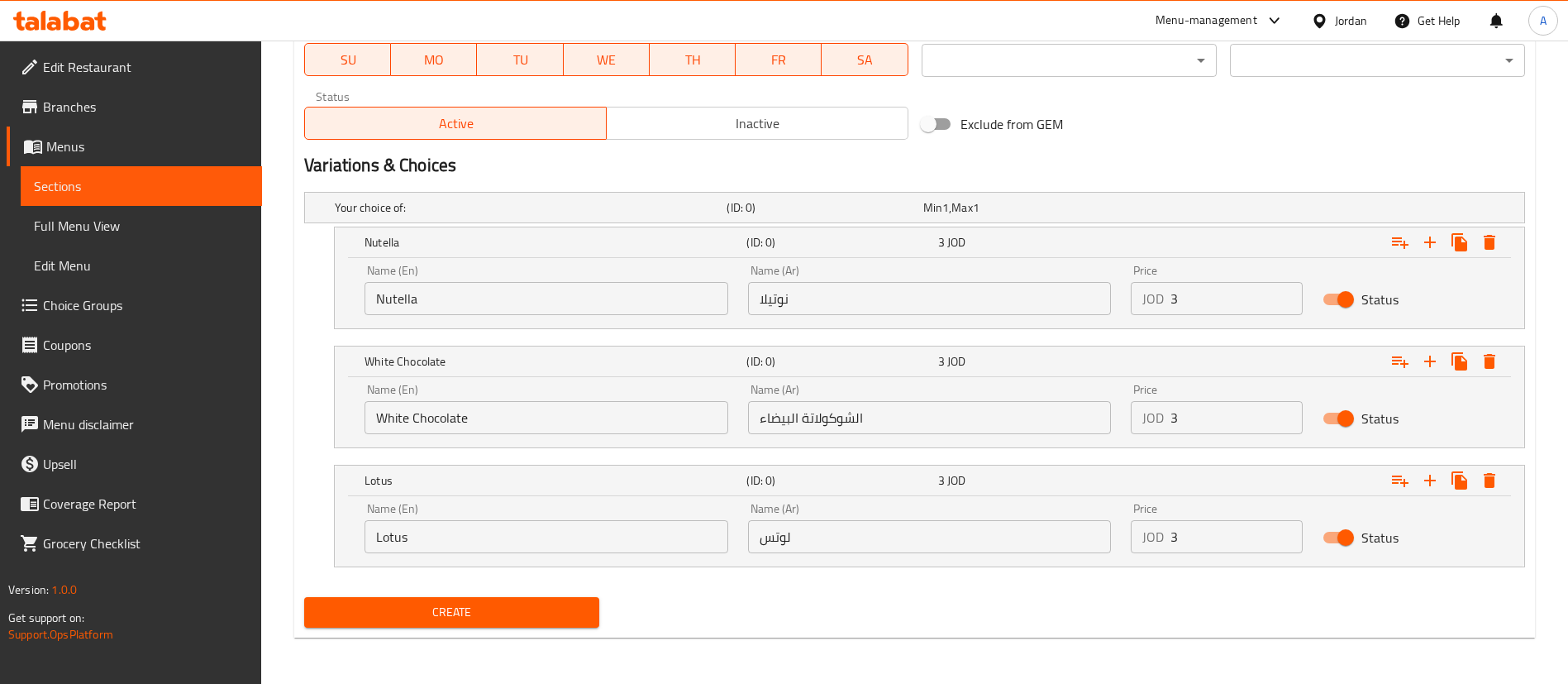
type textarea "With fruit pieces"
click at [533, 606] on span "Create" at bounding box center [451, 612] width 269 height 20
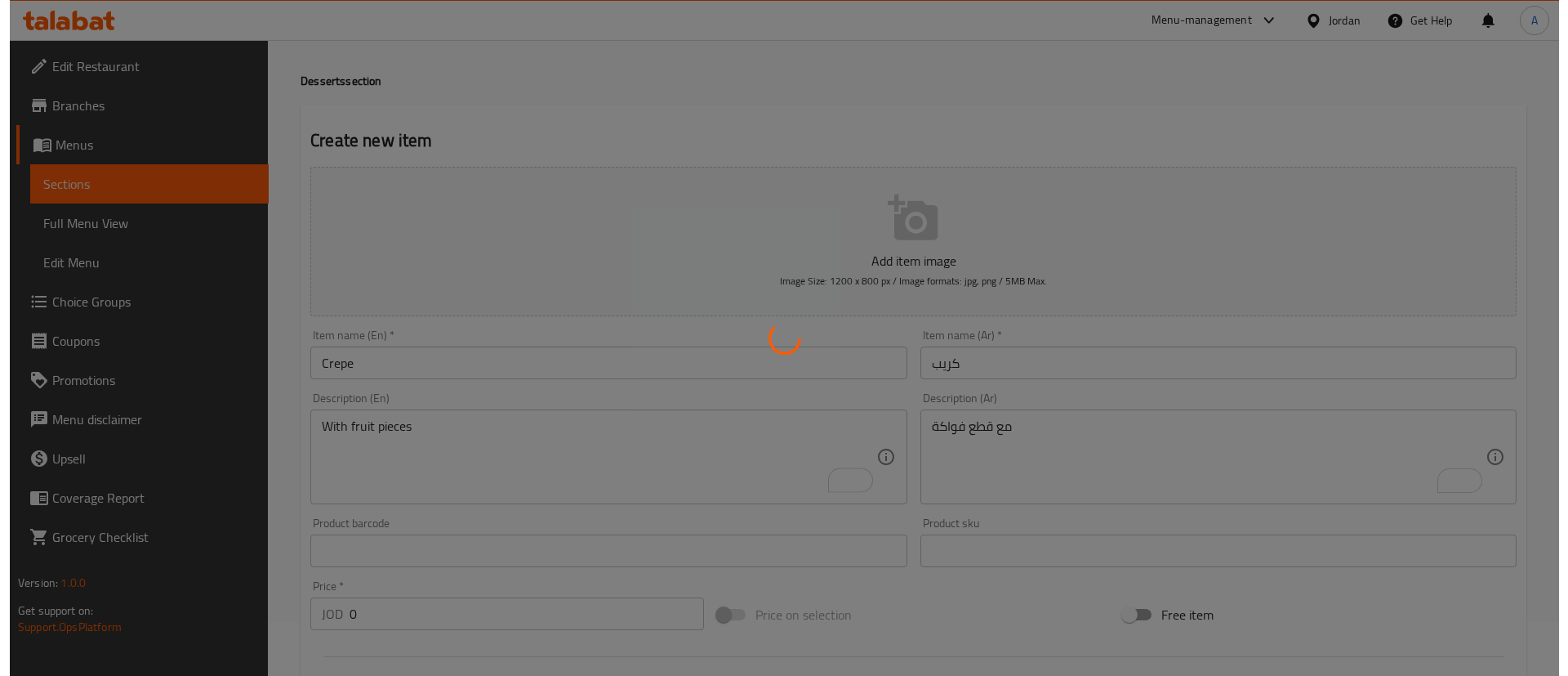
scroll to position [0, 0]
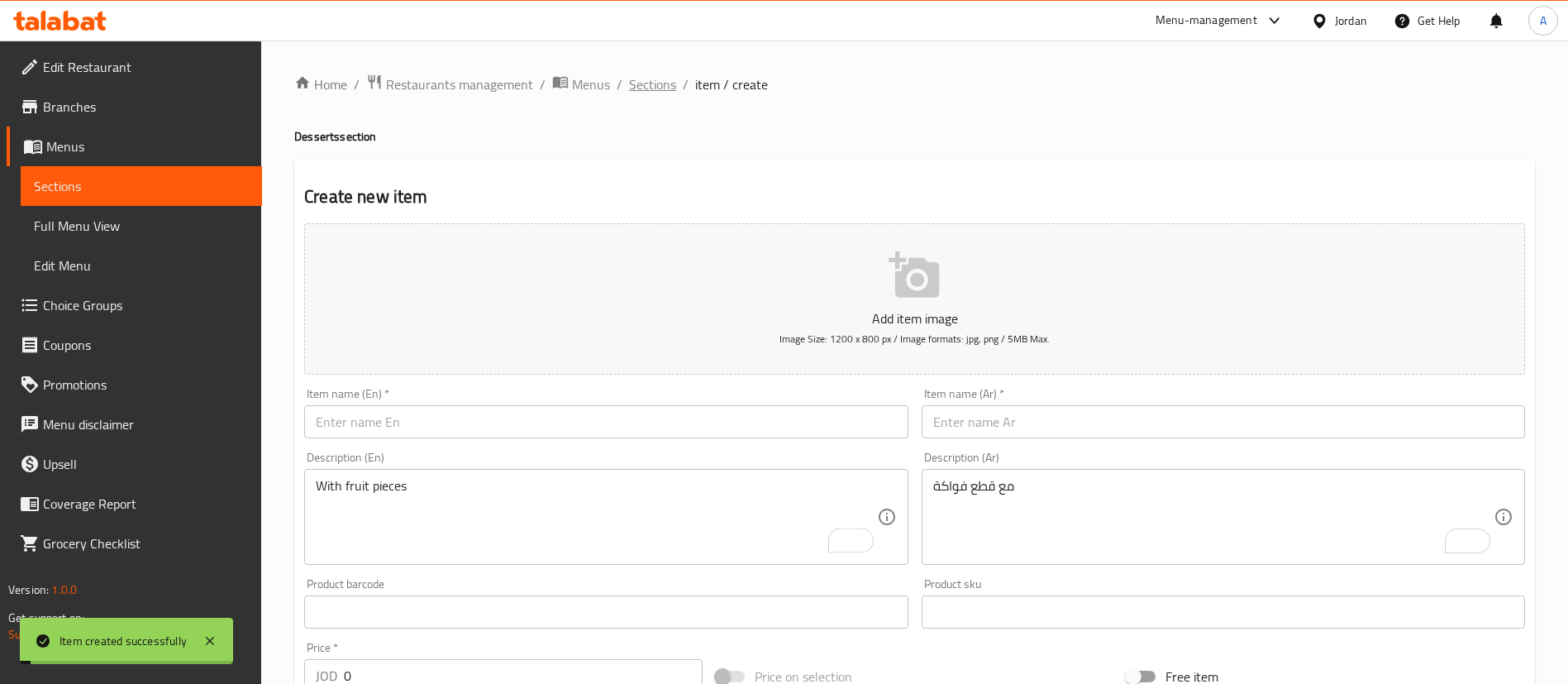
click at [658, 79] on span "Sections" at bounding box center [652, 84] width 47 height 19
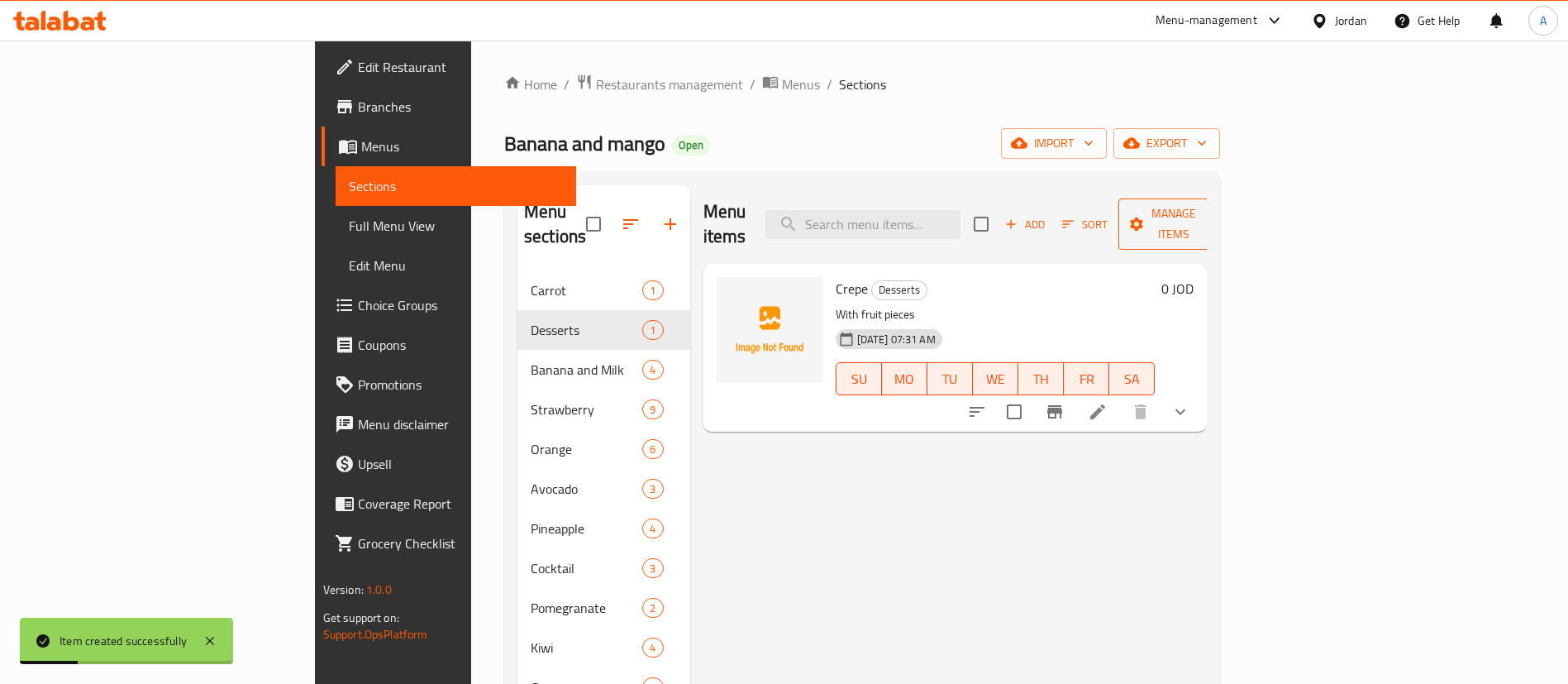
click at [1216, 203] on span "Manage items" at bounding box center [1173, 224] width 84 height 42
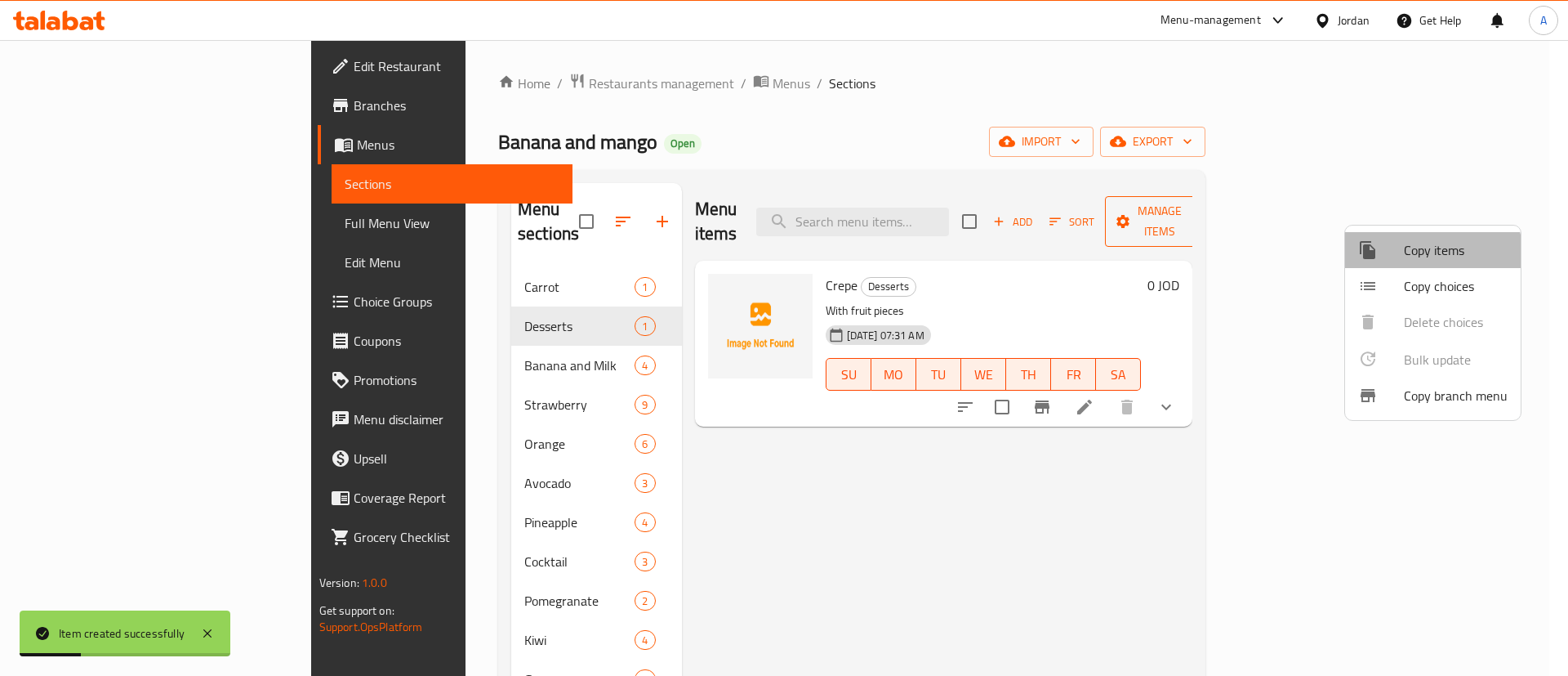
click at [1432, 254] on span "Copy items" at bounding box center [1455, 250] width 104 height 19
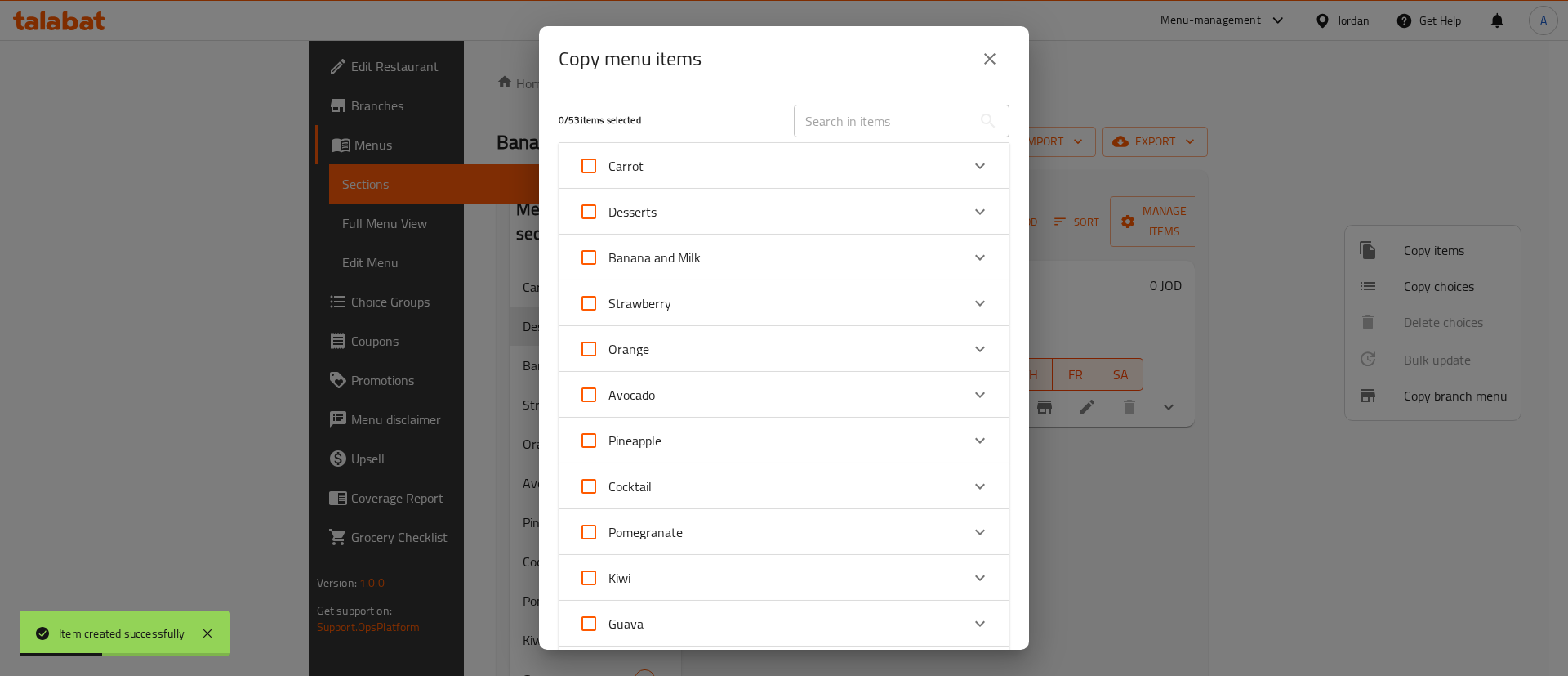
click at [819, 208] on div "Desserts" at bounding box center [769, 211] width 382 height 39
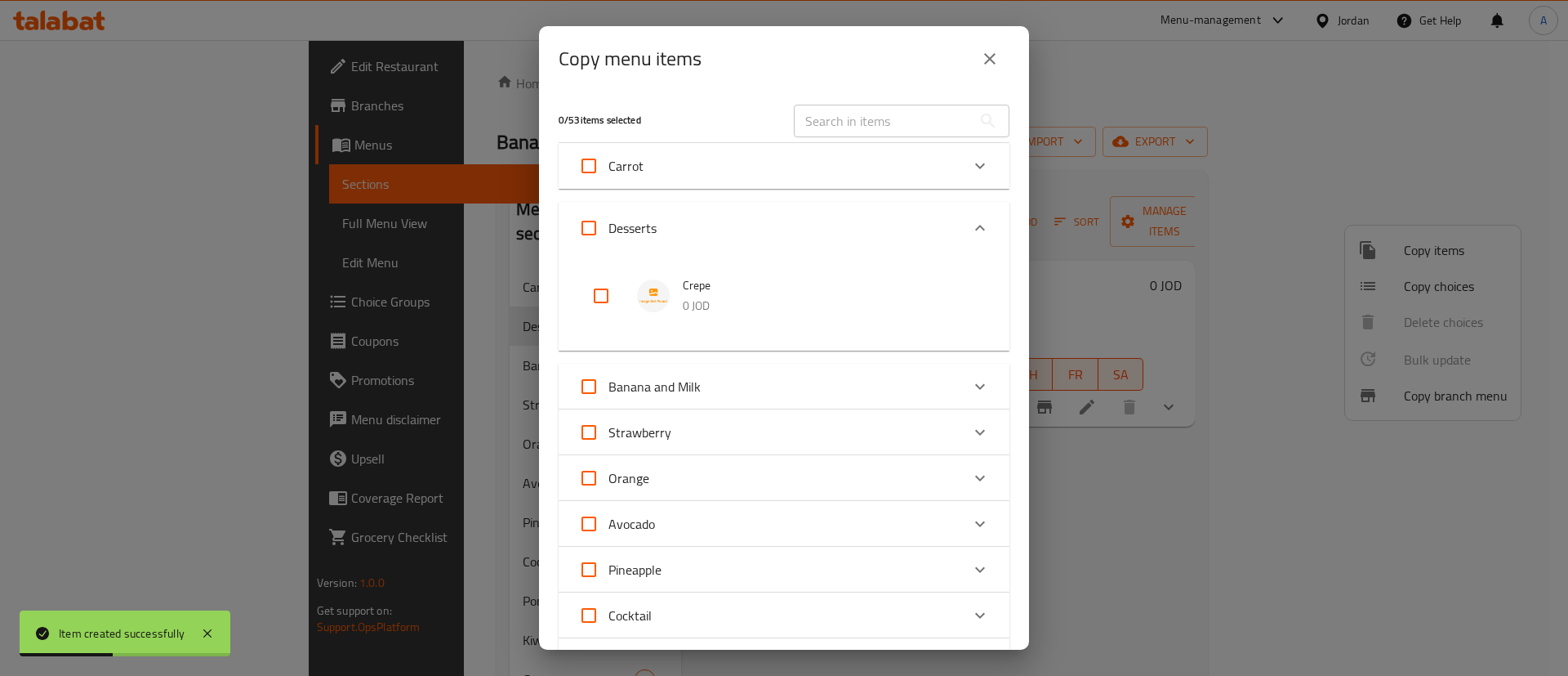
click at [602, 304] on input "checkbox" at bounding box center [601, 295] width 39 height 39
checkbox input "true"
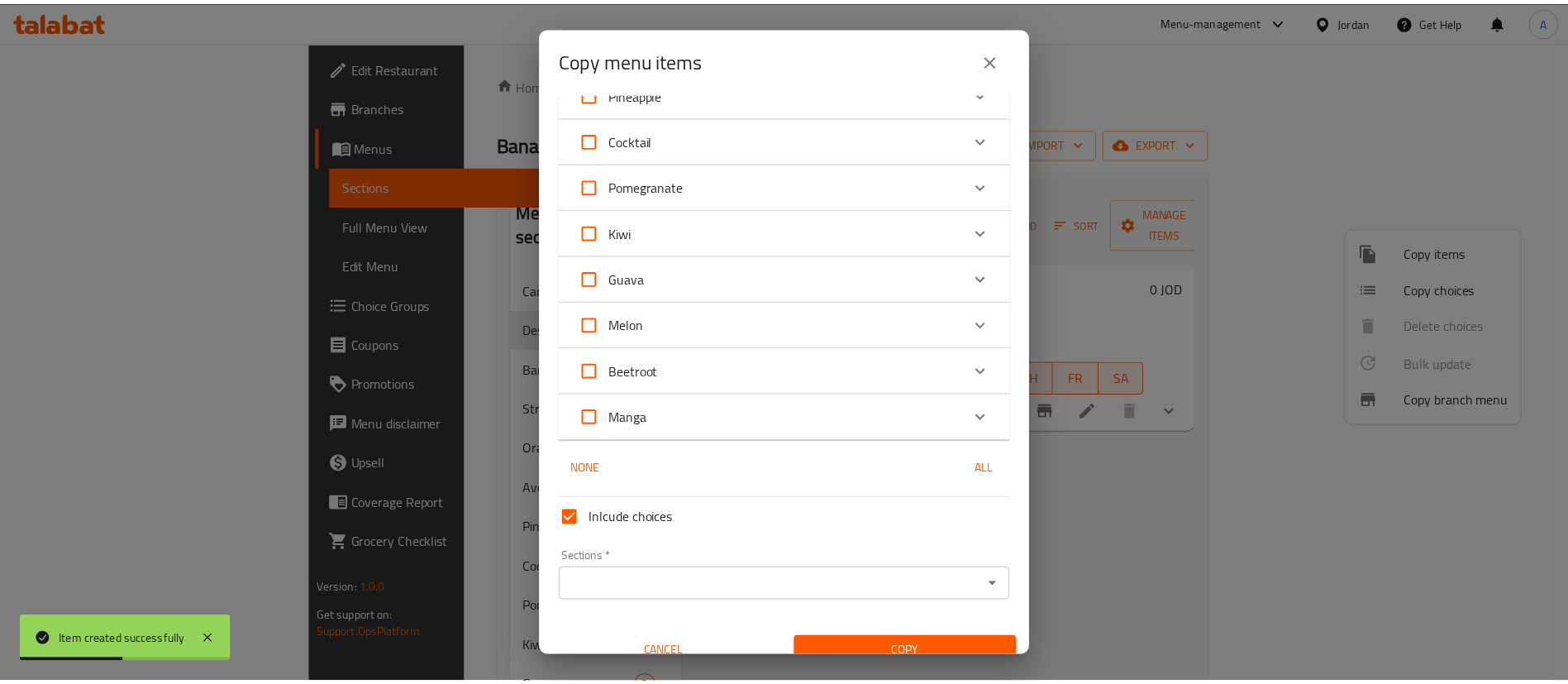
scroll to position [505, 0]
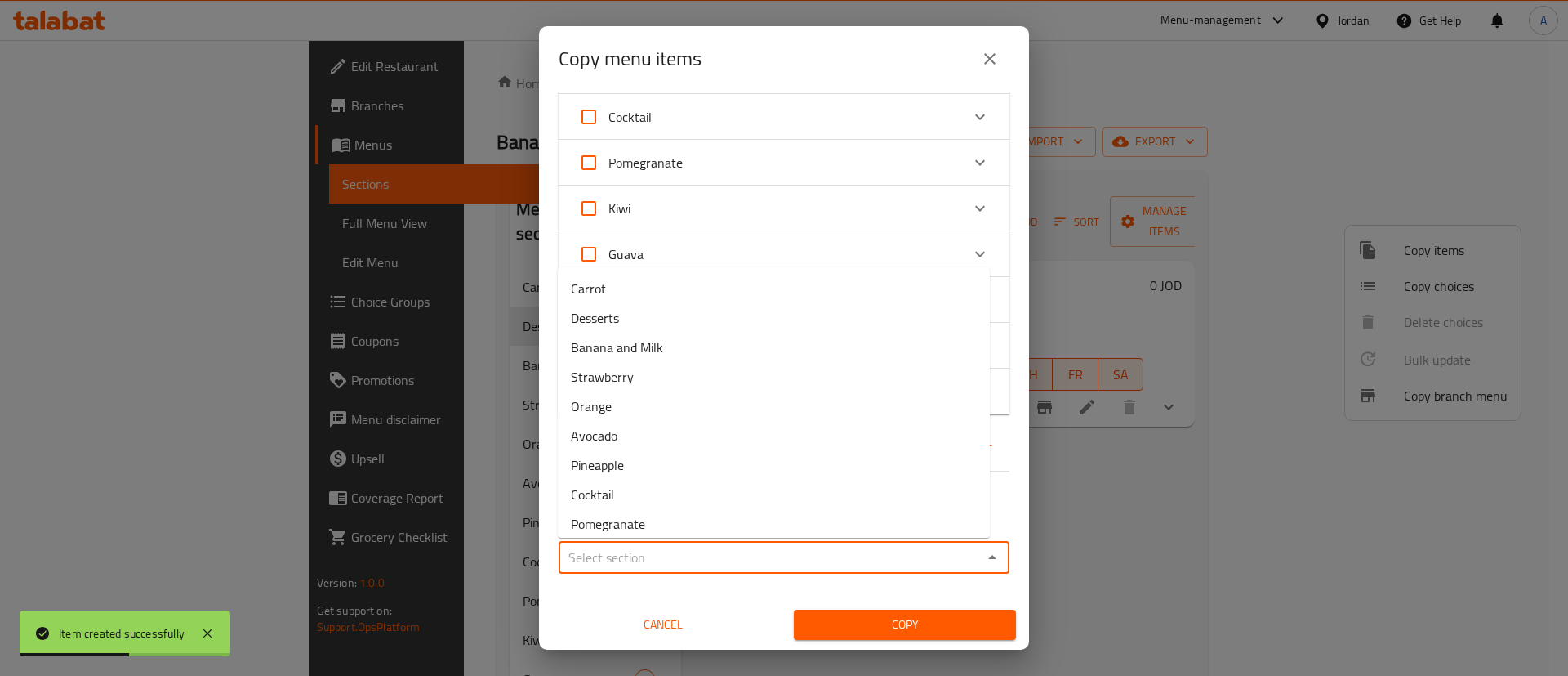
click at [675, 559] on input "Sections   *" at bounding box center [770, 557] width 414 height 23
click at [718, 326] on li "Desserts" at bounding box center [774, 318] width 432 height 30
type input "Desserts"
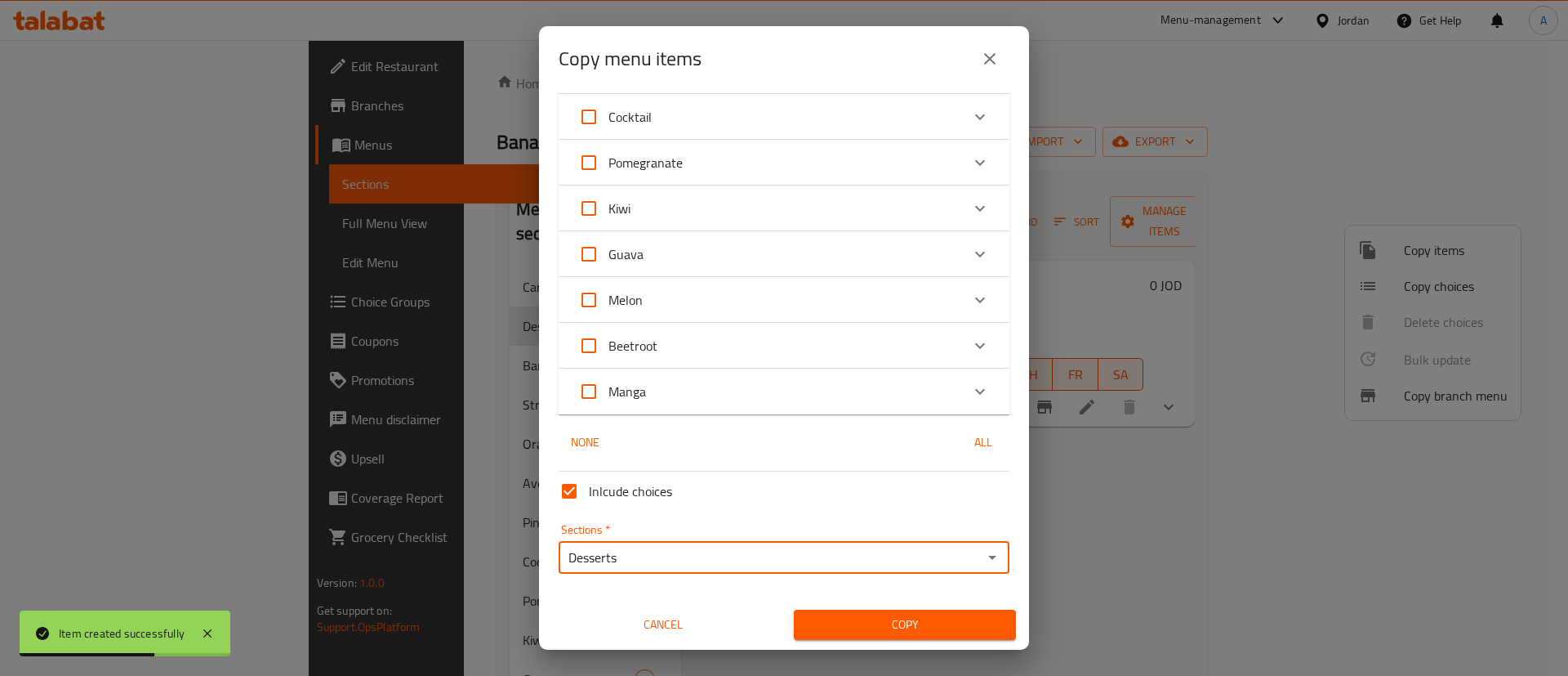
drag, startPoint x: 870, startPoint y: 642, endPoint x: 874, endPoint y: 623, distance: 19.4
click at [870, 635] on div "Copy" at bounding box center [904, 624] width 242 height 50
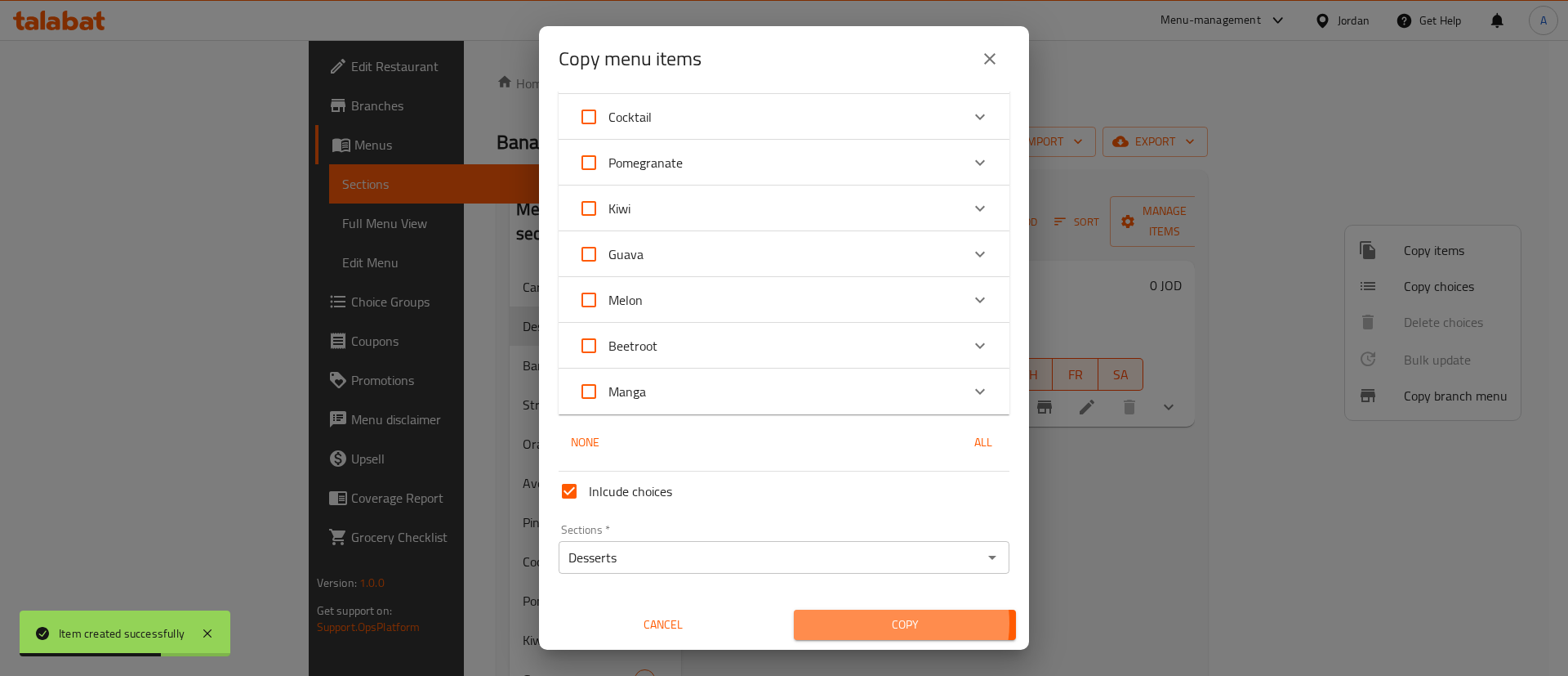
click at [875, 623] on span "Copy" at bounding box center [904, 624] width 196 height 20
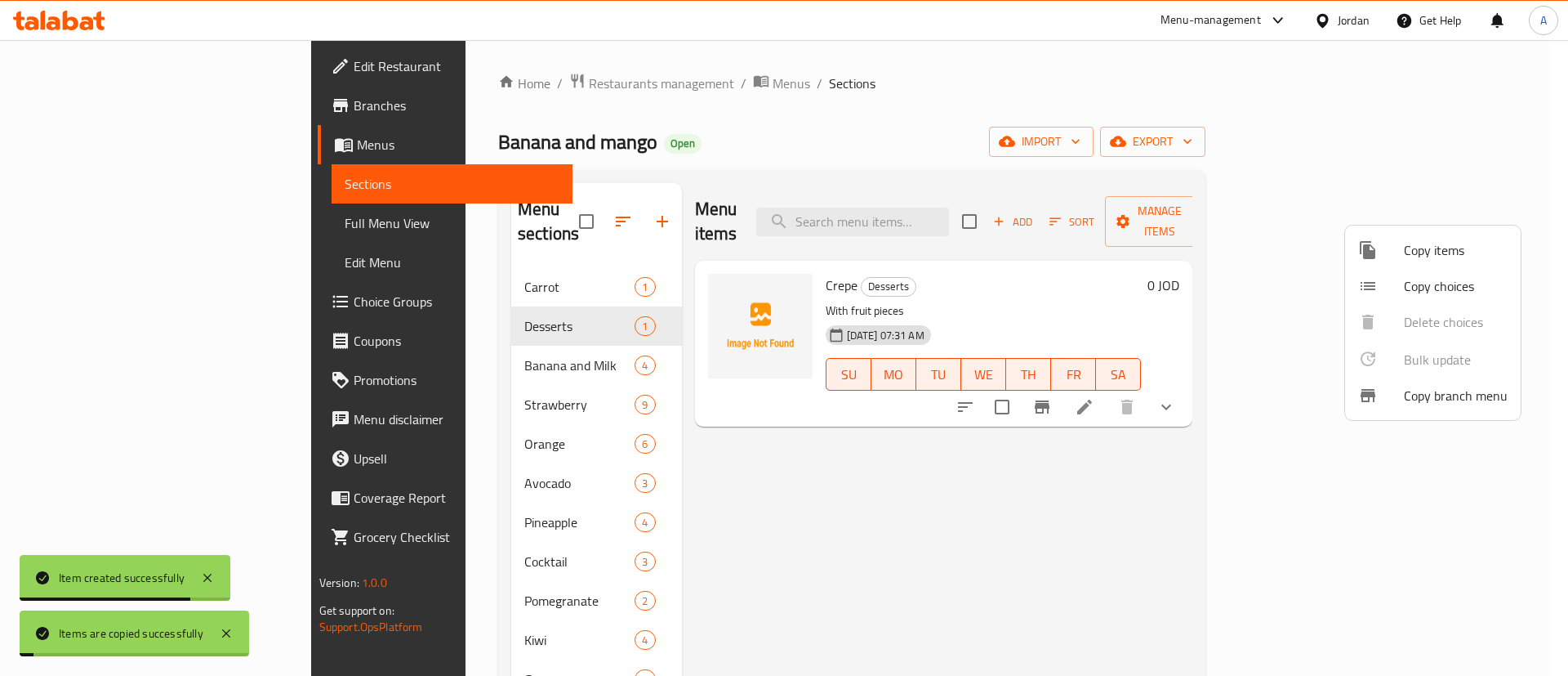
drag, startPoint x: 1160, startPoint y: 423, endPoint x: 1198, endPoint y: 451, distance: 47.2
click at [1167, 425] on div at bounding box center [784, 338] width 1568 height 676
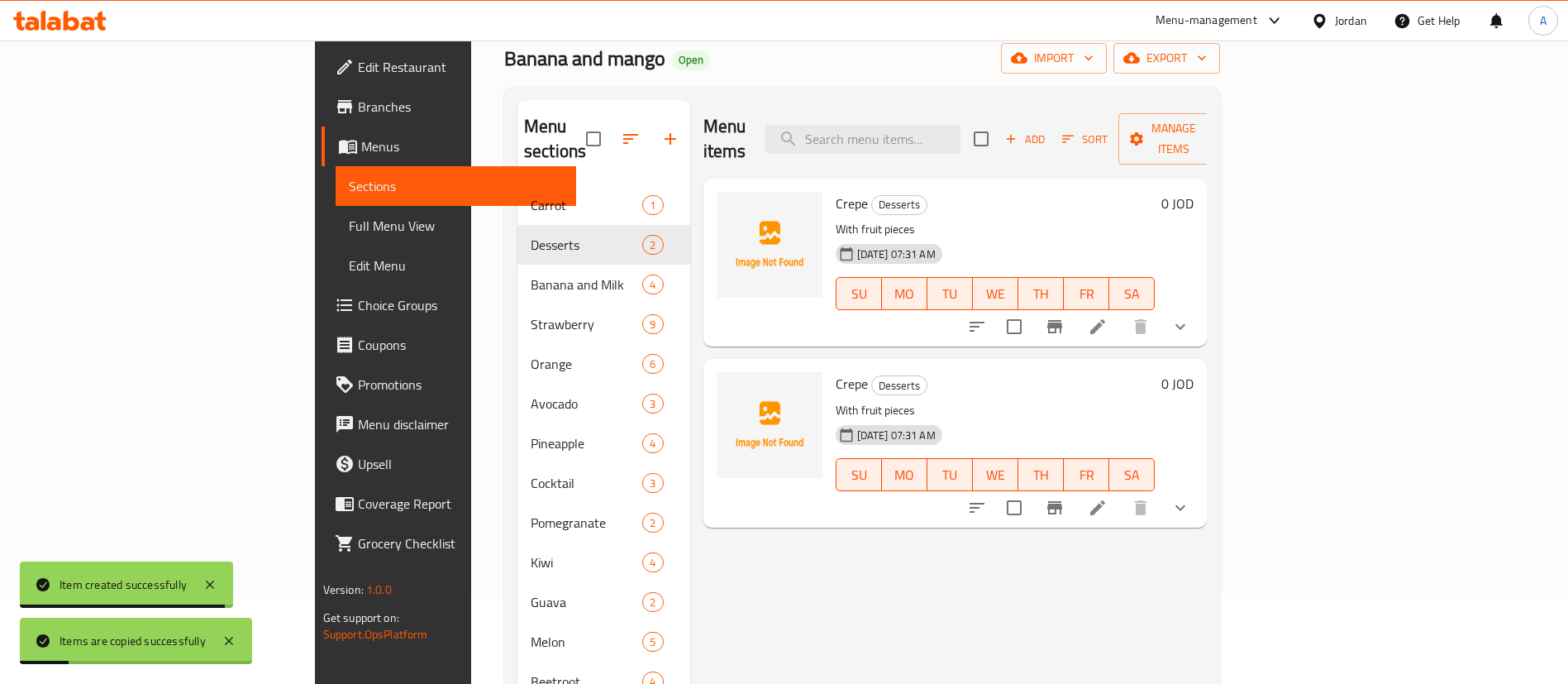
scroll to position [124, 0]
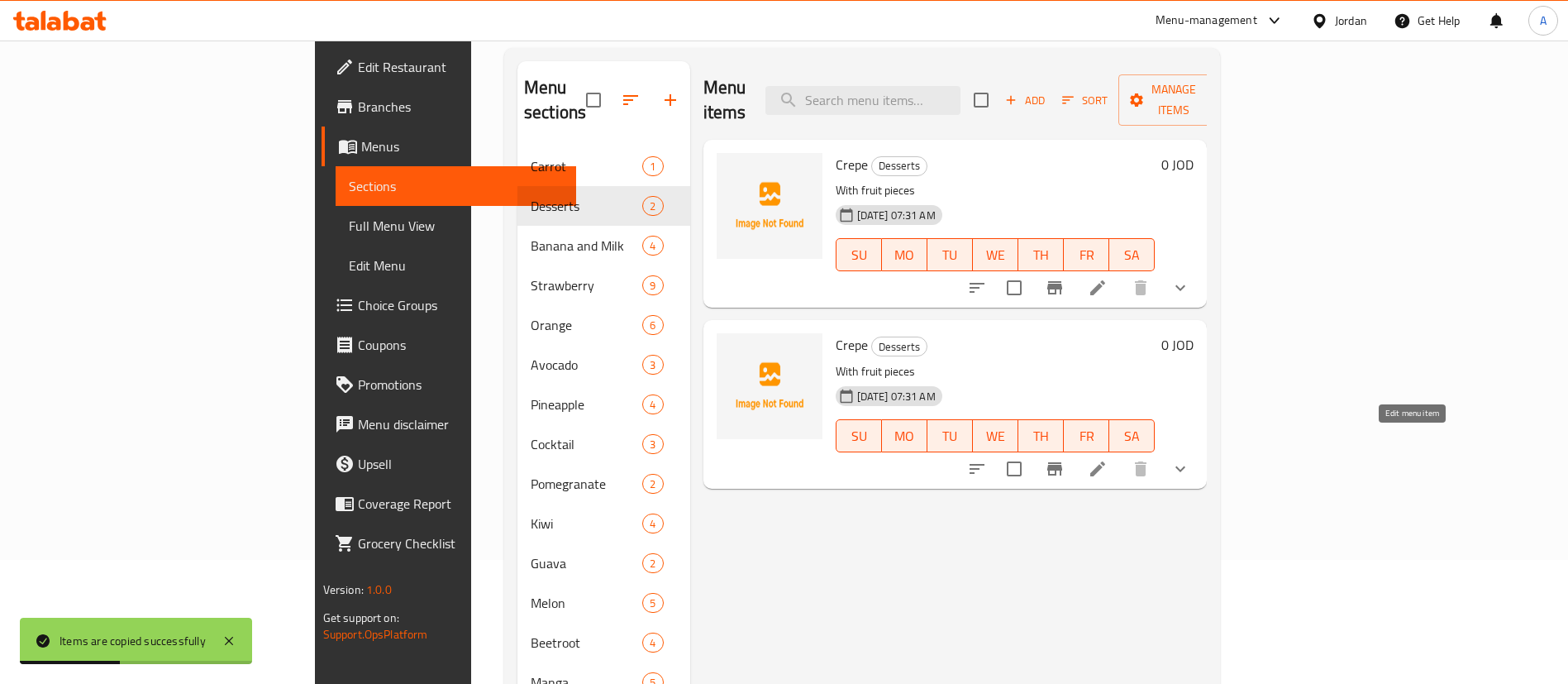
click at [1107, 459] on icon at bounding box center [1097, 468] width 19 height 19
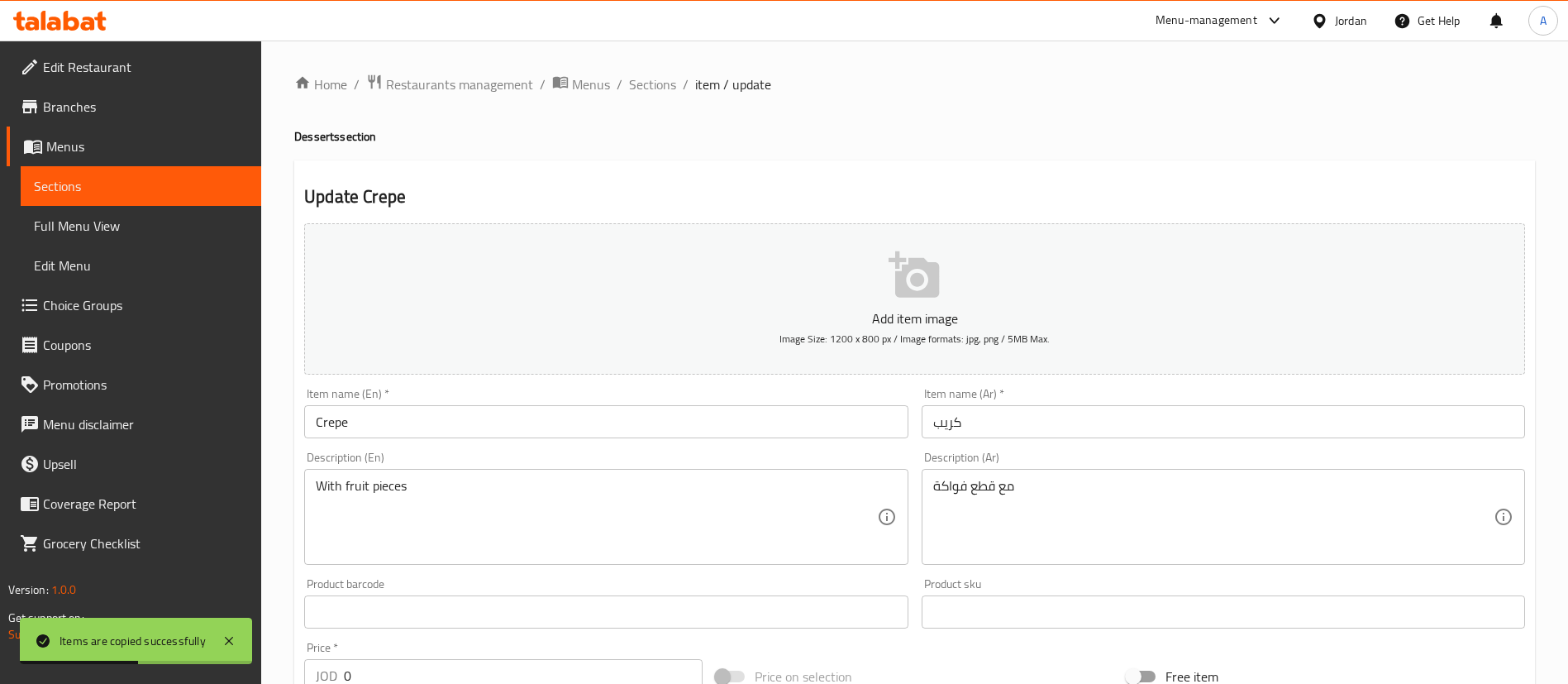
drag, startPoint x: 391, startPoint y: 424, endPoint x: 163, endPoint y: 432, distance: 228.1
click at [163, 432] on div "Edit Restaurant Branches Menus Sections Full Menu View Edit Menu Choice Groups …" at bounding box center [784, 647] width 1568 height 1212
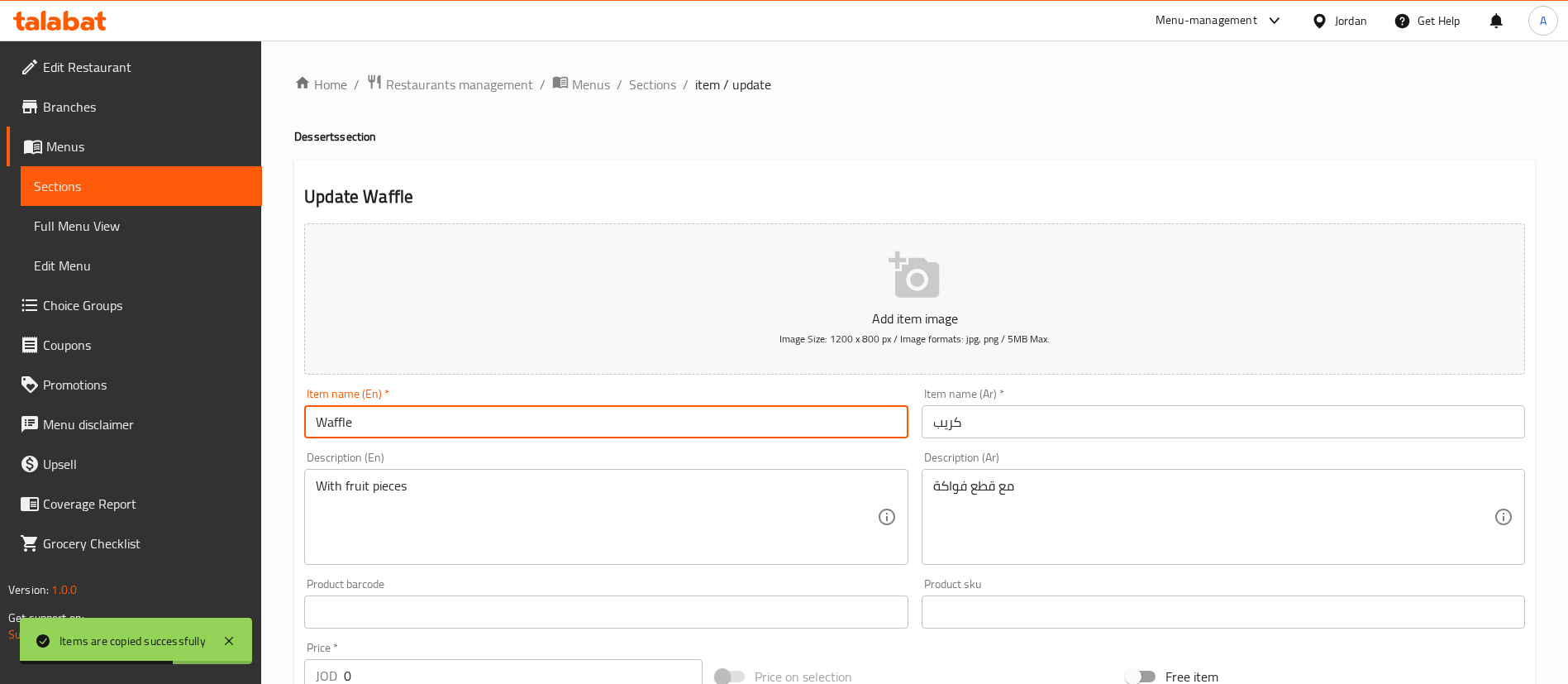
type input "Waffle"
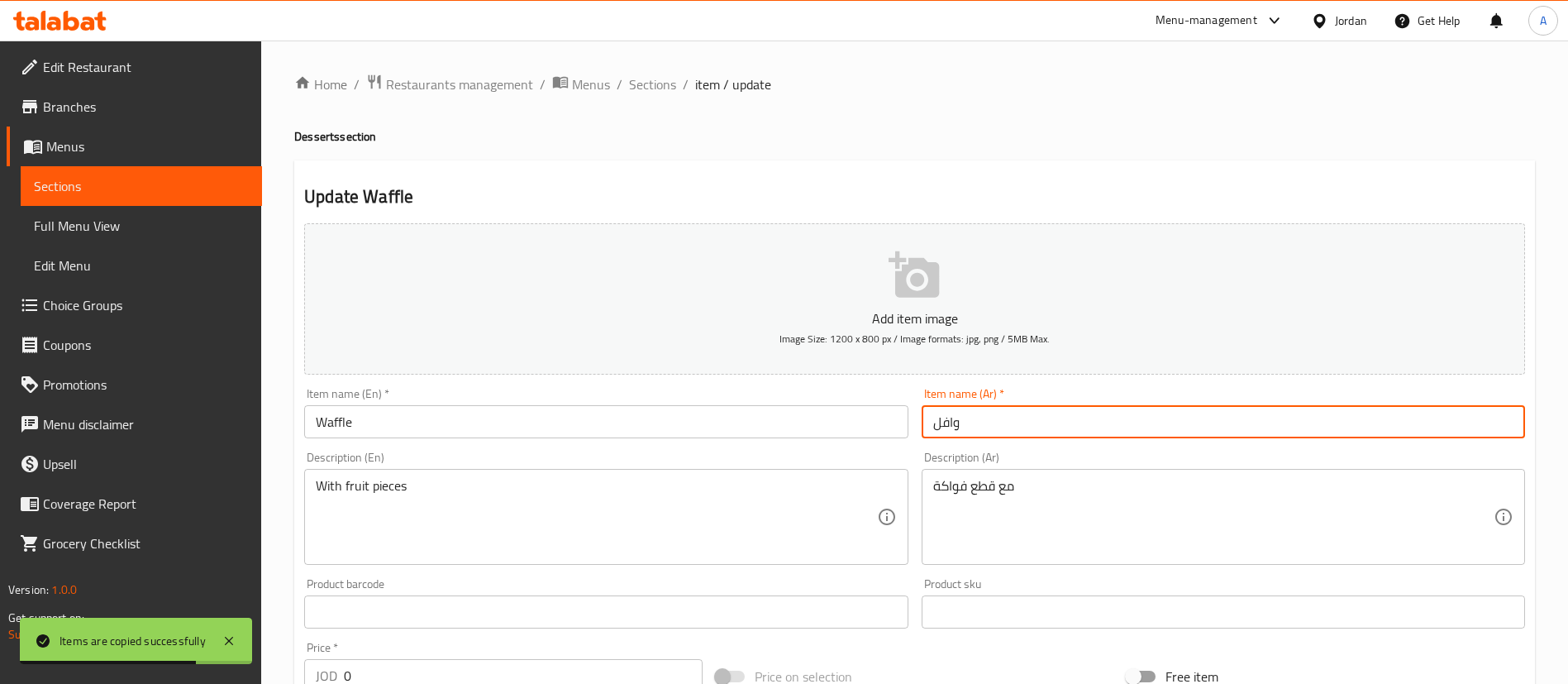
type input "وافل"
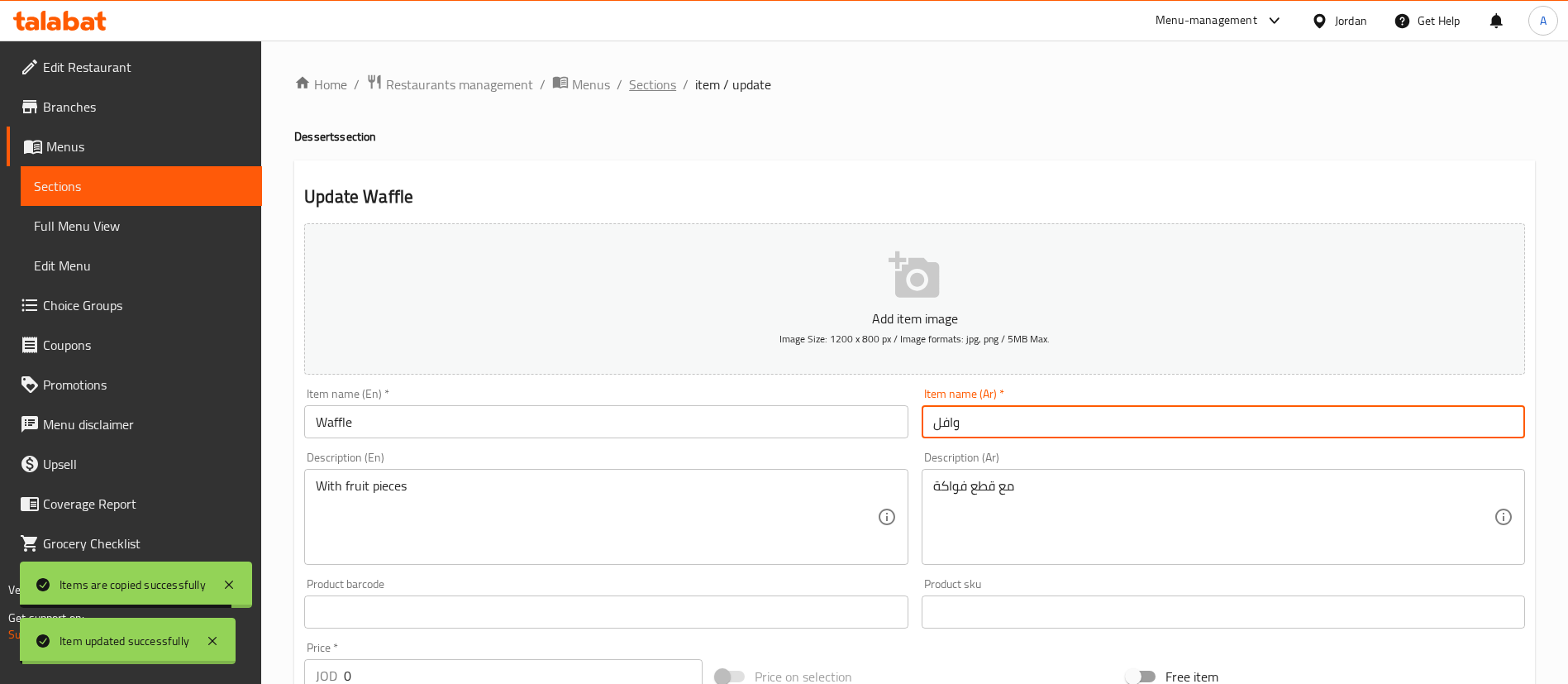
click at [655, 77] on span "Sections" at bounding box center [652, 84] width 47 height 19
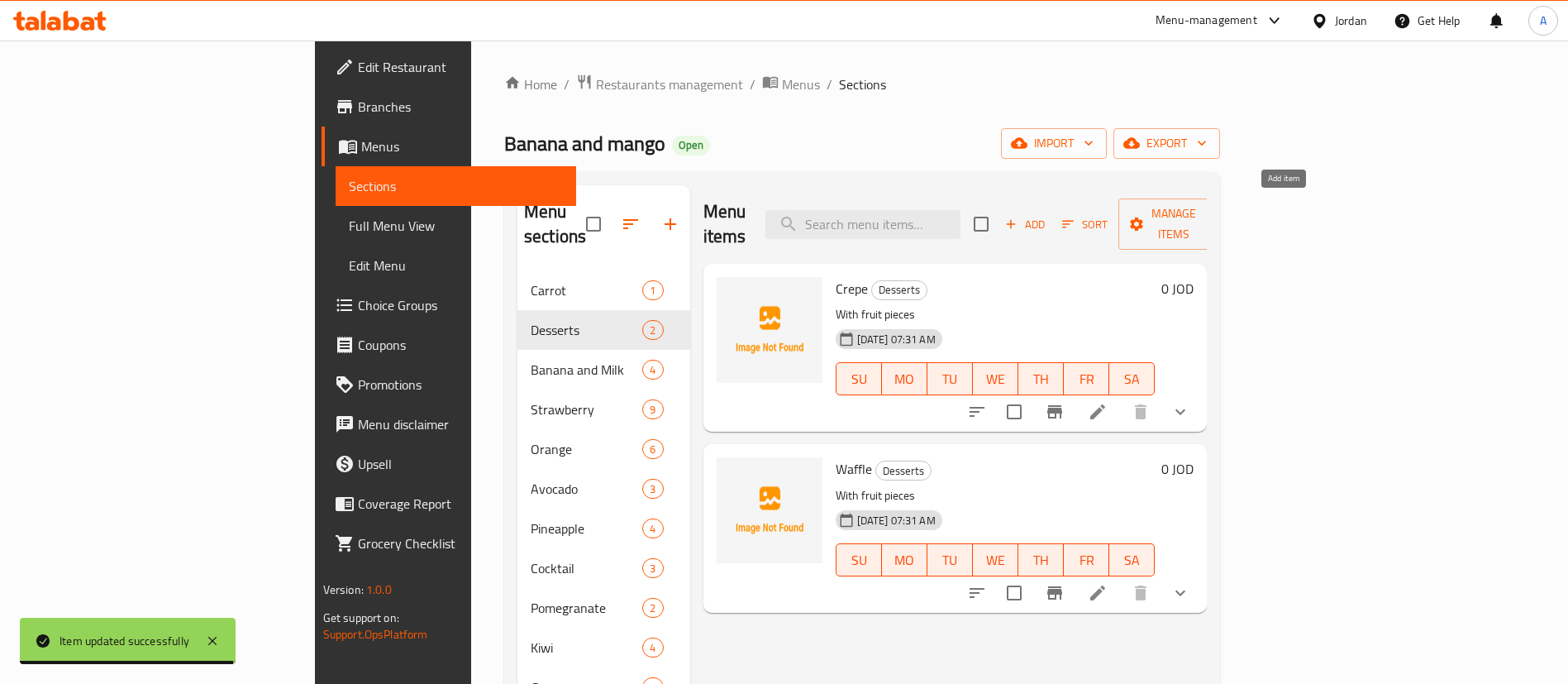
click at [1047, 215] on span "Add" at bounding box center [1025, 224] width 45 height 19
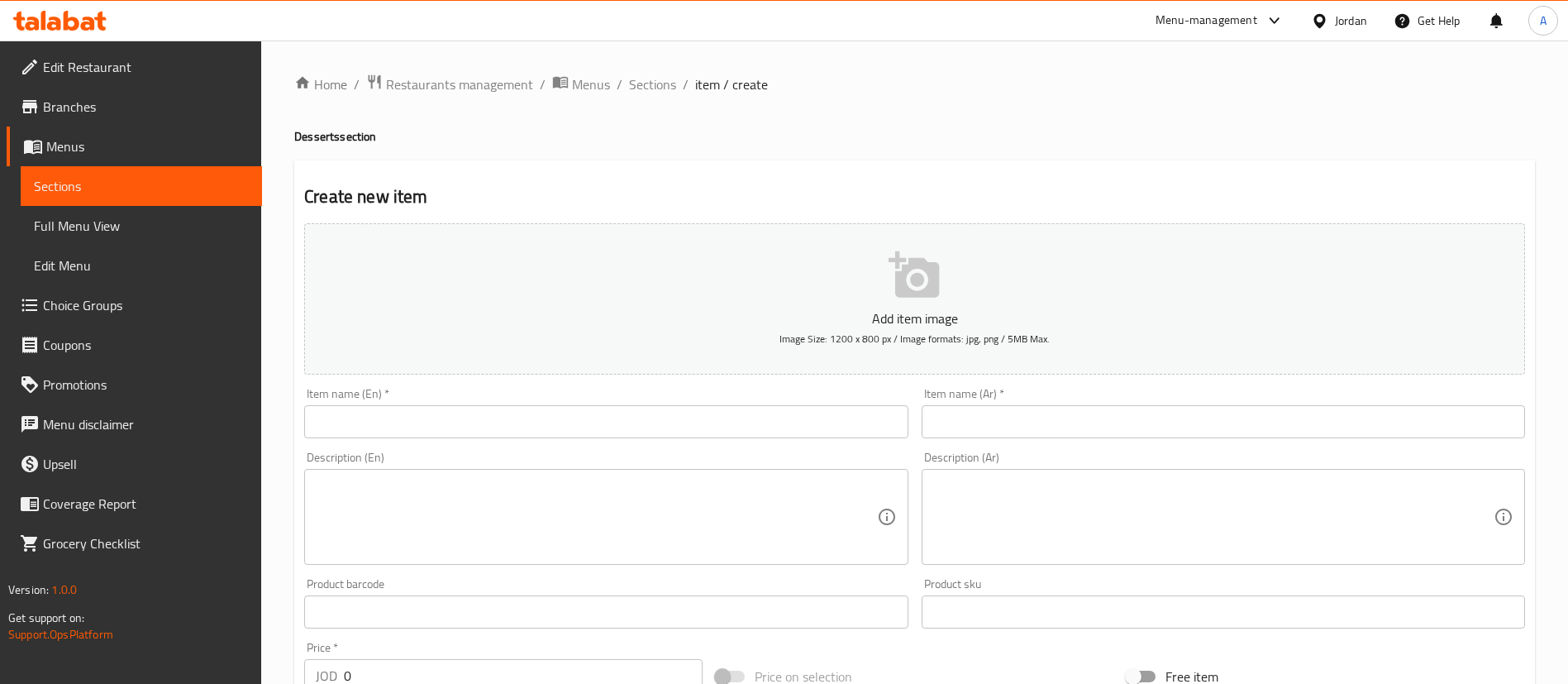
click at [1009, 414] on input "text" at bounding box center [1223, 421] width 603 height 33
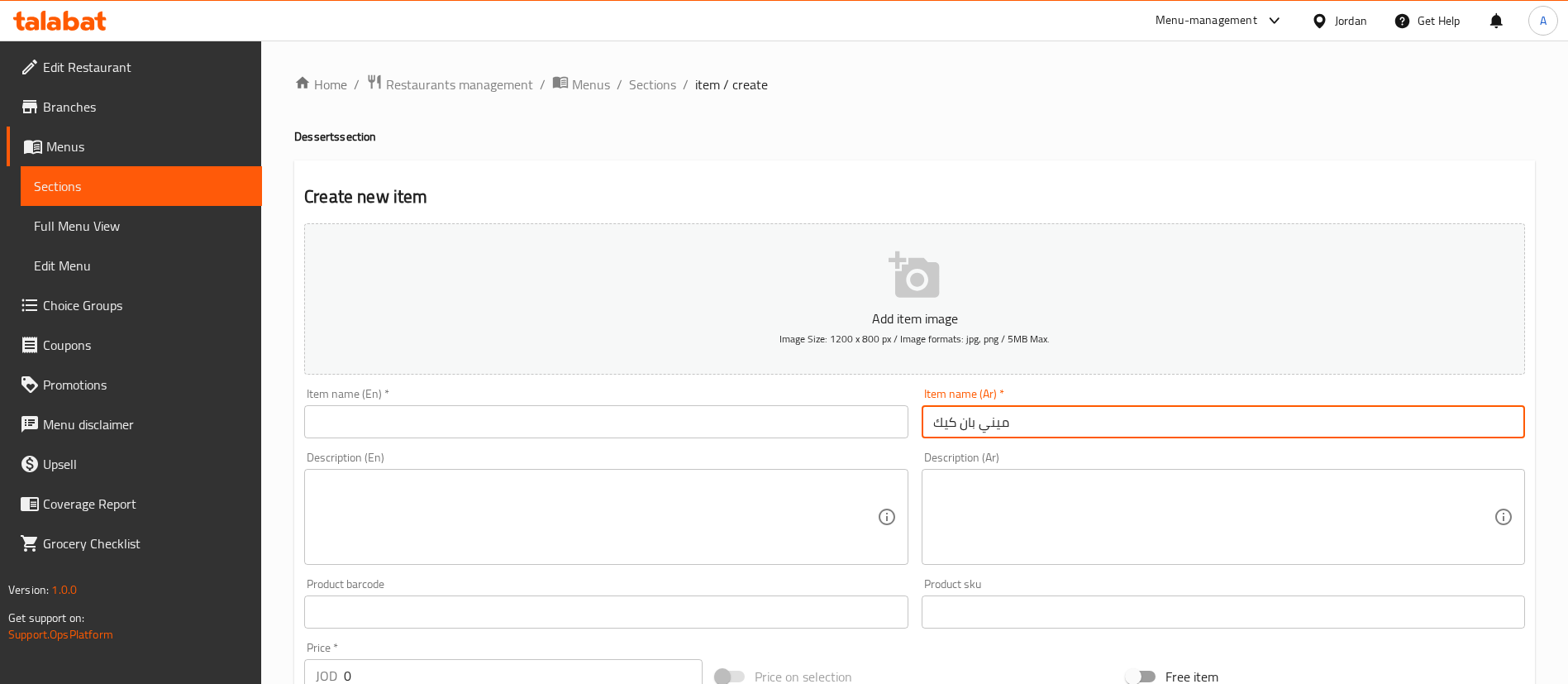
type input "ميني بان كيك"
click at [742, 421] on input "text" at bounding box center [605, 421] width 603 height 33
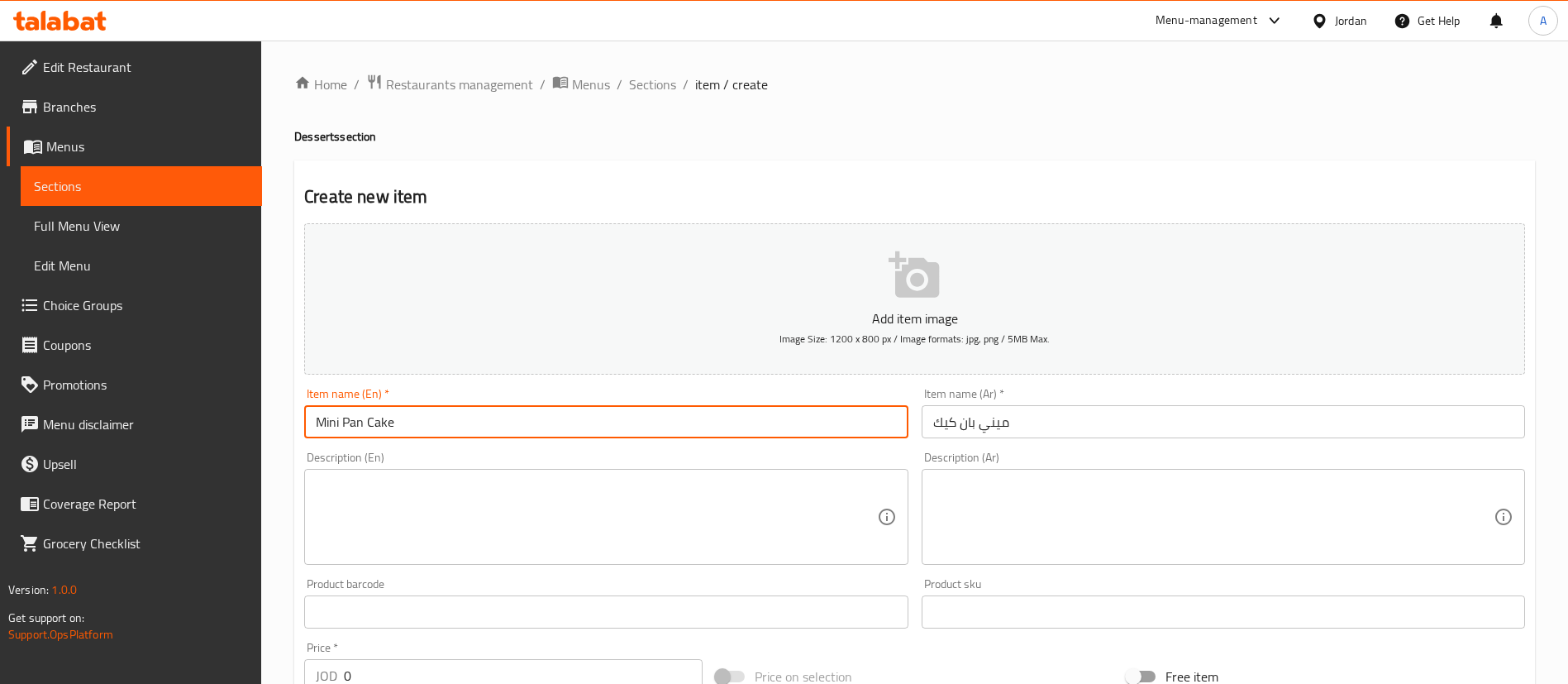
drag, startPoint x: 494, startPoint y: 412, endPoint x: 218, endPoint y: 424, distance: 276.3
click at [204, 422] on div "Edit Restaurant Branches Menus Sections Full Menu View Edit Menu Choice Groups …" at bounding box center [784, 604] width 1568 height 1128
type input "Mini Pan Cake"
drag, startPoint x: 1047, startPoint y: 415, endPoint x: 650, endPoint y: 413, distance: 397.0
click at [679, 418] on div "Add item image Image Size: 1200 x 800 px / Image formats: jpg, png / 5MB Max. I…" at bounding box center [914, 573] width 1234 height 712
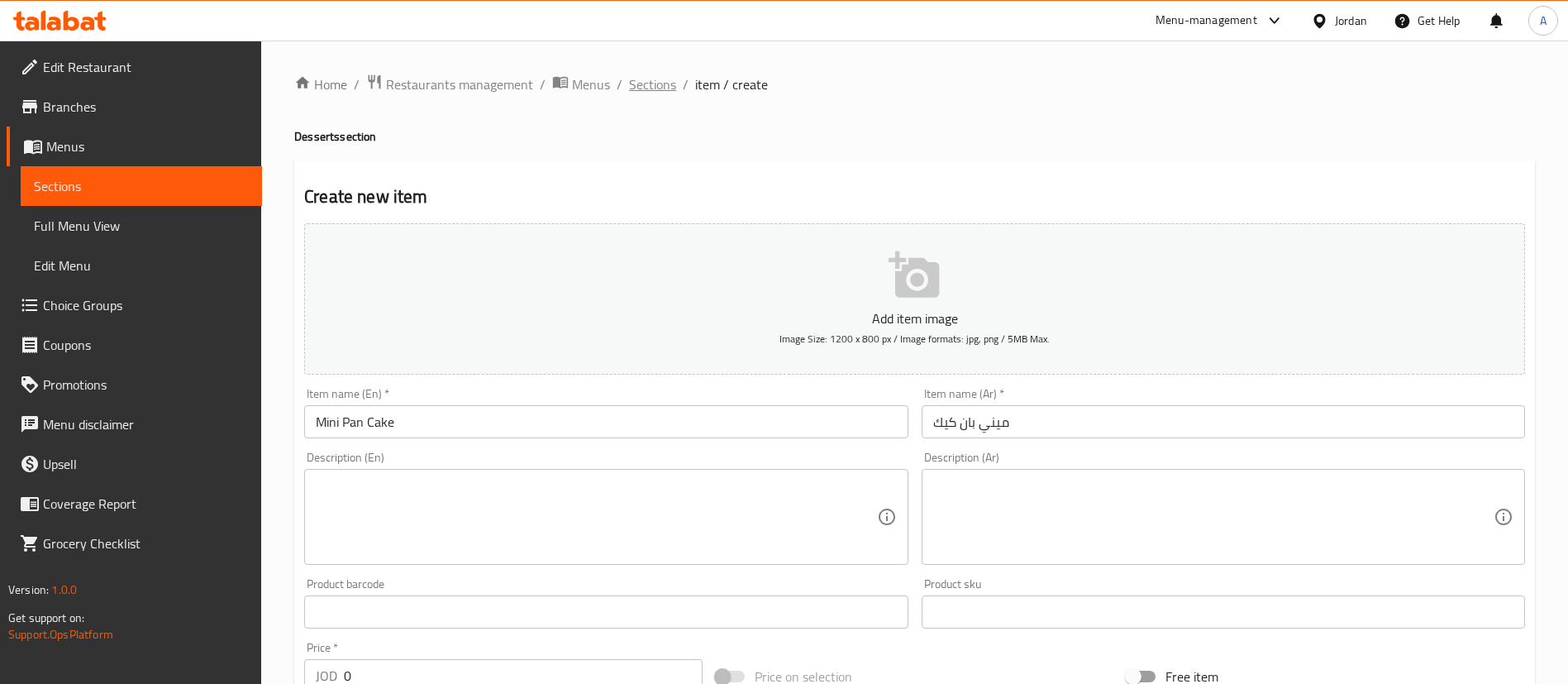
click at [671, 75] on span "Sections" at bounding box center [652, 84] width 47 height 19
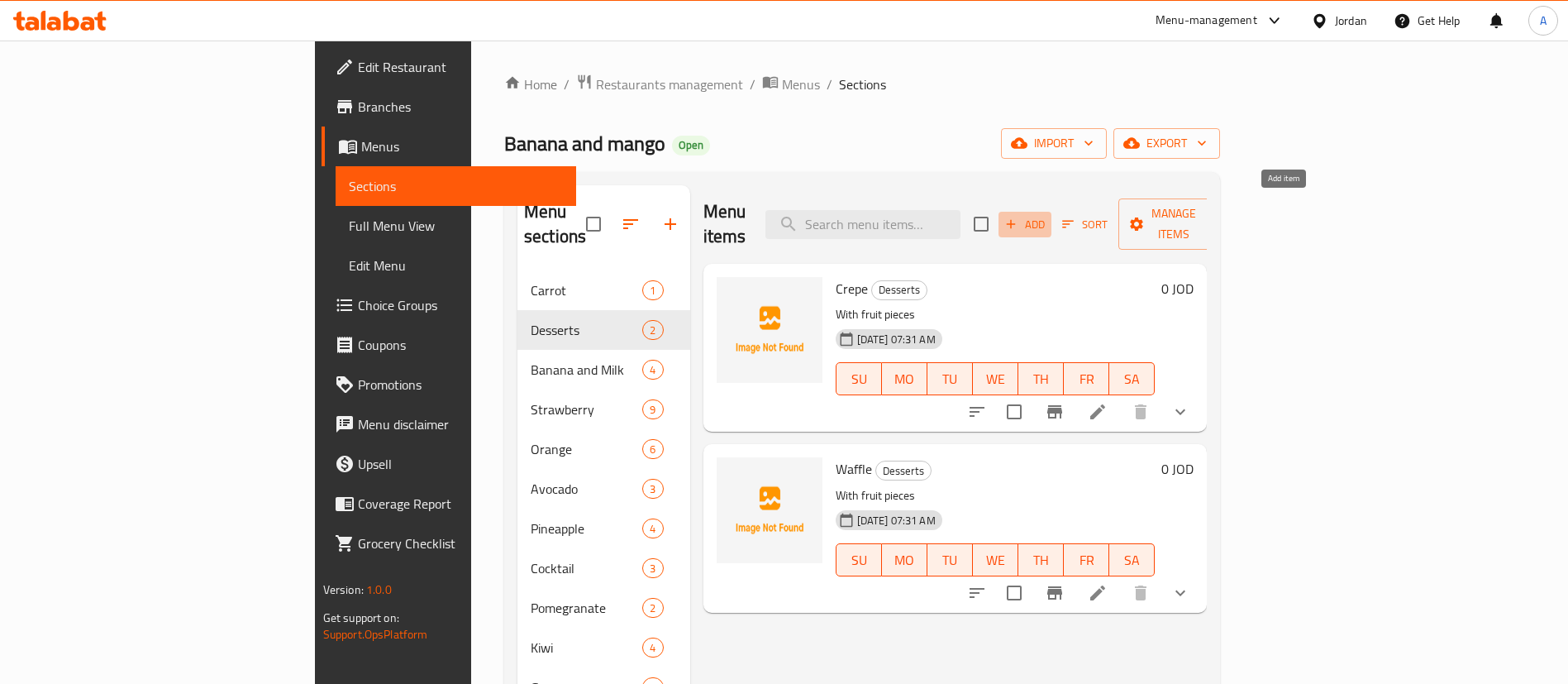
click at [1047, 215] on span "Add" at bounding box center [1025, 224] width 45 height 19
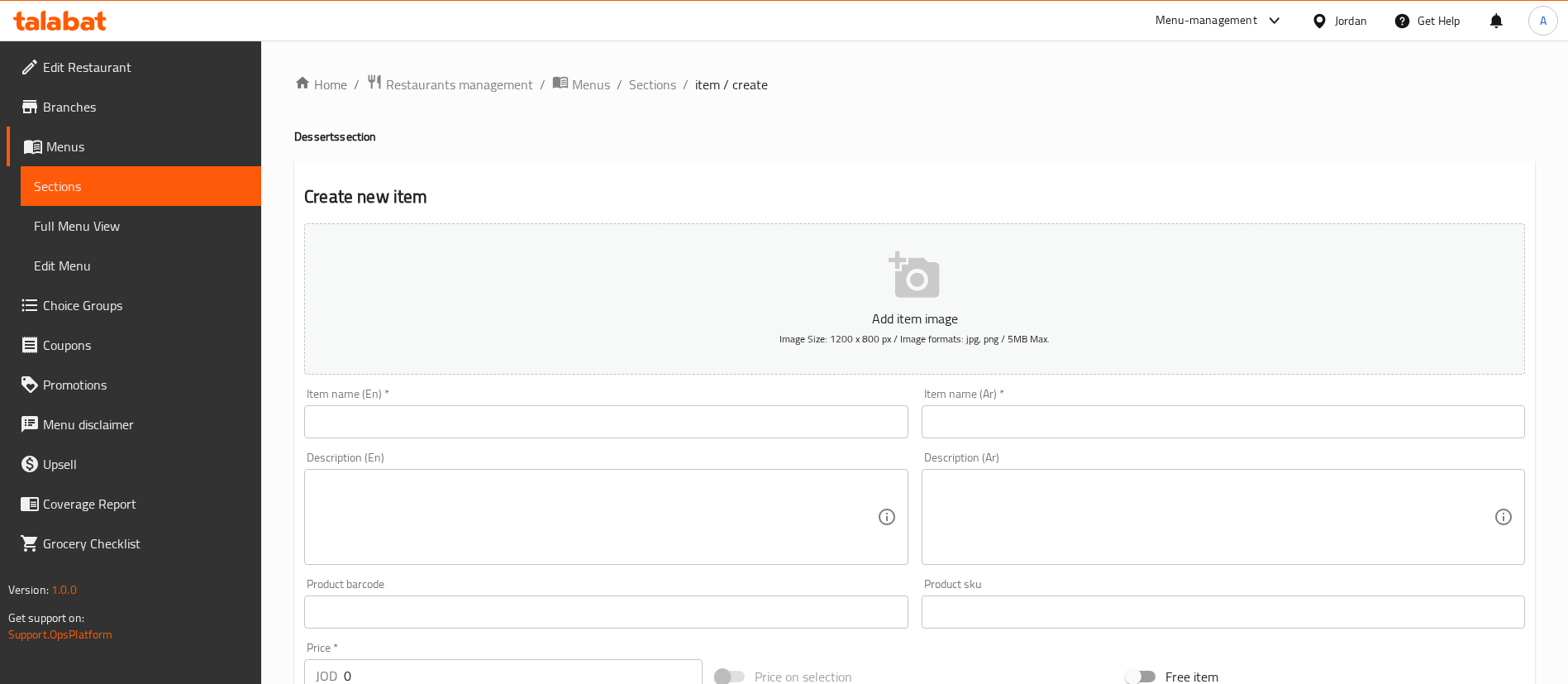
drag, startPoint x: 982, startPoint y: 383, endPoint x: 981, endPoint y: 399, distance: 16.0
click at [981, 384] on div "Item name (Ar)   * Item name (Ar) *" at bounding box center [1223, 413] width 617 height 64
click at [984, 418] on input "text" at bounding box center [1223, 421] width 603 height 33
paste input "ميني بان كيك"
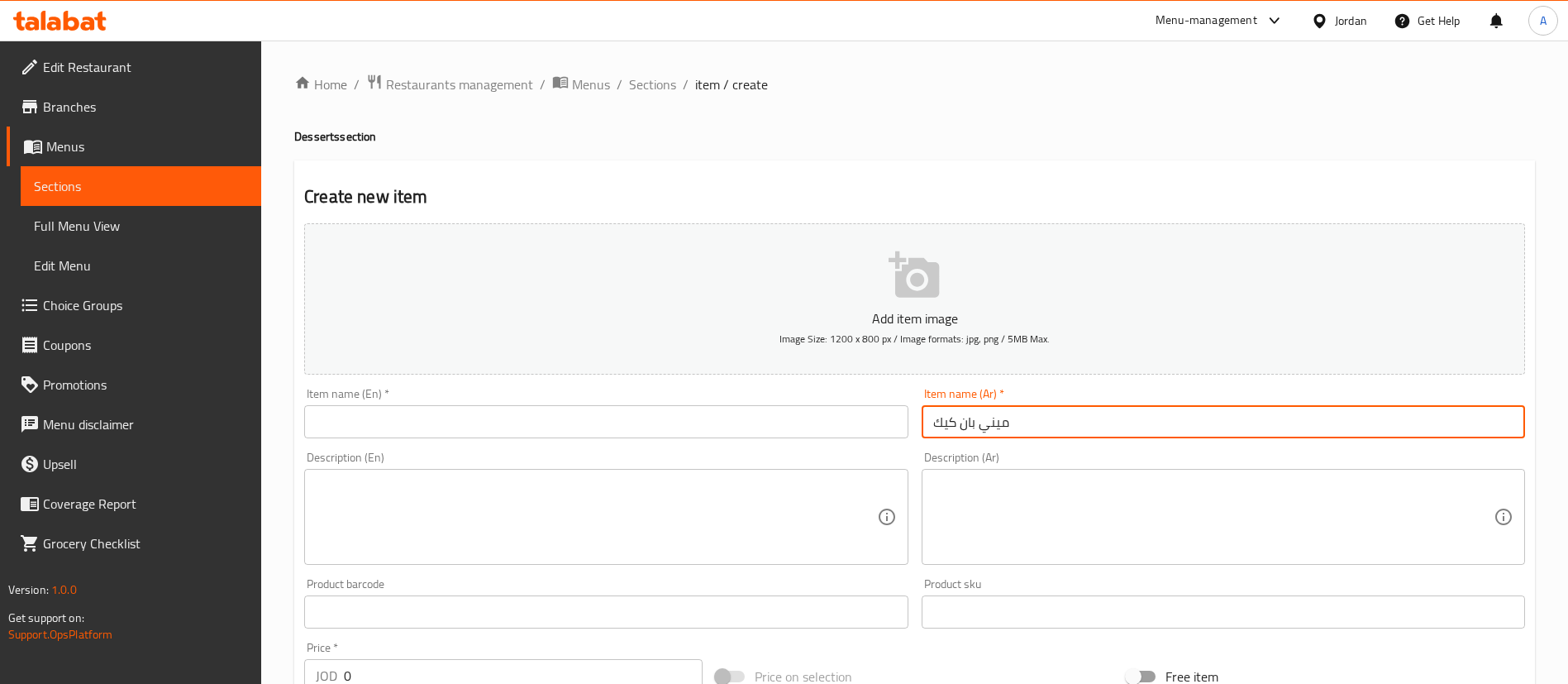
type input "ميني بان كيك"
click at [738, 422] on input "text" at bounding box center [605, 421] width 603 height 33
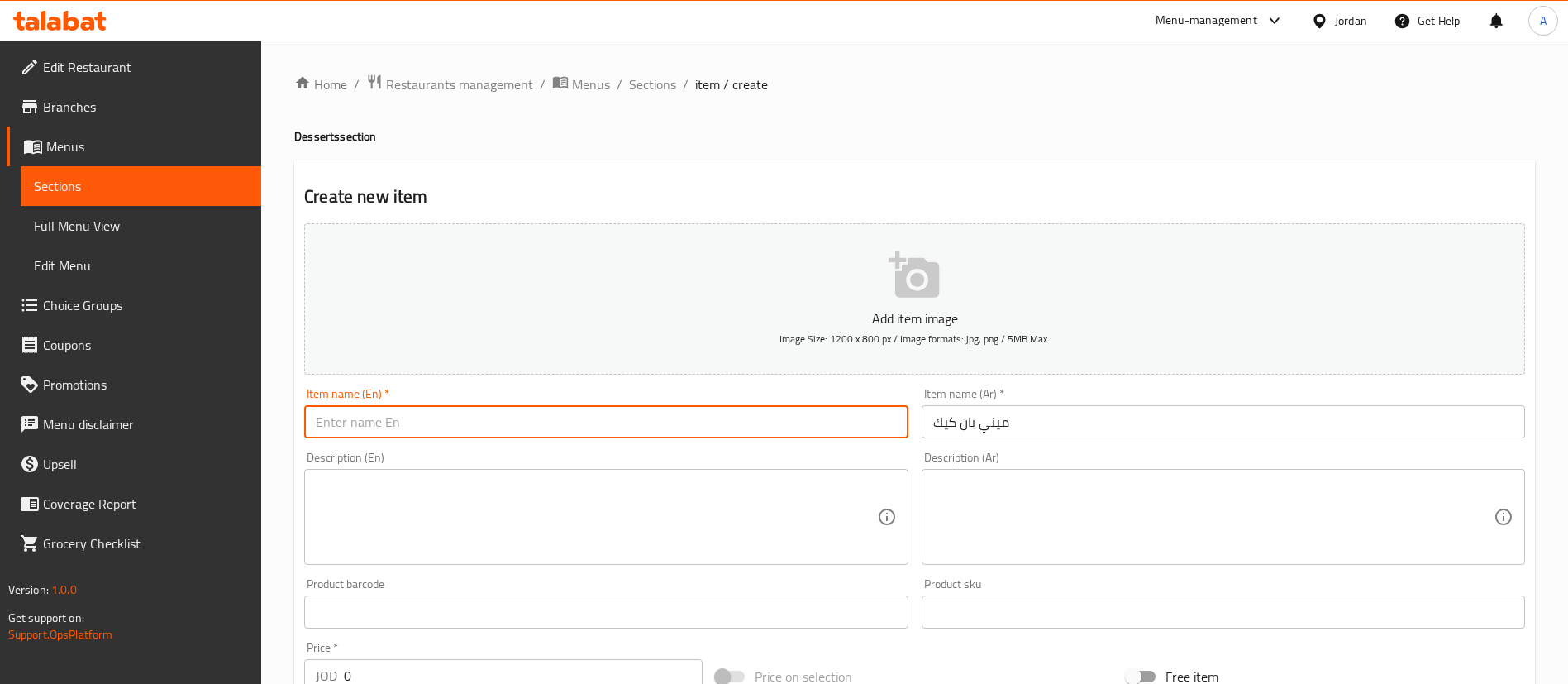
paste input "ميني بان كيك"
type input "ميني بان كيك"
drag, startPoint x: 655, startPoint y: 429, endPoint x: 5, endPoint y: 414, distance: 650.2
click at [16, 416] on div "Edit Restaurant Branches Menus Sections Full Menu View Edit Menu Choice Groups …" at bounding box center [784, 604] width 1568 height 1128
paste input "Mini Pan Cake"
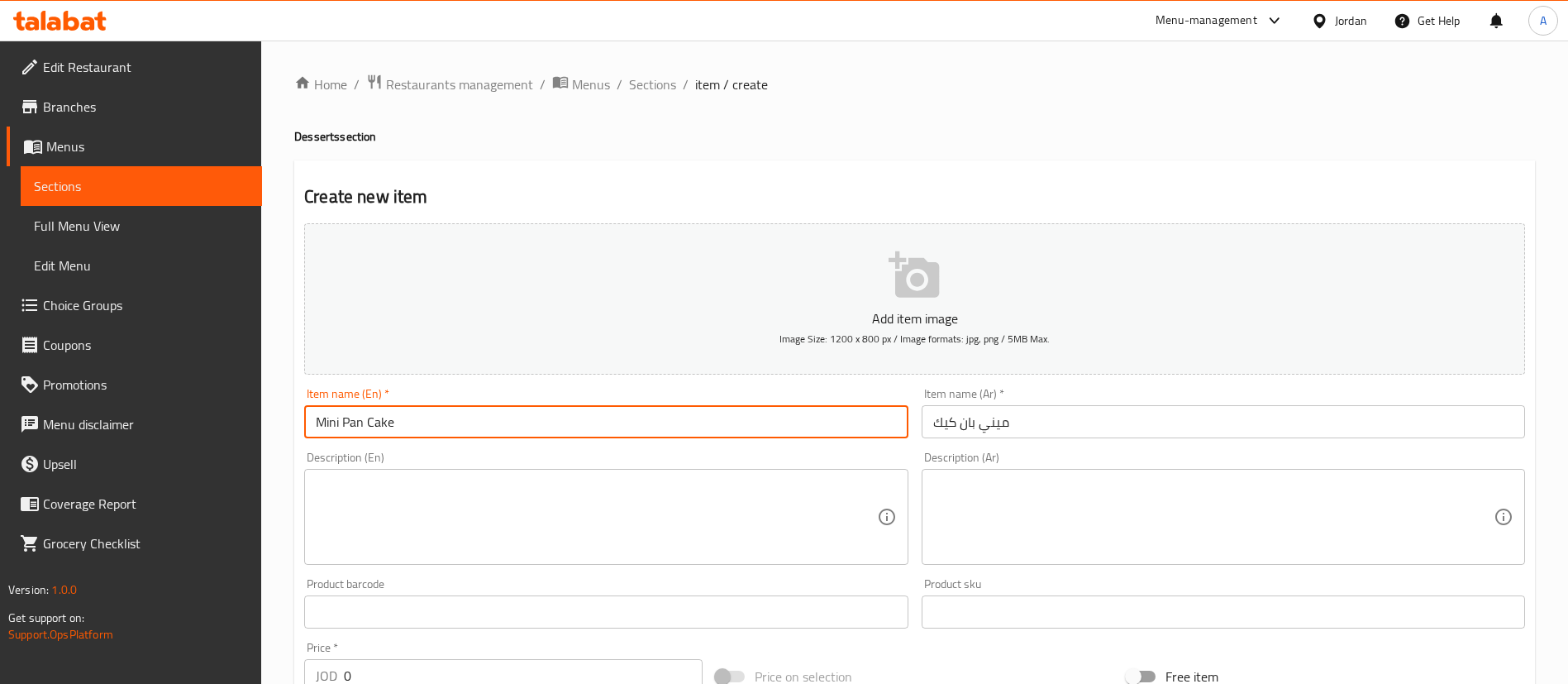
type input "Mini Pan Cake"
click at [652, 66] on div "Home / Restaurants management / Menus / Sections / item / create Desserts secti…" at bounding box center [914, 604] width 1307 height 1128
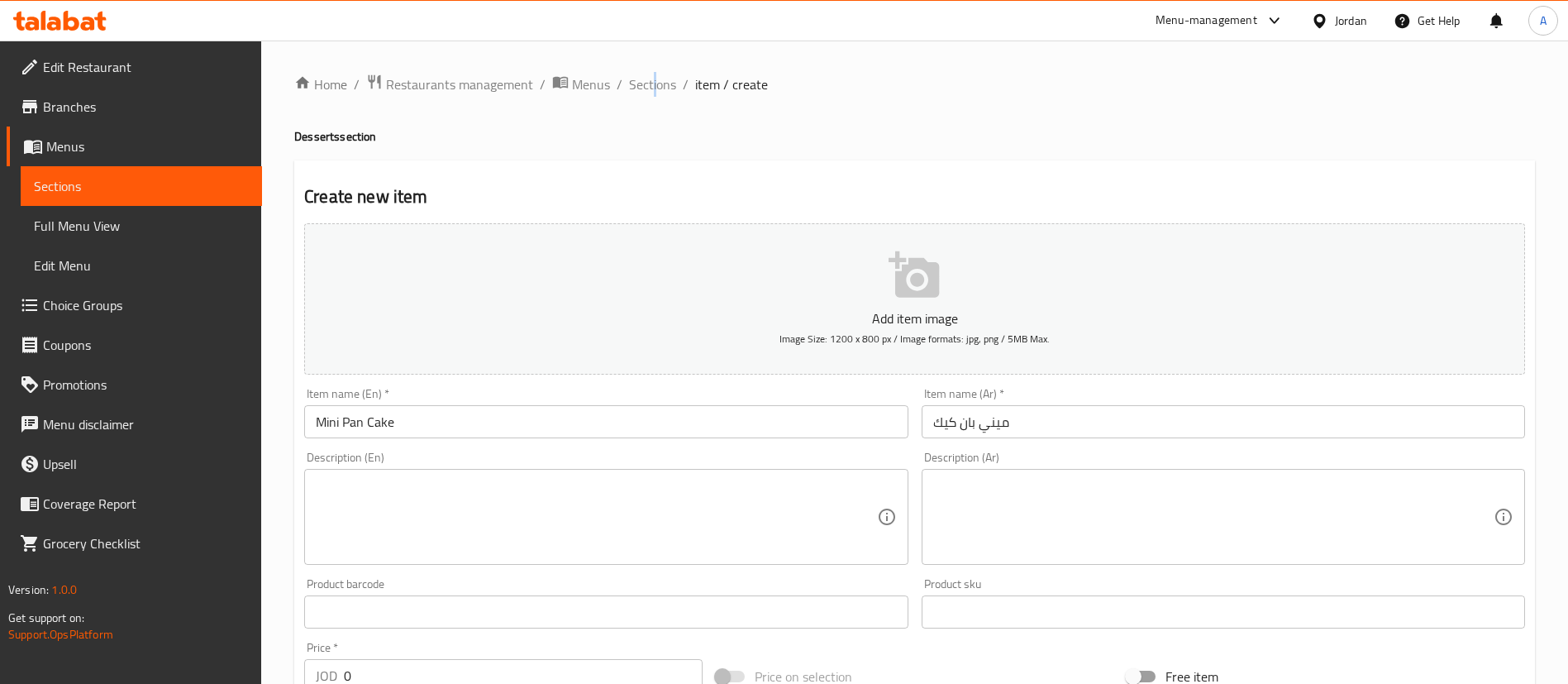
click at [650, 70] on div "Home / Restaurants management / Menus / Sections / item / create Desserts secti…" at bounding box center [914, 604] width 1307 height 1128
click at [649, 70] on div "Home / Restaurants management / Menus / Sections / item / create Desserts secti…" at bounding box center [914, 604] width 1307 height 1128
click at [650, 80] on span "Sections" at bounding box center [652, 84] width 47 height 19
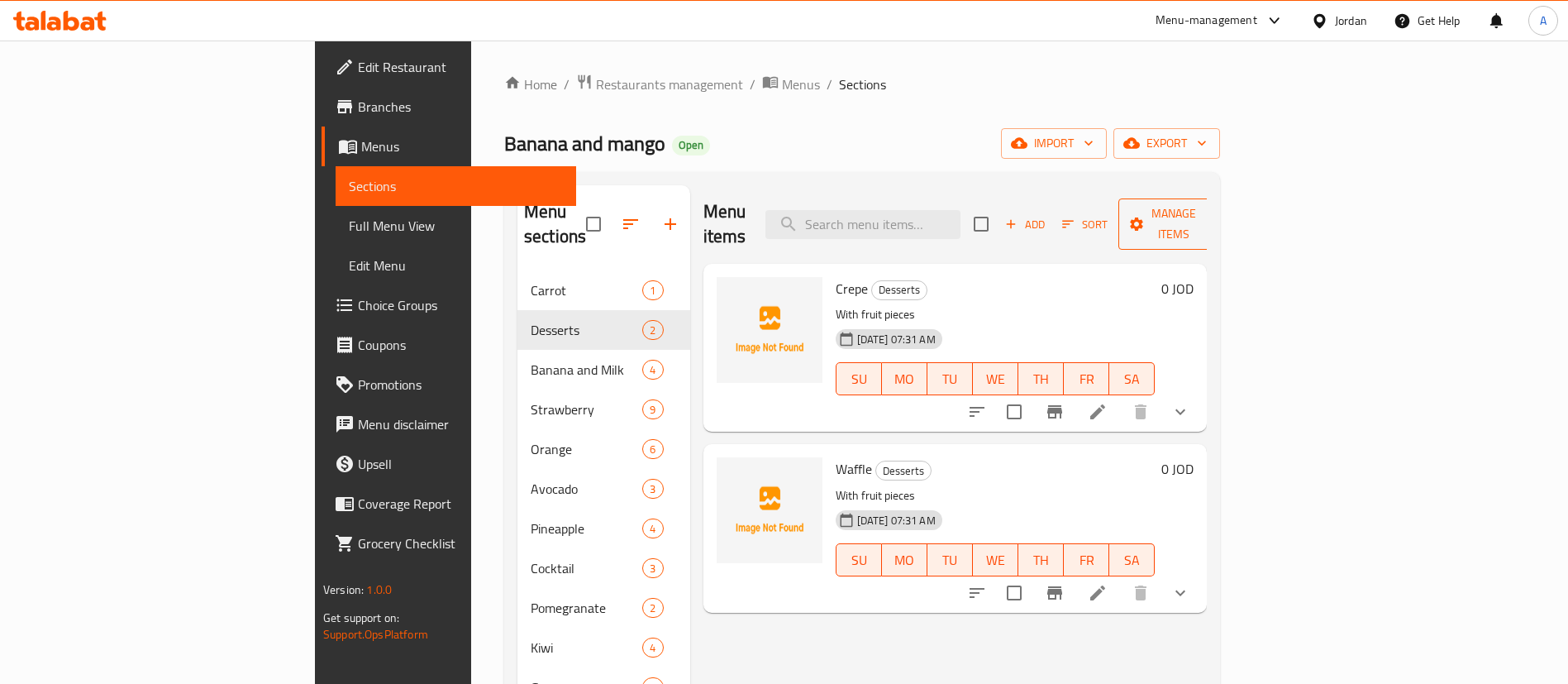
click at [1216, 204] on span "Manage items" at bounding box center [1173, 224] width 84 height 42
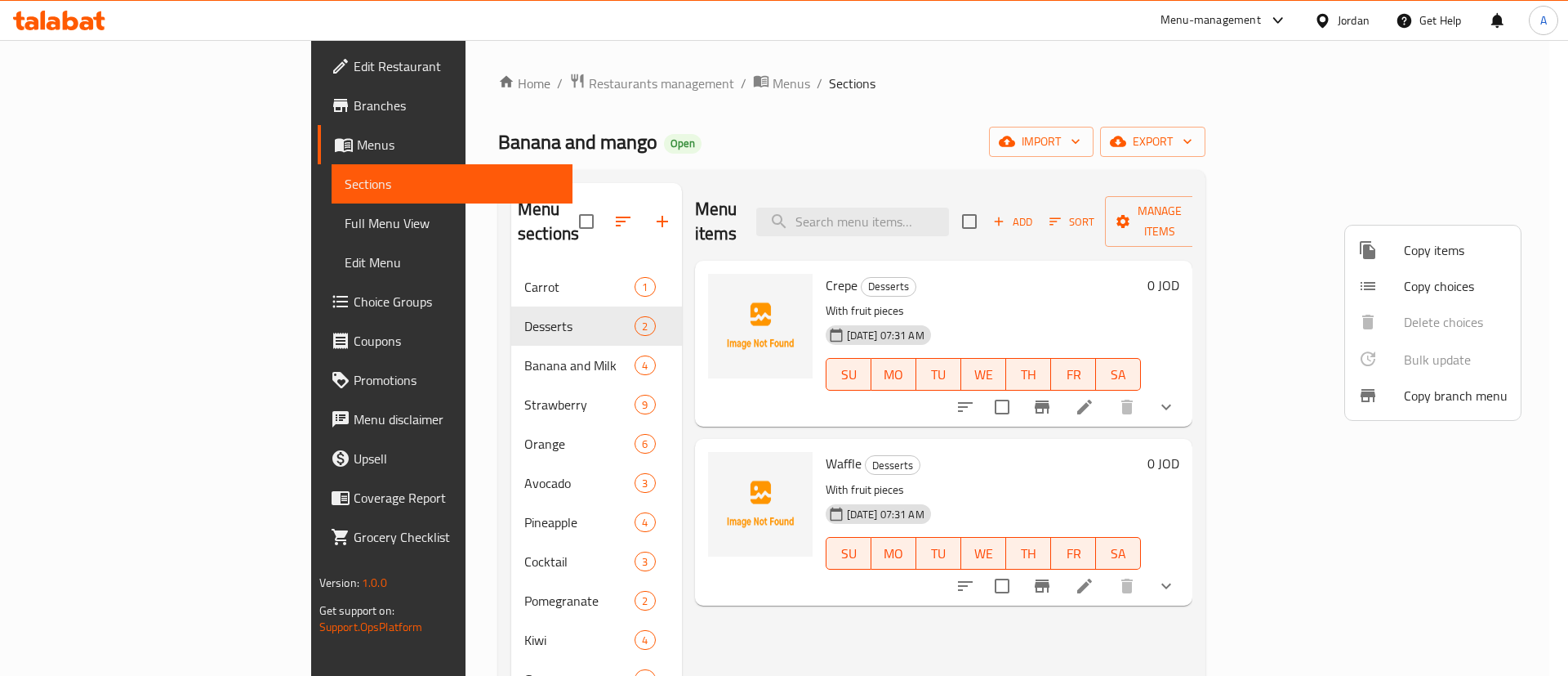
click at [1447, 242] on span "Copy items" at bounding box center [1455, 250] width 104 height 19
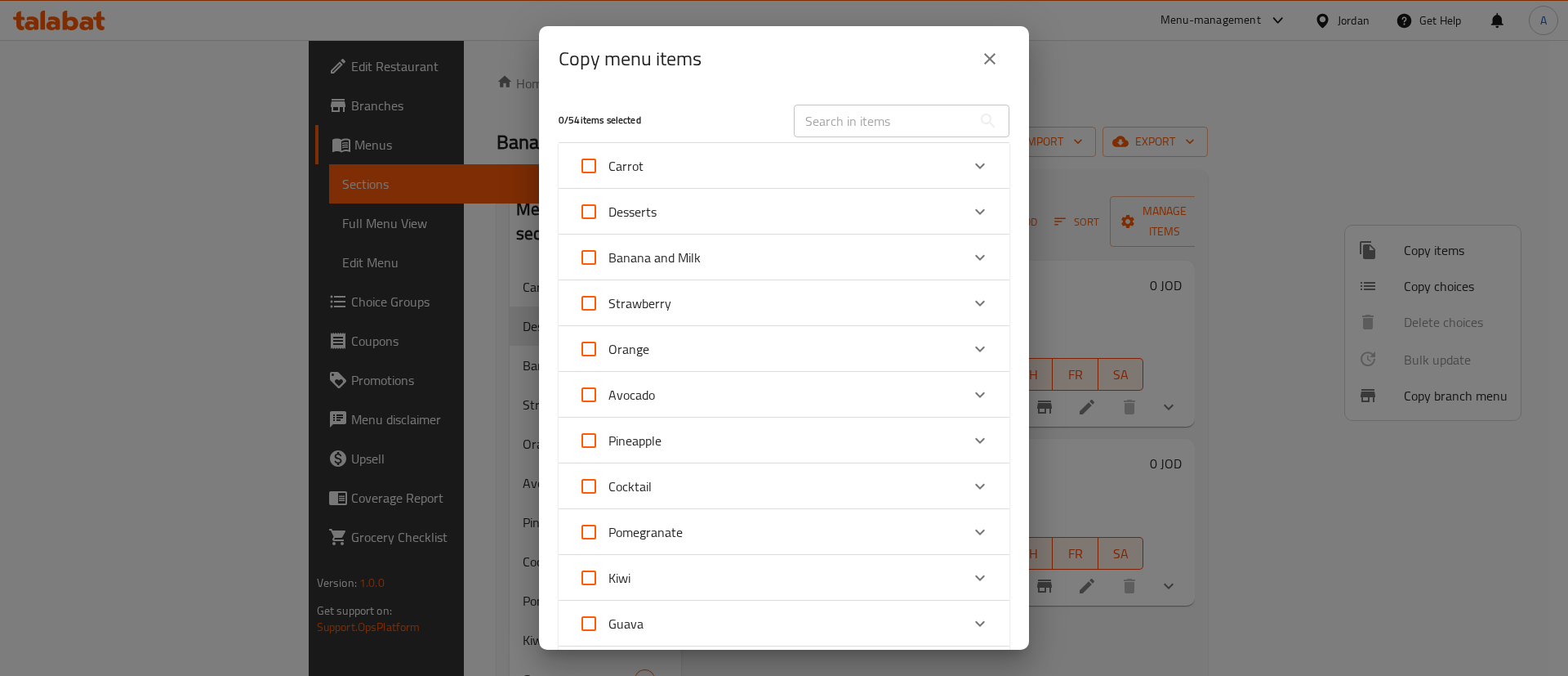
click at [884, 218] on div "Desserts" at bounding box center [769, 211] width 382 height 39
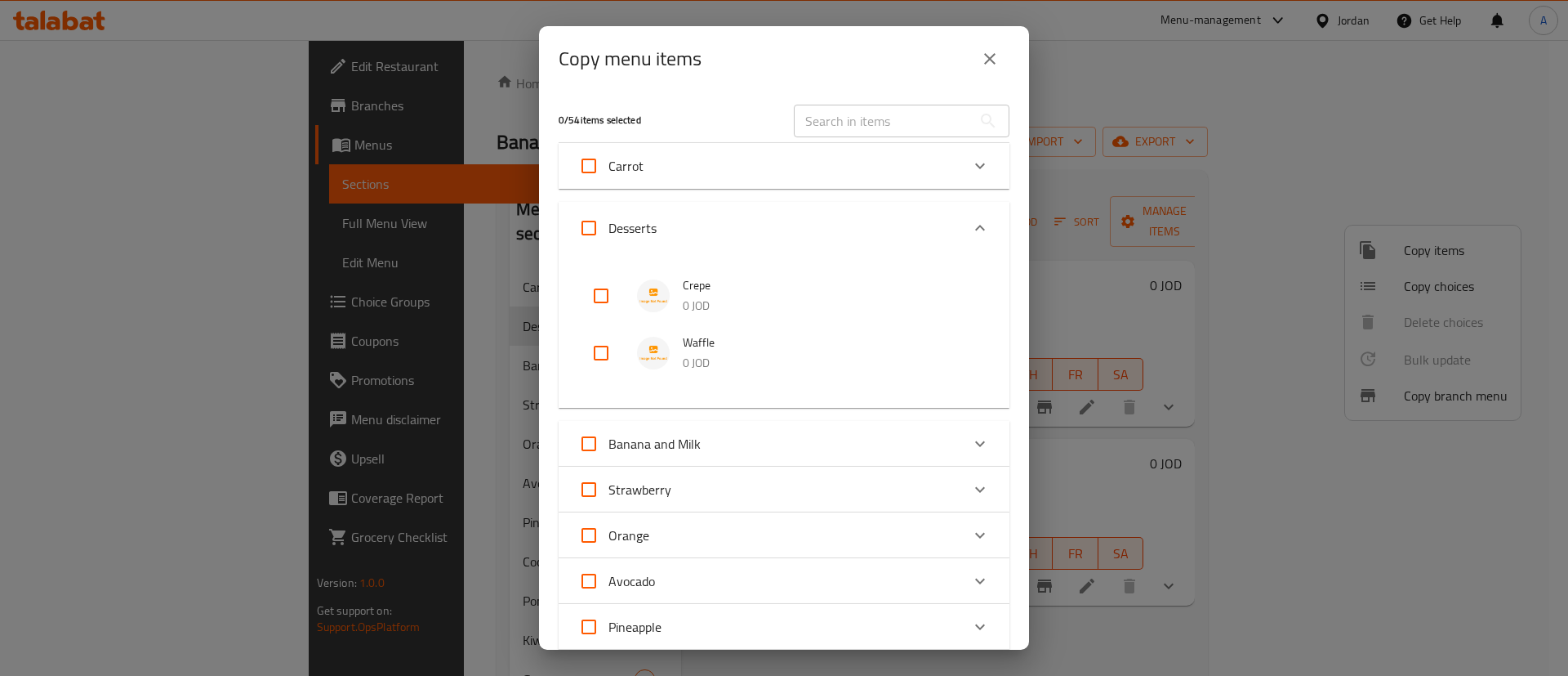
click at [595, 377] on li "Waffle 0 JOD" at bounding box center [783, 352] width 411 height 57
click at [602, 353] on input "checkbox" at bounding box center [601, 353] width 39 height 39
checkbox input "true"
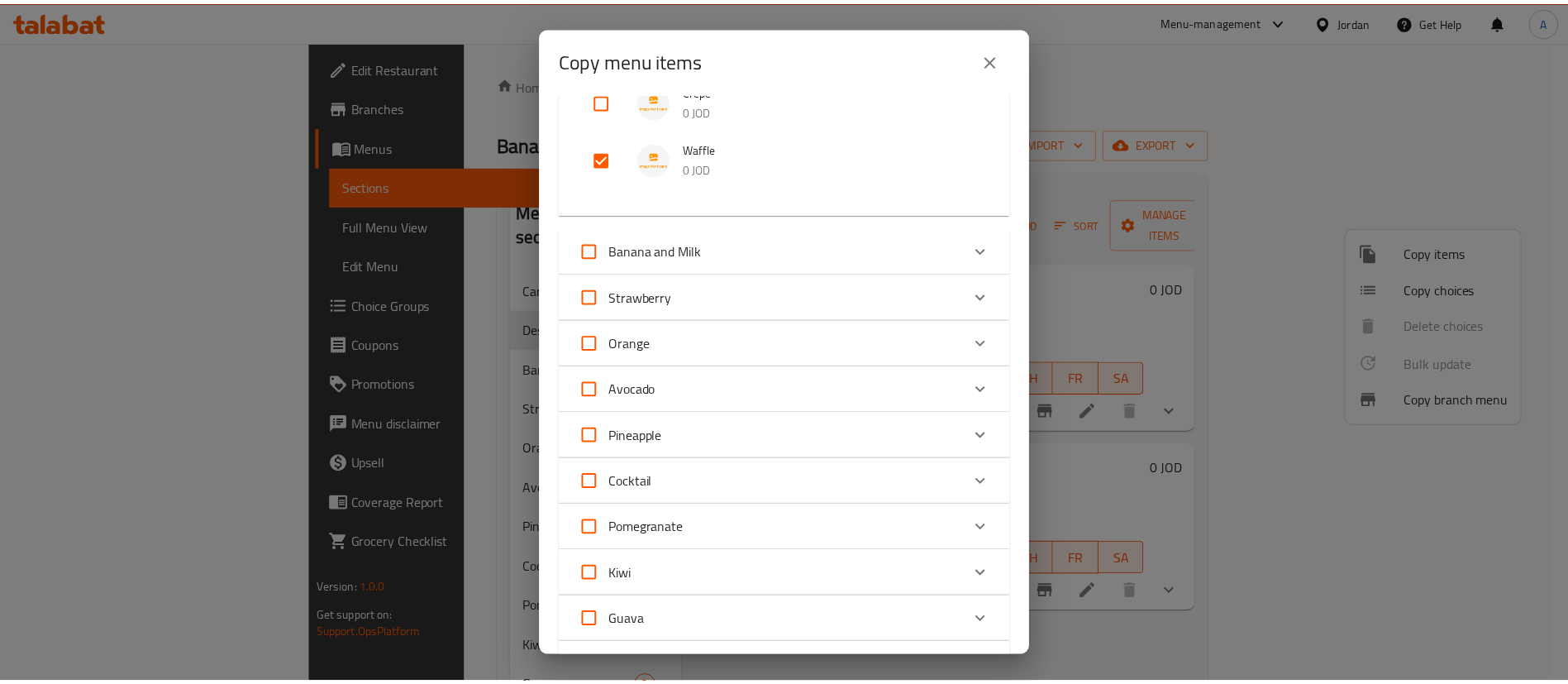
scroll to position [562, 0]
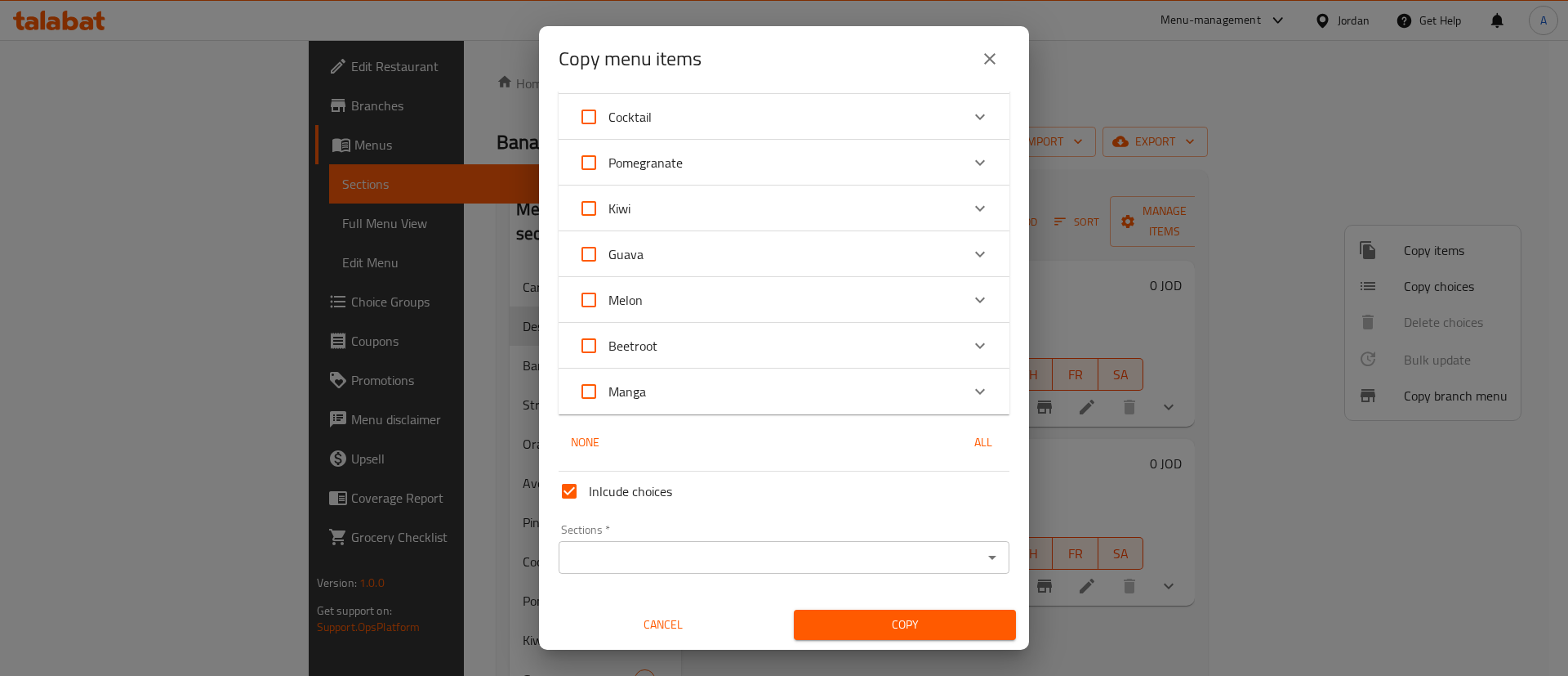
click at [759, 568] on div "Sections *" at bounding box center [784, 556] width 450 height 32
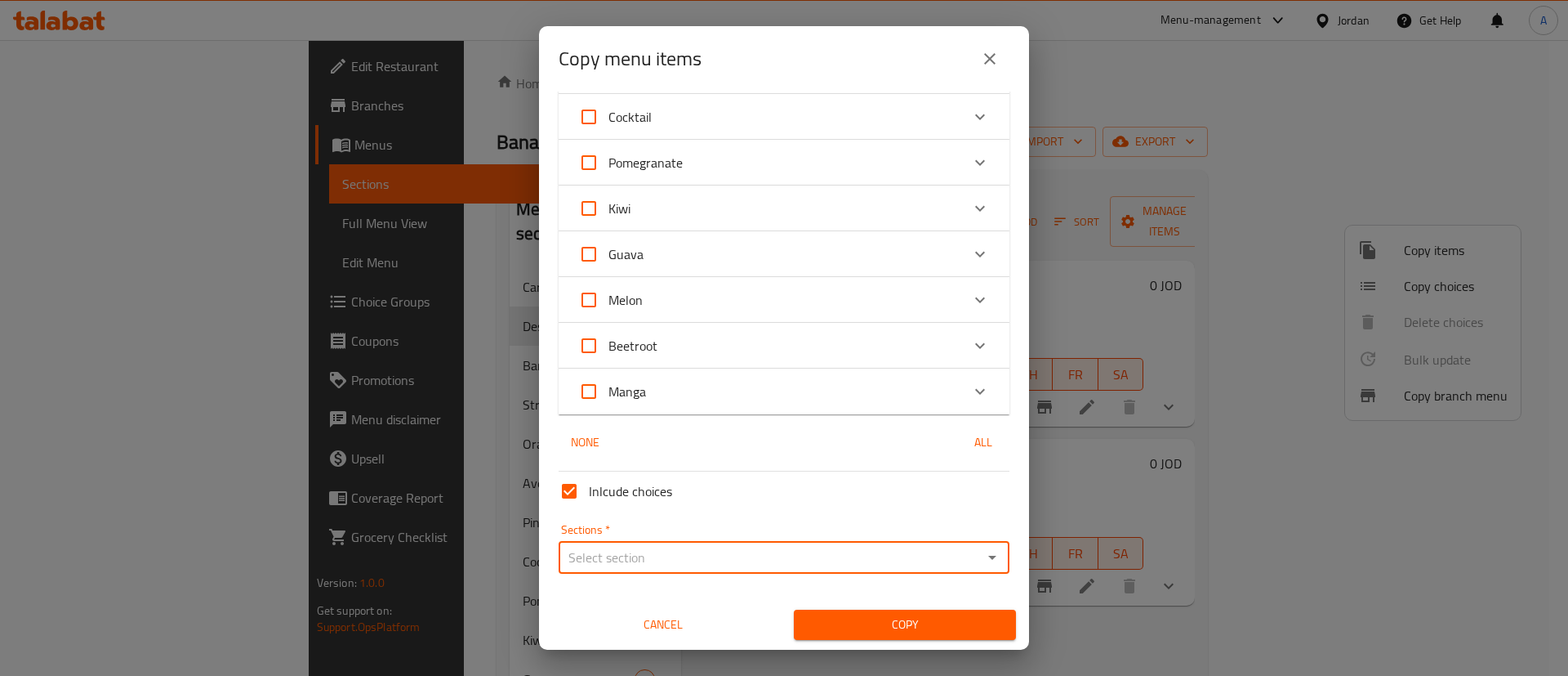
drag, startPoint x: 766, startPoint y: 584, endPoint x: 770, endPoint y: 566, distance: 18.4
click at [767, 576] on div "Inlcude choices Sections   * Sections * Cancel Copy" at bounding box center [783, 552] width 464 height 175
click at [774, 551] on input "Sections   *" at bounding box center [770, 557] width 414 height 23
drag, startPoint x: 810, startPoint y: 333, endPoint x: 829, endPoint y: 319, distance: 23.6
click at [829, 319] on ul "Carrot Desserts Banana and Milk Strawberry Orange Avocado Pineapple Cocktail Po…" at bounding box center [774, 403] width 432 height 271
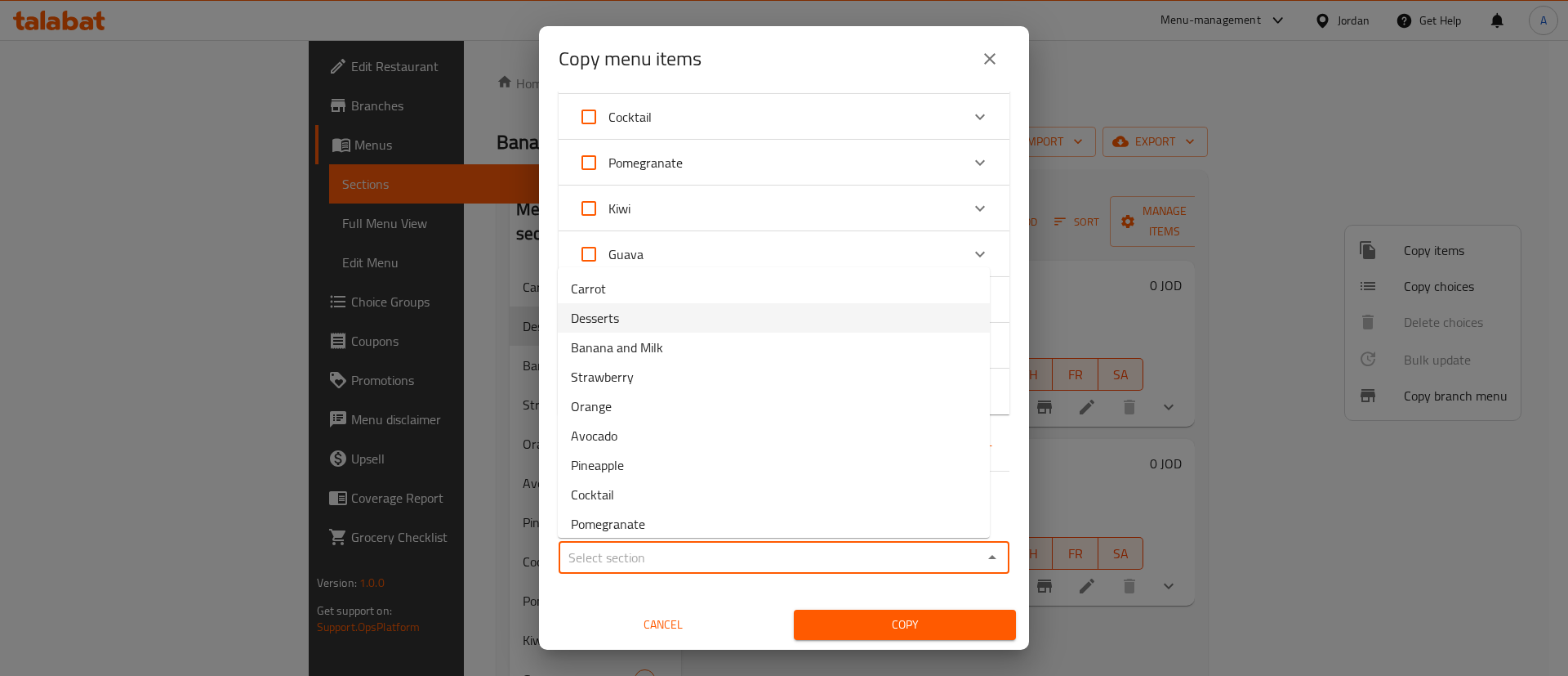
click at [829, 319] on li "Desserts" at bounding box center [774, 318] width 432 height 30
type input "Desserts"
drag, startPoint x: 840, startPoint y: 659, endPoint x: 855, endPoint y: 633, distance: 30.0
click at [850, 639] on div "Copy menu items 1 / 54 items selected ​ Carrot Carrot 0 JOD Desserts Crepe 0 JO…" at bounding box center [784, 338] width 1568 height 676
click at [855, 632] on span "Copy" at bounding box center [904, 624] width 196 height 20
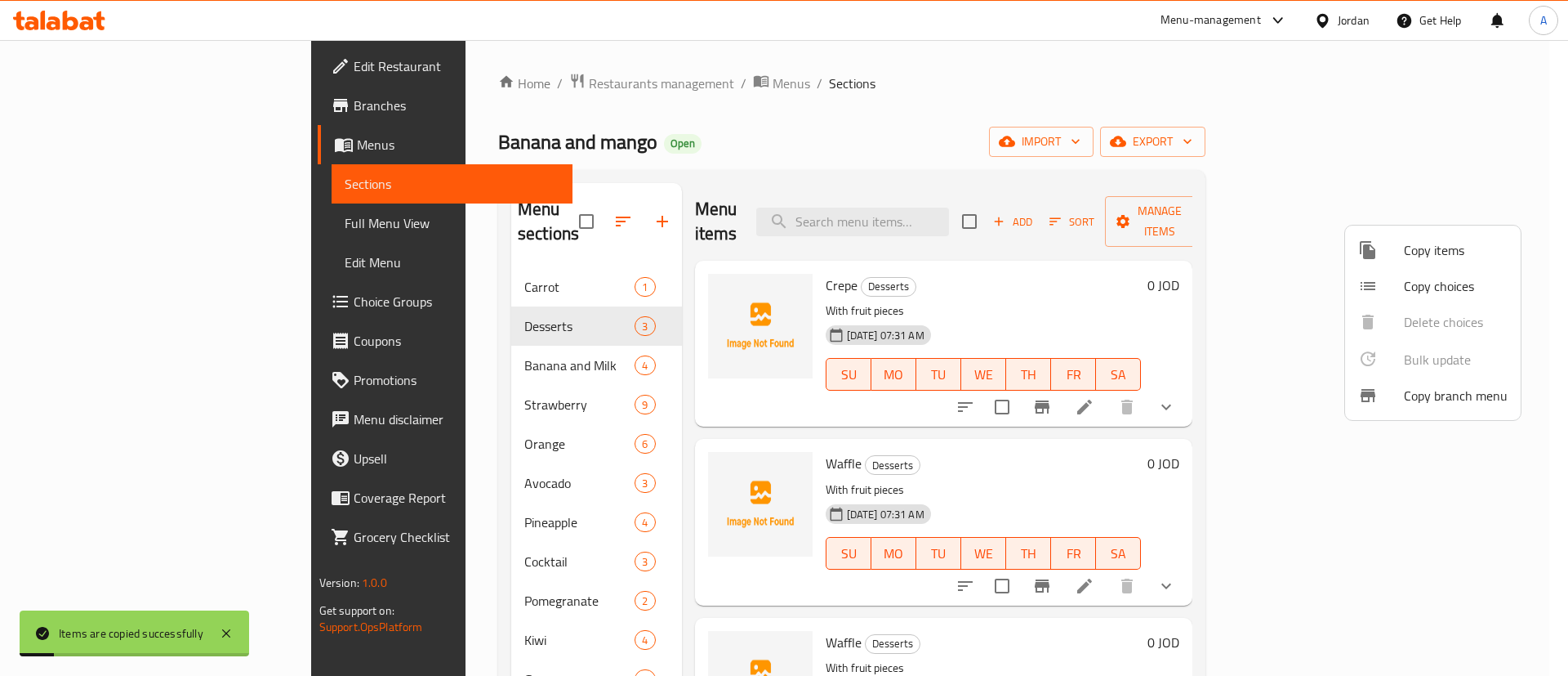
click at [1367, 627] on div at bounding box center [784, 338] width 1568 height 676
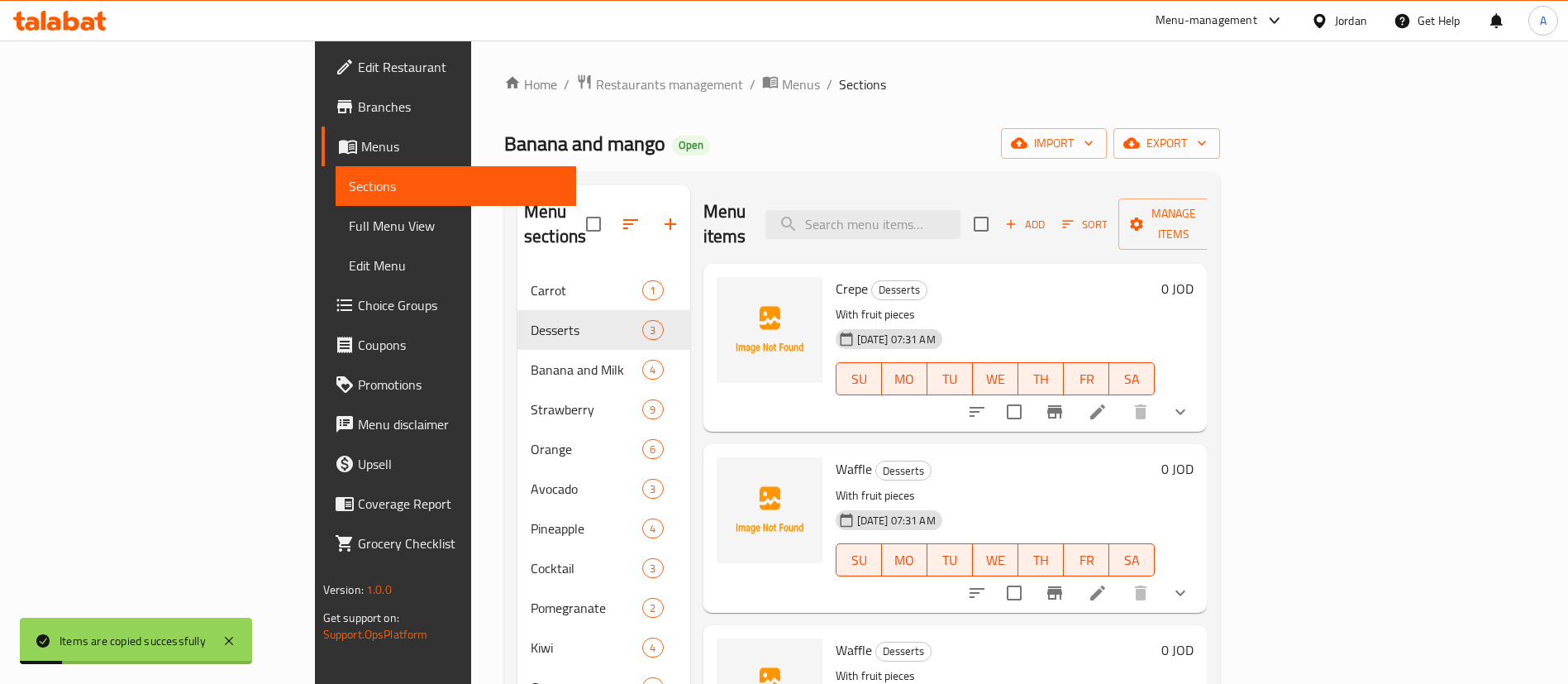
scroll to position [232, 0]
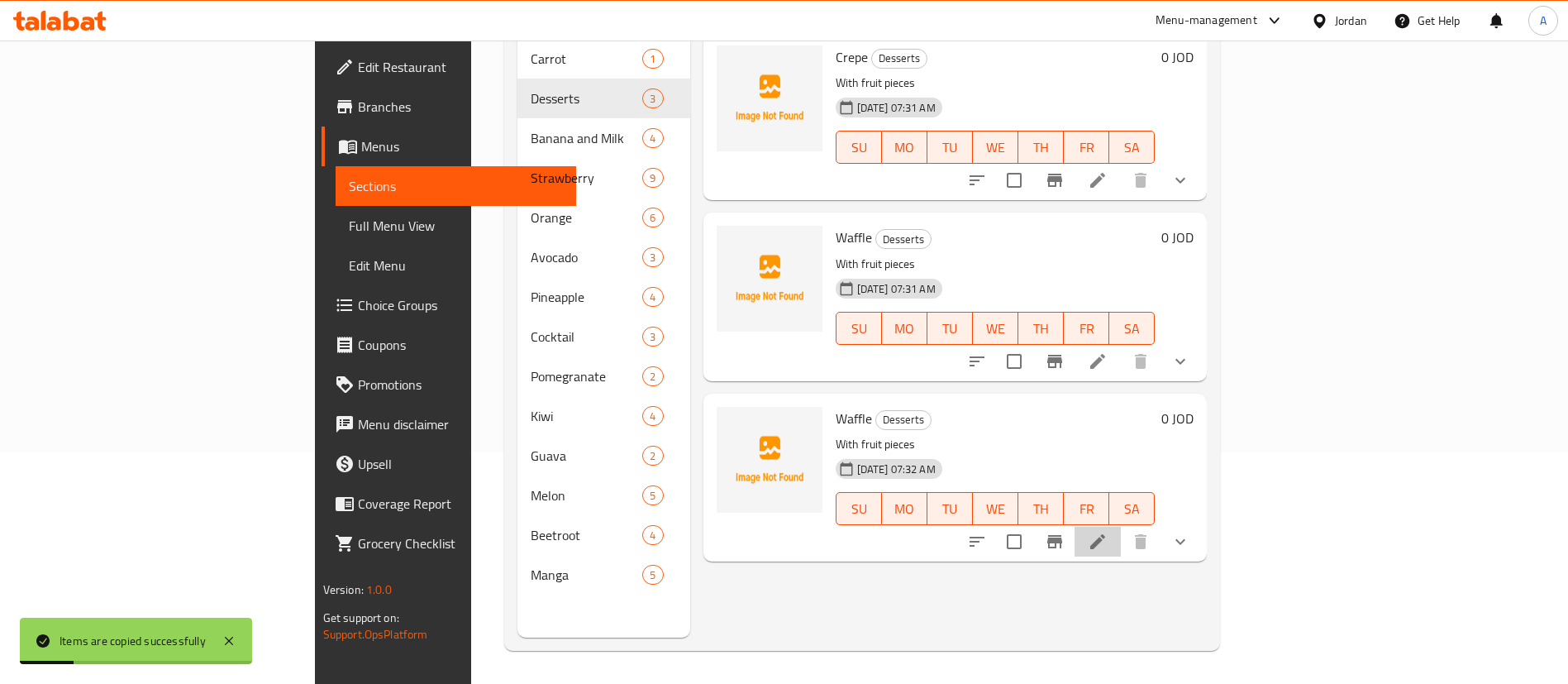
click at [1120, 527] on li at bounding box center [1097, 542] width 46 height 30
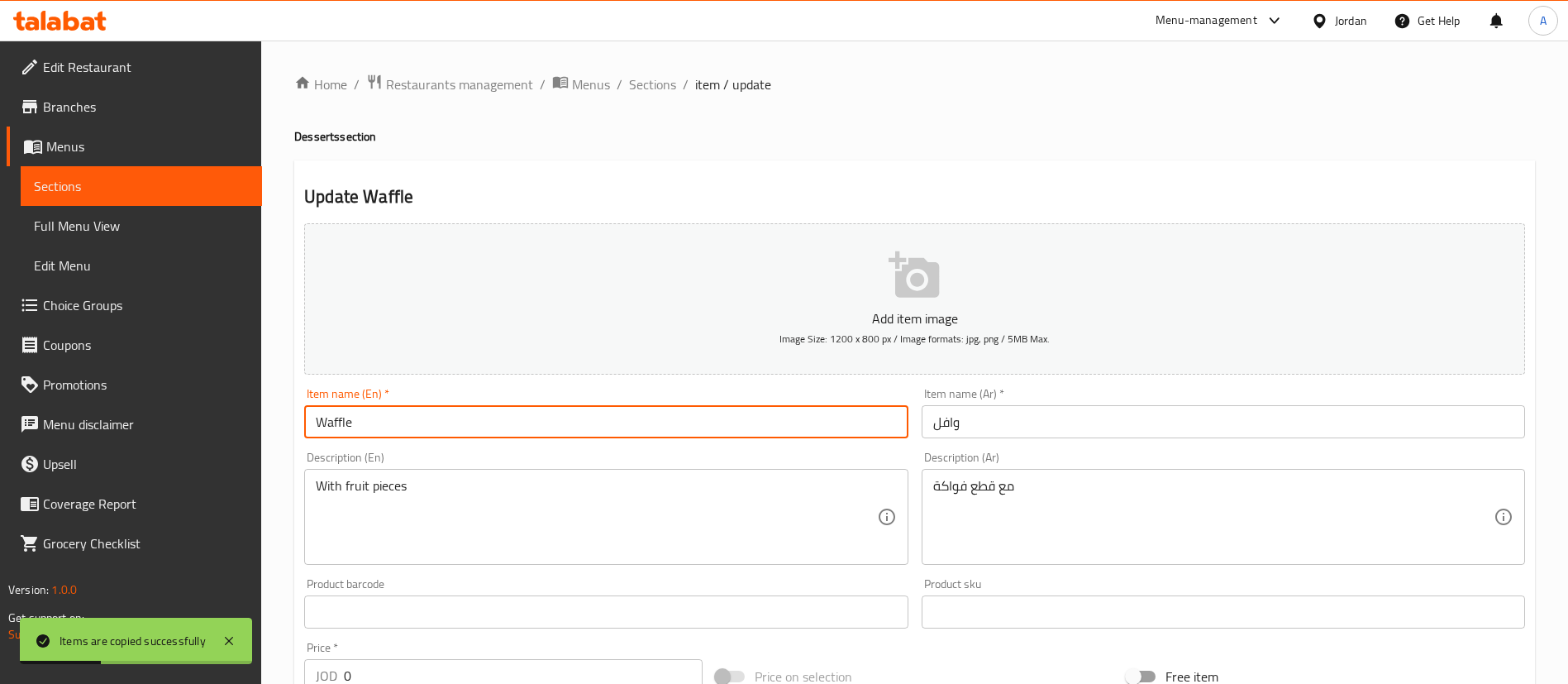
drag, startPoint x: 530, startPoint y: 426, endPoint x: 178, endPoint y: 408, distance: 352.5
click at [187, 411] on div "Edit Restaurant Branches Menus Sections Full Menu View Edit Menu Choice Groups …" at bounding box center [784, 647] width 1568 height 1212
paste input "Mini Pan Cak"
type input "Mini Pan Cake"
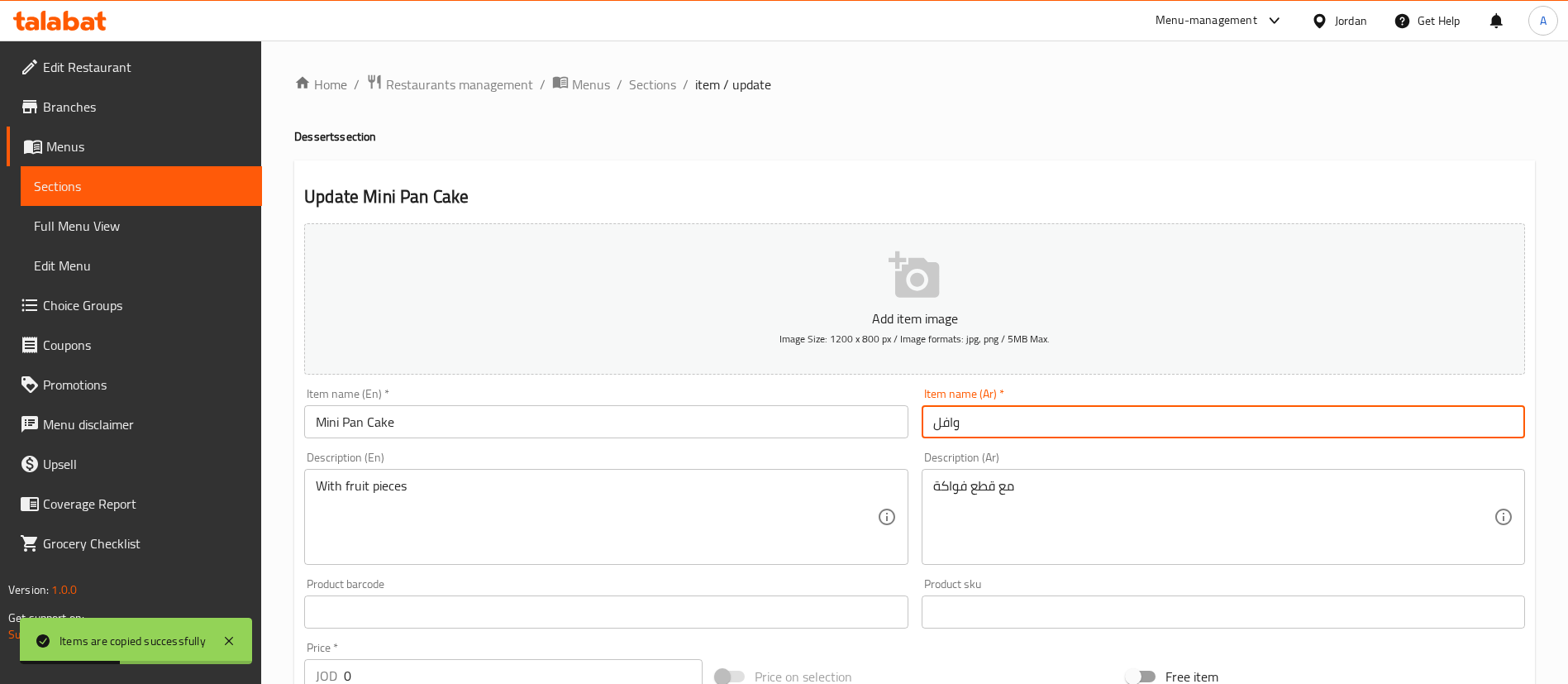
drag, startPoint x: 1049, startPoint y: 419, endPoint x: 734, endPoint y: 459, distance: 317.5
click at [701, 460] on div "Add item image Image Size: 1200 x 800 px / Image formats: jpg, png / 5MB Max. I…" at bounding box center [914, 573] width 1234 height 712
paste input "يني بان كيك"
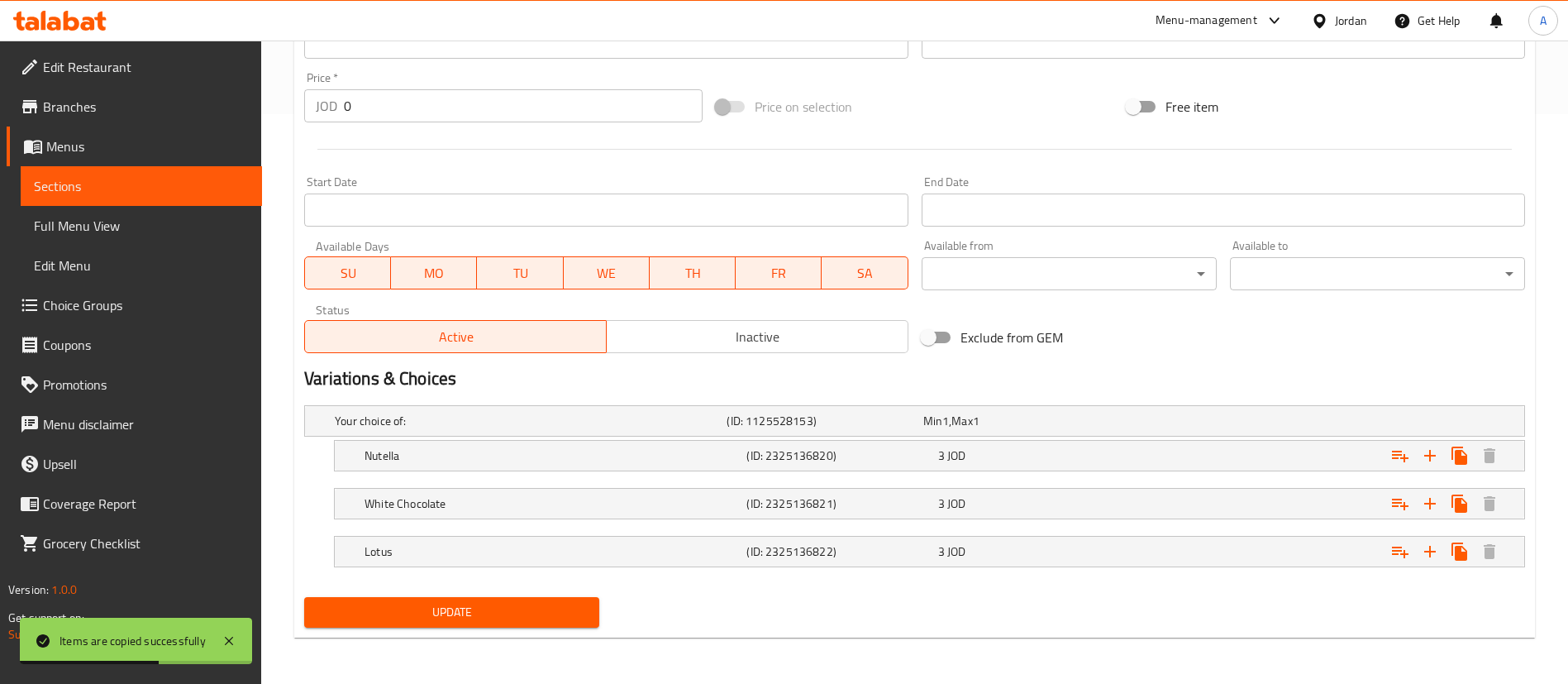
type input "ميني بان كيك"
click at [480, 587] on div "Your choice of: (ID: 1125528153) Min 1 , Max 1 Name (En) Your choice of: Name (…" at bounding box center [914, 494] width 1234 height 192
click at [480, 616] on span "Update" at bounding box center [451, 612] width 269 height 20
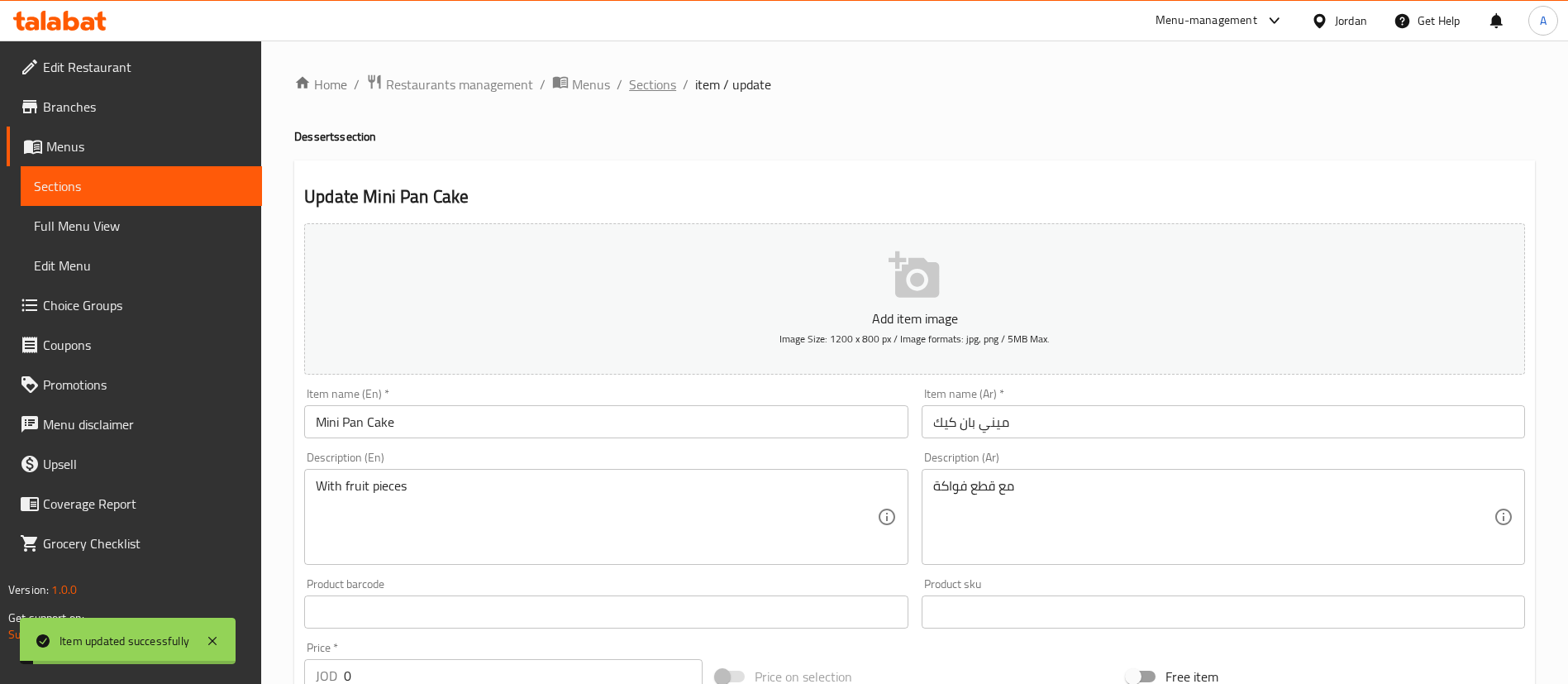
click at [665, 82] on span "Sections" at bounding box center [652, 84] width 47 height 19
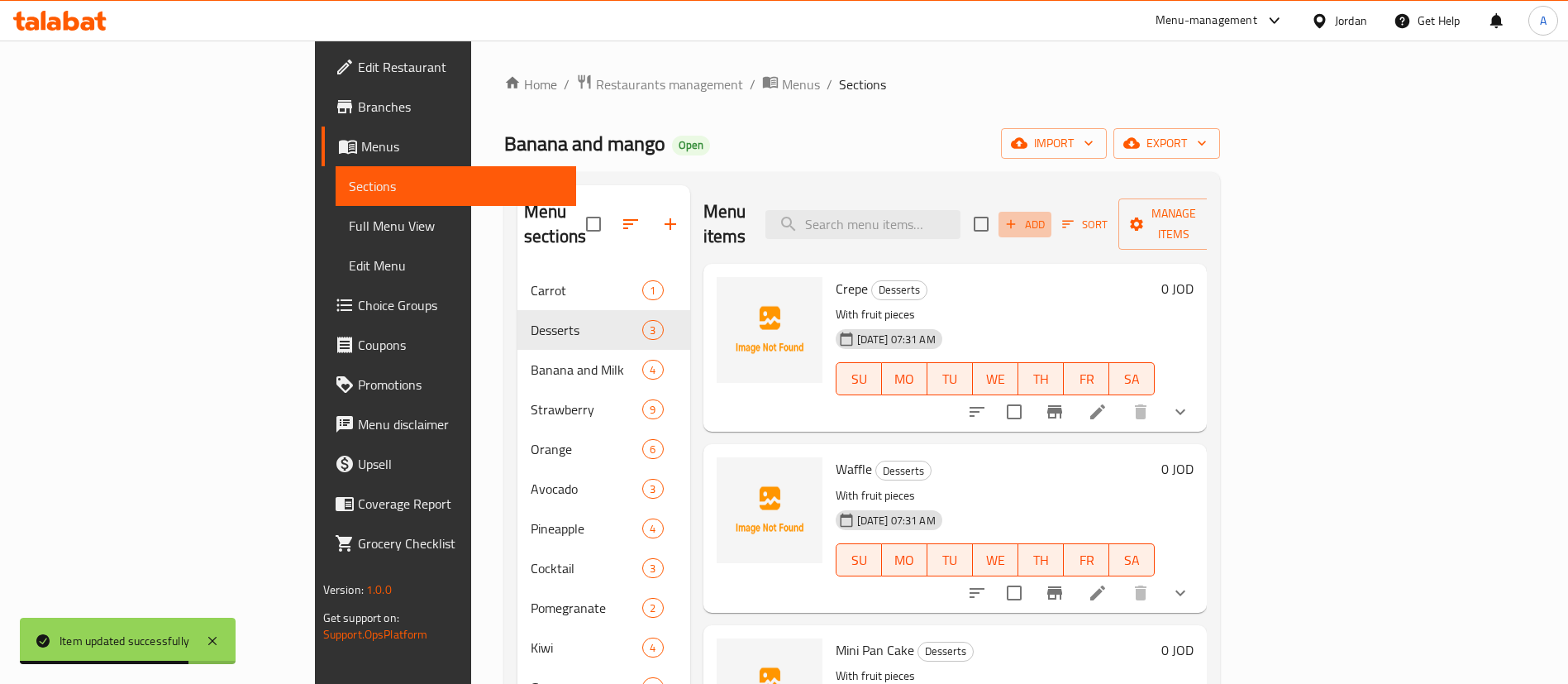
click at [1047, 215] on span "Add" at bounding box center [1025, 224] width 45 height 19
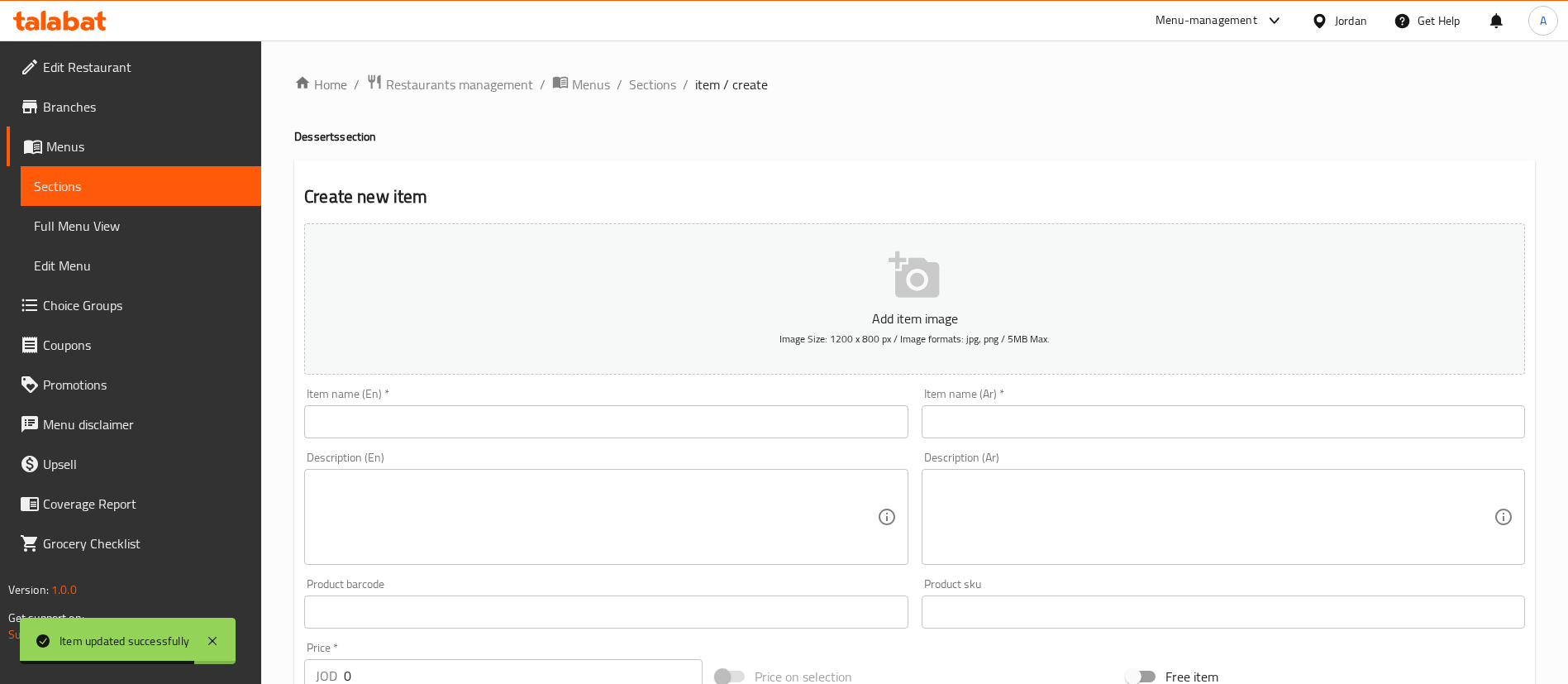
drag, startPoint x: 1193, startPoint y: 396, endPoint x: 1184, endPoint y: 405, distance: 12.7
click at [1191, 394] on div "Item name (Ar)   * Item name (Ar) *" at bounding box center [1223, 413] width 603 height 50
drag, startPoint x: 1178, startPoint y: 422, endPoint x: 1050, endPoint y: 430, distance: 128.2
click at [1176, 421] on input "text" at bounding box center [1223, 421] width 603 height 33
paste input "بان كيك"
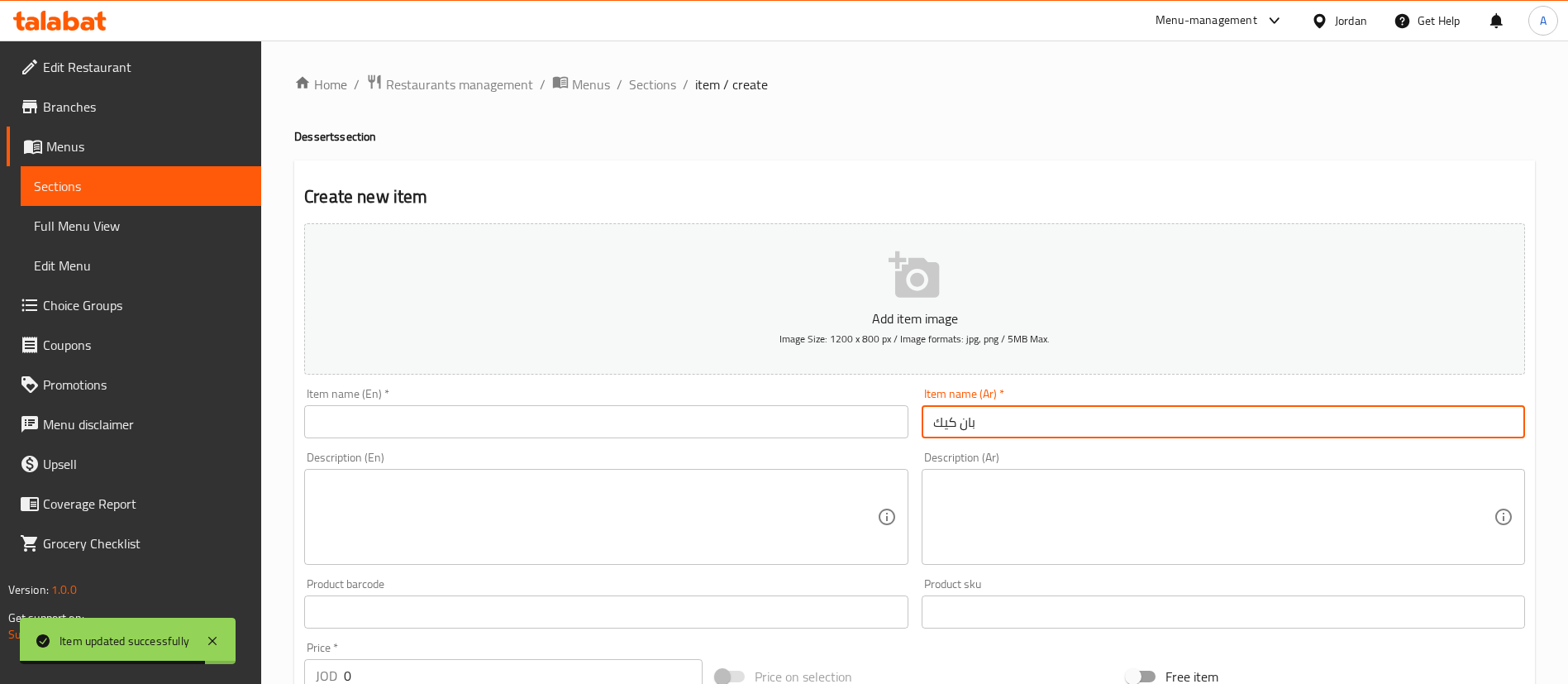
type input "بان كيك"
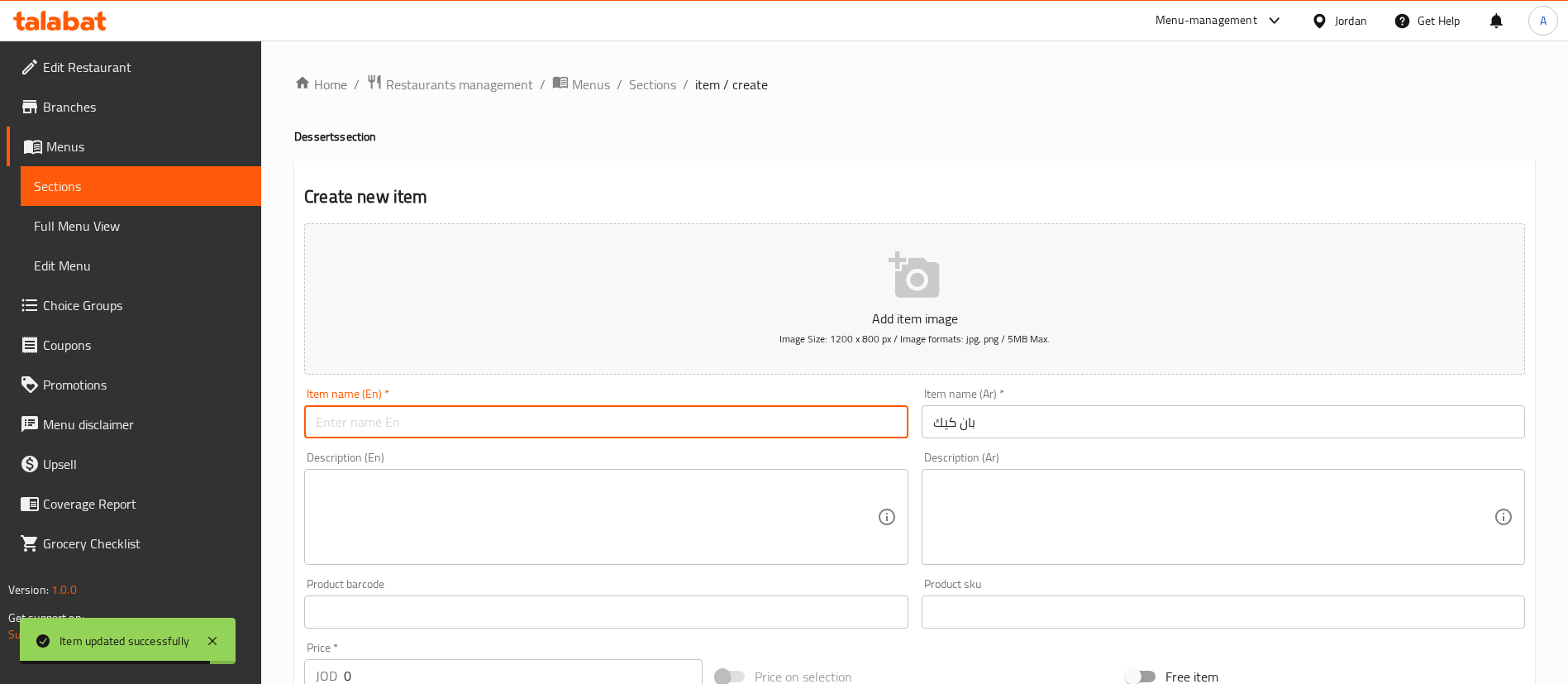
drag, startPoint x: 816, startPoint y: 433, endPoint x: 793, endPoint y: 430, distance: 23.2
click at [793, 430] on input "text" at bounding box center [605, 421] width 603 height 33
type input "["
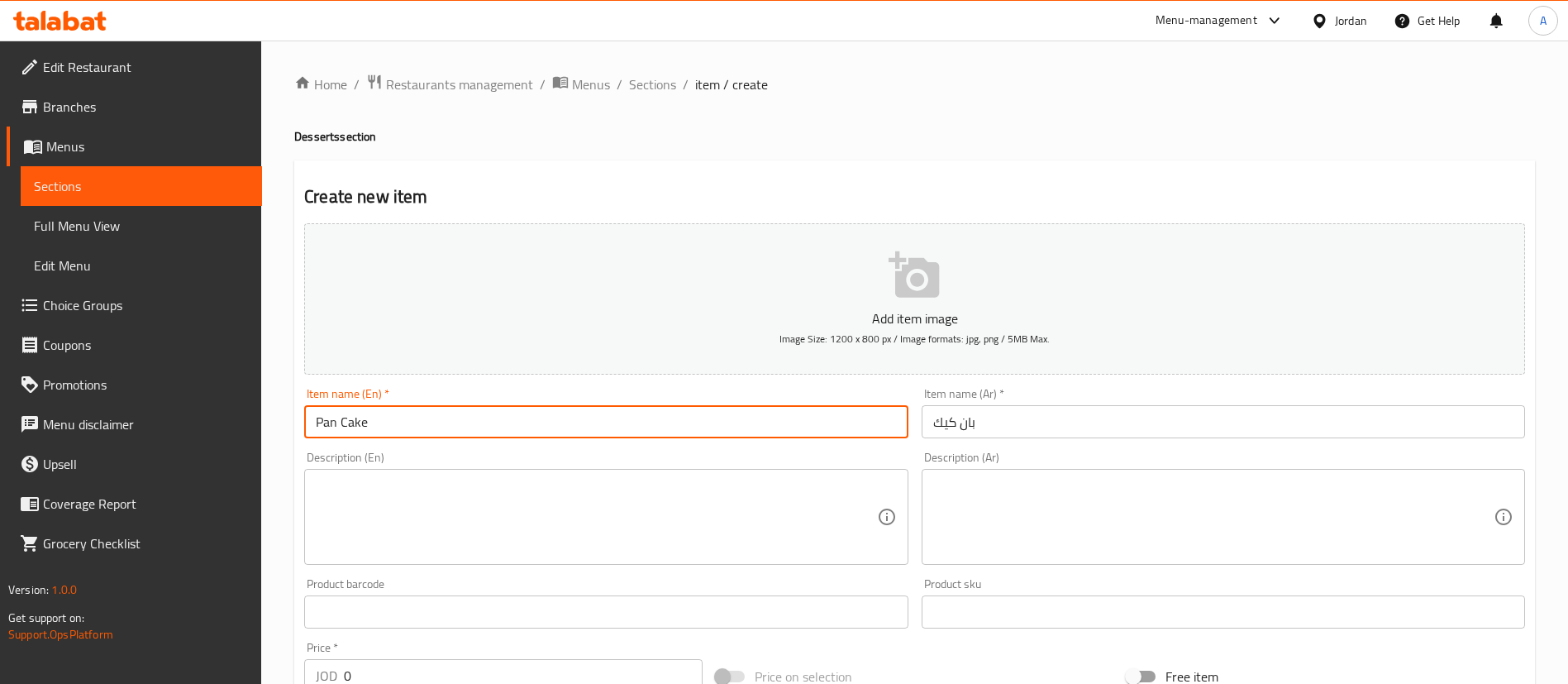
type input "Pan Cake"
click at [642, 95] on span "Sections" at bounding box center [652, 84] width 47 height 19
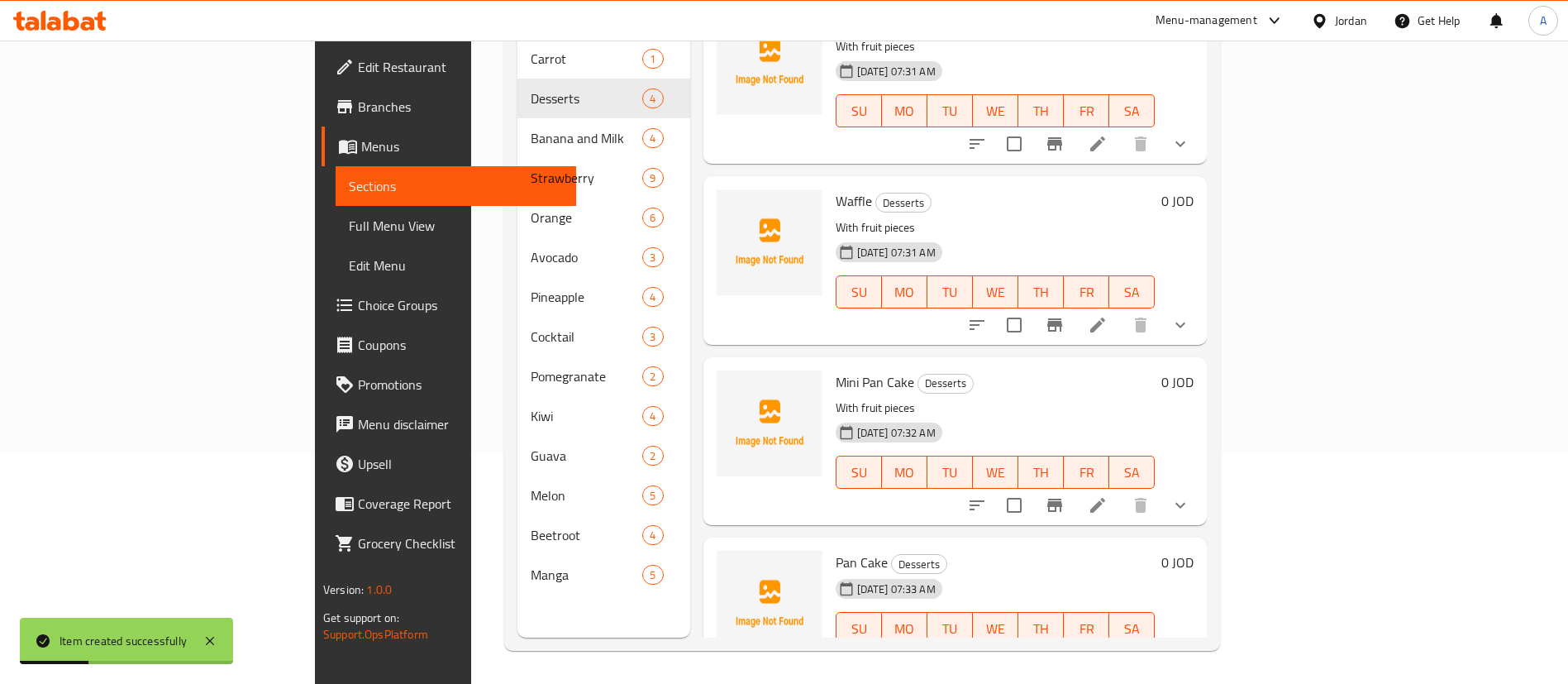
scroll to position [56, 0]
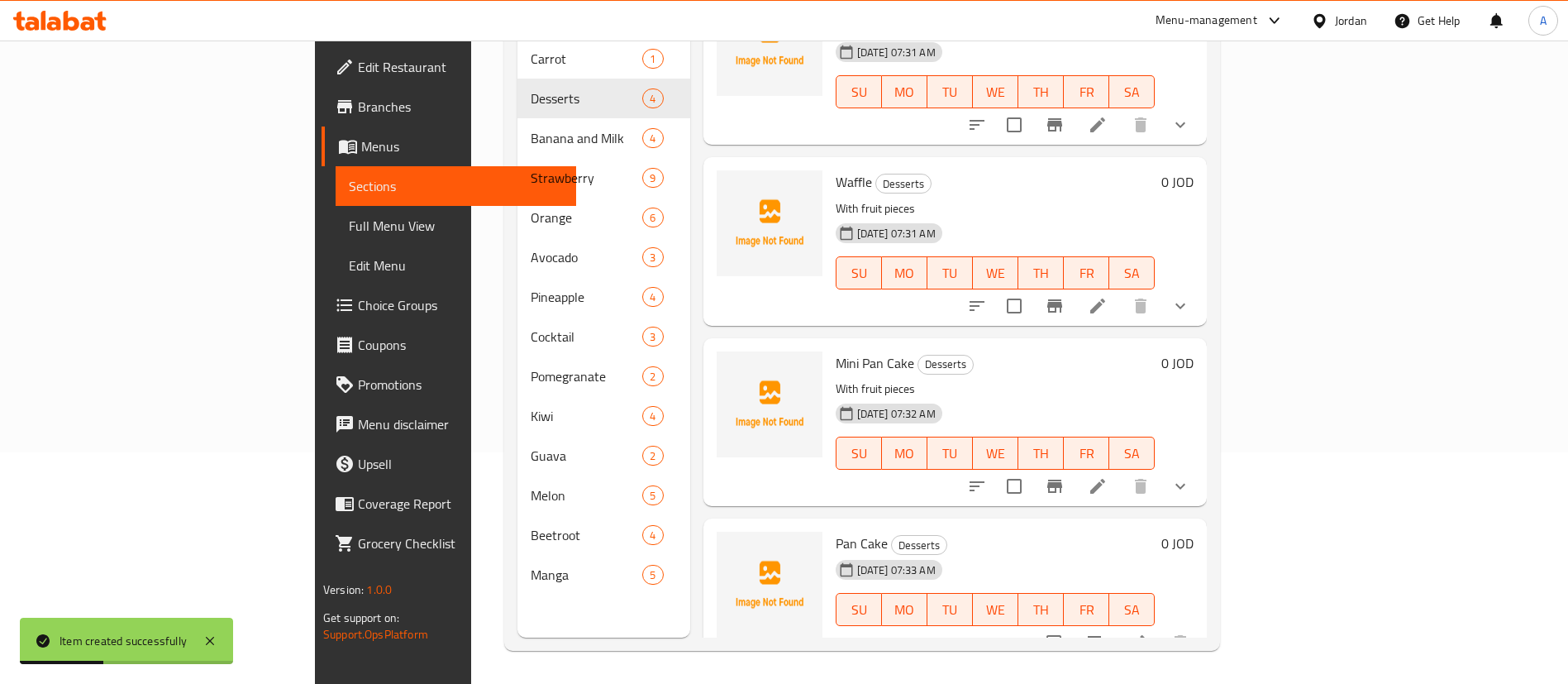
click at [1160, 627] on li at bounding box center [1137, 642] width 46 height 30
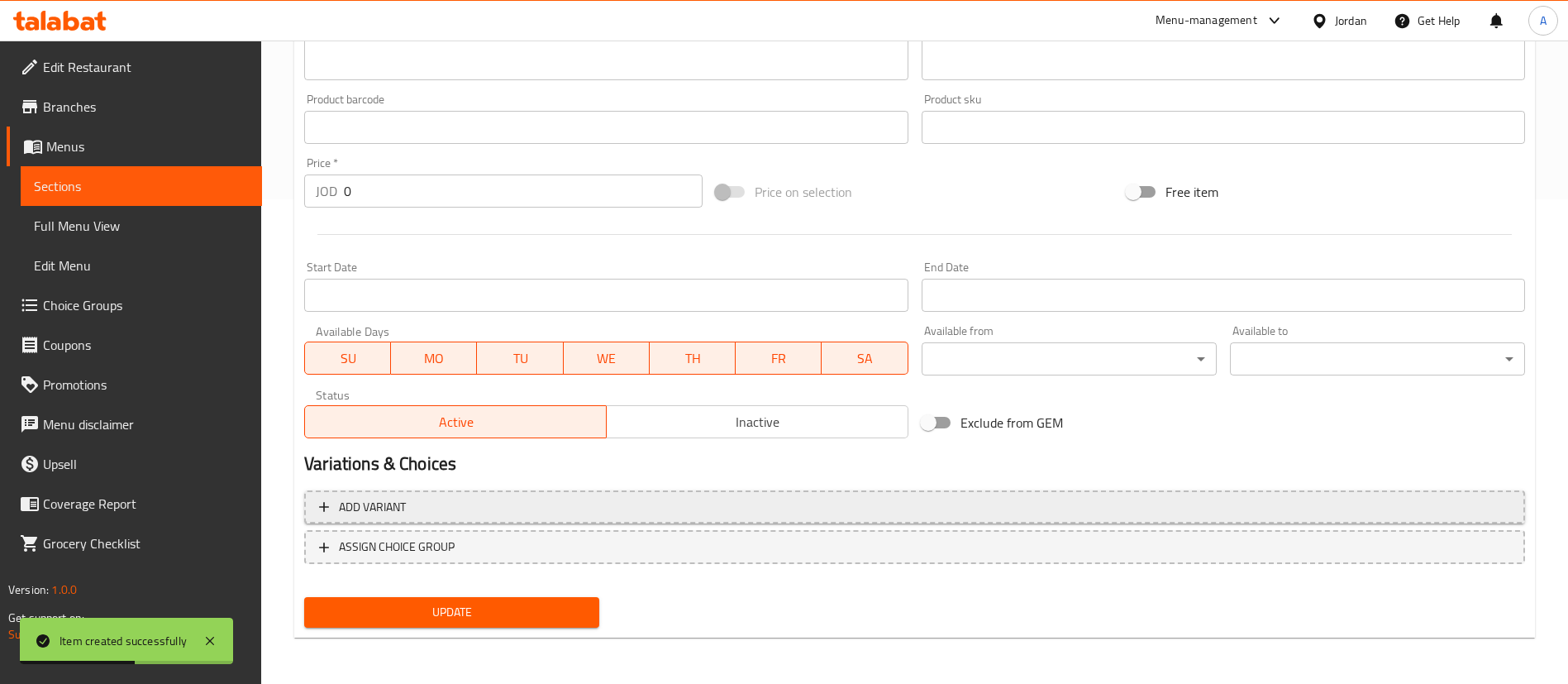
click at [1453, 511] on span "Add variant" at bounding box center [914, 506] width 1191 height 20
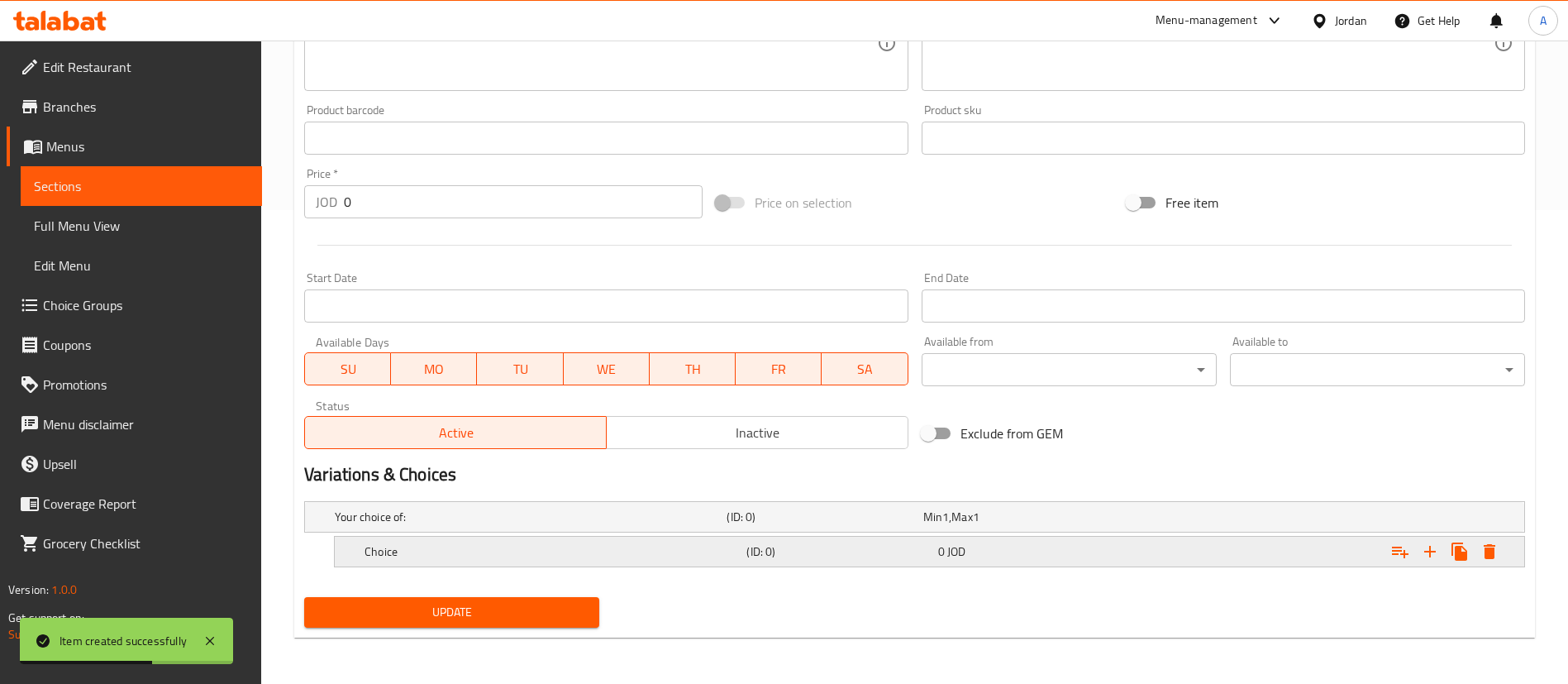
click at [1434, 557] on icon "Expand" at bounding box center [1429, 551] width 19 height 19
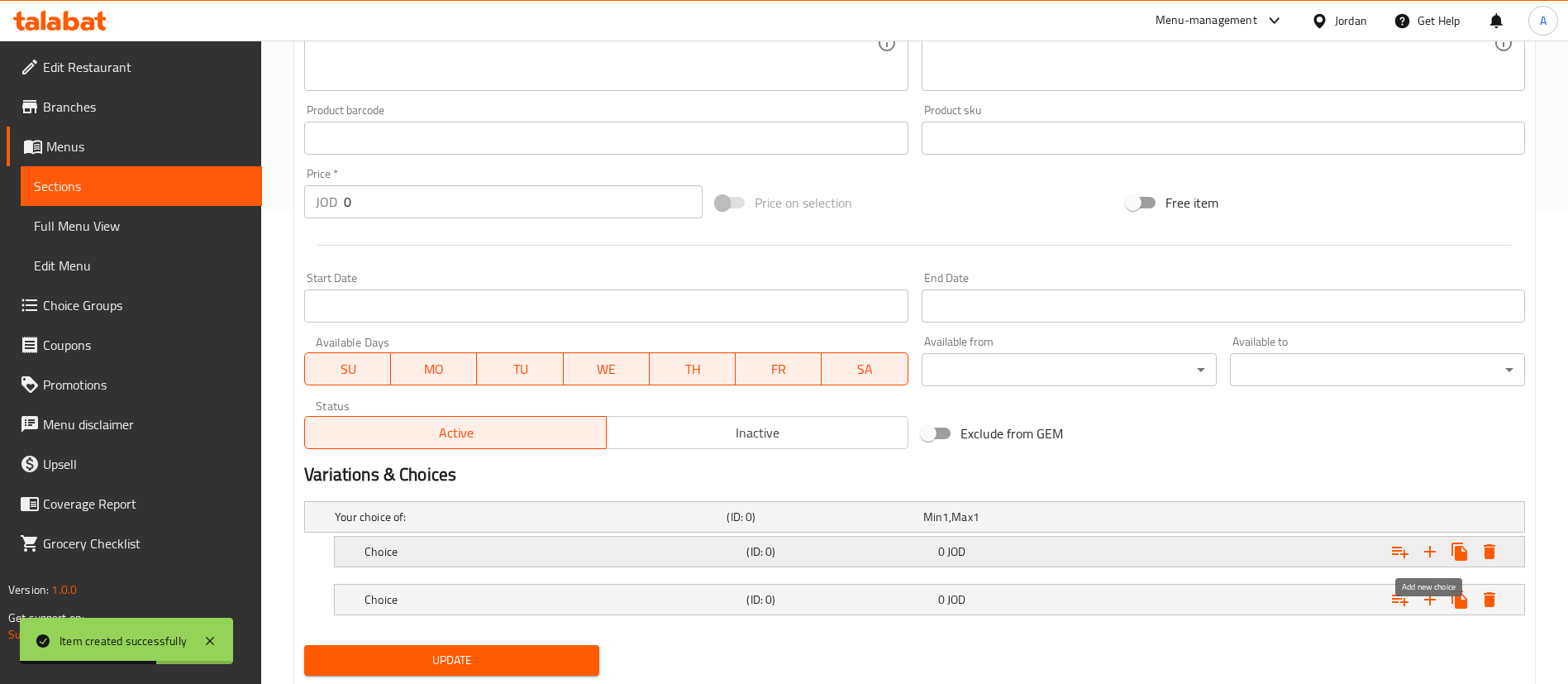
drag, startPoint x: 1434, startPoint y: 557, endPoint x: 1422, endPoint y: 559, distance: 12.2
click at [1433, 557] on icon "Expand" at bounding box center [1429, 551] width 19 height 19
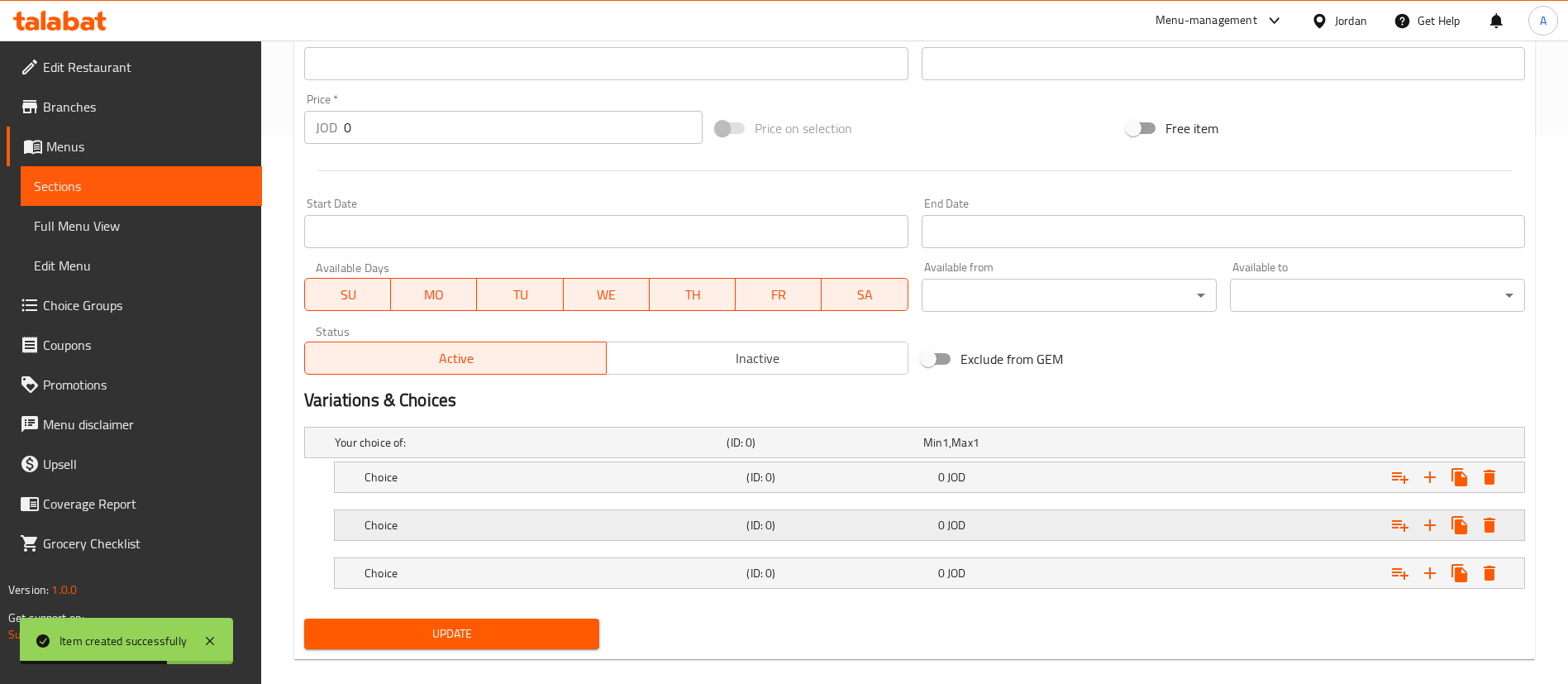
scroll to position [570, 0]
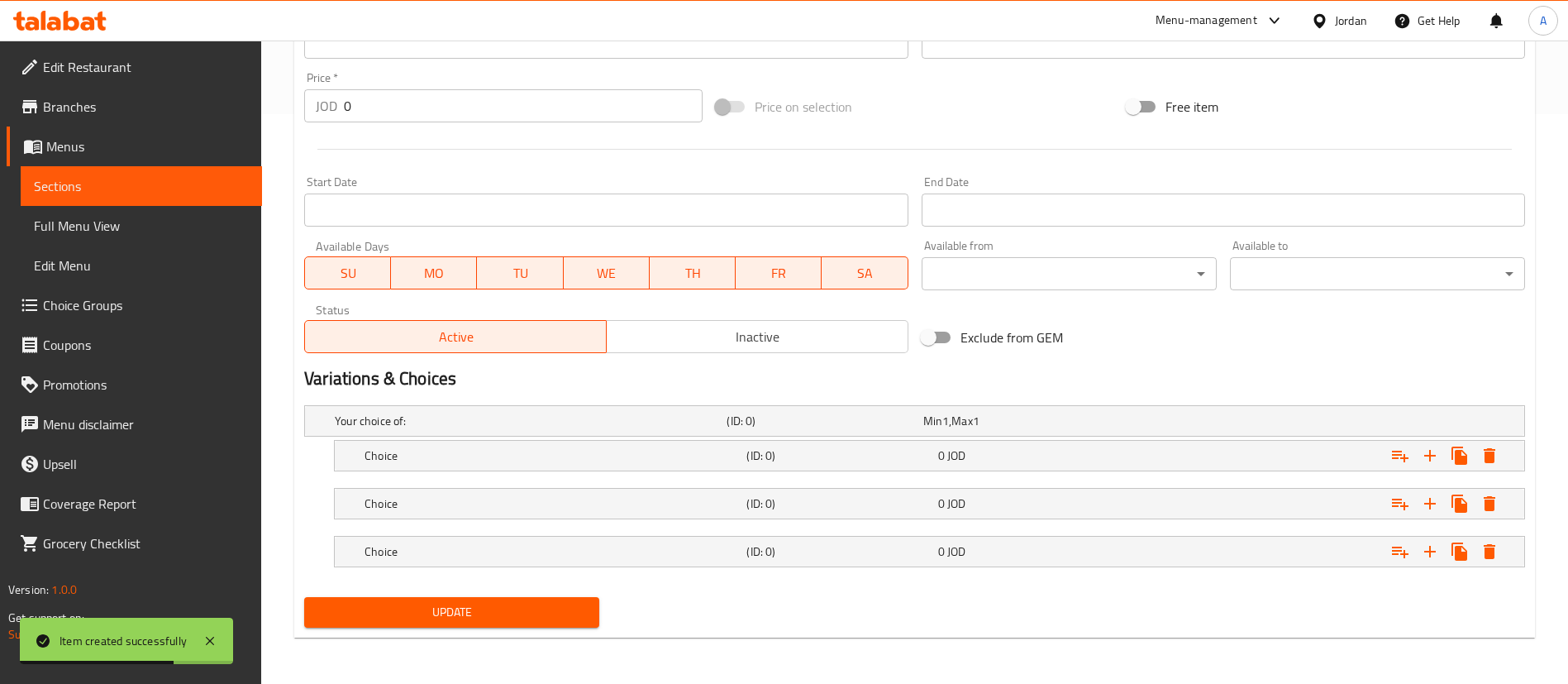
drag, startPoint x: 513, startPoint y: 467, endPoint x: 511, endPoint y: 487, distance: 20.1
click at [514, 465] on div "Choice" at bounding box center [552, 455] width 382 height 23
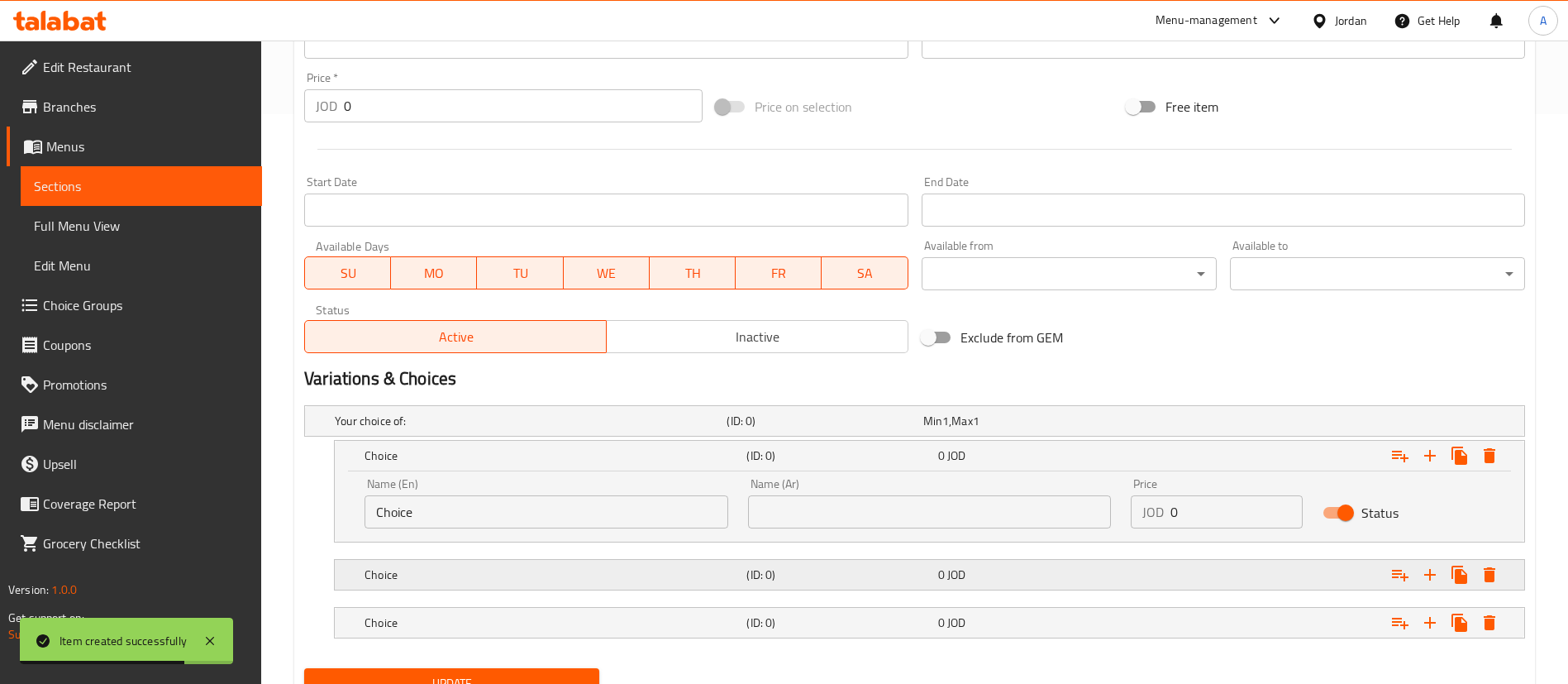
click at [481, 570] on h5 "Choice" at bounding box center [552, 574] width 375 height 17
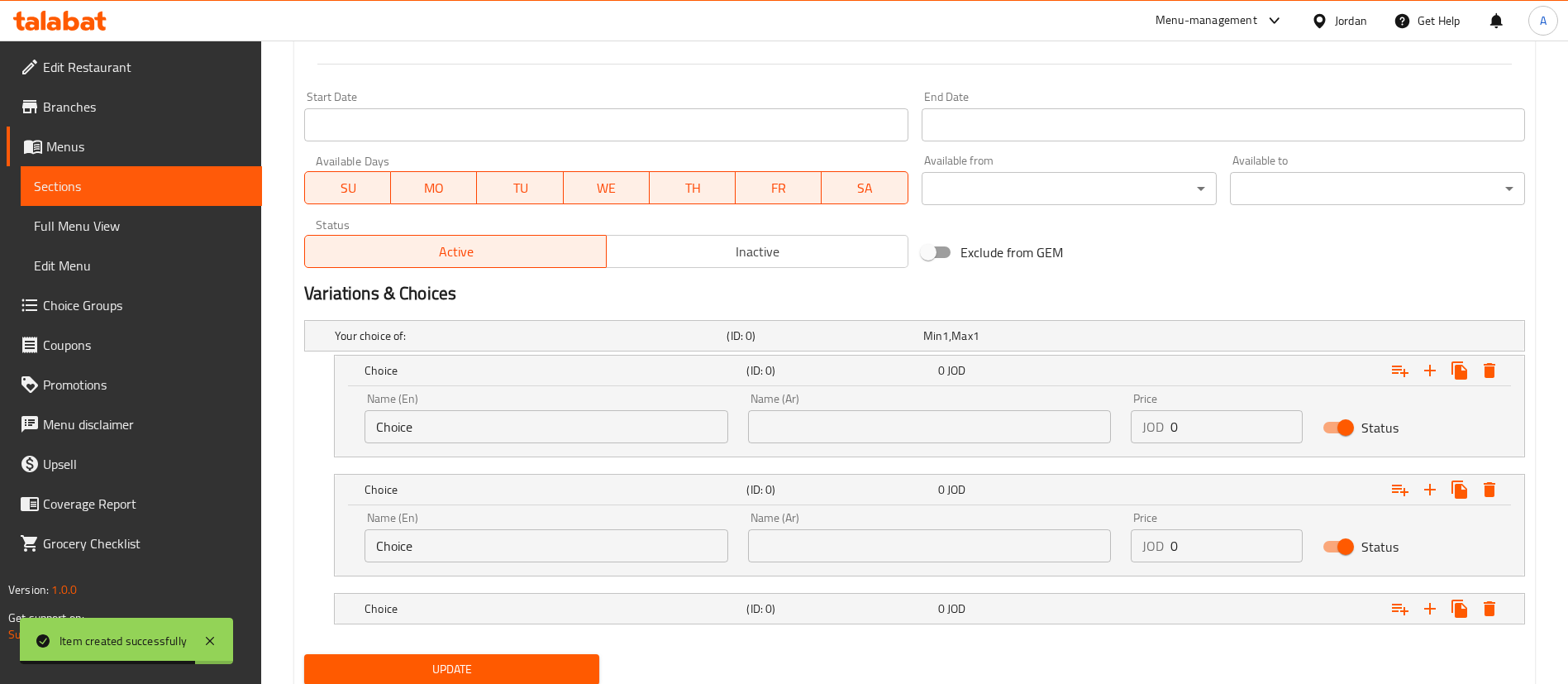
scroll to position [694, 0]
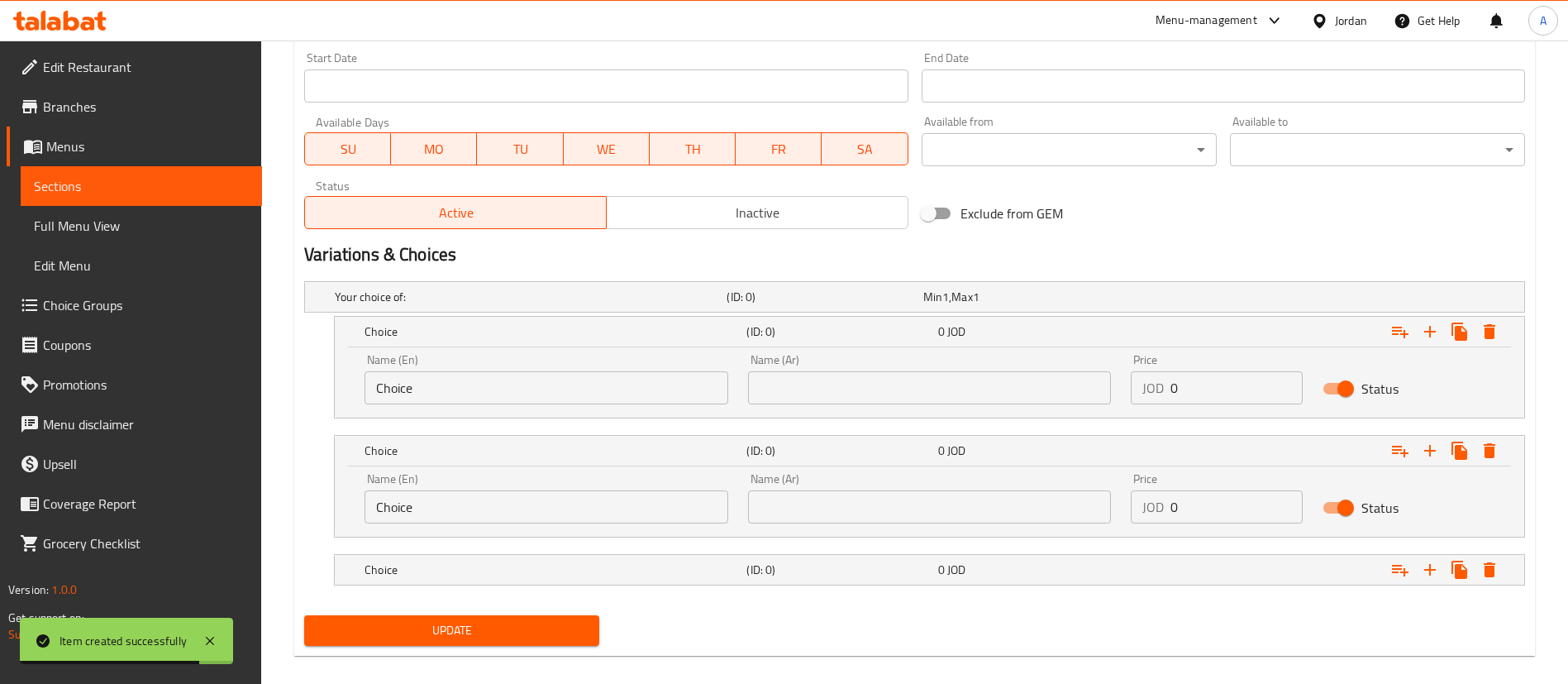
click at [458, 596] on nav at bounding box center [914, 595] width 1221 height 13
drag, startPoint x: 463, startPoint y: 580, endPoint x: 462, endPoint y: 570, distance: 10.0
click at [463, 577] on div "Choice" at bounding box center [552, 569] width 382 height 23
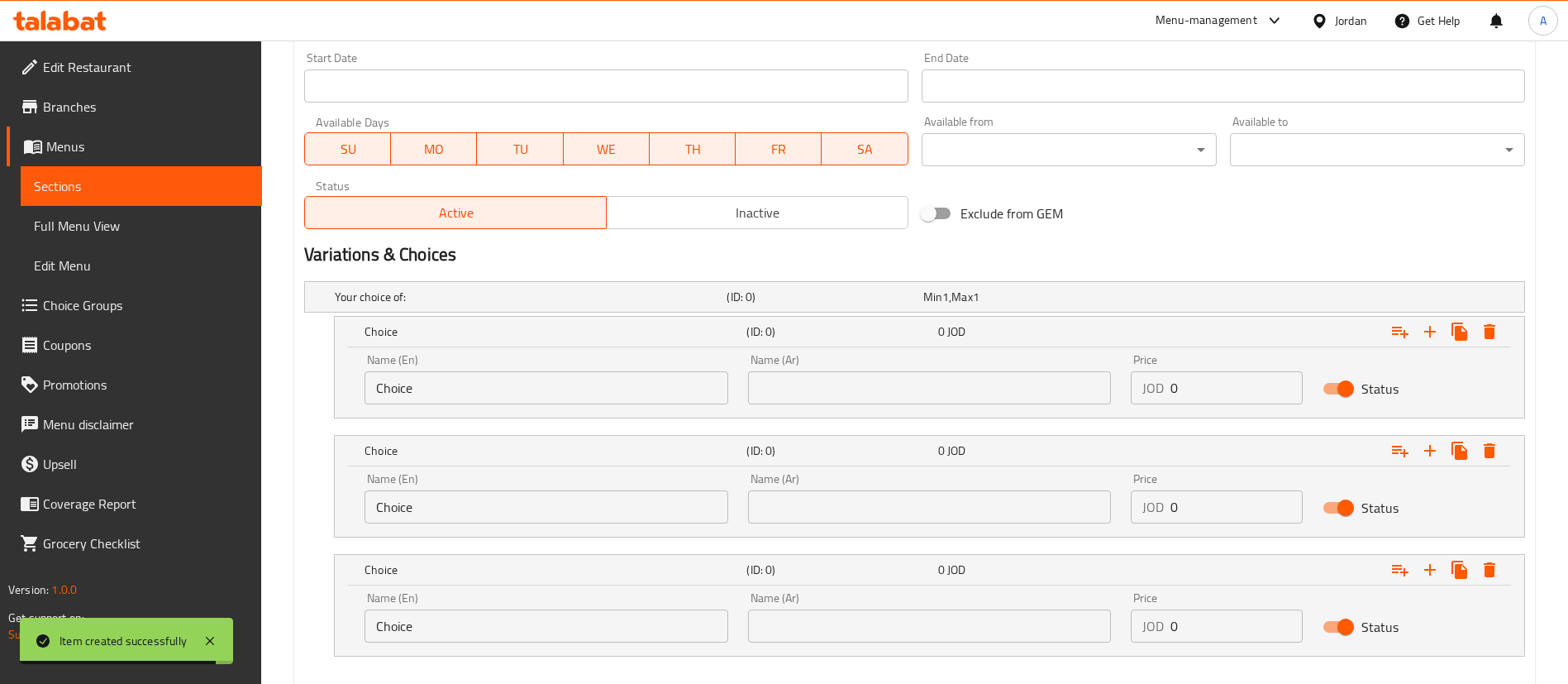
drag, startPoint x: 261, startPoint y: 388, endPoint x: 57, endPoint y: 365, distance: 205.3
click at [149, 368] on div "Edit Restaurant Branches Menus Sections Full Menu View Edit Menu Choice Groups …" at bounding box center [784, 60] width 1568 height 1426
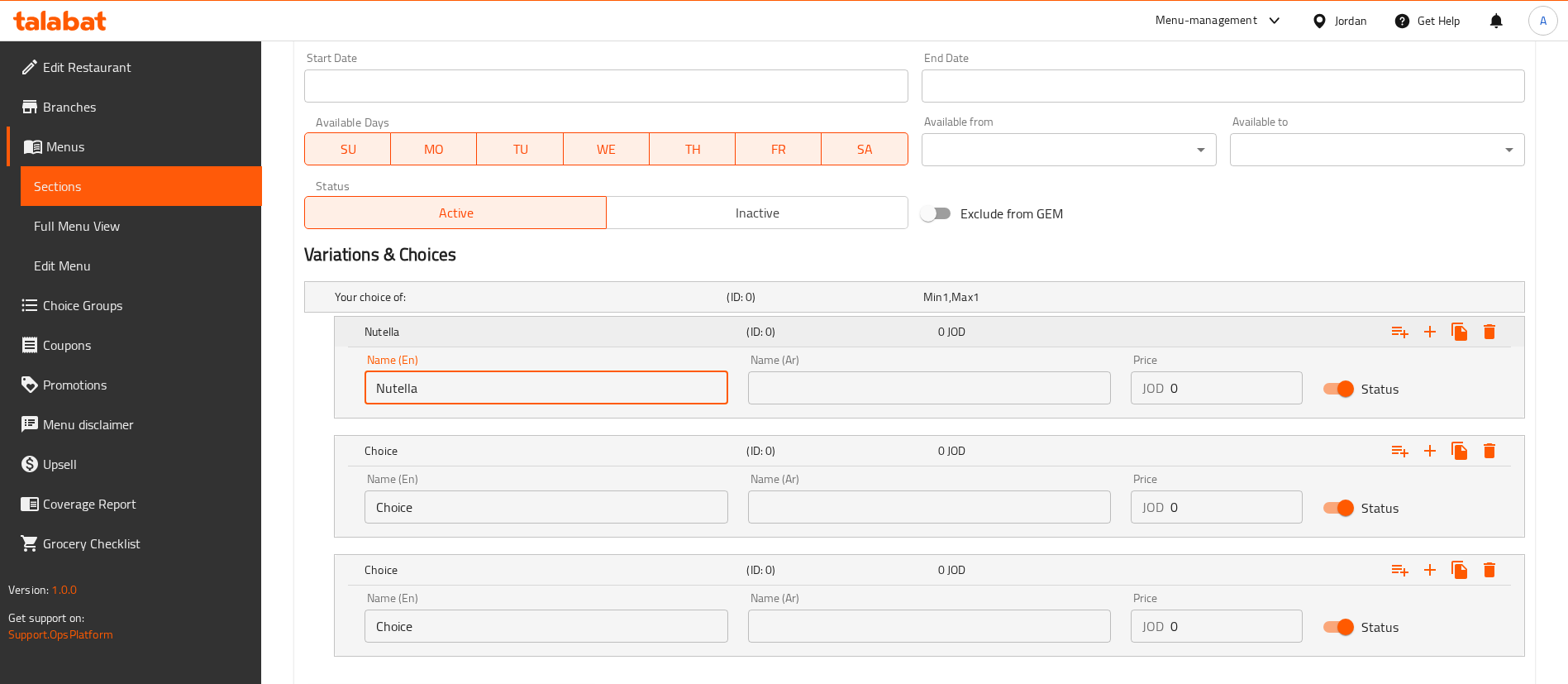
type input "Nutella"
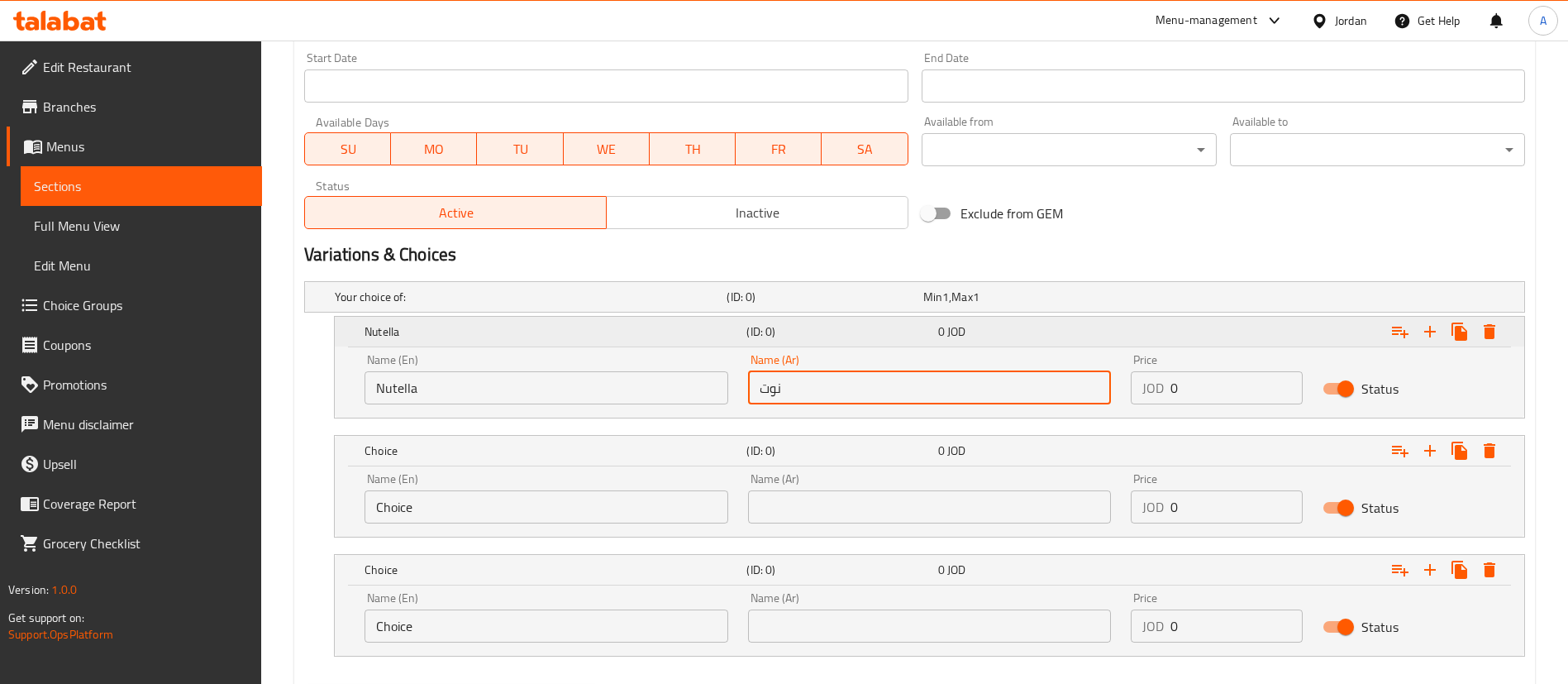
type input "نوتيلا"
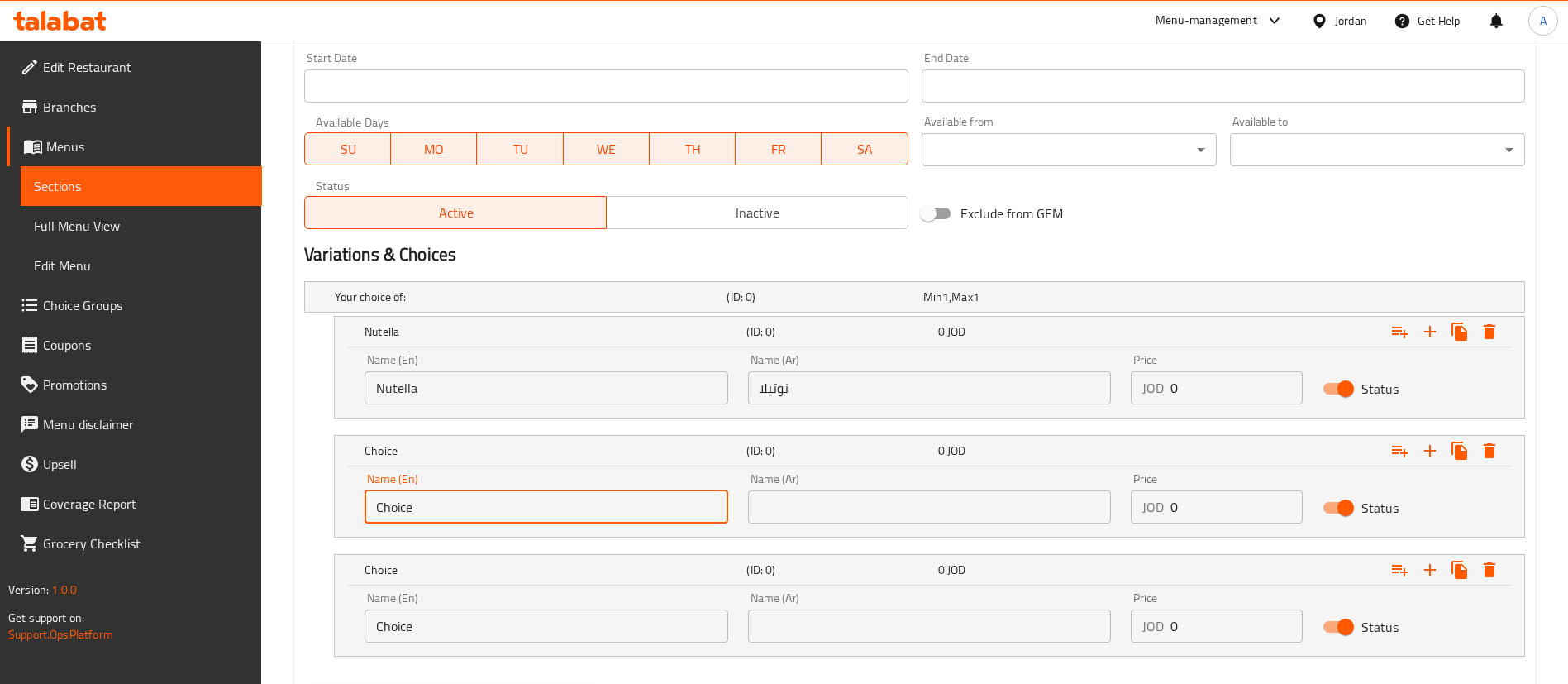
drag, startPoint x: 443, startPoint y: 515, endPoint x: 256, endPoint y: 524, distance: 187.2
click at [258, 524] on div "Edit Restaurant Branches Menus Sections Full Menu View Edit Menu Choice Groups …" at bounding box center [784, 60] width 1568 height 1426
type input "ص"
type input "White Chocolate"
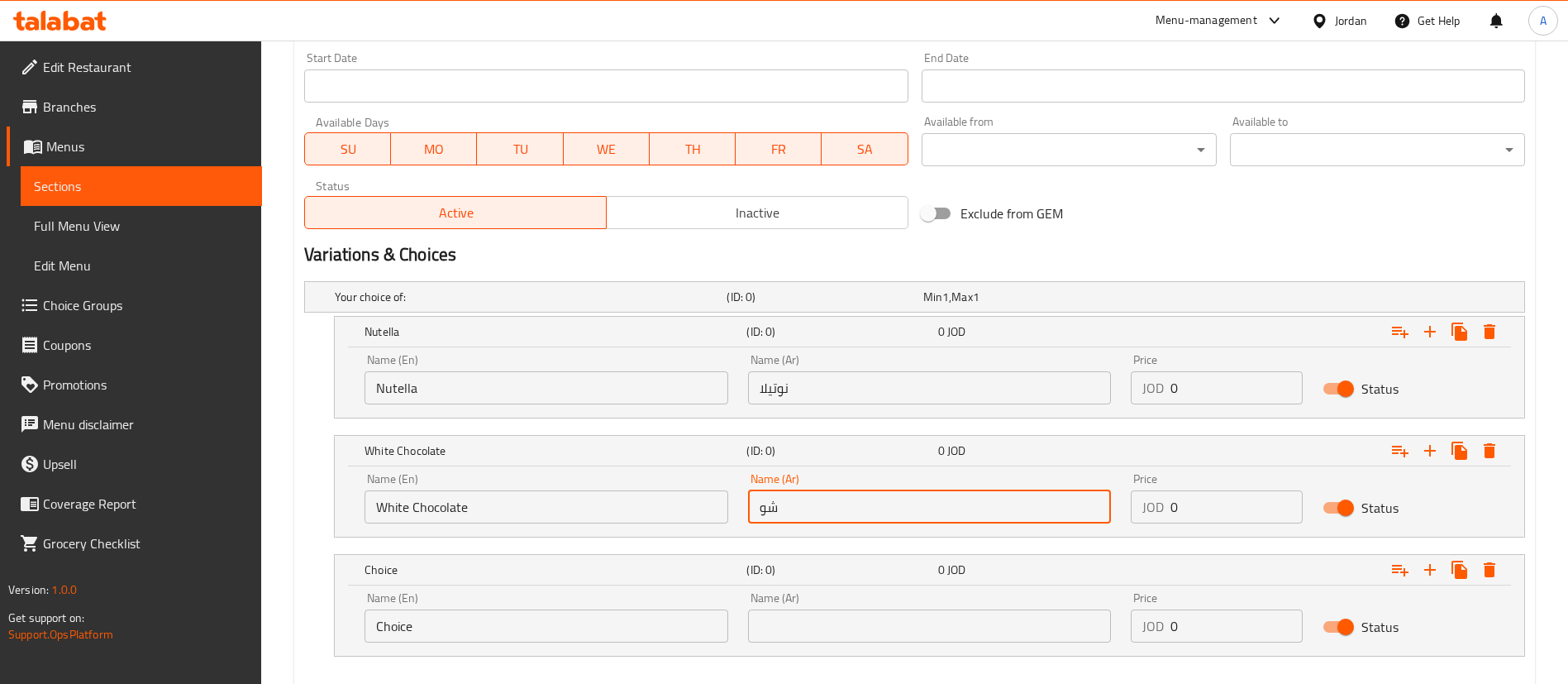
type input "ش"
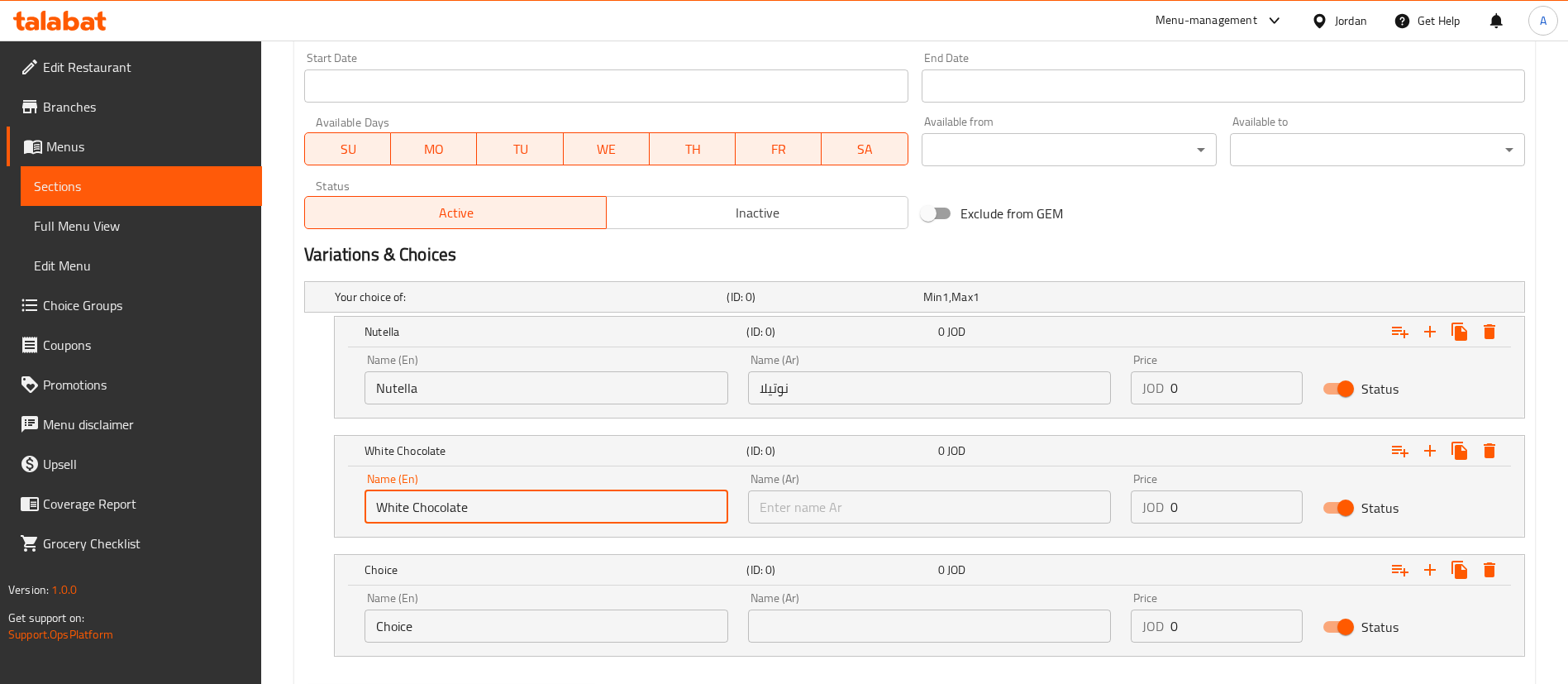
drag, startPoint x: 414, startPoint y: 519, endPoint x: 563, endPoint y: 157, distance: 391.5
click at [306, 518] on div "White Chocolate (ID: 0) 0 JOD Name (En) White Chocolate Name (En) Name (Ar) Nam…" at bounding box center [914, 486] width 1221 height 103
click at [886, 498] on input "text" at bounding box center [930, 506] width 364 height 33
paste input "الشوكولاتة البيضاء"
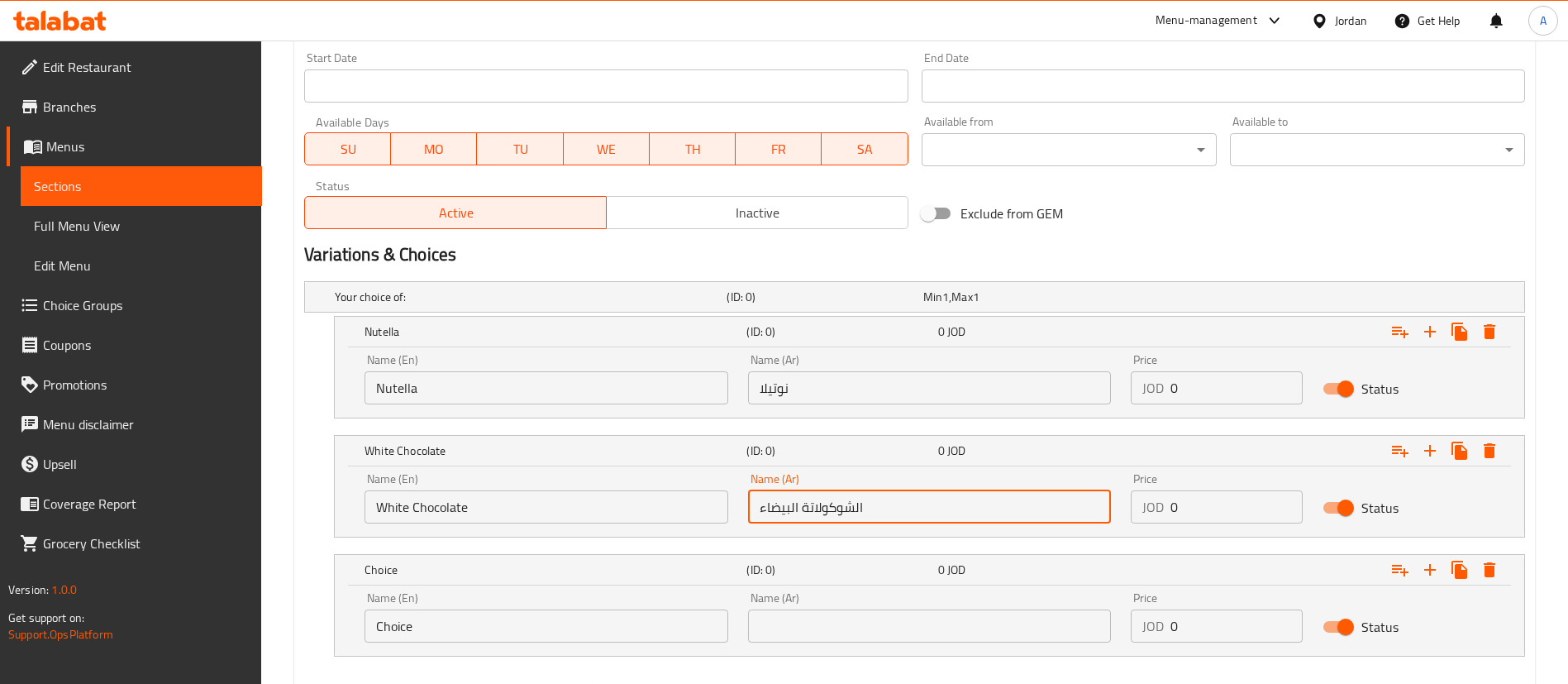
type input "الشوكولاتة البيضاء"
click at [1079, 377] on div "Name (En) Nutella Name (En) Name (Ar) نوتيلا Name (Ar) Price JOD 0 Price Status" at bounding box center [928, 379] width 1149 height 71
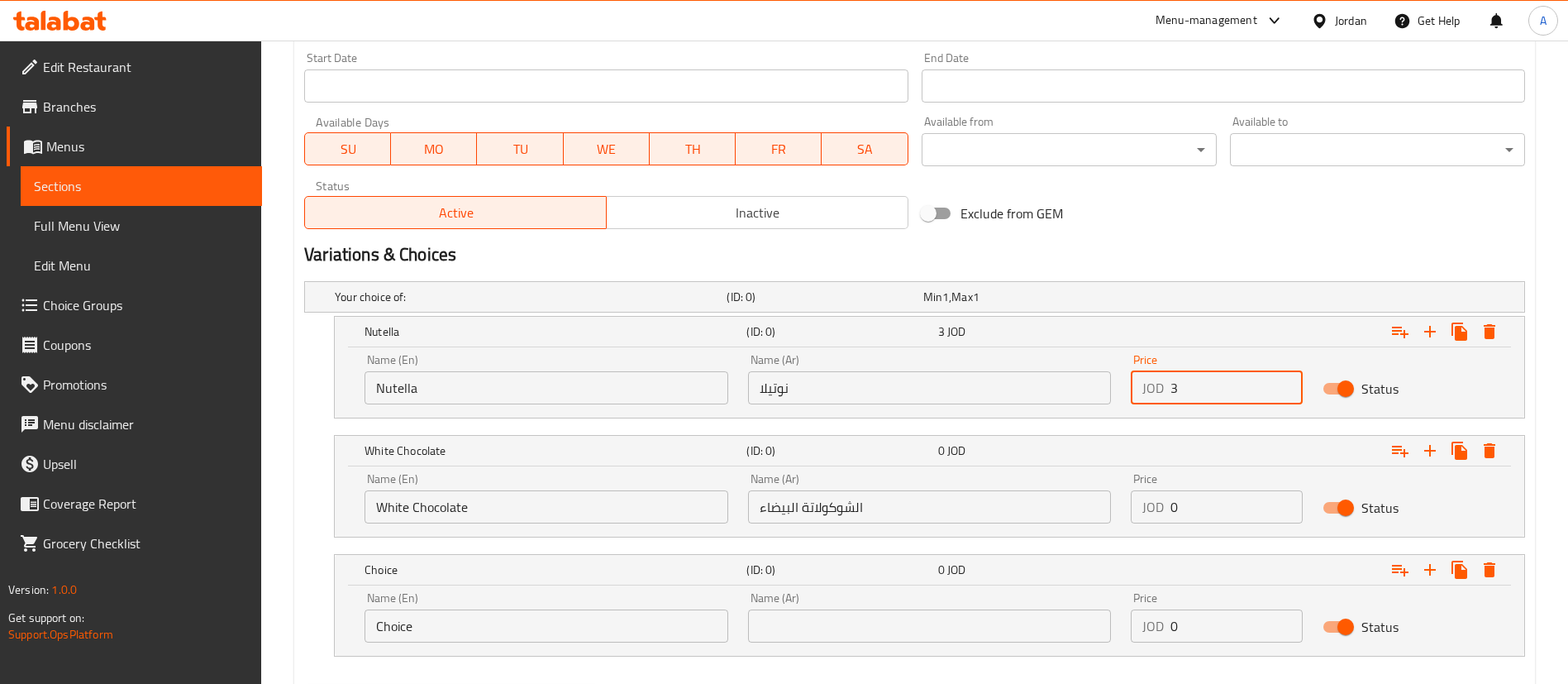
type input "3"
drag, startPoint x: 1076, startPoint y: 505, endPoint x: 1038, endPoint y: 514, distance: 39.1
click at [1046, 506] on div "Name (En) White Chocolate Name (En) Name (Ar) الشوكولاتة البيضاء Name (Ar) Pric…" at bounding box center [928, 498] width 1149 height 71
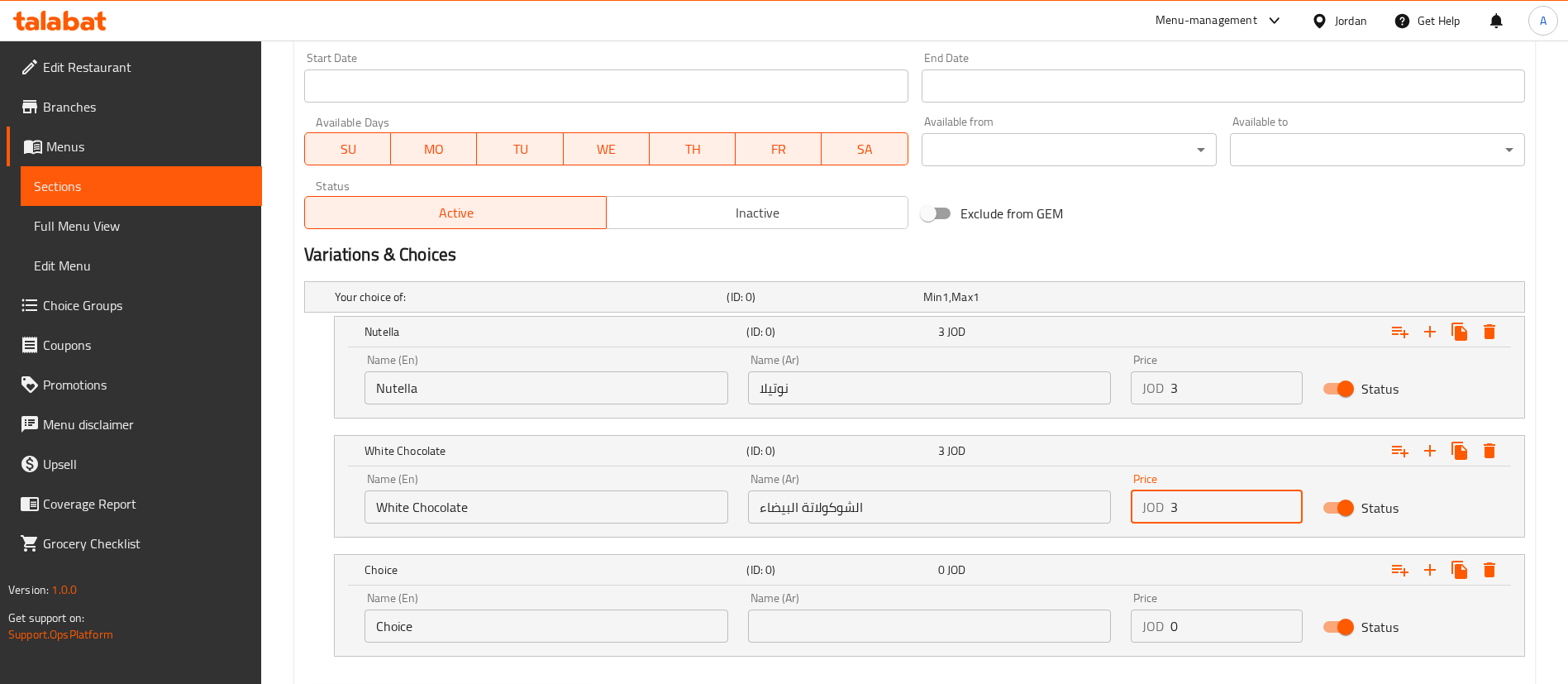
type input "3"
click at [1052, 614] on div "Name (En) Choice Name (En) Name (Ar) Name (Ar) Price JOD 0 Price Status" at bounding box center [928, 618] width 1149 height 71
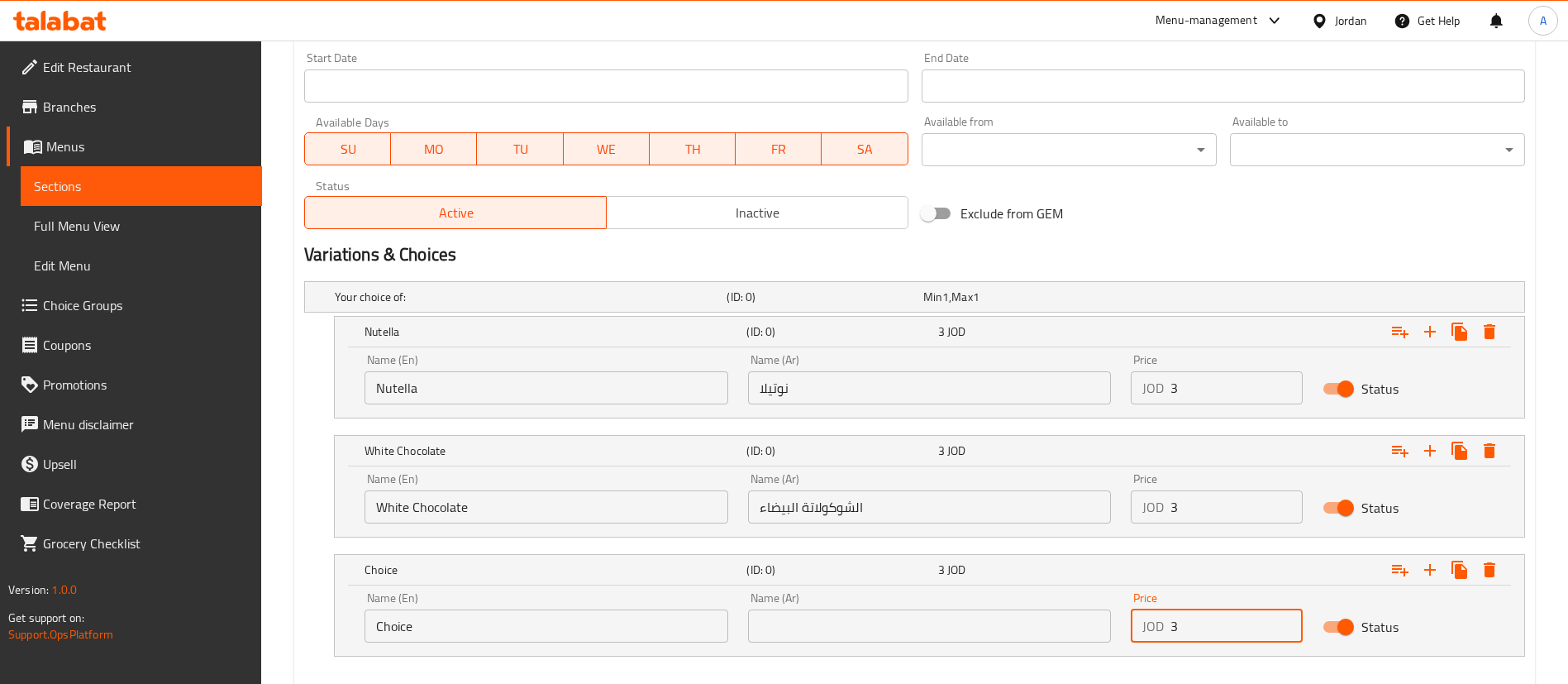
type input "3"
drag, startPoint x: 582, startPoint y: 627, endPoint x: 151, endPoint y: 602, distance: 431.7
click at [181, 607] on div "Edit Restaurant Branches Menus Sections Full Menu View Edit Menu Choice Groups …" at bounding box center [784, 60] width 1568 height 1426
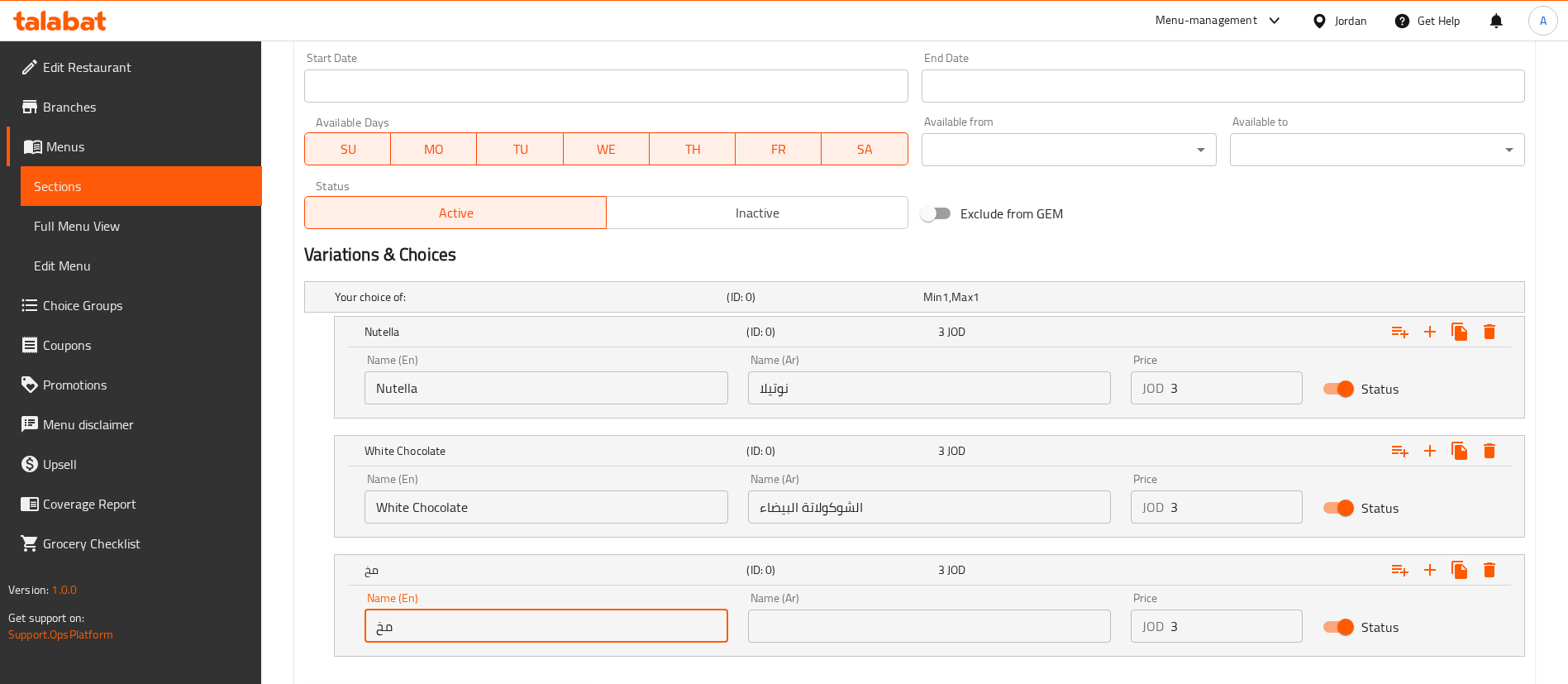
type input "م"
type input "Lotus"
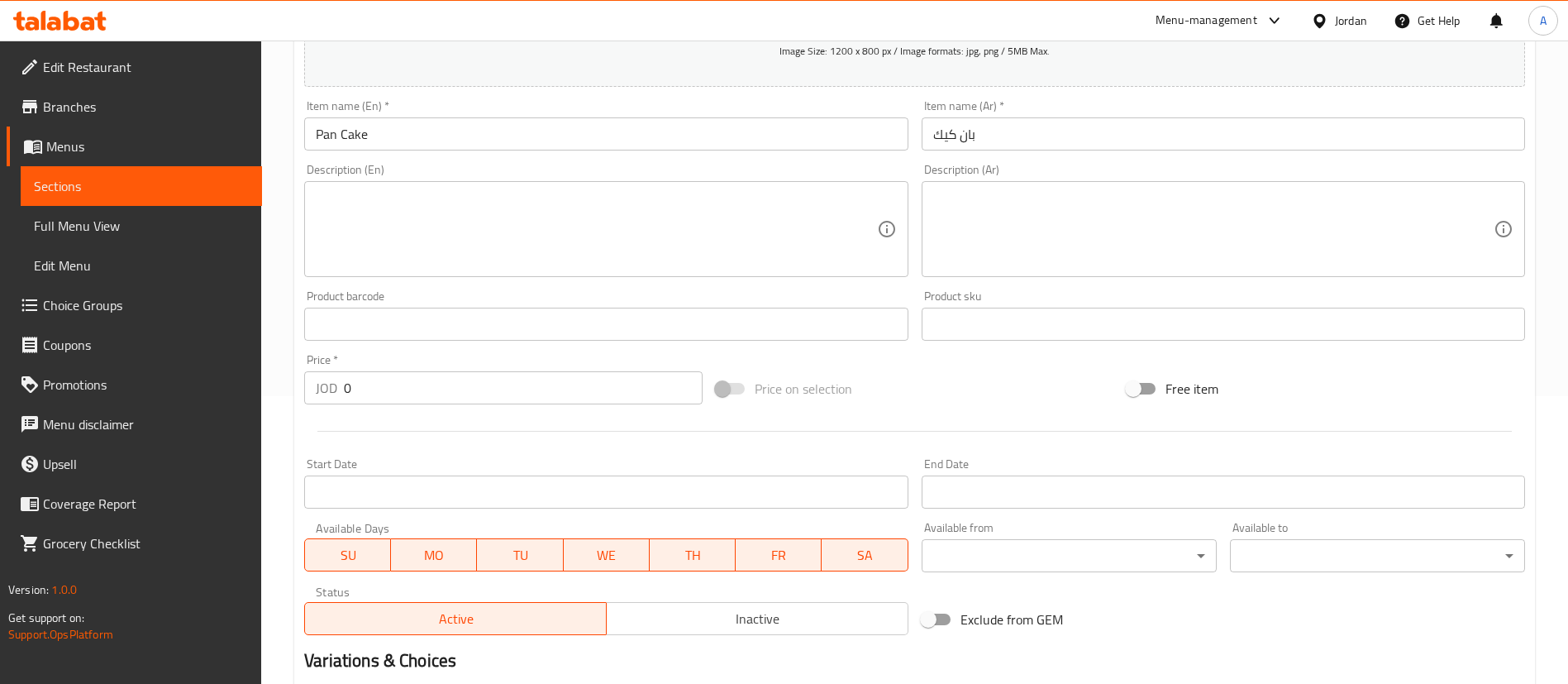
scroll to position [198, 0]
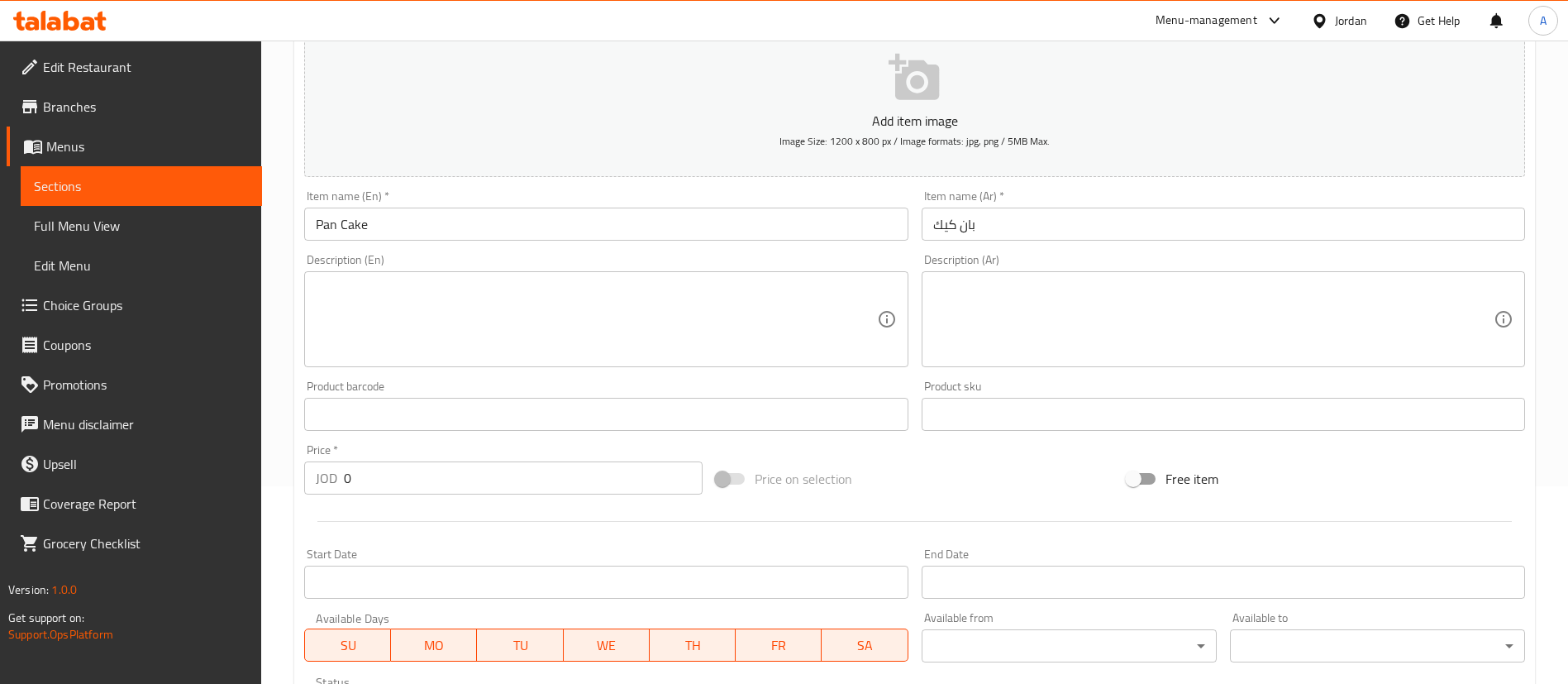
type input "لوتس"
click at [1059, 268] on div "Description (Ar) Description (Ar)" at bounding box center [1223, 310] width 603 height 113
click at [1042, 332] on textarea at bounding box center [1213, 319] width 560 height 79
paste textarea "قطع فواكه"
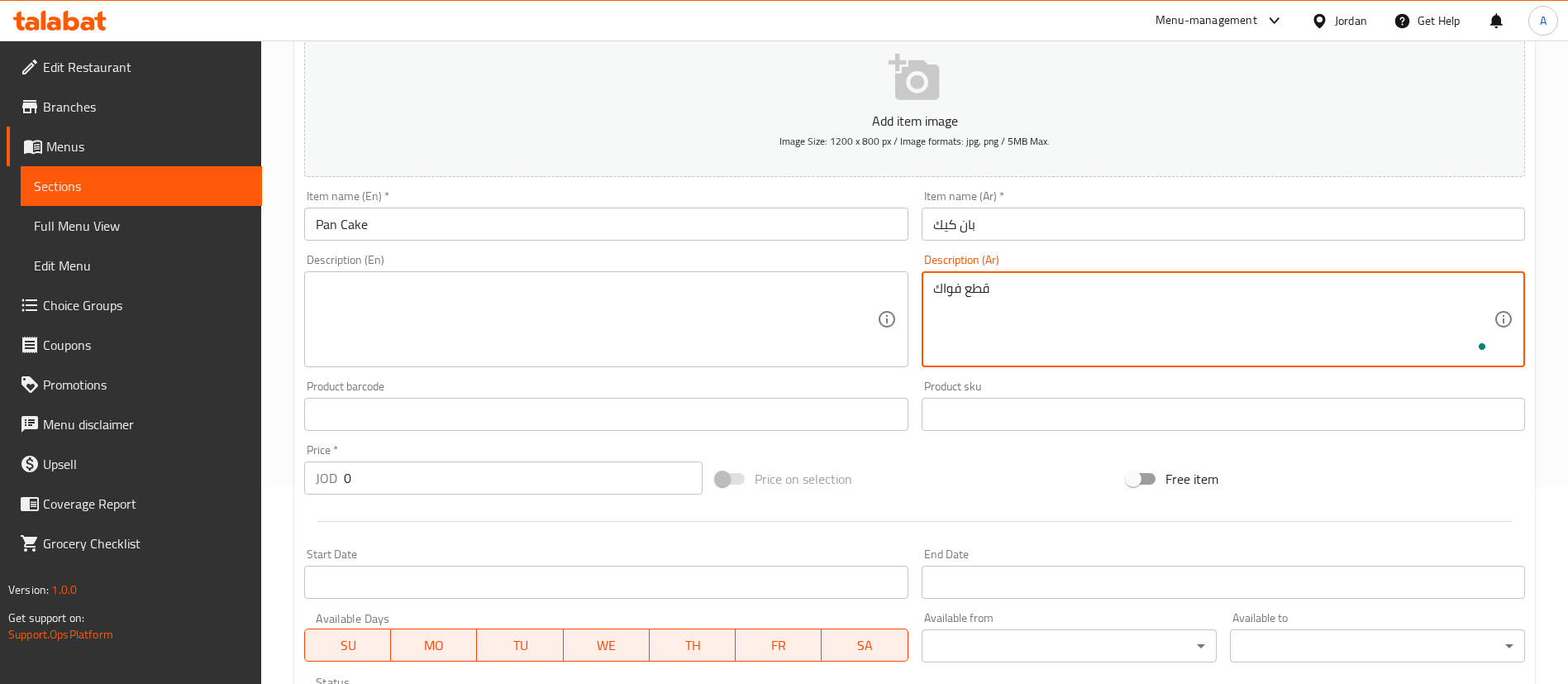
type textarea "قطع فواكة"
drag, startPoint x: 1030, startPoint y: 289, endPoint x: 856, endPoint y: 298, distance: 174.2
click at [856, 298] on div "Add item image Image Size: 1200 x 800 px / Image formats: jpg, png / 5MB Max. I…" at bounding box center [914, 376] width 1234 height 712
paste textarea "قطع فواكة"
click at [1006, 294] on textarea "مع قطع فواكة" at bounding box center [1213, 319] width 560 height 79
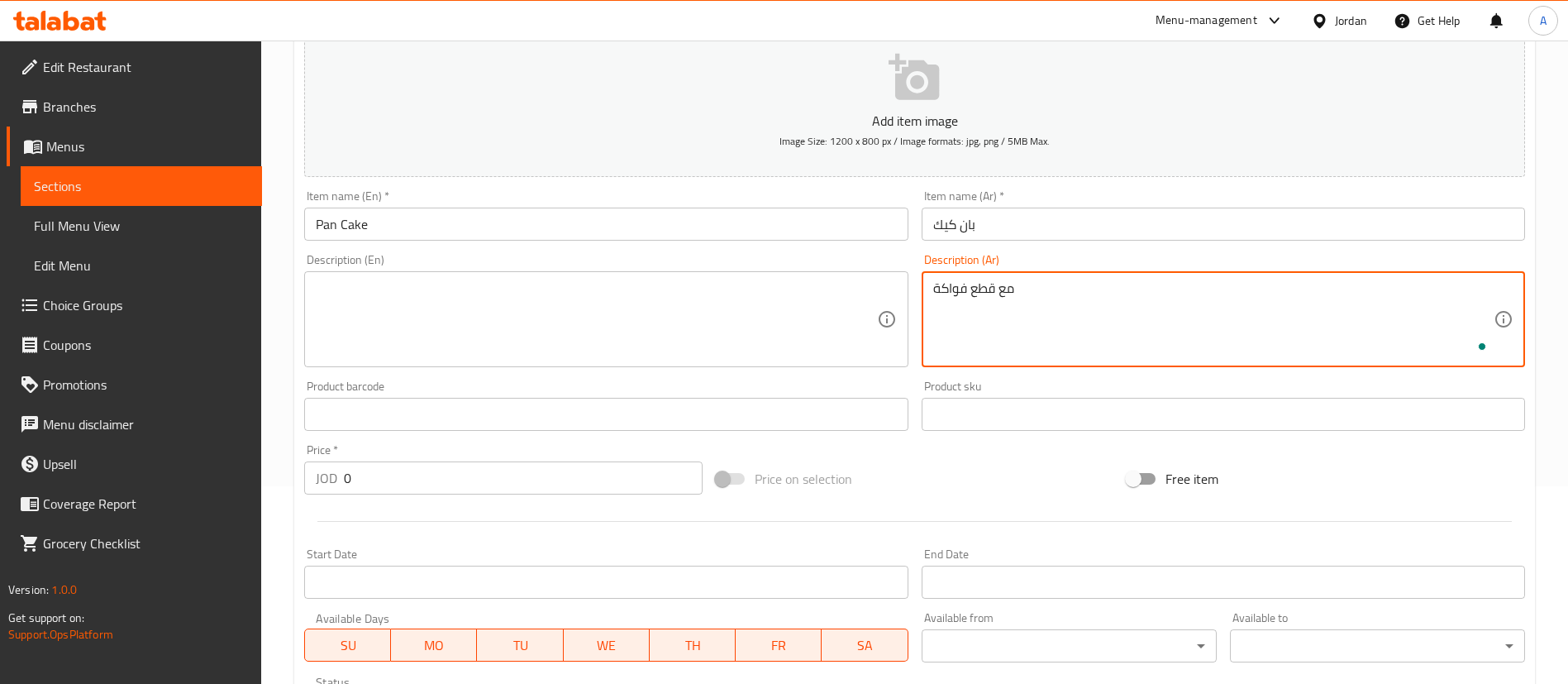
click at [1003, 295] on textarea "مع قطع فواكة" at bounding box center [1213, 319] width 560 height 79
click at [1002, 298] on textarea "مع قطع فواكة" at bounding box center [1213, 319] width 560 height 79
click at [1001, 299] on textarea "مع قطع فواكة" at bounding box center [1213, 319] width 560 height 79
click at [1000, 299] on textarea "مع قطع فواكة" at bounding box center [1213, 319] width 560 height 79
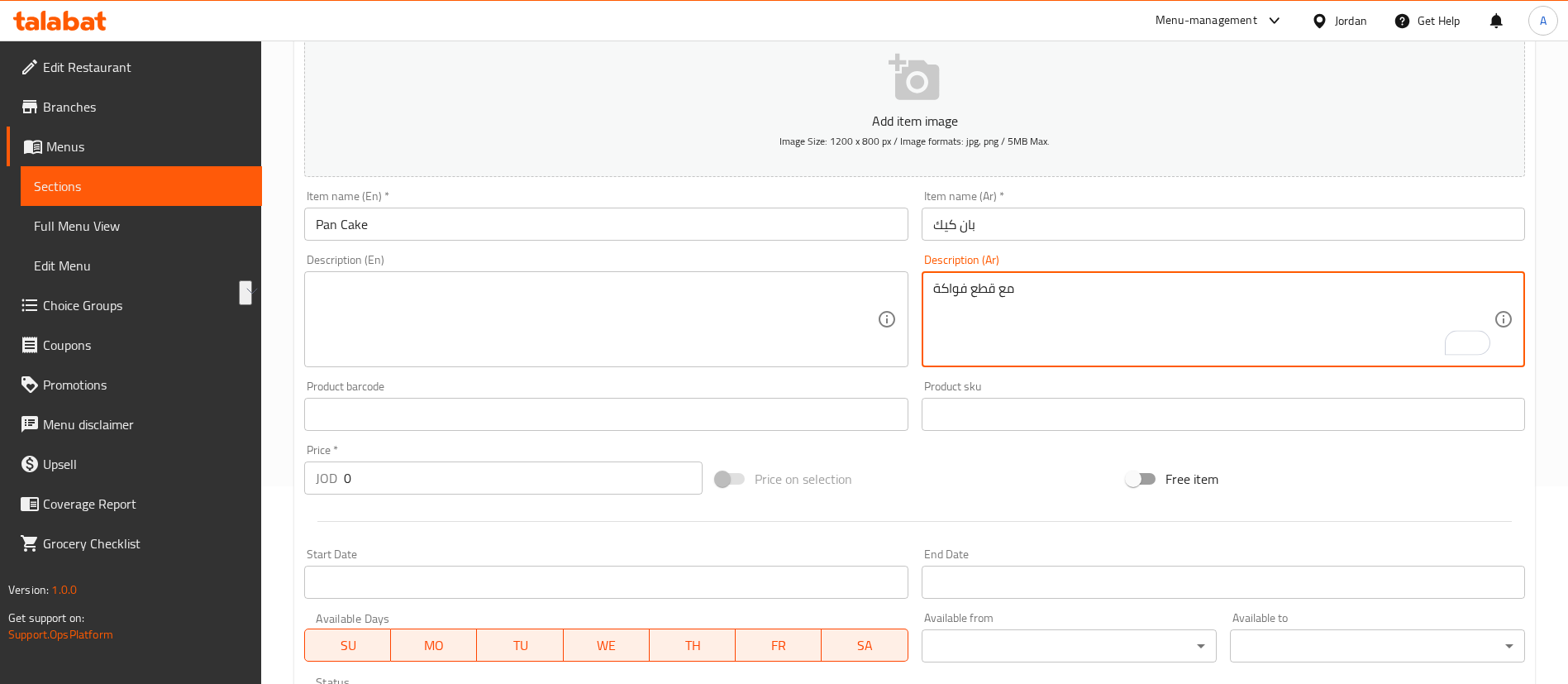
type textarea "مع قطع فواكة"
click at [585, 353] on textarea at bounding box center [595, 319] width 560 height 79
paste textarea "With fruit pieces"
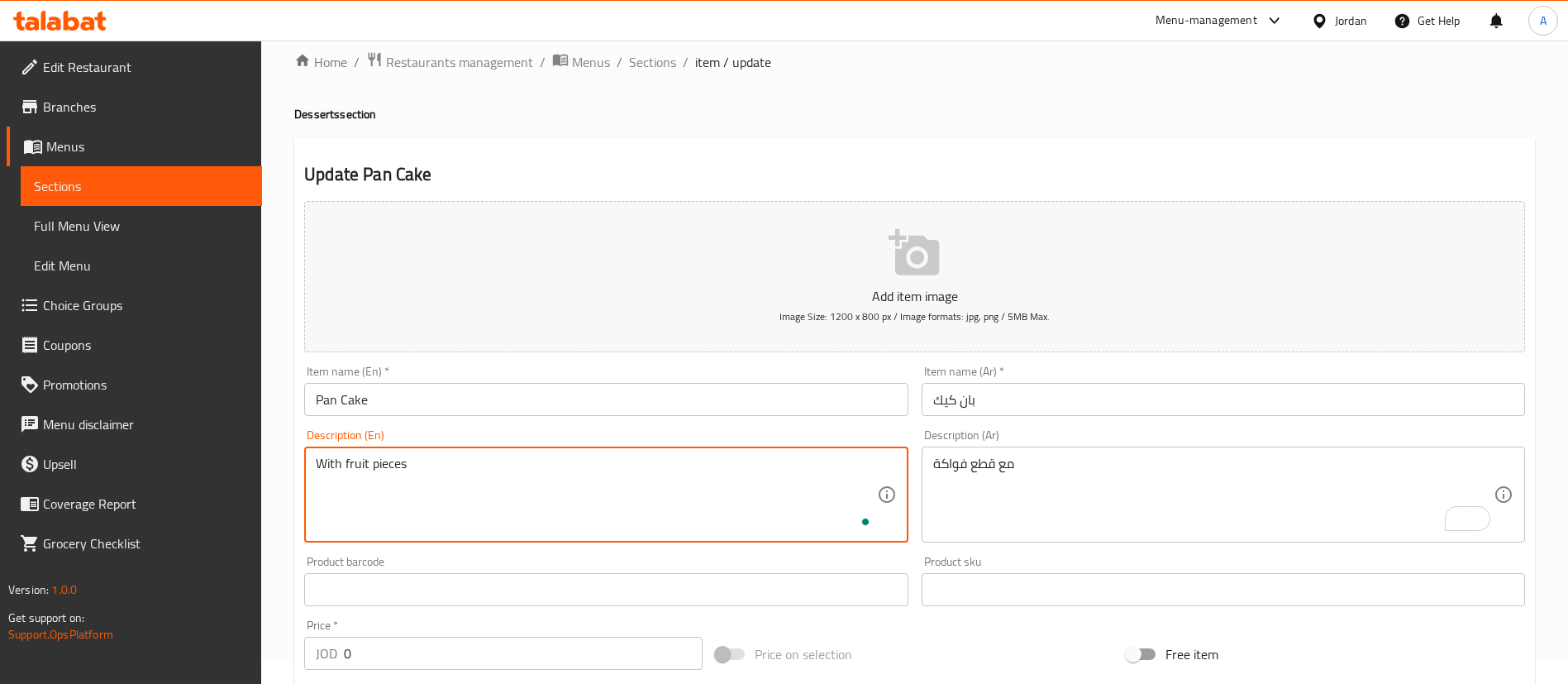
scroll to position [0, 0]
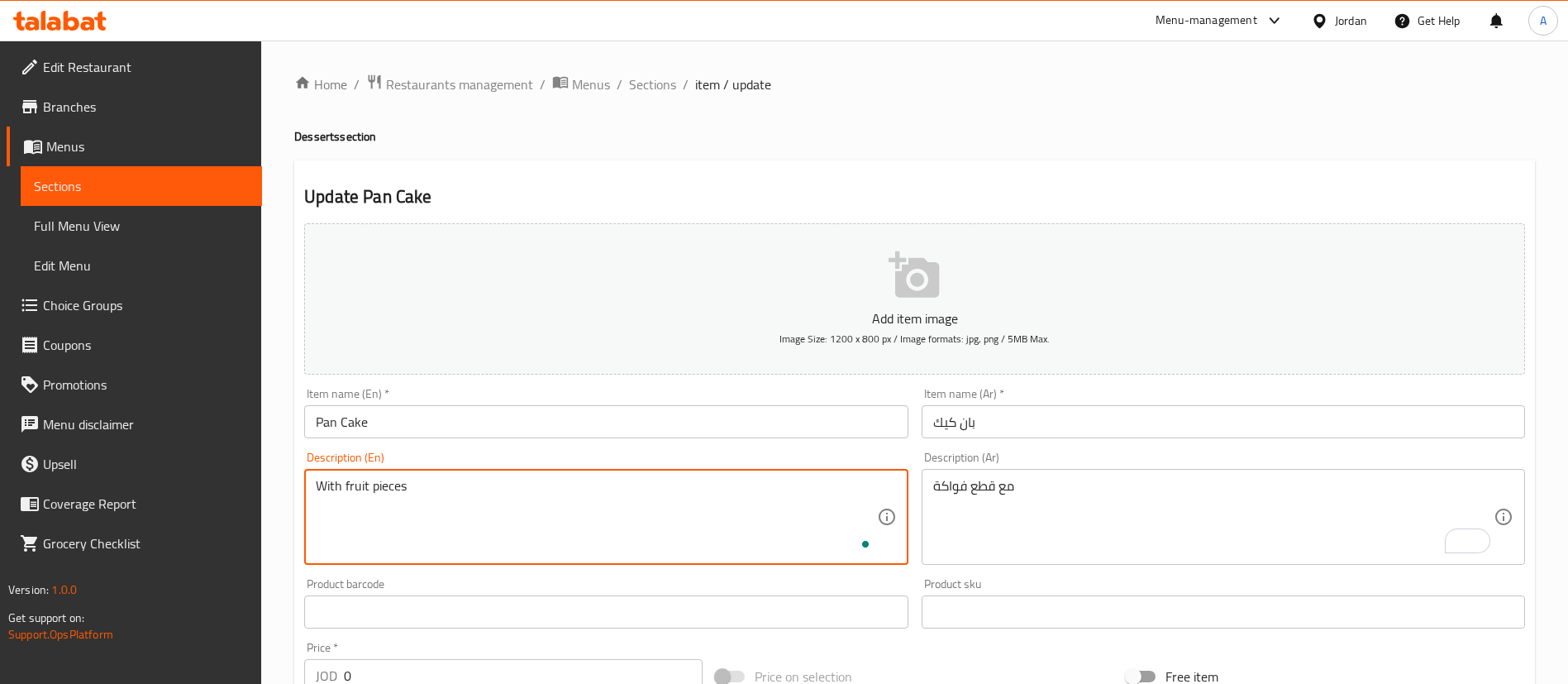
click at [481, 493] on textarea "With fruit pieces" at bounding box center [595, 517] width 560 height 79
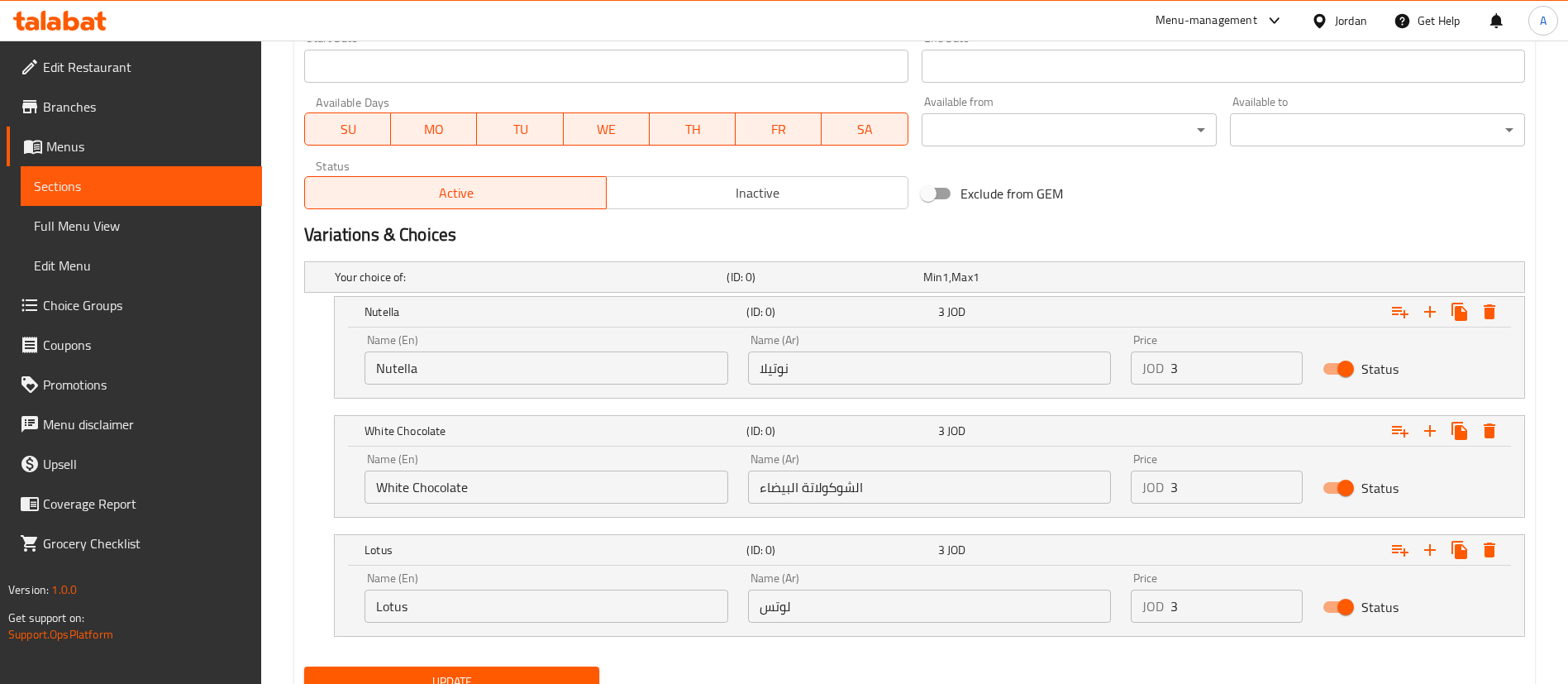
scroll to position [783, 0]
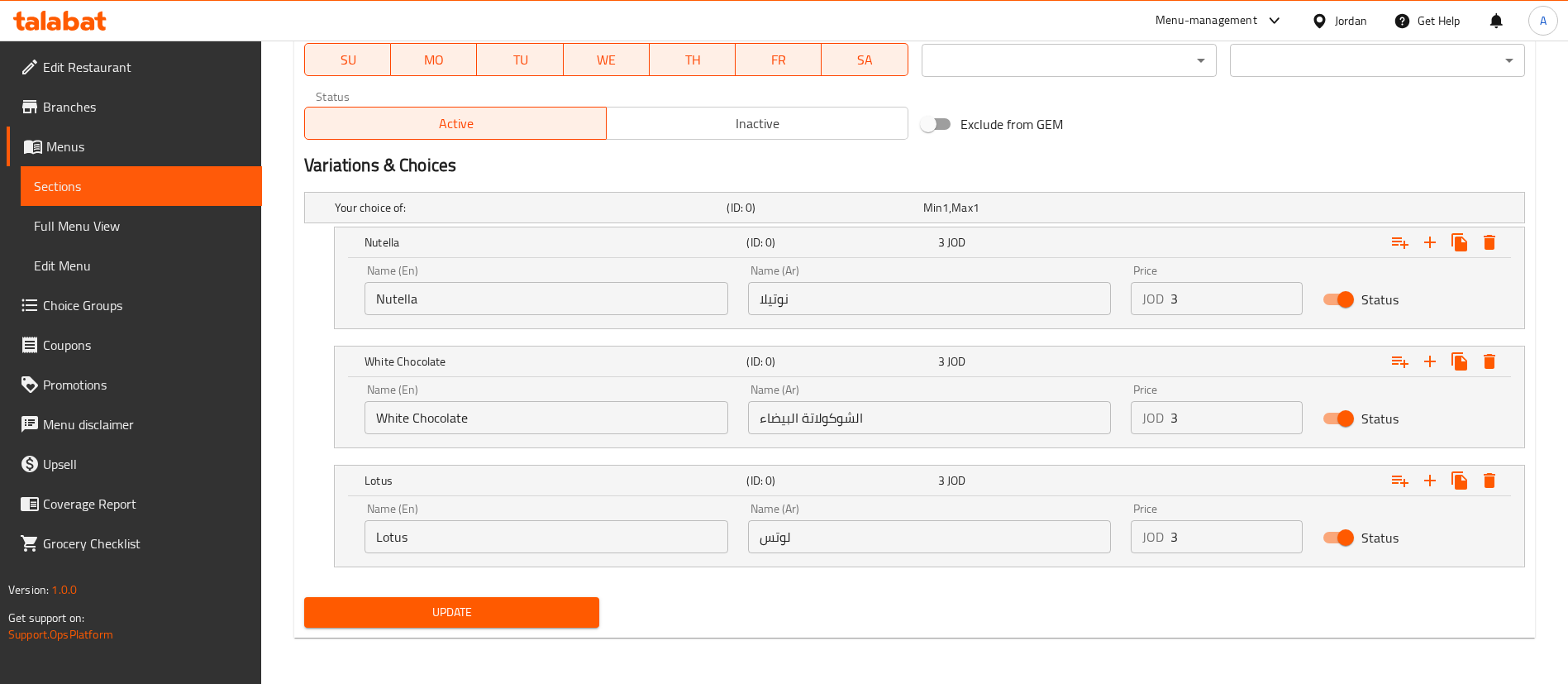
type textarea "With fruit pieces"
click at [534, 581] on nav at bounding box center [914, 576] width 1221 height 13
click at [526, 597] on button "Update" at bounding box center [451, 612] width 295 height 31
click at [504, 618] on span "Update" at bounding box center [451, 612] width 269 height 20
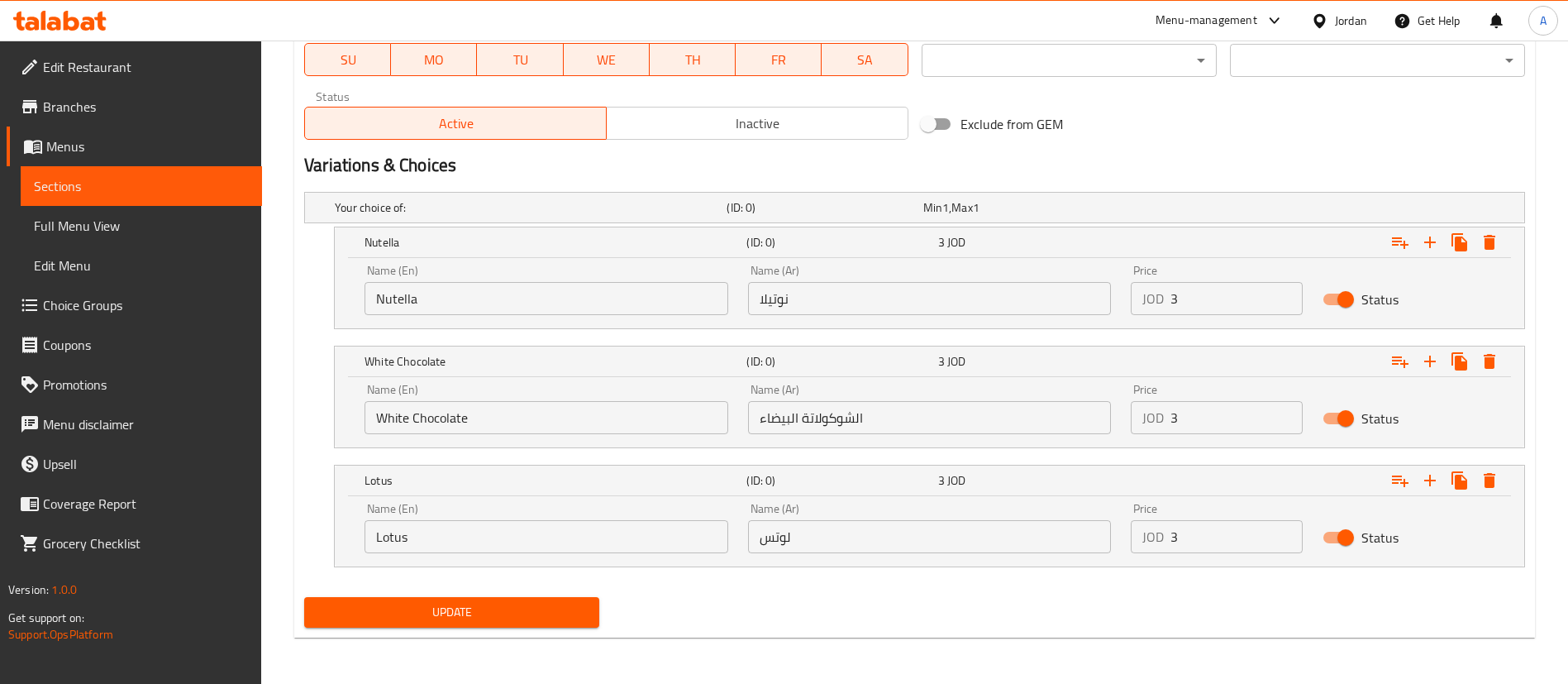
click at [504, 619] on span "Update" at bounding box center [451, 612] width 269 height 20
click at [503, 618] on span "Update" at bounding box center [451, 612] width 269 height 20
drag, startPoint x: 554, startPoint y: 617, endPoint x: 572, endPoint y: 610, distance: 19.3
click at [557, 614] on span "Update" at bounding box center [451, 612] width 269 height 20
click at [589, 621] on button "Update" at bounding box center [451, 612] width 295 height 31
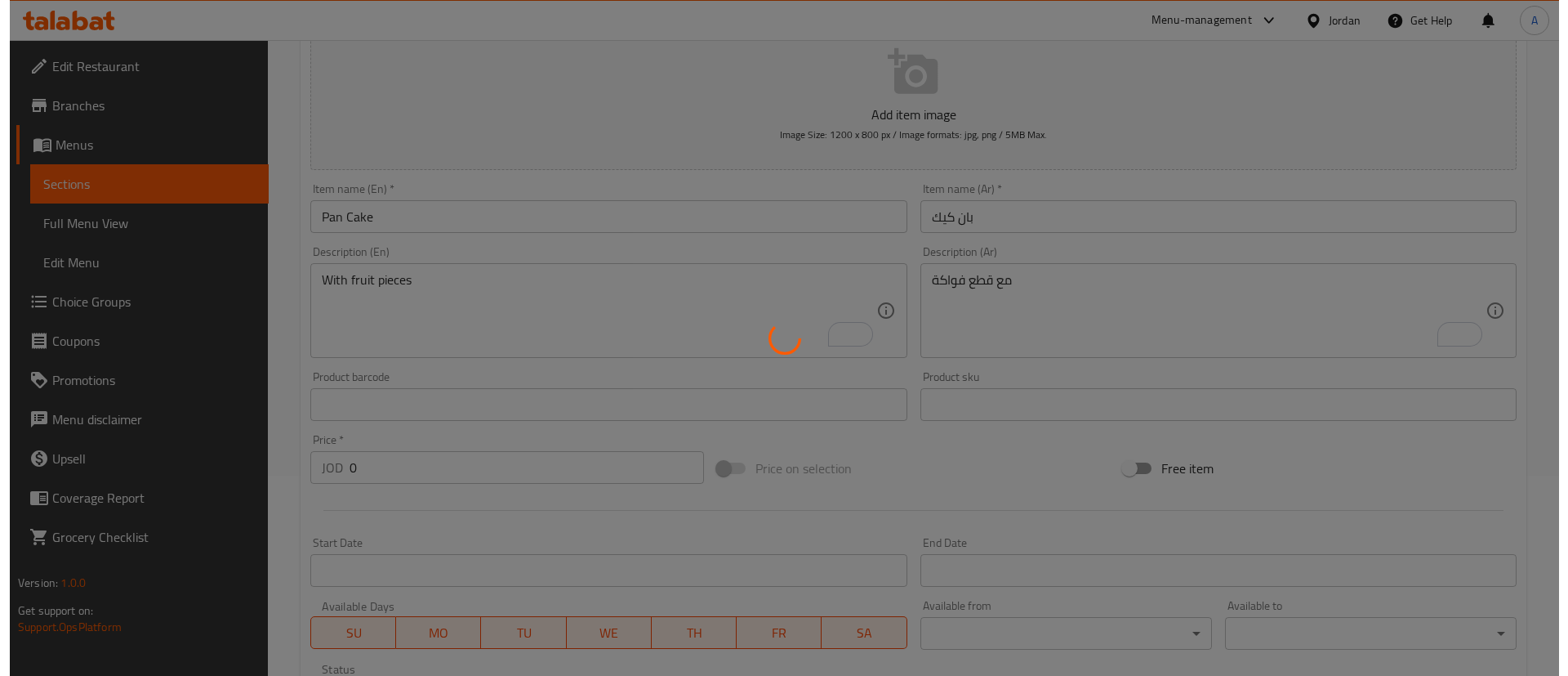
scroll to position [0, 0]
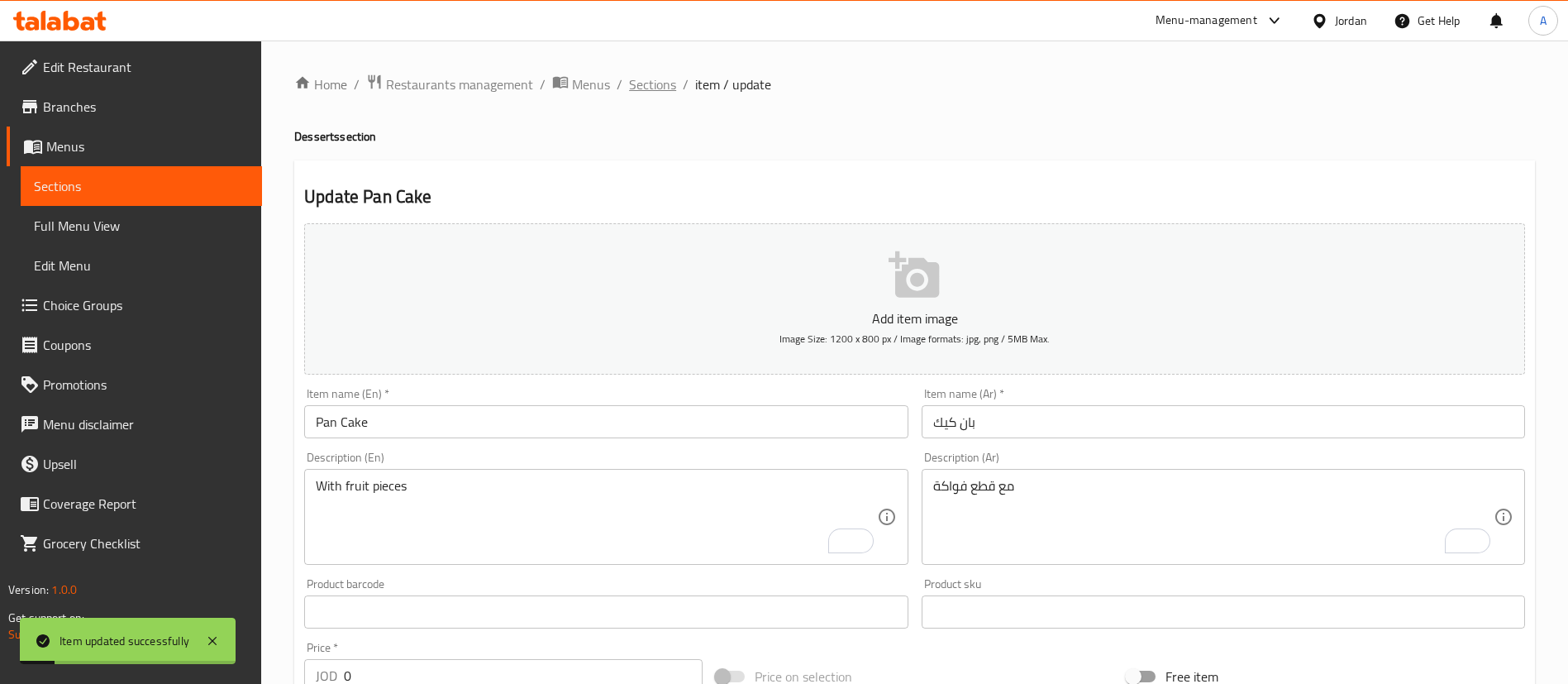
click at [647, 82] on span "Sections" at bounding box center [652, 84] width 47 height 19
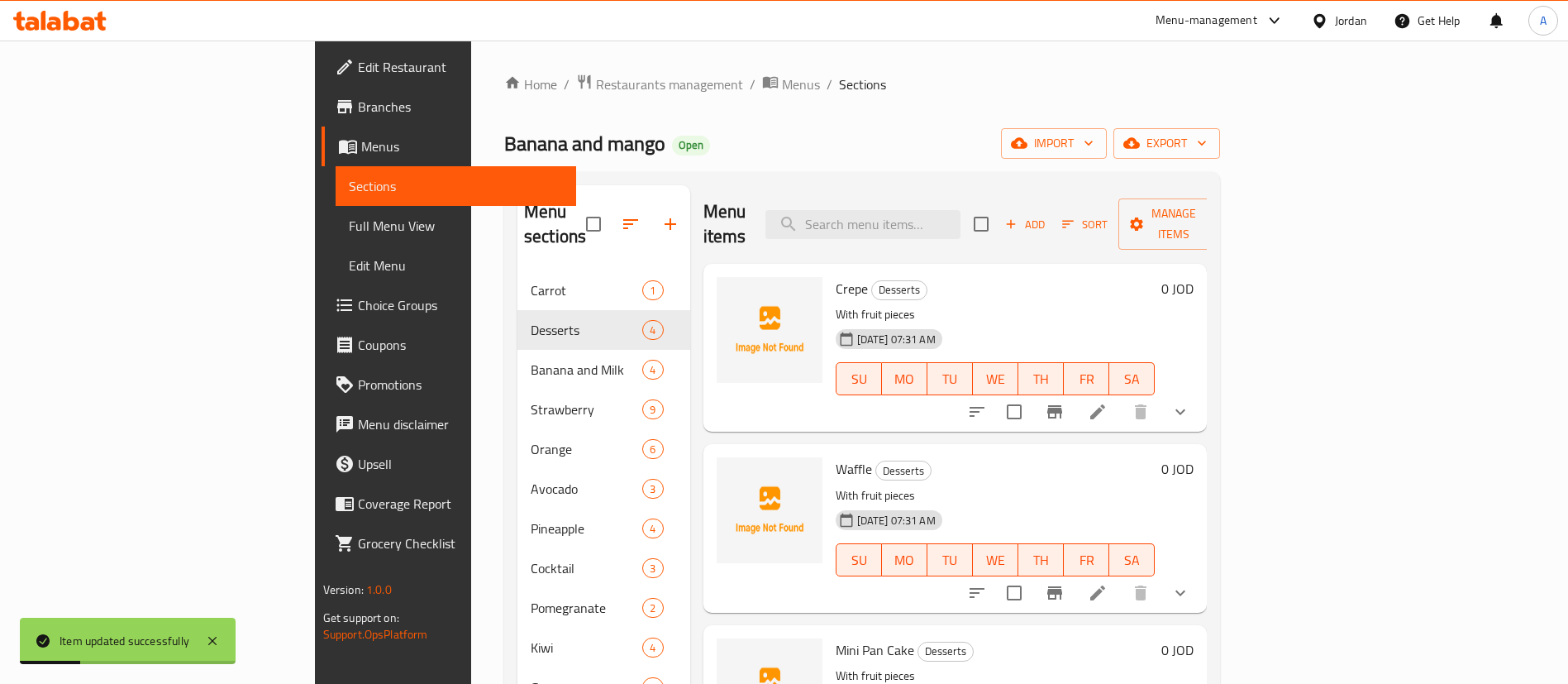
click at [1208, 227] on div "Menu items Add Sort Manage items" at bounding box center [955, 224] width 504 height 79
click at [1047, 221] on span "Add" at bounding box center [1025, 224] width 45 height 19
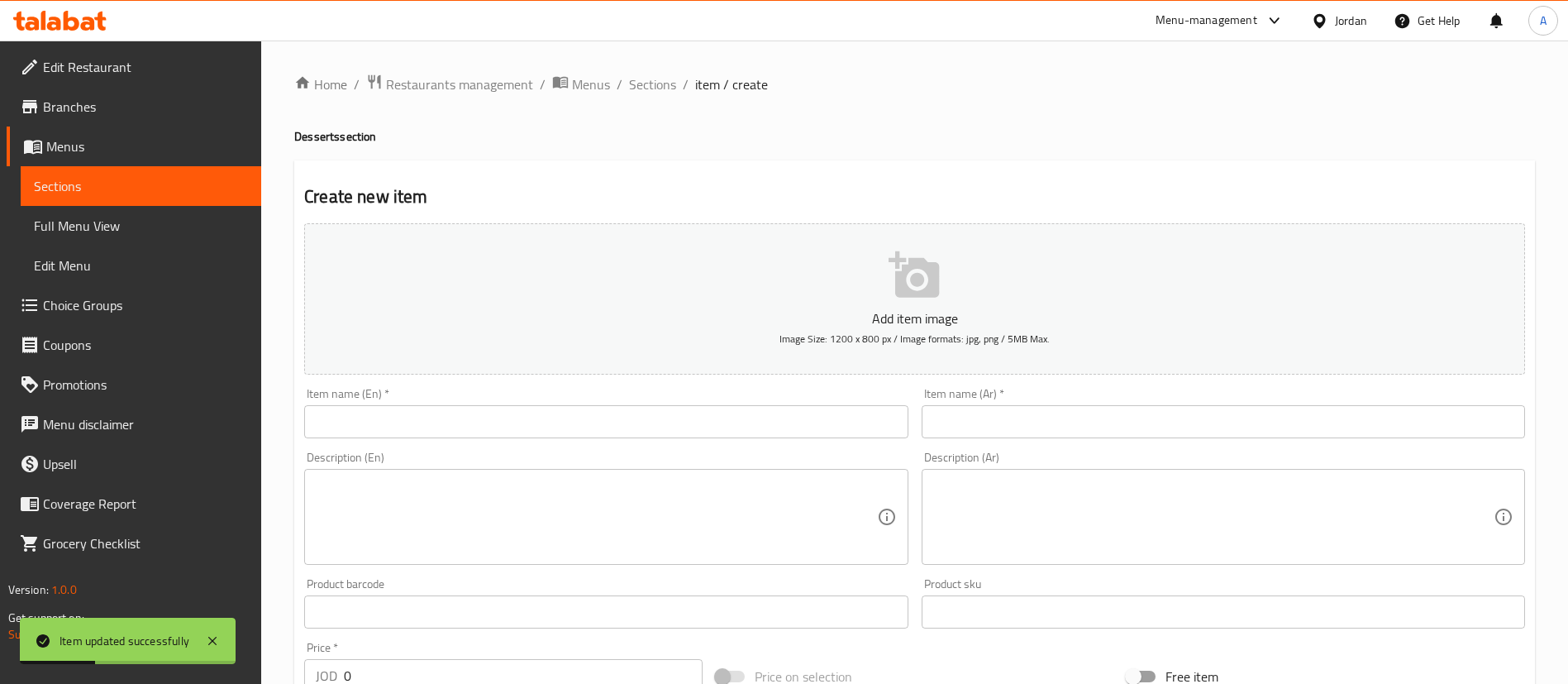
click at [1135, 424] on input "text" at bounding box center [1223, 421] width 603 height 33
paste input "بابل وافل"
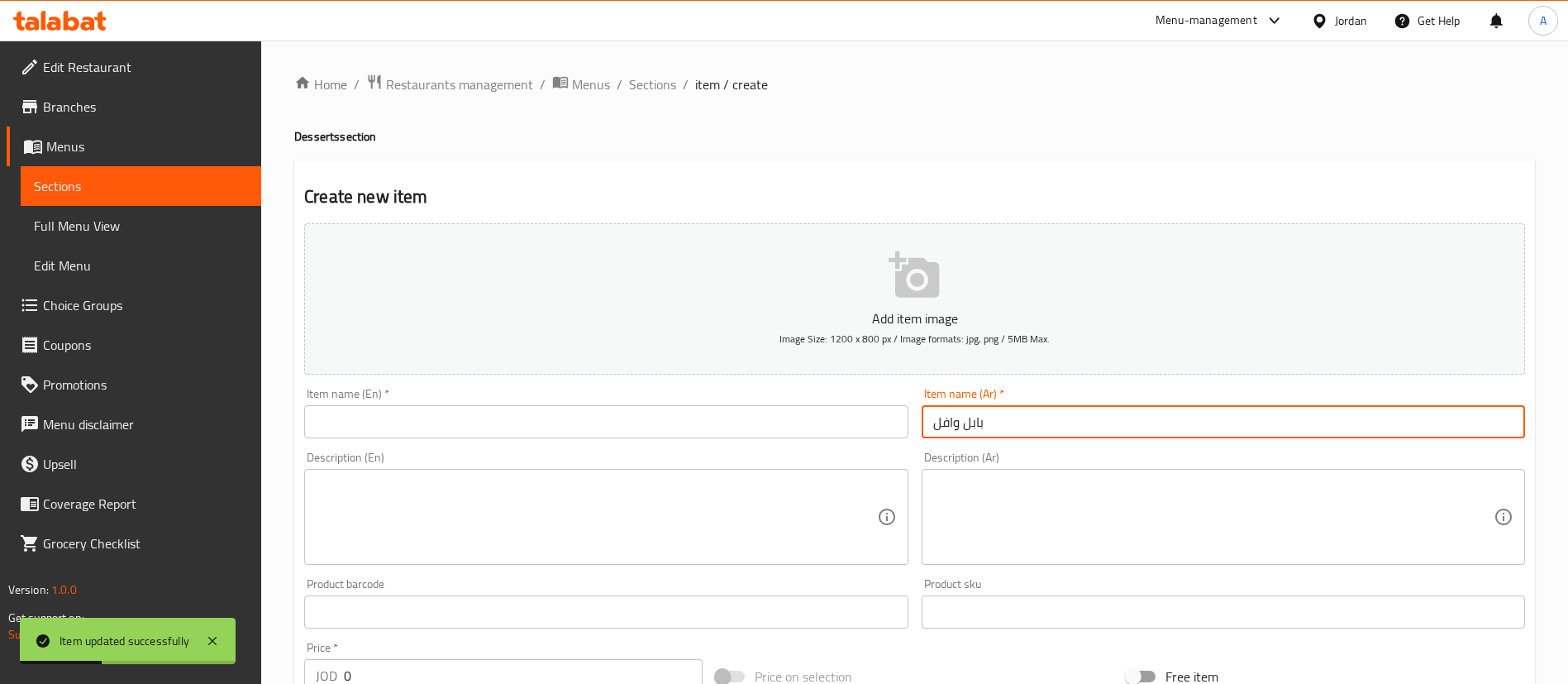
type input "بابل وافل"
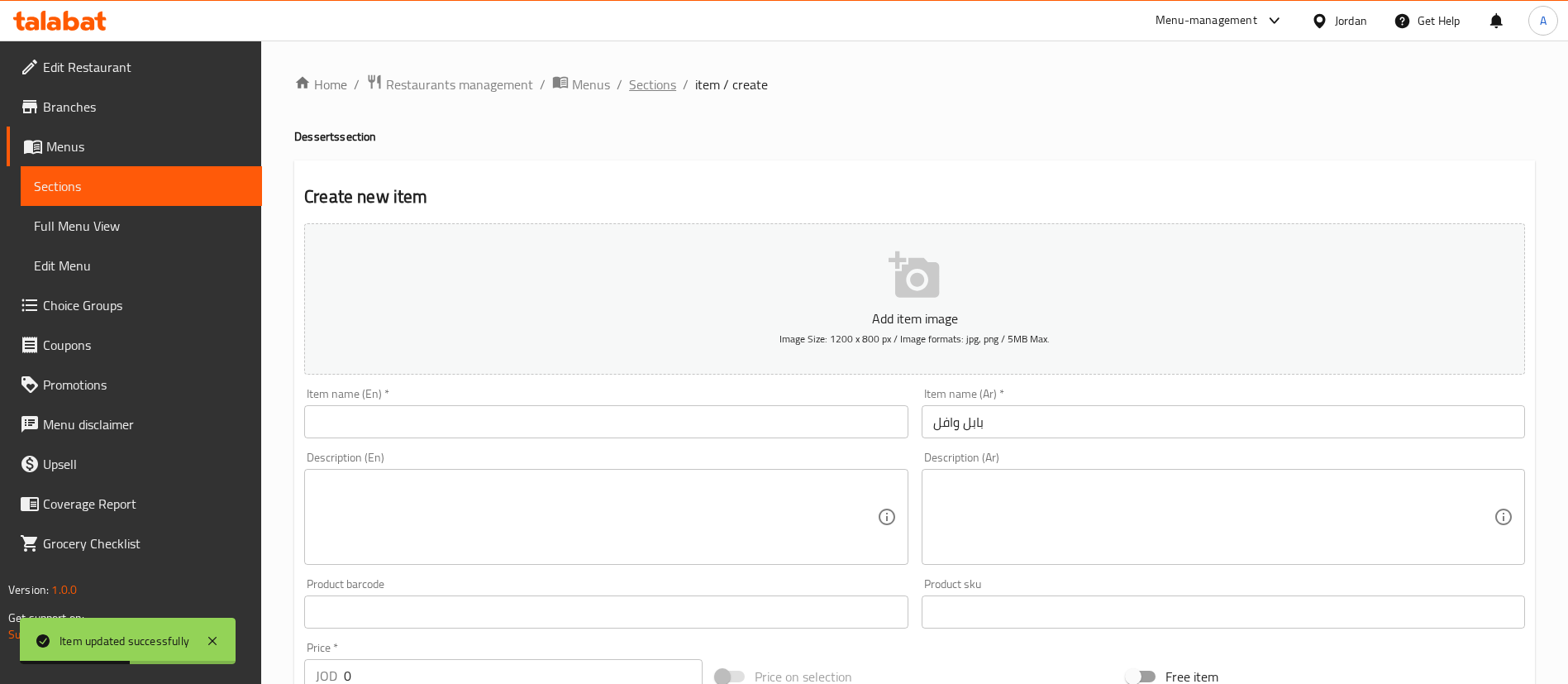
click at [649, 84] on span "Sections" at bounding box center [652, 84] width 47 height 19
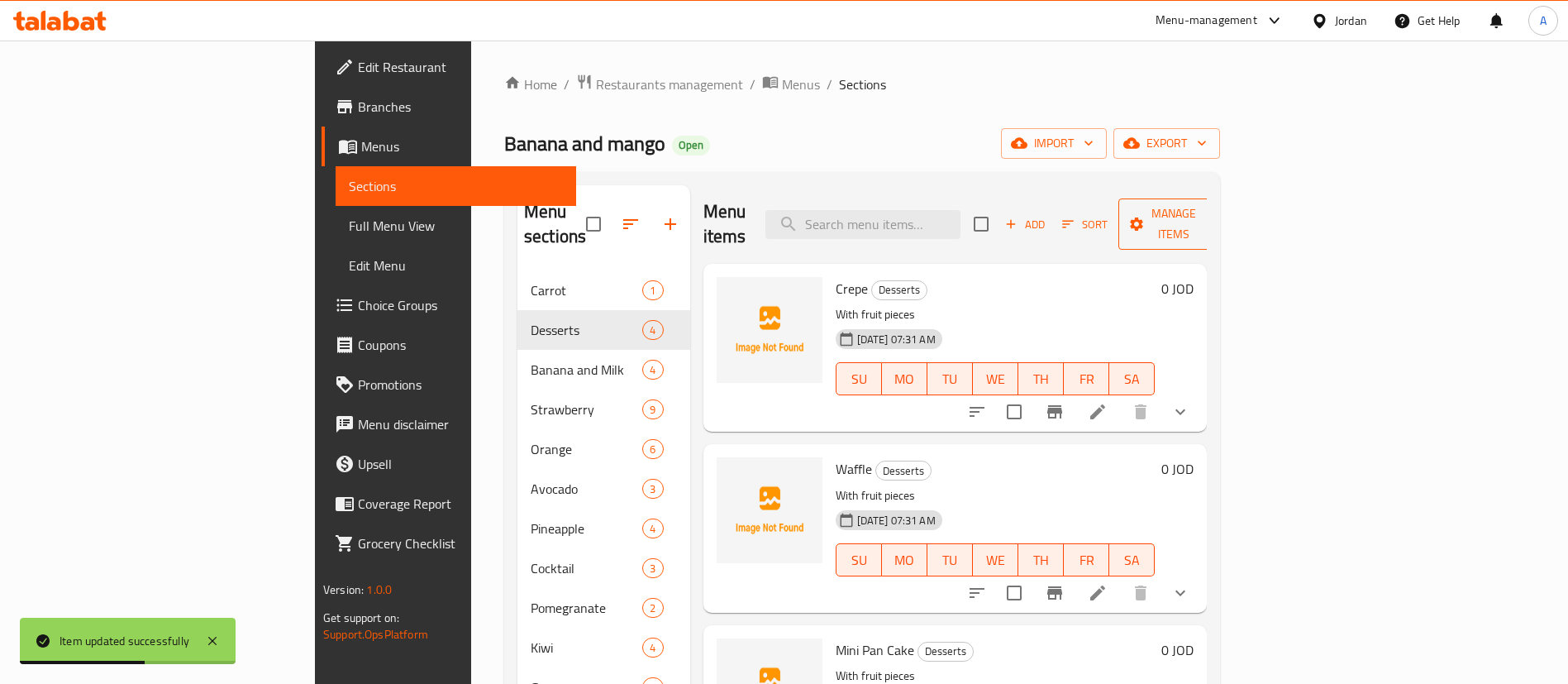
click at [1216, 206] on span "Manage items" at bounding box center [1173, 224] width 84 height 42
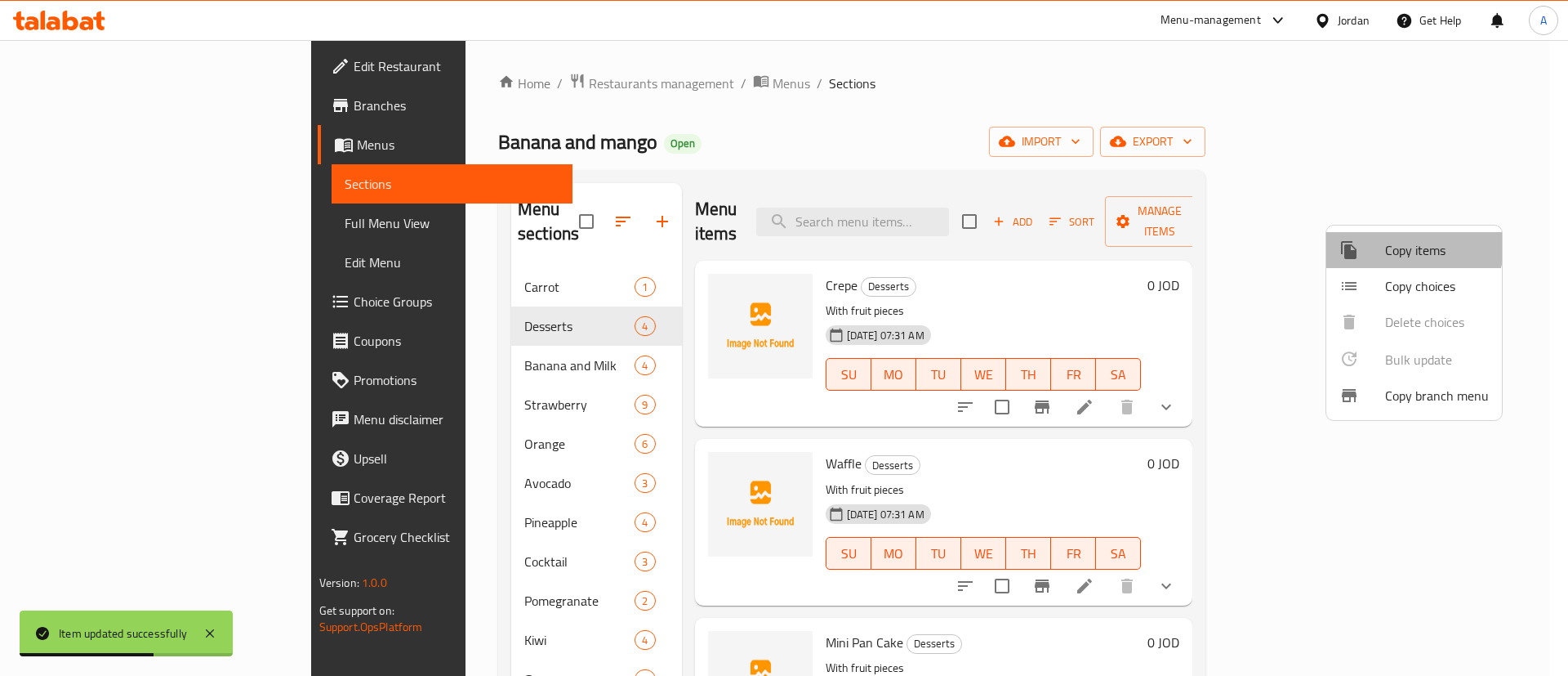
click at [1379, 244] on div at bounding box center [1362, 250] width 45 height 19
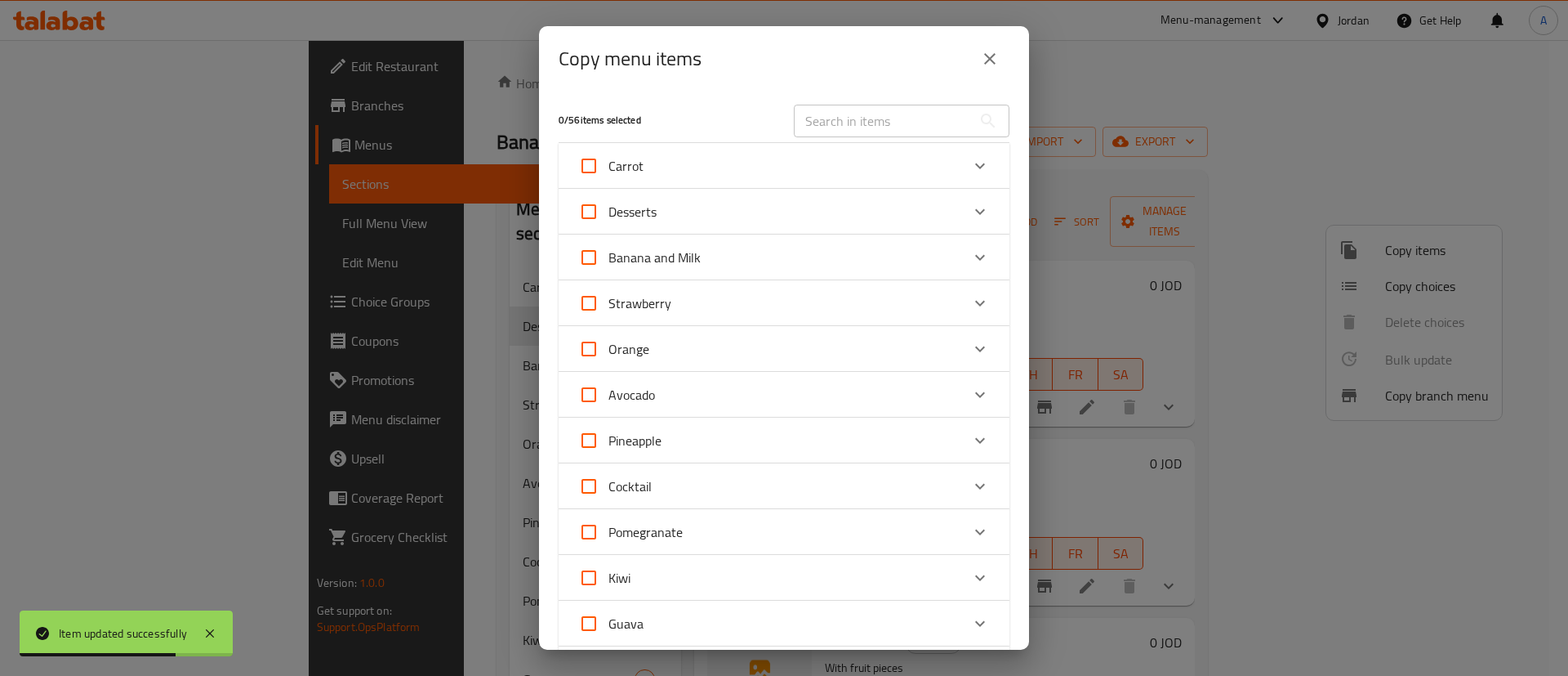
click at [892, 214] on div "Desserts" at bounding box center [769, 211] width 382 height 39
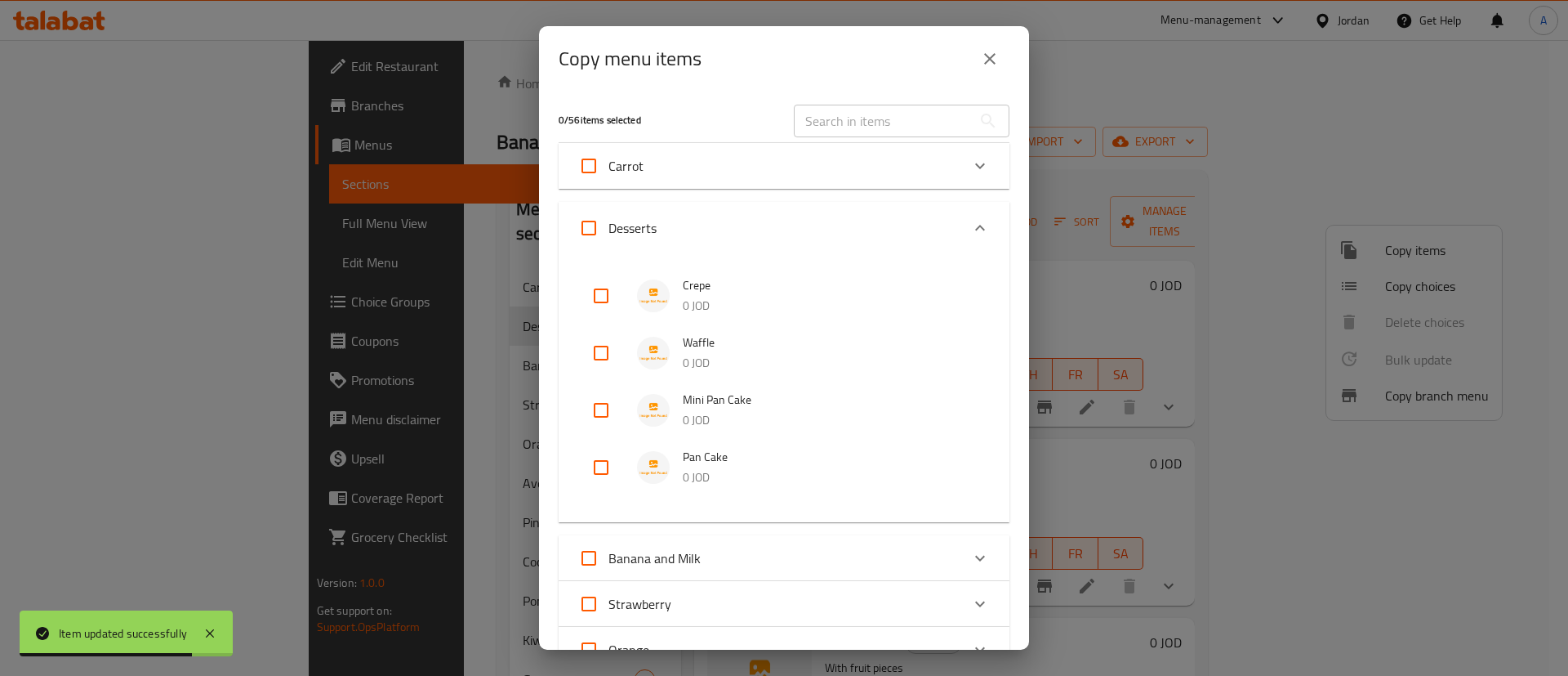
click at [607, 463] on input "checkbox" at bounding box center [601, 467] width 39 height 39
checkbox input "true"
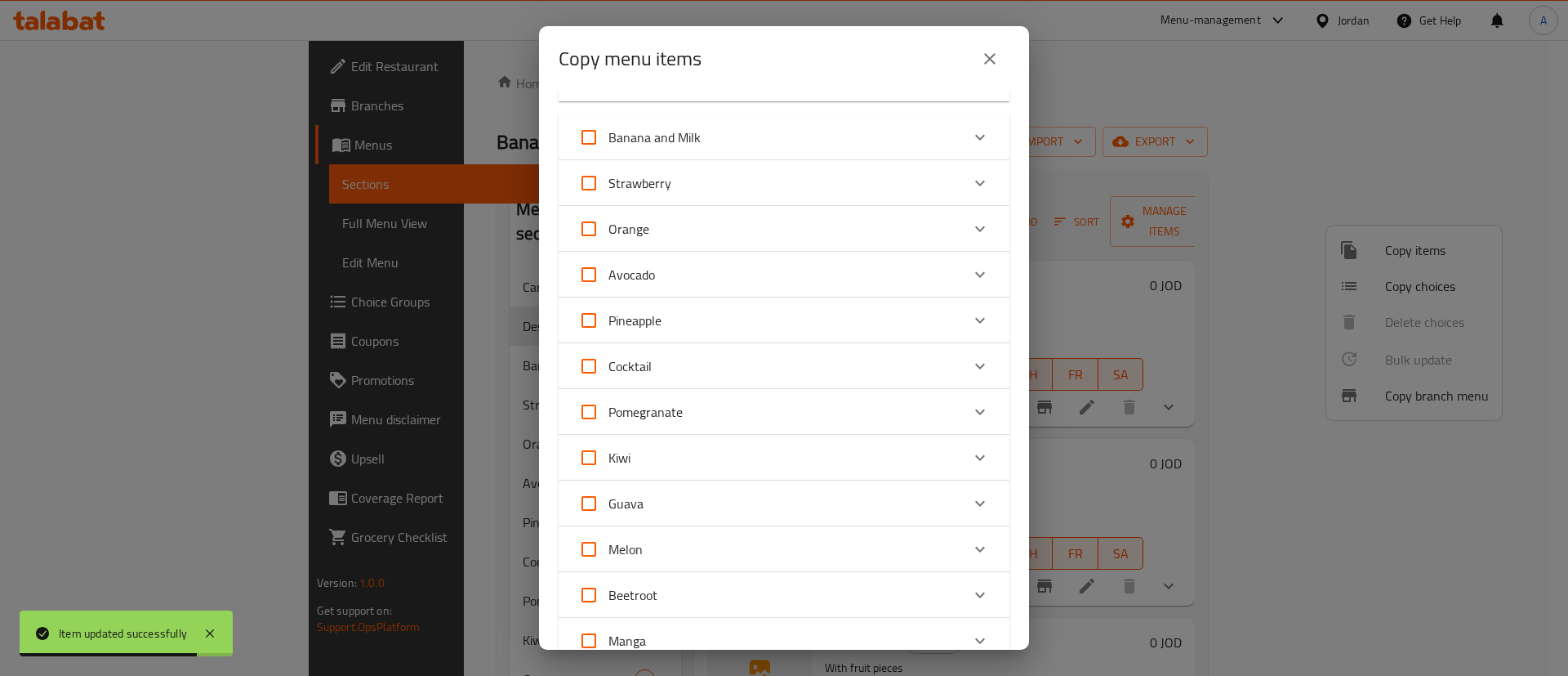
scroll to position [613, 0]
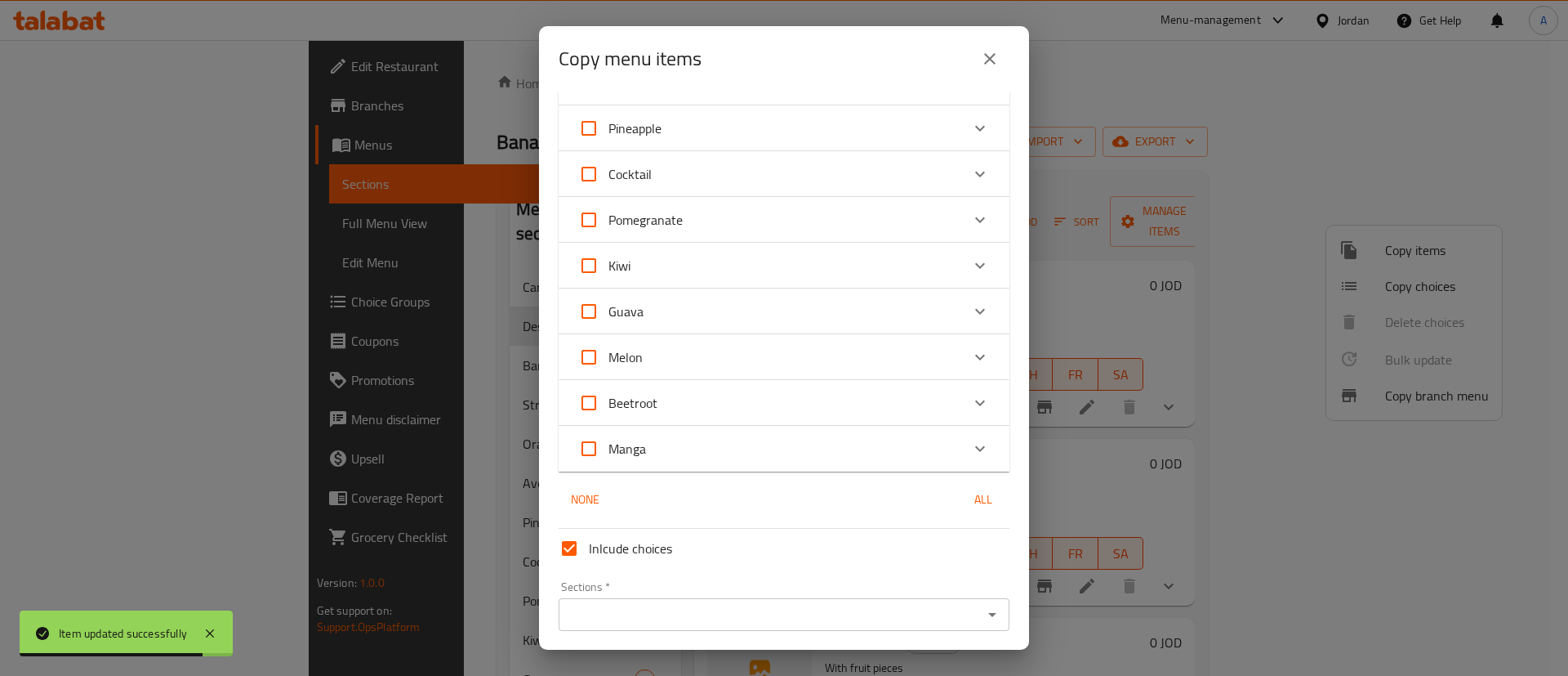
click at [854, 605] on input "Sections   *" at bounding box center [770, 614] width 414 height 23
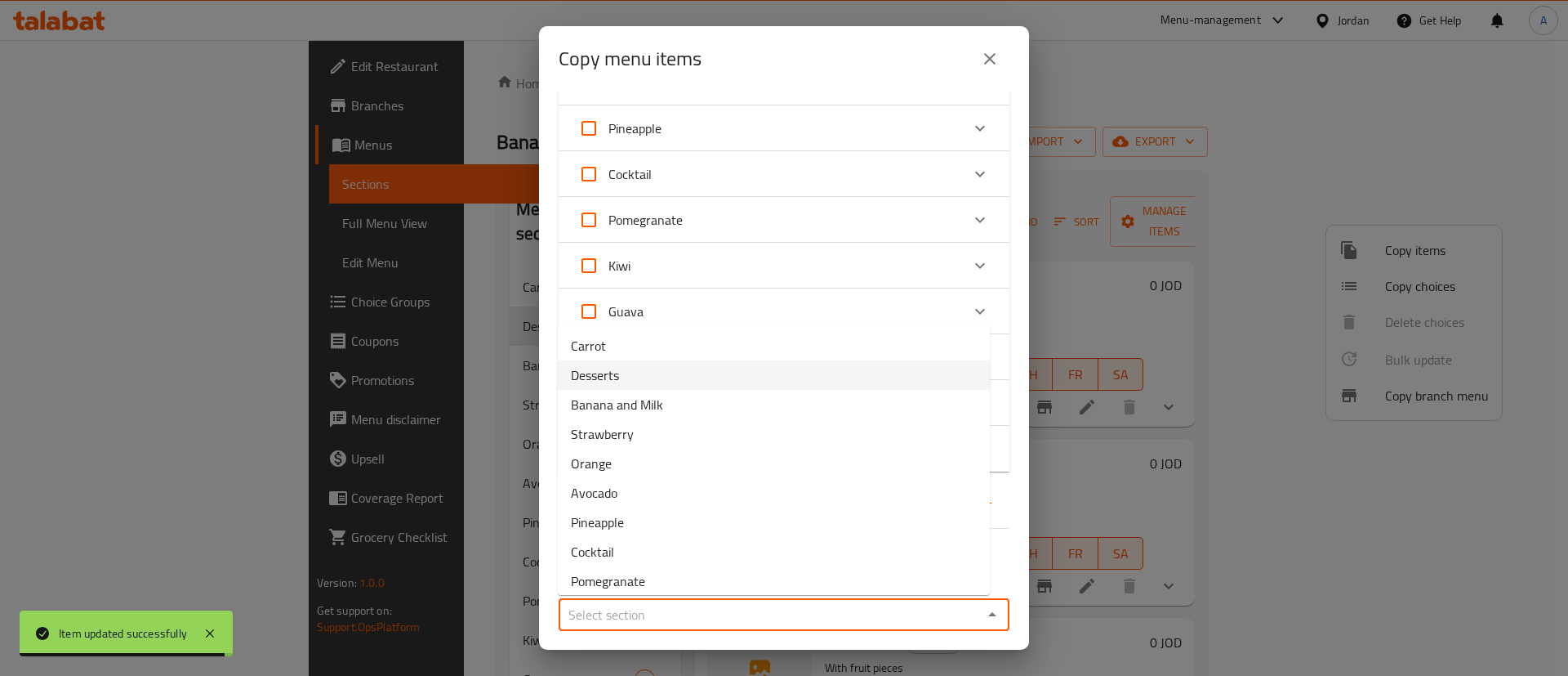
click at [848, 387] on li "Desserts" at bounding box center [774, 376] width 432 height 30
type input "Desserts"
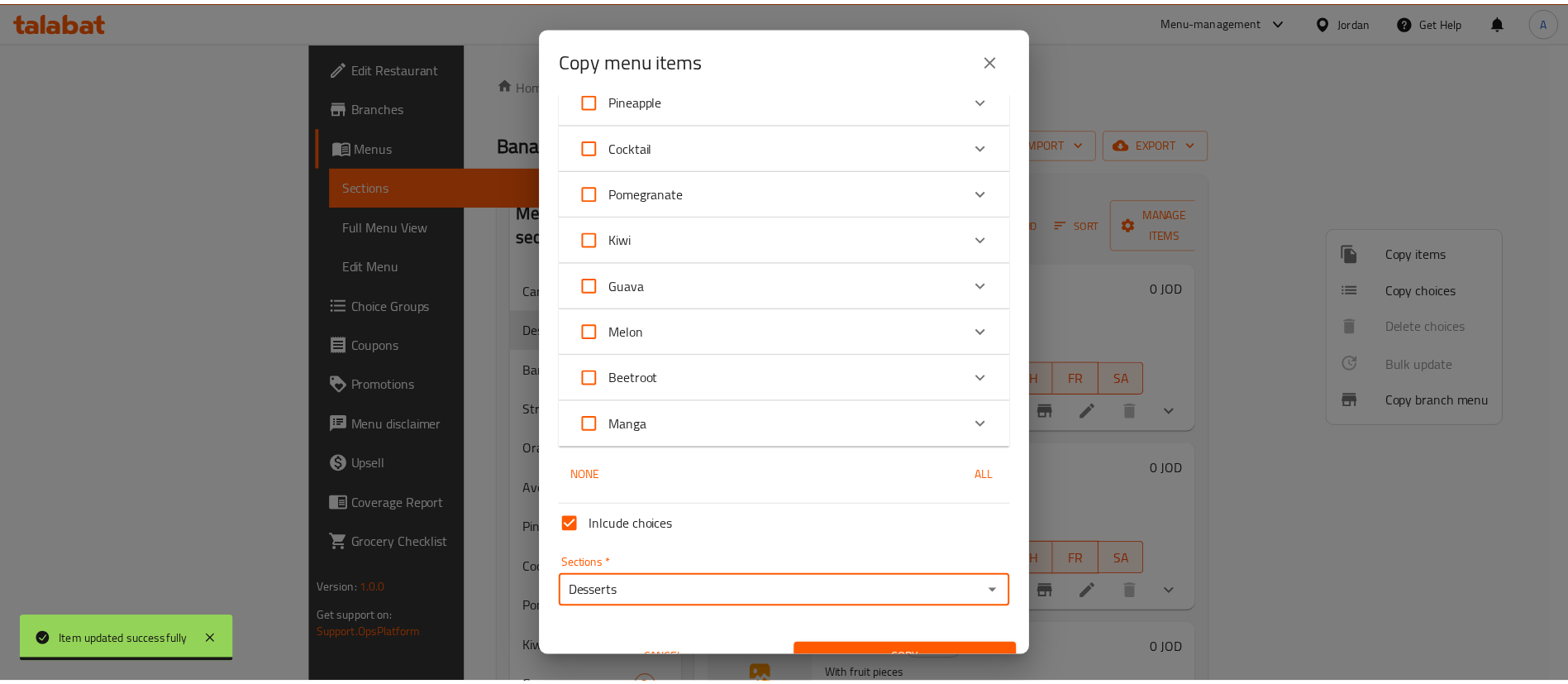
scroll to position [678, 0]
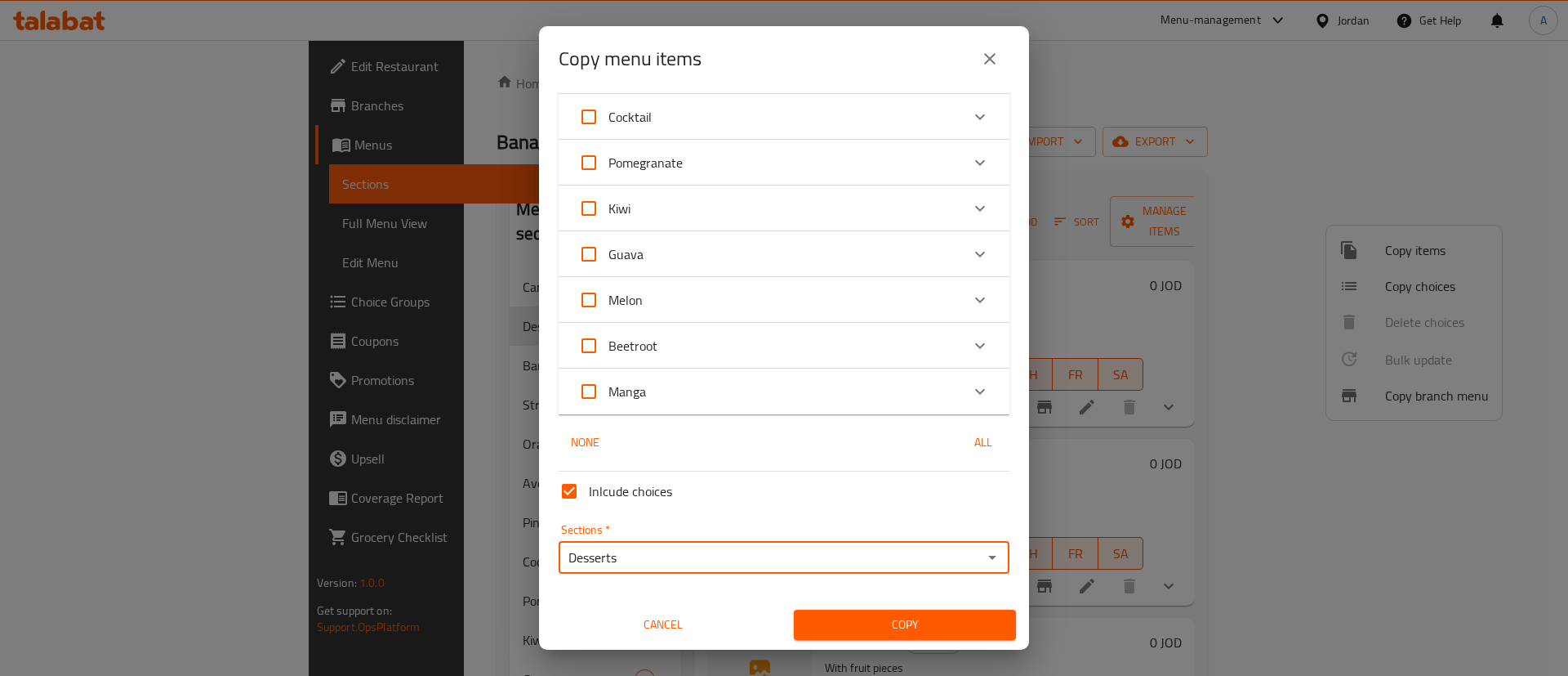
click at [905, 616] on span "Copy" at bounding box center [904, 624] width 196 height 20
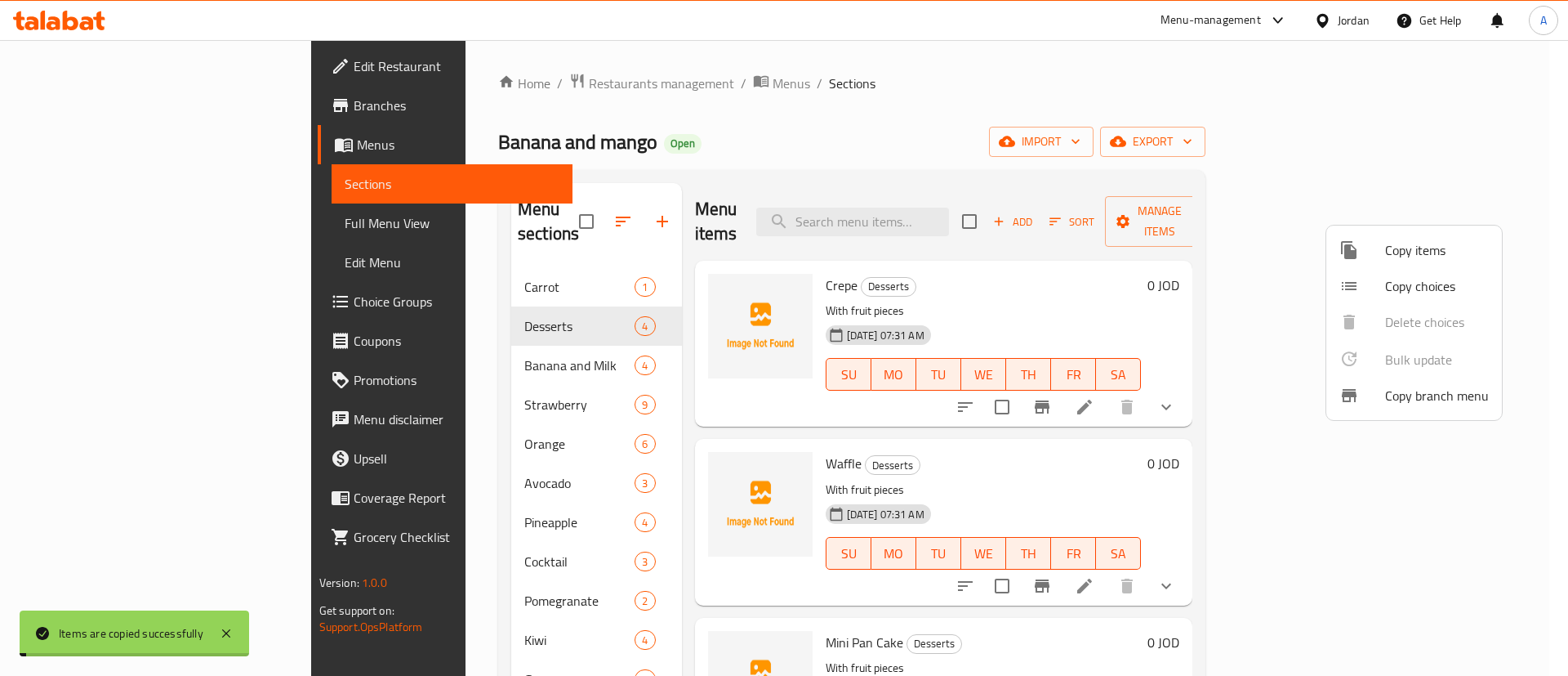
click at [1107, 183] on div at bounding box center [784, 338] width 1568 height 676
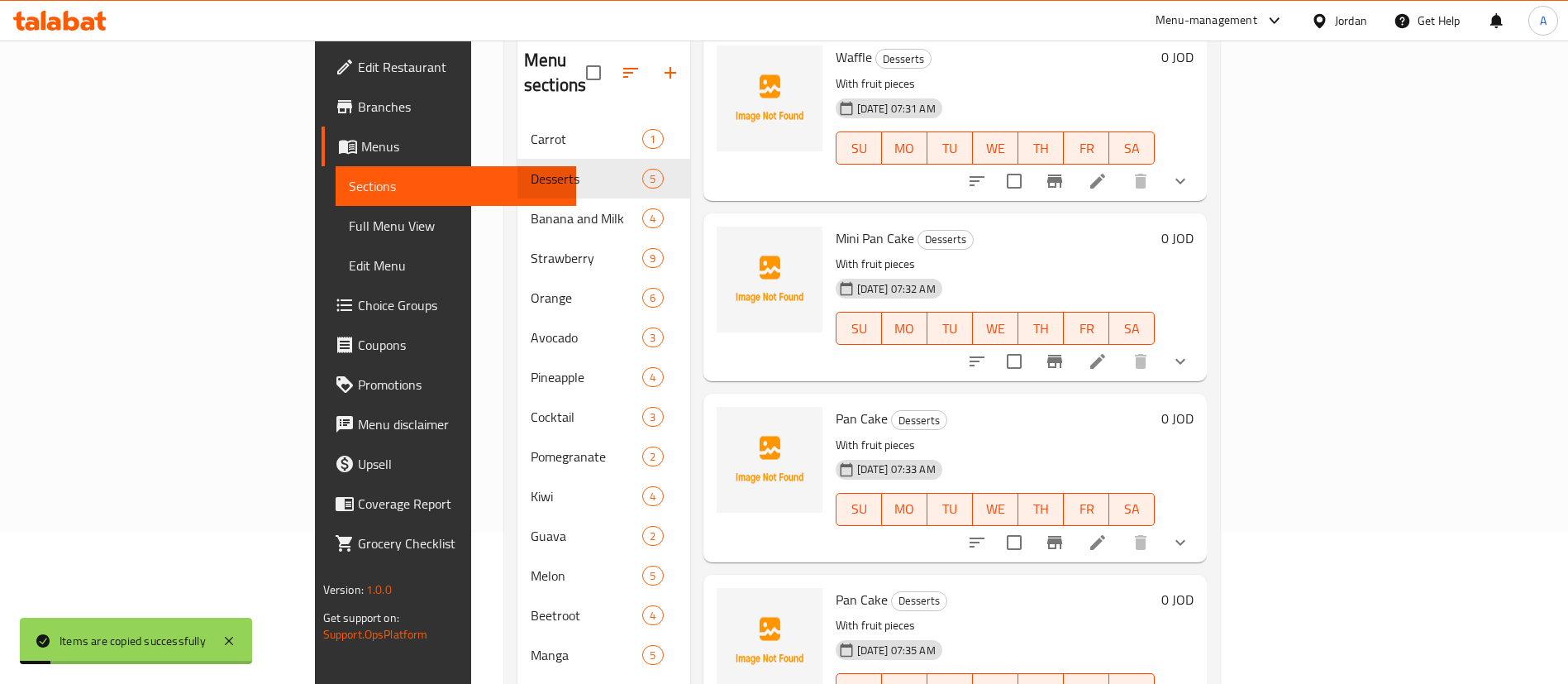
scroll to position [232, 0]
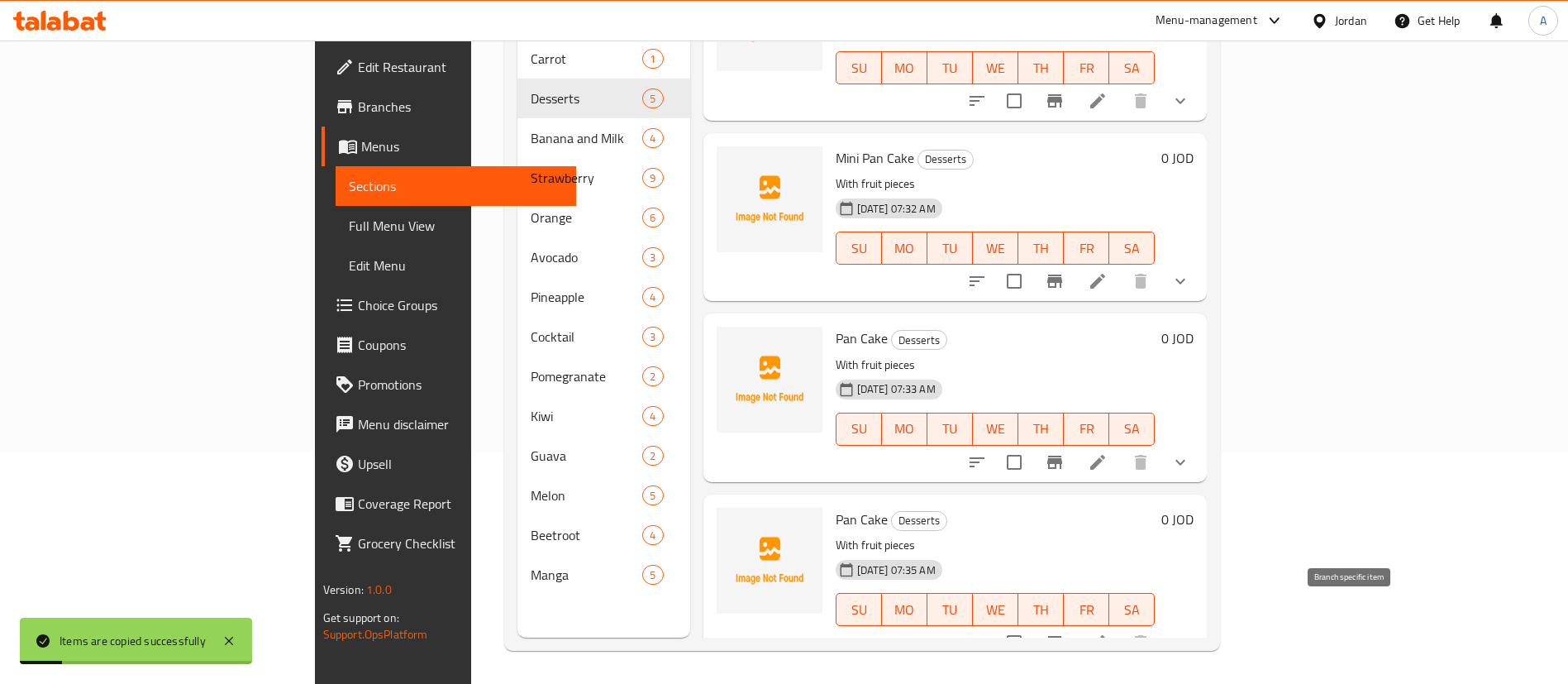
click at [1107, 633] on icon at bounding box center [1097, 642] width 19 height 19
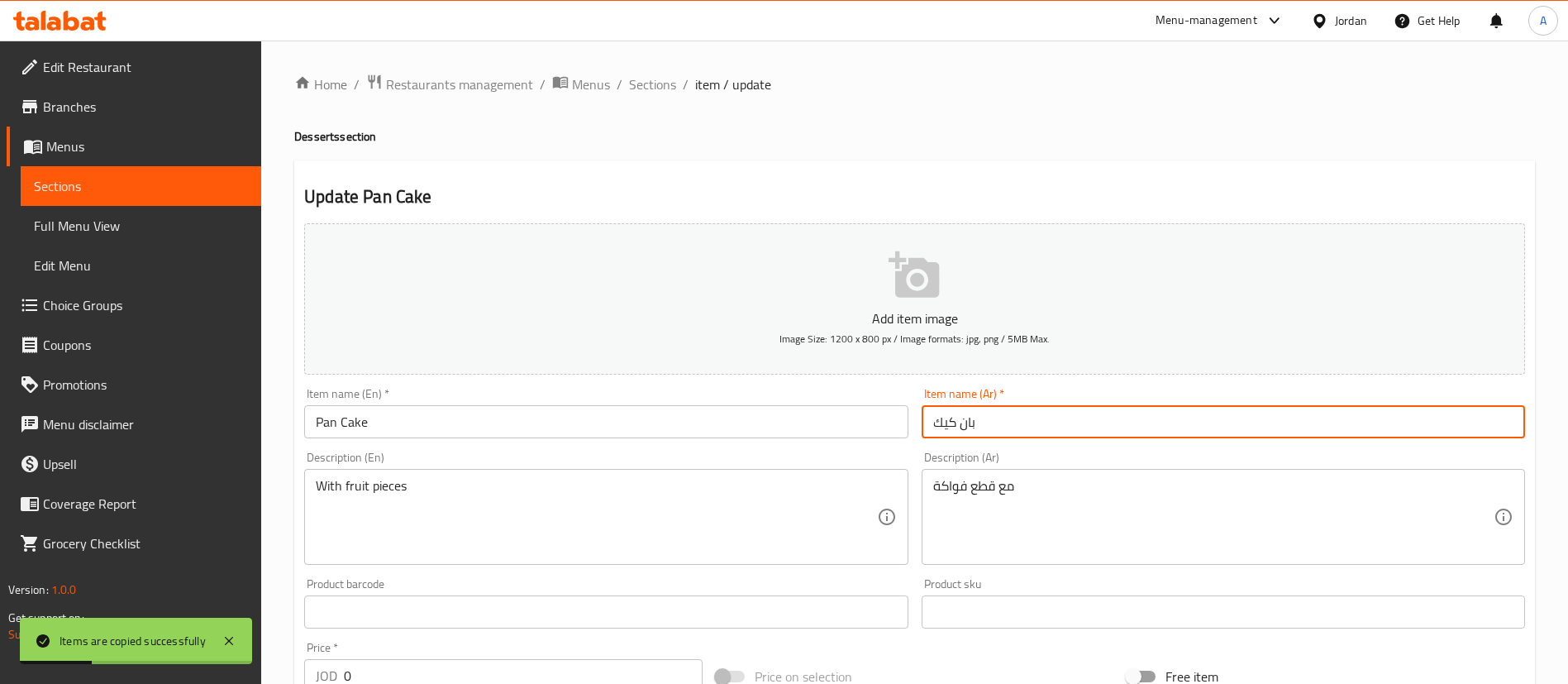
drag, startPoint x: 1071, startPoint y: 423, endPoint x: 829, endPoint y: 416, distance: 242.1
click at [929, 417] on input "بان كيك" at bounding box center [1223, 421] width 603 height 33
paste input "بل وافل"
type input "بابل وافل"
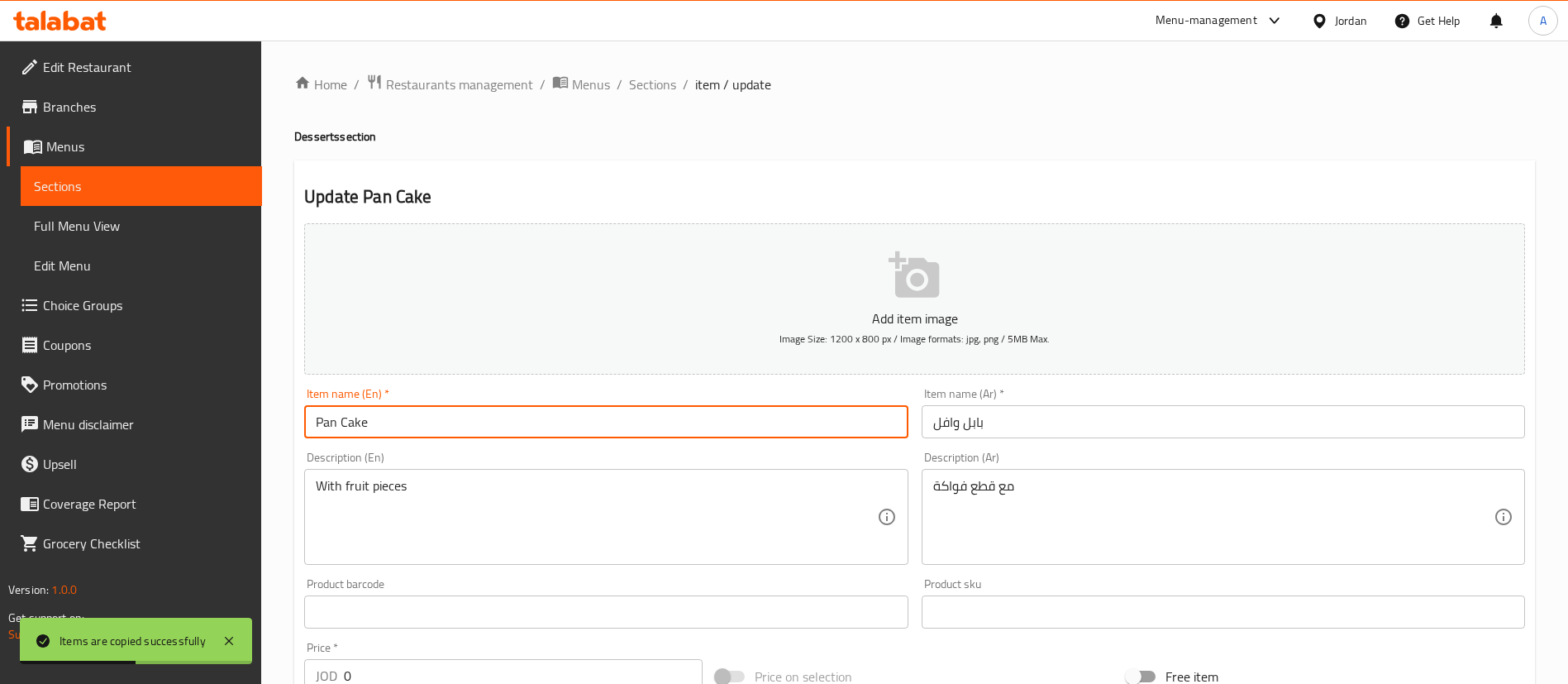
drag, startPoint x: 569, startPoint y: 433, endPoint x: 104, endPoint y: 382, distance: 467.8
click at [216, 429] on div "Edit Restaurant Branches Menus Sections Full Menu View Edit Menu Choice Groups …" at bounding box center [784, 647] width 1568 height 1212
type input "Bubble Waffle"
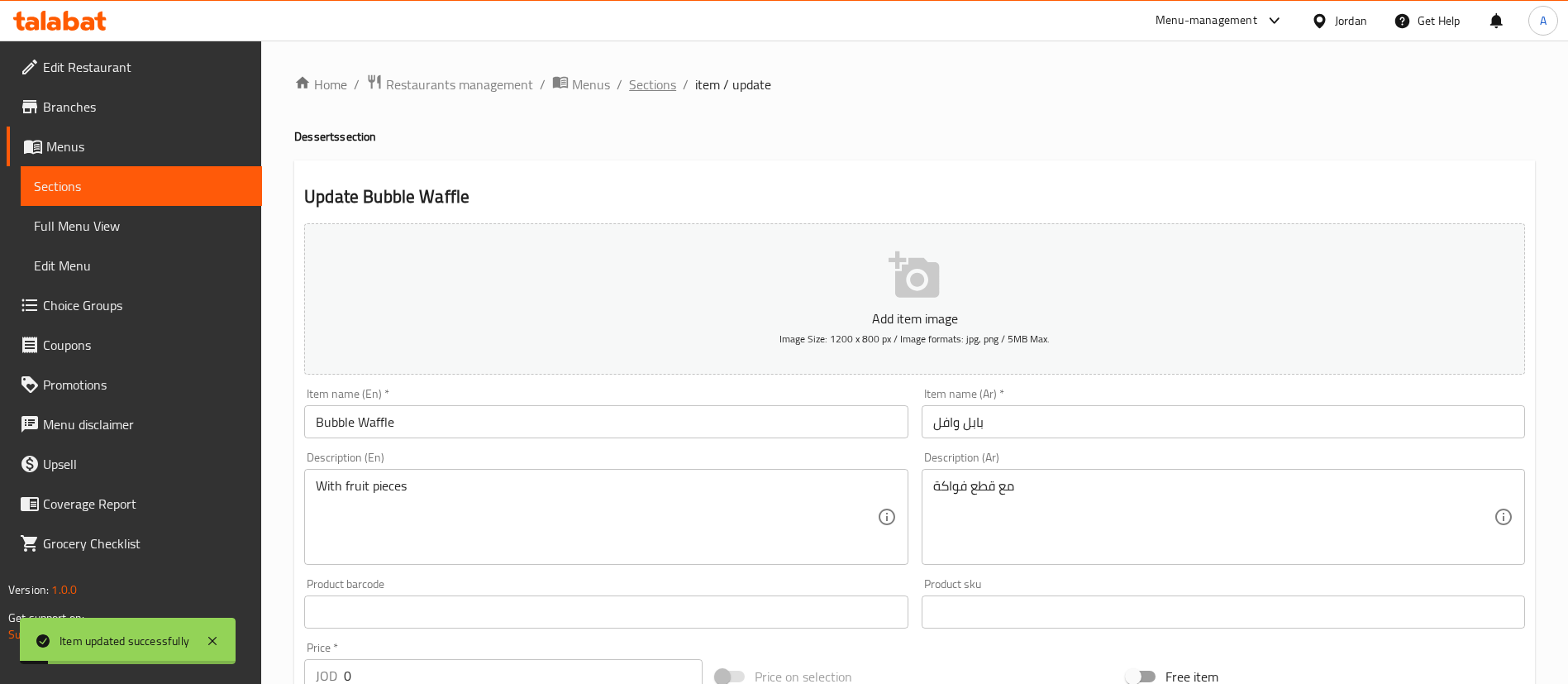
click at [654, 83] on span "Sections" at bounding box center [652, 84] width 47 height 19
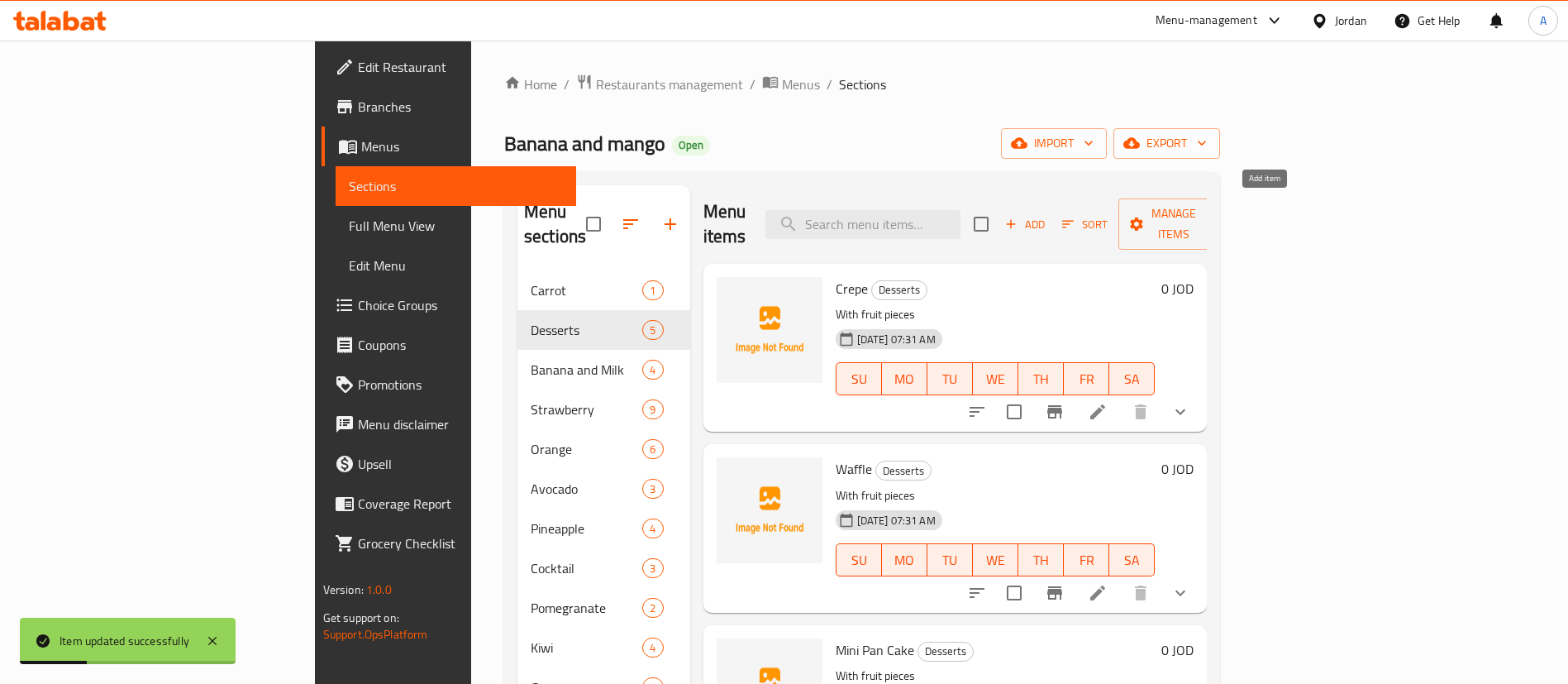
click at [1047, 217] on span "Add" at bounding box center [1025, 224] width 45 height 19
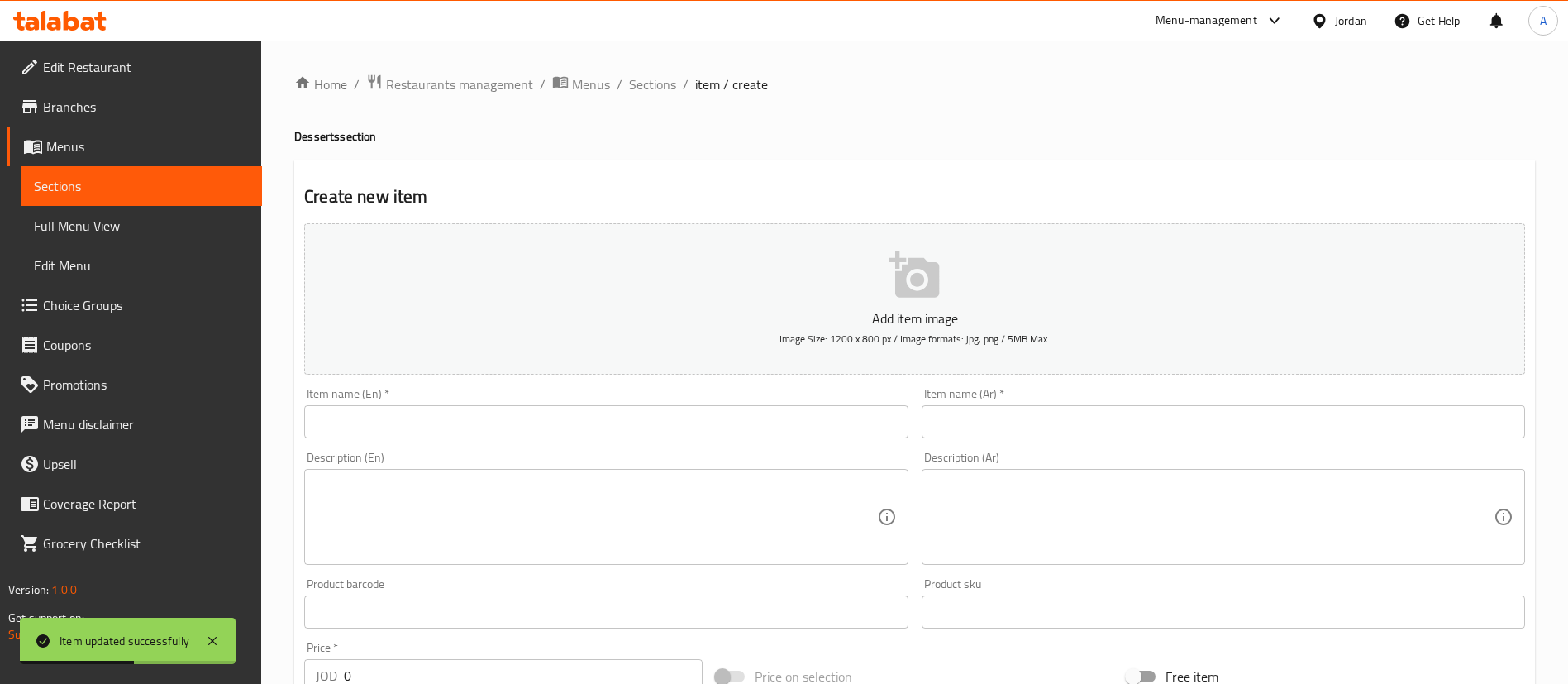
click at [982, 421] on input "text" at bounding box center [1223, 421] width 603 height 33
paste input "كاسه فراوله مع نوتيلا"
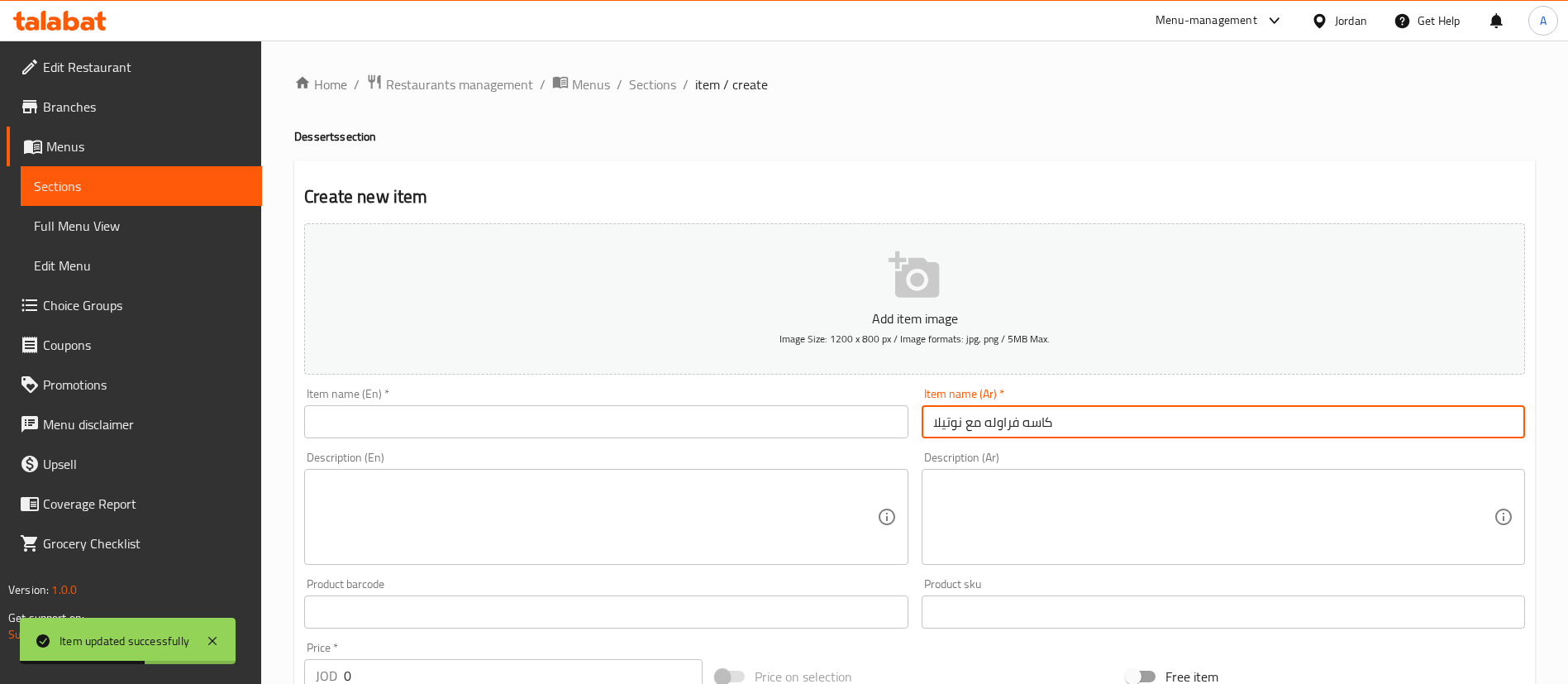
type input "كاسه فراوله مع نوتيلا"
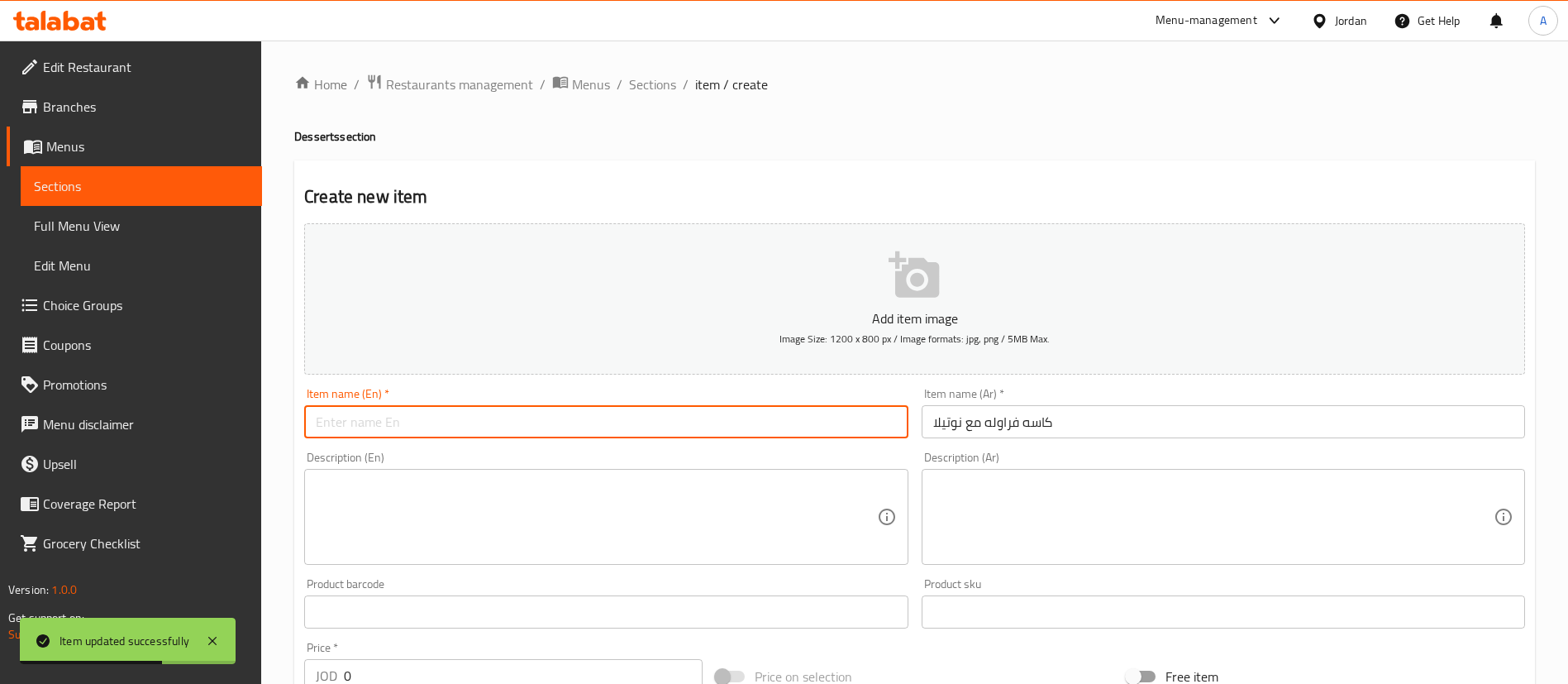
click at [514, 435] on input "text" at bounding box center [605, 421] width 603 height 33
paste input "Strawberry cup with Nutella"
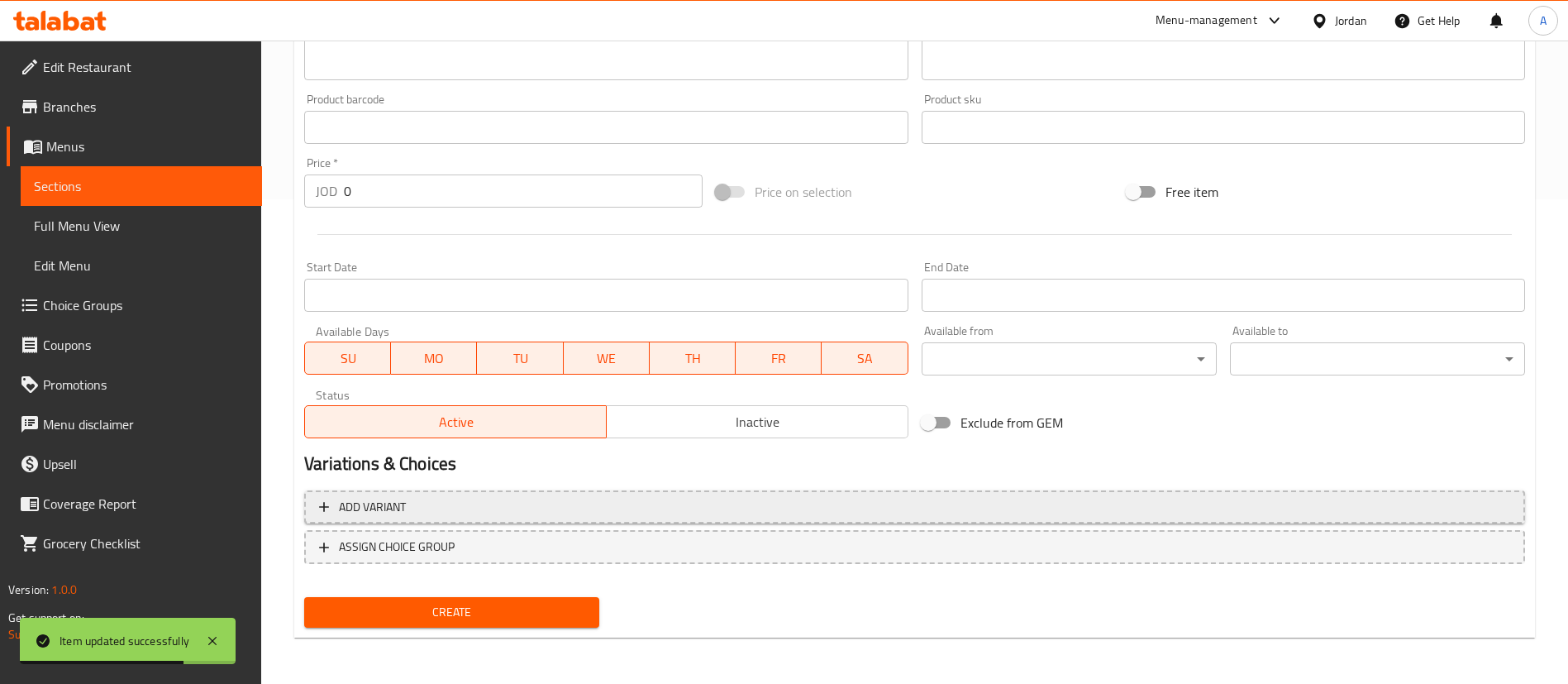
type input "Strawberry cup with Nutella"
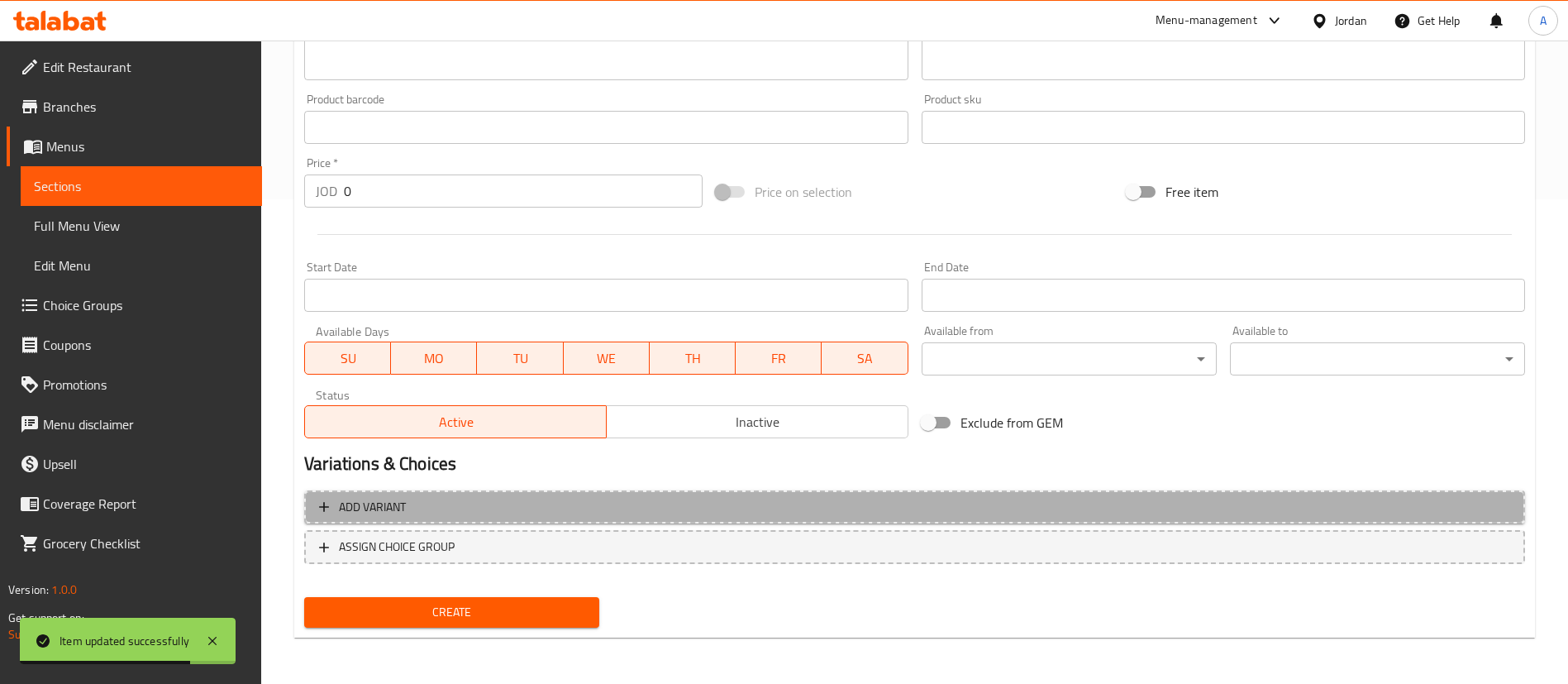
click at [1339, 507] on span "Add variant" at bounding box center [914, 506] width 1191 height 20
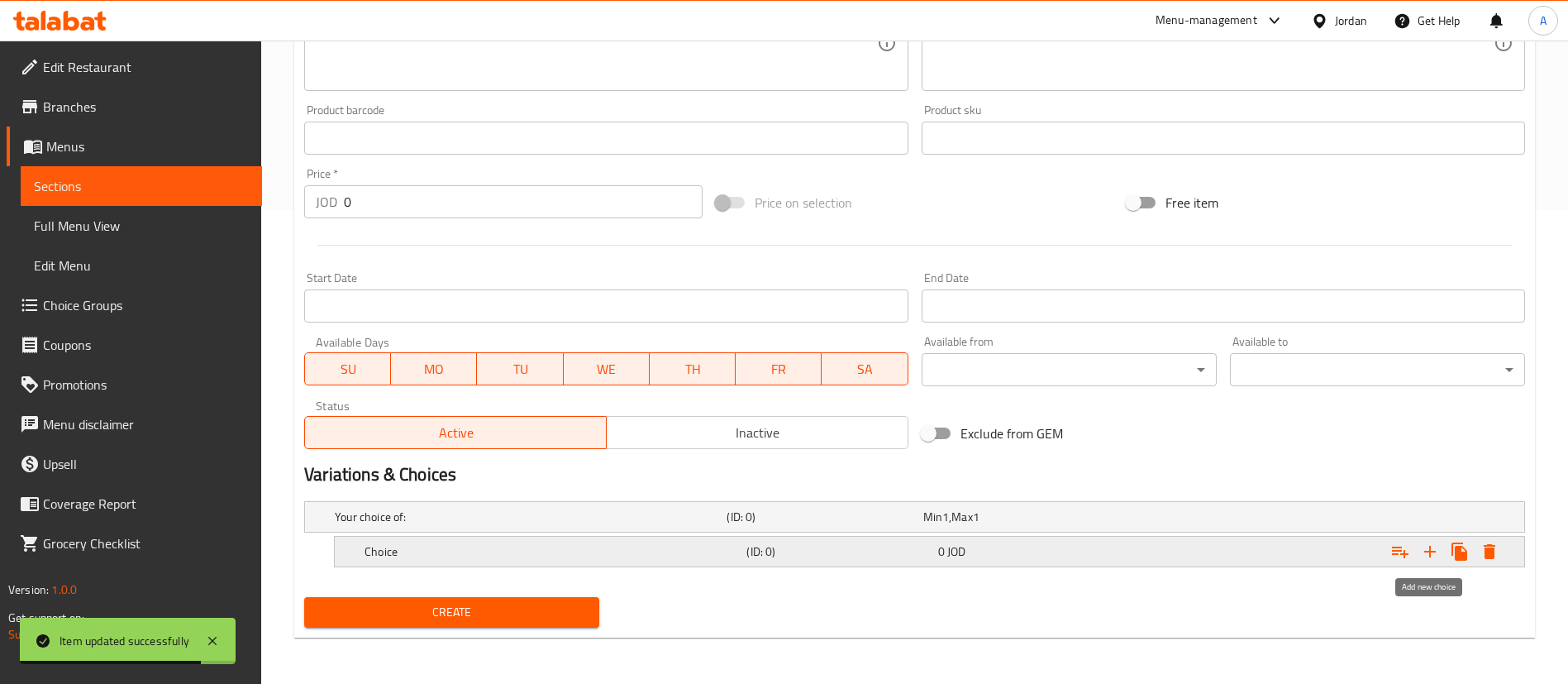
click at [1422, 551] on icon "Expand" at bounding box center [1429, 551] width 19 height 19
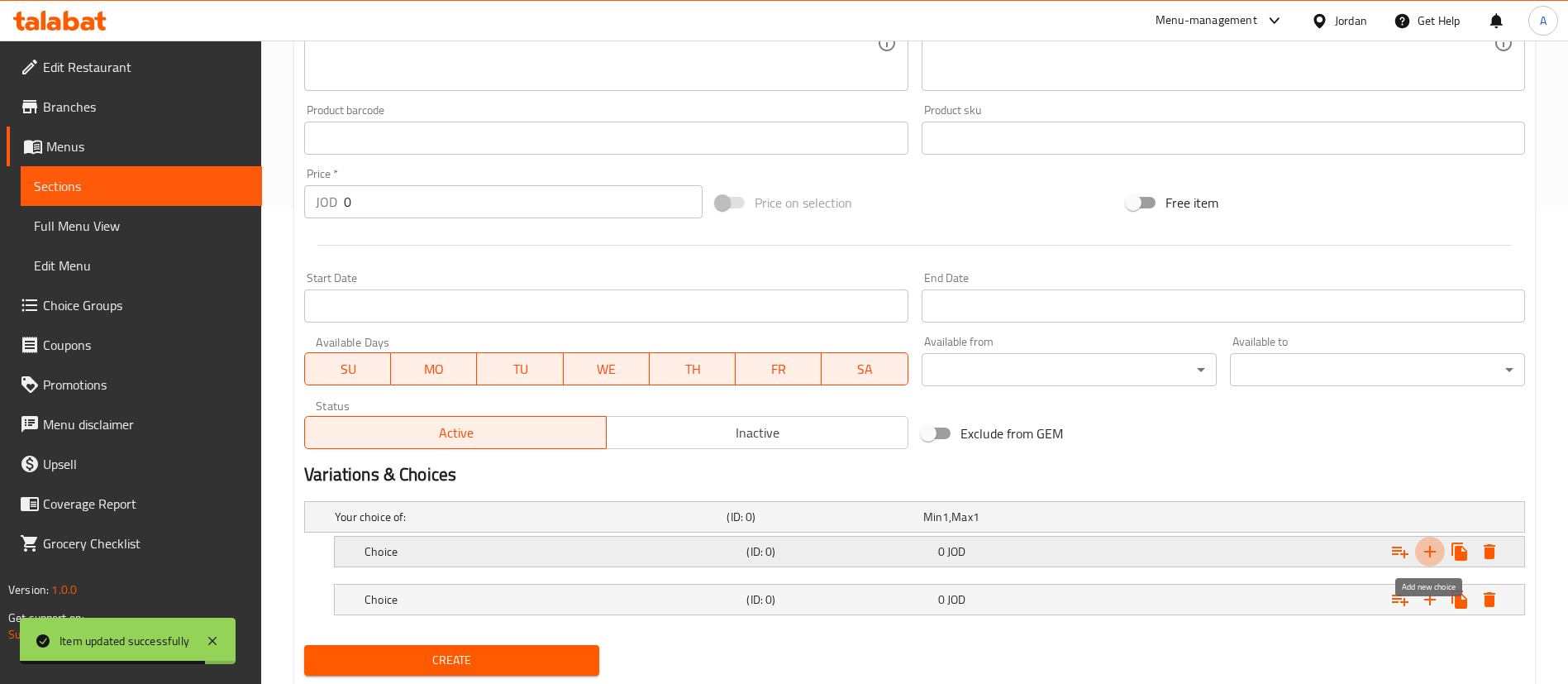
click at [1422, 551] on icon "Expand" at bounding box center [1429, 551] width 19 height 19
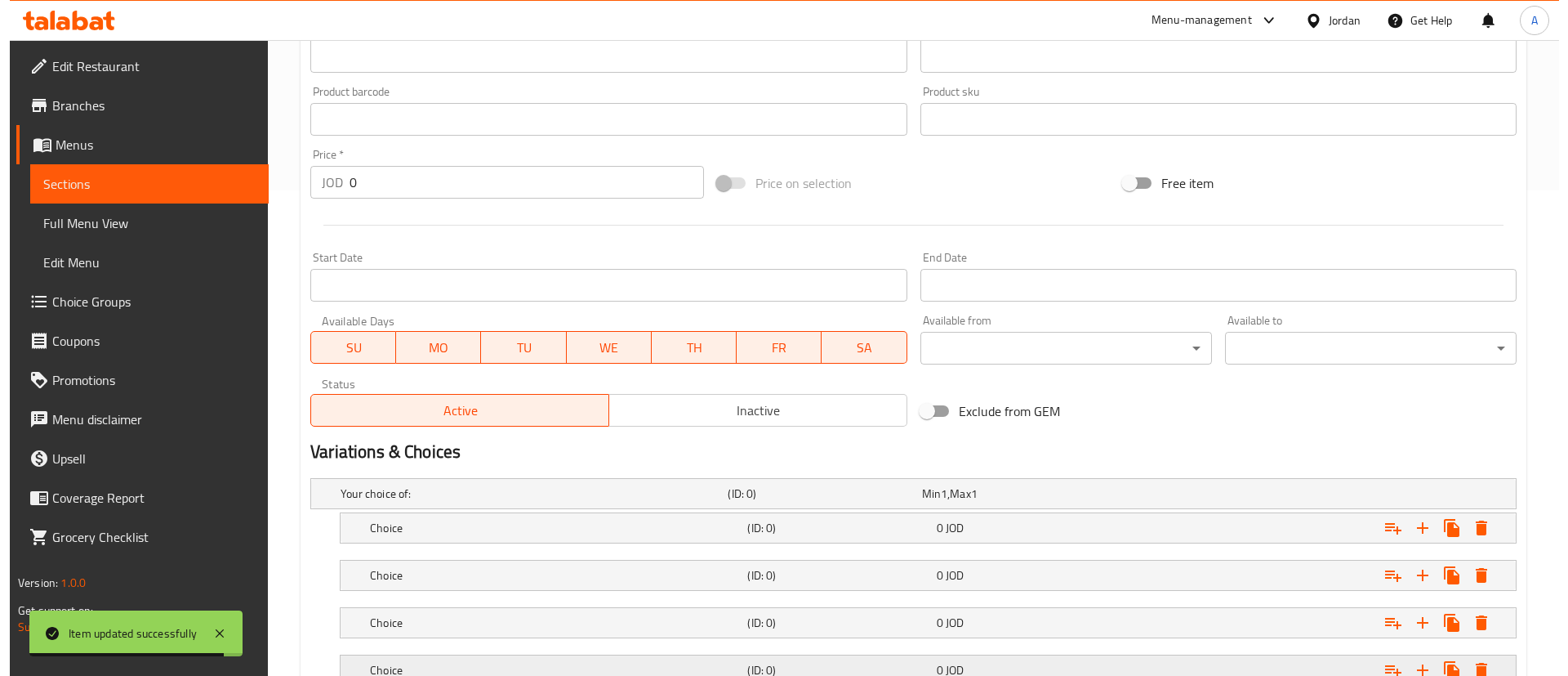
scroll to position [610, 0]
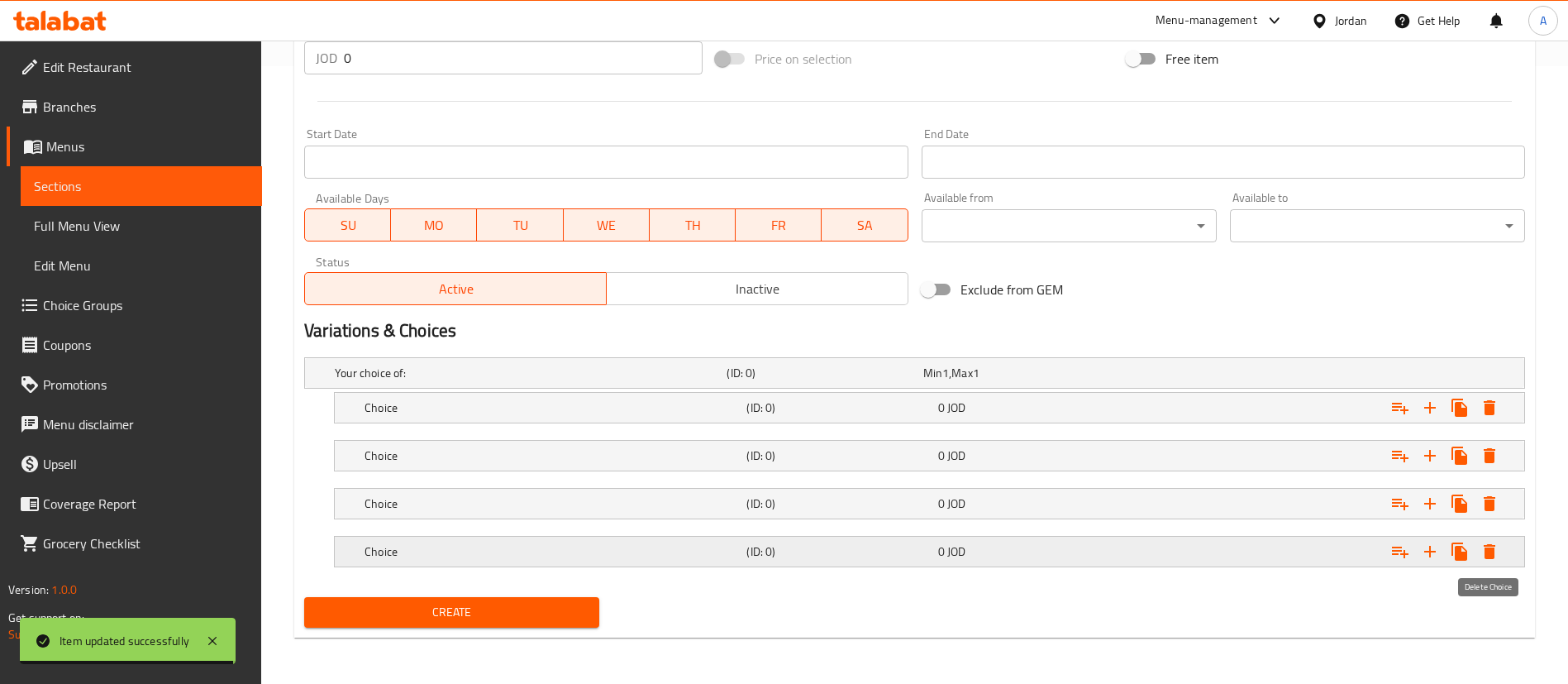
click at [1495, 556] on icon "Expand" at bounding box center [1488, 551] width 19 height 19
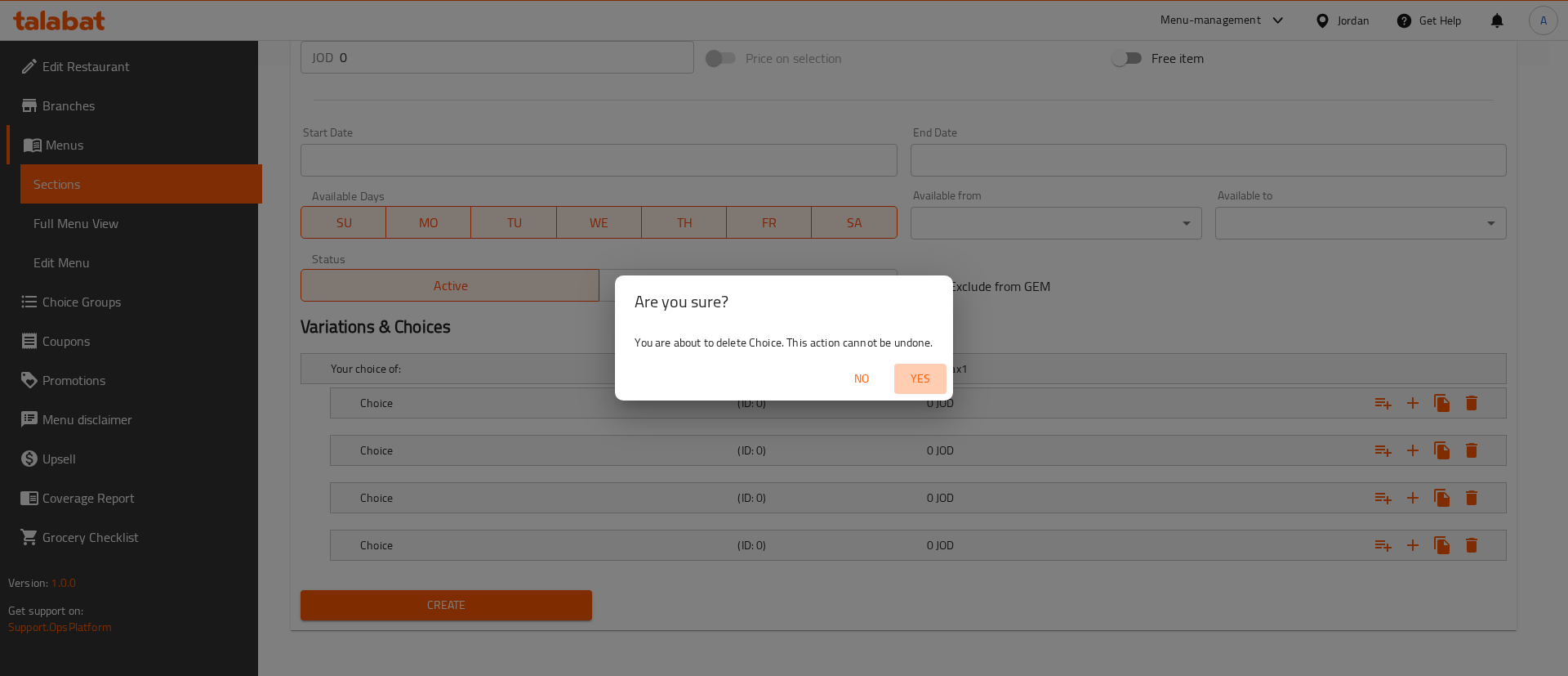
click at [904, 384] on span "Yes" at bounding box center [920, 378] width 39 height 20
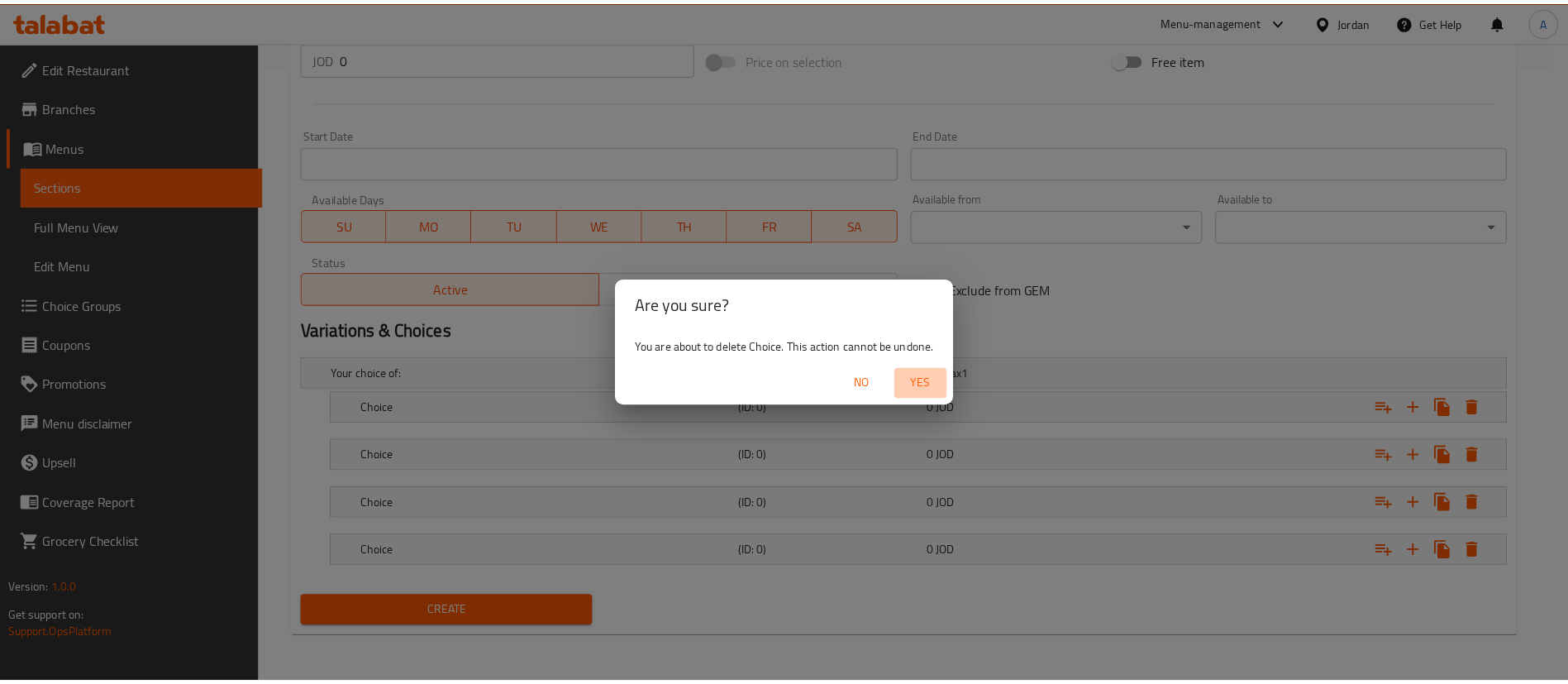
scroll to position [570, 0]
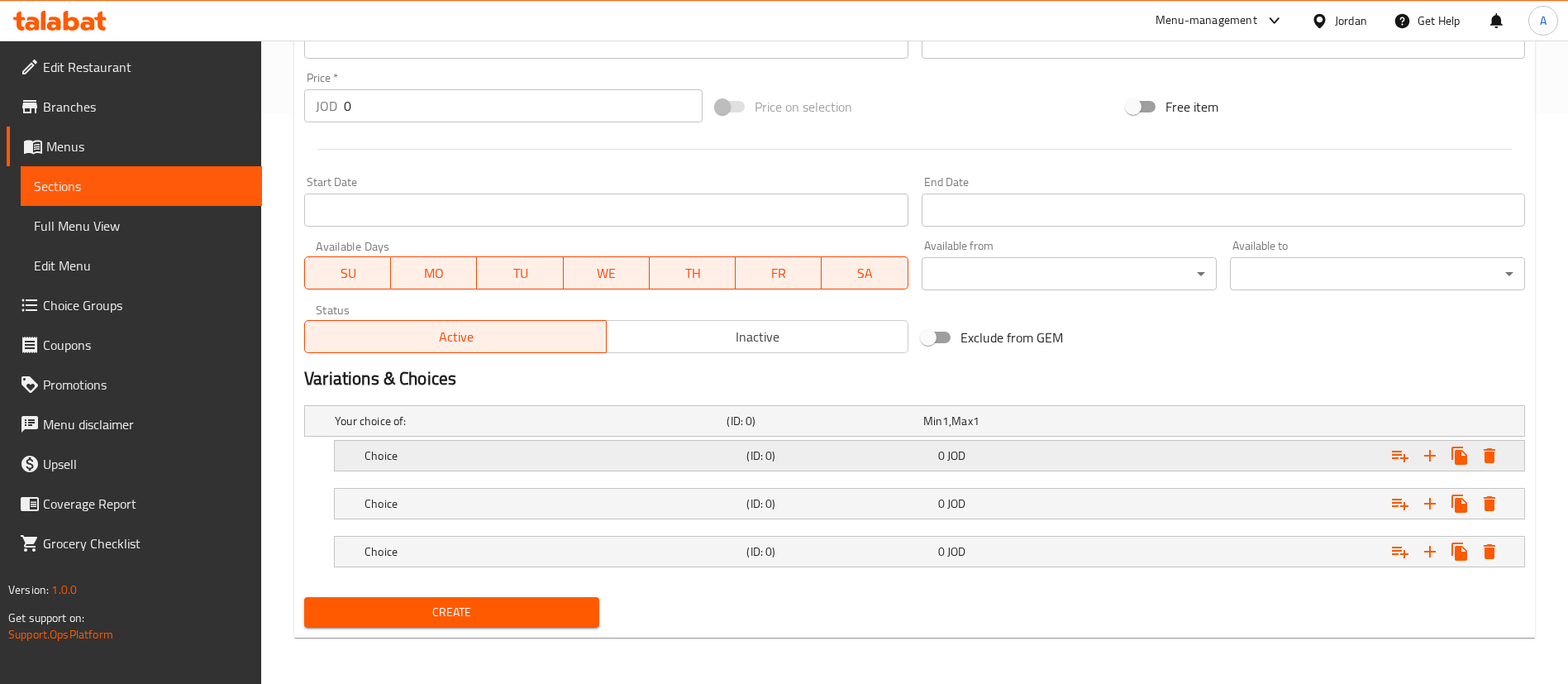
click at [645, 475] on nav at bounding box center [914, 481] width 1221 height 13
click at [646, 452] on h5 "Choice" at bounding box center [552, 455] width 375 height 17
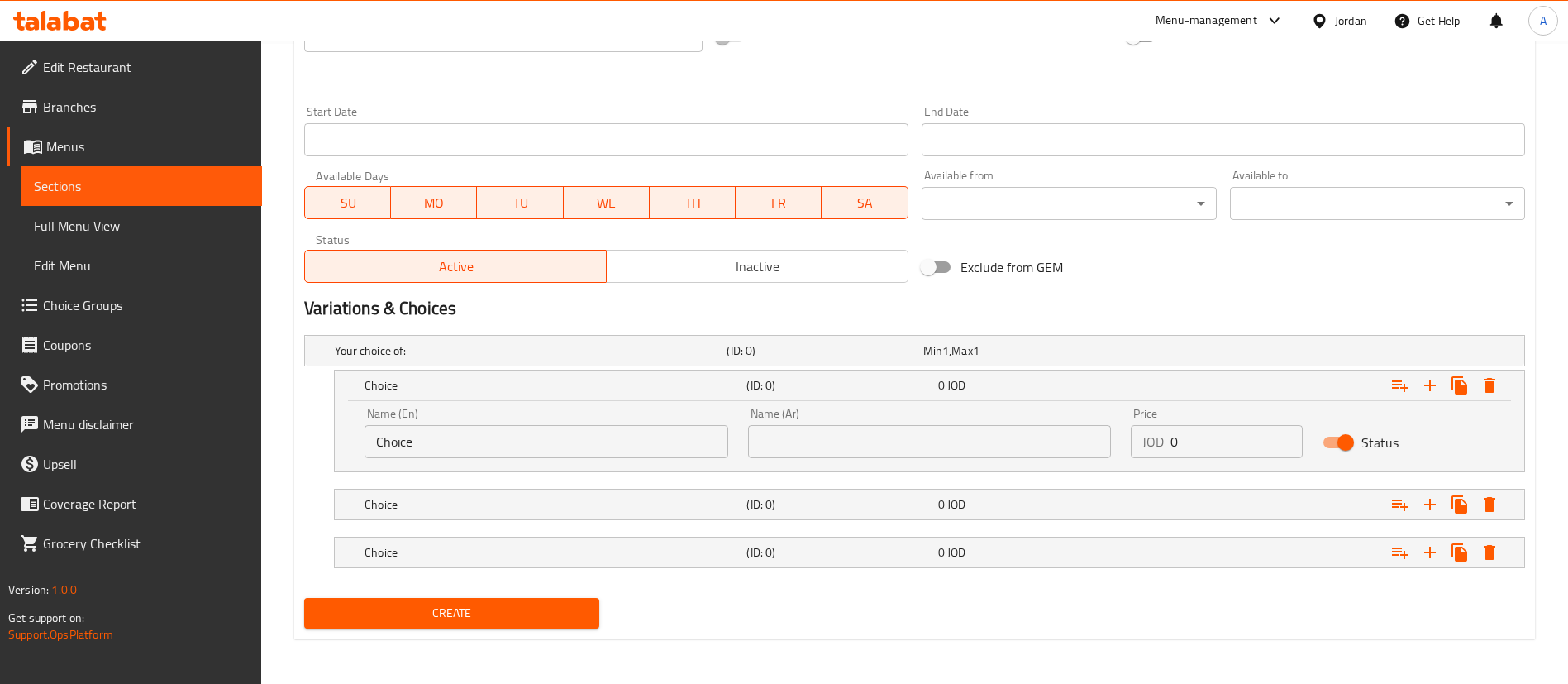
click at [621, 477] on nav at bounding box center [914, 482] width 1221 height 13
click at [621, 476] on nav at bounding box center [914, 481] width 1221 height 13
click at [619, 493] on div "Choice" at bounding box center [552, 504] width 382 height 23
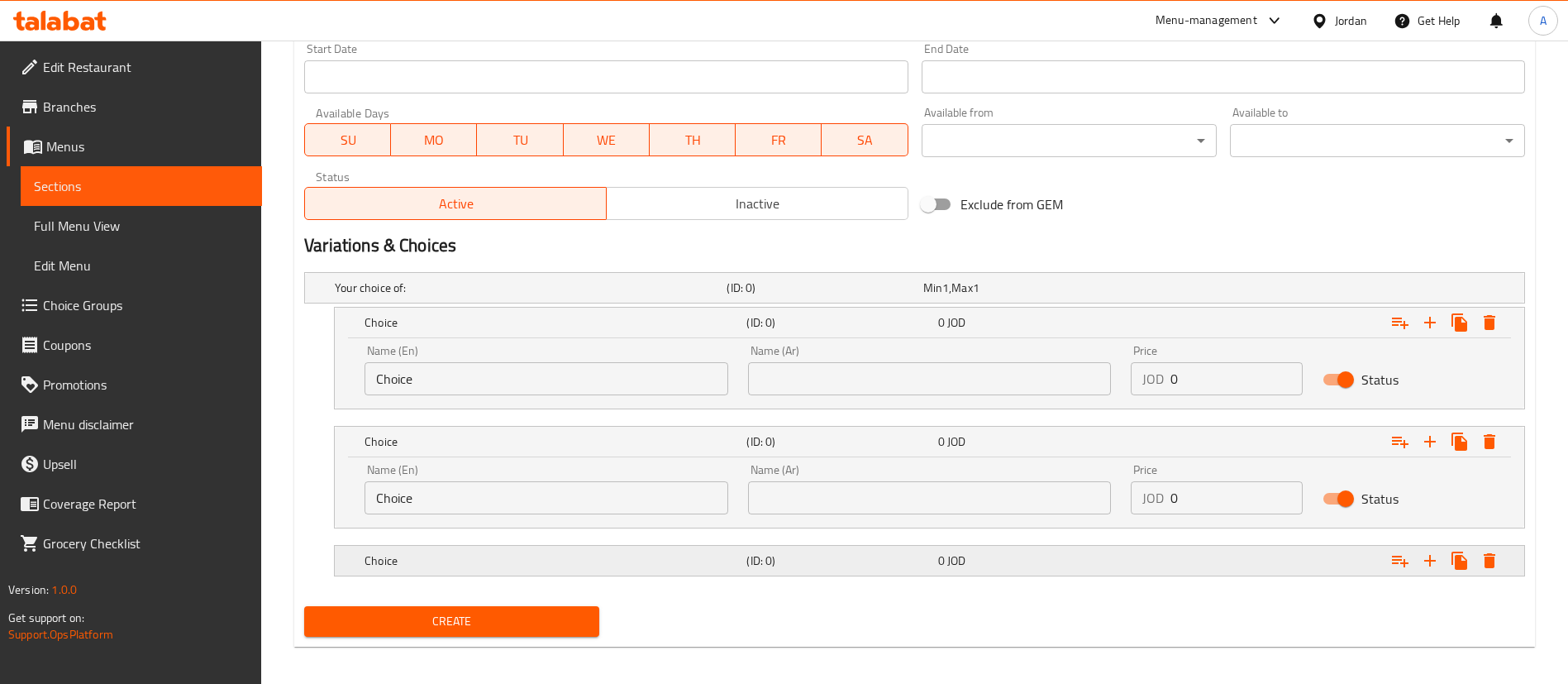
scroll to position [705, 0]
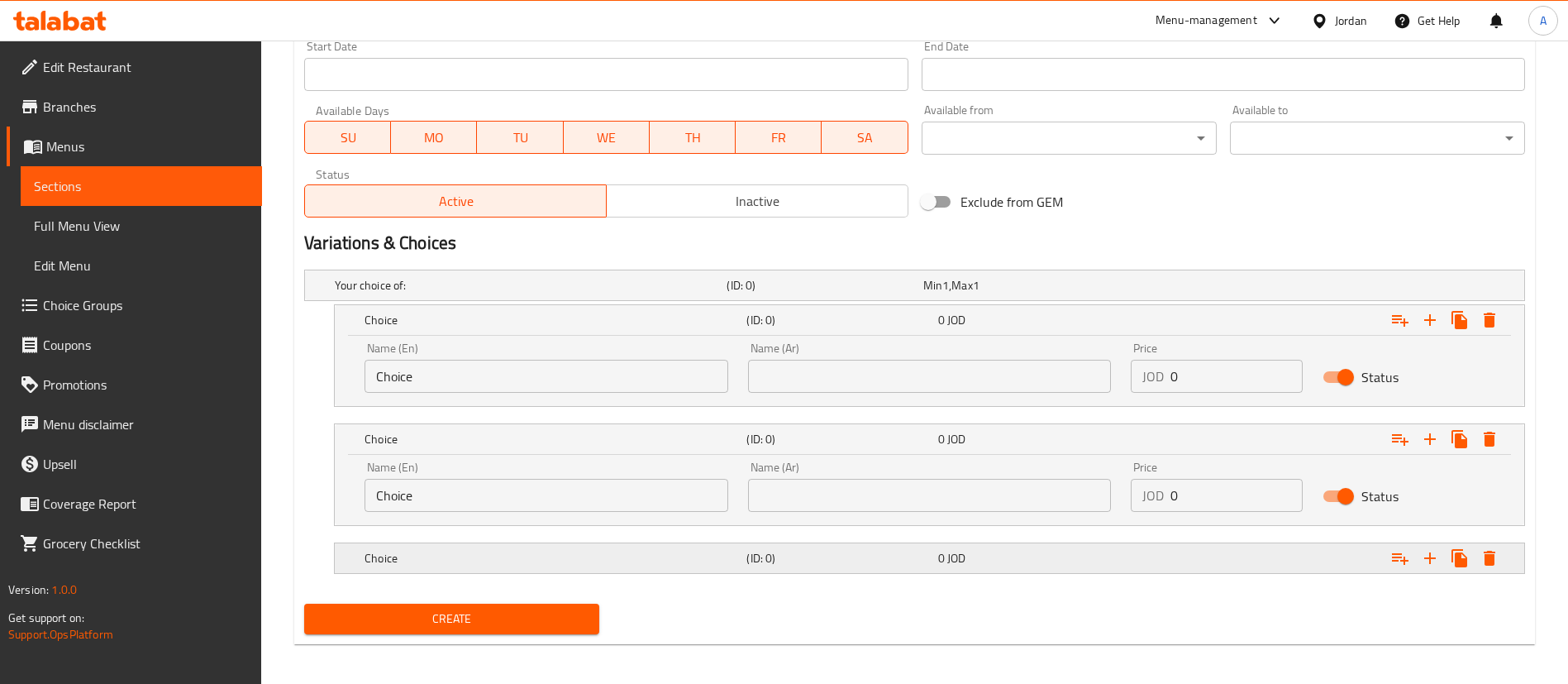
click at [597, 555] on h5 "Choice" at bounding box center [552, 558] width 375 height 17
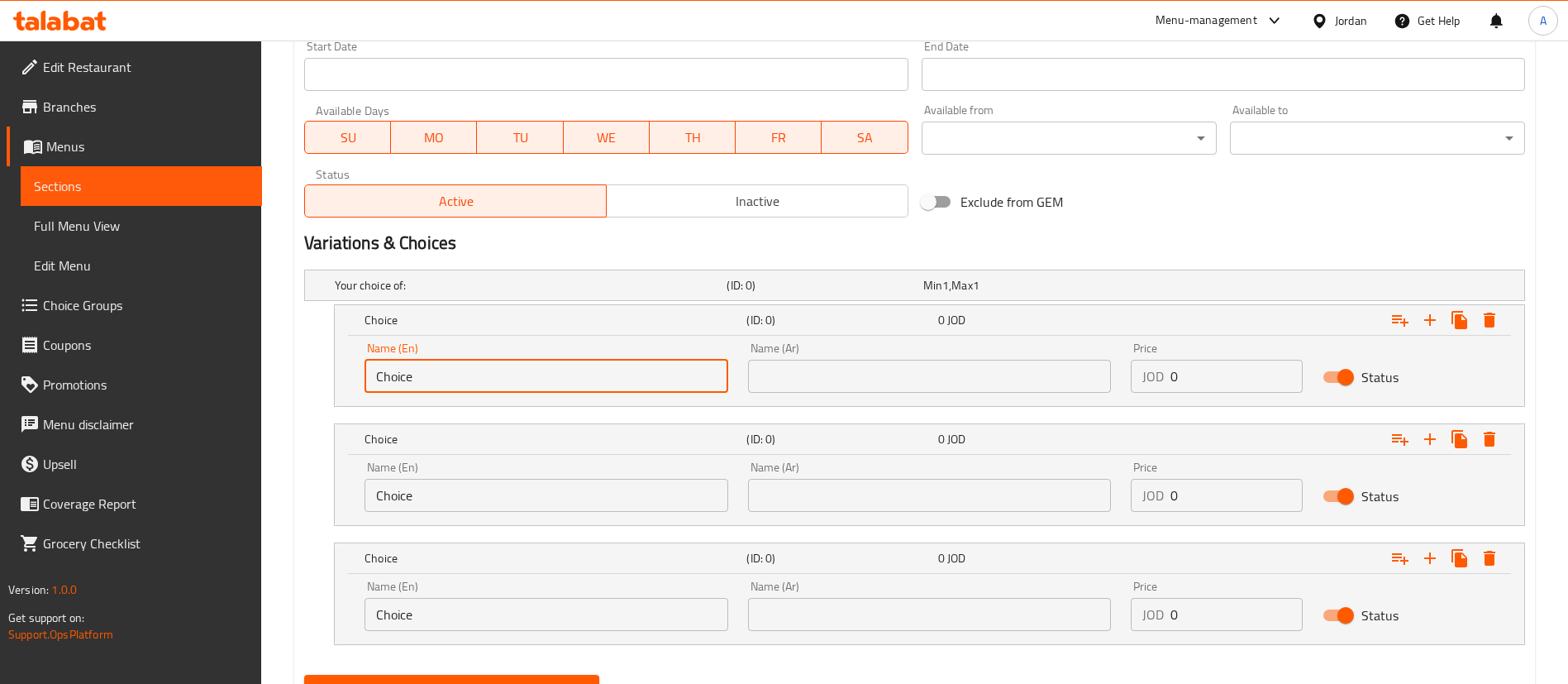
drag, startPoint x: 541, startPoint y: 369, endPoint x: 186, endPoint y: 361, distance: 355.1
click at [232, 361] on div "Edit Restaurant Branches Menus Sections Full Menu View Edit Menu Choice Groups …" at bounding box center [784, 49] width 1568 height 1426
type input "Small"
click at [864, 380] on input "text" at bounding box center [930, 376] width 364 height 33
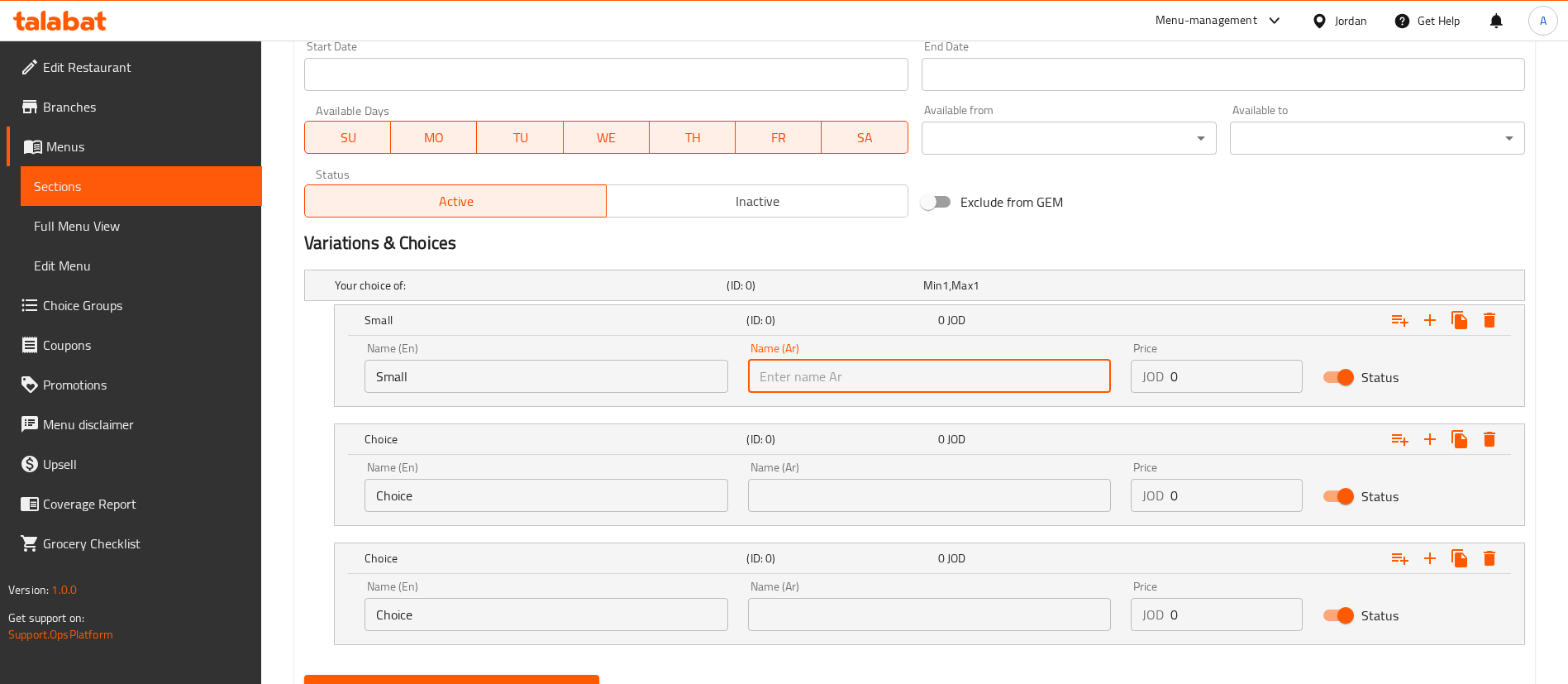
type input "صغير"
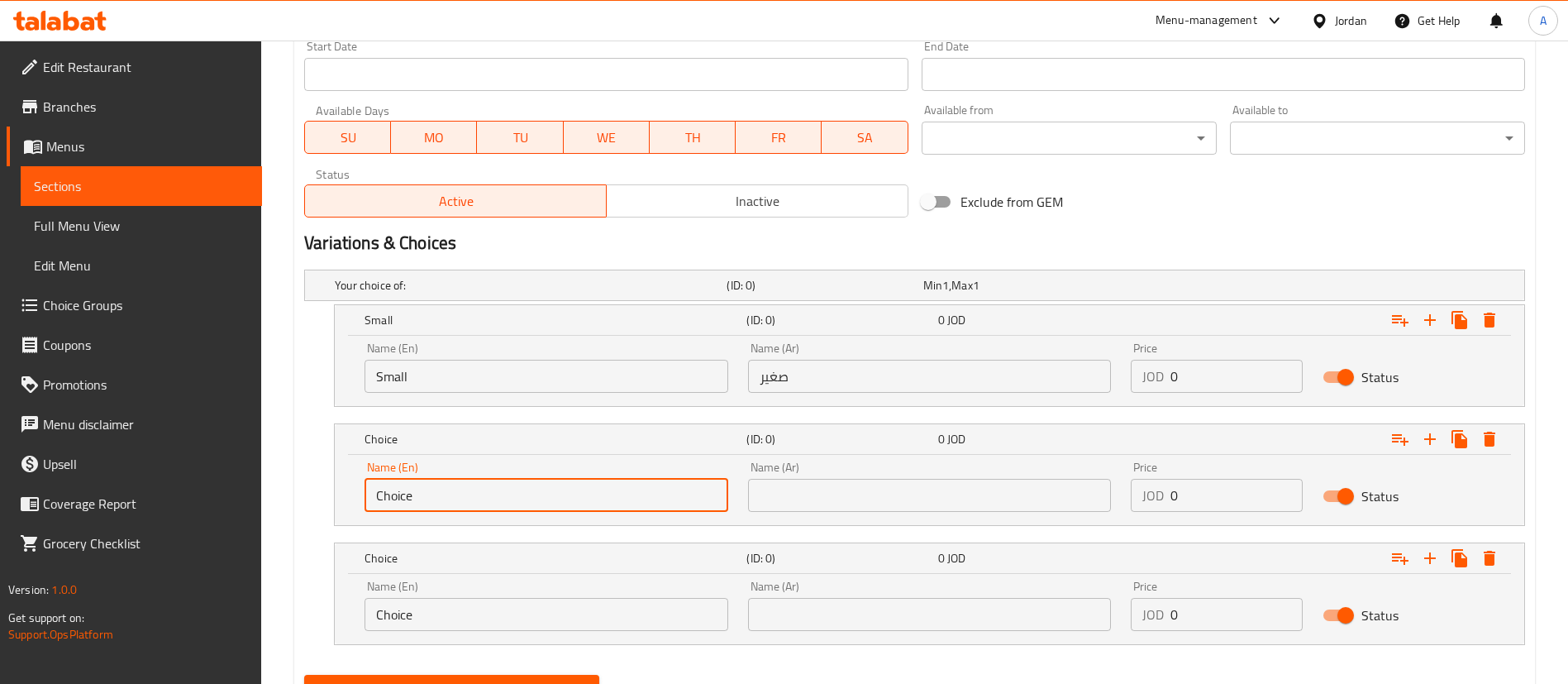
drag, startPoint x: 410, startPoint y: 504, endPoint x: 269, endPoint y: 485, distance: 142.3
click at [322, 498] on div "Choice (ID: 0) 0 JOD Name (En) Choice Name (En) Name (Ar) Name (Ar) Price JOD 0…" at bounding box center [914, 475] width 1221 height 103
type input "Medium"
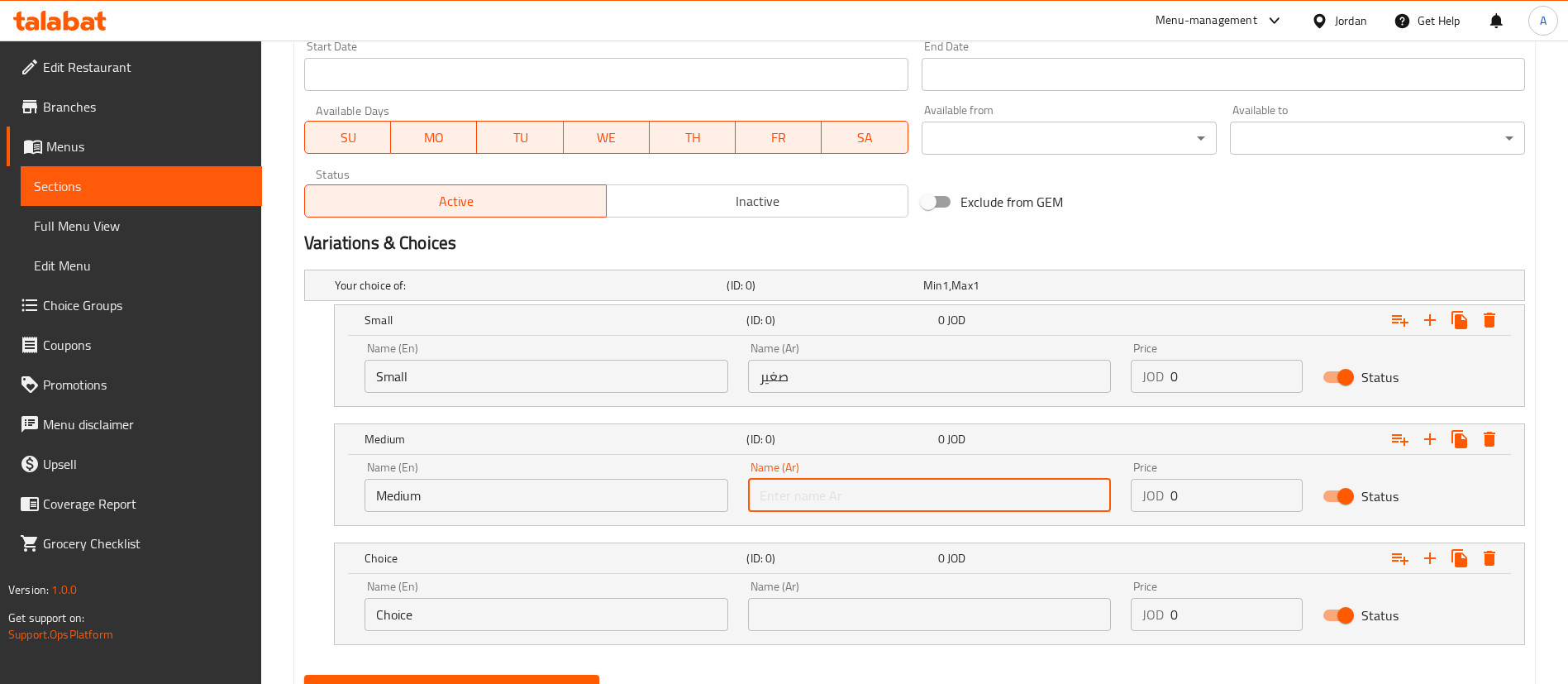
click at [811, 488] on input "text" at bounding box center [930, 495] width 364 height 33
type input "وسط"
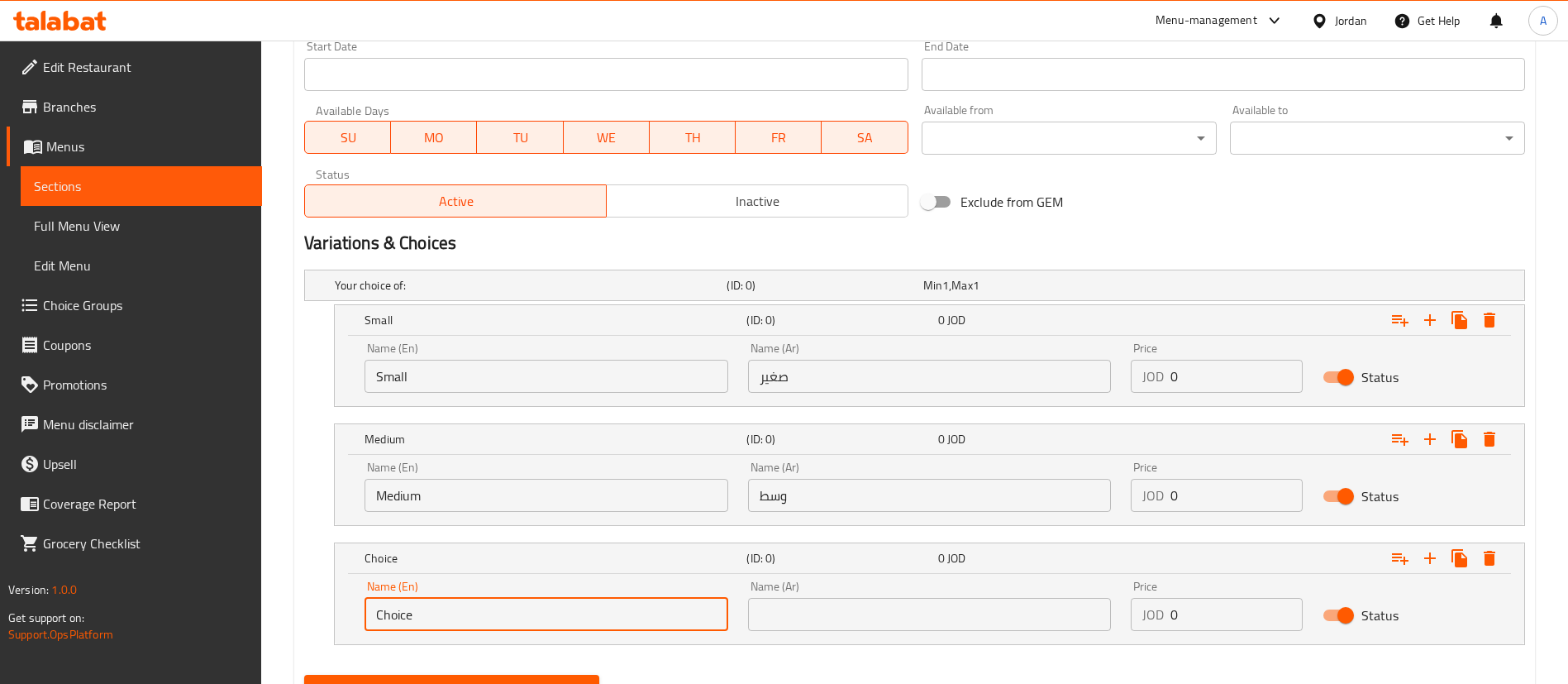
drag, startPoint x: 312, startPoint y: 633, endPoint x: 231, endPoint y: 630, distance: 81.1
click at [269, 635] on div "Home / Restaurants management / Menus / Sections / item / create Desserts secti…" at bounding box center [914, 49] width 1307 height 1426
type input "Large"
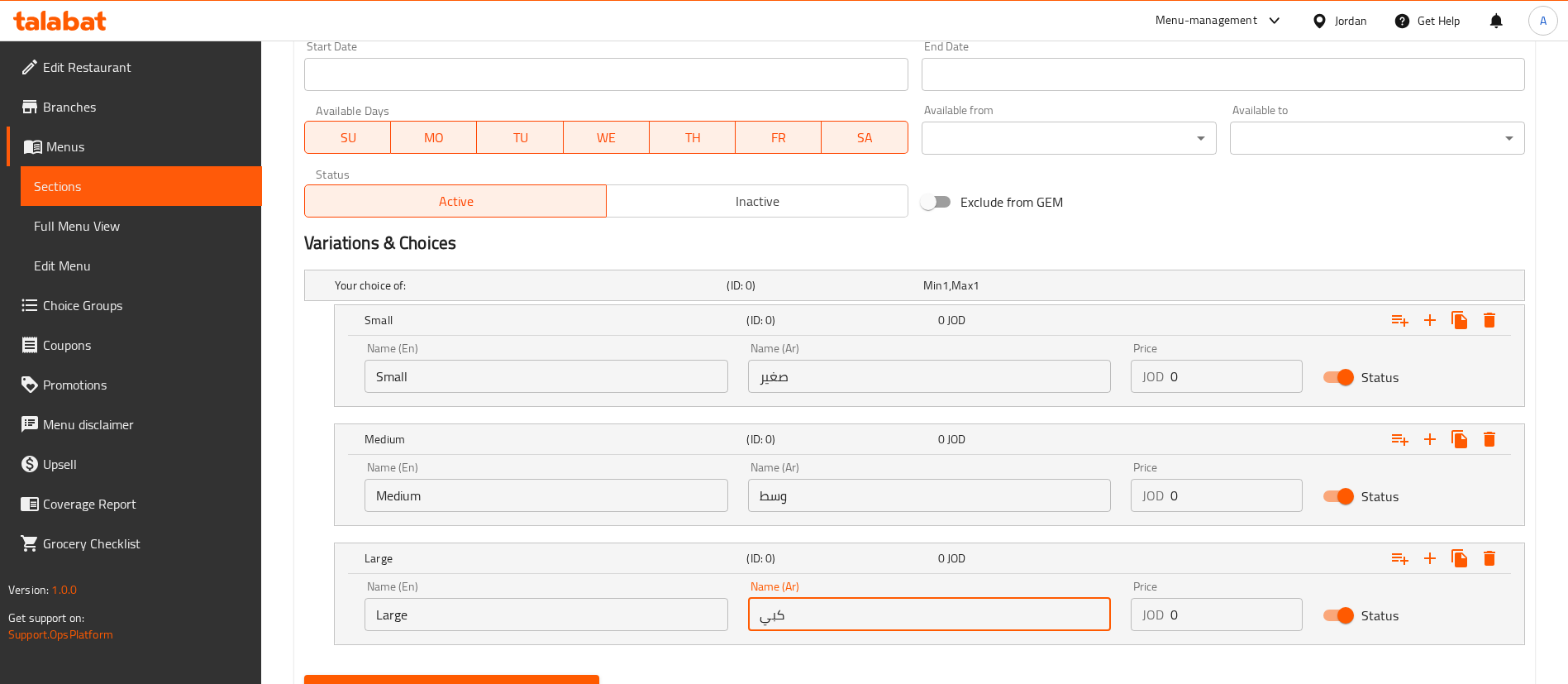
type input "كبير"
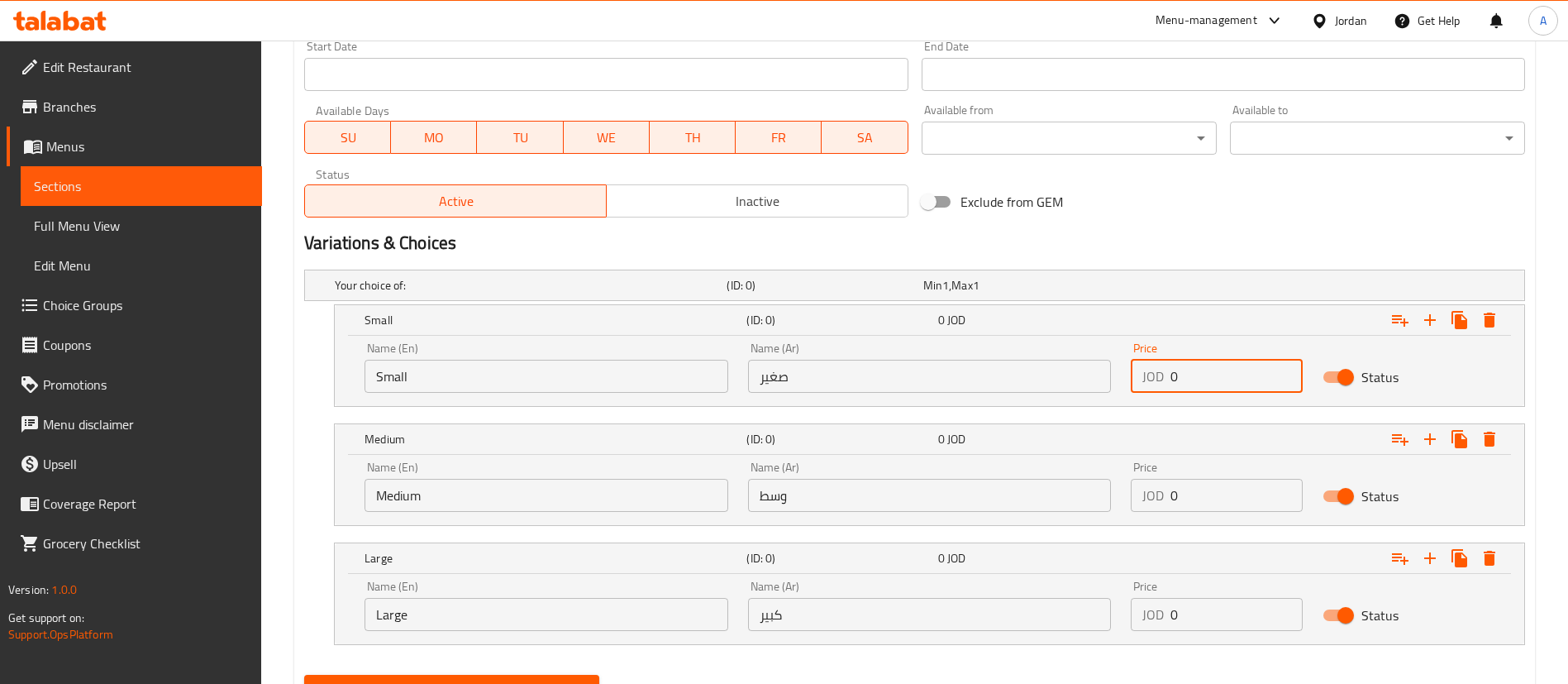
drag, startPoint x: 1248, startPoint y: 368, endPoint x: 837, endPoint y: 234, distance: 432.3
click at [981, 364] on div "Name (En) Small Name (En) Name (Ar) صغير Name (Ar) Price JOD 0 Price Status" at bounding box center [928, 368] width 1149 height 71
type input "1.25"
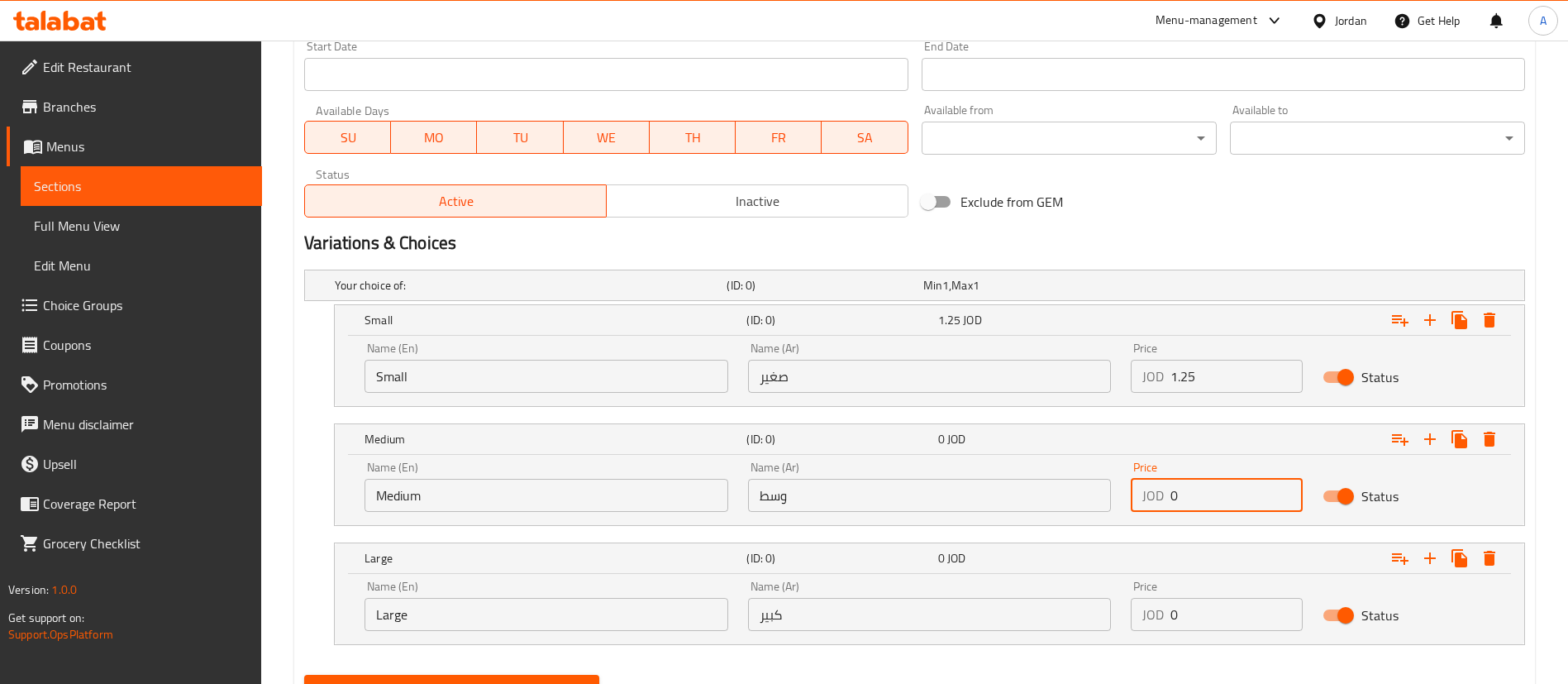
drag, startPoint x: 1132, startPoint y: 505, endPoint x: 932, endPoint y: 480, distance: 201.6
click at [957, 489] on div "Name (En) Medium Name (En) Name (Ar) وسط Name (Ar) Price JOD 0 Price Status" at bounding box center [928, 487] width 1149 height 71
type input "1.5"
click at [1221, 610] on input "0" at bounding box center [1237, 613] width 133 height 33
type input "1.75"
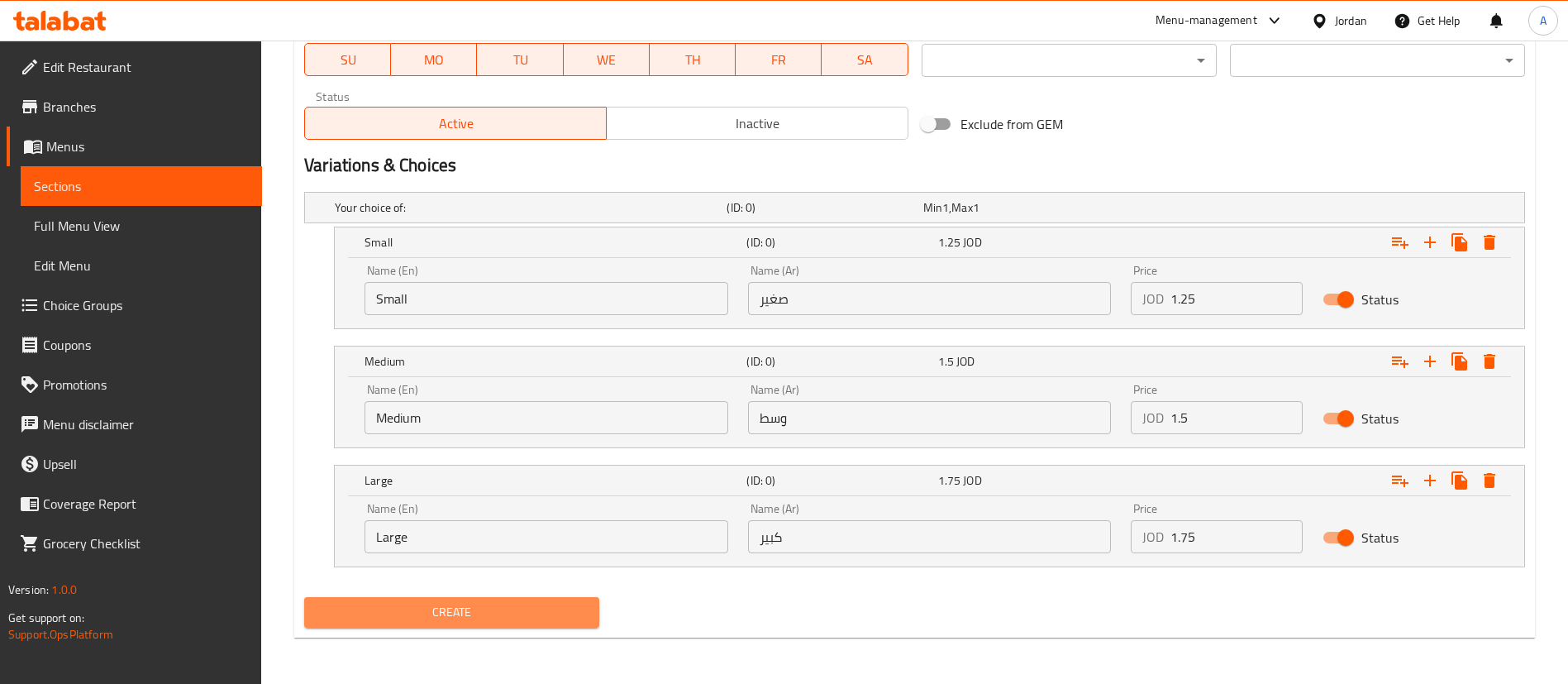
drag, startPoint x: 526, startPoint y: 625, endPoint x: 537, endPoint y: 623, distance: 11.2
click at [528, 621] on button "Create" at bounding box center [451, 612] width 295 height 31
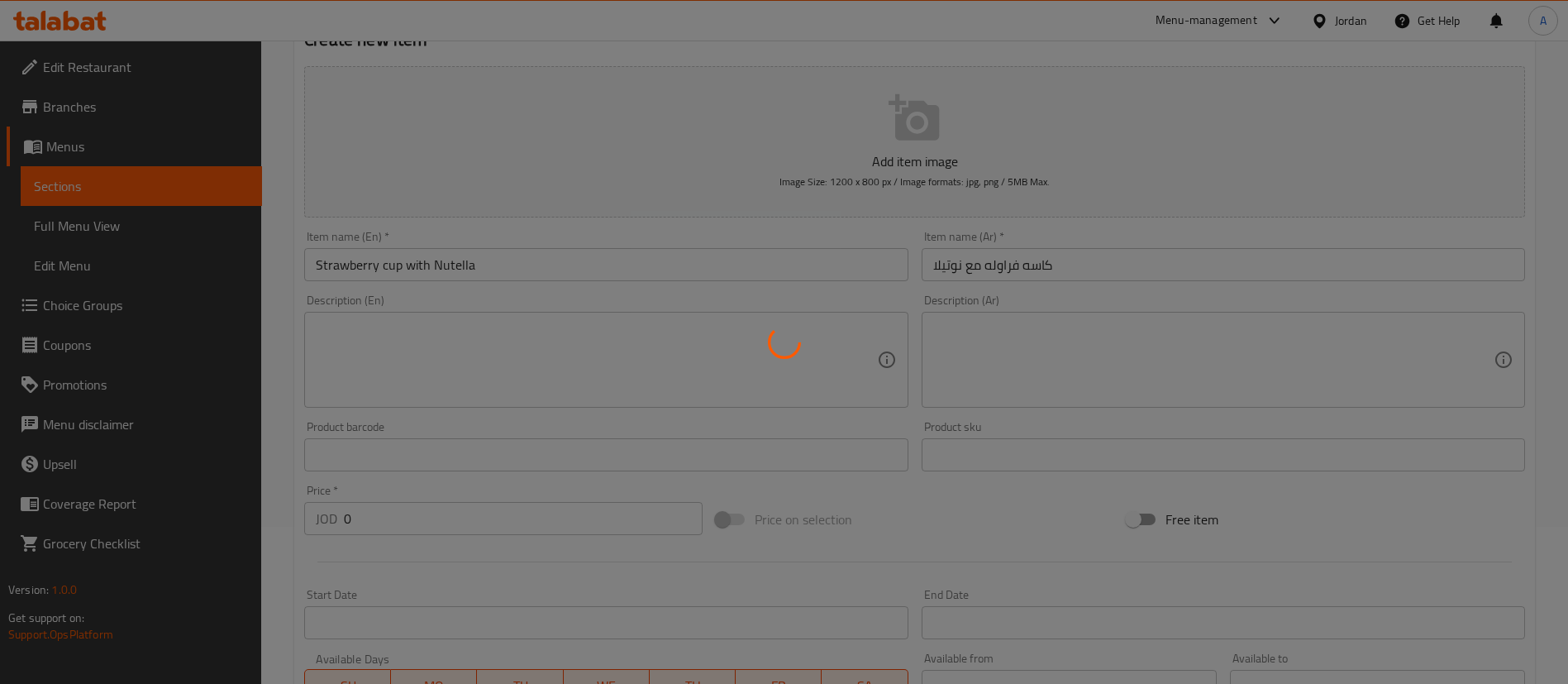
scroll to position [0, 0]
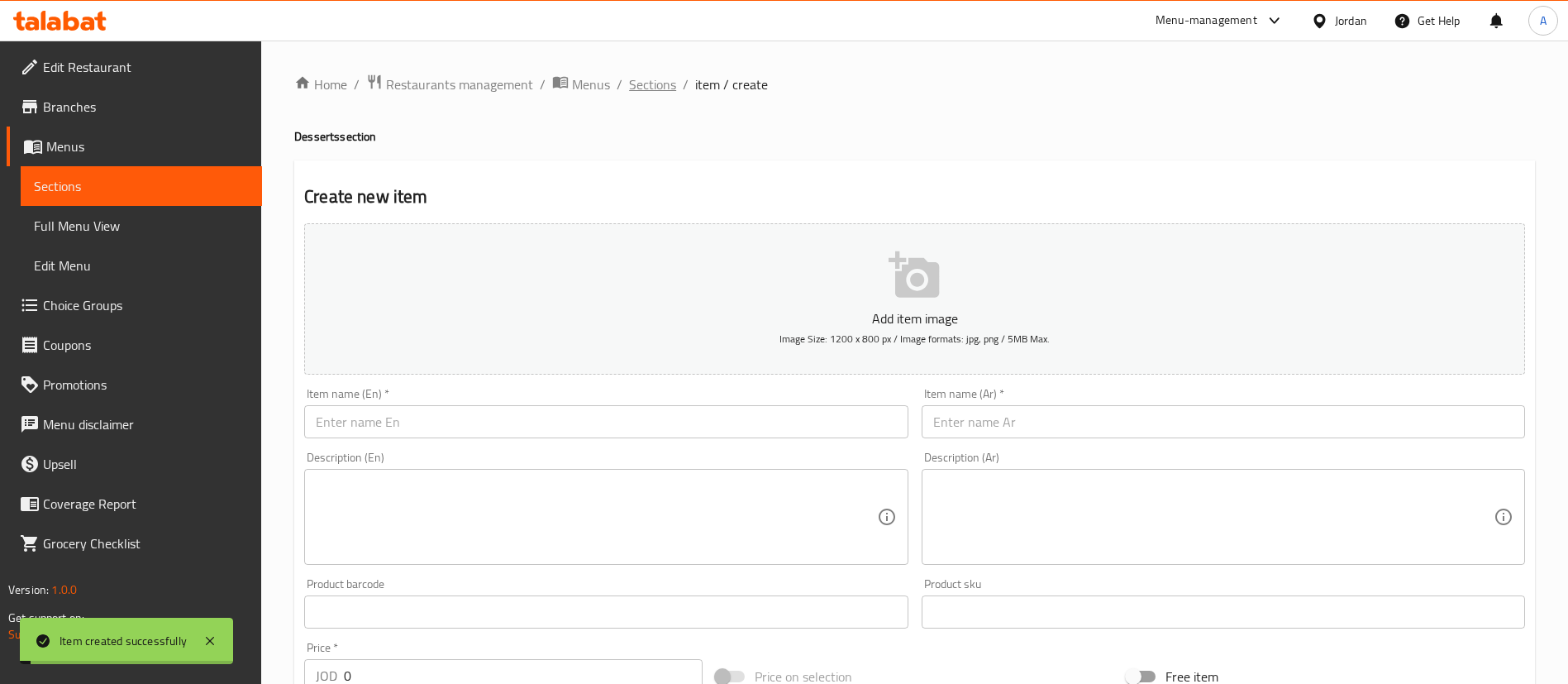
click at [643, 92] on span "Sections" at bounding box center [652, 84] width 47 height 19
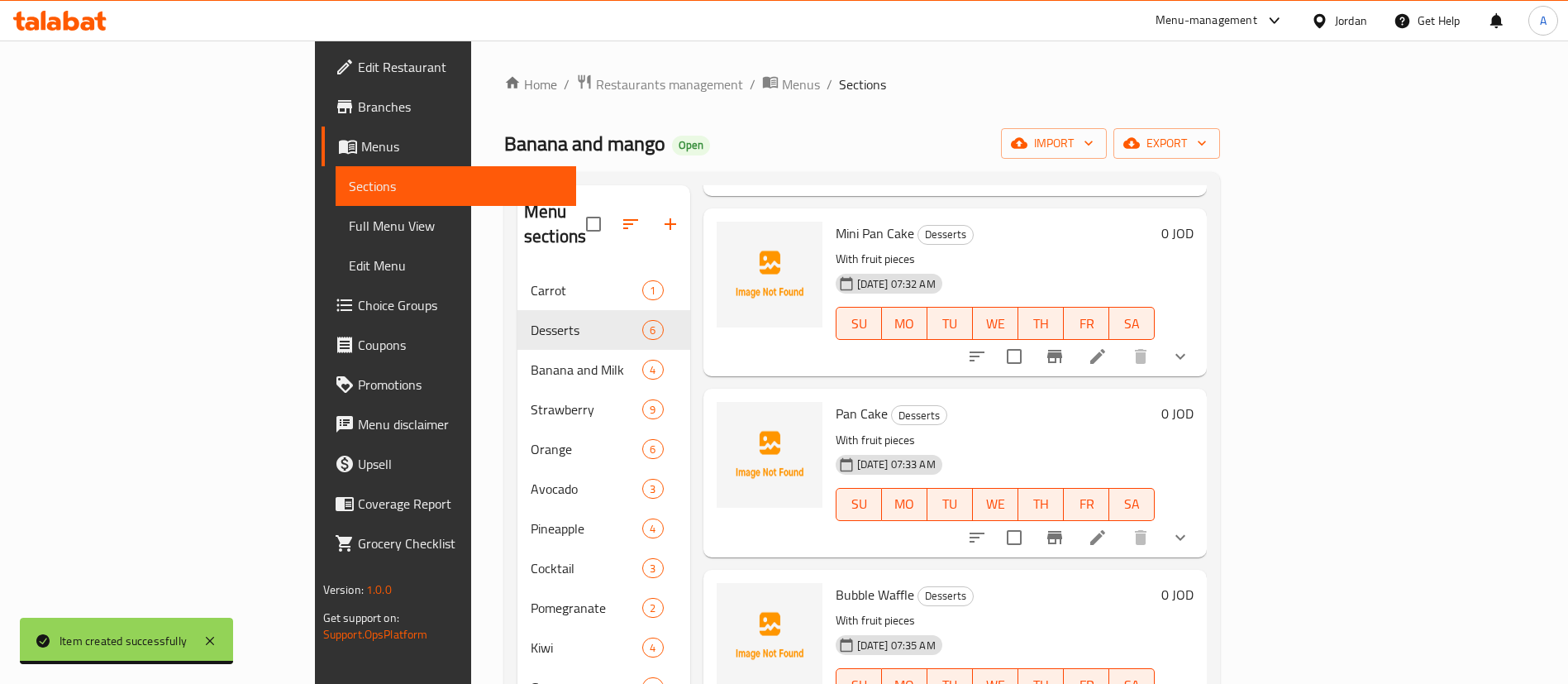
scroll to position [232, 0]
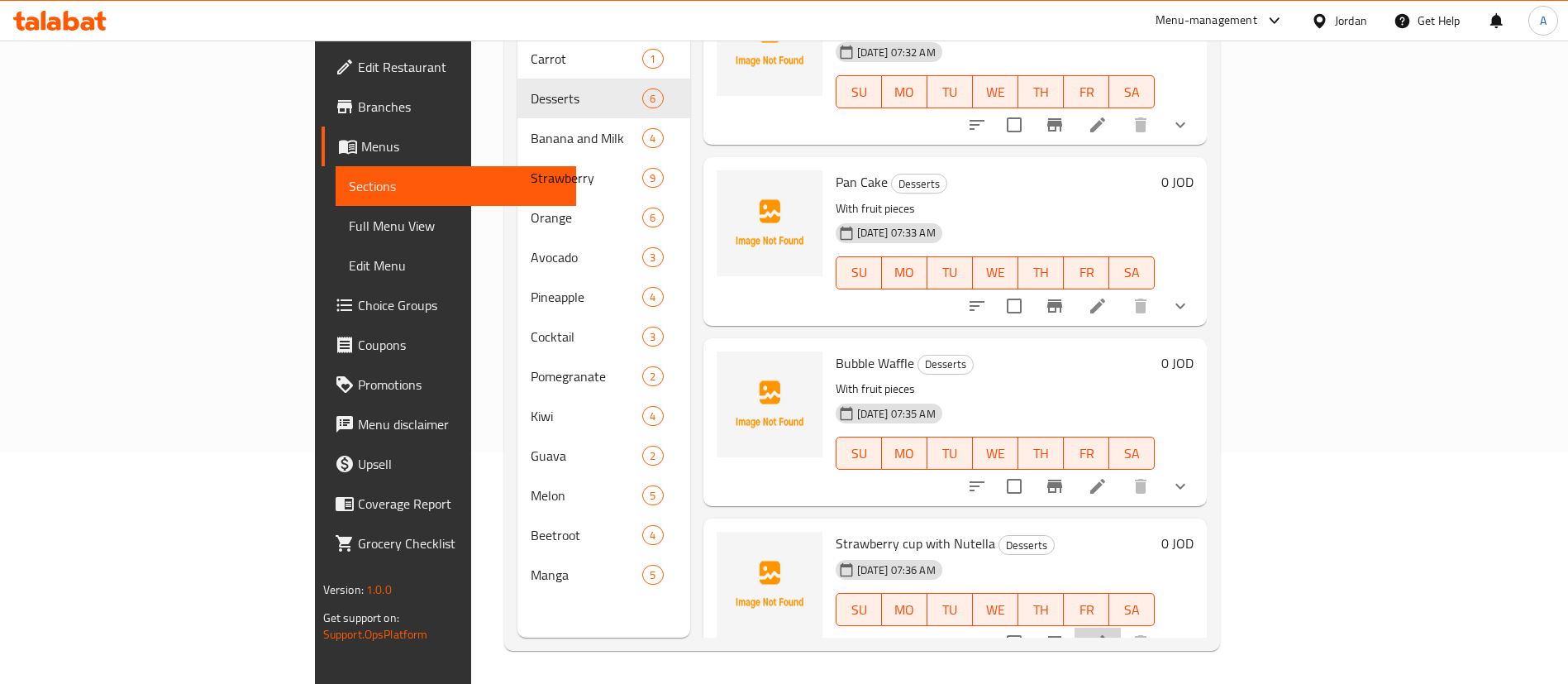
click at [1120, 627] on li at bounding box center [1097, 642] width 46 height 30
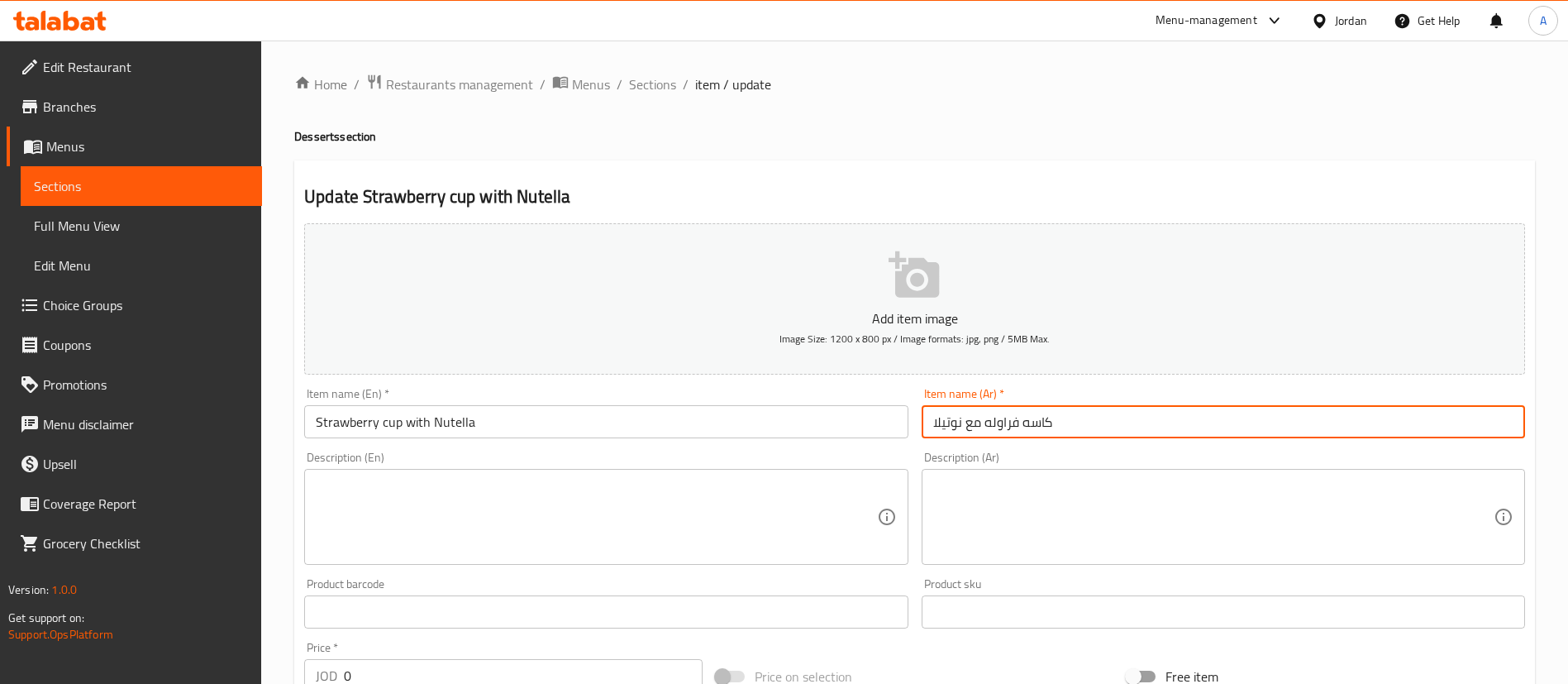
click at [1027, 419] on input "كاسه فراوله مع نوتيلا" at bounding box center [1223, 421] width 603 height 33
type input "كاسوة فراوله مع نوتيلا"
click at [656, 80] on span "Sections" at bounding box center [652, 84] width 47 height 19
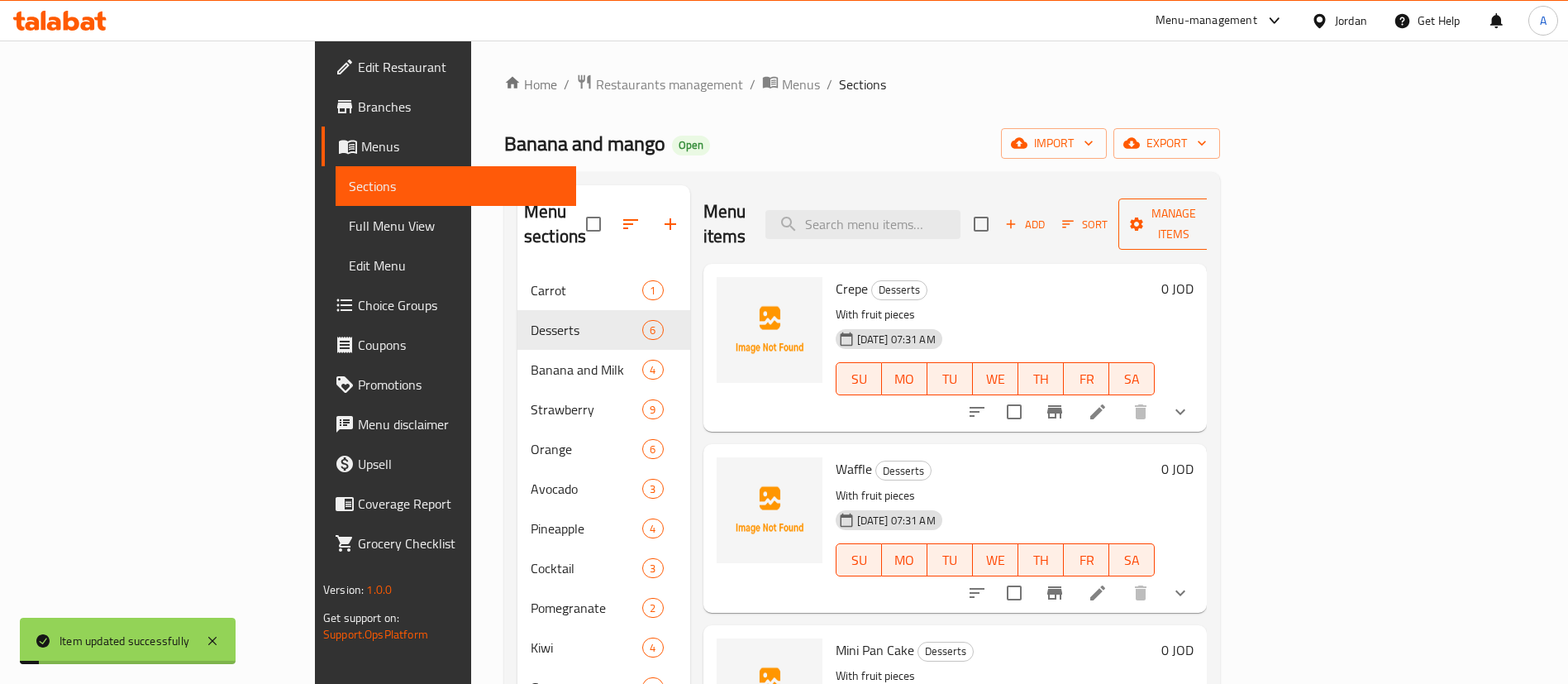
click at [1216, 212] on span "Manage items" at bounding box center [1173, 224] width 84 height 42
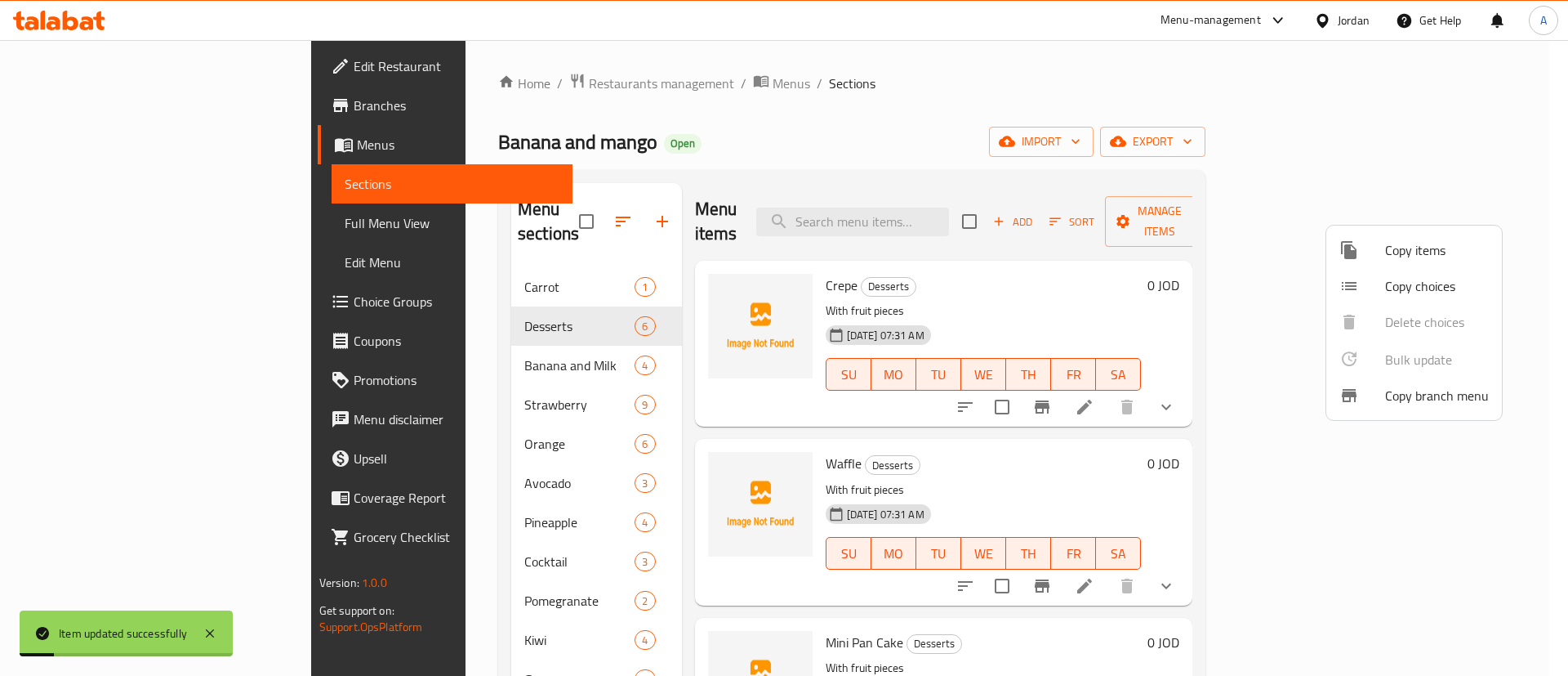
click at [1377, 256] on div at bounding box center [1362, 250] width 45 height 19
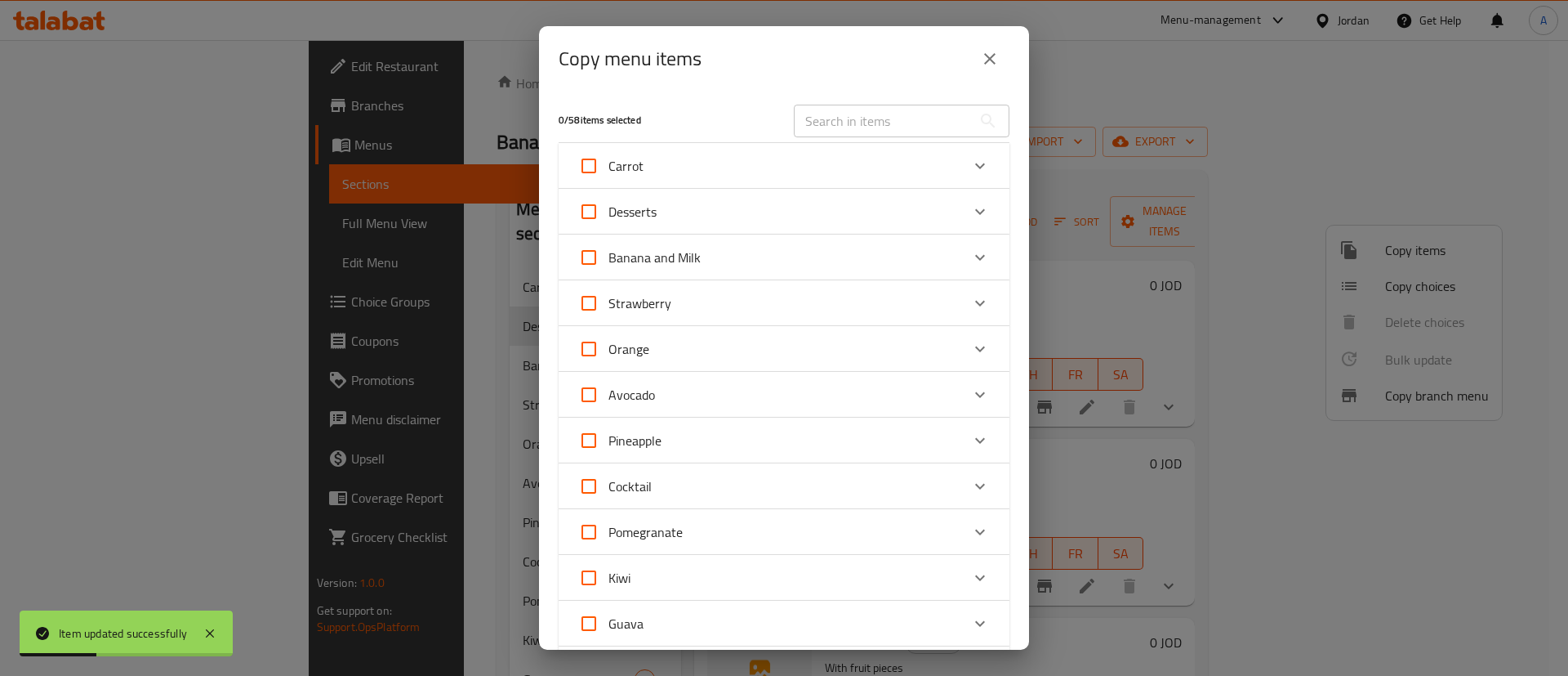
click at [794, 224] on div "Desserts" at bounding box center [769, 211] width 382 height 39
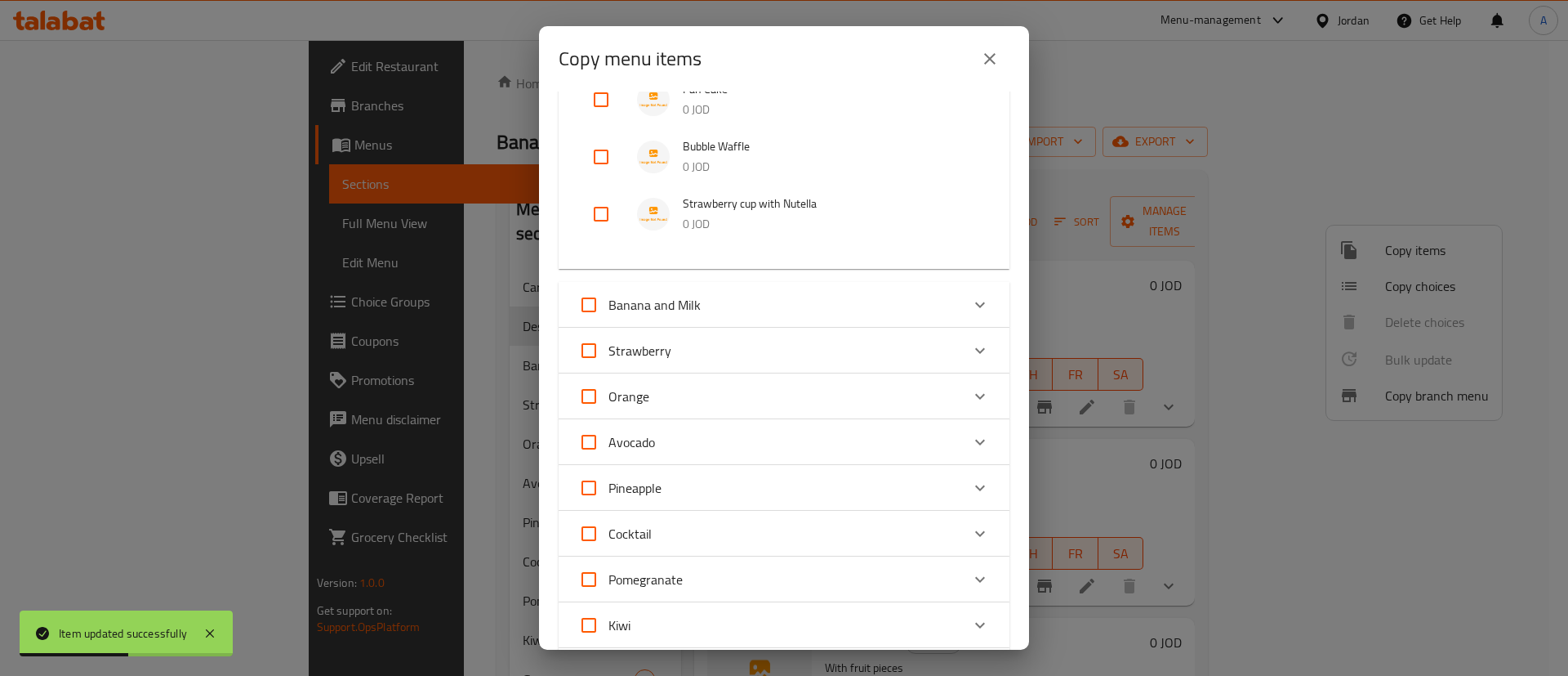
click at [596, 217] on input "checkbox" at bounding box center [601, 214] width 39 height 39
checkbox input "true"
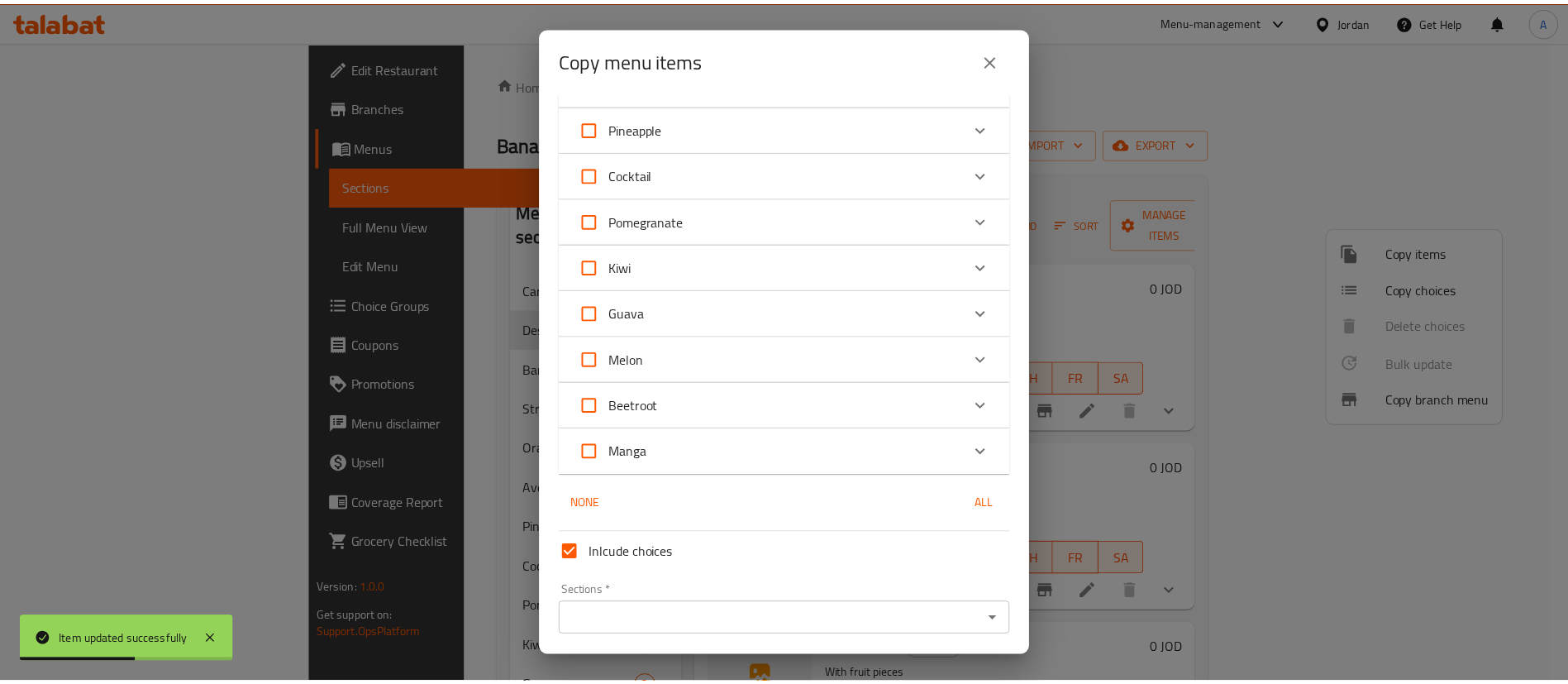
scroll to position [794, 0]
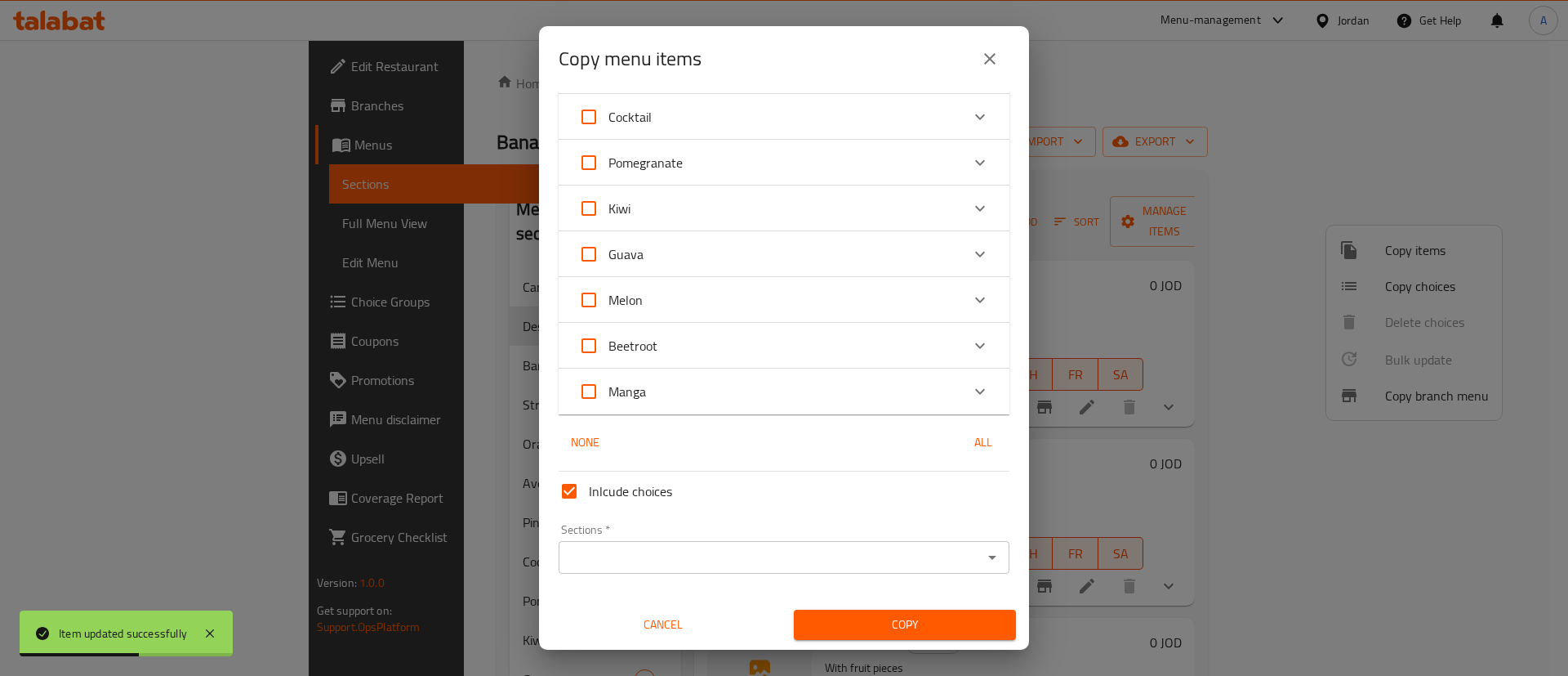
drag, startPoint x: 667, startPoint y: 587, endPoint x: 682, endPoint y: 564, distance: 27.5
click at [669, 583] on div "Inlcude choices Sections   * Sections * Cancel Copy" at bounding box center [783, 552] width 464 height 175
drag, startPoint x: 682, startPoint y: 564, endPoint x: 684, endPoint y: 545, distance: 19.1
click at [681, 562] on input "Sections   *" at bounding box center [770, 557] width 414 height 23
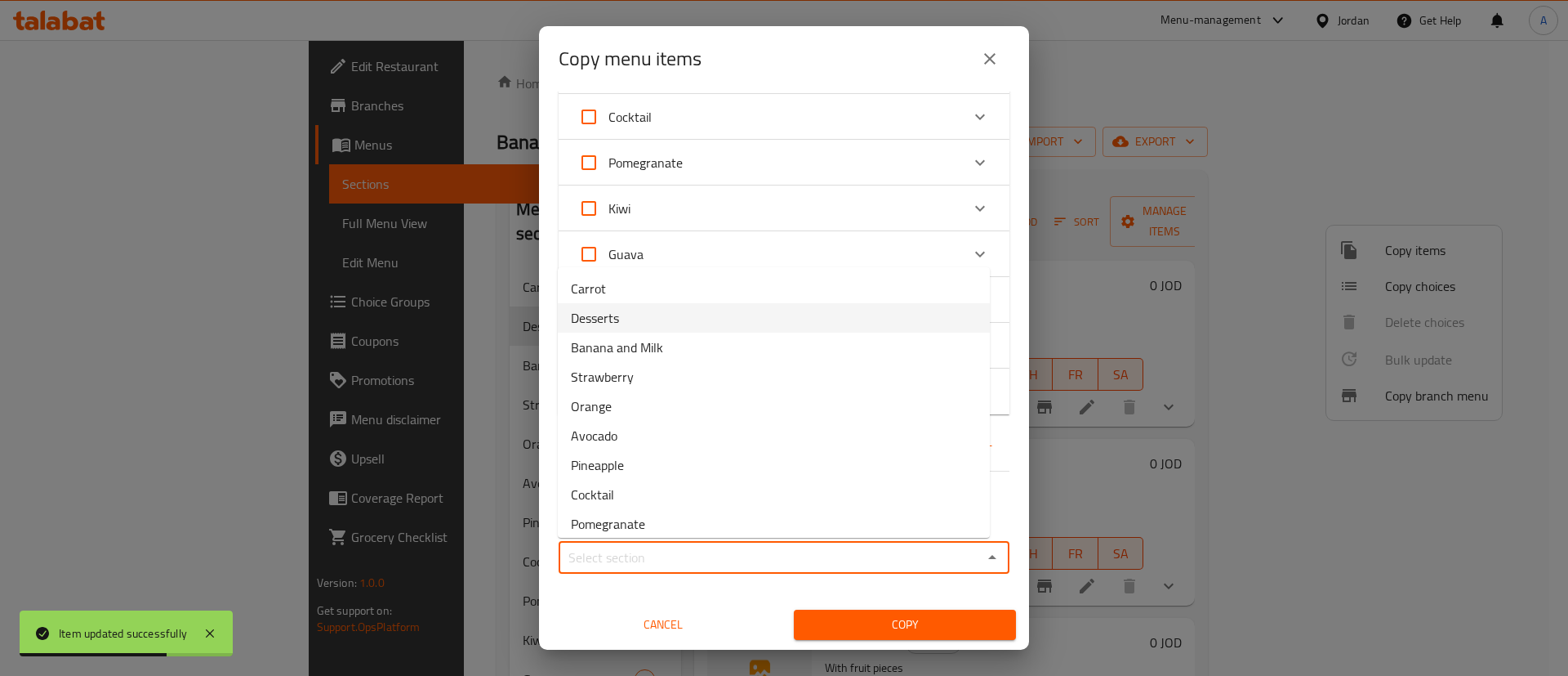
click at [715, 318] on li "Desserts" at bounding box center [774, 318] width 432 height 30
type input "Desserts"
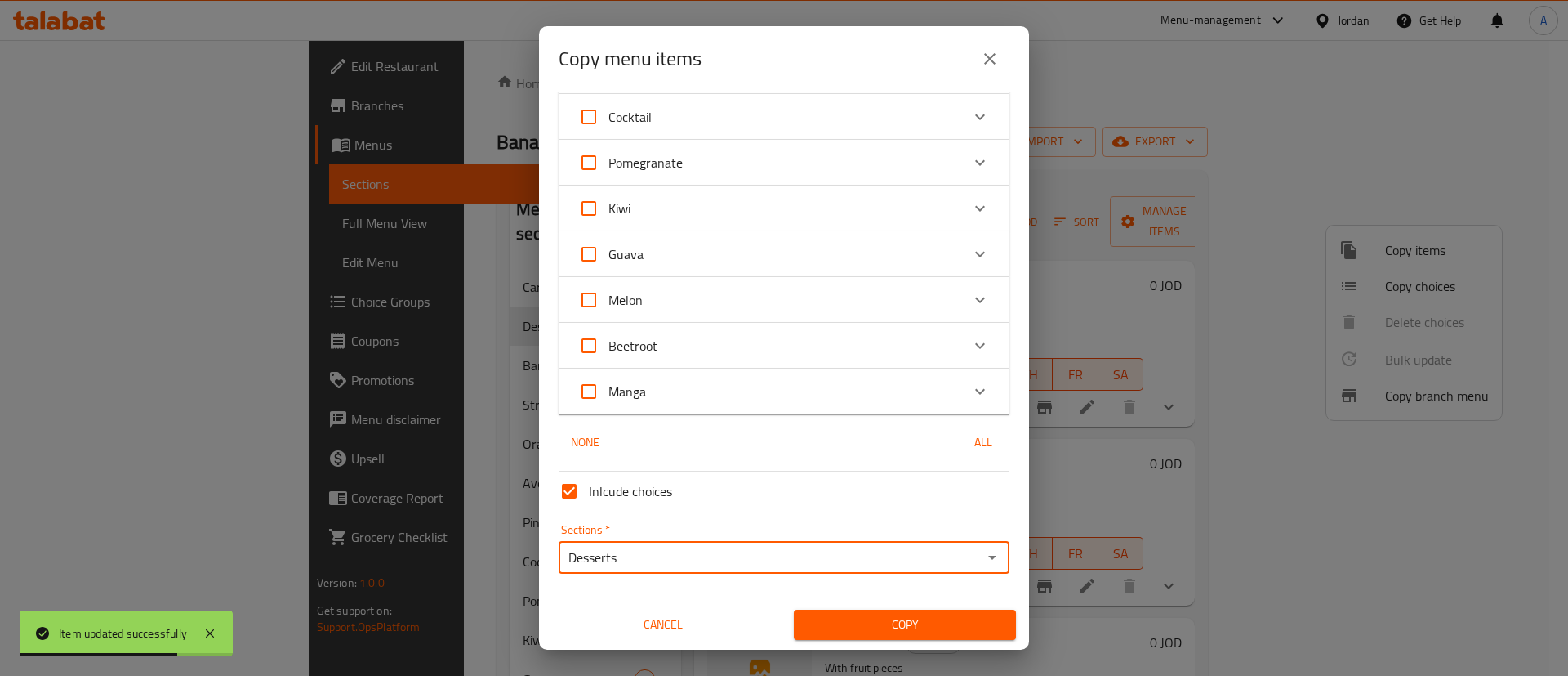
click at [852, 606] on div "Copy" at bounding box center [904, 624] width 242 height 50
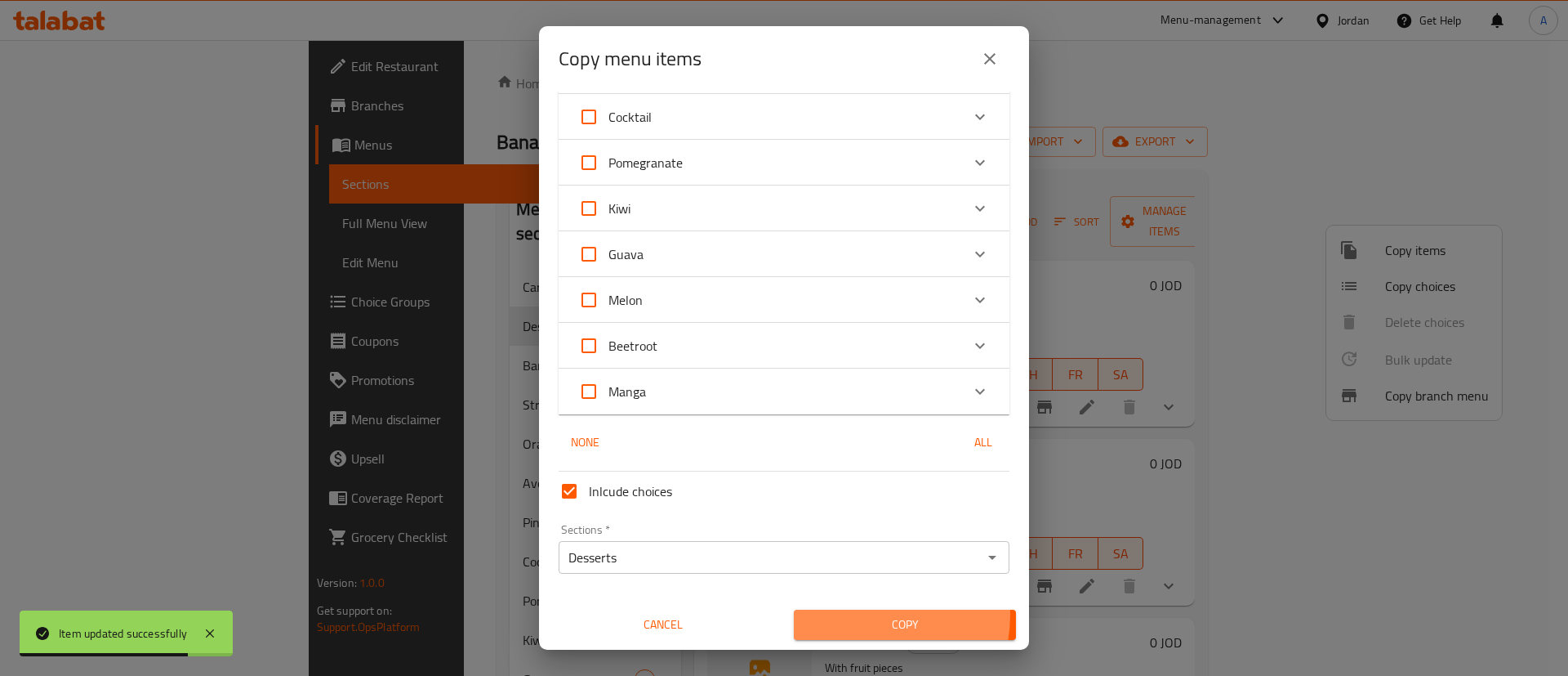
click at [849, 614] on span "Copy" at bounding box center [904, 624] width 196 height 20
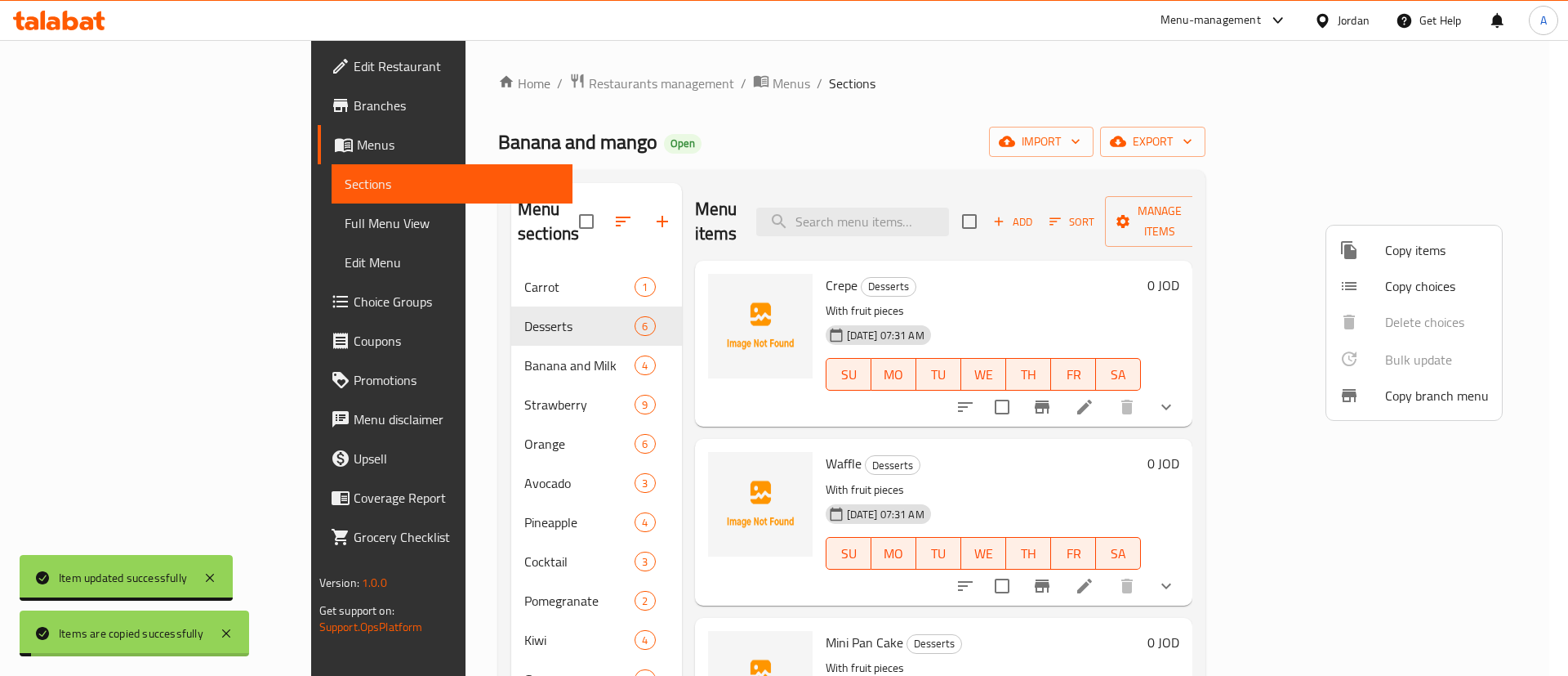
click at [1198, 113] on div at bounding box center [784, 338] width 1568 height 676
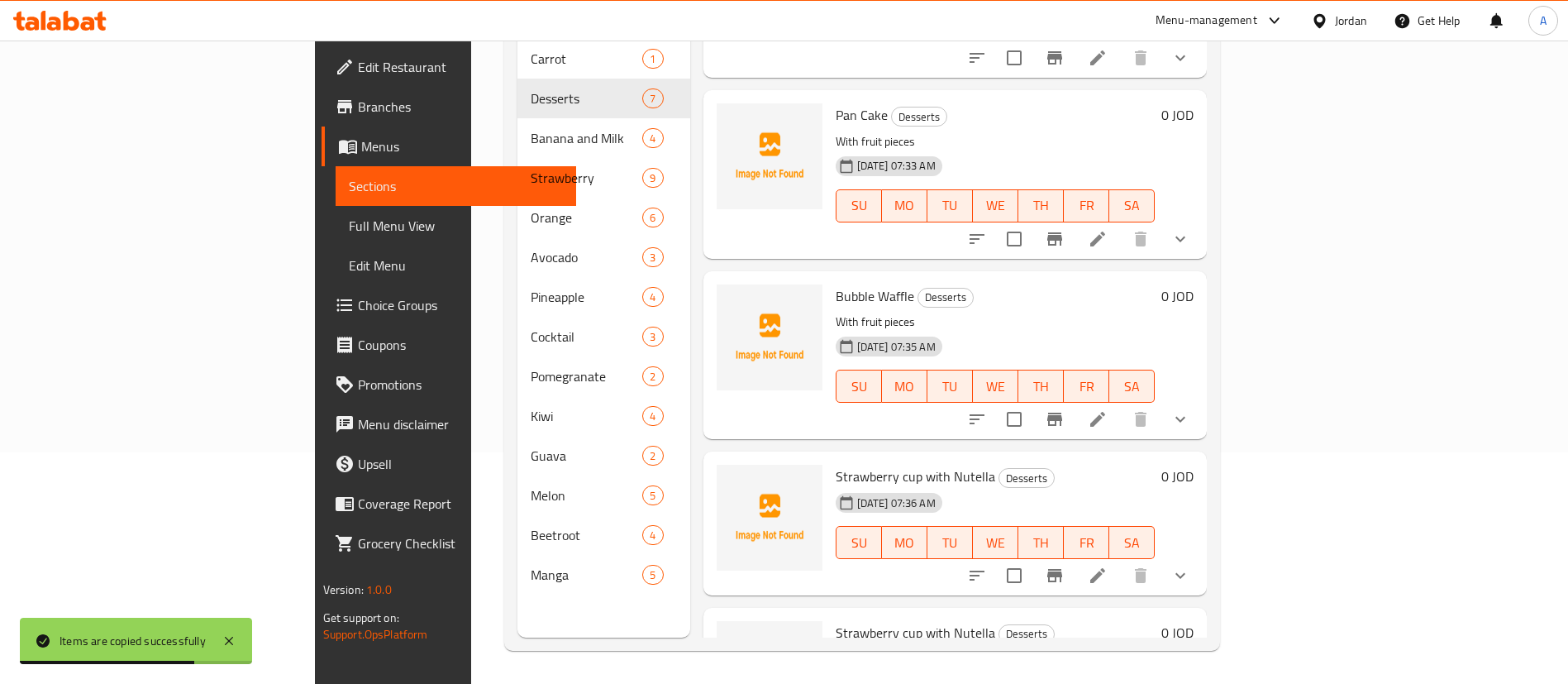
scroll to position [572, 0]
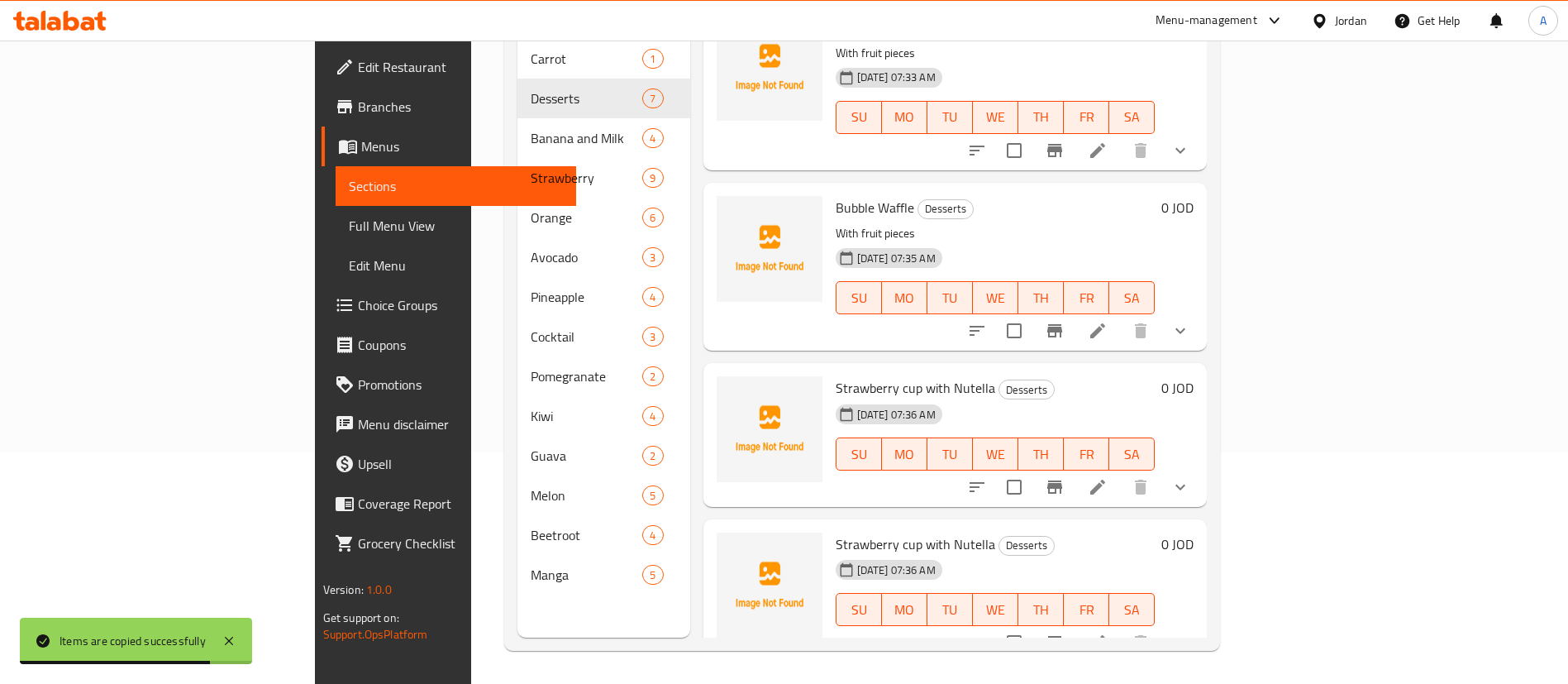
click at [1120, 627] on li at bounding box center [1097, 642] width 46 height 30
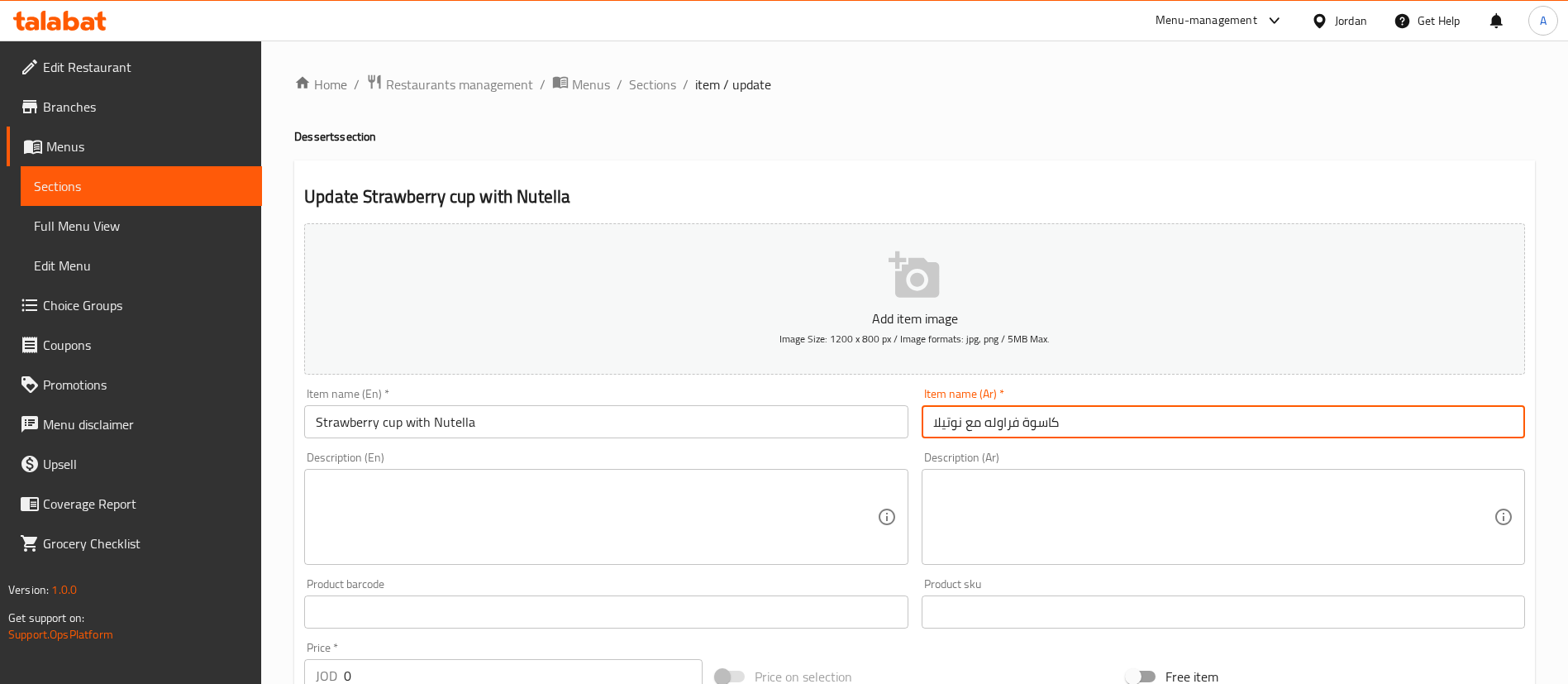
drag, startPoint x: 1109, startPoint y: 425, endPoint x: 894, endPoint y: 443, distance: 215.8
click at [894, 443] on div "Add item image Image Size: 1200 x 800 px / Image formats: jpg, png / 5MB Max. I…" at bounding box center [914, 573] width 1234 height 712
paste input "ت مني بأن كيك"
click at [1012, 423] on input "كاست مني بأن كيك" at bounding box center [1223, 421] width 603 height 33
click at [995, 421] on input "كاسة مني بأن كيك" at bounding box center [1223, 421] width 603 height 33
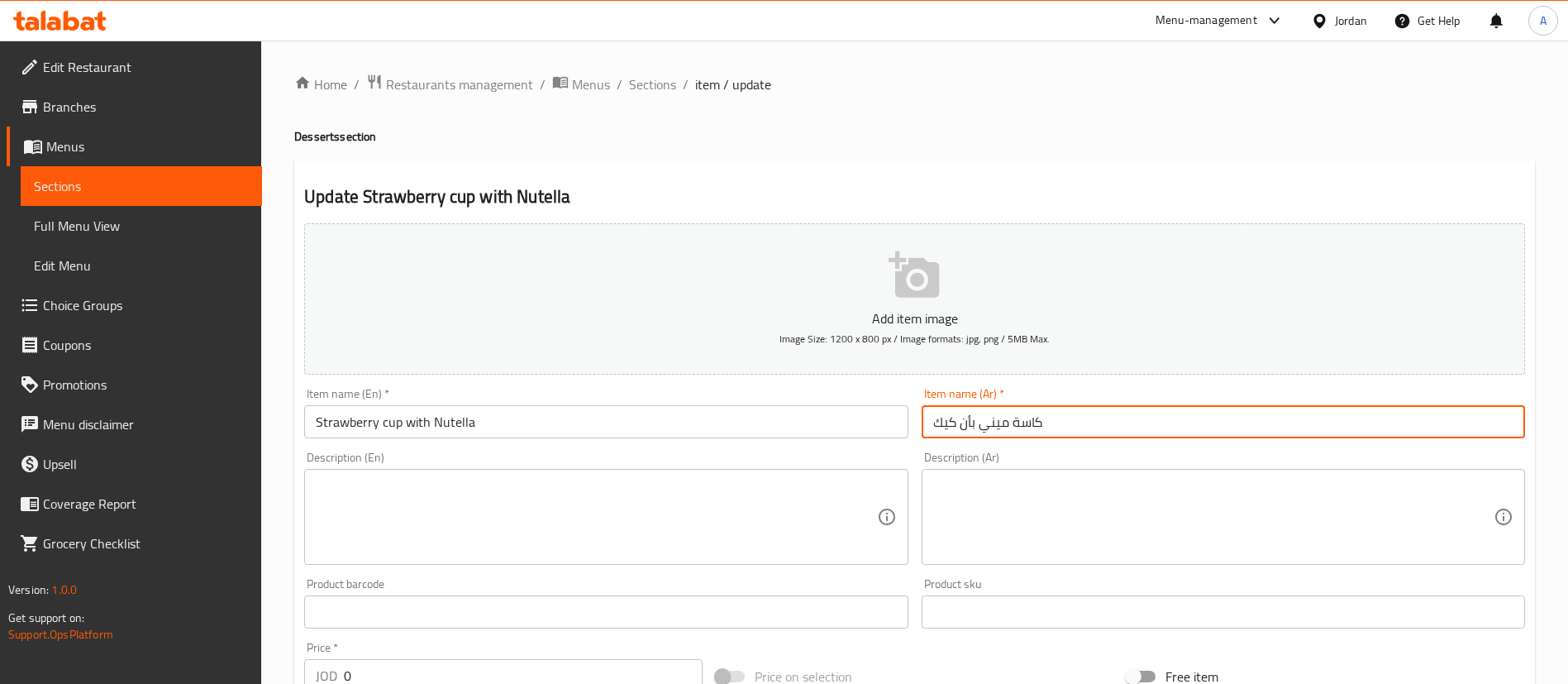
click at [970, 420] on input "كاسة ميني بأن كيك" at bounding box center [1223, 421] width 603 height 33
click at [1072, 420] on input "كاسة ميني بان كيك" at bounding box center [1223, 421] width 603 height 33
click at [1072, 420] on input "كاسة ميني بان كيك" at bounding box center [1223, 421] width 603 height 33
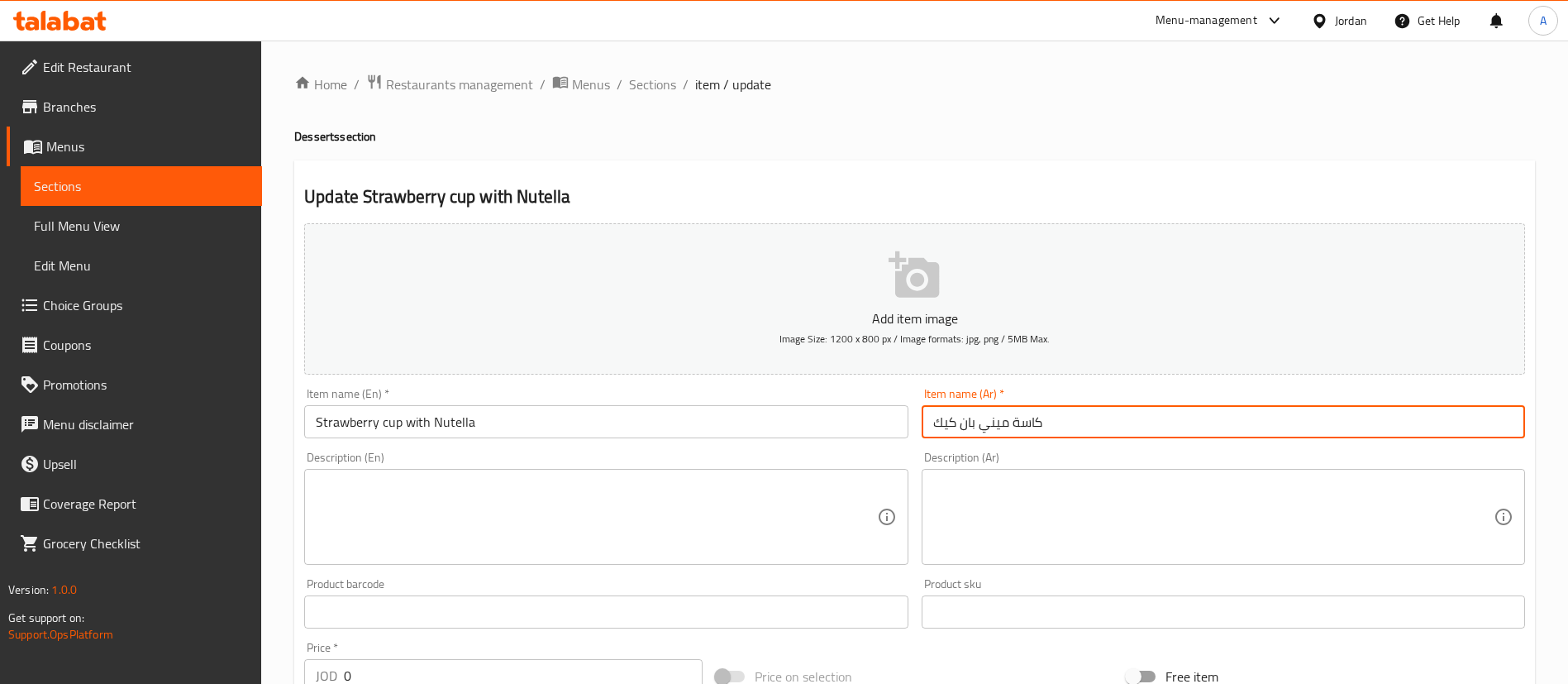
type input "كاسة ميني بان كيك"
drag, startPoint x: 563, startPoint y: 416, endPoint x: 115, endPoint y: 429, distance: 448.2
click at [115, 429] on div "Edit Restaurant Branches Menus Sections Full Menu View Edit Menu Choice Groups …" at bounding box center [784, 647] width 1568 height 1212
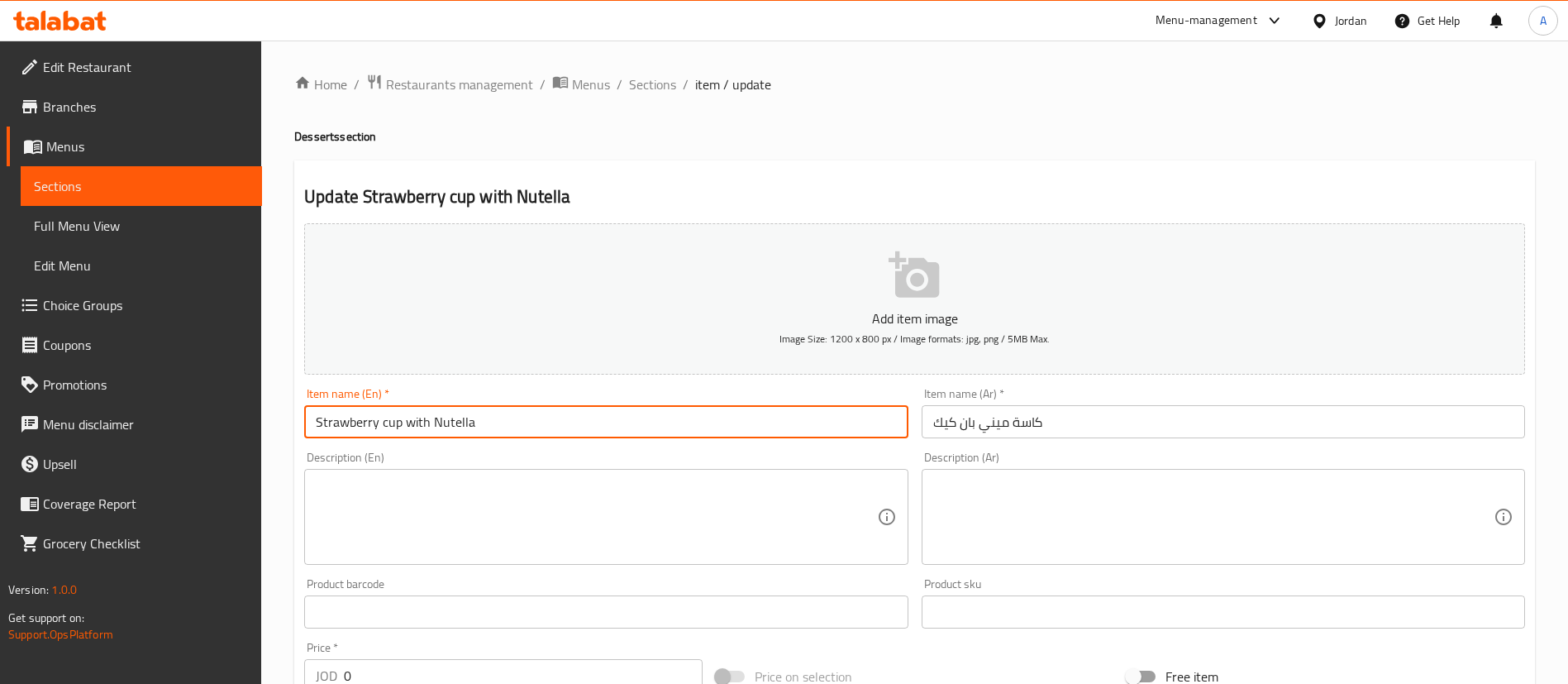
paste input "Mini pancake cup"
click at [345, 422] on input "Mini pancake cup" at bounding box center [605, 421] width 603 height 33
type input "Mini Pancake Cup"
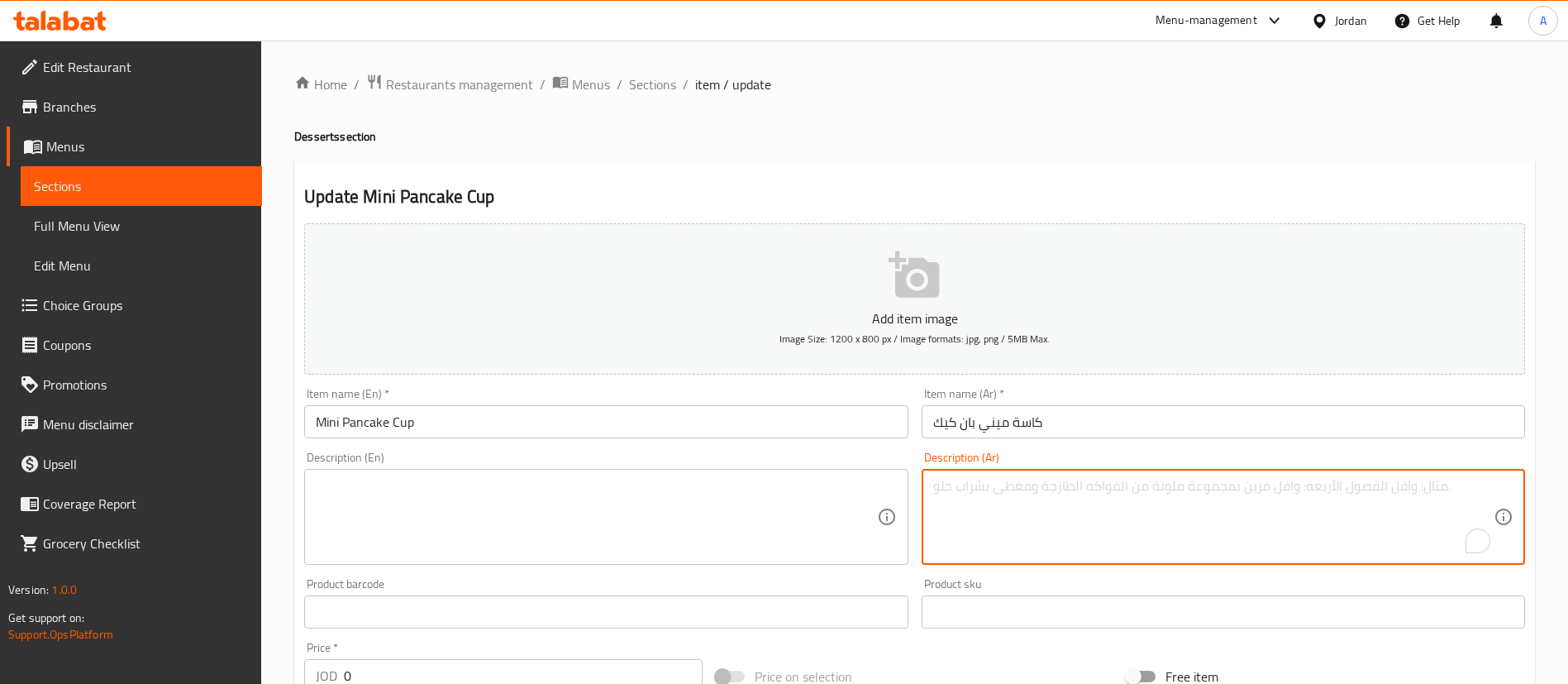
drag, startPoint x: 1010, startPoint y: 523, endPoint x: 998, endPoint y: 529, distance: 13.4
click at [1009, 519] on textarea "To enrich screen reader interactions, please activate Accessibility in Grammarl…" at bounding box center [1213, 517] width 560 height 79
paste textarea "٥ قطع مني بأن كيك مع نوتيلا ولوتس و واتس وقطع فواكه"
click at [994, 487] on textarea "٥ قطع مني بأن كيك مع نوتيلا ولوتس و واتس وقطع فواكه" at bounding box center [1213, 517] width 560 height 79
click at [996, 489] on textarea "٥ قطع مني بأن كيك مع نوتيلا ولوتس و واتس وقطع فواكه" at bounding box center [1213, 517] width 560 height 79
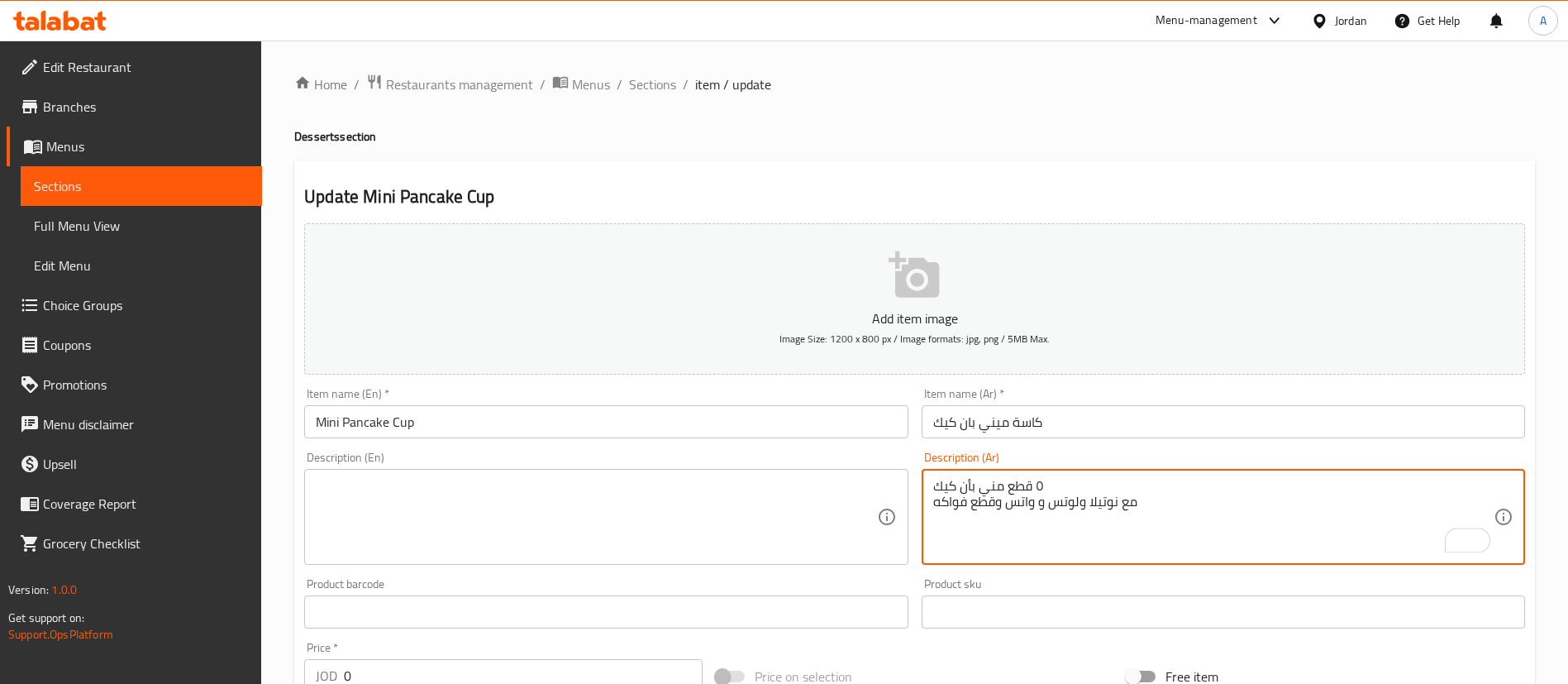
click at [998, 481] on textarea "٥ قطع مني بأن كيك مع نوتيلا ولوتس و واتس وقطع فواكه" at bounding box center [1213, 517] width 560 height 79
click at [969, 484] on textarea "٥ قطع ميني بأن كيك مع نوتيلا ولوتس و واتس وقطع فواكه" at bounding box center [1213, 517] width 560 height 79
click at [1079, 499] on textarea "٥ قطع ميني بان كيك مع نوتيلا ولوتس و واتس وقطع فواكه" at bounding box center [1213, 517] width 560 height 79
click at [1028, 498] on textarea "٥ قطع ميني بان كيك مع نوتيلا و لوتس و واتس وقطع فواكه" at bounding box center [1213, 517] width 560 height 79
click at [1040, 504] on textarea "٥ قطع ميني بان كيك مع نوتيلا و لوتس و واتس وقطع فواكه" at bounding box center [1213, 517] width 560 height 79
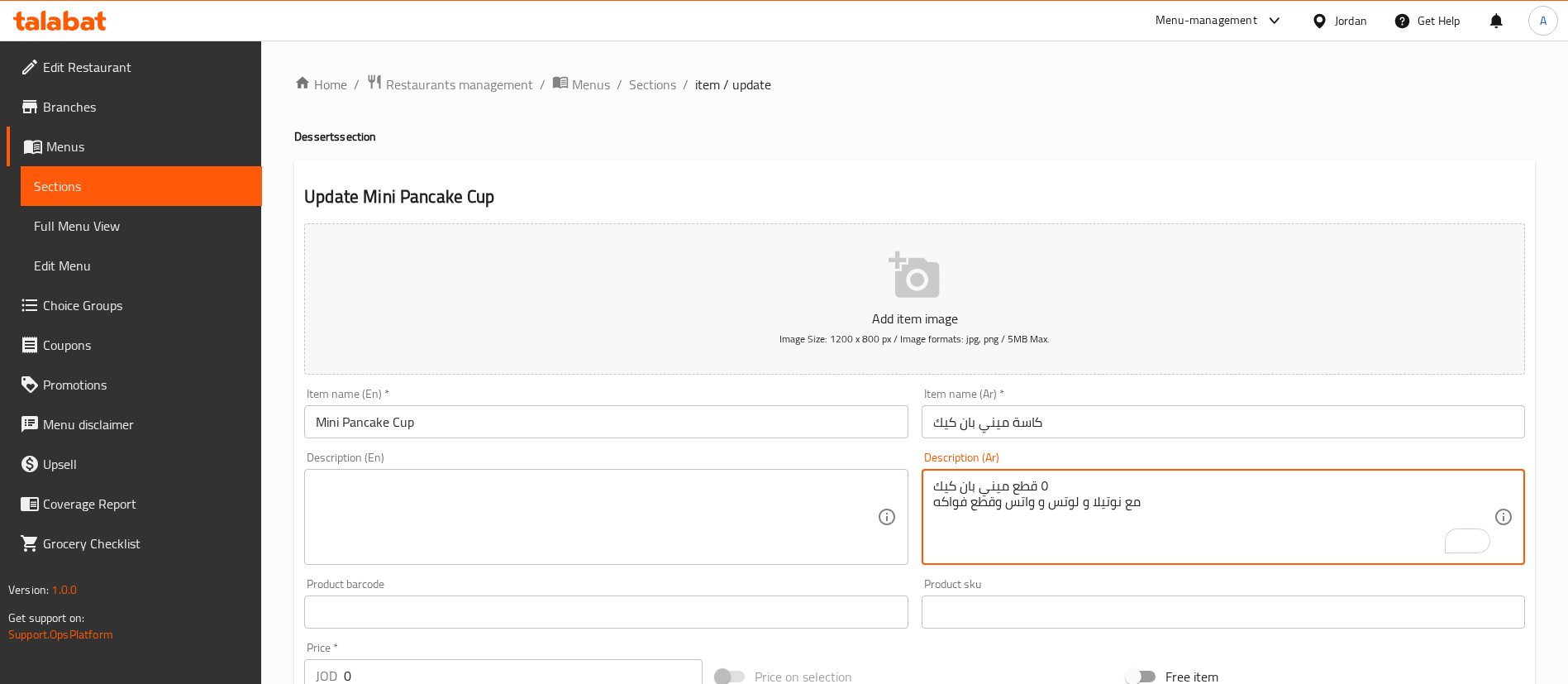
click at [1040, 504] on textarea "٥ قطع ميني بان كيك مع نوتيلا و لوتس و واتس وقطع فواكه" at bounding box center [1213, 517] width 560 height 79
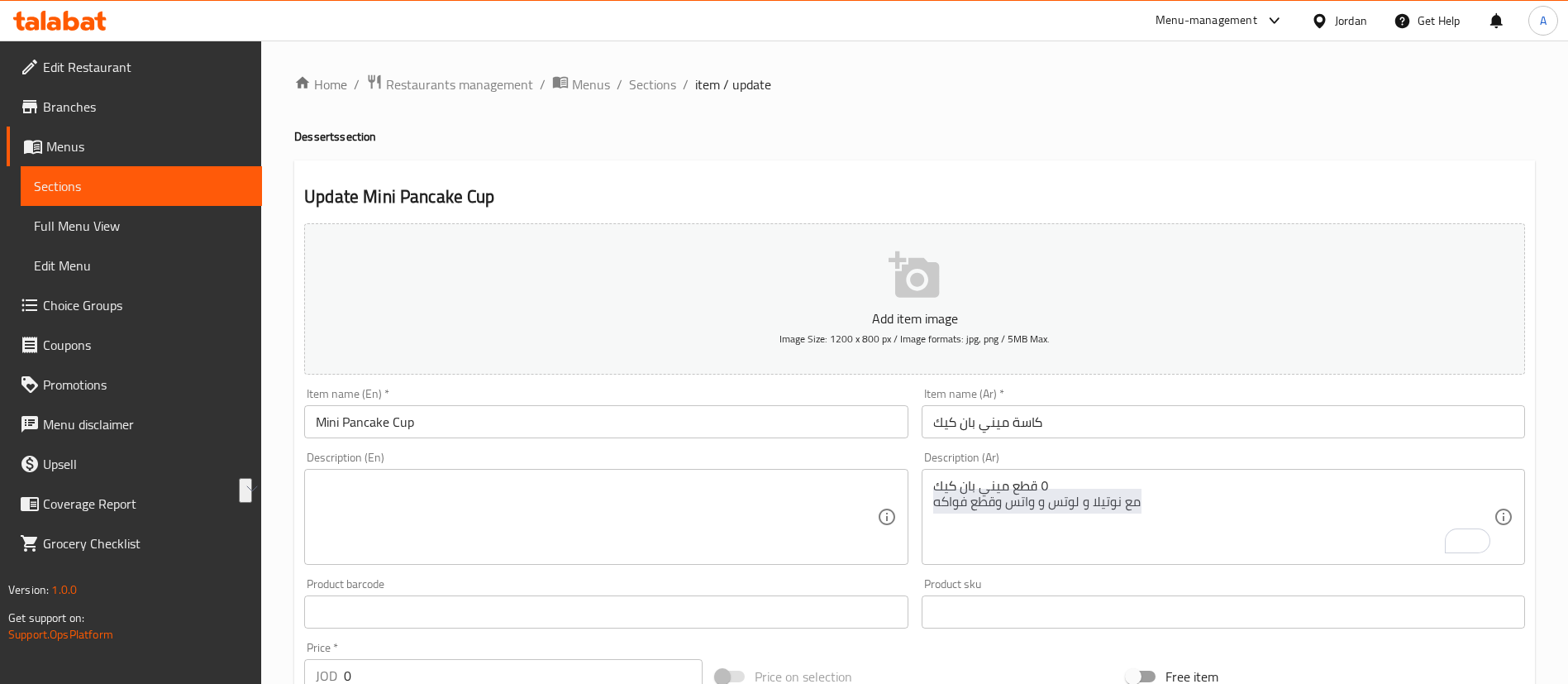
click at [252, 503] on button "See rewrite suggestions" at bounding box center [245, 490] width 13 height 25
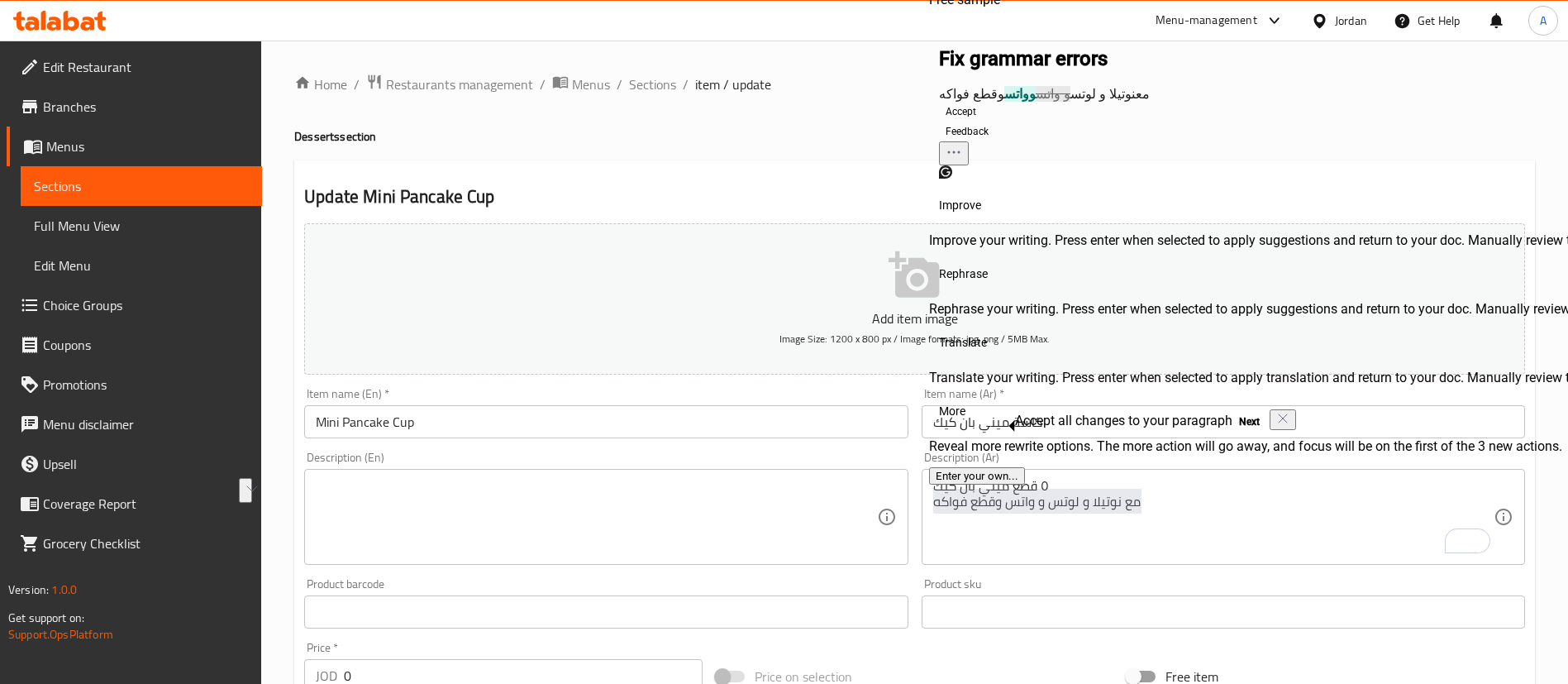
click at [935, 503] on div "٥ قطع ميني بان كيك مع نوتيلا و لوتس و واتس وقطع فواكه Description (Ar)" at bounding box center [1223, 516] width 603 height 96
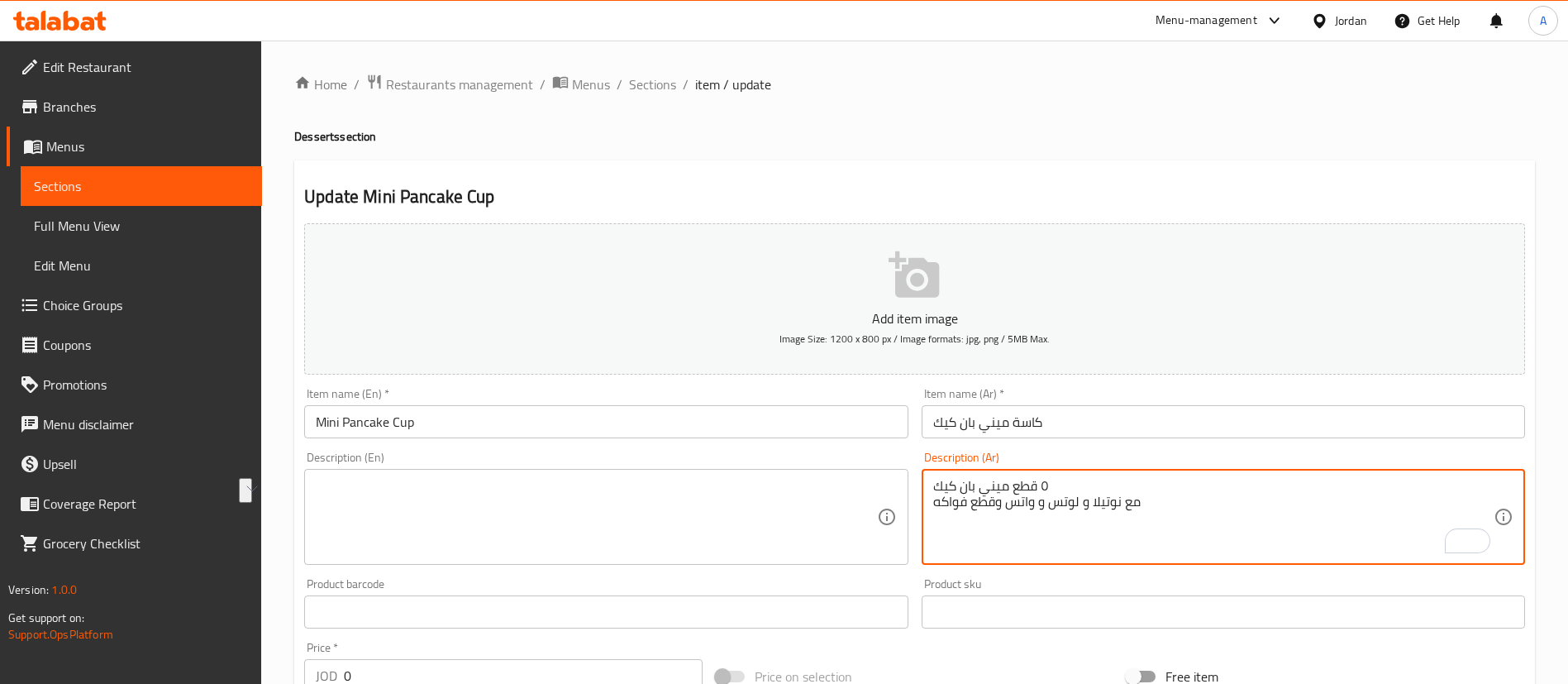
click at [1040, 530] on textarea "٥ قطع ميني بان كيك مع نوتيلا و لوتس و واتس وقطع فواكه" at bounding box center [1213, 517] width 560 height 79
click at [975, 507] on textarea "٥ قطع ميني بان كيك مع نوتيلا و لوتس و واتس وقطع فواكه" at bounding box center [1213, 517] width 560 height 79
click at [964, 478] on textarea "٥ قطع ميني بان كيك مع نوتيلا و لوتس و واتس وقطع فواكه" at bounding box center [1213, 517] width 560 height 79
click at [938, 501] on textarea "٥ قطع ميني بان كيك مع نوتيلا و لوتس و واتس وقطع فواكه" at bounding box center [1213, 517] width 560 height 79
click at [1067, 517] on textarea "٥ قطع ميني بان كيك مع نوتيلا و لوتس و واتس وقطع فواكة" at bounding box center [1213, 517] width 560 height 79
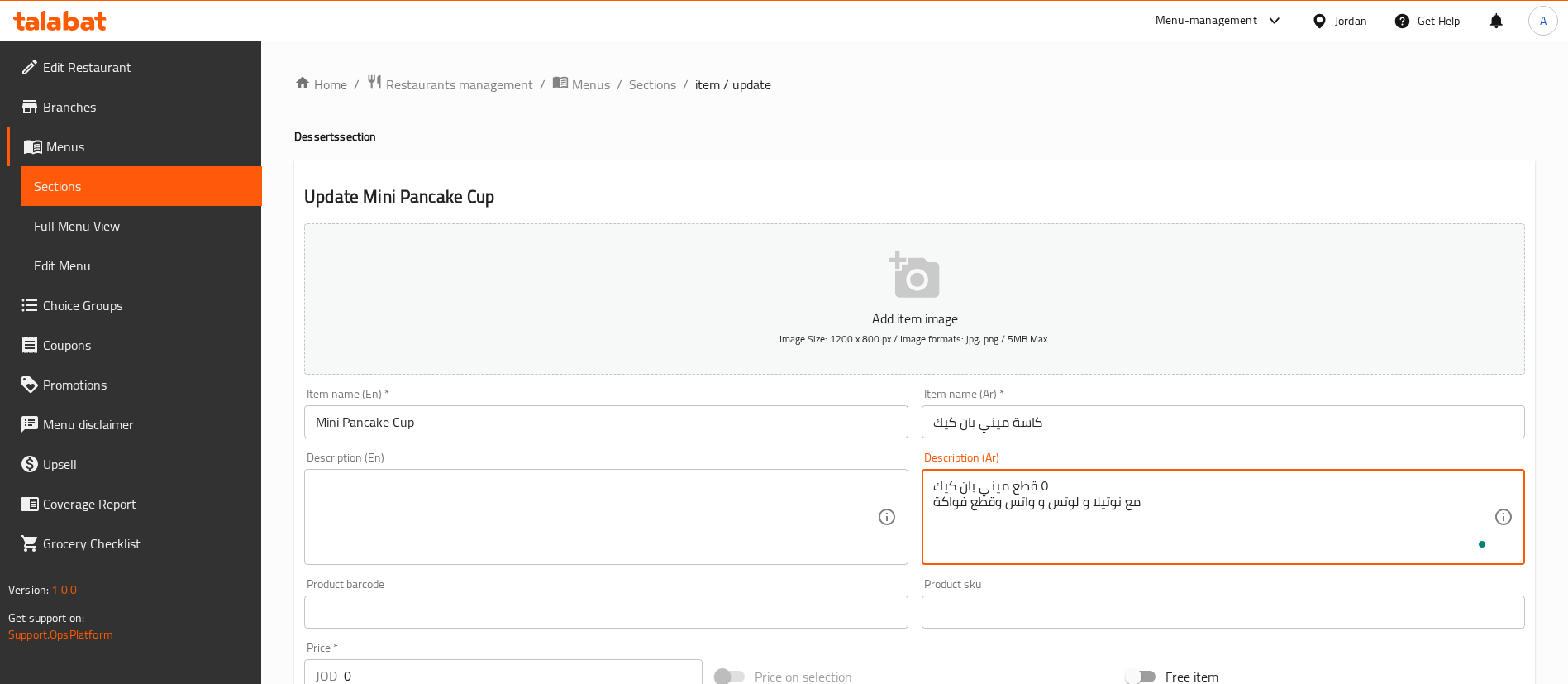
click at [1067, 507] on textarea "٥ قطع ميني بان كيك مع نوتيلا و لوتس و واتس وقطع فواكة" at bounding box center [1213, 517] width 560 height 79
click at [1067, 505] on textarea "٥ قطع ميني بان كيك مع نوتيلا و لوتس و واتس وقطع فواكة" at bounding box center [1213, 517] width 560 height 79
drag, startPoint x: 1125, startPoint y: 510, endPoint x: 1172, endPoint y: 509, distance: 47.0
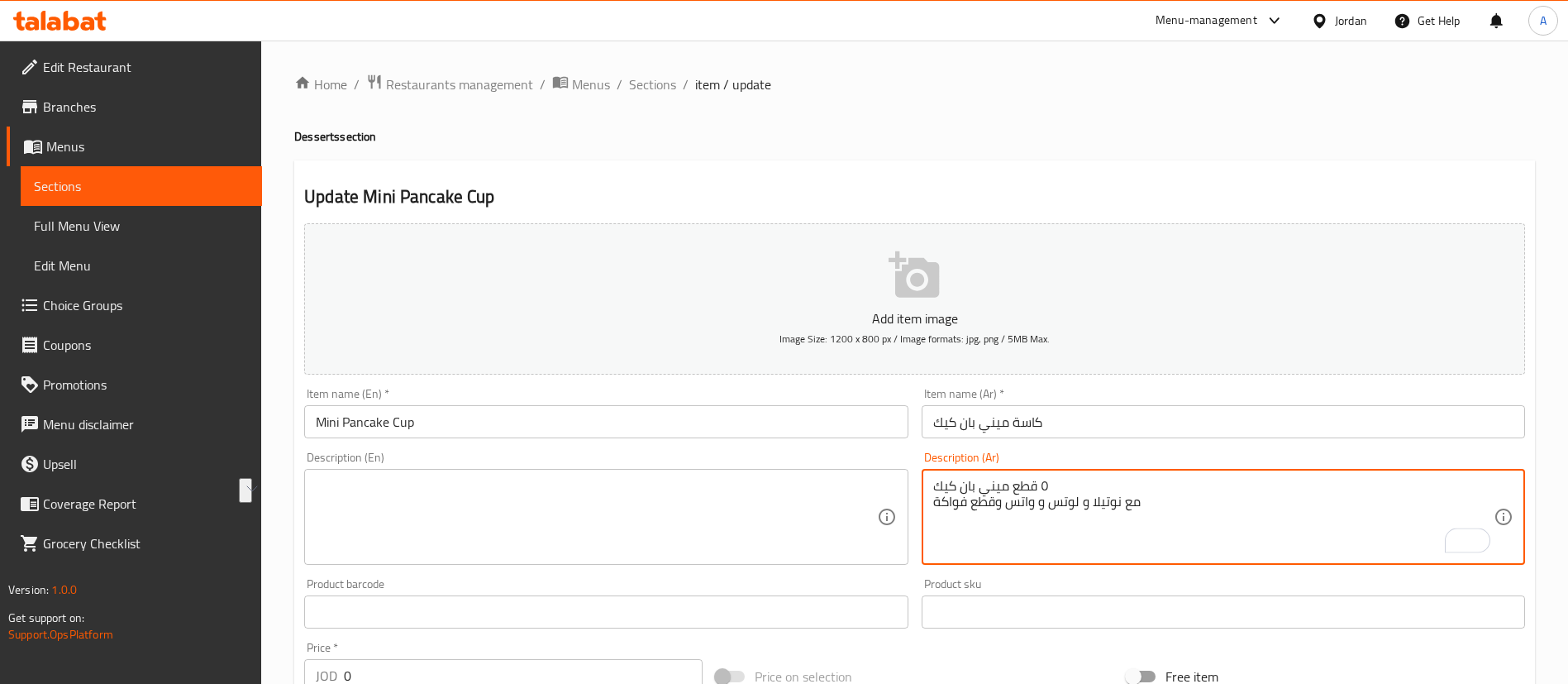
click at [1125, 509] on textarea "٥ قطع ميني بان كيك مع نوتيلا و لوتس و واتس وقطع فواكة" at bounding box center [1213, 517] width 560 height 79
click at [1195, 505] on textarea "٥ قطع ميني بان كيك مع نوتيلا و لوتس و واتس وقطع فواكة" at bounding box center [1213, 517] width 560 height 79
click at [1101, 481] on textarea "٥ قطع ميني بان كيك مع نوتيلا و لوتس و واتس وقطع فواكة" at bounding box center [1213, 517] width 560 height 79
drag, startPoint x: 1089, startPoint y: 506, endPoint x: 1030, endPoint y: 494, distance: 60.2
click at [1051, 467] on div "Description (Ar) ٥ قطع ميني بان كيك مع نوتيلا و لوتس و واتس وقطع فواكة Descript…" at bounding box center [1223, 508] width 603 height 113
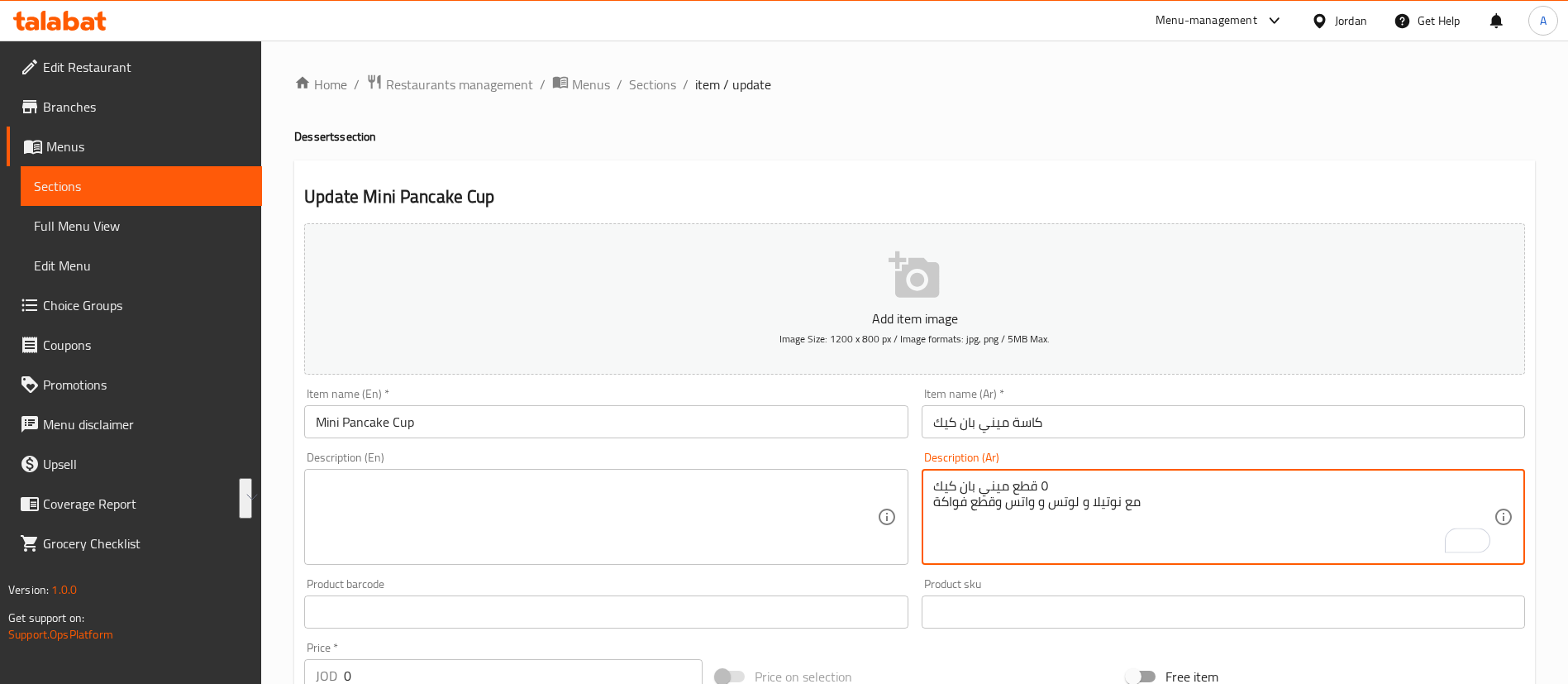
click at [1029, 494] on textarea "٥ قطع ميني بان كيك مع نوتيلا و لوتس و واتس وقطع فواكة" at bounding box center [1213, 517] width 560 height 79
click at [1027, 493] on textarea "٥ قطع ميني بان كيك مع نوتيلا و لوتس و واتس وقطع فواكة" at bounding box center [1213, 517] width 560 height 79
click at [1027, 491] on textarea "٥ قطع ميني بان كيك مع نوتيلا و لوتس و واتس وقطع فواكة" at bounding box center [1213, 517] width 560 height 79
click at [1029, 486] on textarea "٥ قطع ميني بان كيك مع نوتيلا و لوتس و واتس وقطع فواكة" at bounding box center [1213, 517] width 560 height 79
type textarea "٥ قطع ميني بان كيك مع نوتيلا و لوتس و واتس وقطع فواكة"
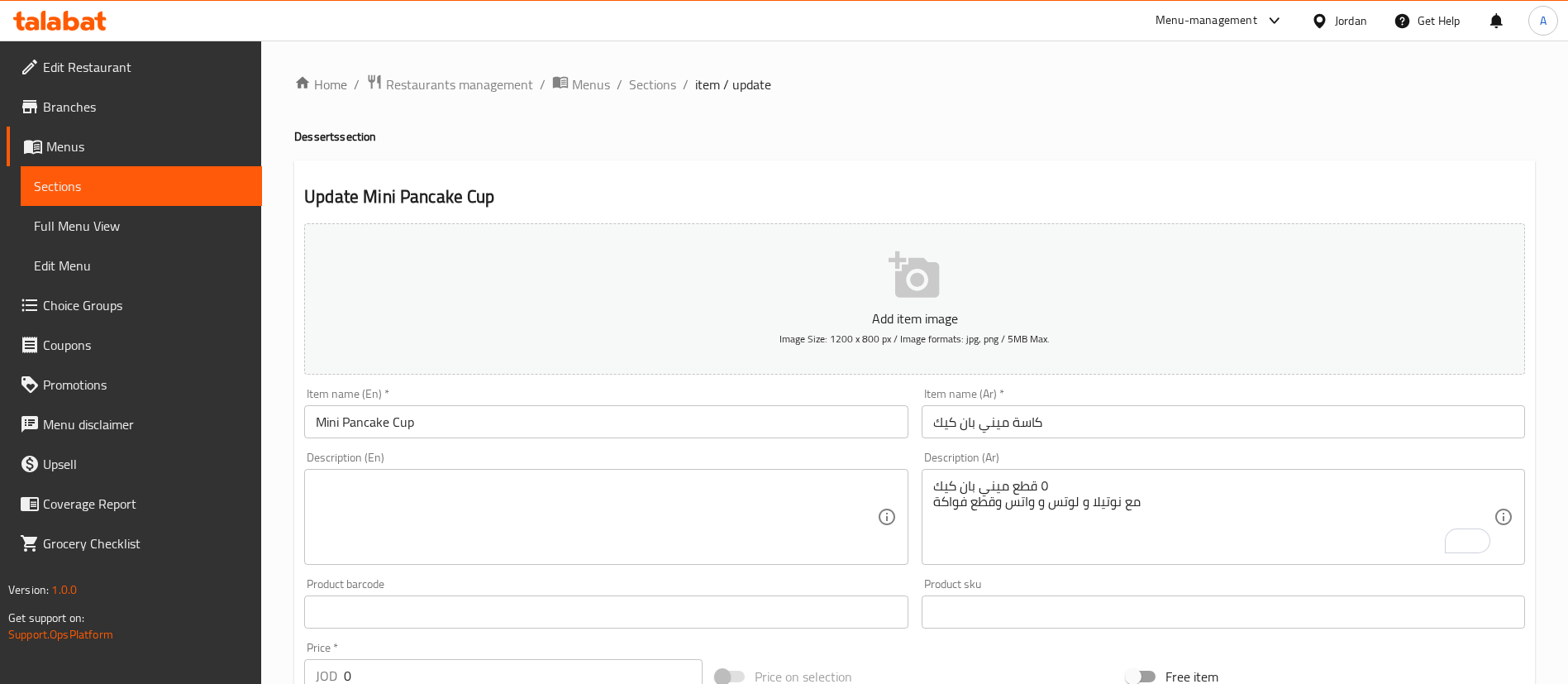
drag, startPoint x: 943, startPoint y: 483, endPoint x: 1036, endPoint y: 490, distance: 93.3
click at [1018, 500] on div "٥ قطع ميني بان كيك مع نوتيلا و لوتس و واتس وقطع فواكة Description (Ar)" at bounding box center [1223, 516] width 603 height 96
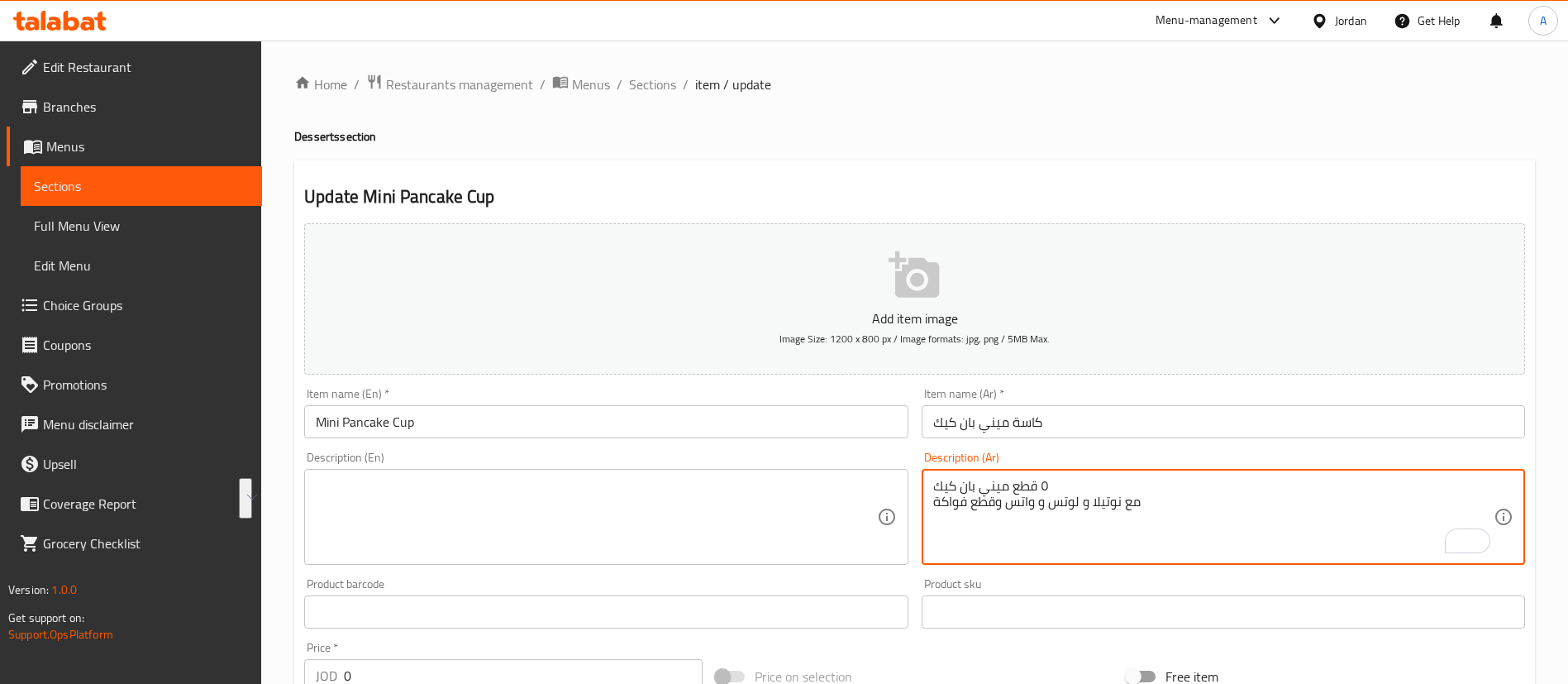
drag, startPoint x: 1042, startPoint y: 483, endPoint x: 946, endPoint y: 513, distance: 100.6
click at [946, 514] on textarea "٥ قطع ميني بان كيك مع نوتيلا و لوتس و واتس وقطع فواكة" at bounding box center [1213, 517] width 560 height 79
click at [658, 483] on textarea at bounding box center [595, 517] width 560 height 79
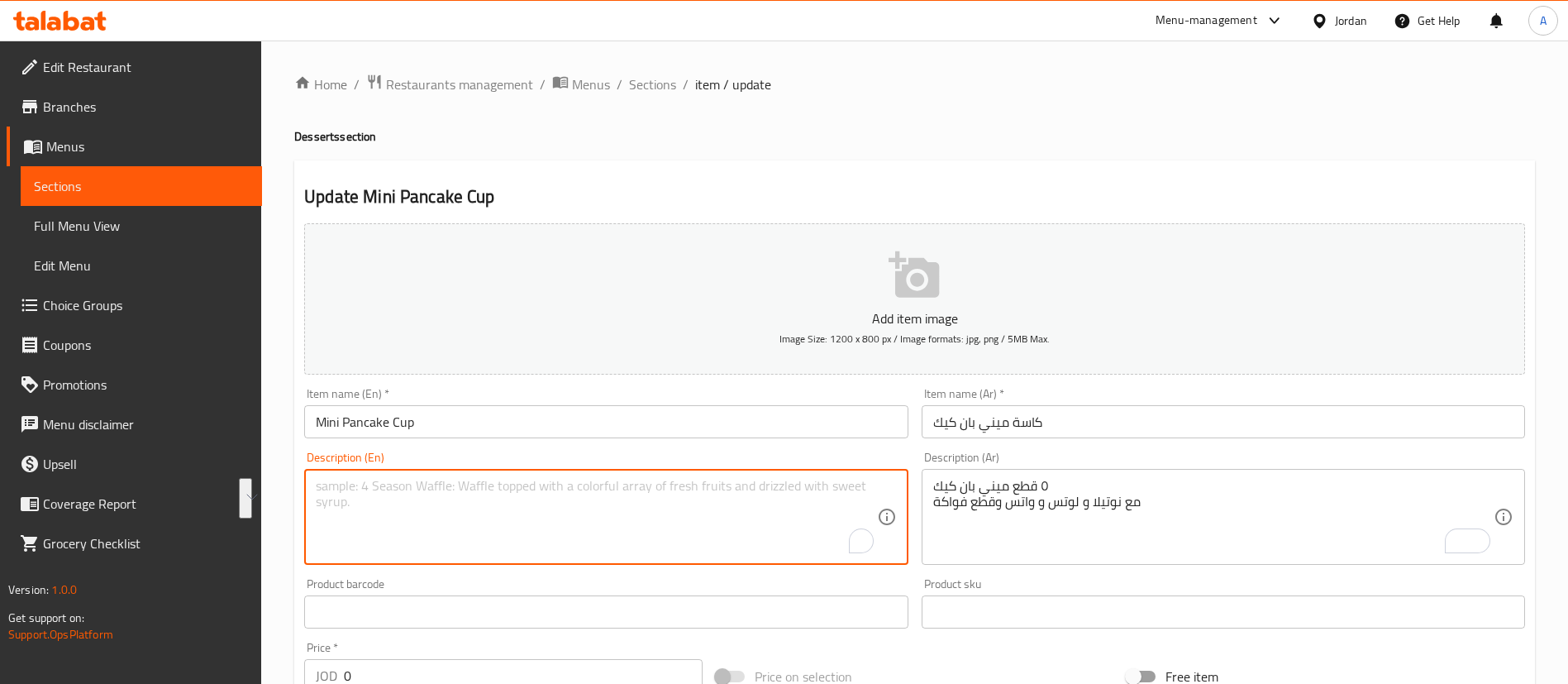
paste textarea "5 mini pancakes with Nutella, Lotus, Watts, and fruit pieces"
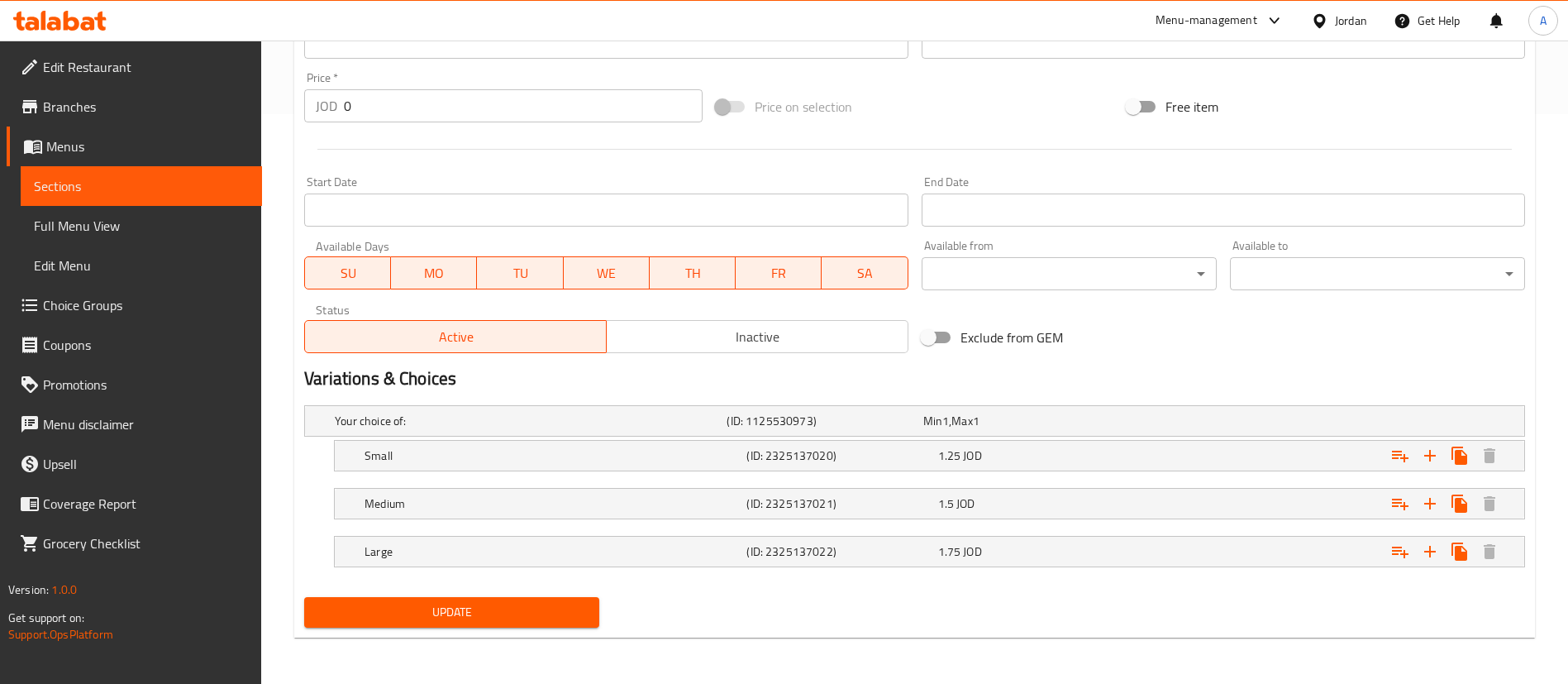
type textarea "5 mini pancakes with Nutella, Lotus, Watts, and fruit pieces"
click at [491, 613] on span "Update" at bounding box center [451, 612] width 269 height 20
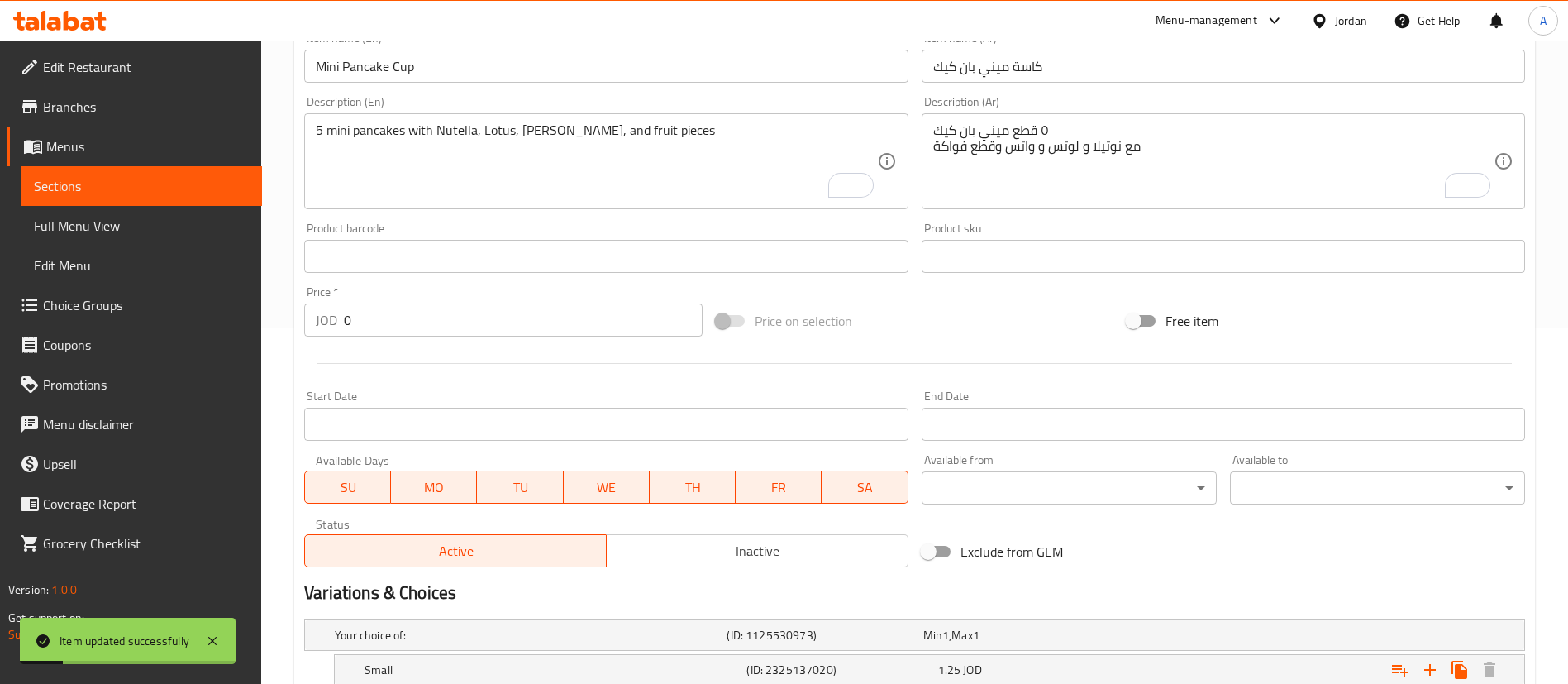
scroll to position [0, 0]
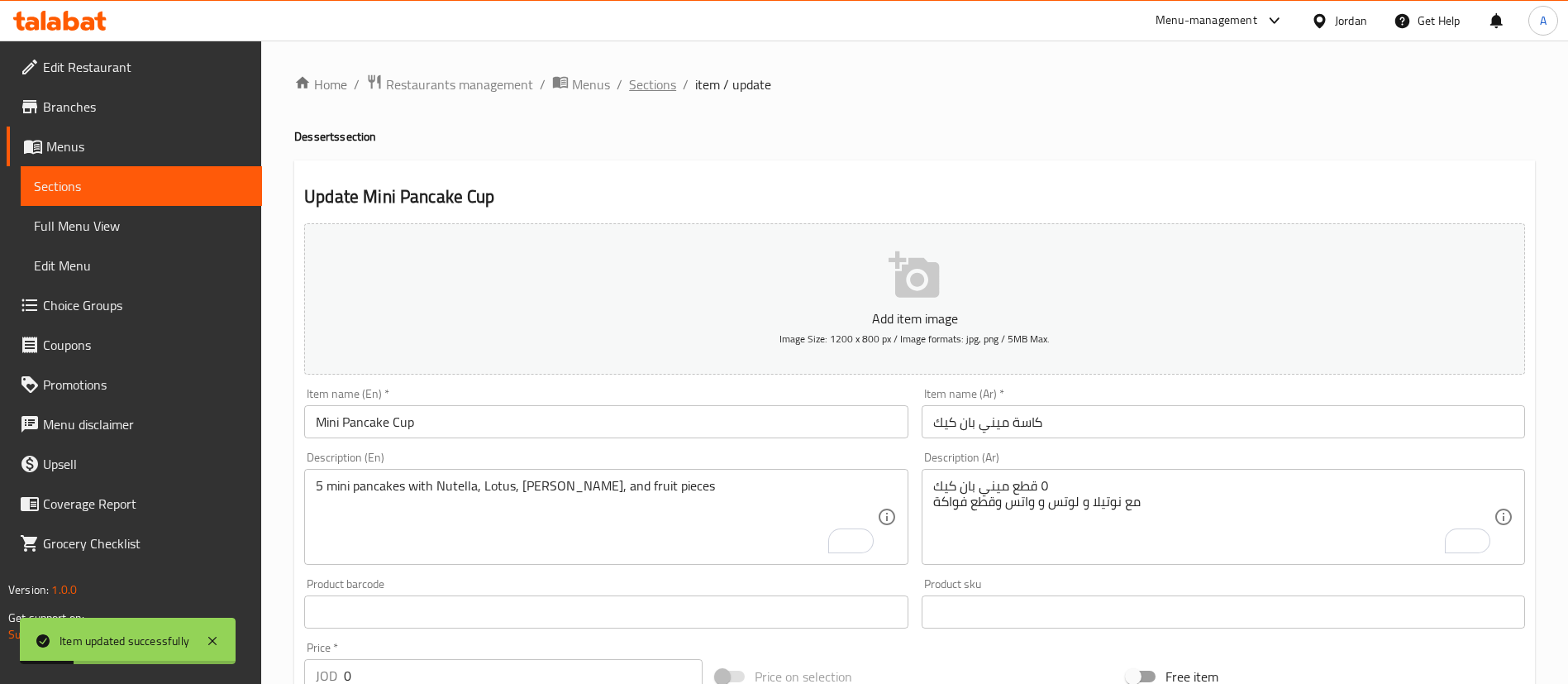
click at [656, 86] on span "Sections" at bounding box center [652, 84] width 47 height 19
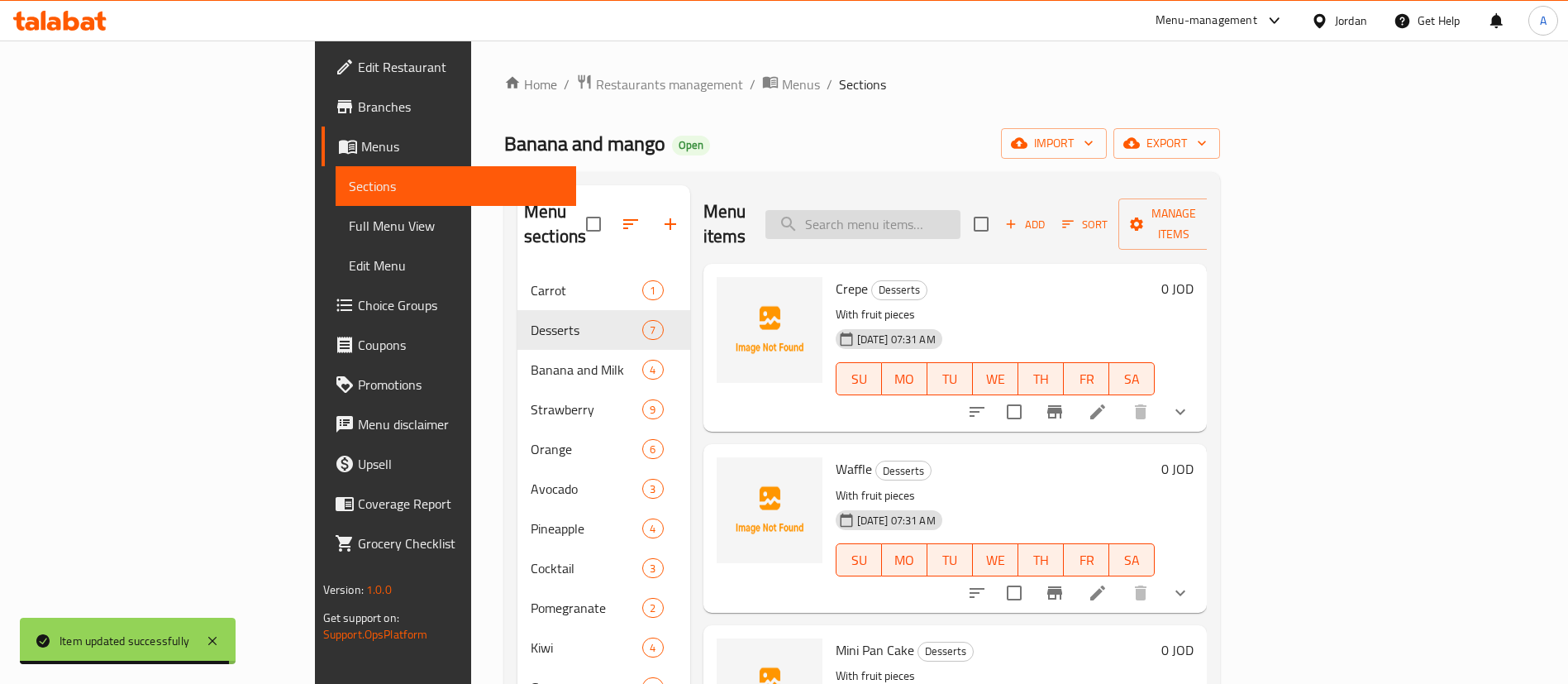
click at [932, 221] on input "search" at bounding box center [862, 224] width 195 height 29
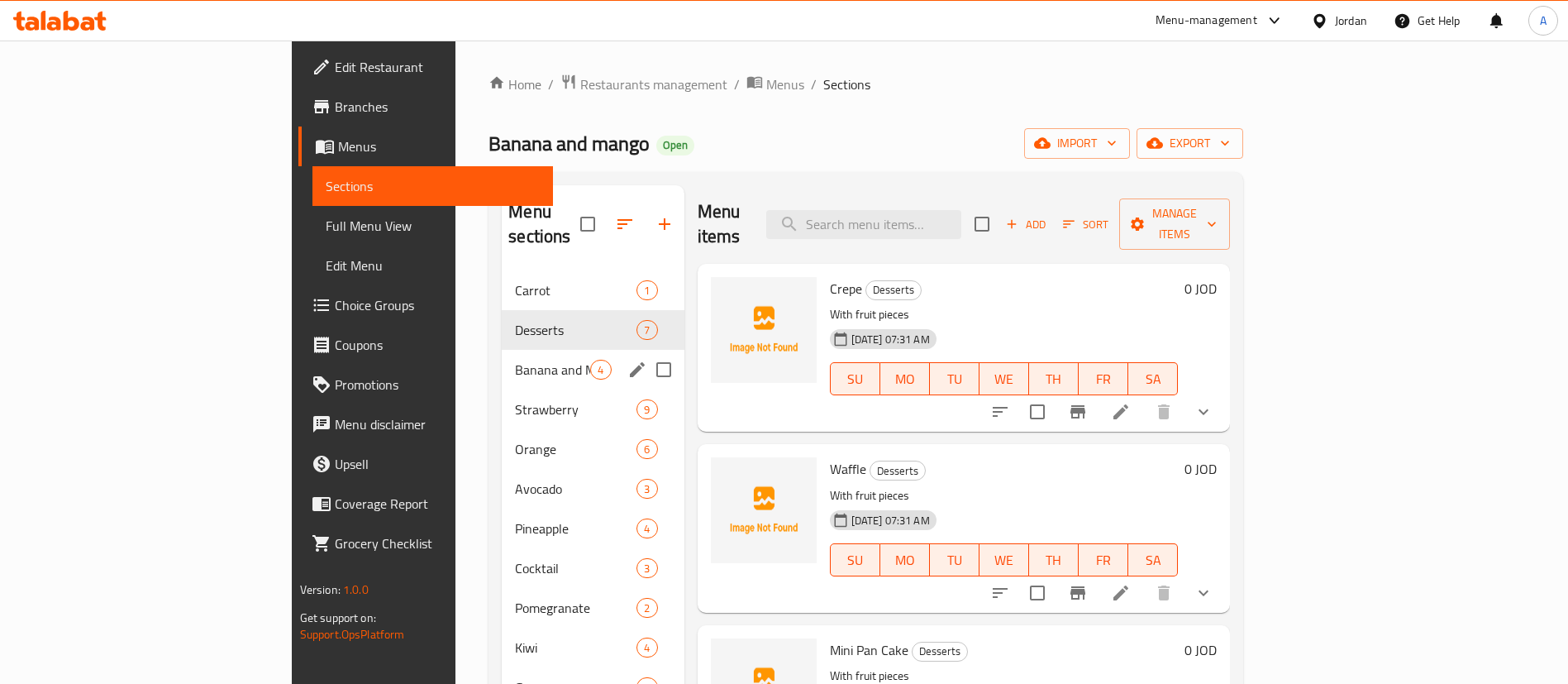
click at [515, 439] on span "Orange" at bounding box center [576, 449] width 122 height 19
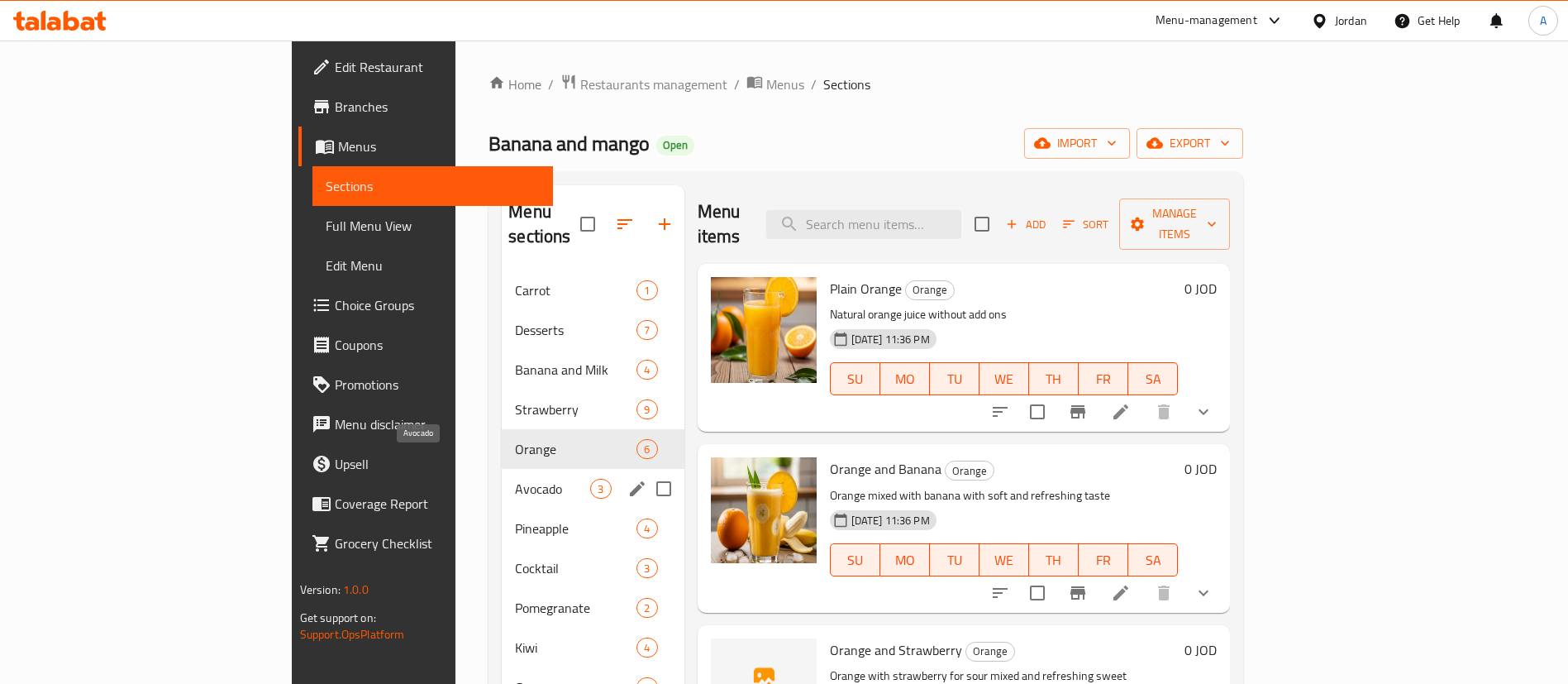
click at [515, 479] on span "Avocado" at bounding box center [552, 489] width 75 height 19
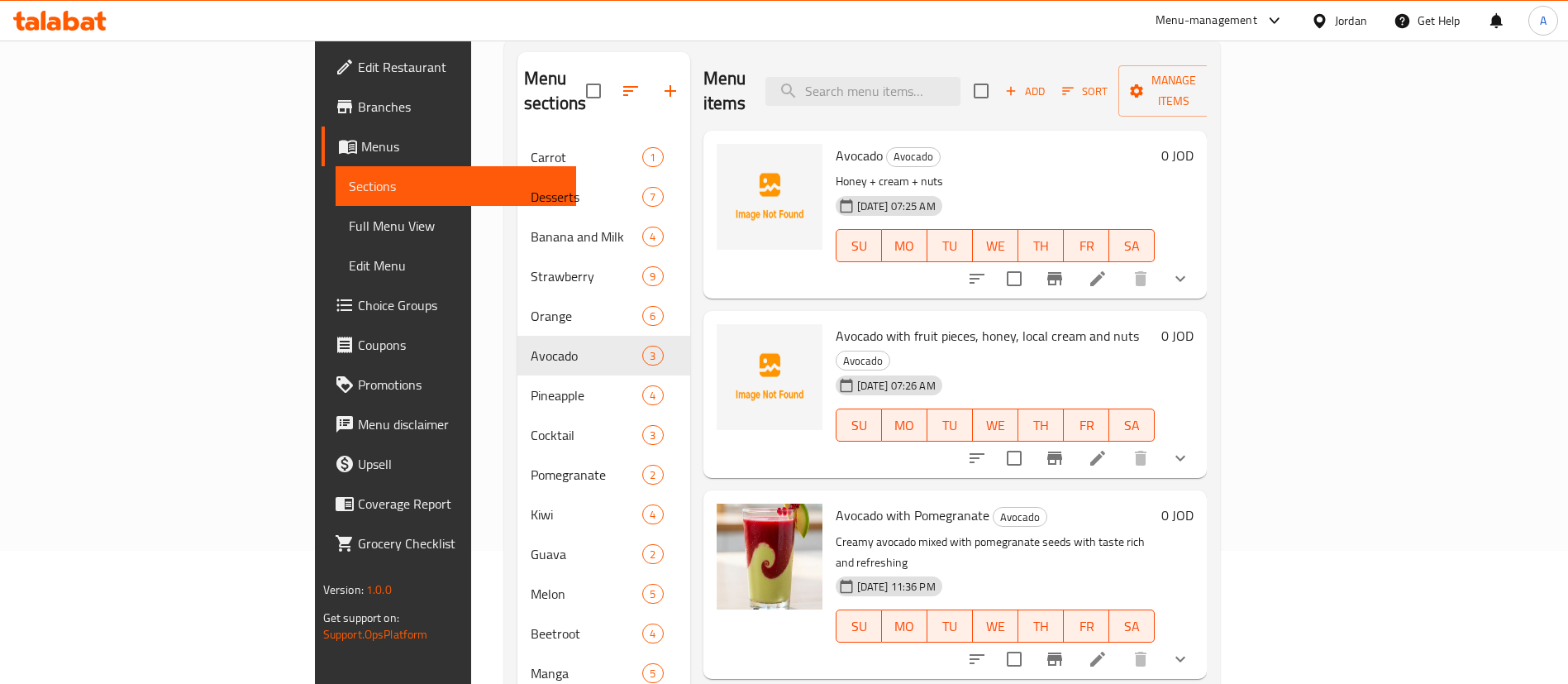
scroll to position [232, 0]
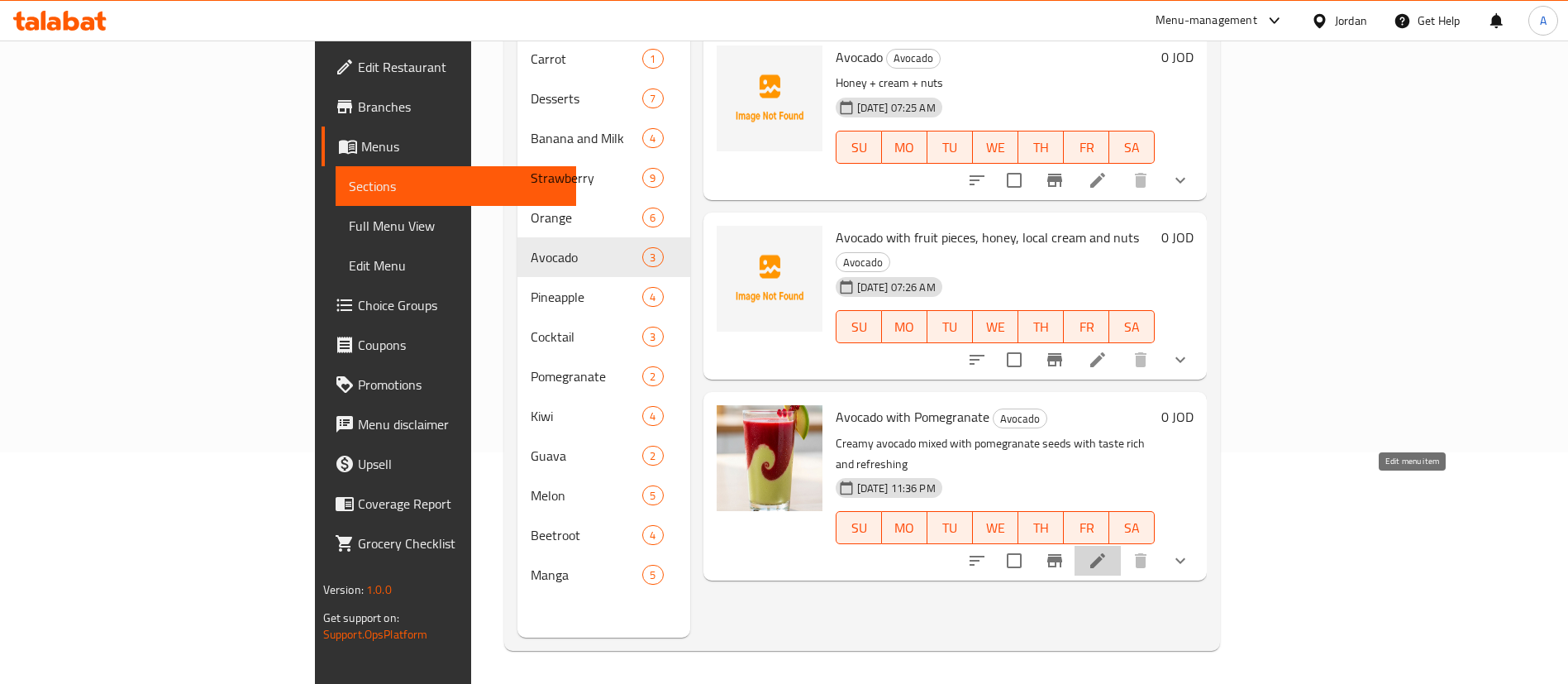
click at [1107, 551] on icon at bounding box center [1097, 560] width 19 height 19
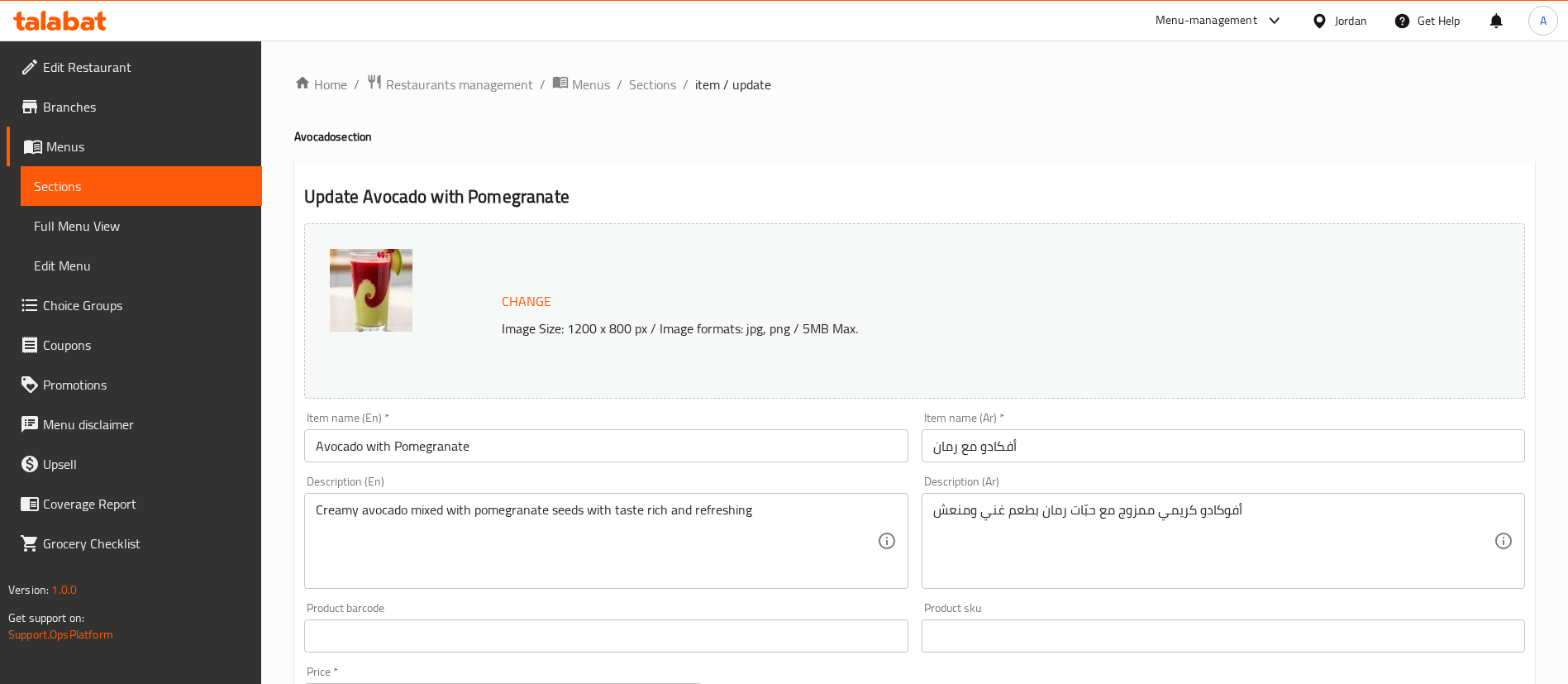
click at [676, 88] on ol "Home / Restaurants management / Menus / Sections / item / update" at bounding box center [914, 84] width 1240 height 21
click at [654, 74] on span "Sections" at bounding box center [652, 84] width 47 height 19
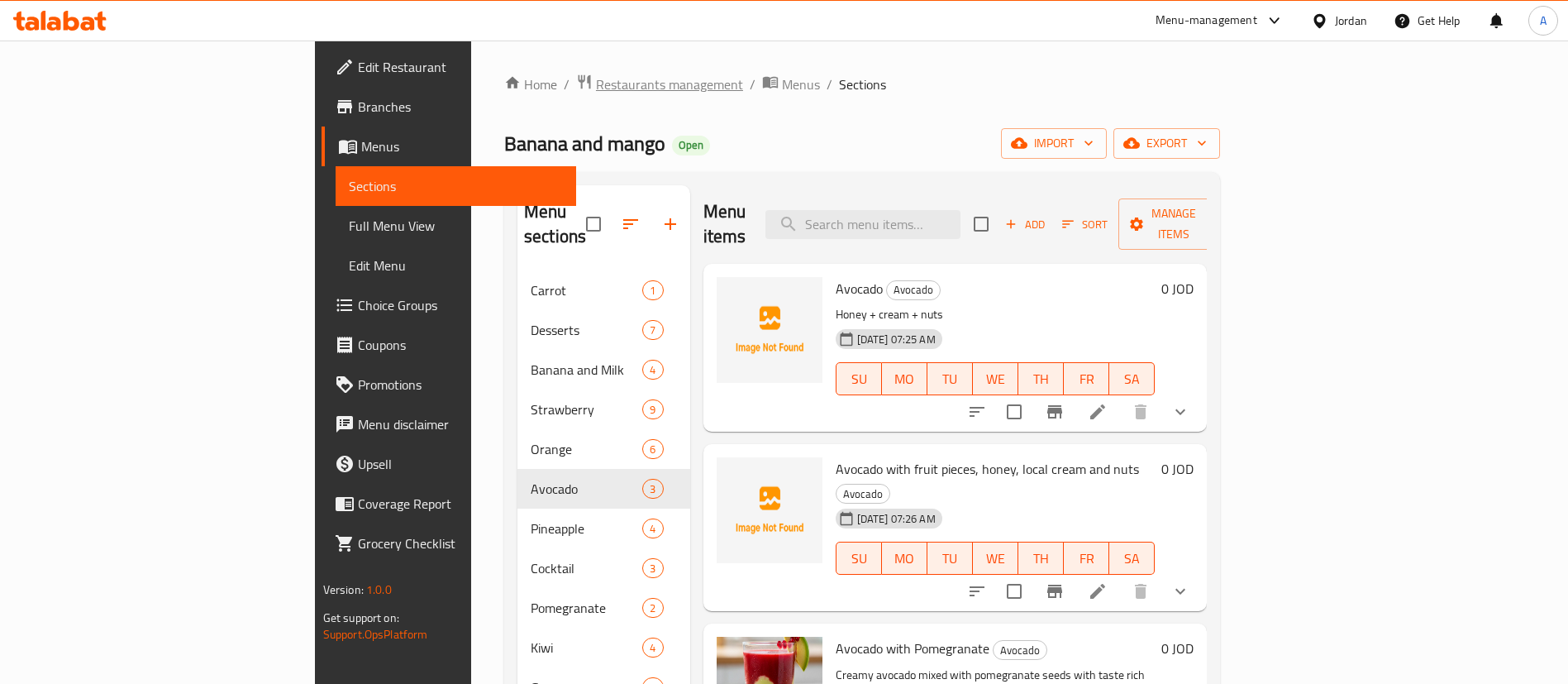
click at [595, 88] on span "Restaurants management" at bounding box center [669, 84] width 148 height 19
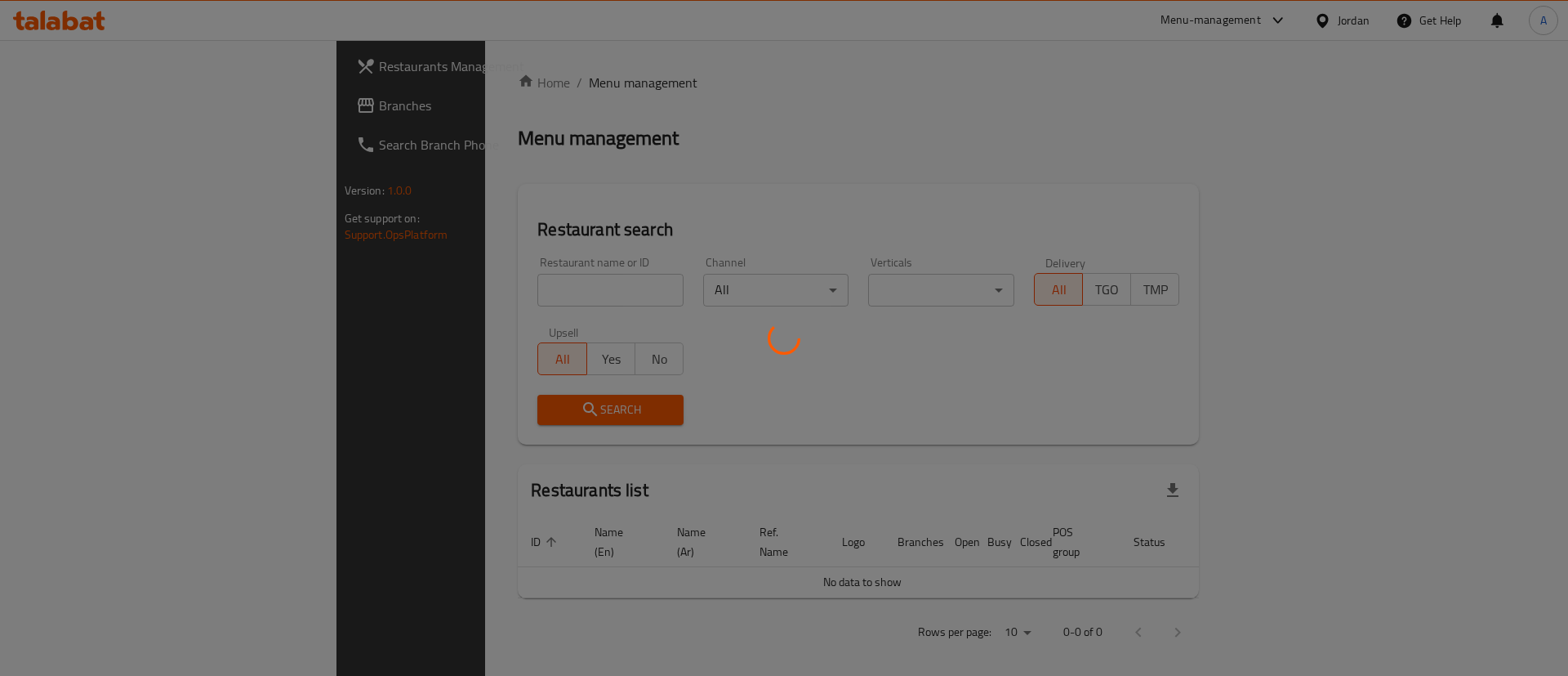
click at [73, 17] on div at bounding box center [784, 338] width 1568 height 676
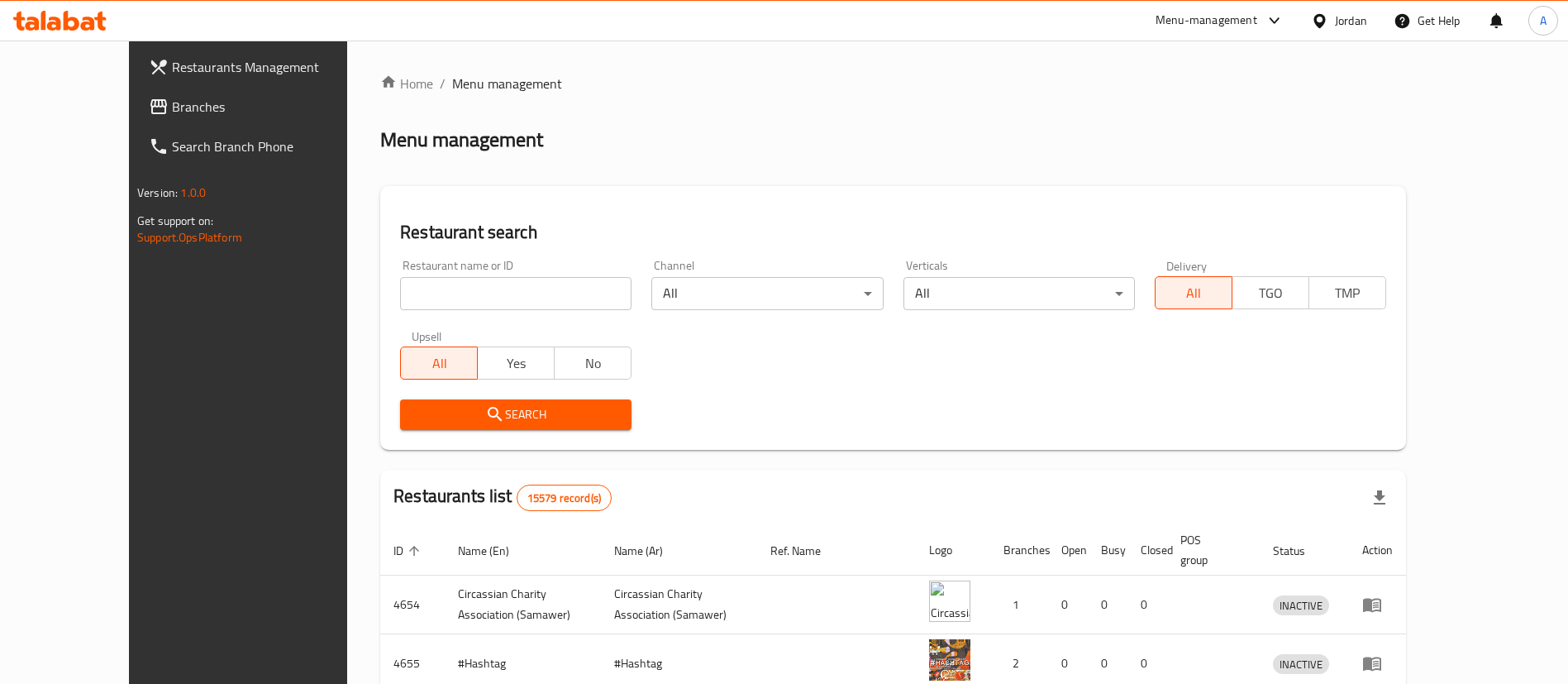
click at [86, 30] on icon at bounding box center [88, 24] width 14 height 14
